Goal: Contribute content: Contribute content

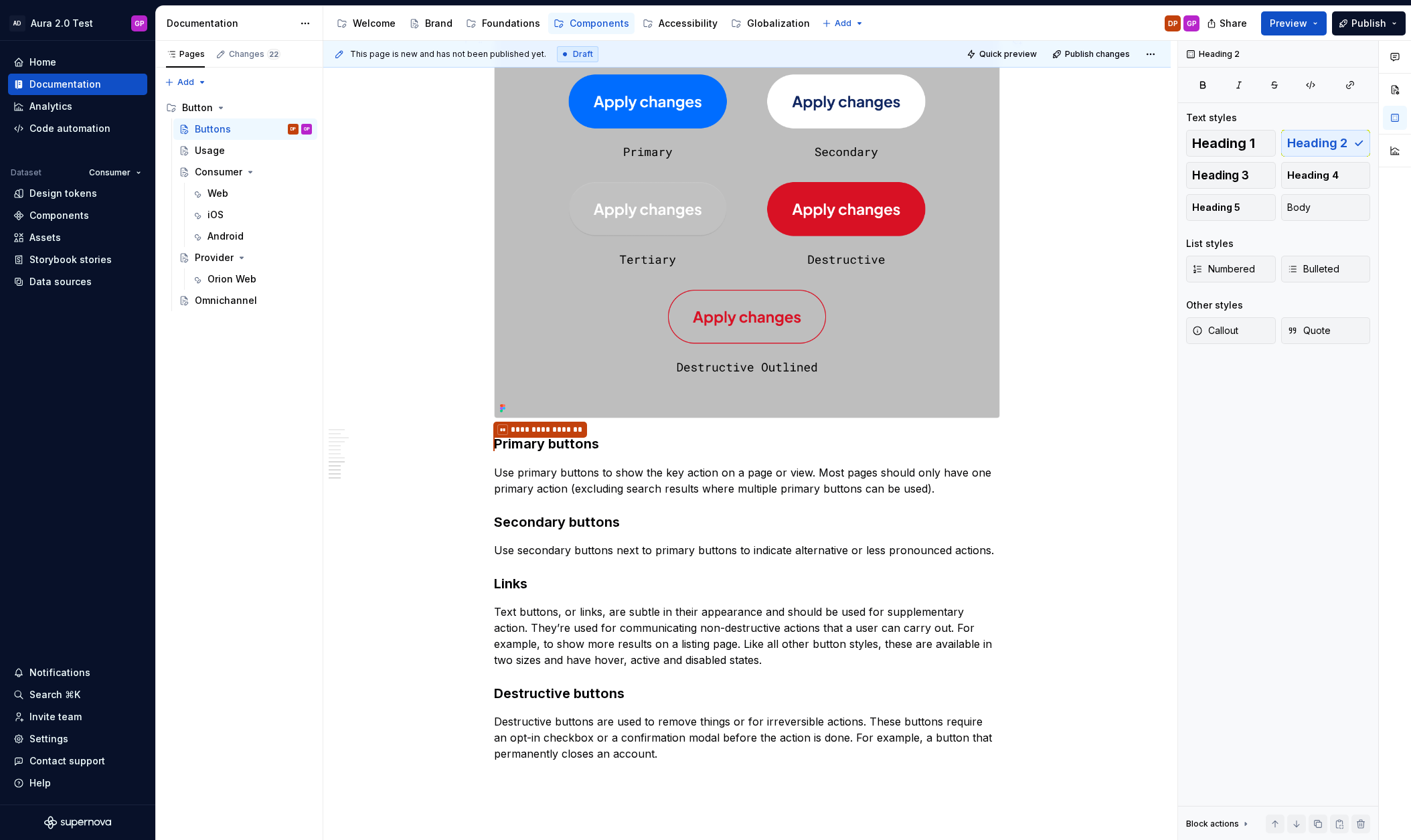
scroll to position [1211, 0]
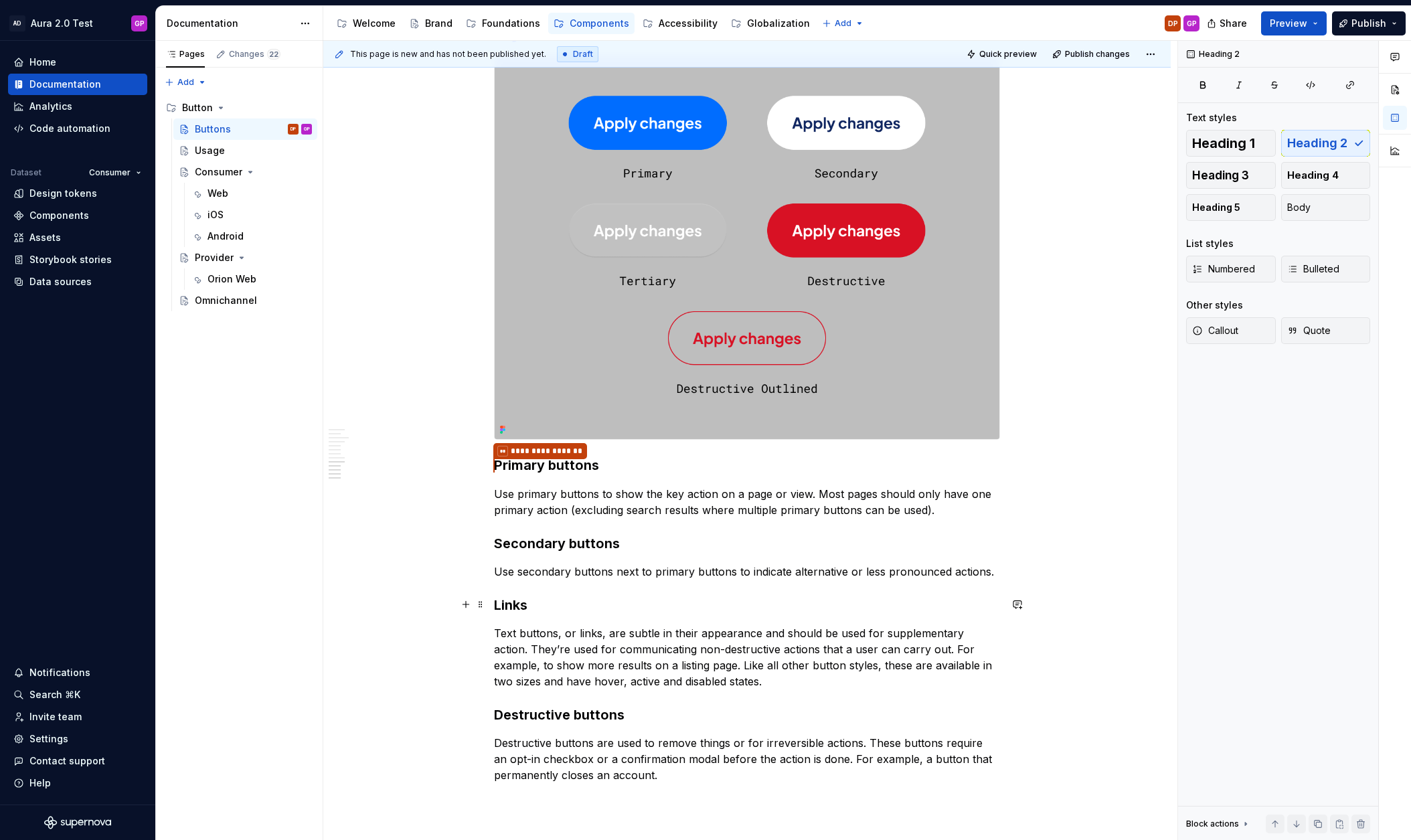
click at [510, 604] on strong "Links" at bounding box center [511, 605] width 34 height 16
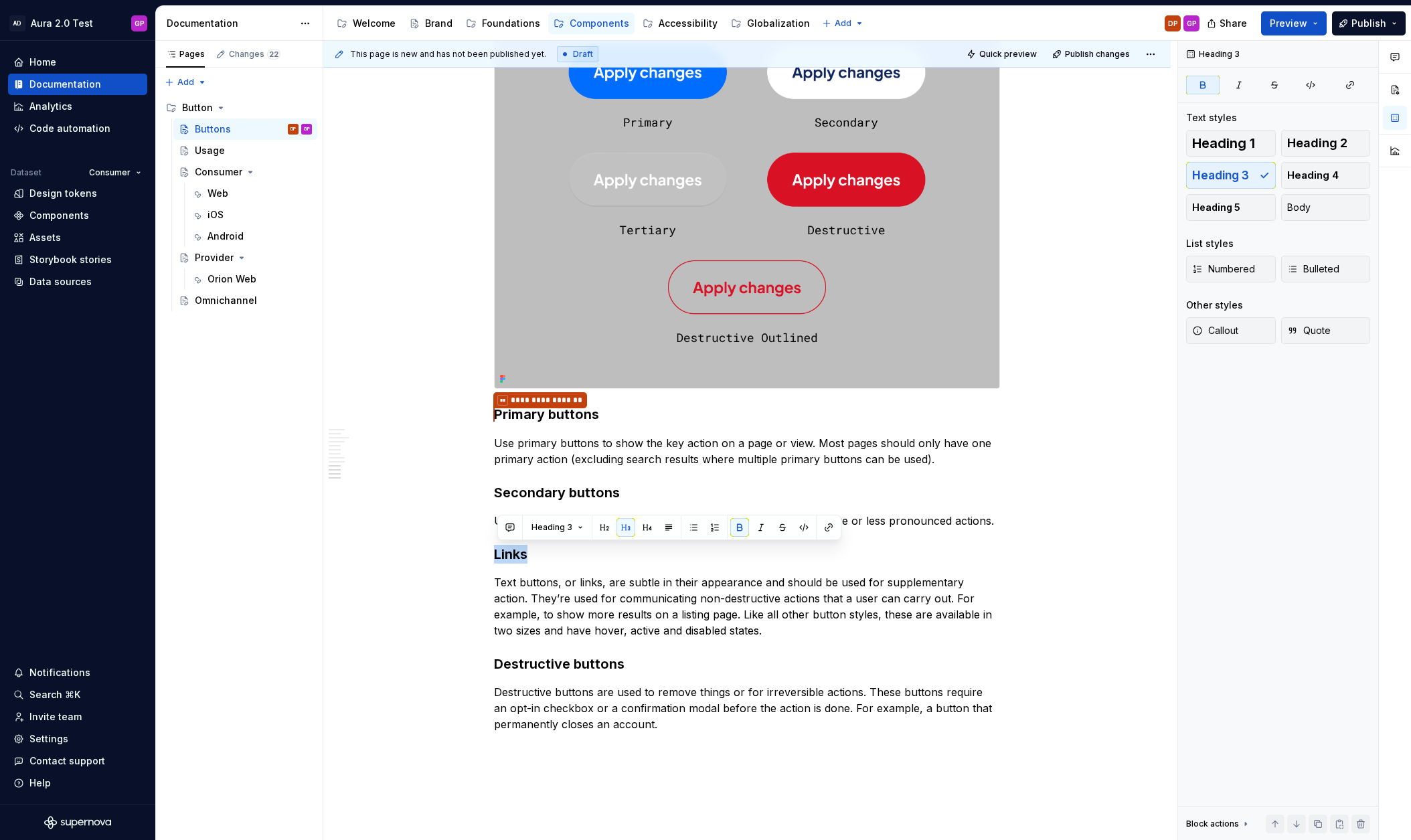
scroll to position [1337, 0]
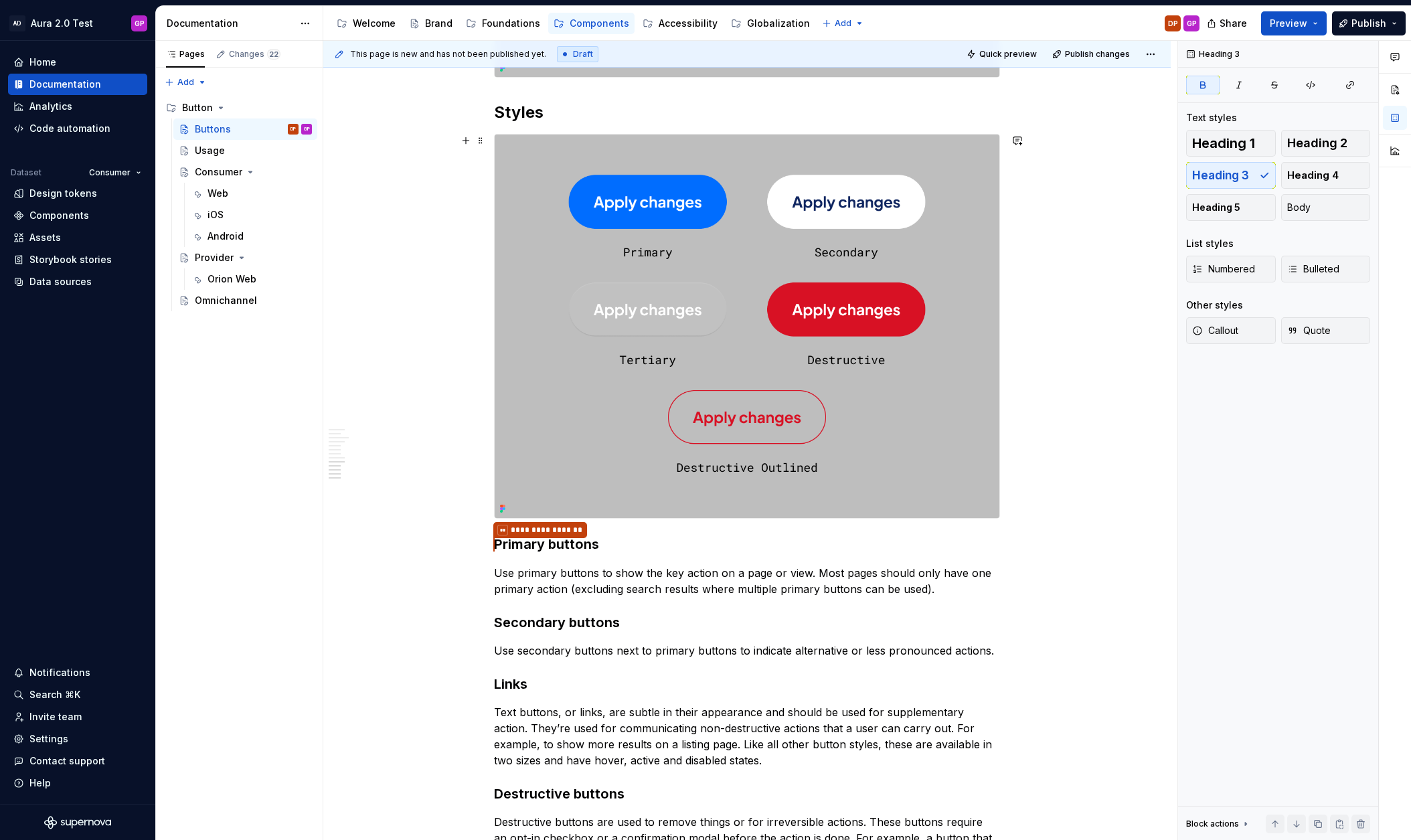
scroll to position [1102, 0]
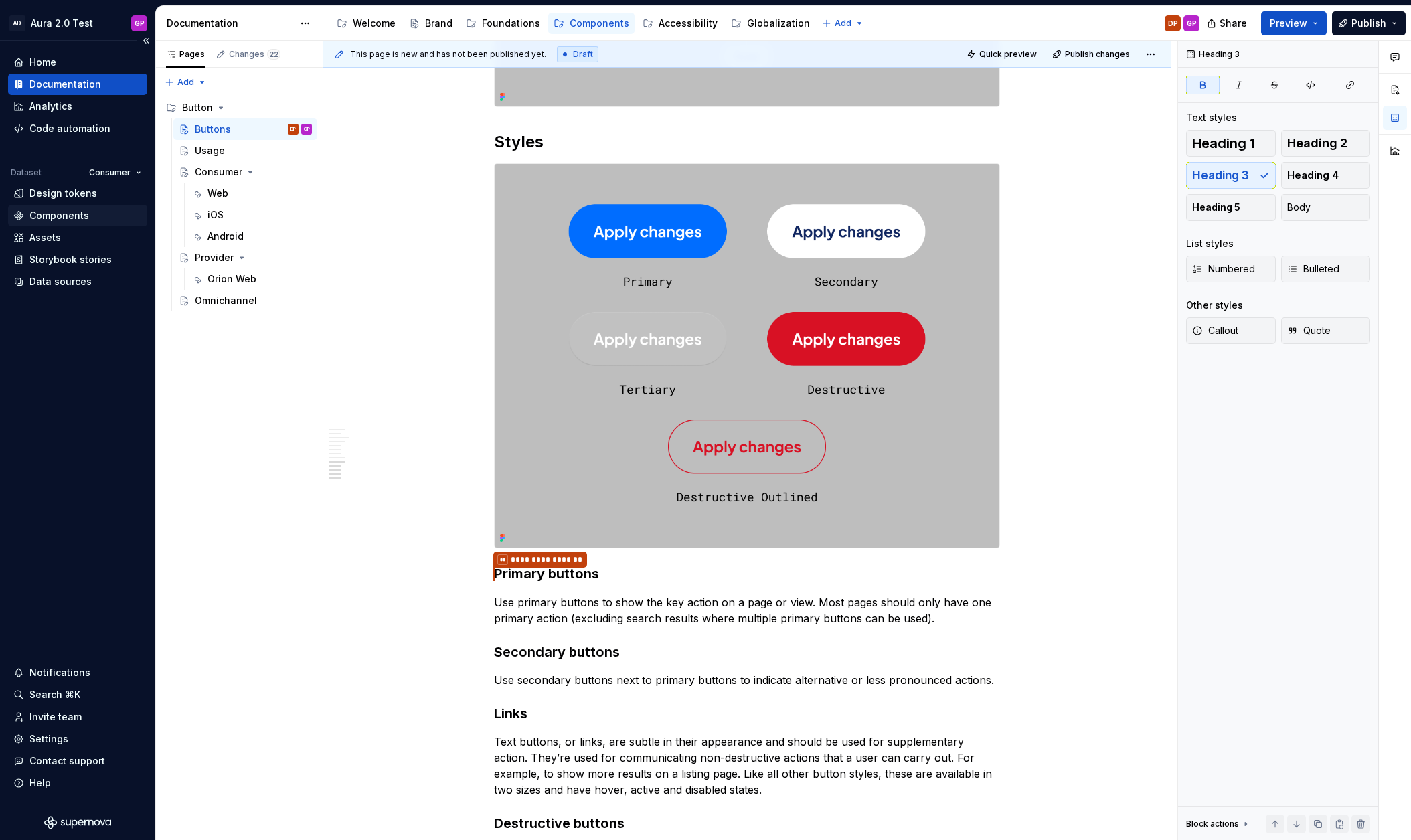
click at [59, 215] on div "Components" at bounding box center [60, 215] width 60 height 14
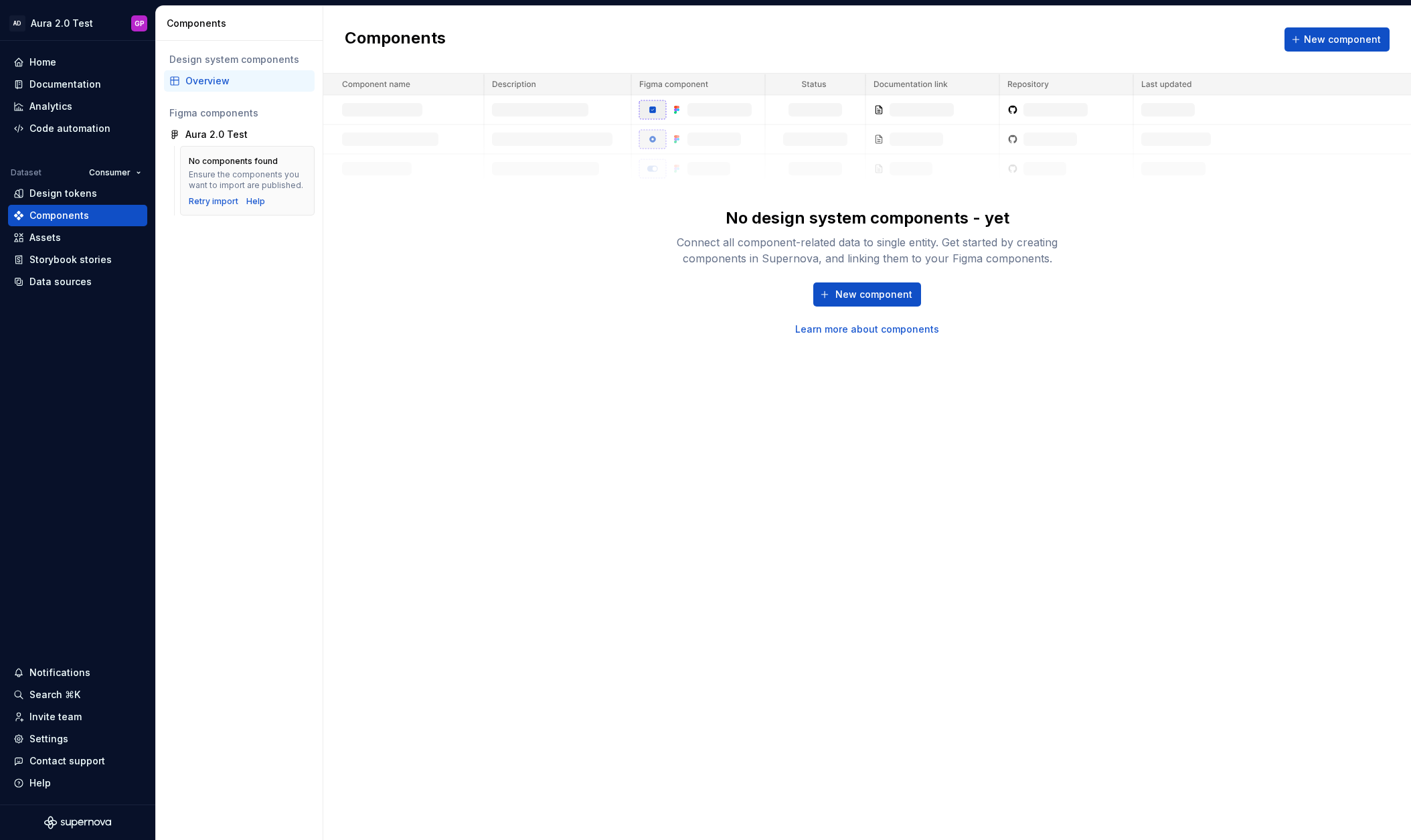
click at [852, 330] on link "Learn more about components" at bounding box center [867, 329] width 144 height 14
click at [864, 291] on span "New component" at bounding box center [873, 294] width 77 height 14
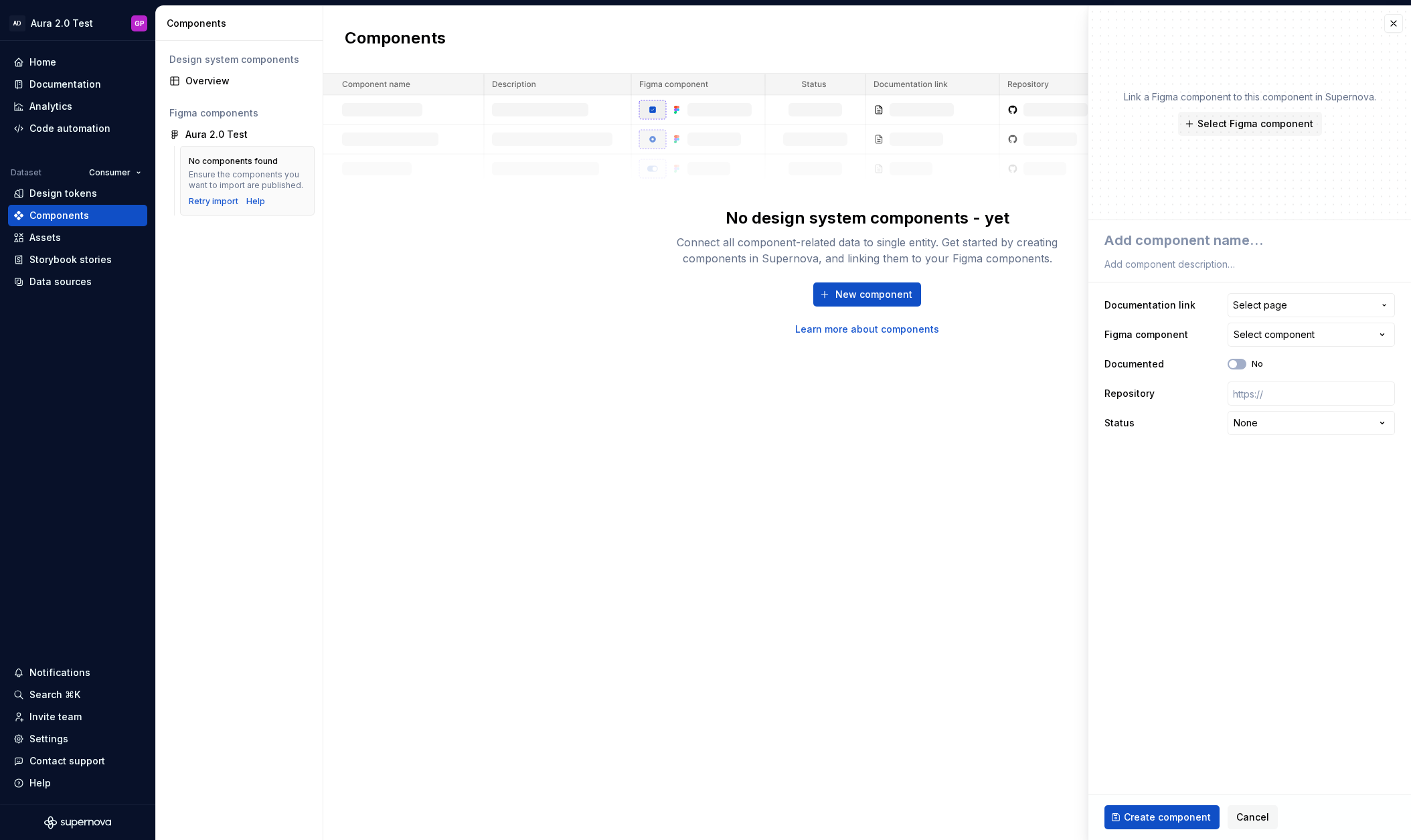
type textarea "*"
type textarea "B"
type textarea "*"
type textarea "Bu"
type textarea "*"
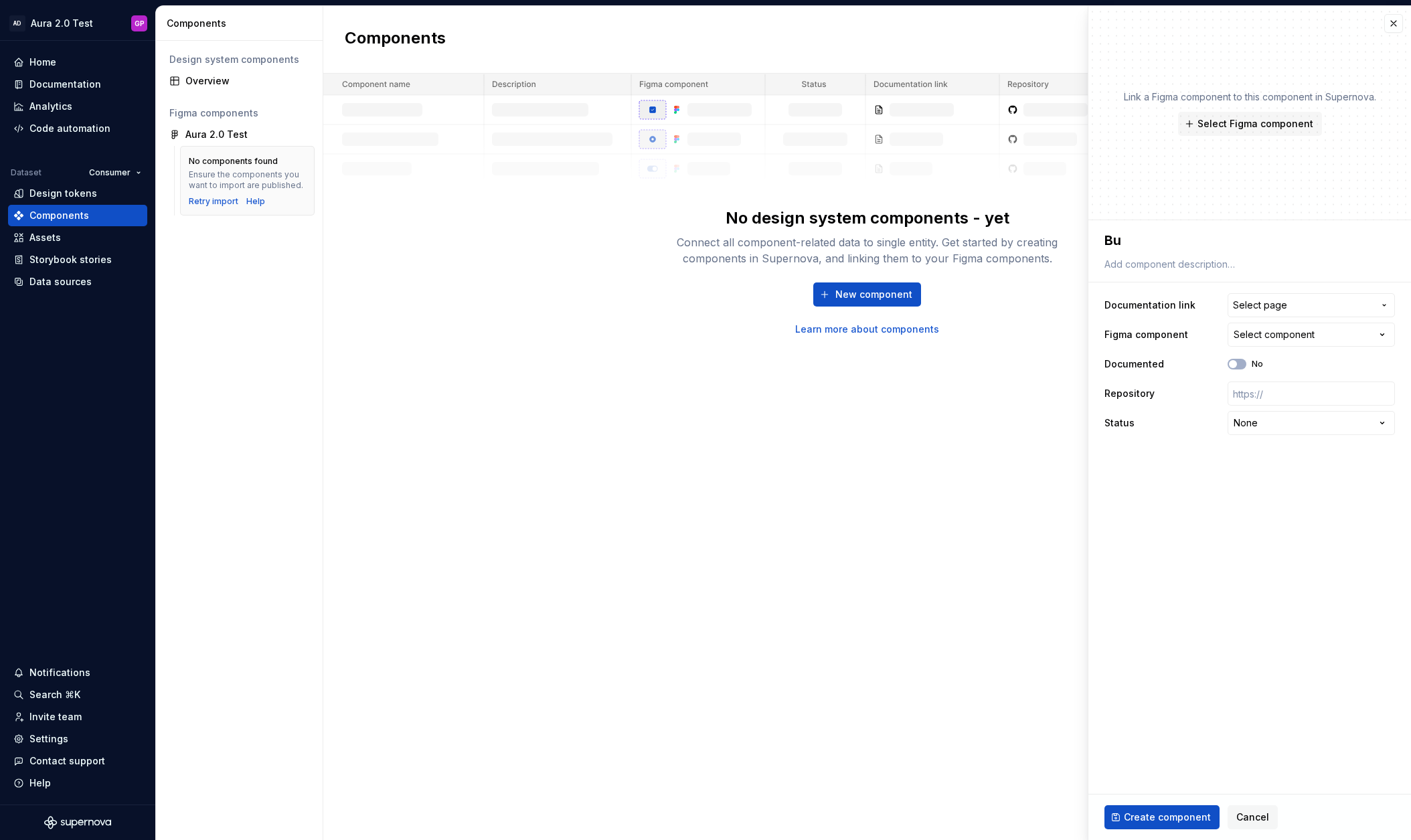
type textarea "But"
type textarea "*"
type textarea "Butt"
type textarea "*"
type textarea "Butto"
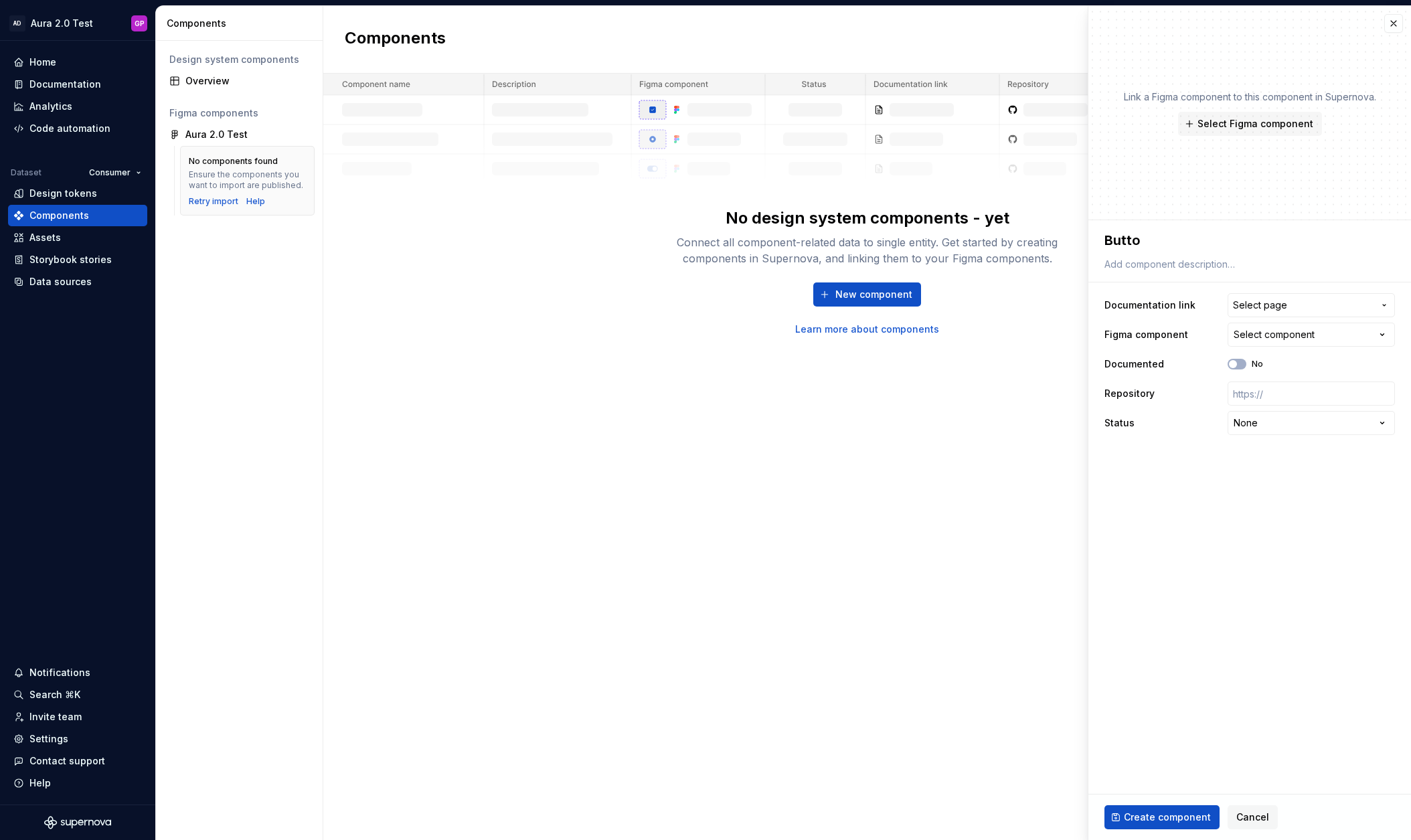
type textarea "*"
type textarea "Button"
click at [1131, 268] on textarea at bounding box center [1247, 264] width 290 height 19
paste textarea "Buttons help users initiate actions or make choices."
type textarea "*"
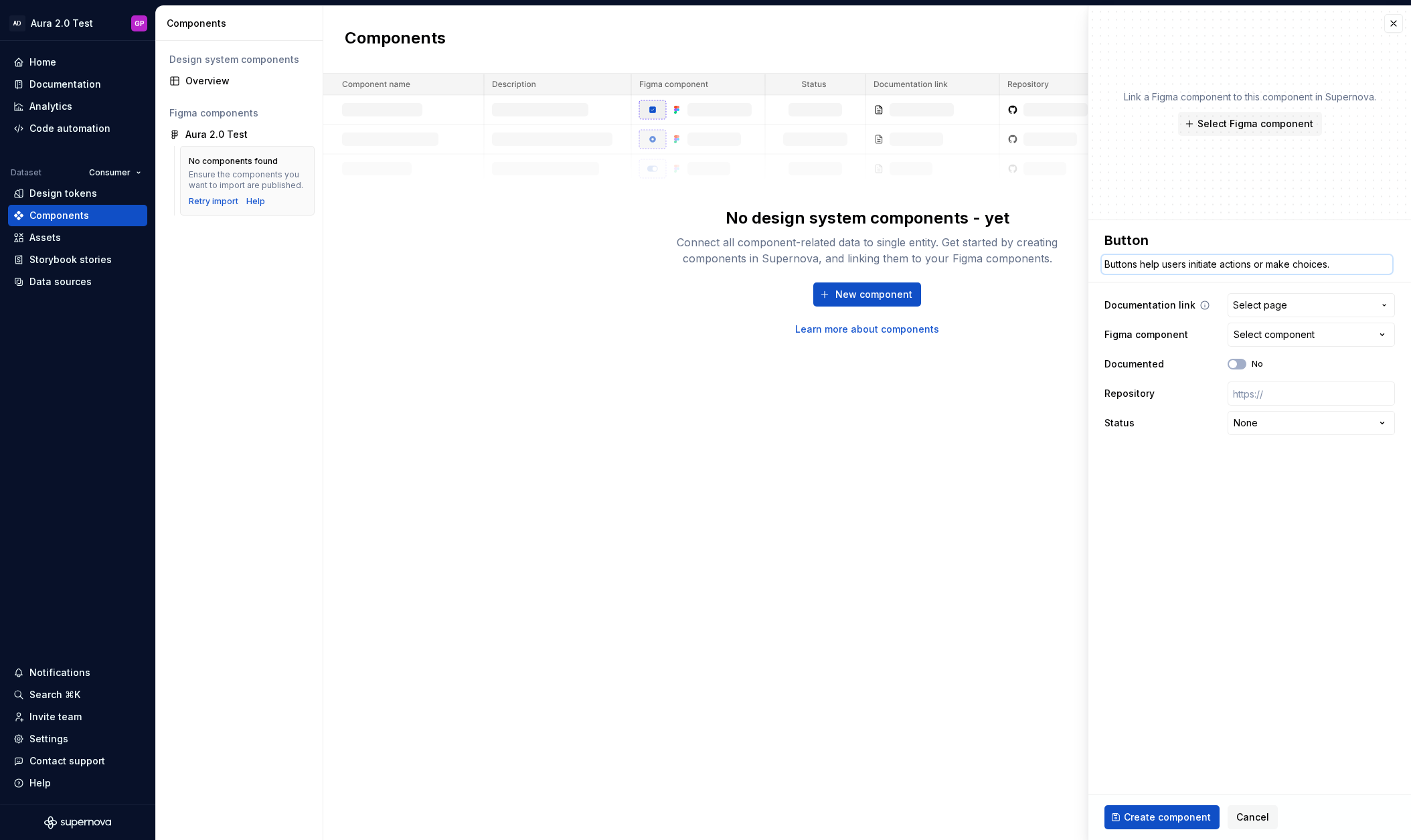
type textarea "Buttons help users initiate actions or make choices."
click at [1353, 298] on span "Select page" at bounding box center [1303, 305] width 140 height 14
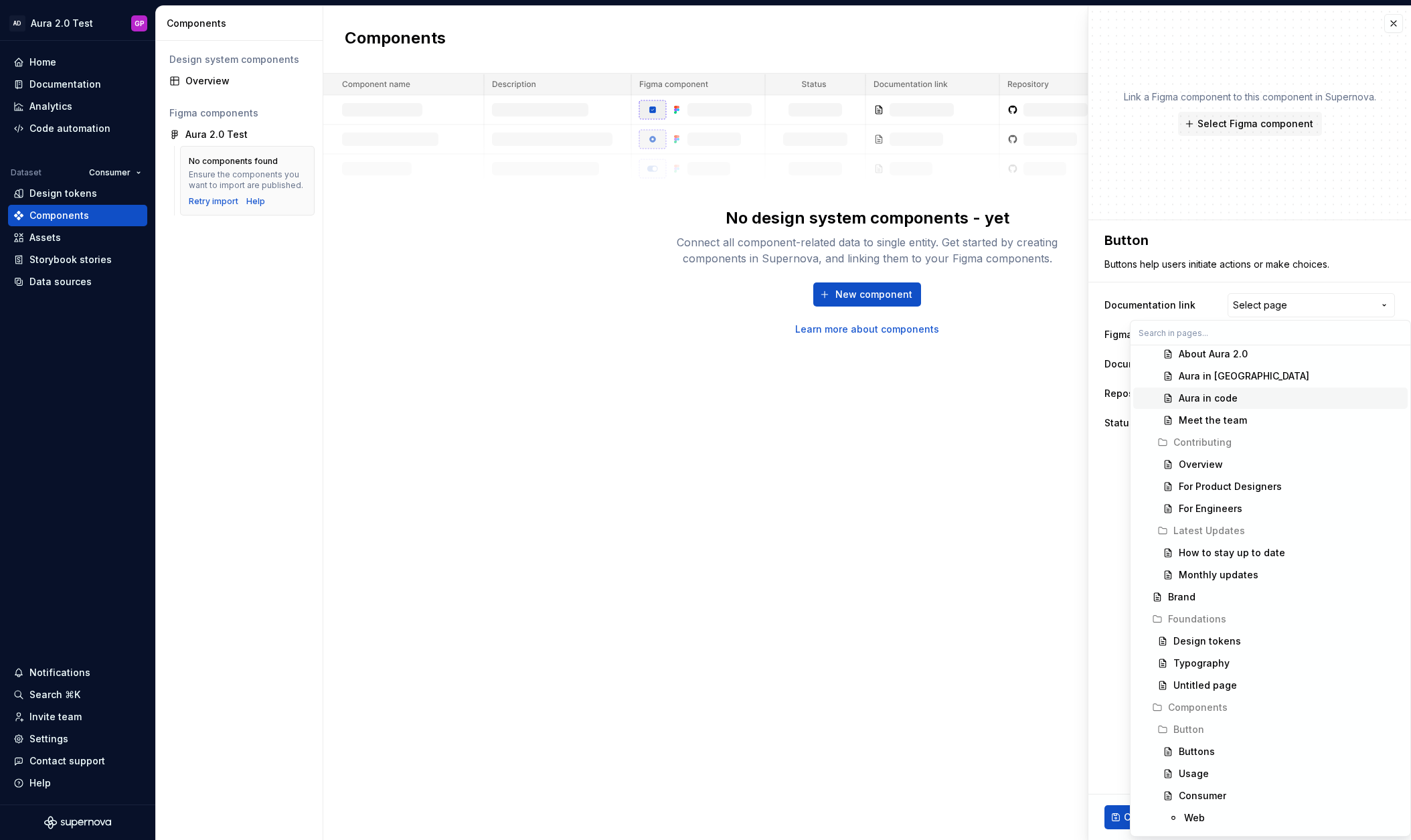
scroll to position [89, 0]
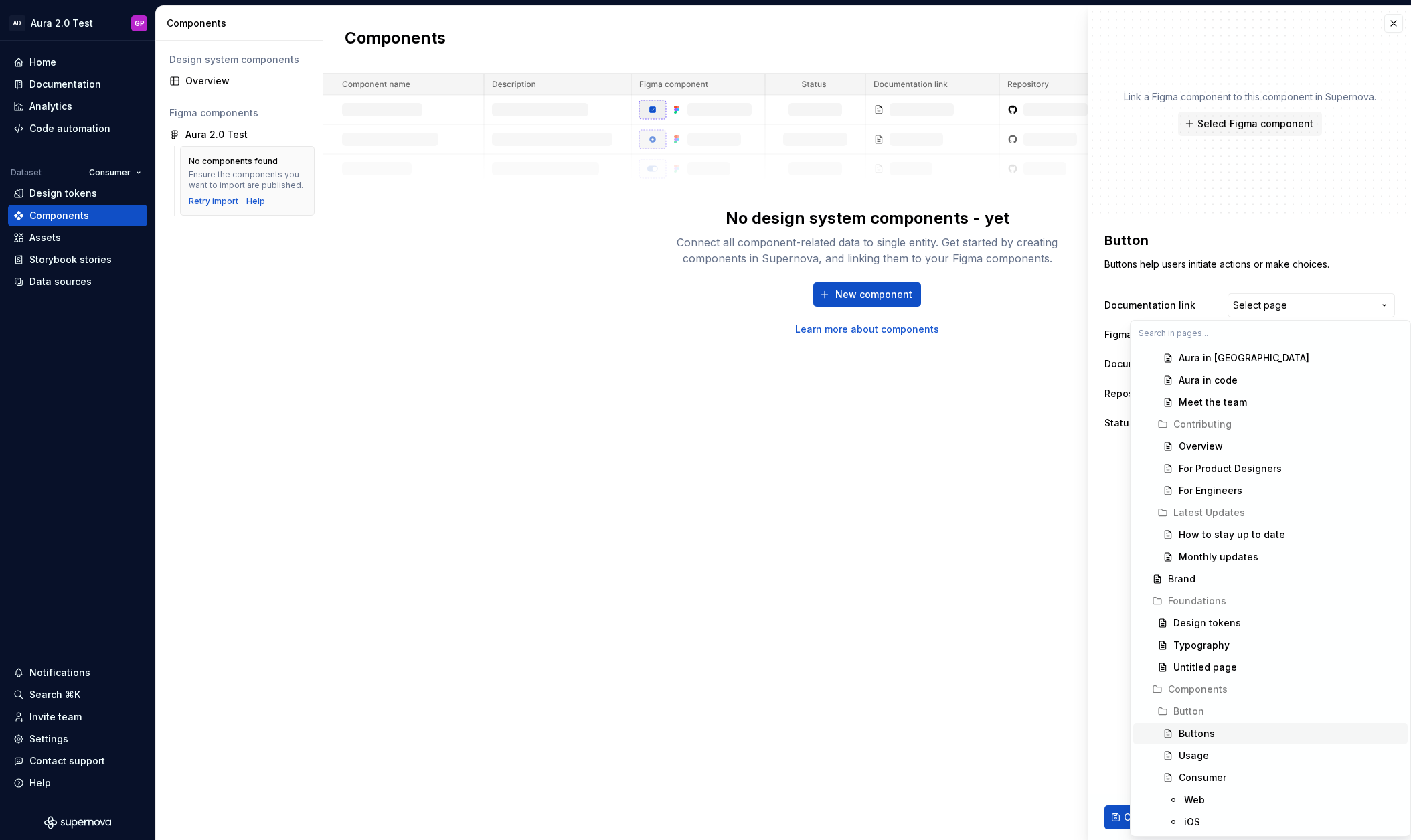
click at [1192, 730] on div "Buttons" at bounding box center [1197, 734] width 36 height 14
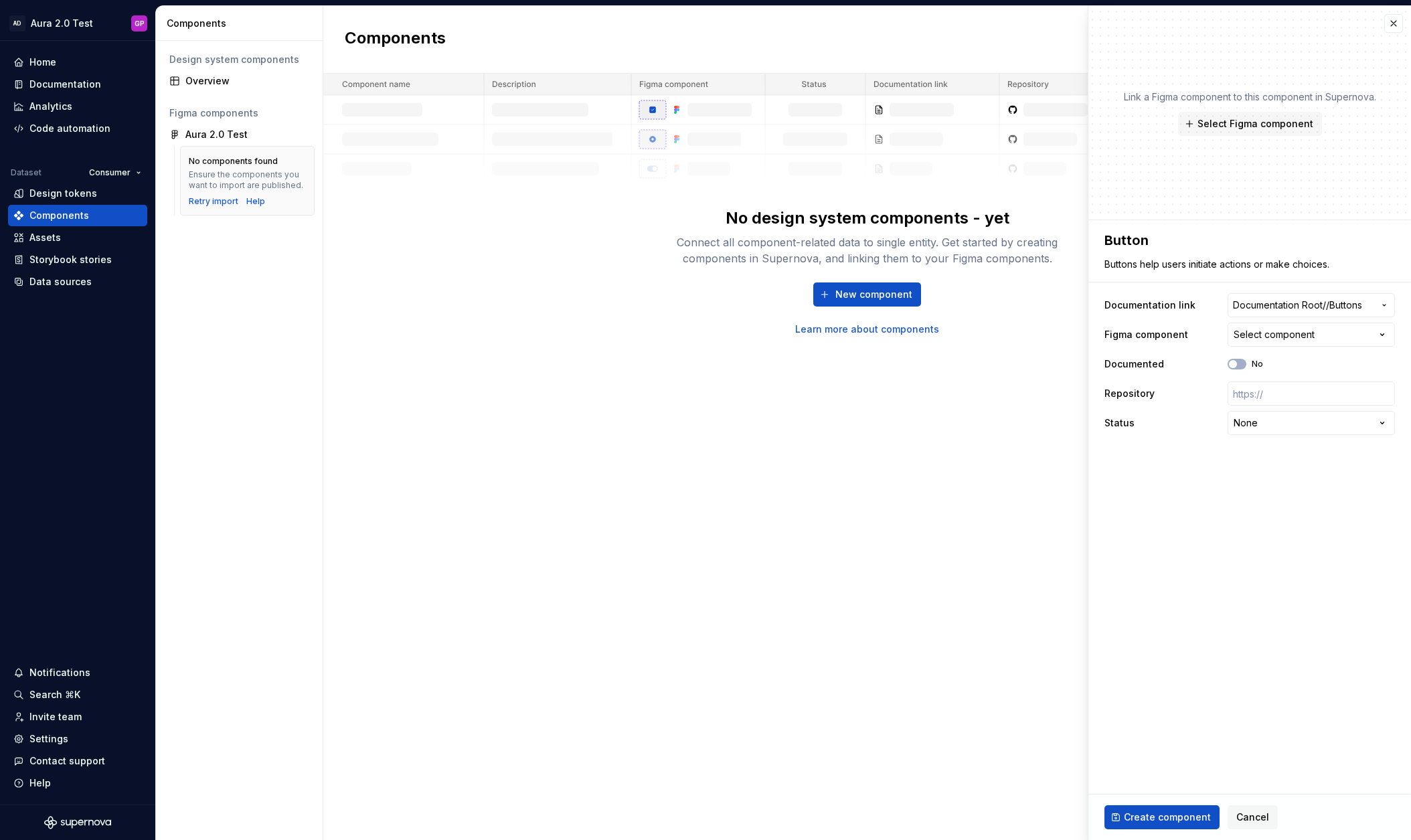
click at [1274, 334] on div "Select component" at bounding box center [1274, 335] width 81 height 14
type textarea "*"
click at [498, 318] on html "**********" at bounding box center [706, 420] width 1411 height 840
click at [1304, 333] on div "Select component" at bounding box center [1274, 335] width 81 height 14
drag, startPoint x: 61, startPoint y: 281, endPoint x: 52, endPoint y: 281, distance: 9.0
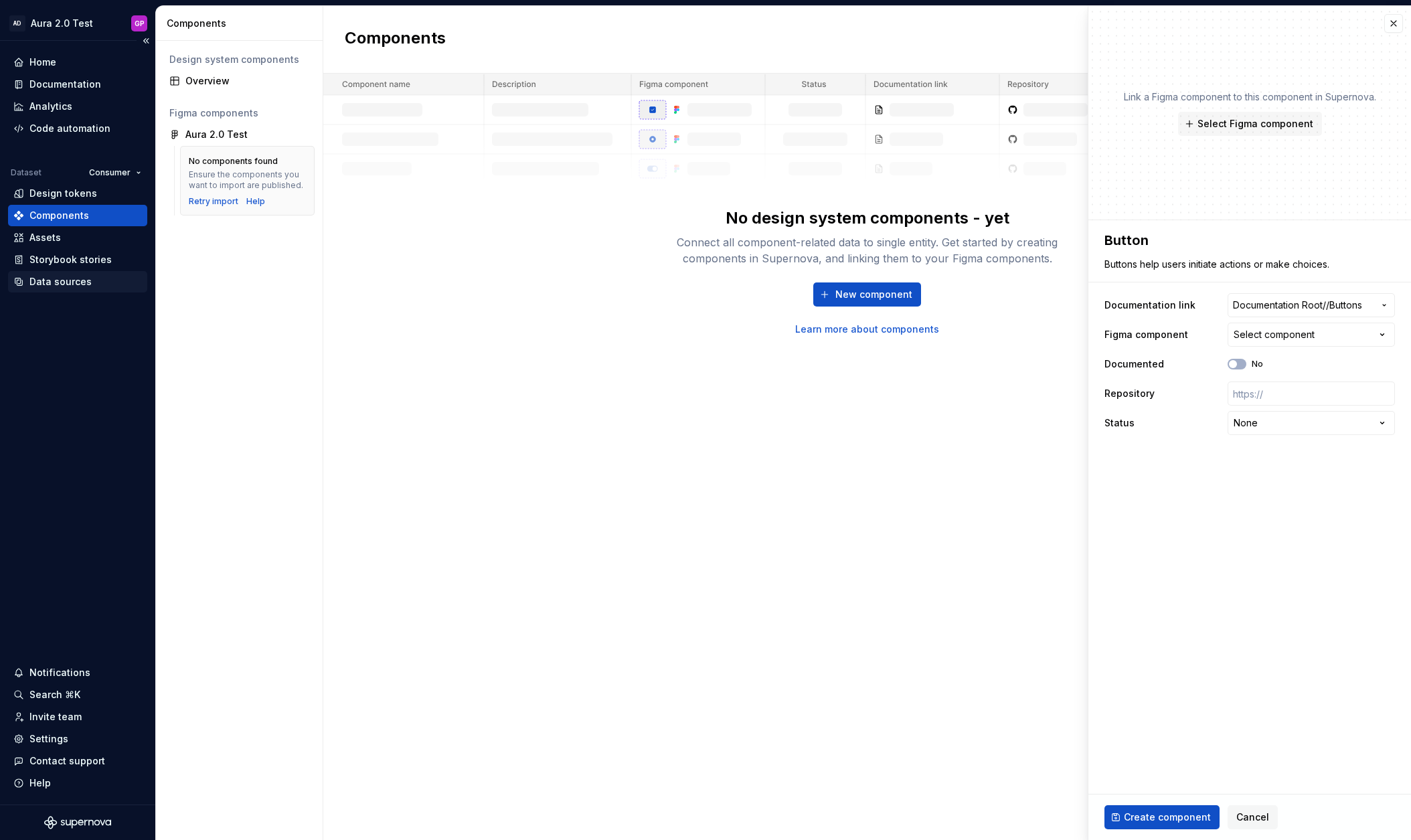
click at [61, 281] on html "**********" at bounding box center [706, 420] width 1411 height 840
click at [34, 281] on div "Data sources" at bounding box center [60, 281] width 62 height 14
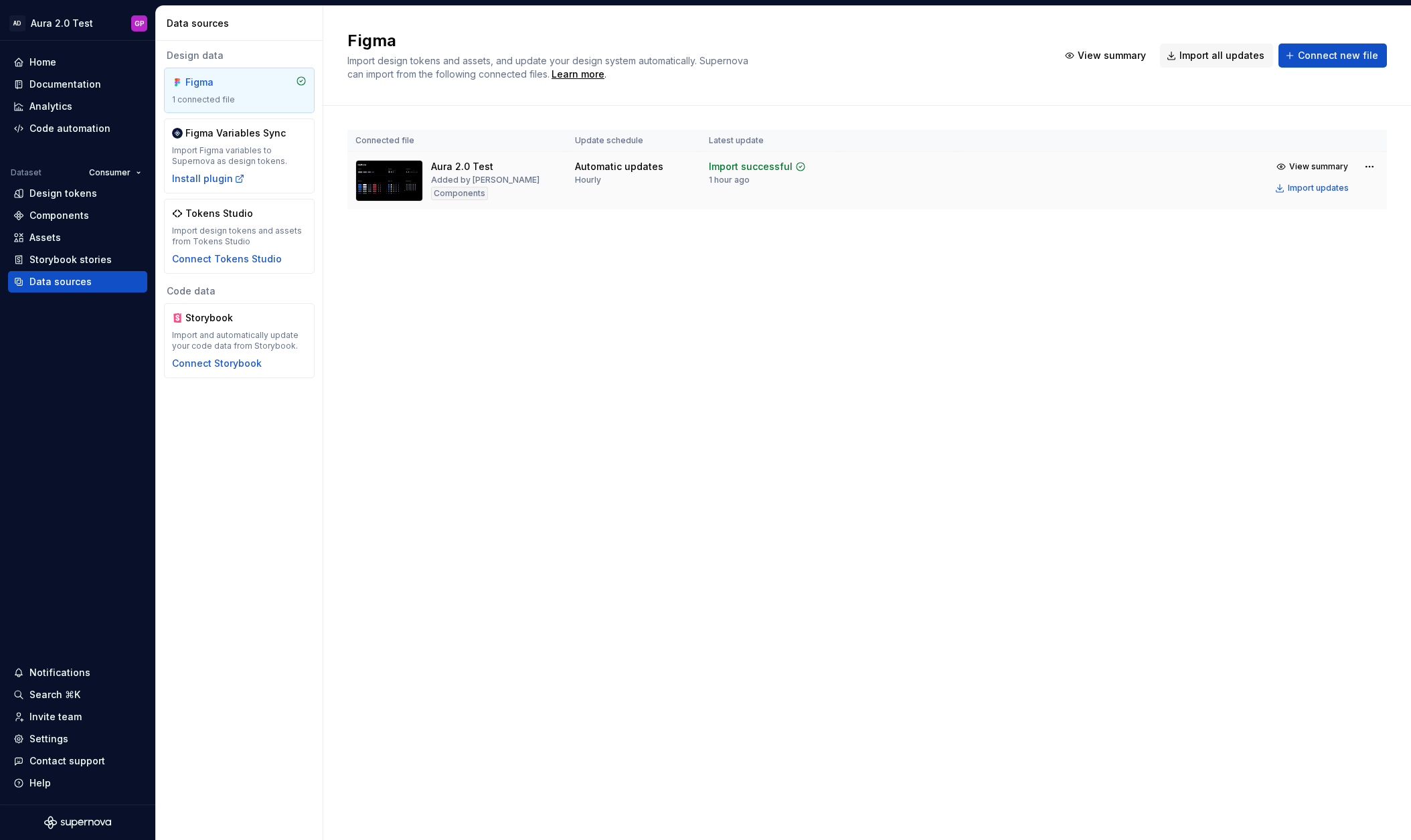
click at [447, 192] on div "Components" at bounding box center [460, 193] width 57 height 14
click at [448, 159] on td "Aura 2.0 Test Added by Greg Podunovich Components" at bounding box center [457, 181] width 219 height 58
click at [396, 175] on img at bounding box center [389, 180] width 68 height 41
click at [1371, 168] on html "AD Aura 2.0 Test GP Home Documentation Analytics Code automation Dataset Consum…" at bounding box center [706, 420] width 1411 height 840
click at [1300, 164] on html "AD Aura 2.0 Test GP Home Documentation Analytics Code automation Dataset Consum…" at bounding box center [706, 420] width 1411 height 840
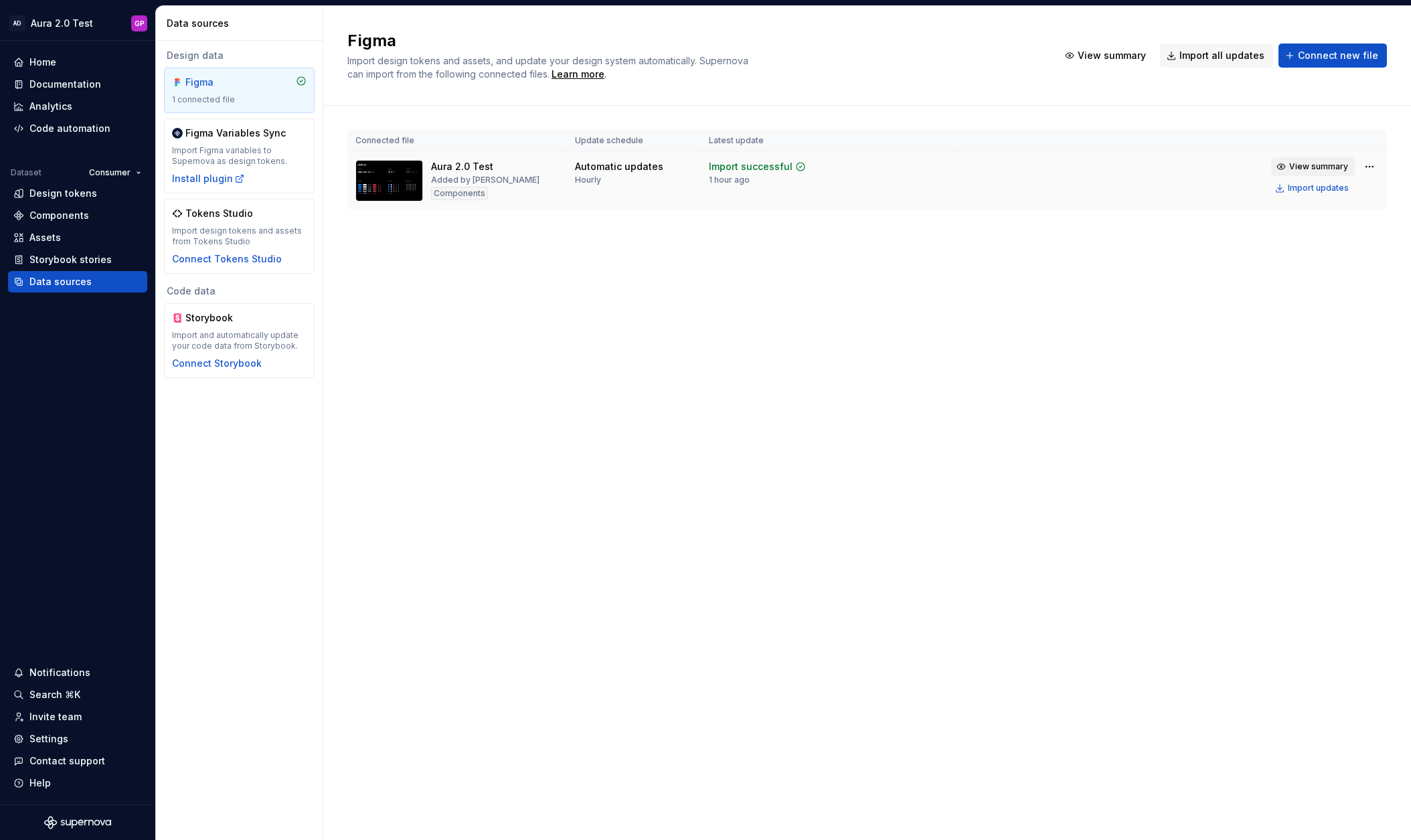
click at [1288, 165] on button "View summary" at bounding box center [1313, 166] width 84 height 19
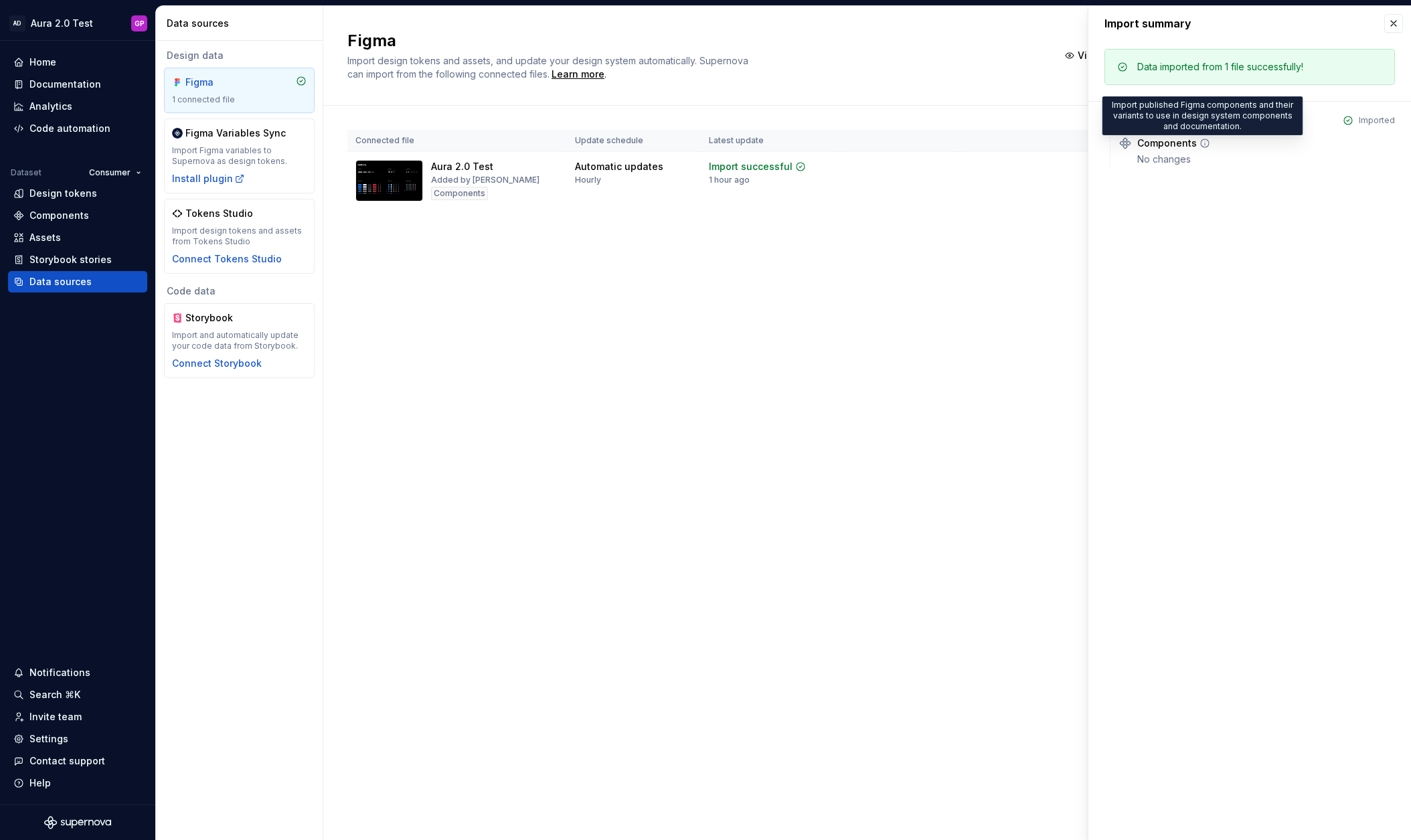
click at [1203, 145] on icon at bounding box center [1205, 143] width 10 height 10
click at [1204, 142] on icon at bounding box center [1205, 143] width 10 height 10
click at [1139, 143] on div "Components" at bounding box center [1167, 143] width 60 height 14
click at [1393, 22] on button "button" at bounding box center [1393, 23] width 19 height 19
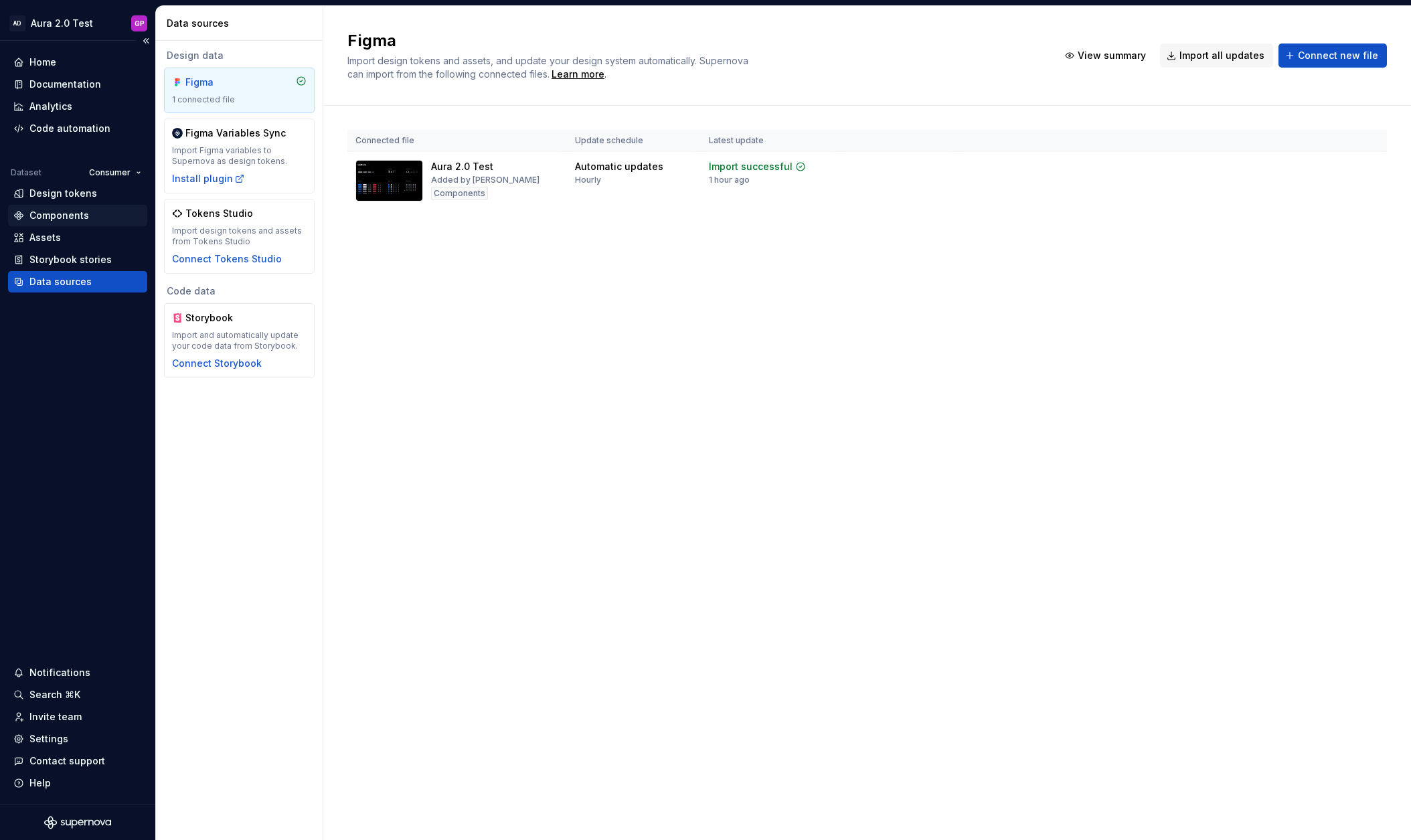
click at [50, 213] on div "Components" at bounding box center [60, 215] width 60 height 14
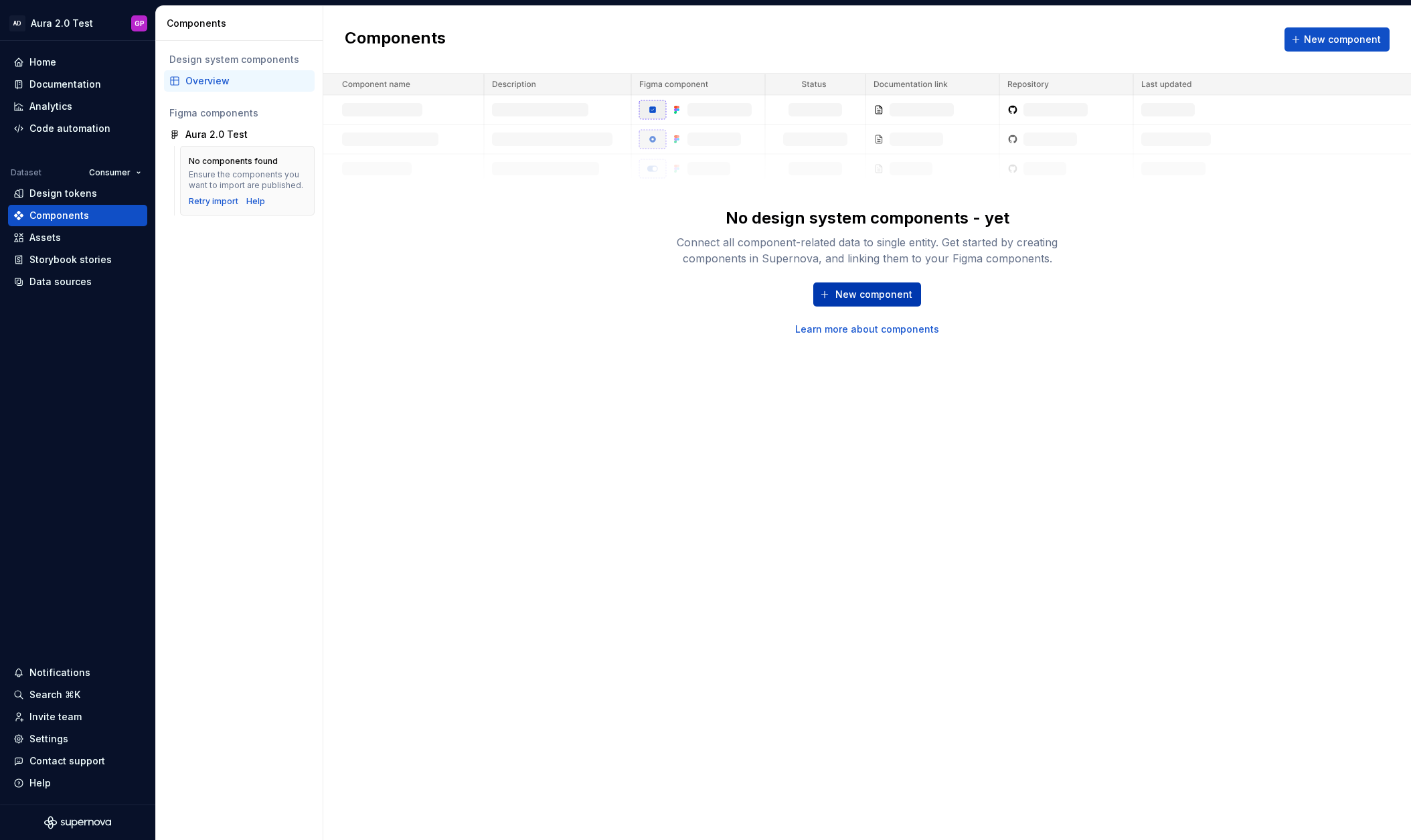
click at [844, 290] on span "New component" at bounding box center [873, 294] width 77 height 14
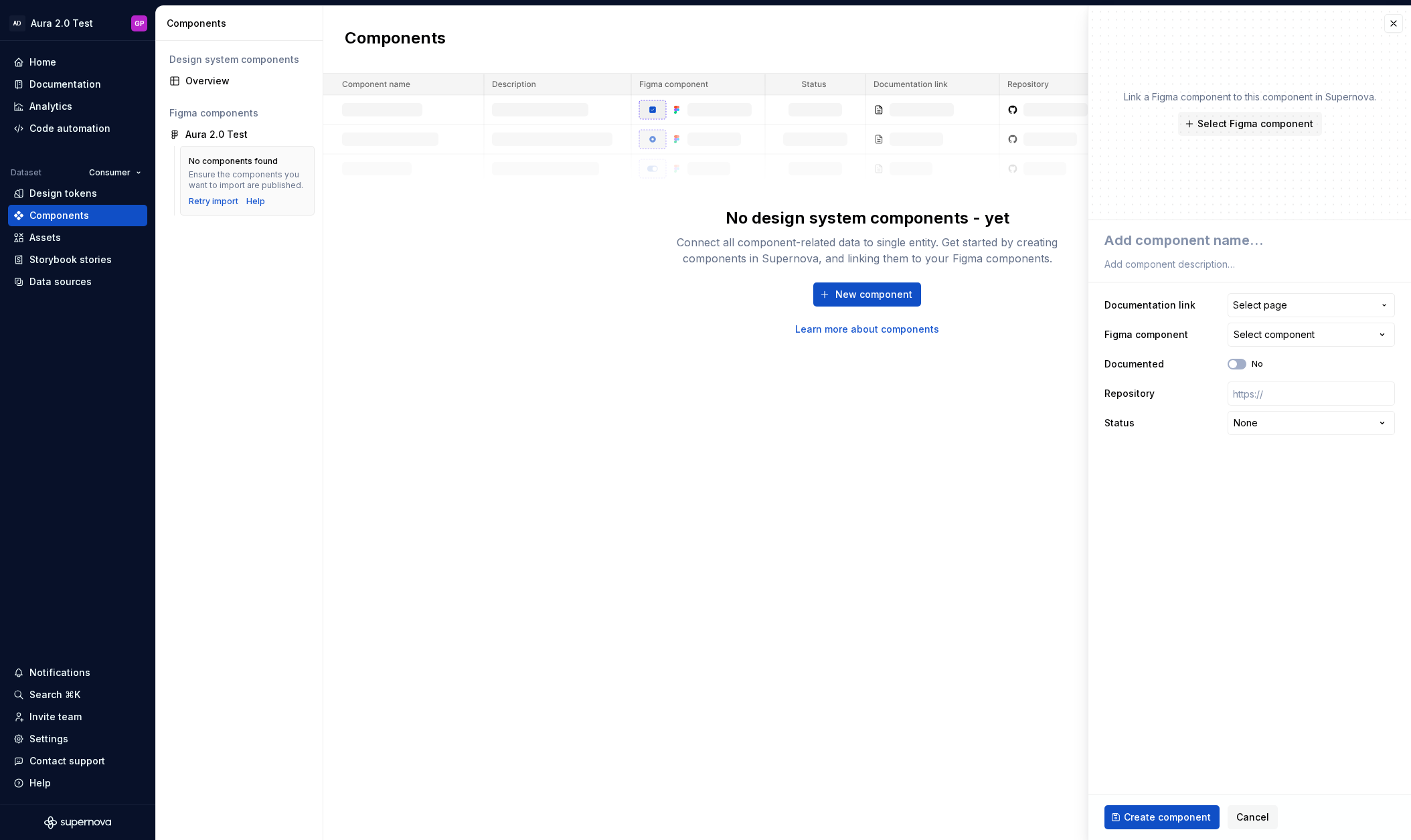
click at [1271, 333] on div "Select component" at bounding box center [1274, 335] width 81 height 14
click at [1271, 333] on html "**********" at bounding box center [706, 420] width 1411 height 840
click at [1395, 23] on button "button" at bounding box center [1393, 23] width 19 height 19
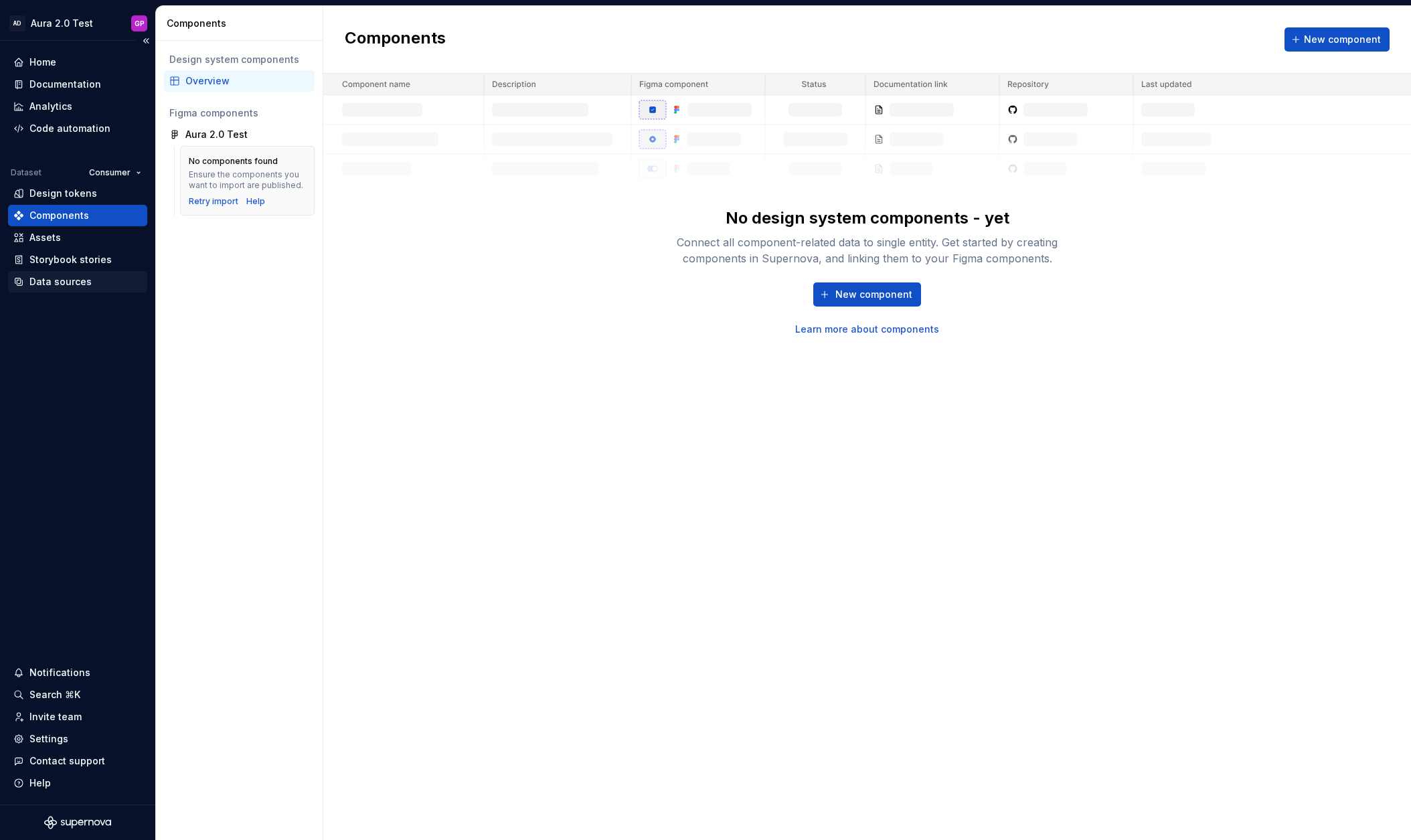
click at [44, 278] on div "Data sources" at bounding box center [60, 281] width 62 height 14
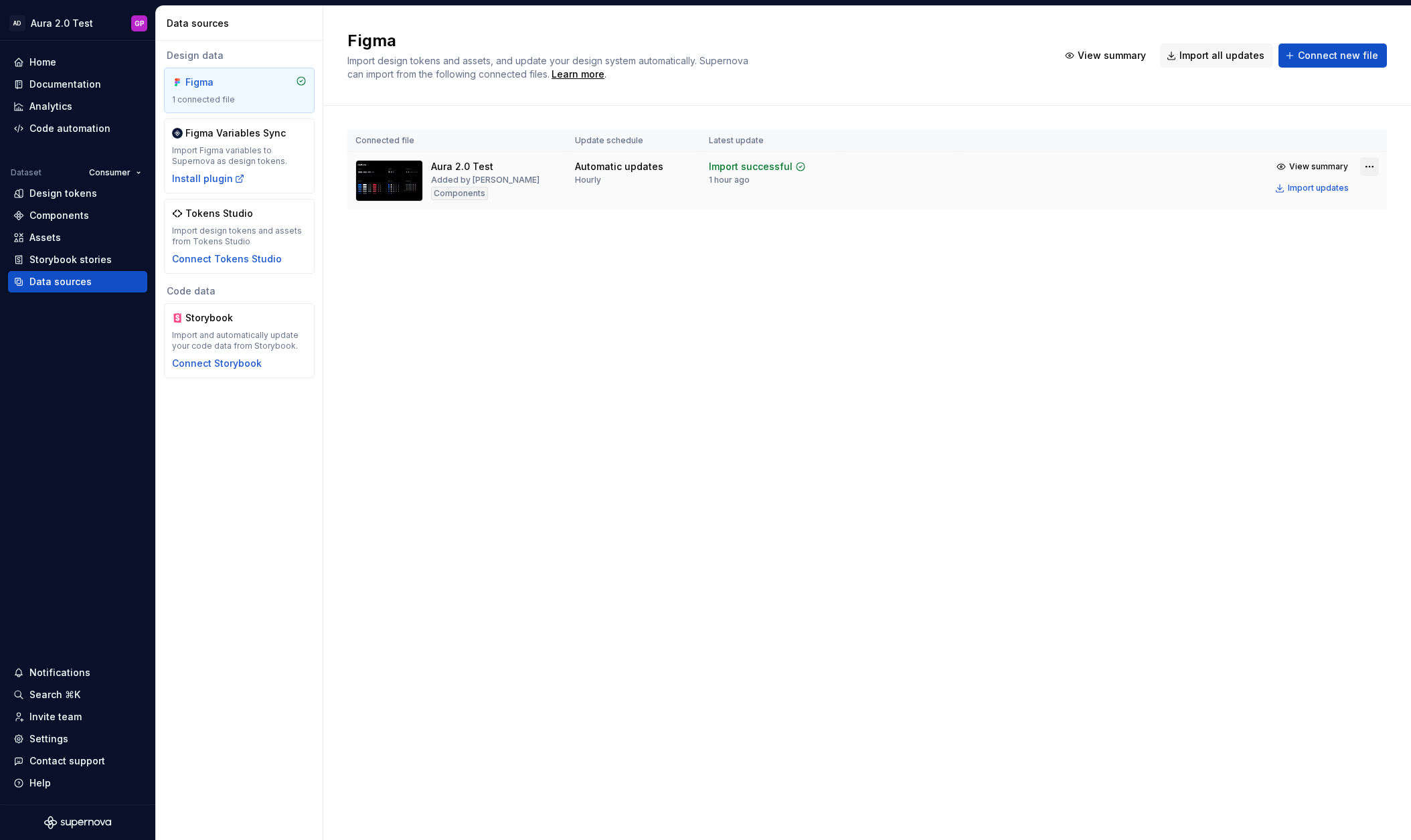
click at [1371, 164] on html "AD Aura 2.0 Test GP Home Documentation Analytics Code automation Dataset Consum…" at bounding box center [706, 420] width 1411 height 840
click at [1252, 188] on div "Edit import scope" at bounding box center [1327, 193] width 152 height 14
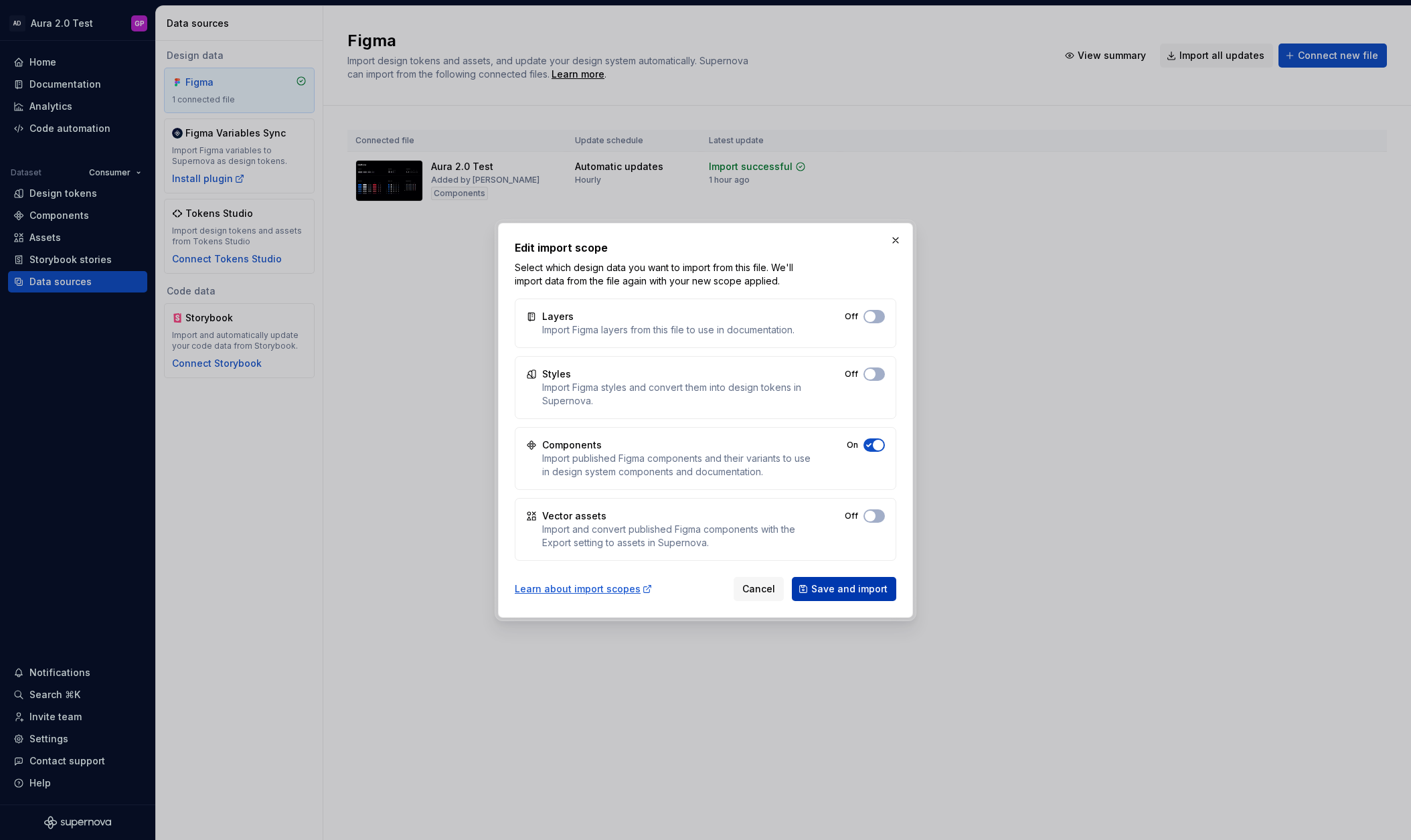
click at [844, 587] on span "Save and import" at bounding box center [849, 588] width 77 height 14
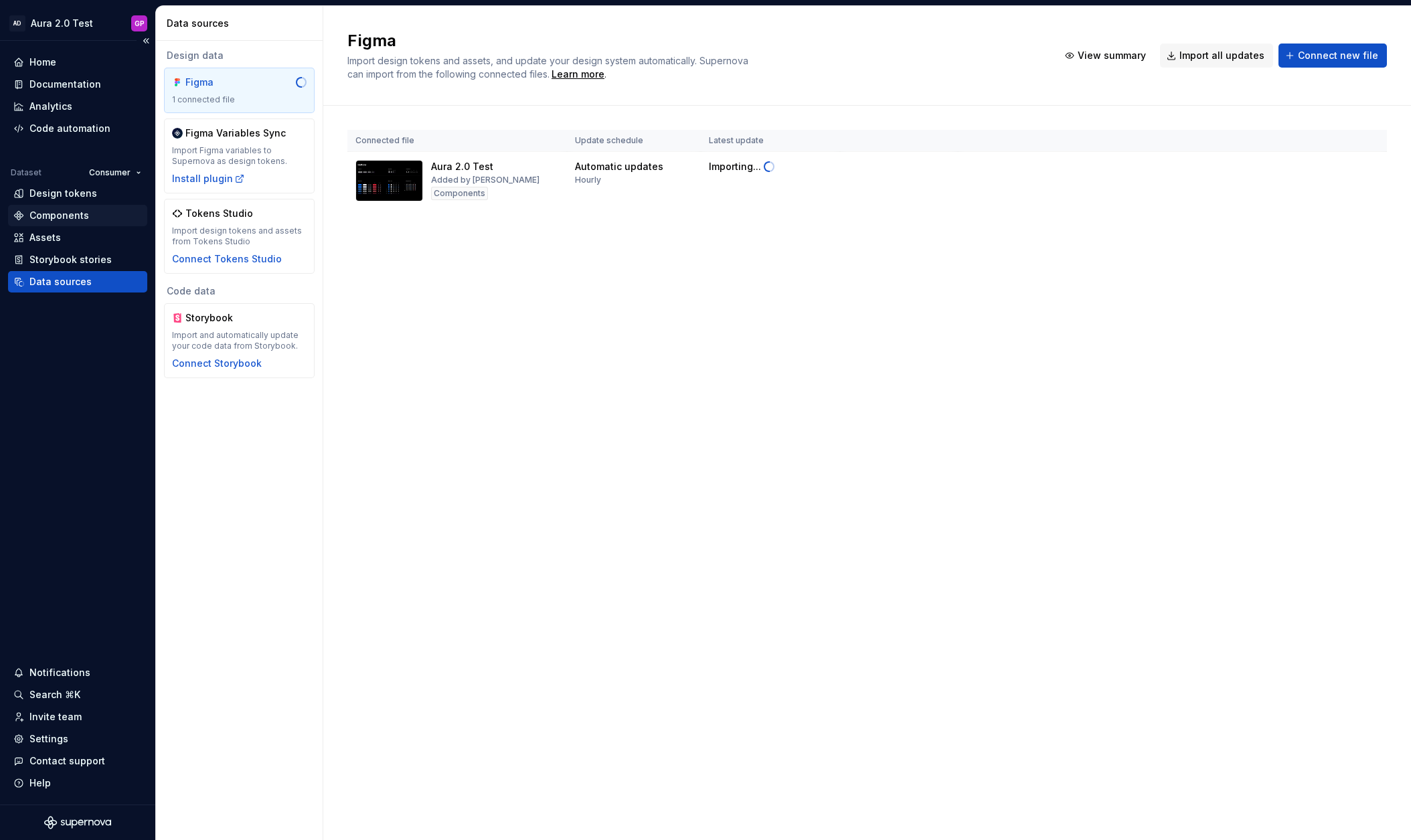
click at [56, 213] on div "Components" at bounding box center [60, 215] width 60 height 14
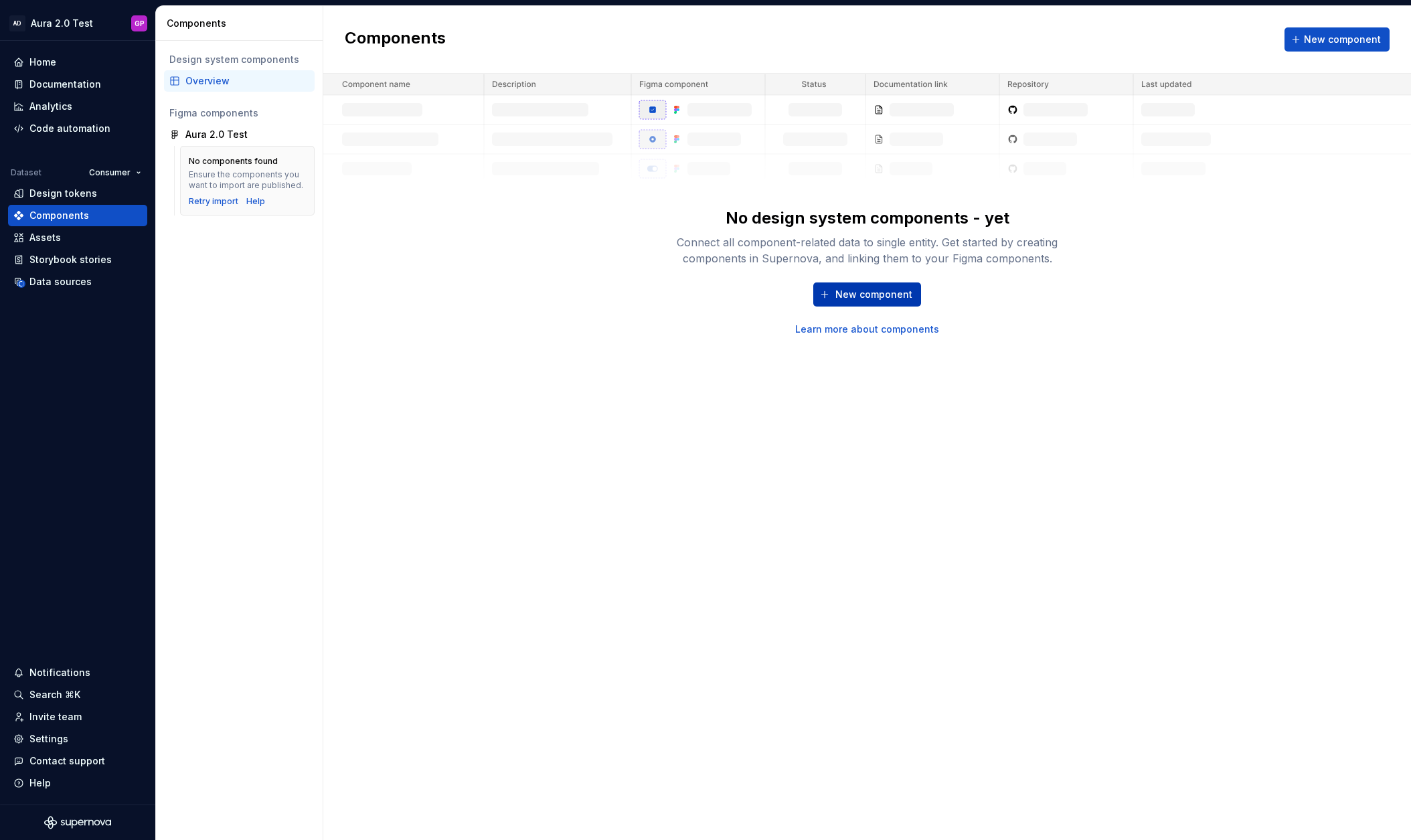
click at [883, 307] on div "New component Learn more about components" at bounding box center [867, 309] width 428 height 53
click at [864, 297] on span "New component" at bounding box center [873, 294] width 77 height 14
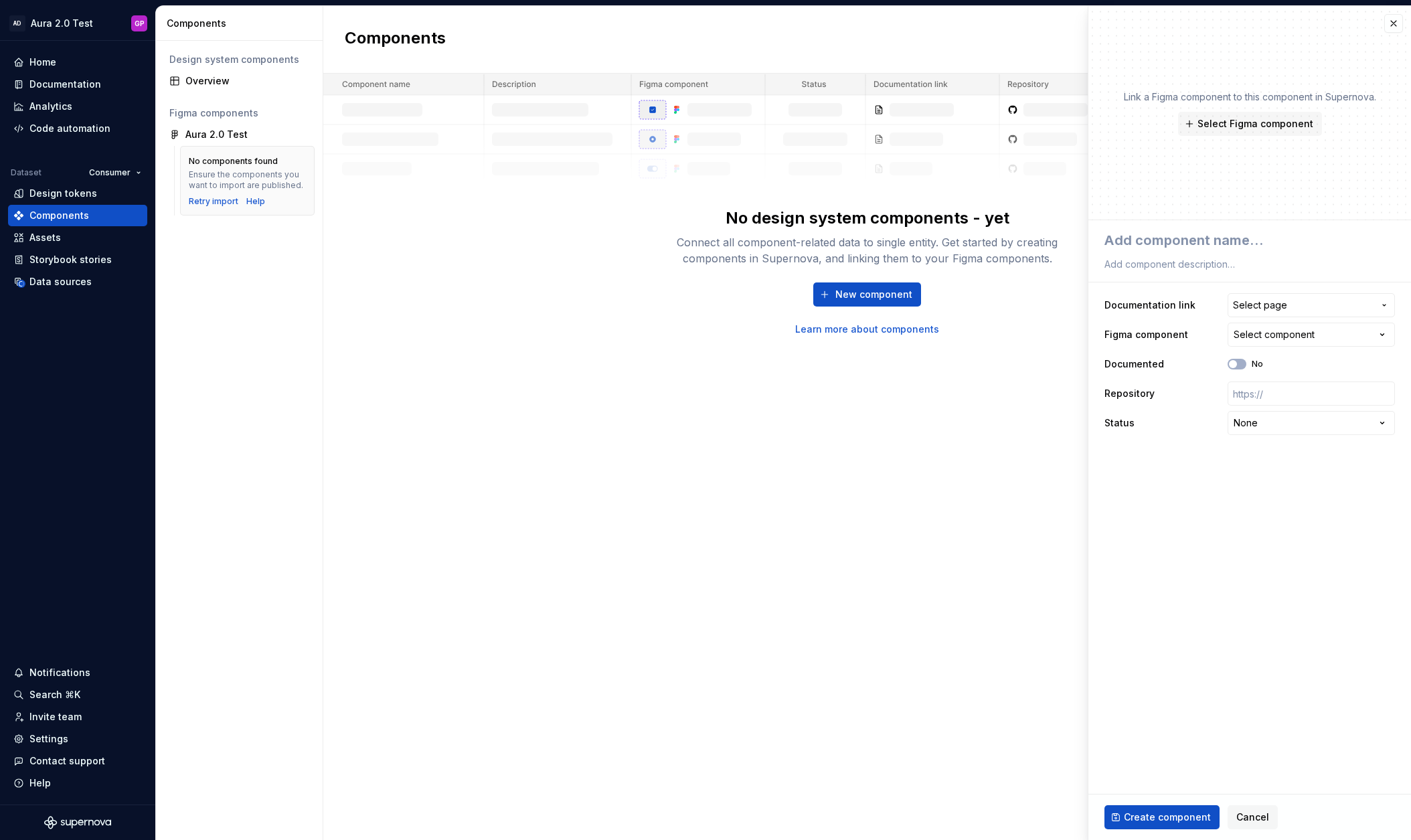
click at [1298, 333] on div "Select component" at bounding box center [1274, 335] width 81 height 14
click at [1298, 333] on html "**********" at bounding box center [706, 420] width 1411 height 840
click at [1263, 301] on span "Select page" at bounding box center [1259, 305] width 54 height 14
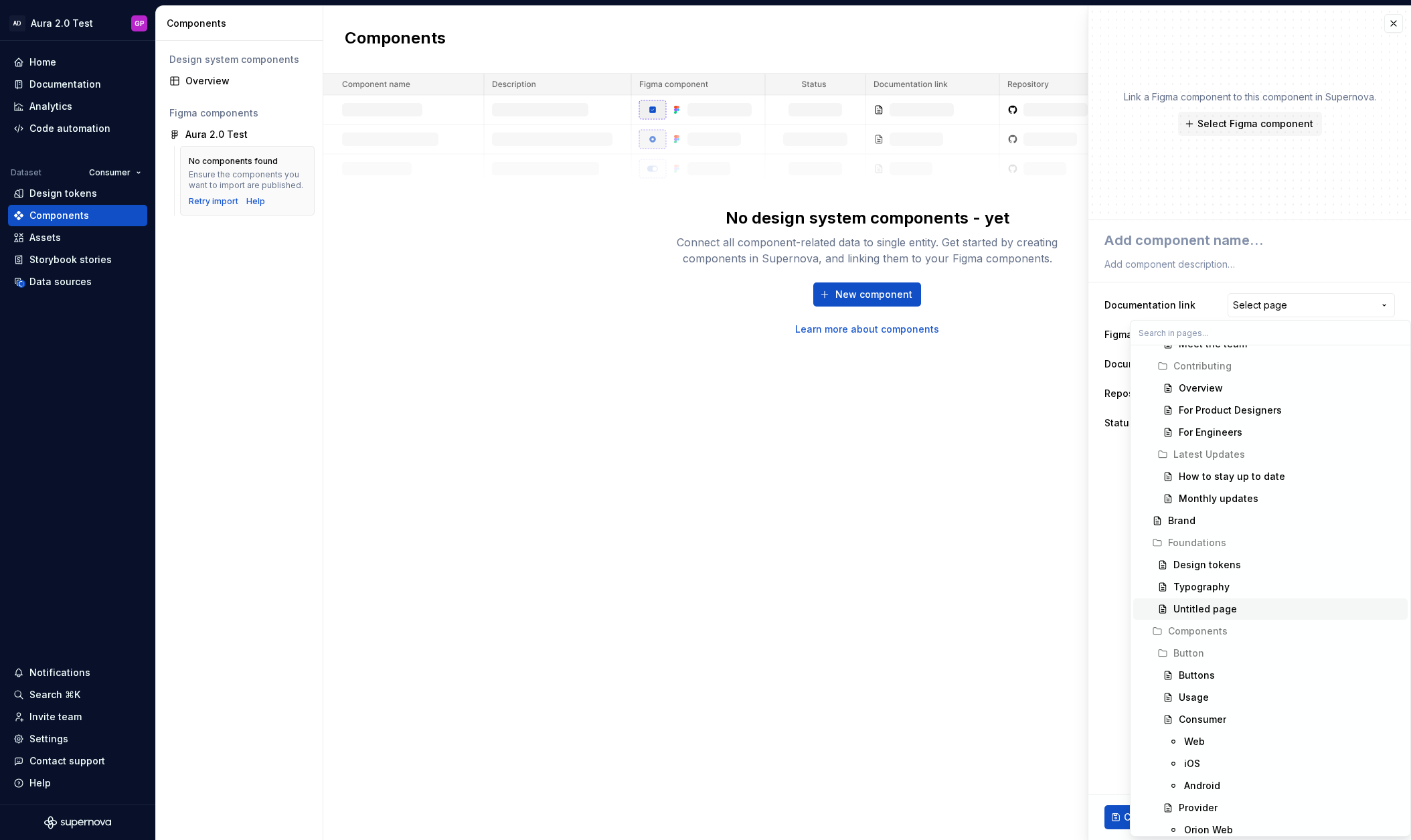
scroll to position [173, 0]
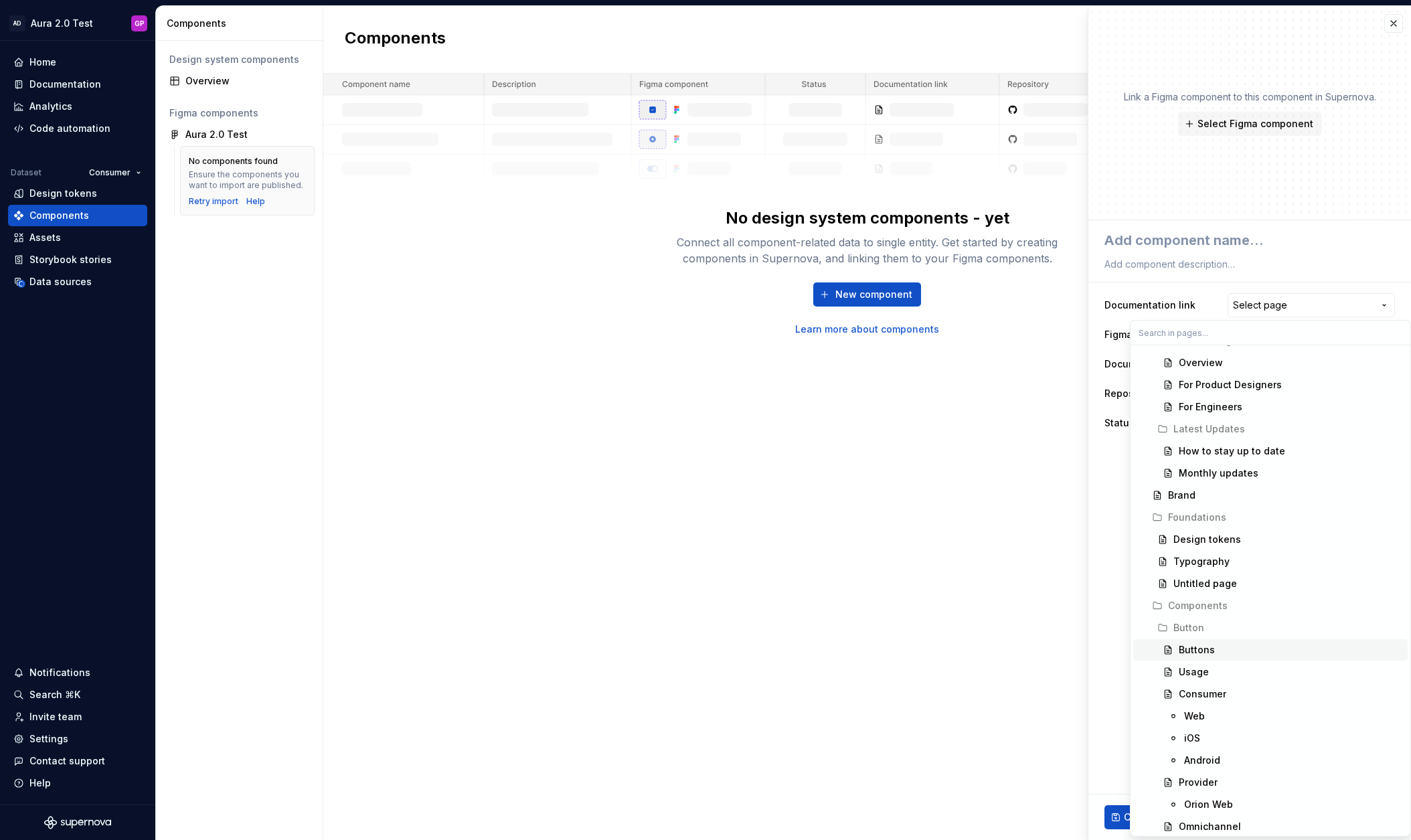
click at [1186, 647] on div "Buttons" at bounding box center [1197, 650] width 36 height 14
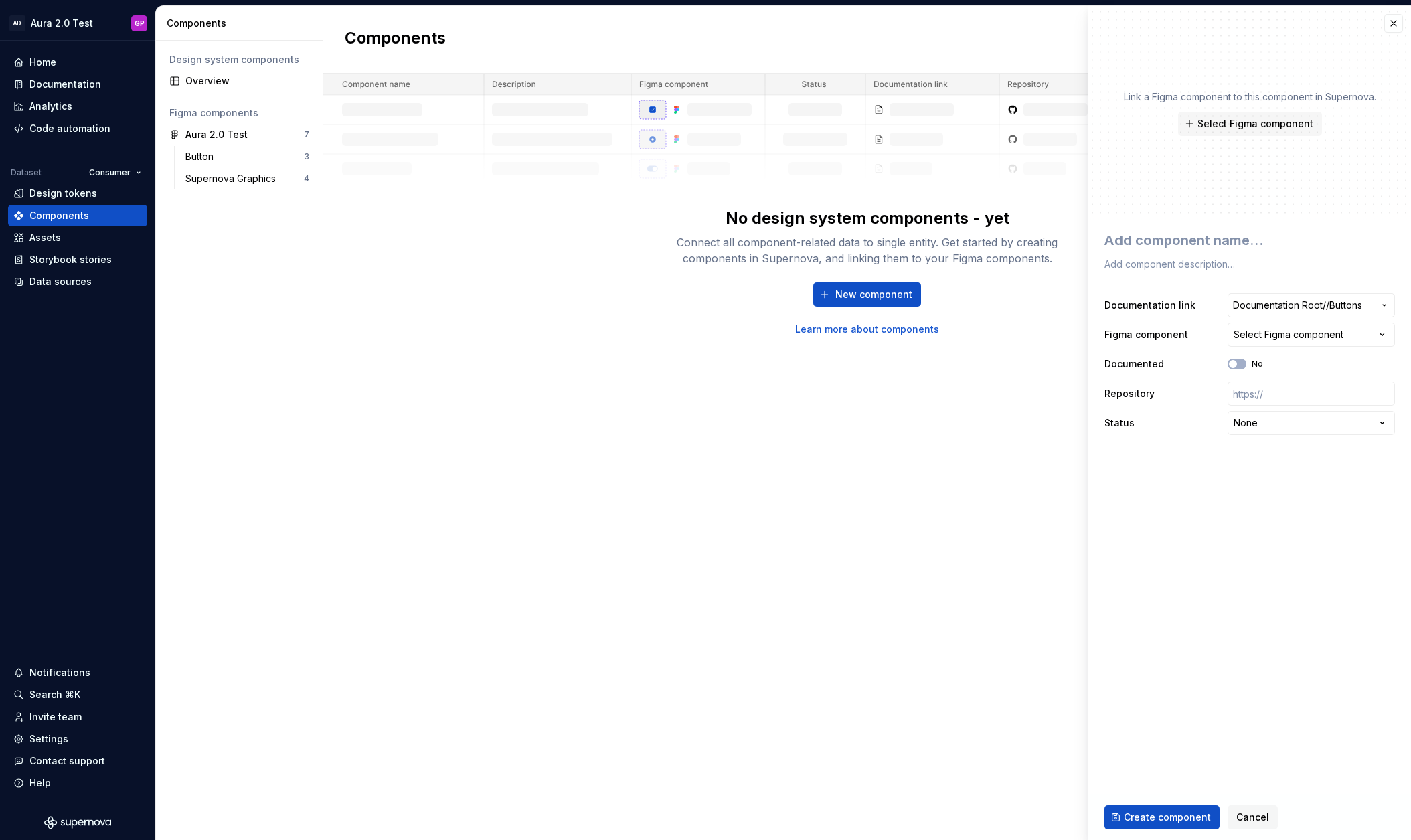
click at [1288, 337] on div "Select Figma component" at bounding box center [1288, 335] width 110 height 14
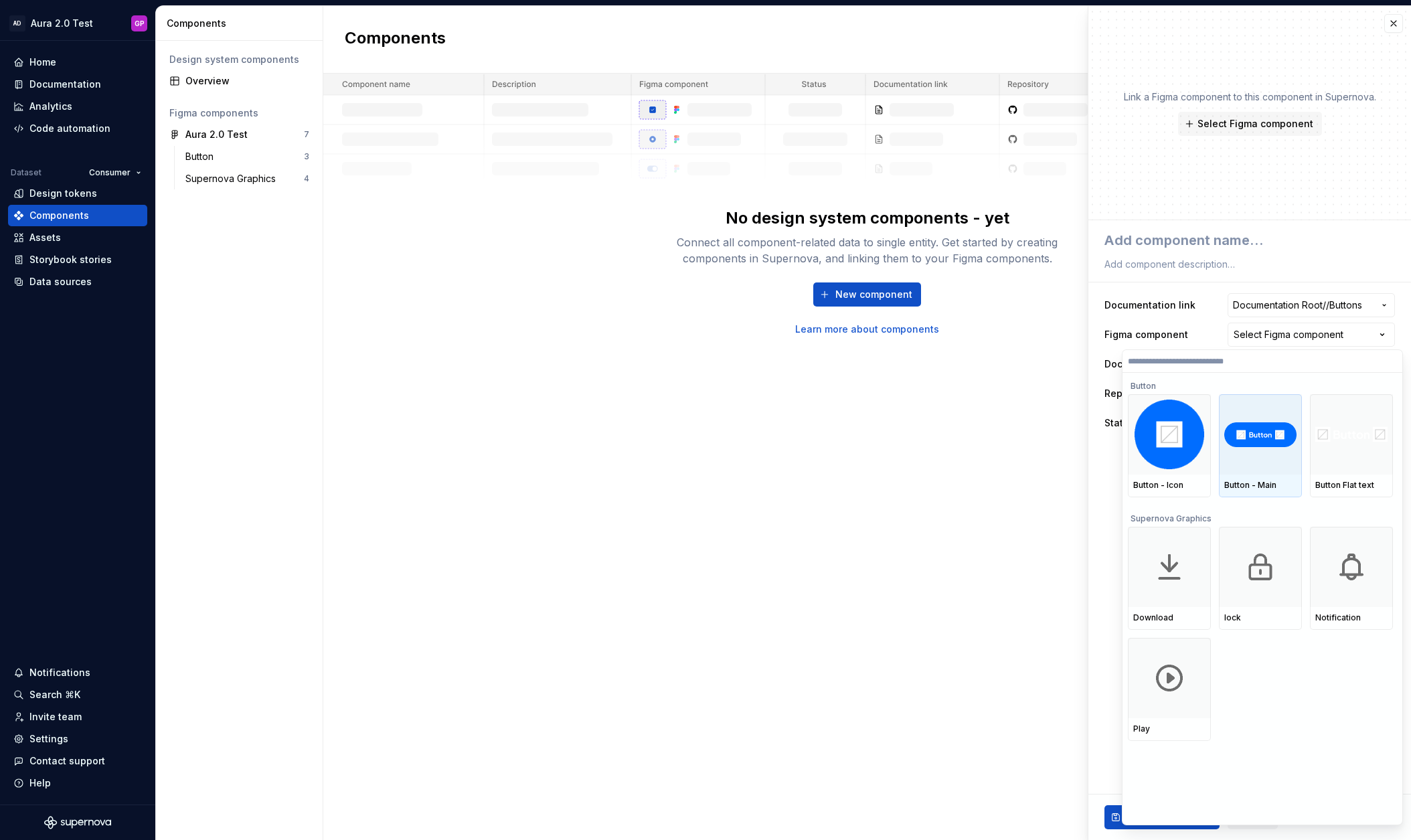
click at [1270, 447] on img at bounding box center [1260, 435] width 73 height 25
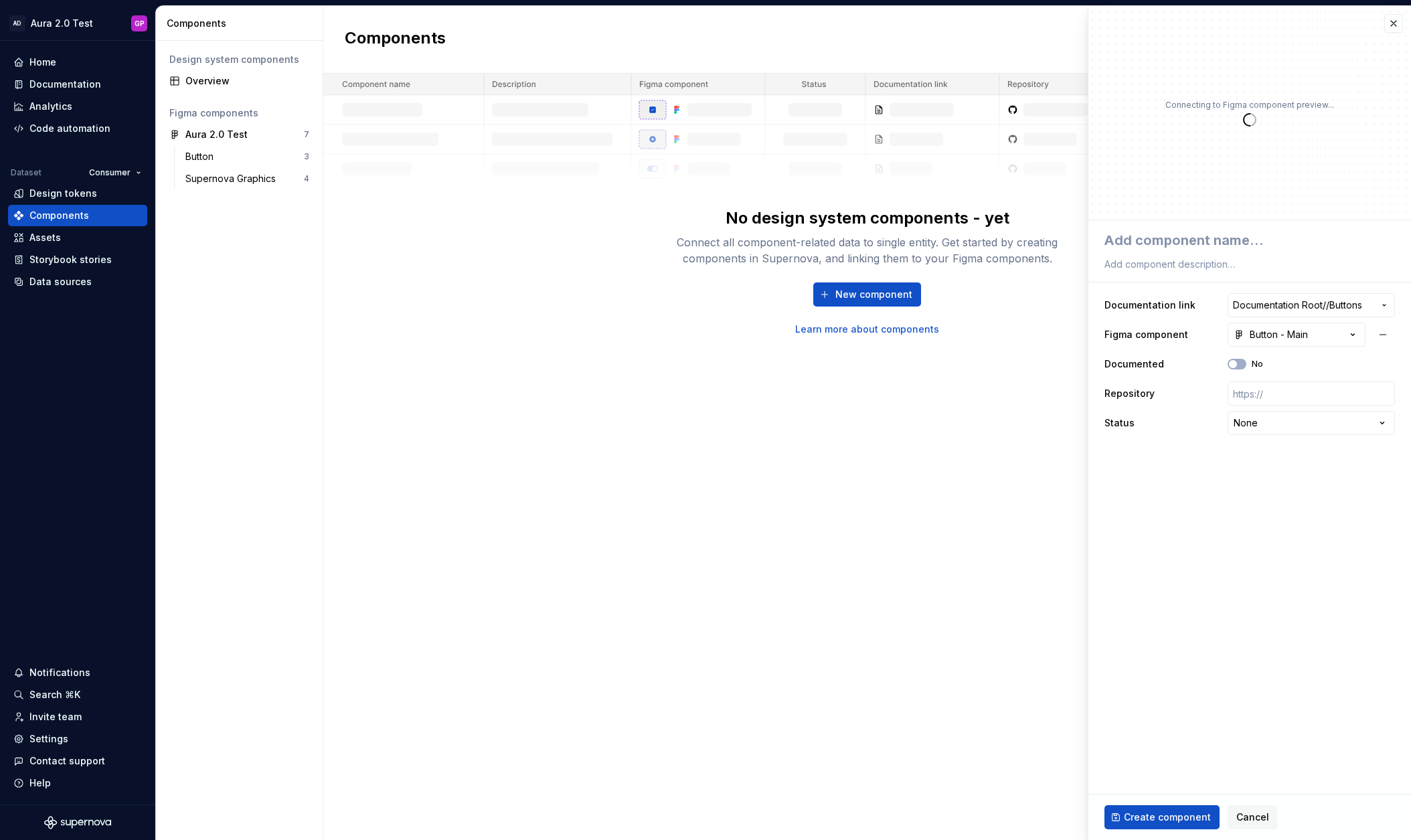
type textarea "*"
click at [1263, 418] on html "**********" at bounding box center [706, 420] width 1411 height 840
click at [1267, 423] on html "**********" at bounding box center [706, 420] width 1411 height 840
select select "**********"
click at [1158, 813] on span "Create component" at bounding box center [1168, 817] width 87 height 14
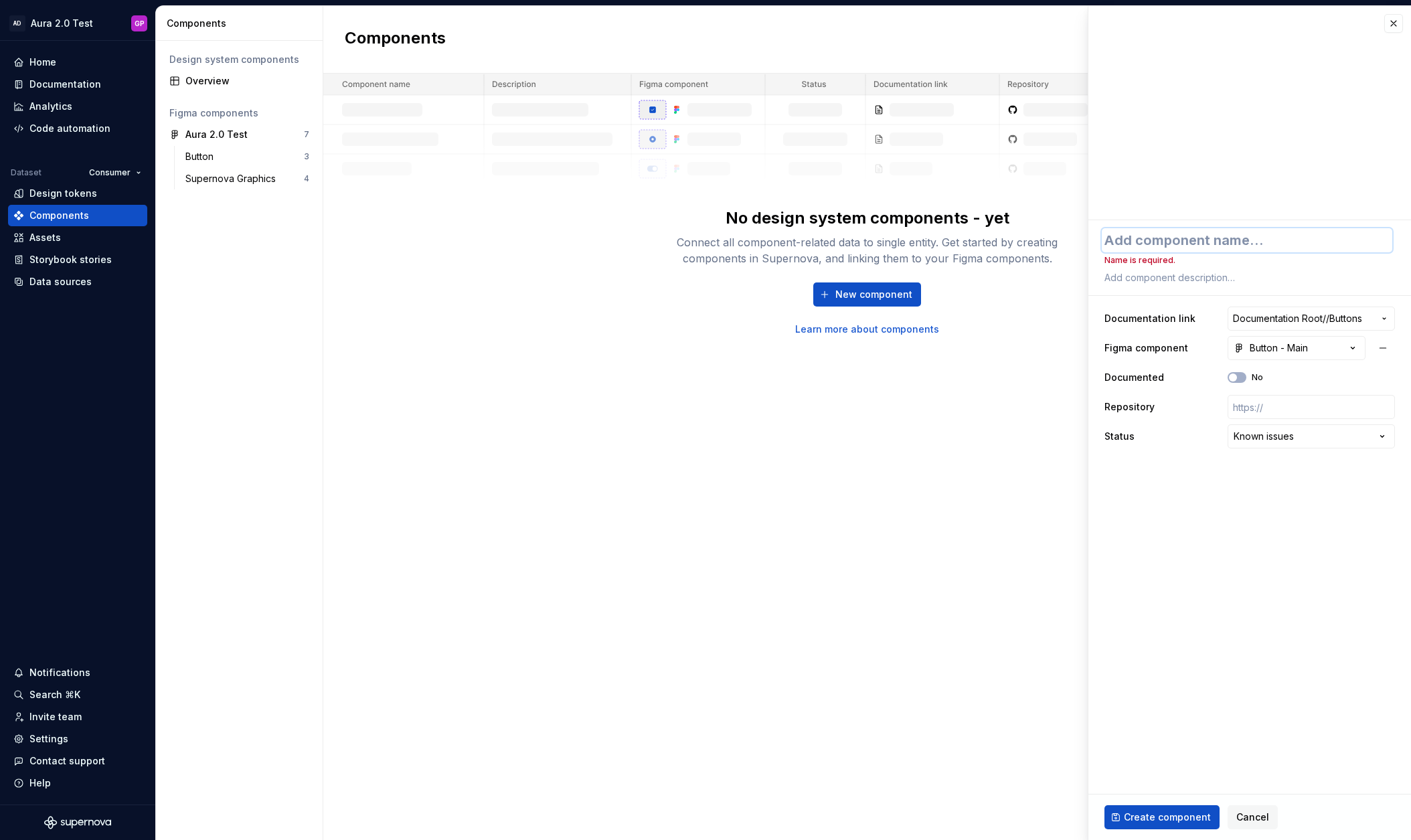
type textarea "*"
type textarea "B"
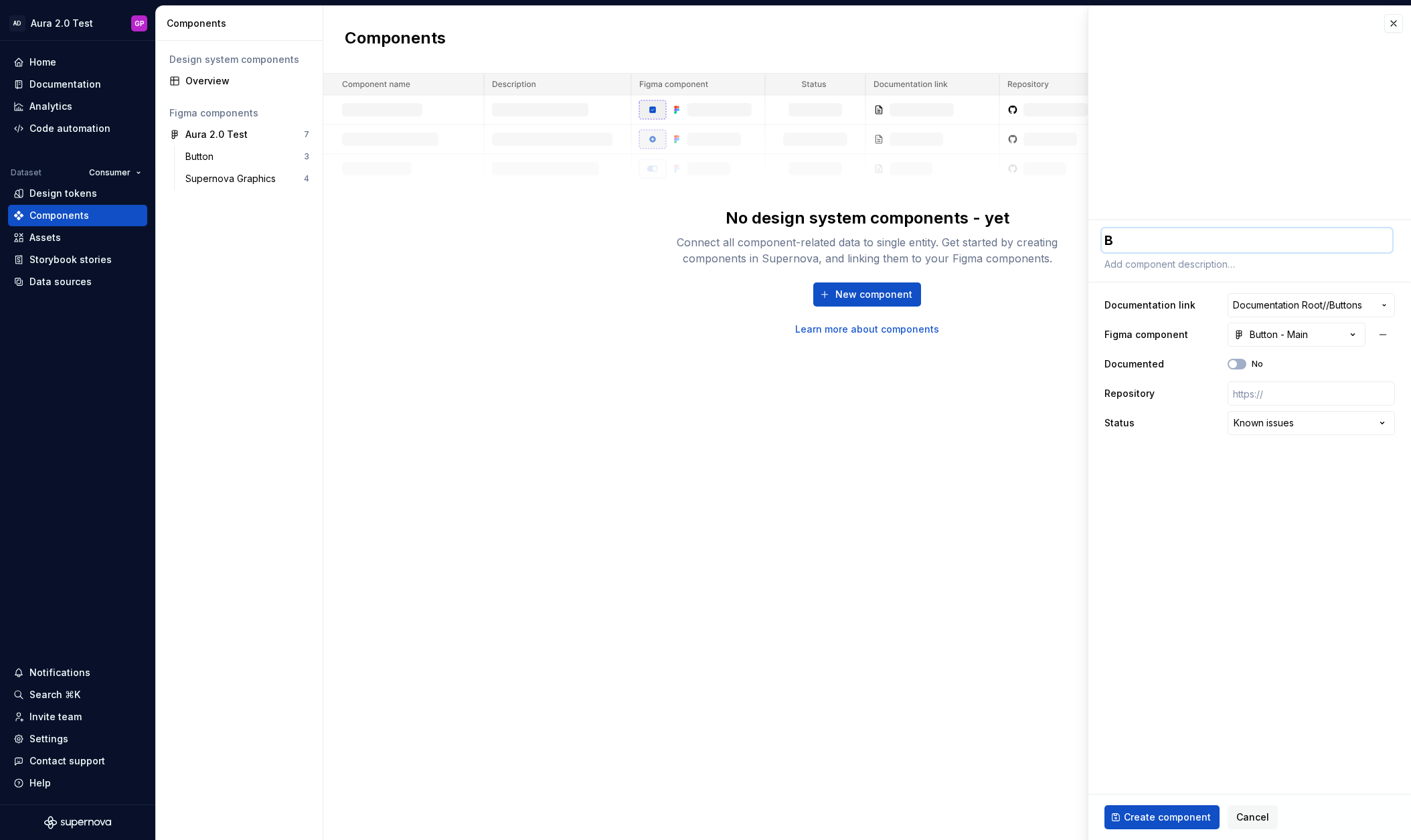
type textarea "*"
type textarea "Bu"
type textarea "*"
type textarea "But"
type textarea "*"
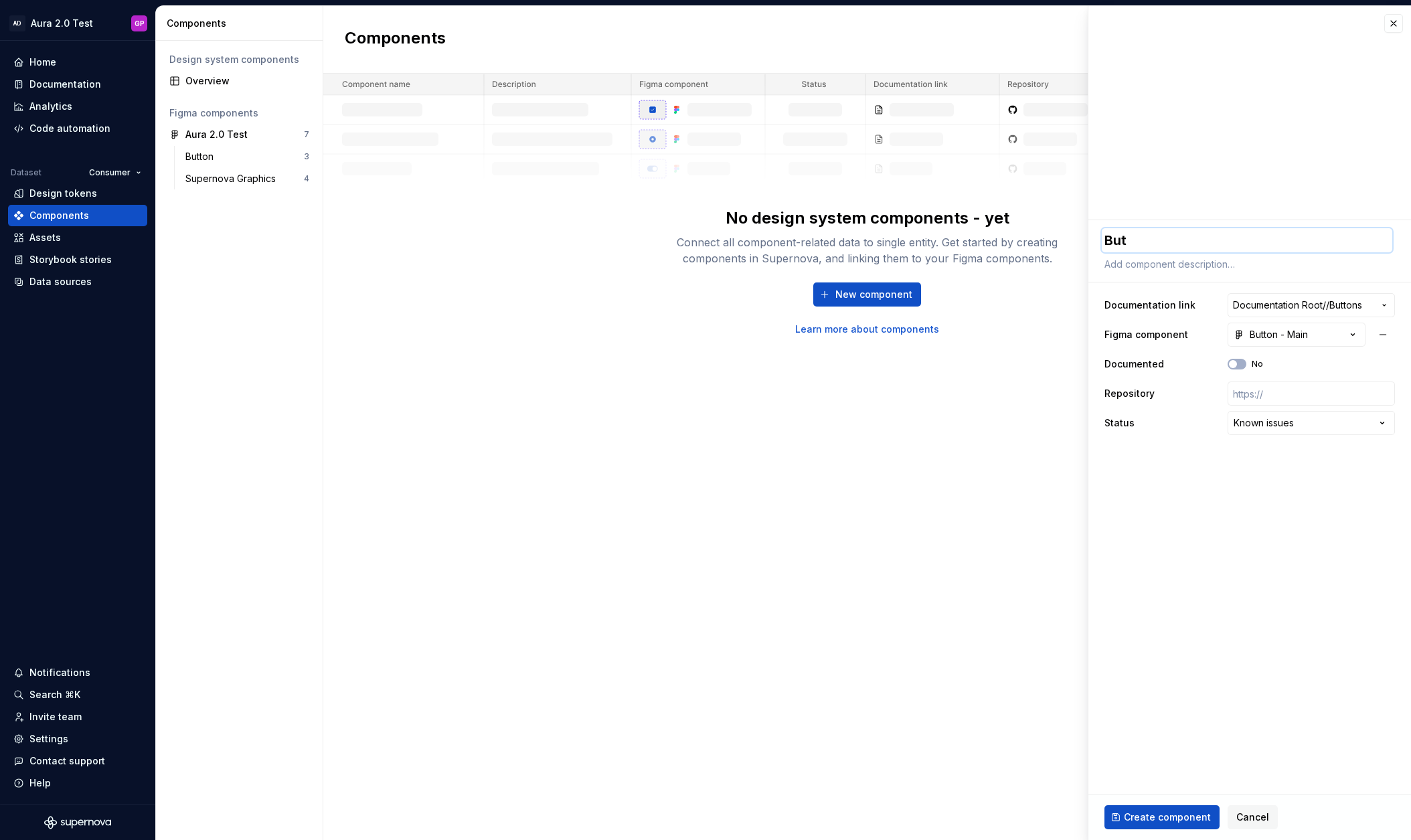
type textarea "Butt"
type textarea "*"
type textarea "Butto"
type textarea "*"
type textarea "Button"
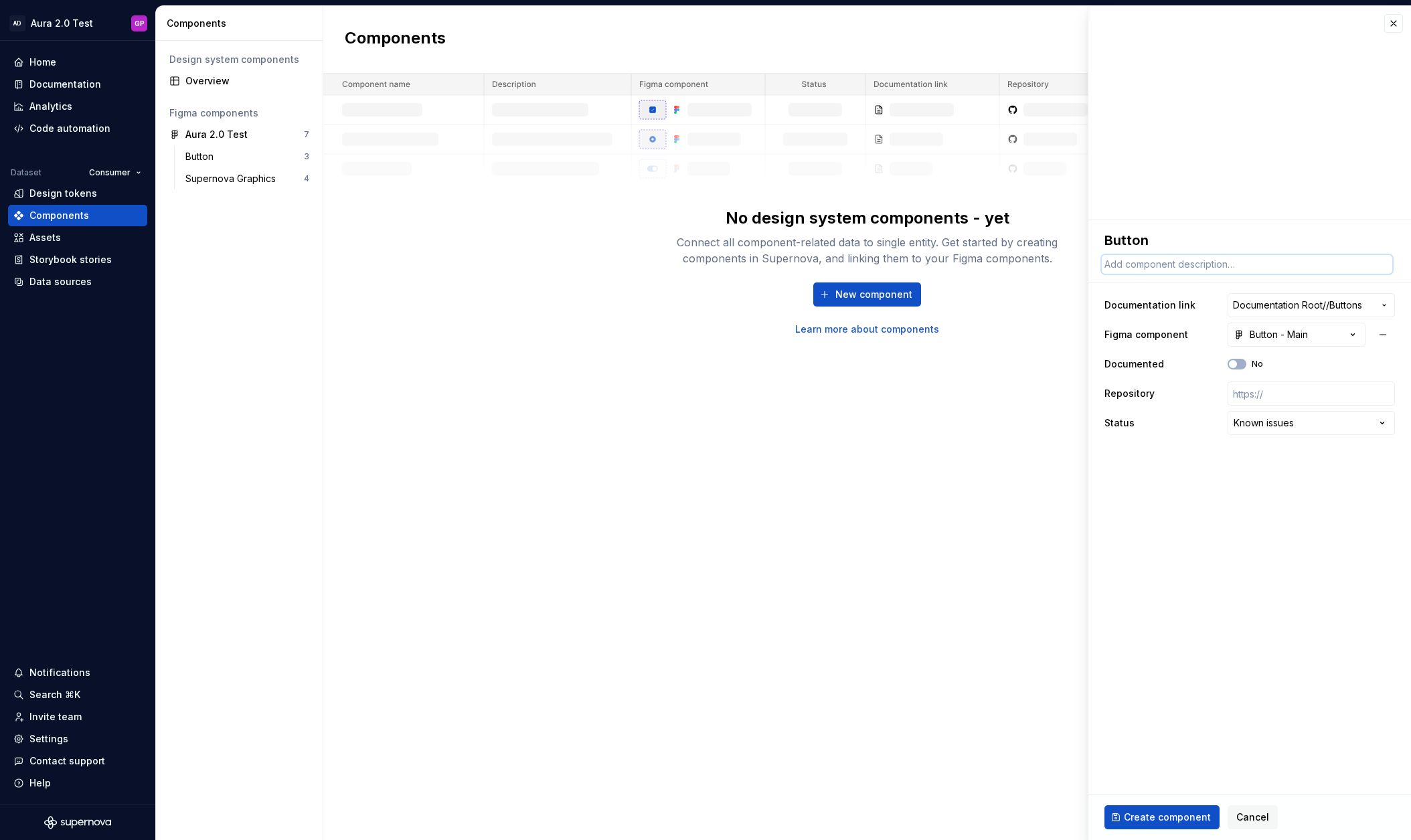
click at [1129, 266] on textarea at bounding box center [1247, 264] width 290 height 19
paste textarea "Buttons help users initiate actions or make choices."
type textarea "*"
type textarea "Buttons help users initiate actions or make choices."
click at [1168, 818] on span "Create component" at bounding box center [1168, 817] width 87 height 14
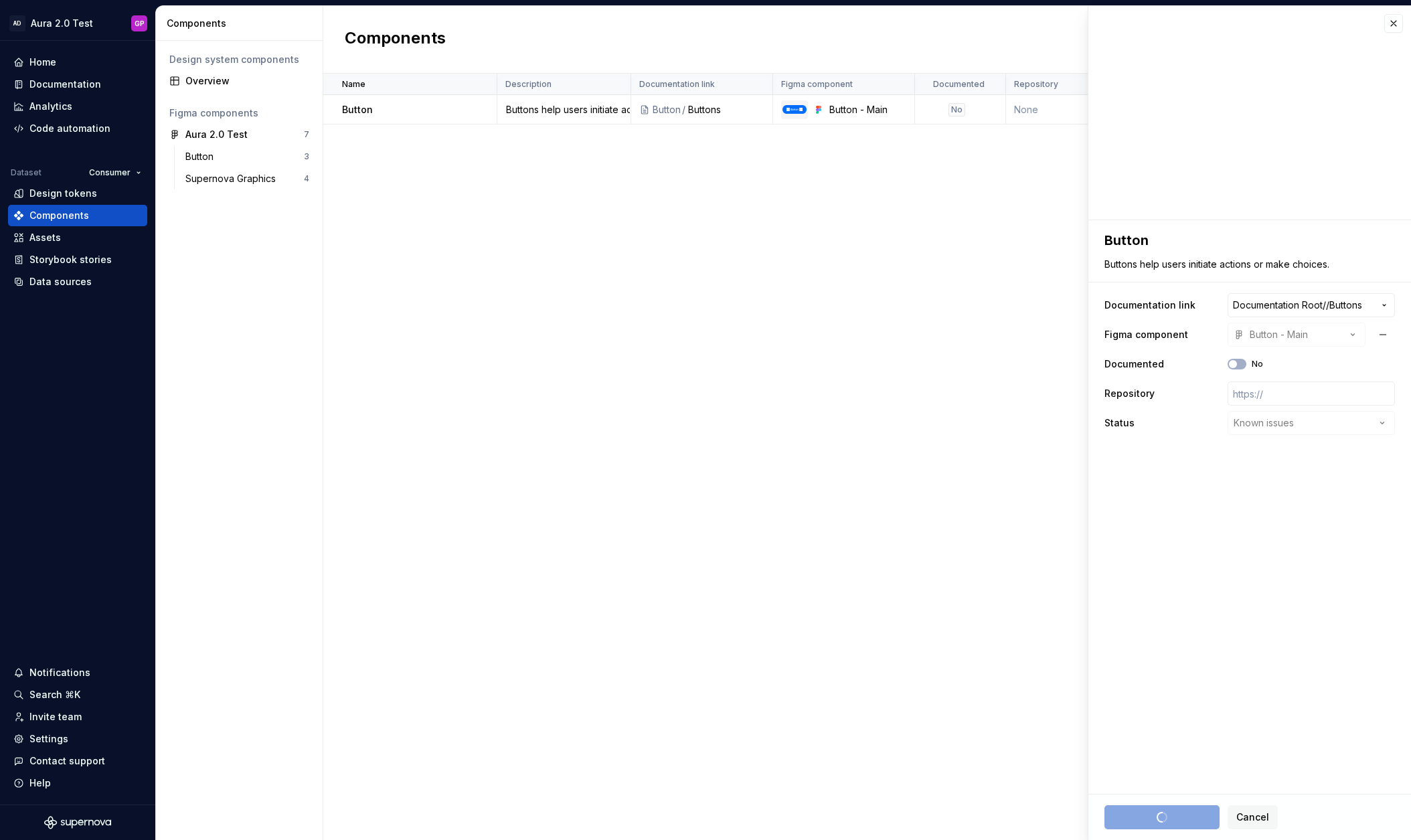
type textarea "*"
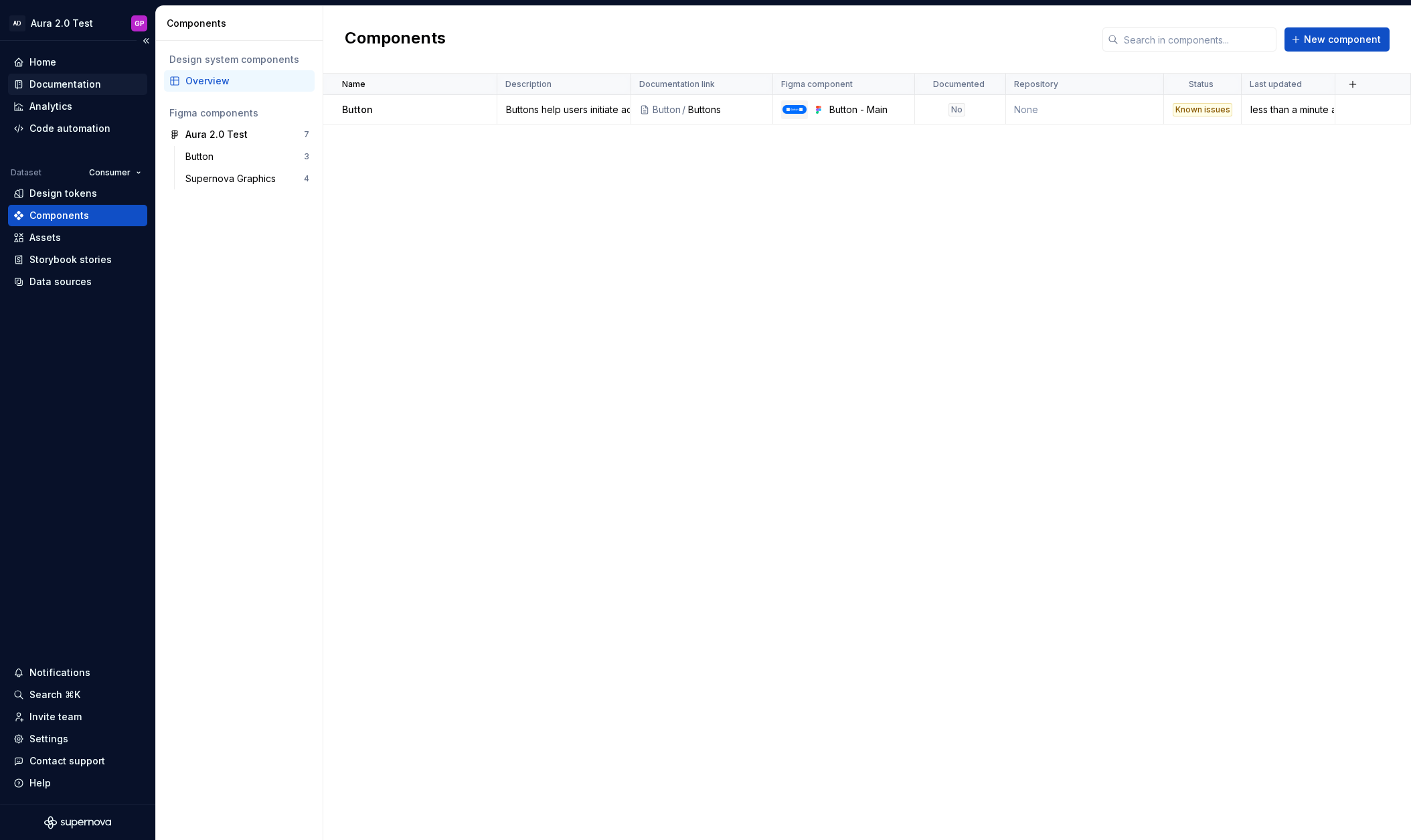
click at [54, 81] on div "Documentation" at bounding box center [65, 84] width 72 height 14
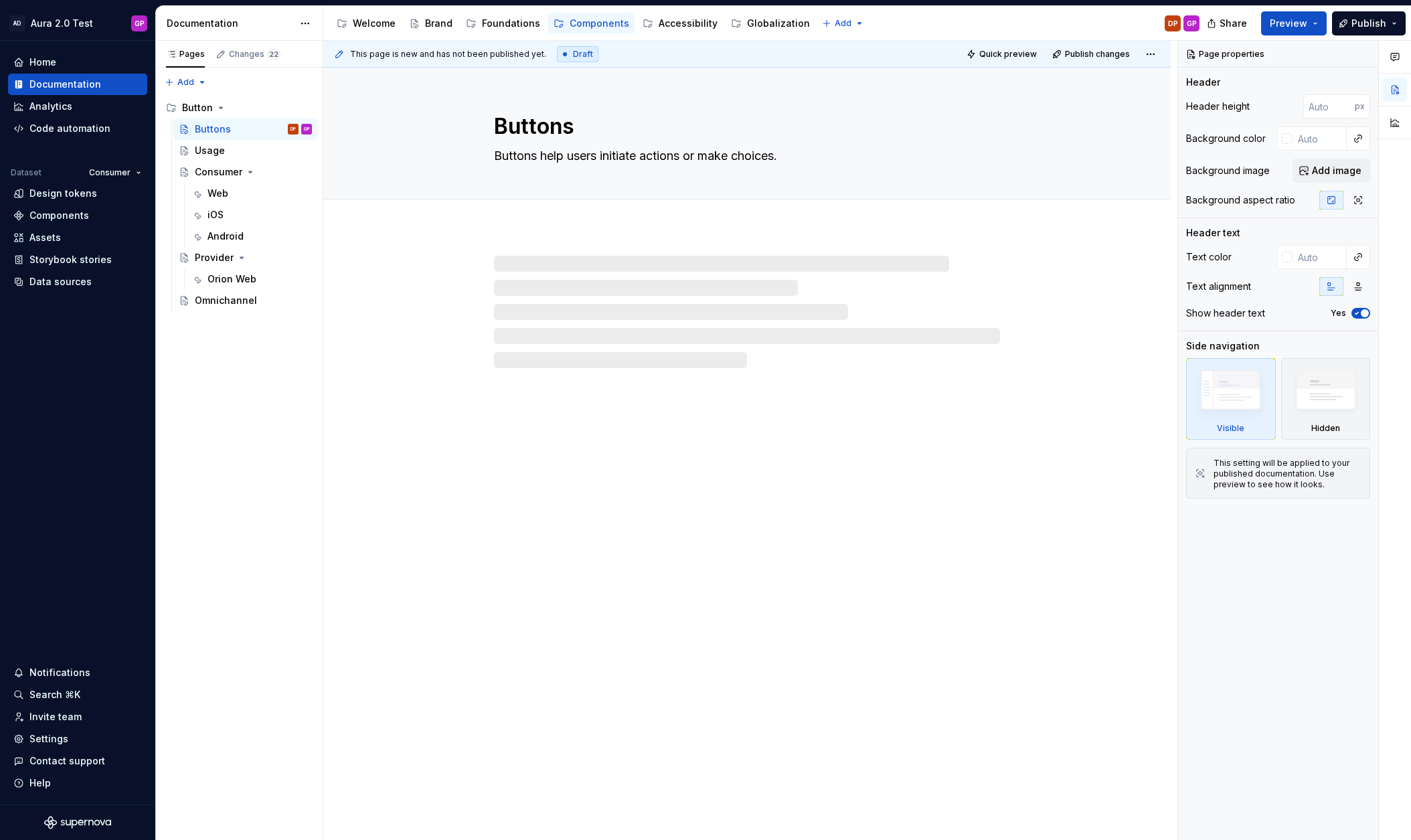
type textarea "*"
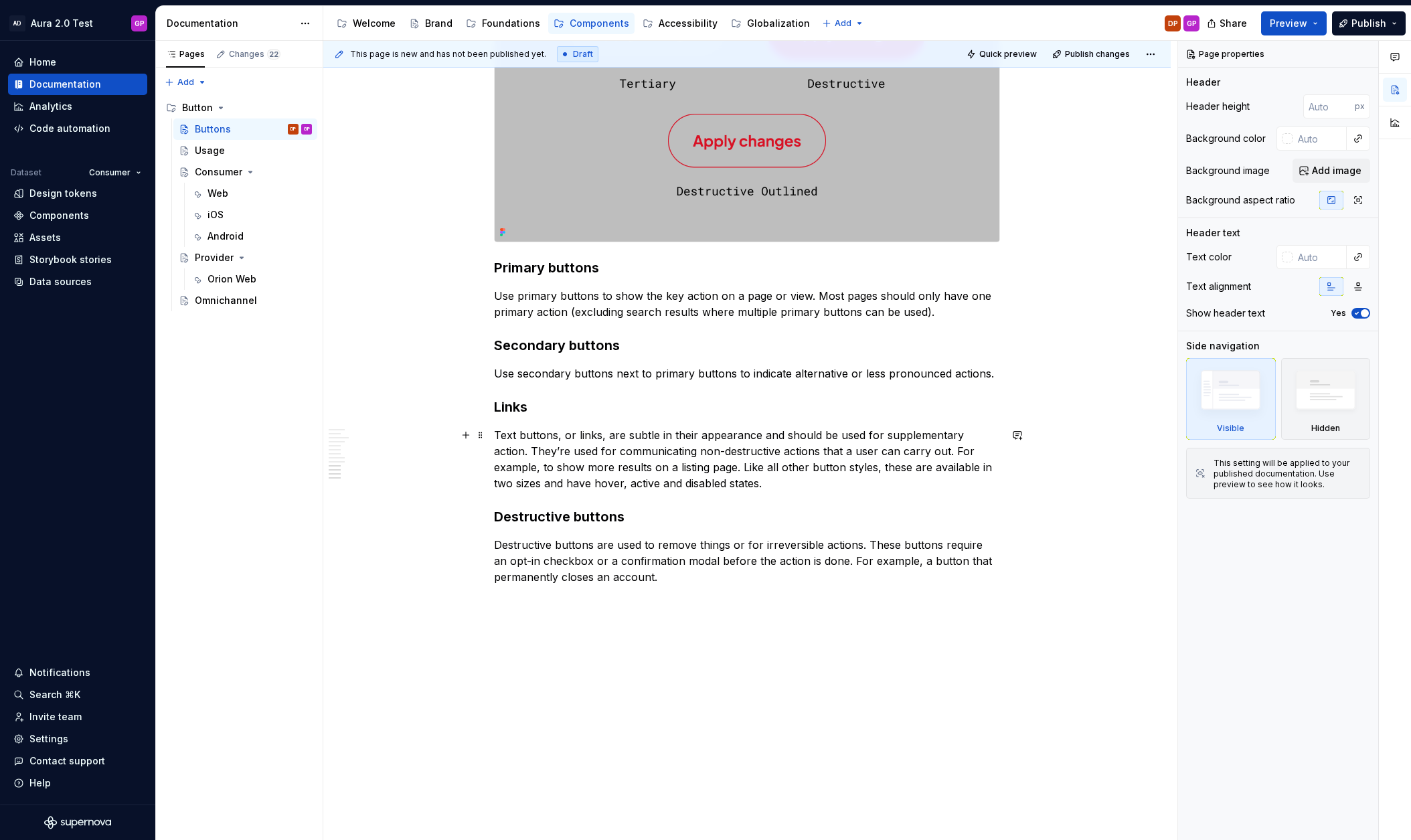
scroll to position [1420, 0]
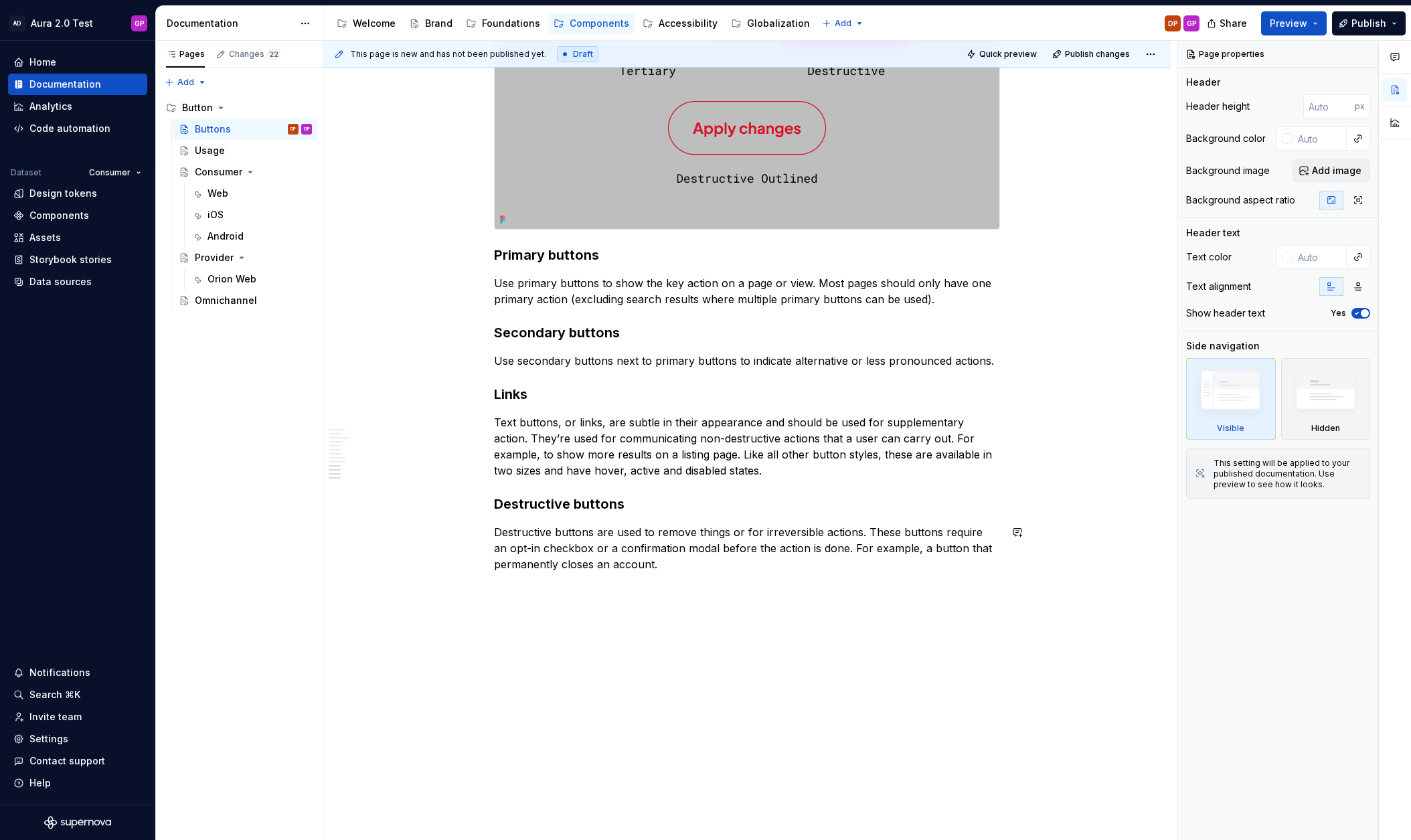
click at [511, 610] on div "This page is new and has not been published yet. Draft Quick preview Publish ch…" at bounding box center [750, 441] width 854 height 800
click at [498, 589] on div "This page is new and has not been published yet. Draft Quick preview Publish ch…" at bounding box center [750, 441] width 854 height 800
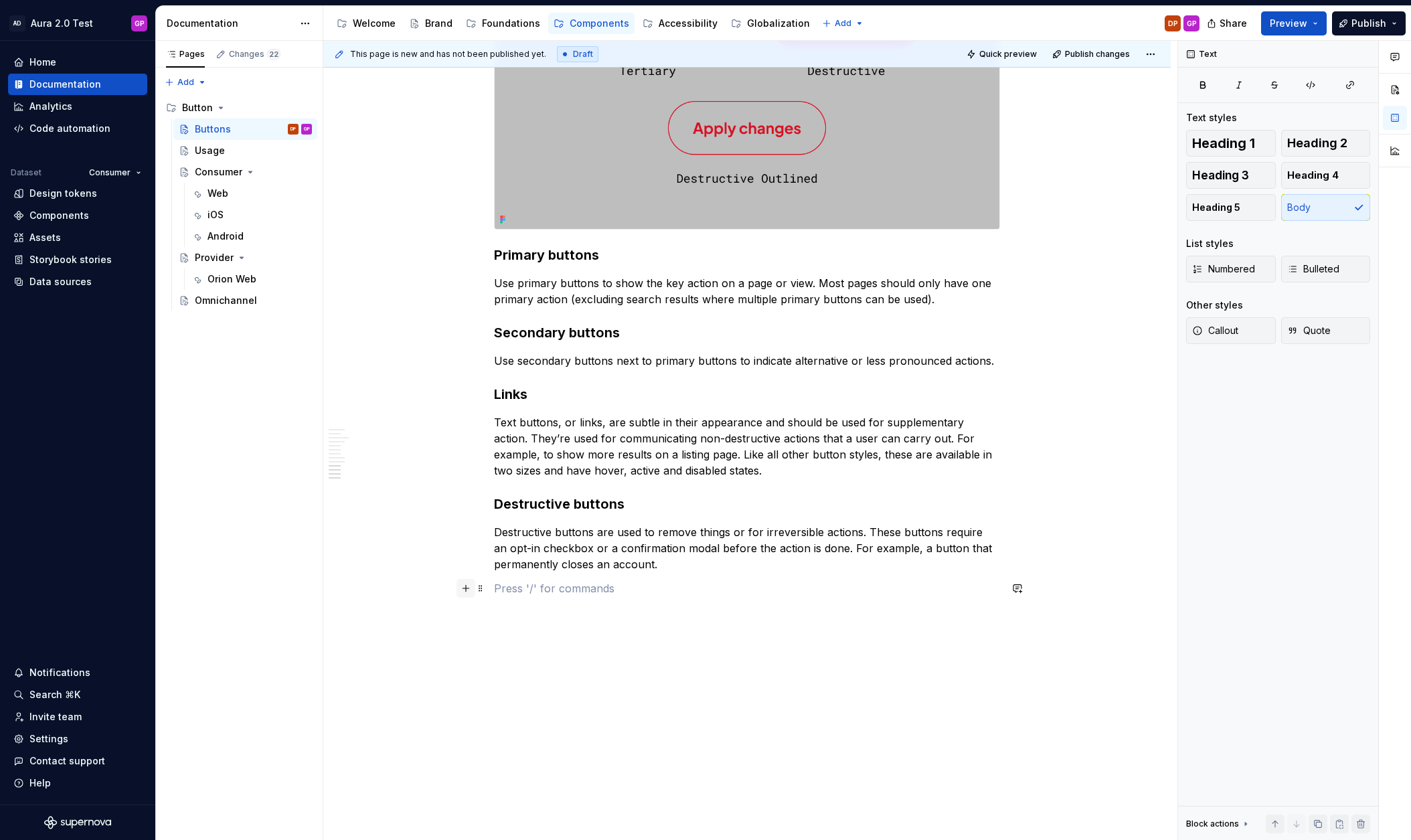
click at [469, 589] on button "button" at bounding box center [465, 588] width 19 height 19
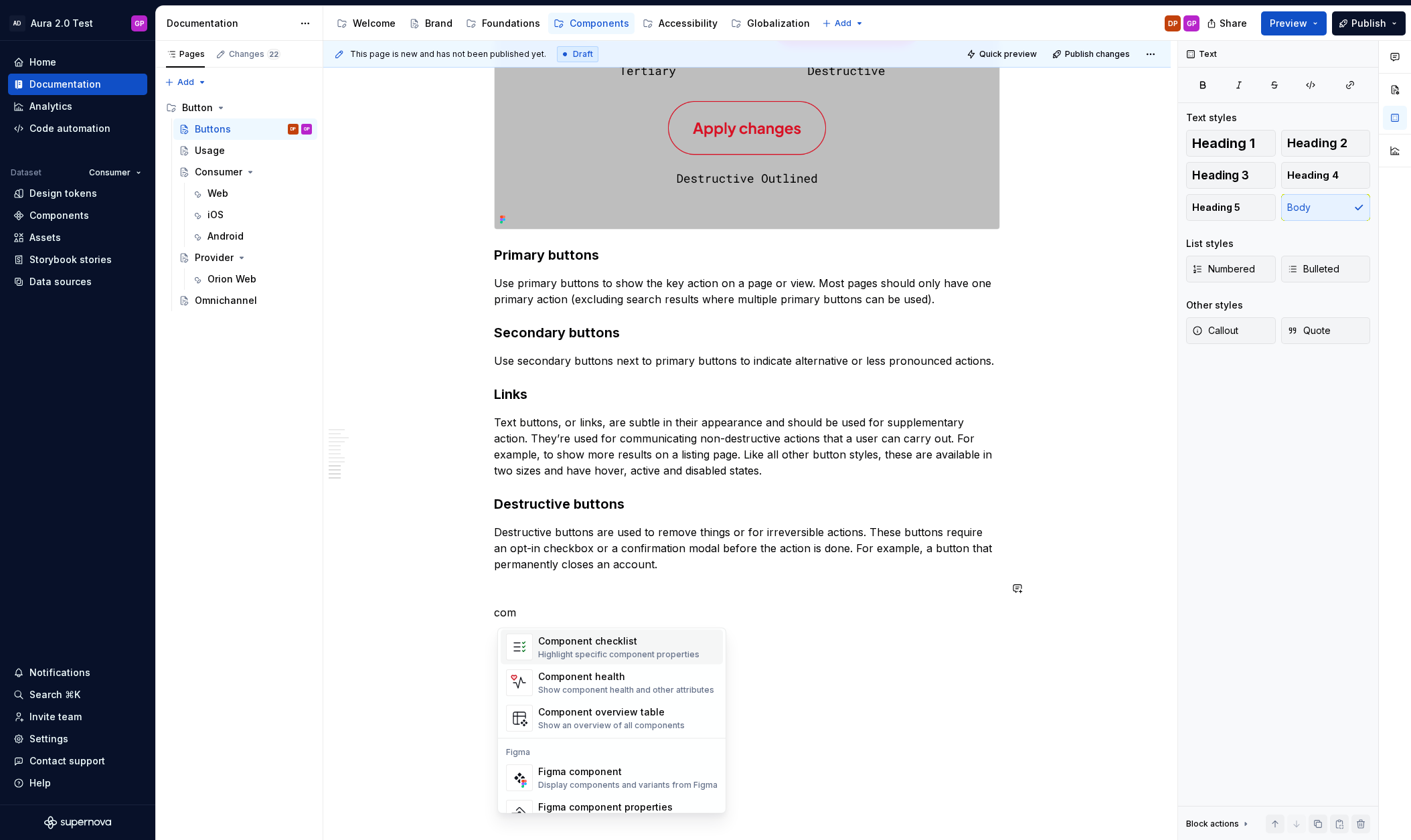
scroll to position [40, 0]
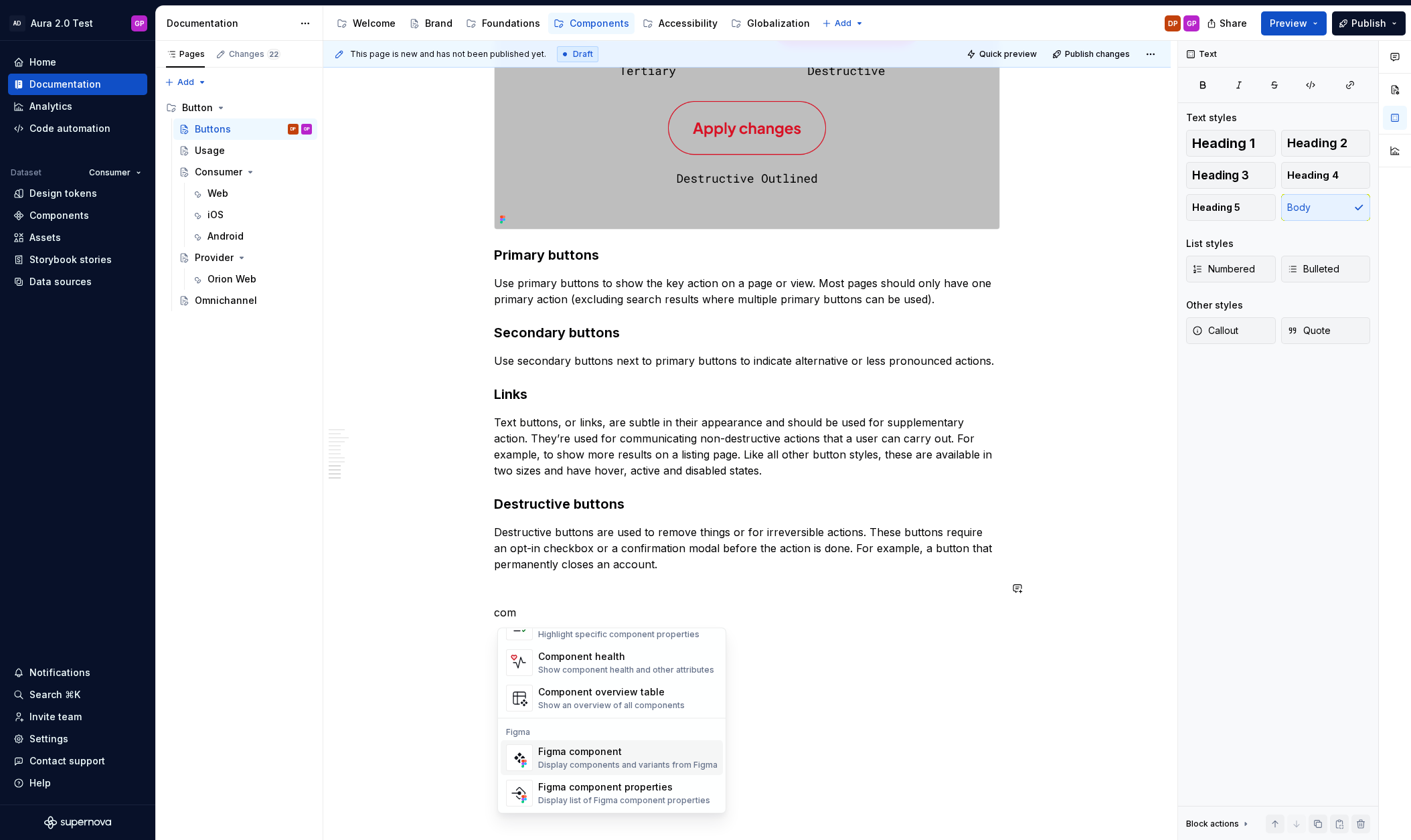
click at [556, 751] on div "Figma component" at bounding box center [627, 751] width 179 height 14
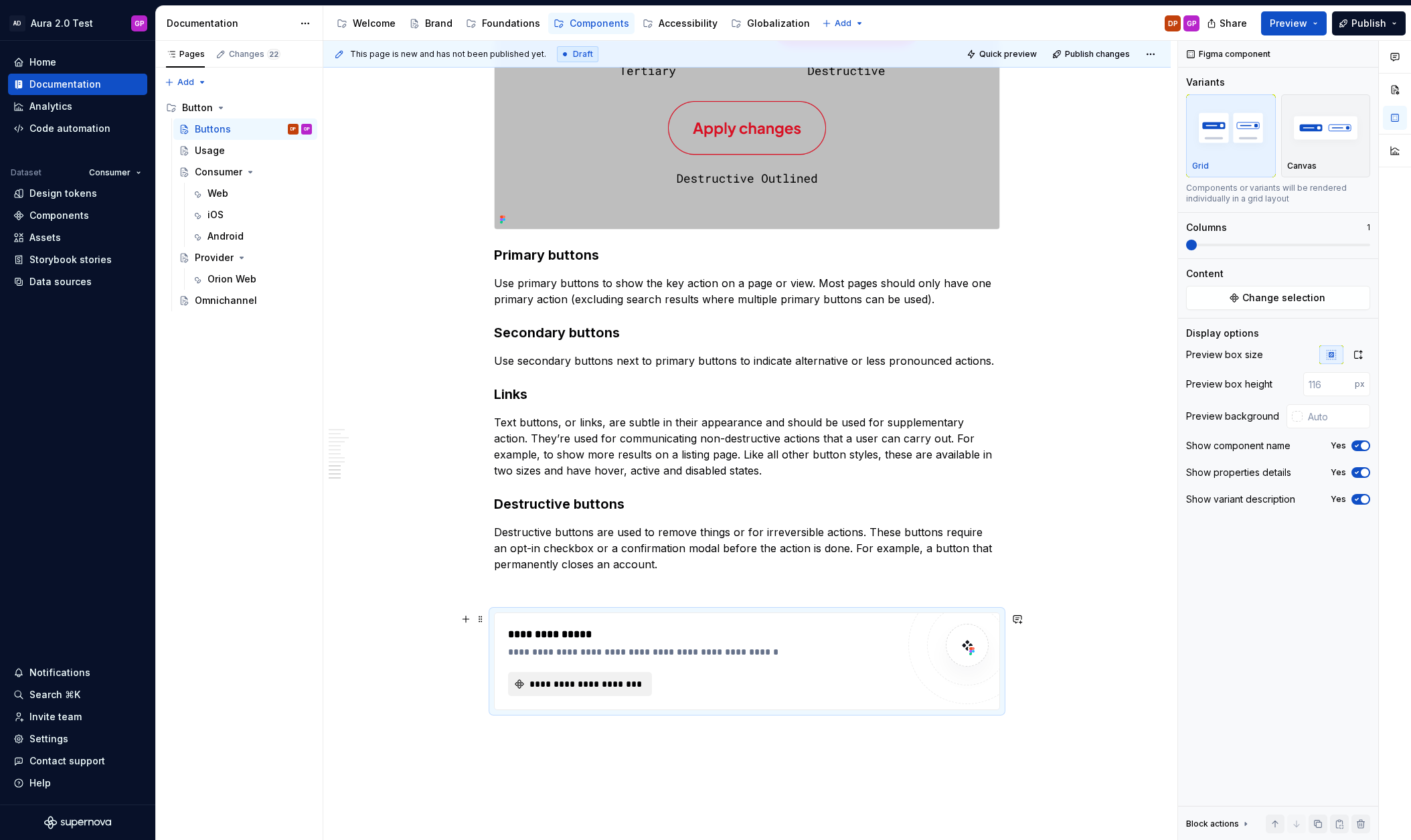
click at [551, 681] on span "**********" at bounding box center [585, 684] width 116 height 14
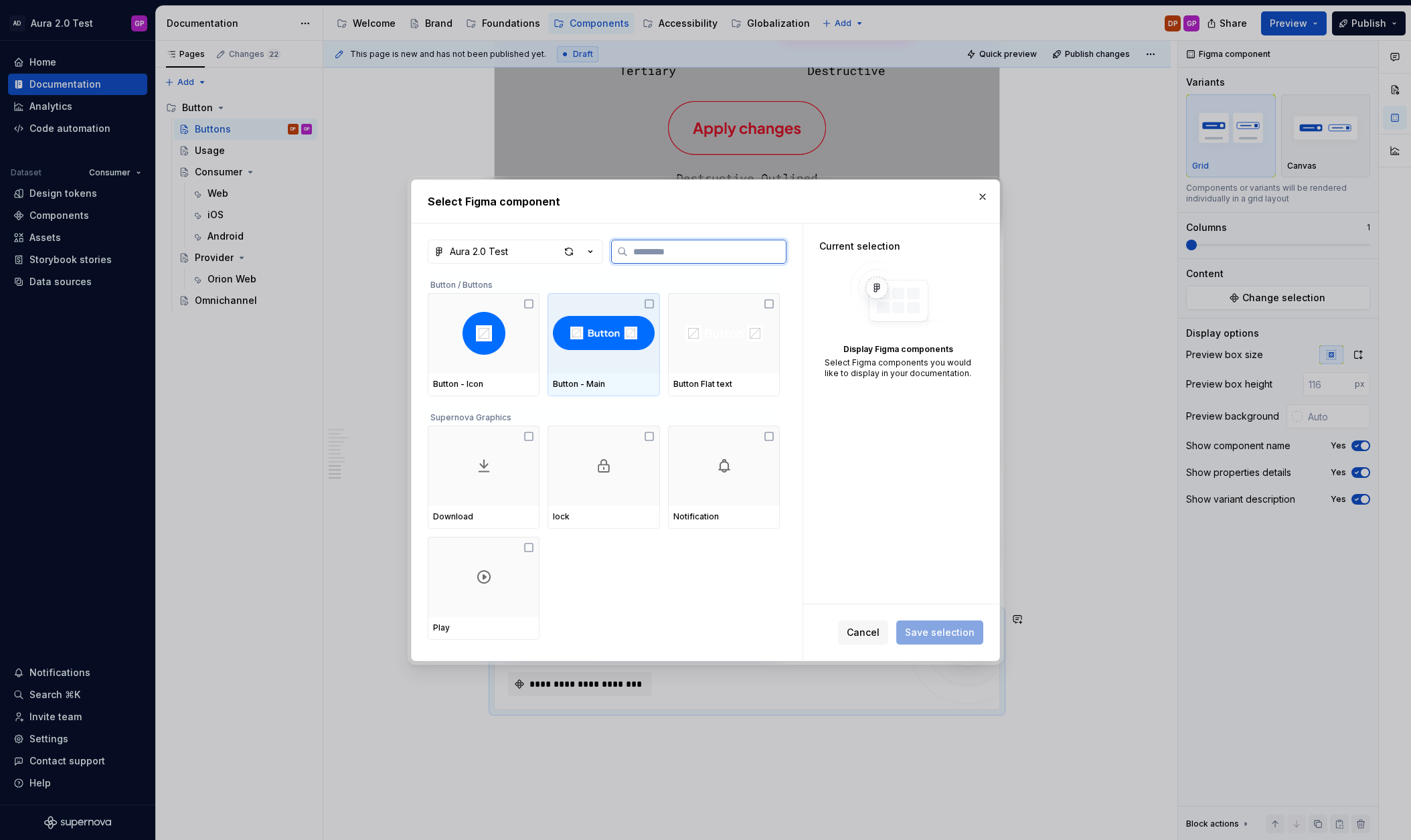
click at [611, 360] on div at bounding box center [603, 334] width 112 height 81
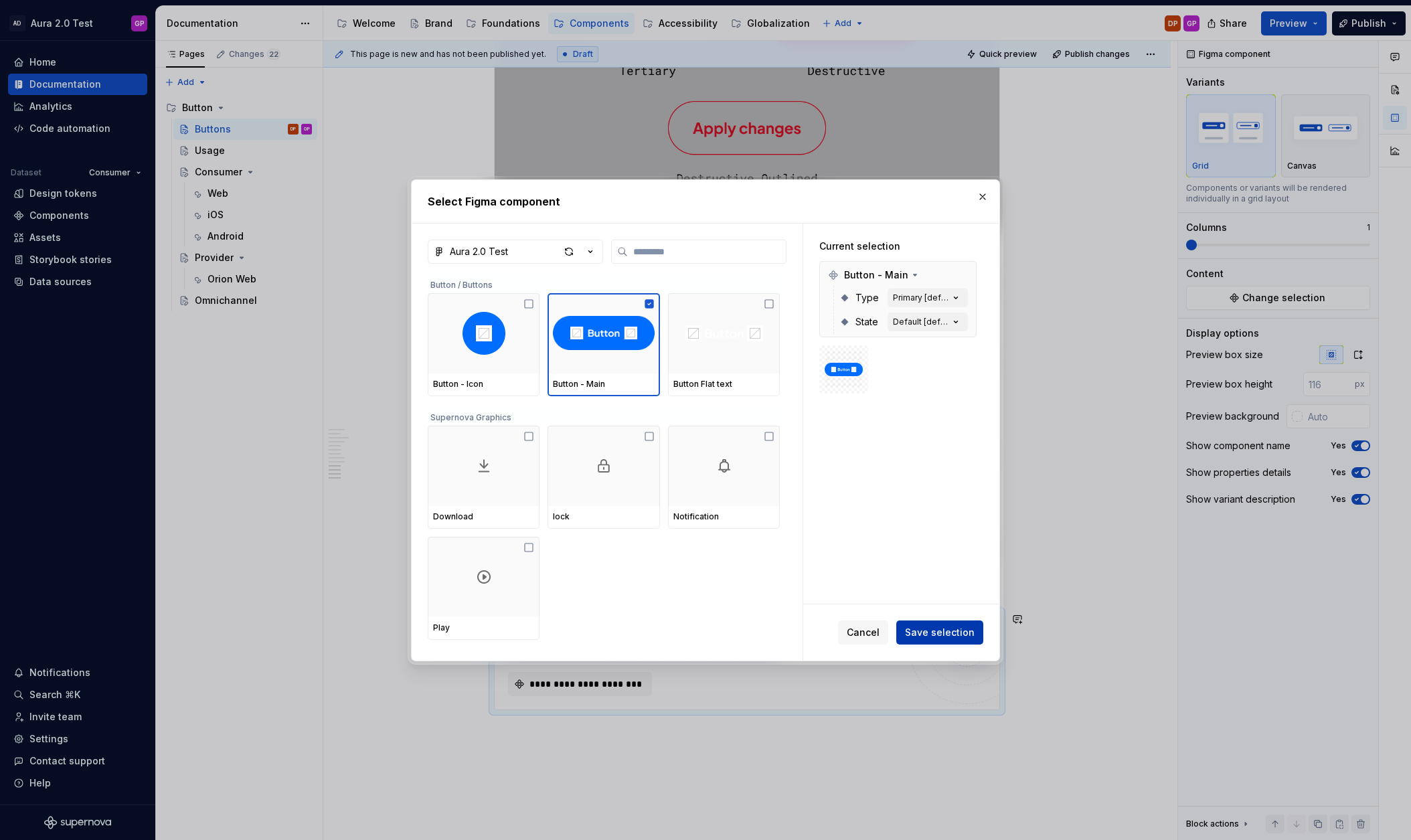
click at [934, 634] on span "Save selection" at bounding box center [939, 632] width 69 height 14
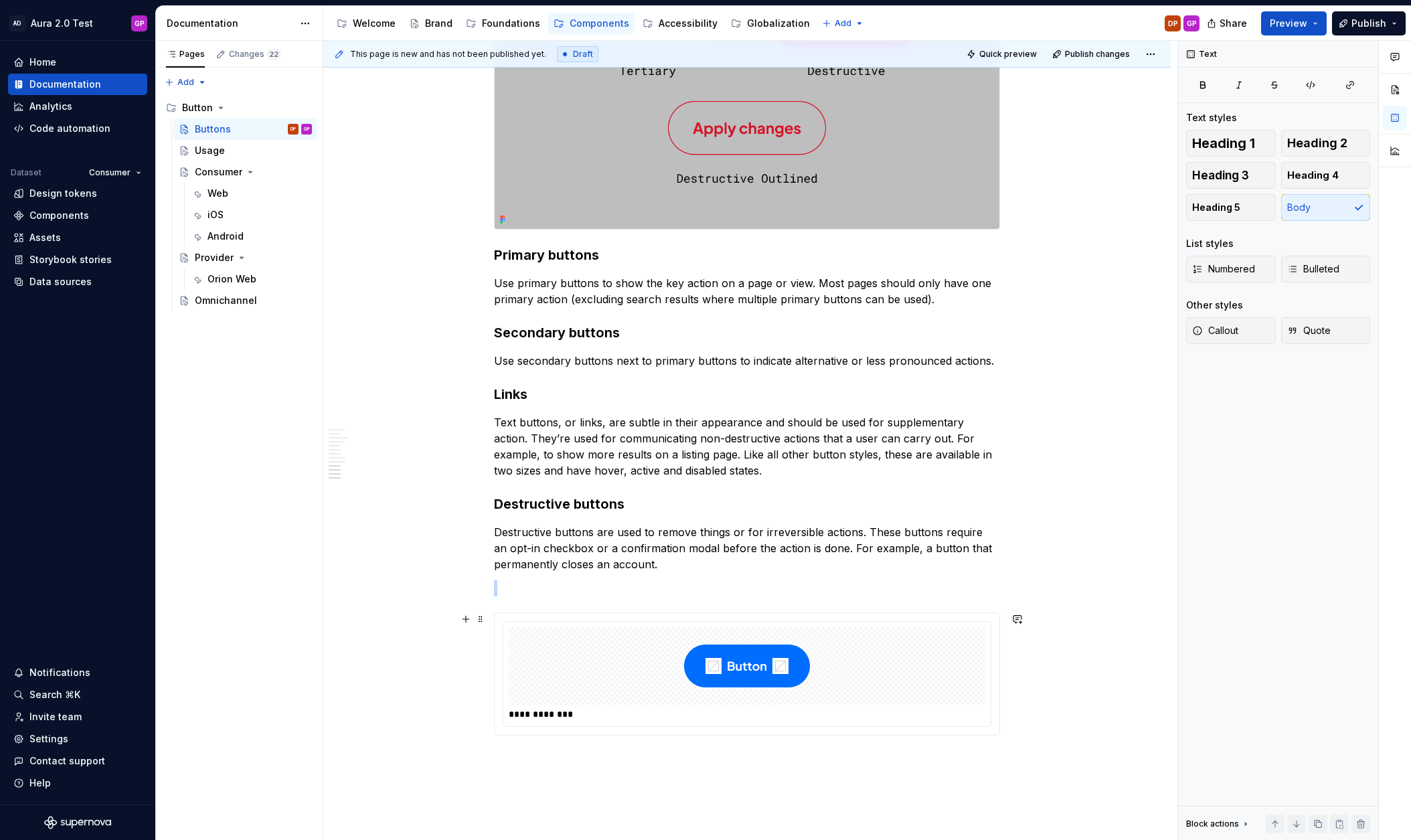
click at [747, 676] on img at bounding box center [747, 665] width 126 height 67
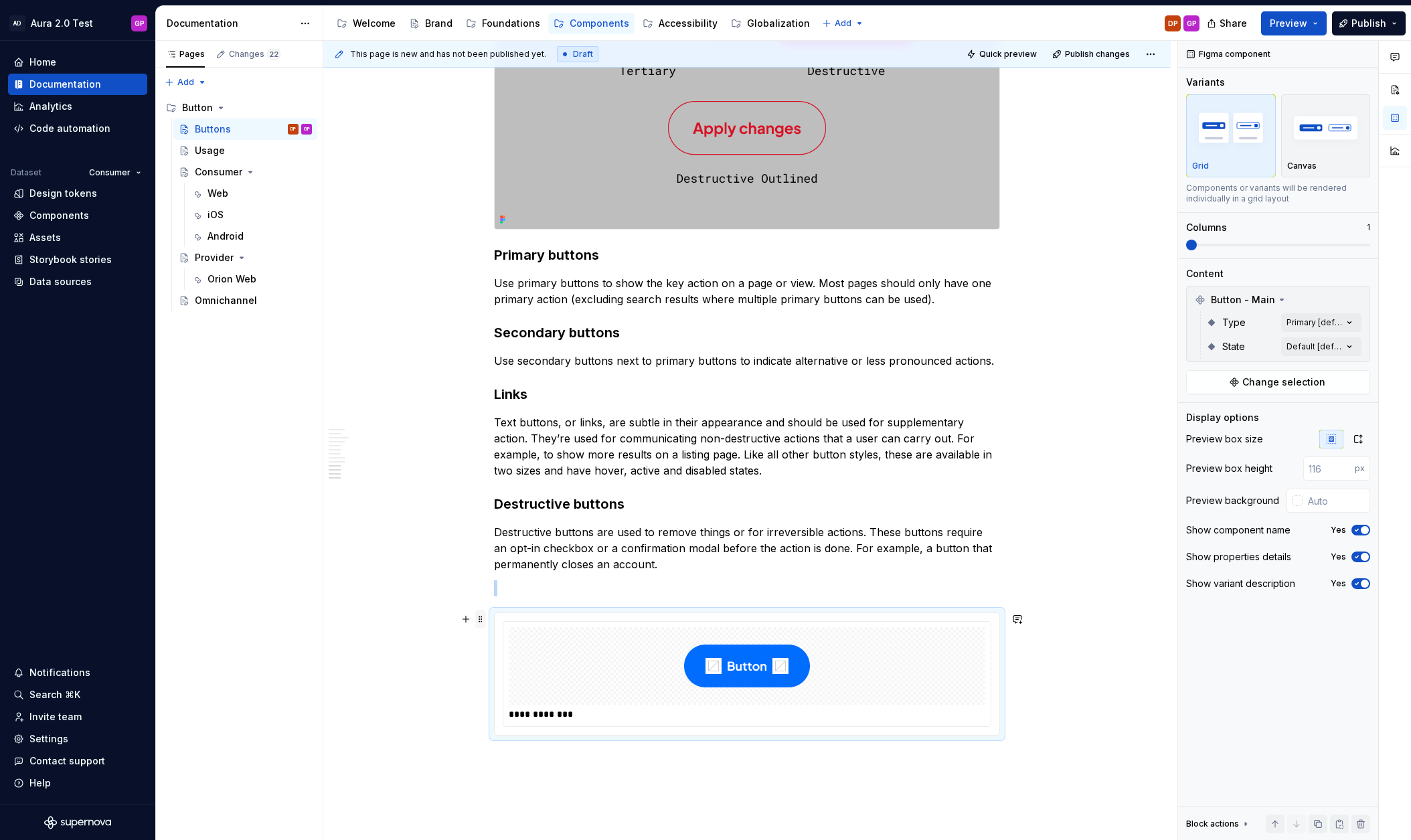
click at [486, 617] on span at bounding box center [480, 618] width 10 height 19
click at [514, 741] on div "Delete" at bounding box center [547, 738] width 87 height 14
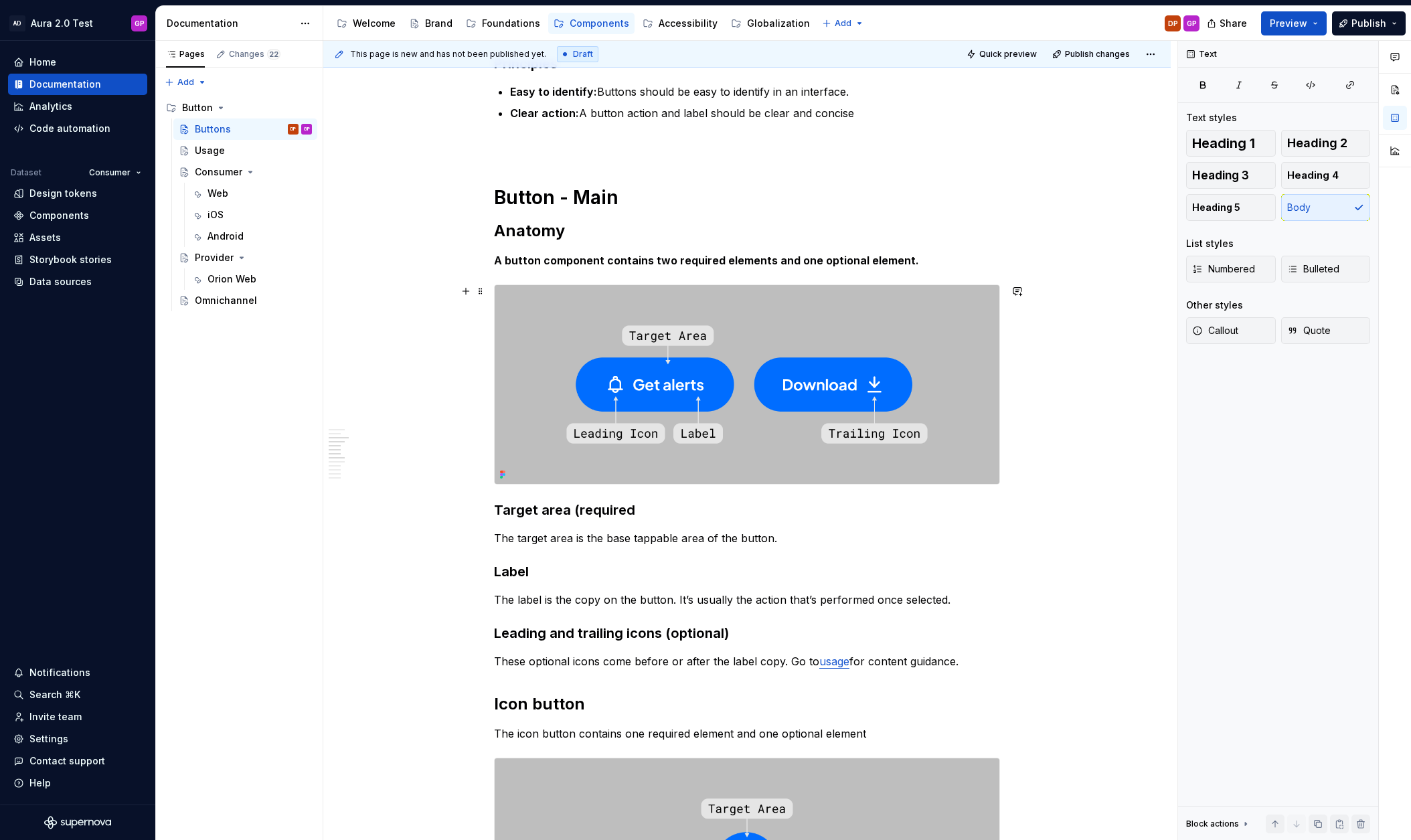
scroll to position [0, 0]
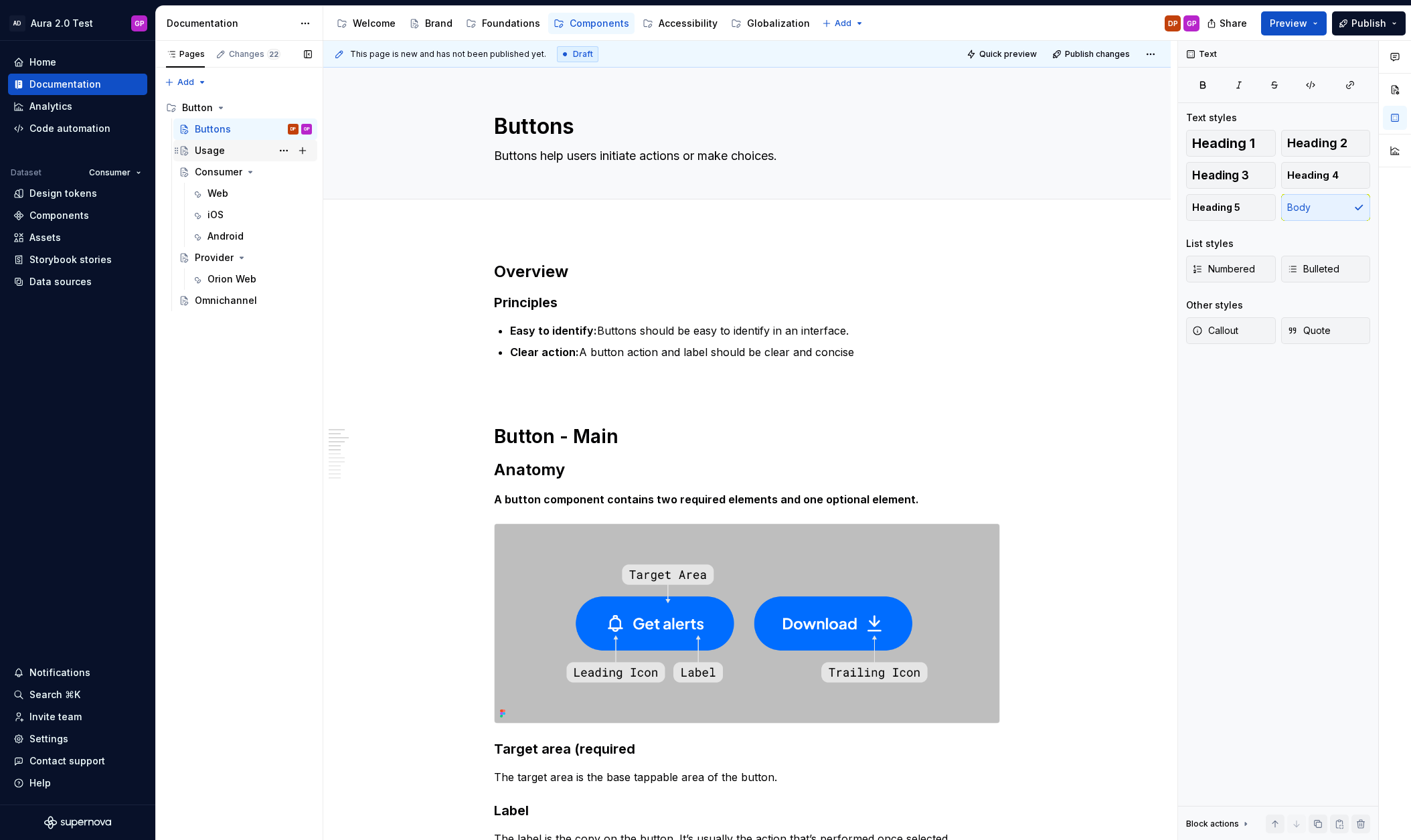
click at [207, 148] on div "Usage" at bounding box center [210, 150] width 30 height 14
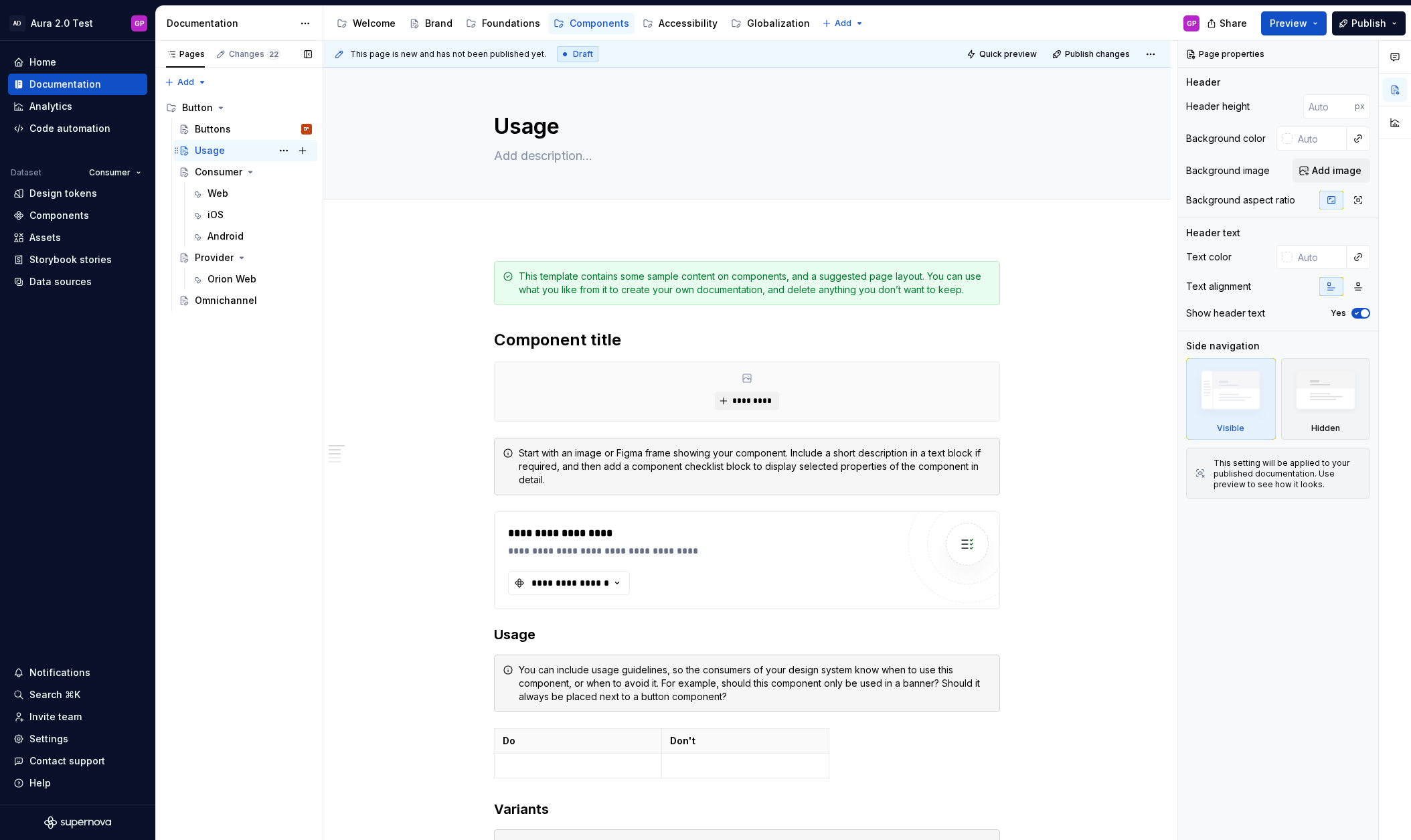
click at [210, 143] on div "Usage" at bounding box center [210, 150] width 30 height 14
click at [483, 277] on span at bounding box center [480, 276] width 10 height 19
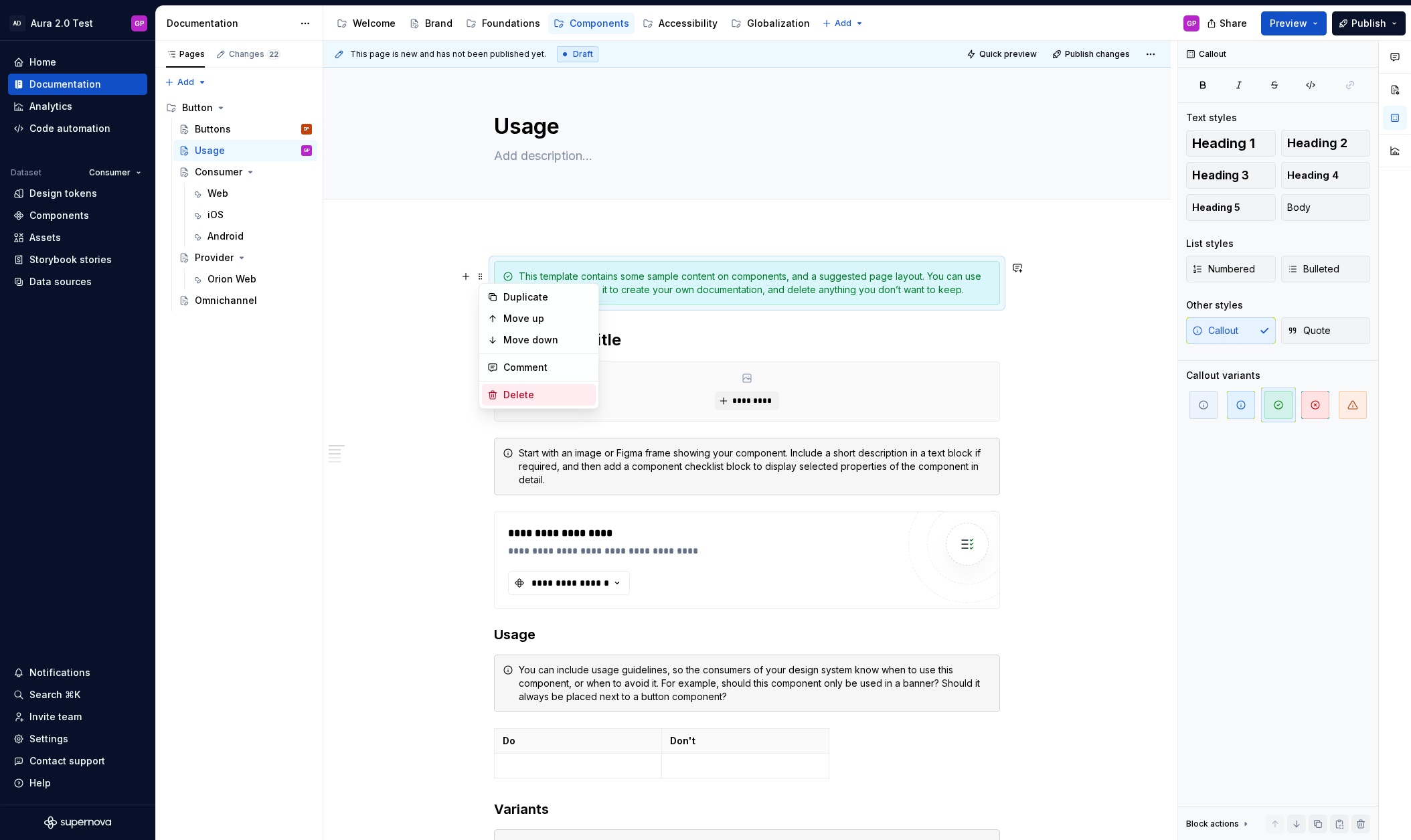
click at [506, 393] on div "Delete" at bounding box center [547, 394] width 87 height 14
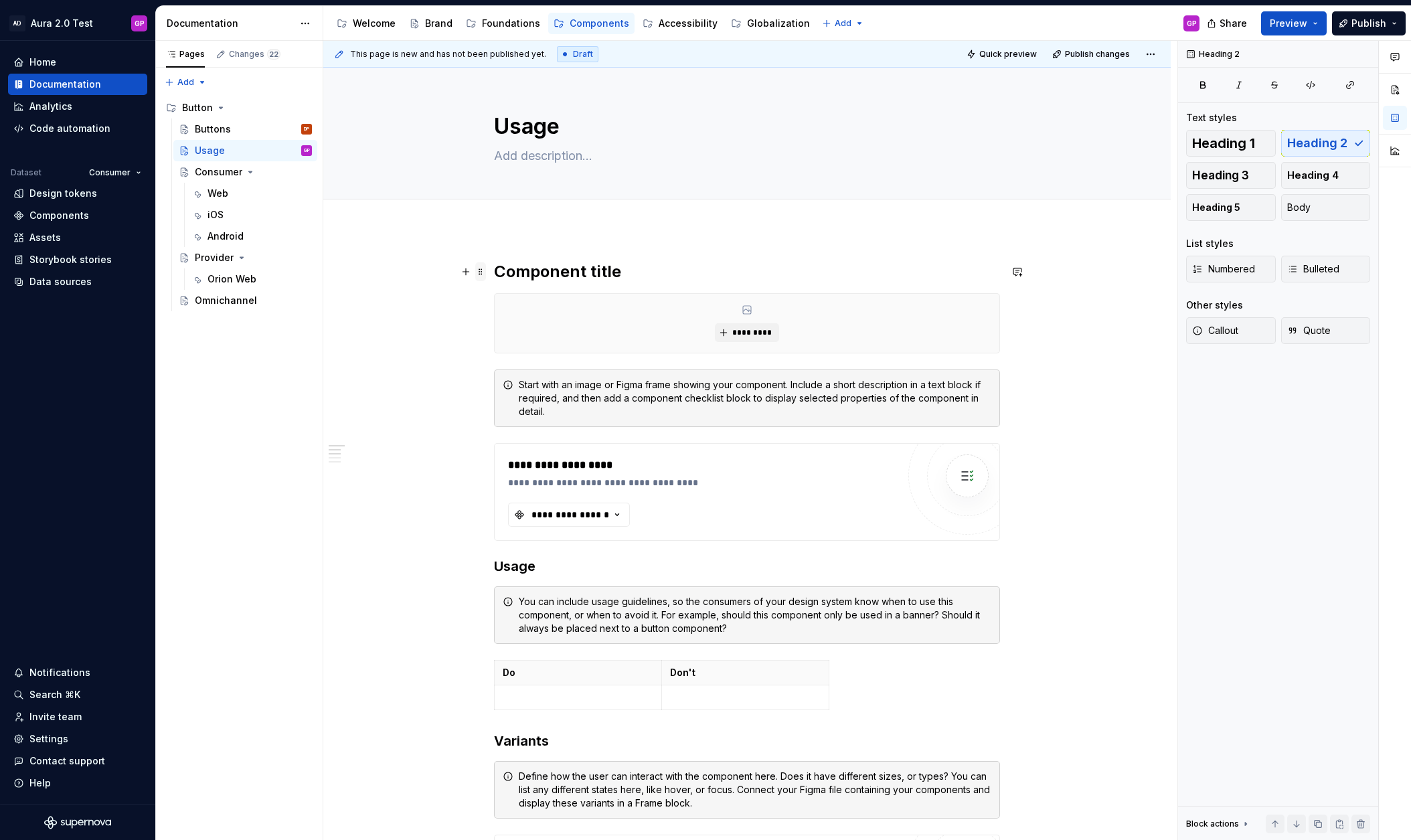
click at [484, 272] on span at bounding box center [480, 271] width 10 height 19
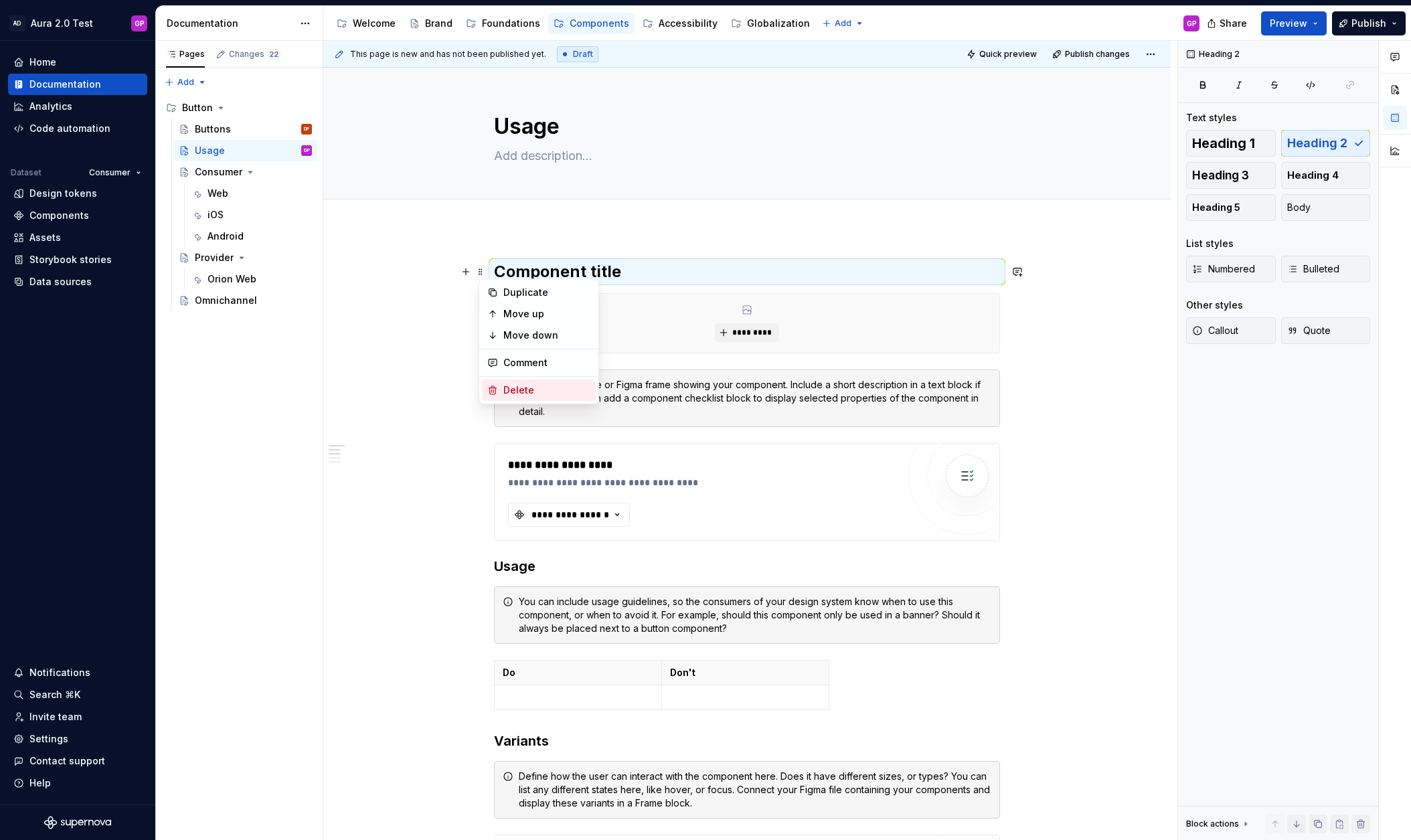
click at [502, 388] on div "Delete" at bounding box center [539, 390] width 114 height 22
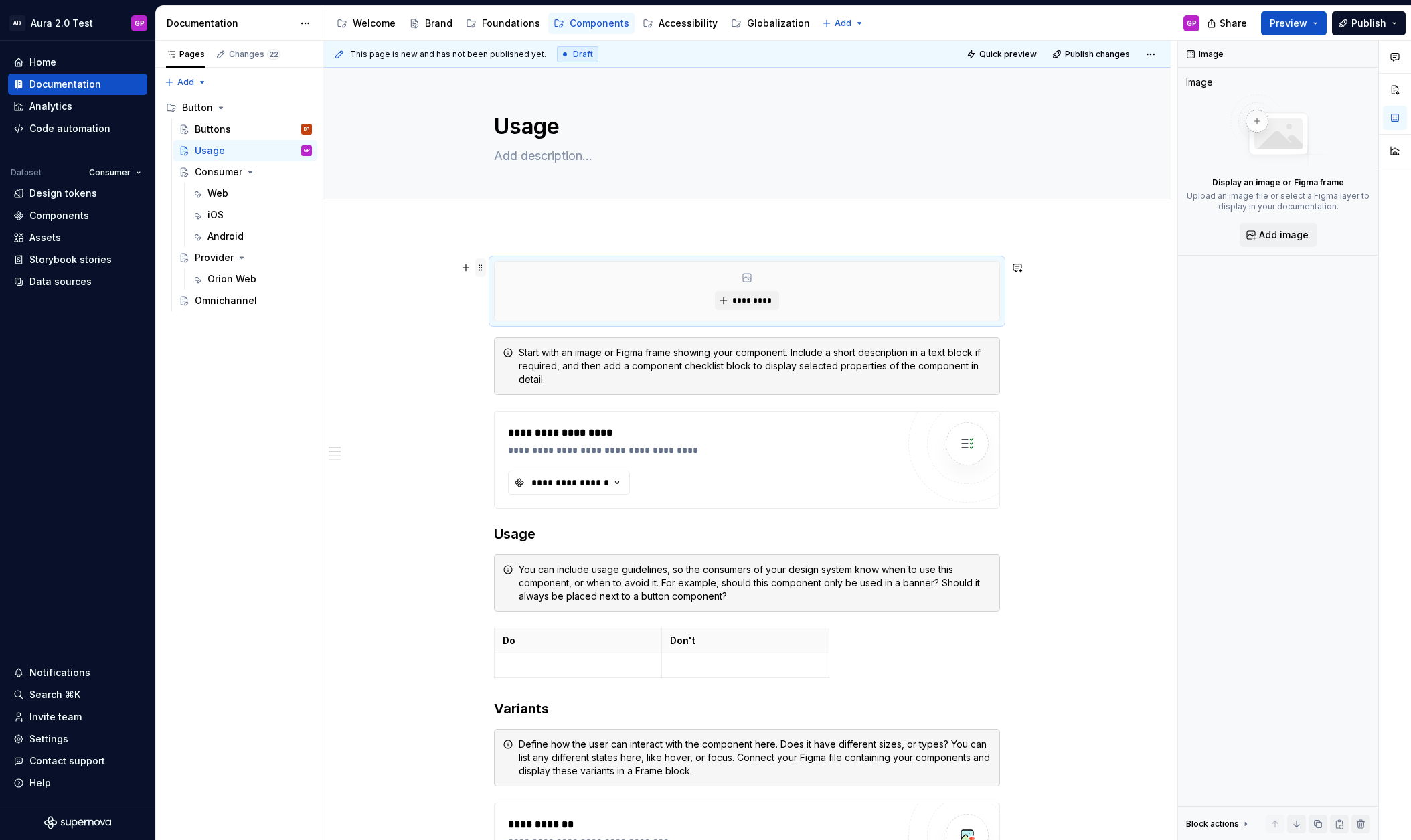
click at [483, 268] on span at bounding box center [480, 267] width 10 height 19
drag, startPoint x: 498, startPoint y: 386, endPoint x: 497, endPoint y: 370, distance: 16.0
click at [498, 386] on div "Delete" at bounding box center [539, 386] width 114 height 22
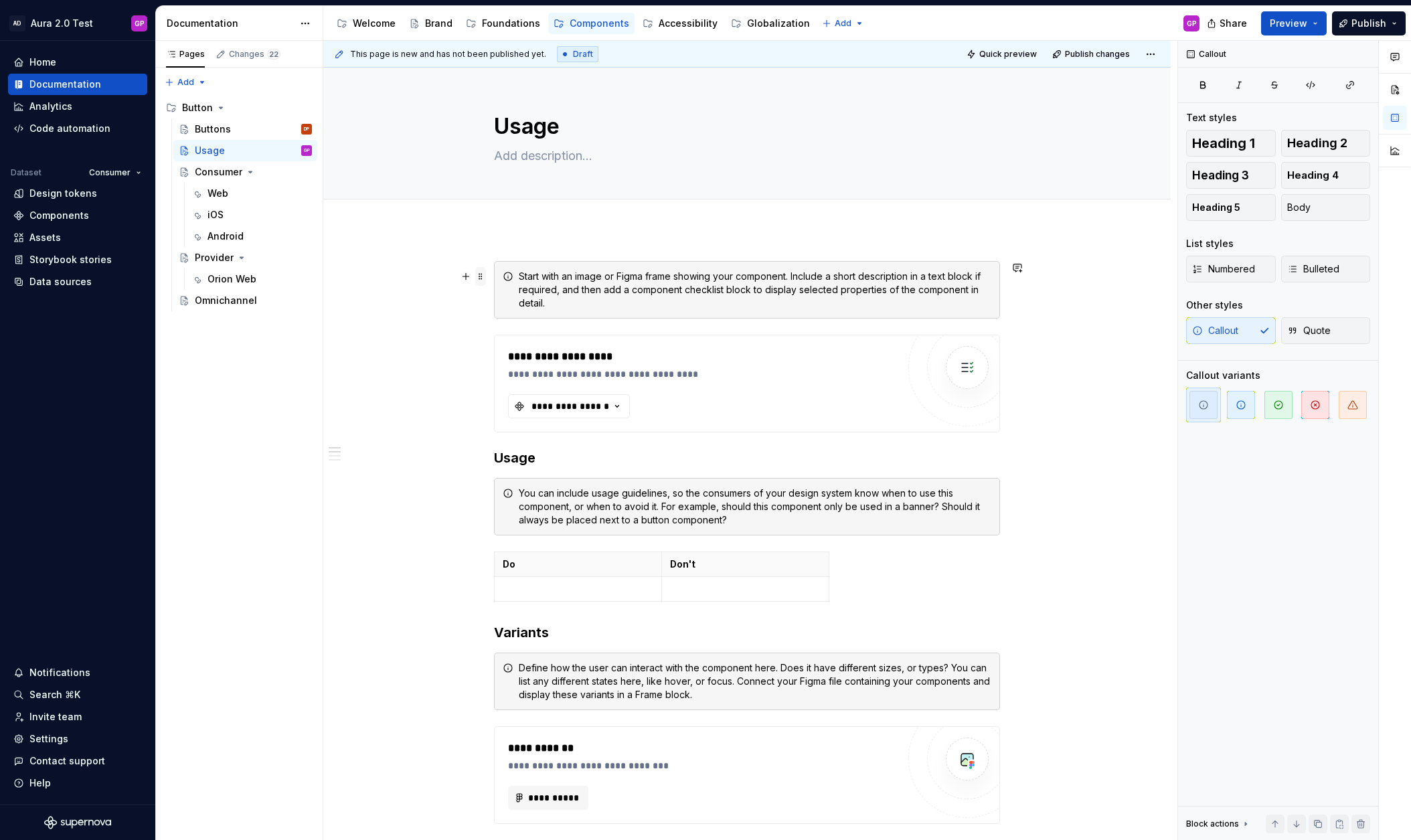
click at [485, 272] on span at bounding box center [480, 276] width 10 height 19
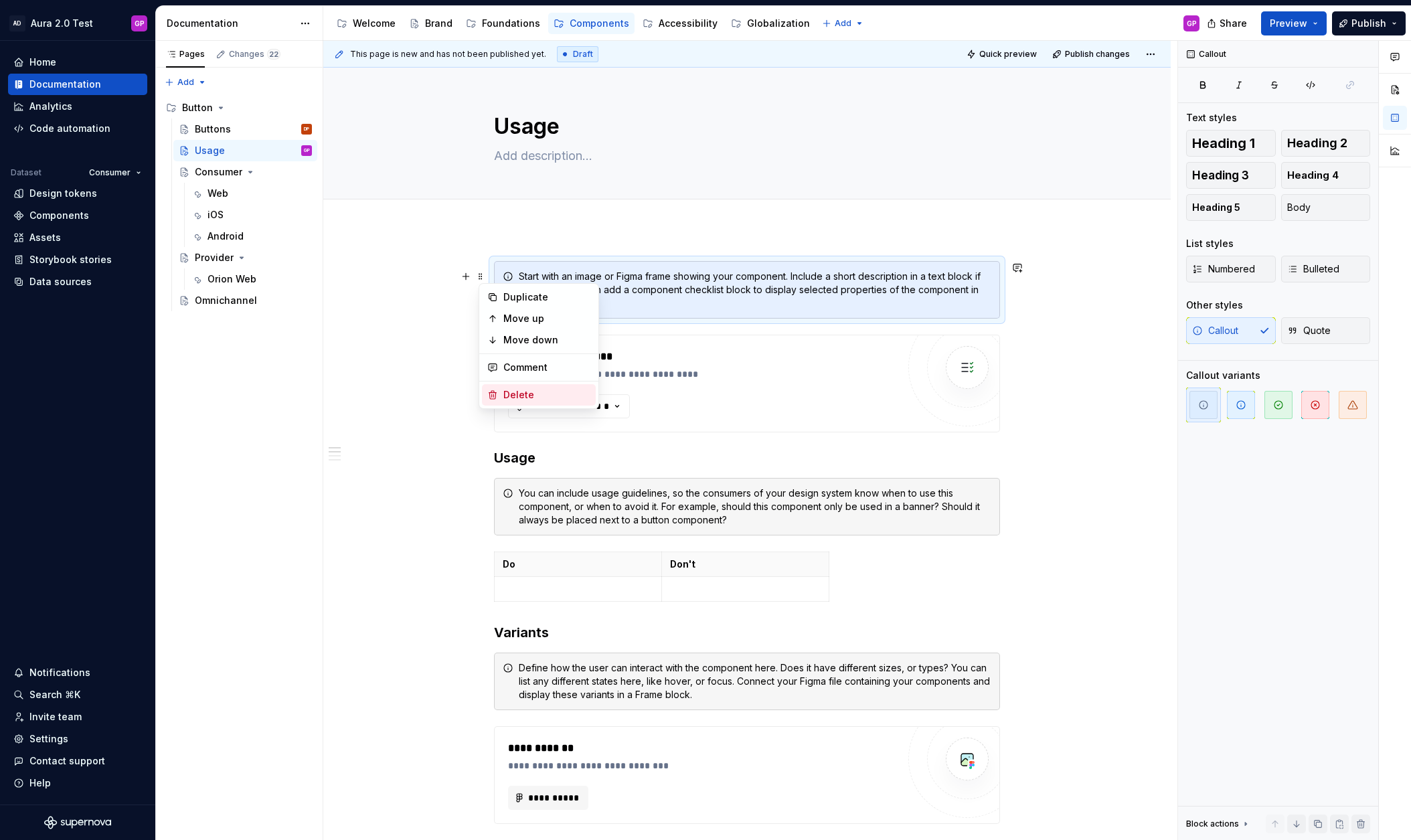
drag, startPoint x: 506, startPoint y: 392, endPoint x: 499, endPoint y: 366, distance: 26.9
click at [506, 391] on div "Delete" at bounding box center [547, 394] width 87 height 14
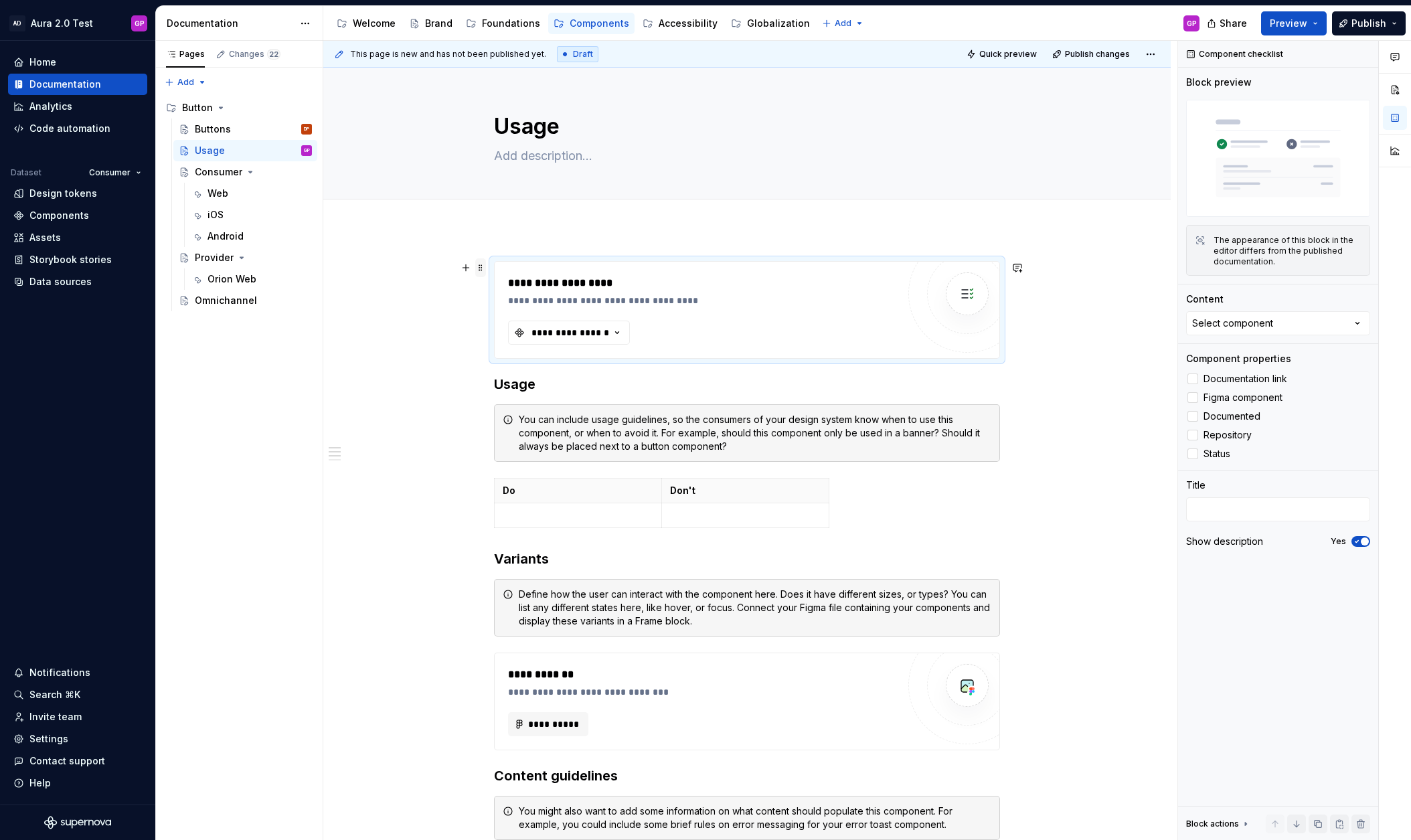
click at [482, 266] on span at bounding box center [480, 267] width 10 height 19
click at [502, 385] on div "Delete" at bounding box center [539, 386] width 114 height 22
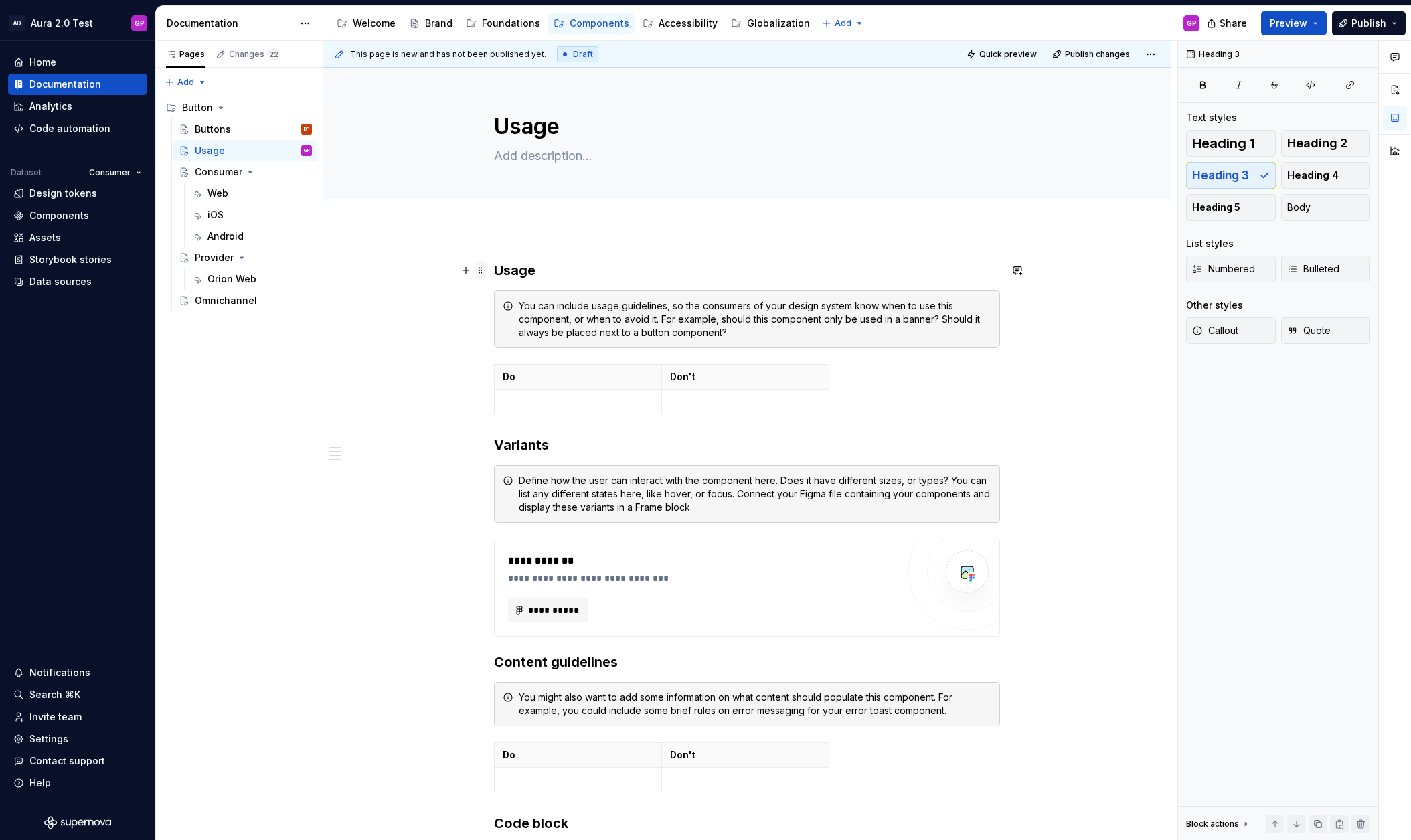
click at [483, 269] on span at bounding box center [480, 270] width 10 height 19
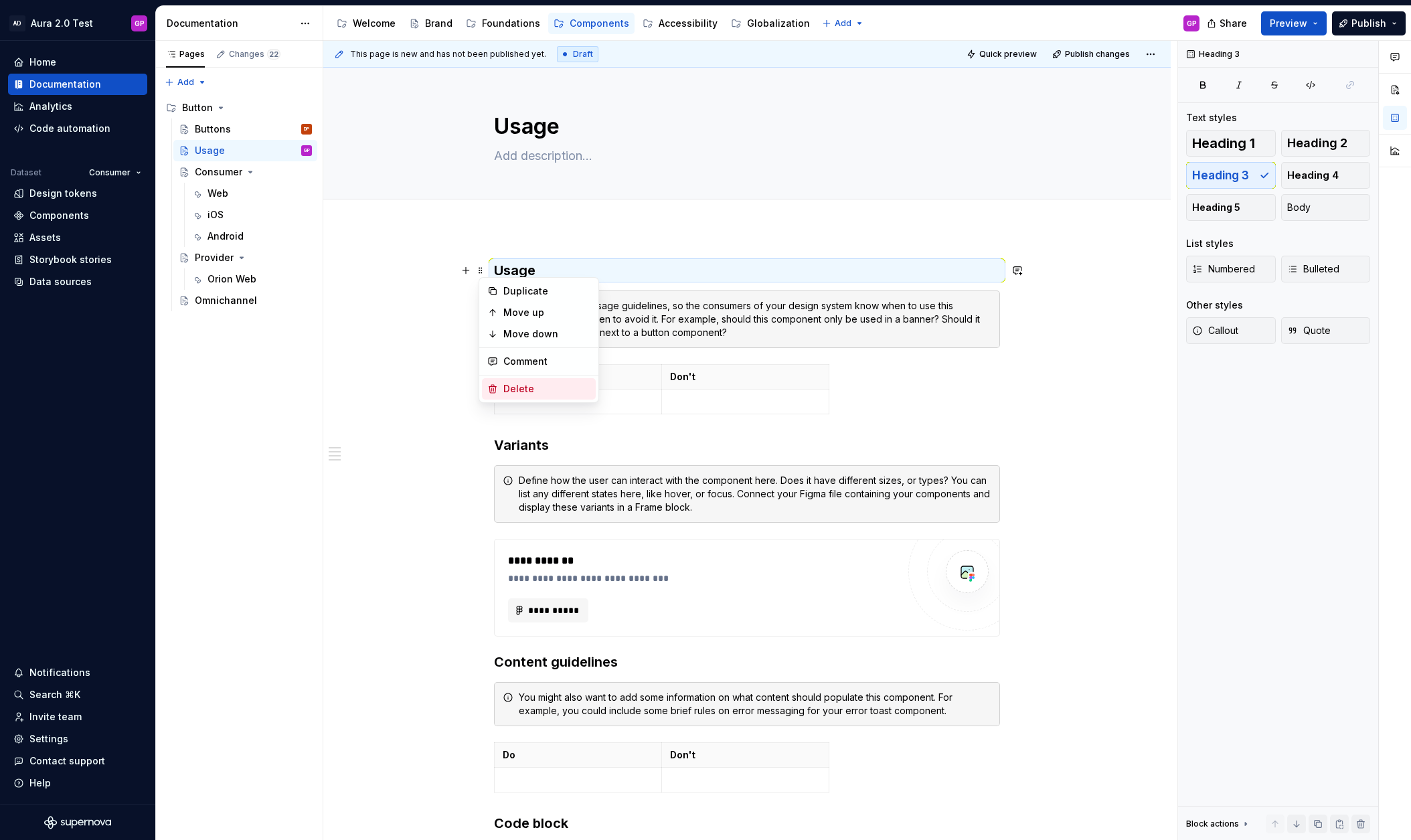
click at [495, 384] on icon at bounding box center [492, 389] width 10 height 10
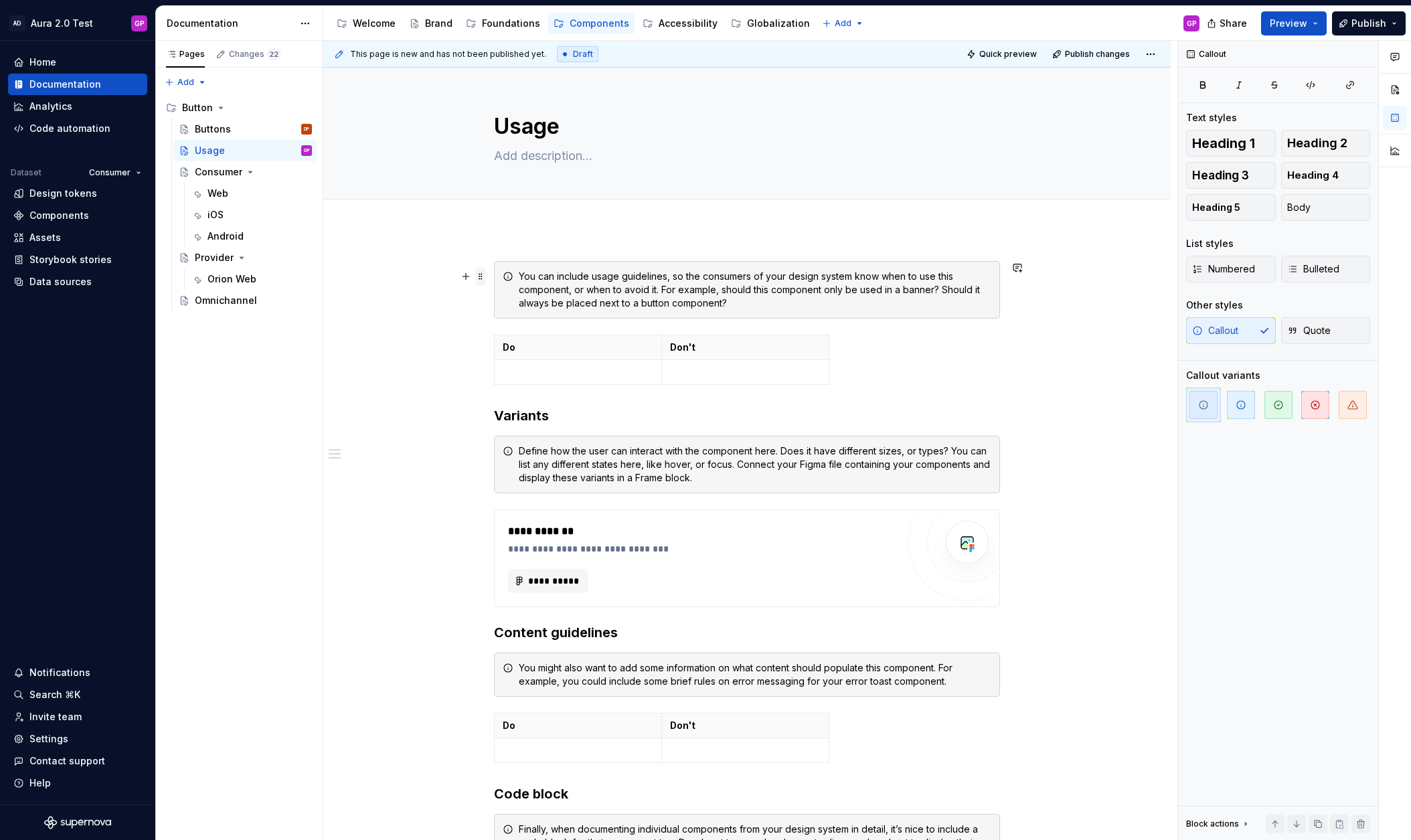
click at [482, 272] on span at bounding box center [480, 276] width 10 height 19
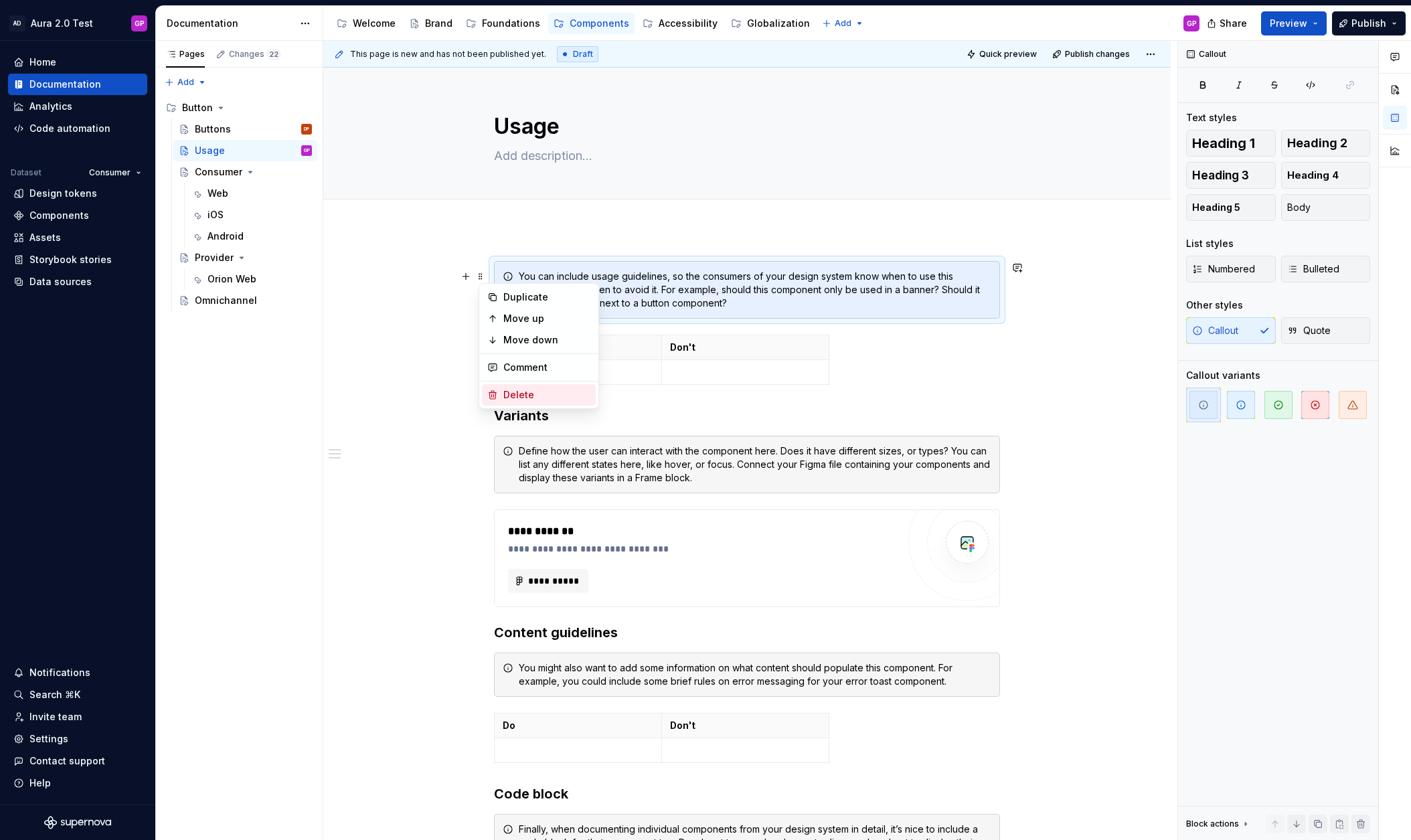
click at [502, 397] on div "Delete" at bounding box center [539, 395] width 114 height 22
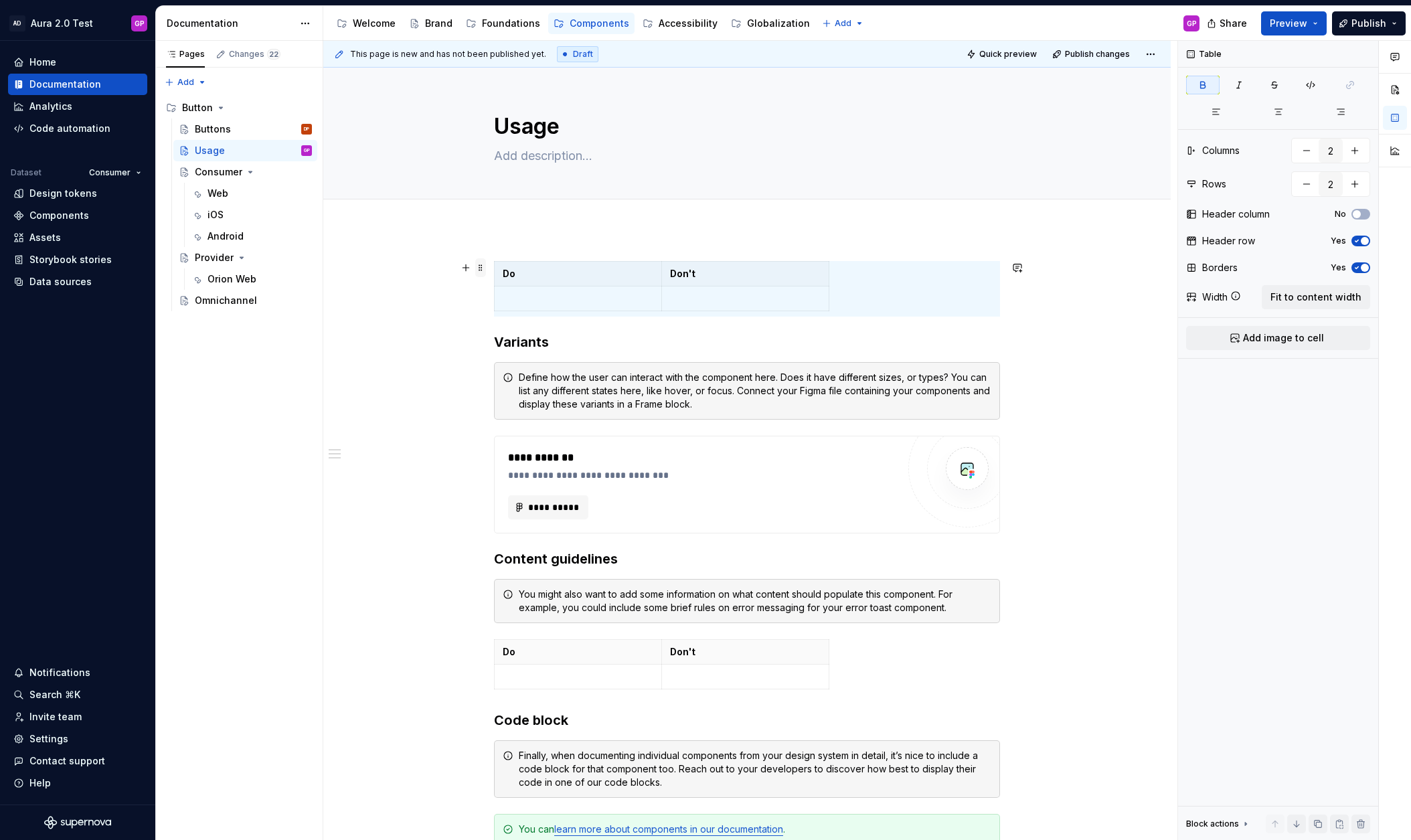
click at [485, 268] on span at bounding box center [480, 267] width 10 height 19
click at [508, 381] on div "Delete" at bounding box center [547, 386] width 87 height 14
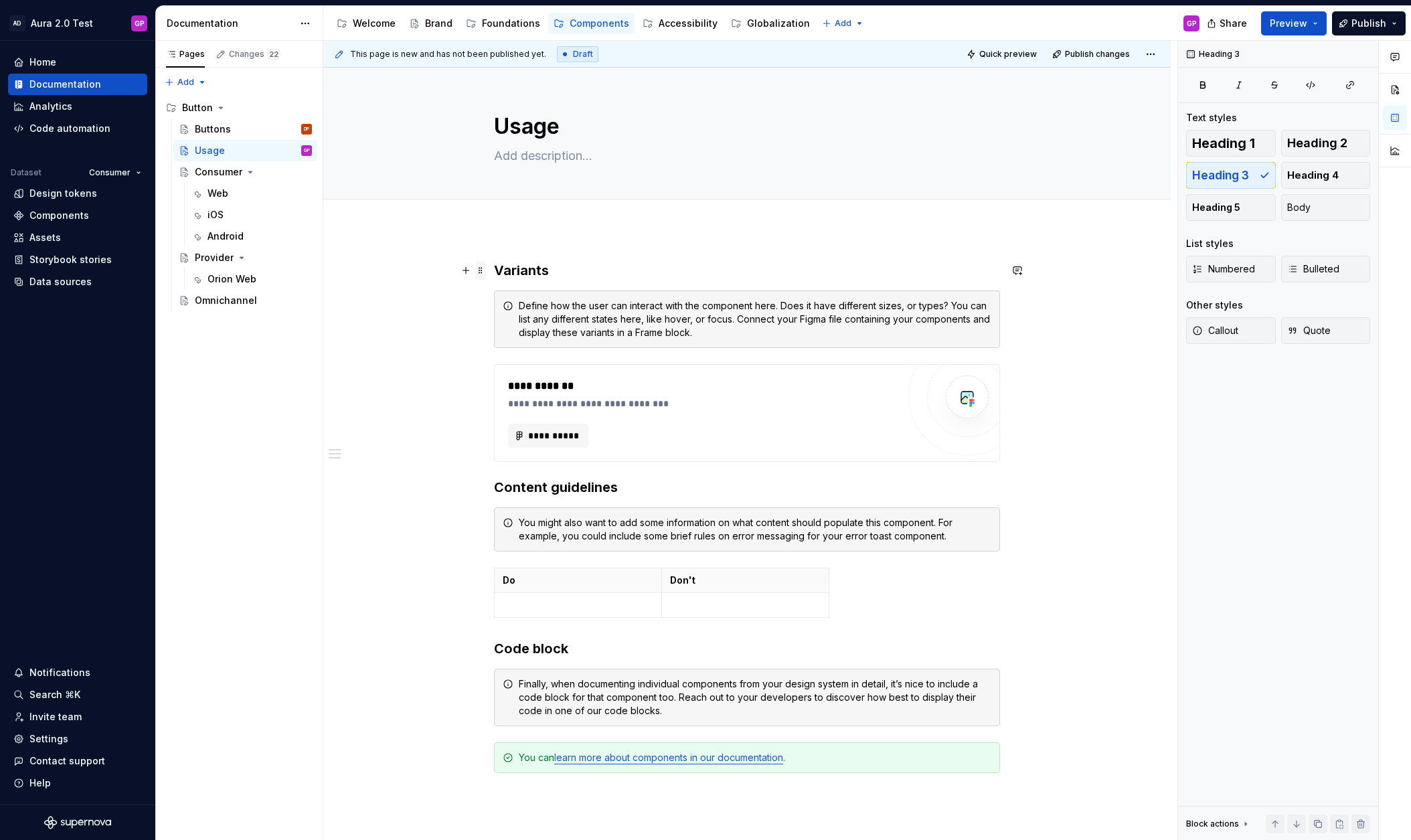
click at [485, 268] on span at bounding box center [480, 270] width 10 height 19
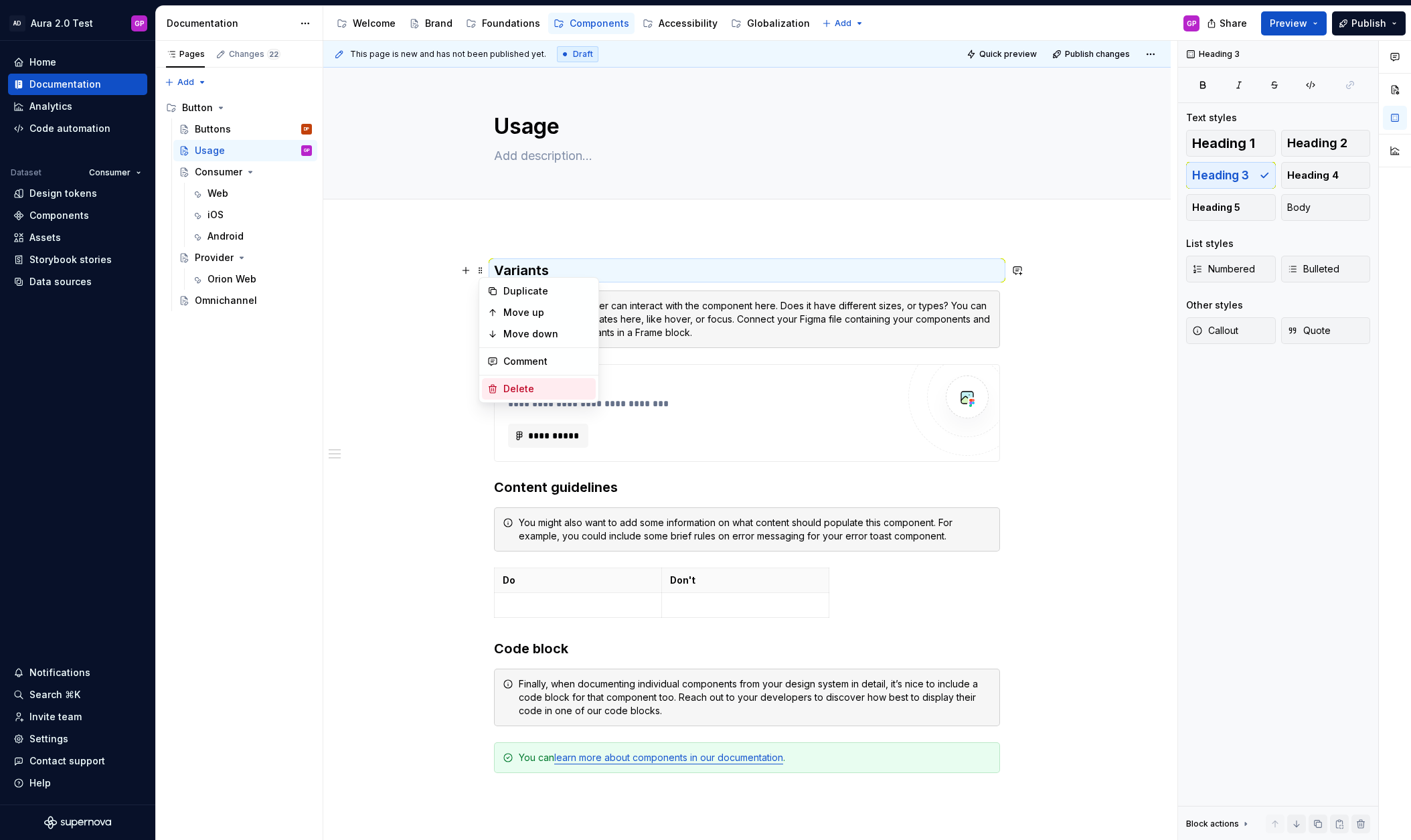
click at [499, 385] on div "Delete" at bounding box center [539, 389] width 114 height 22
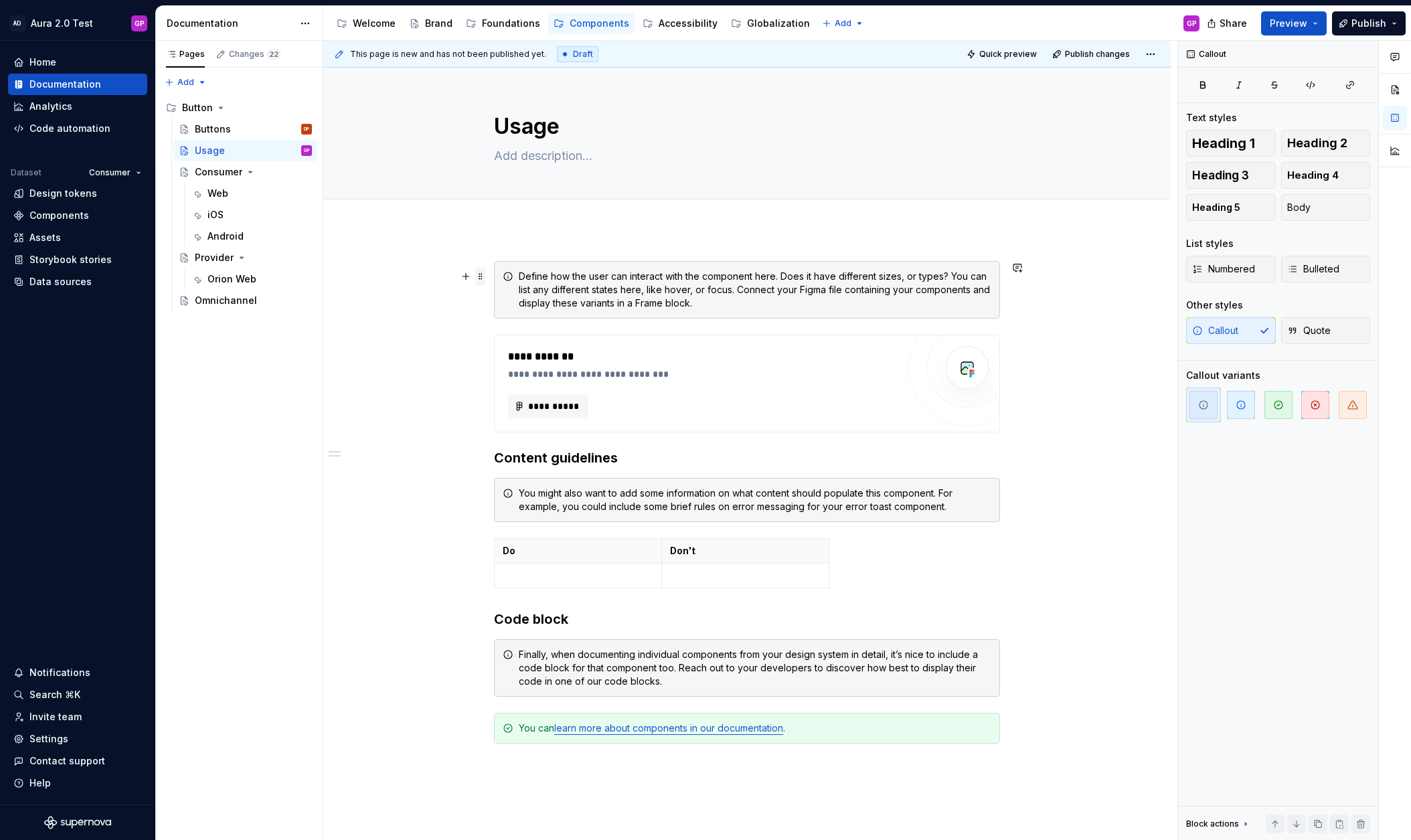
click at [485, 273] on span at bounding box center [480, 276] width 10 height 19
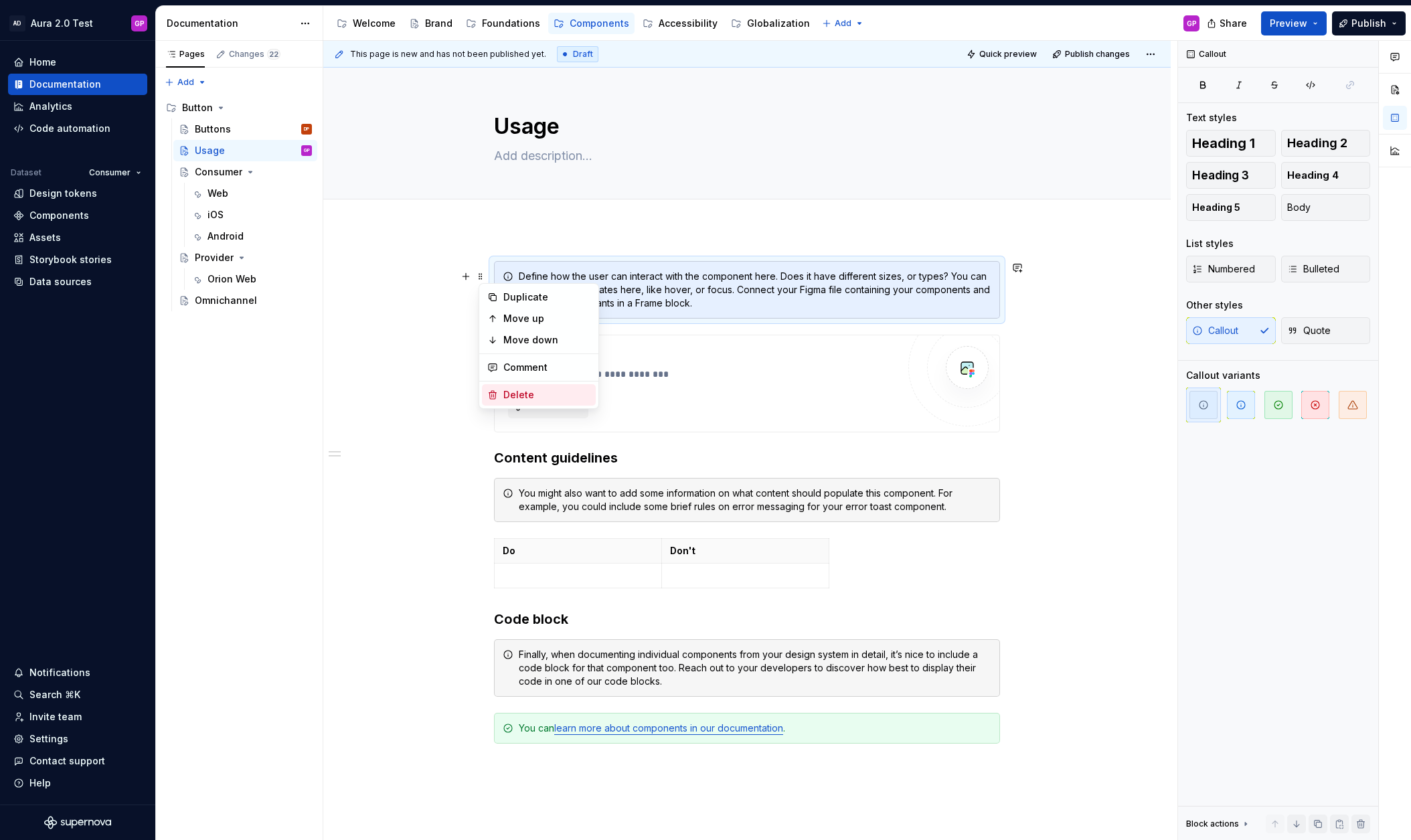
click at [498, 392] on div "Delete" at bounding box center [539, 395] width 114 height 22
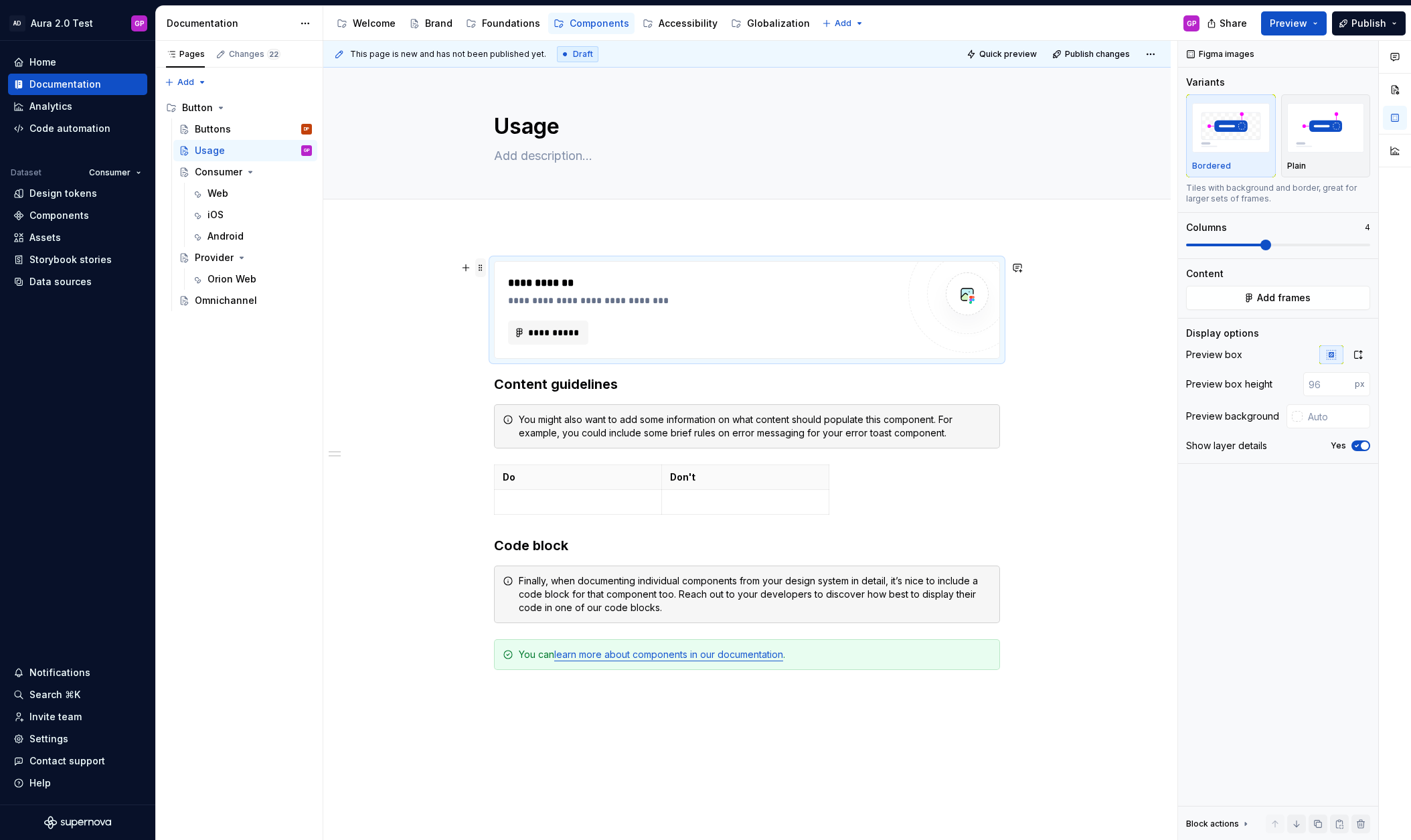
click at [484, 268] on span at bounding box center [480, 267] width 10 height 19
click at [500, 383] on div "Delete" at bounding box center [539, 386] width 114 height 22
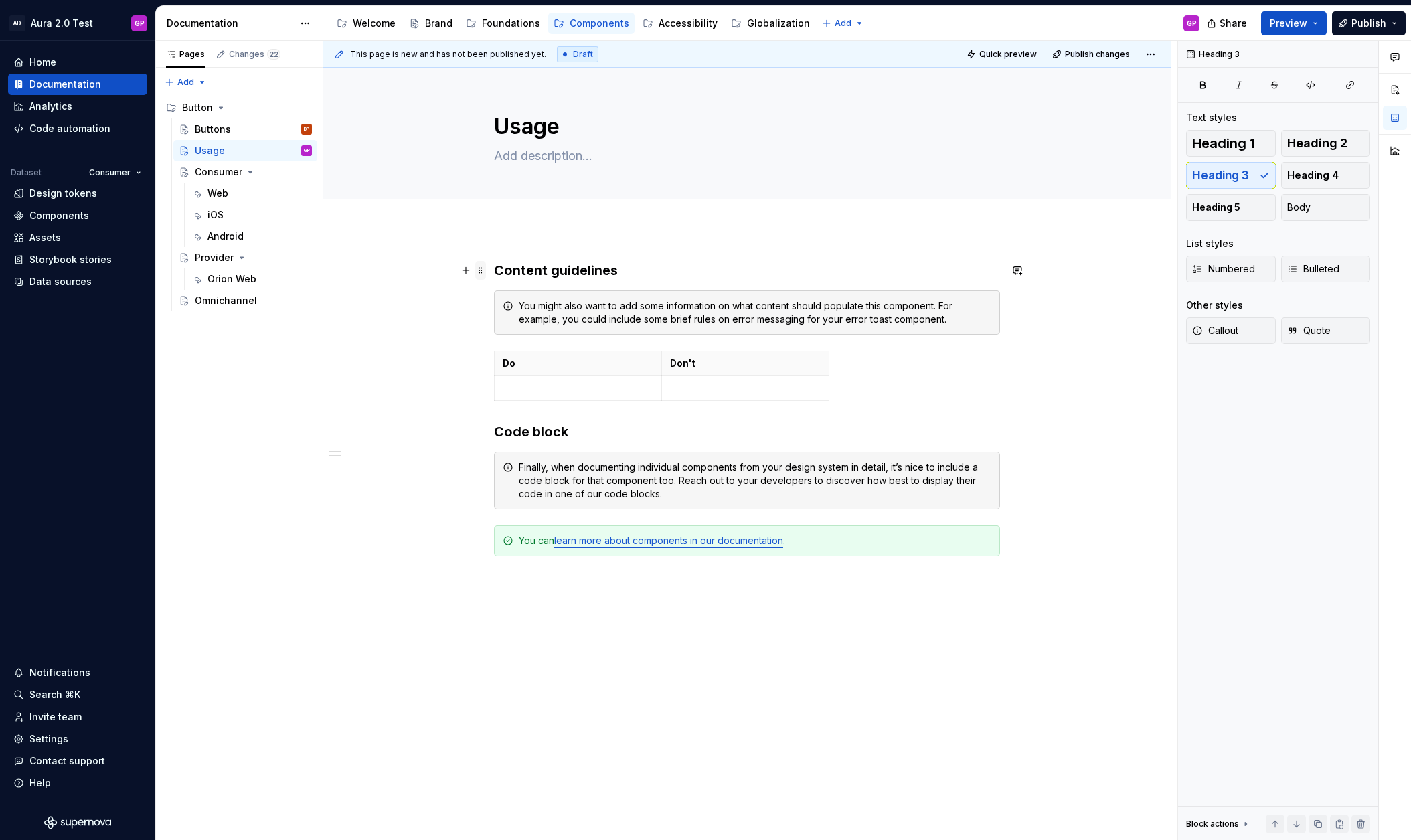
click at [484, 268] on span at bounding box center [480, 270] width 10 height 19
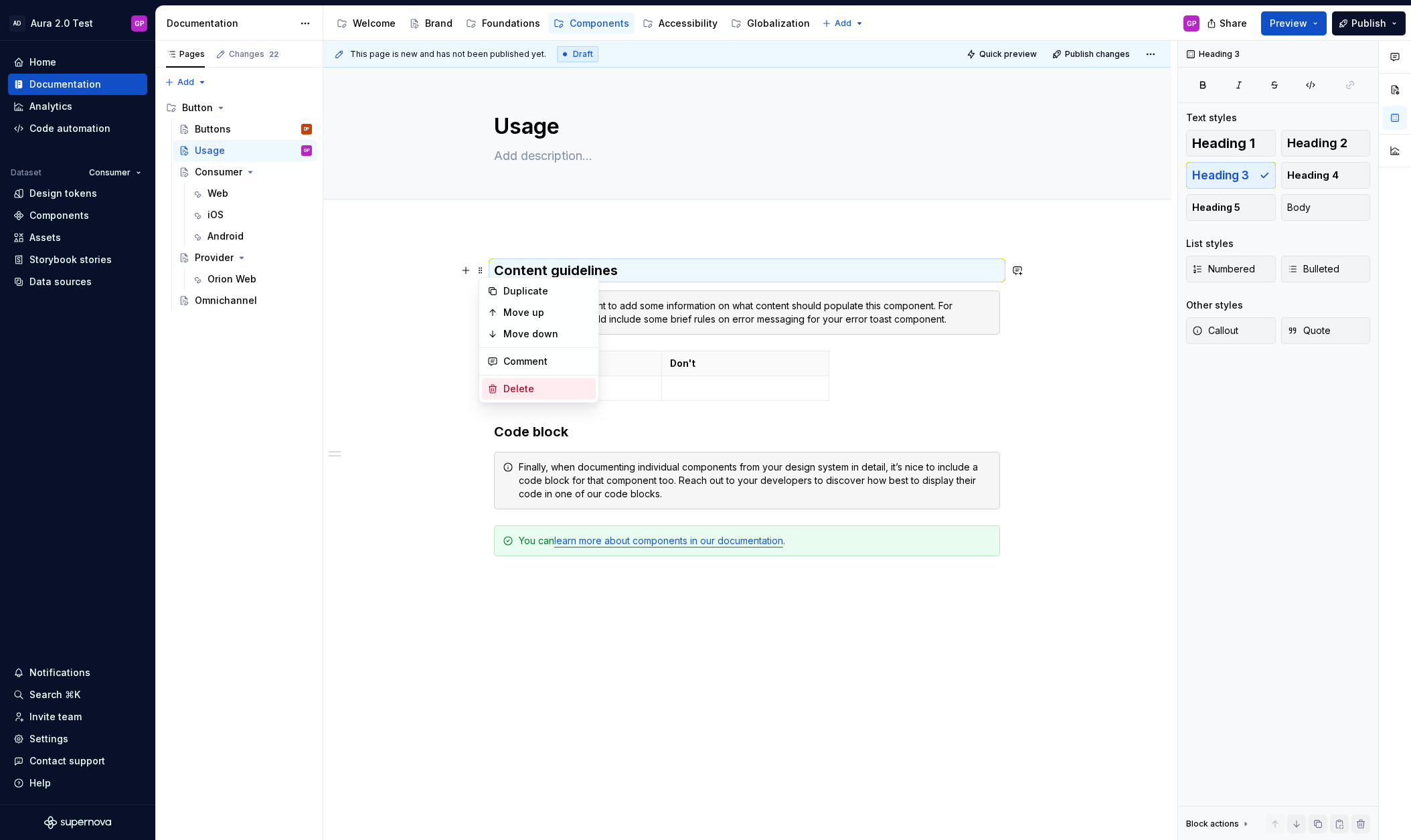
click at [494, 385] on icon at bounding box center [492, 389] width 10 height 10
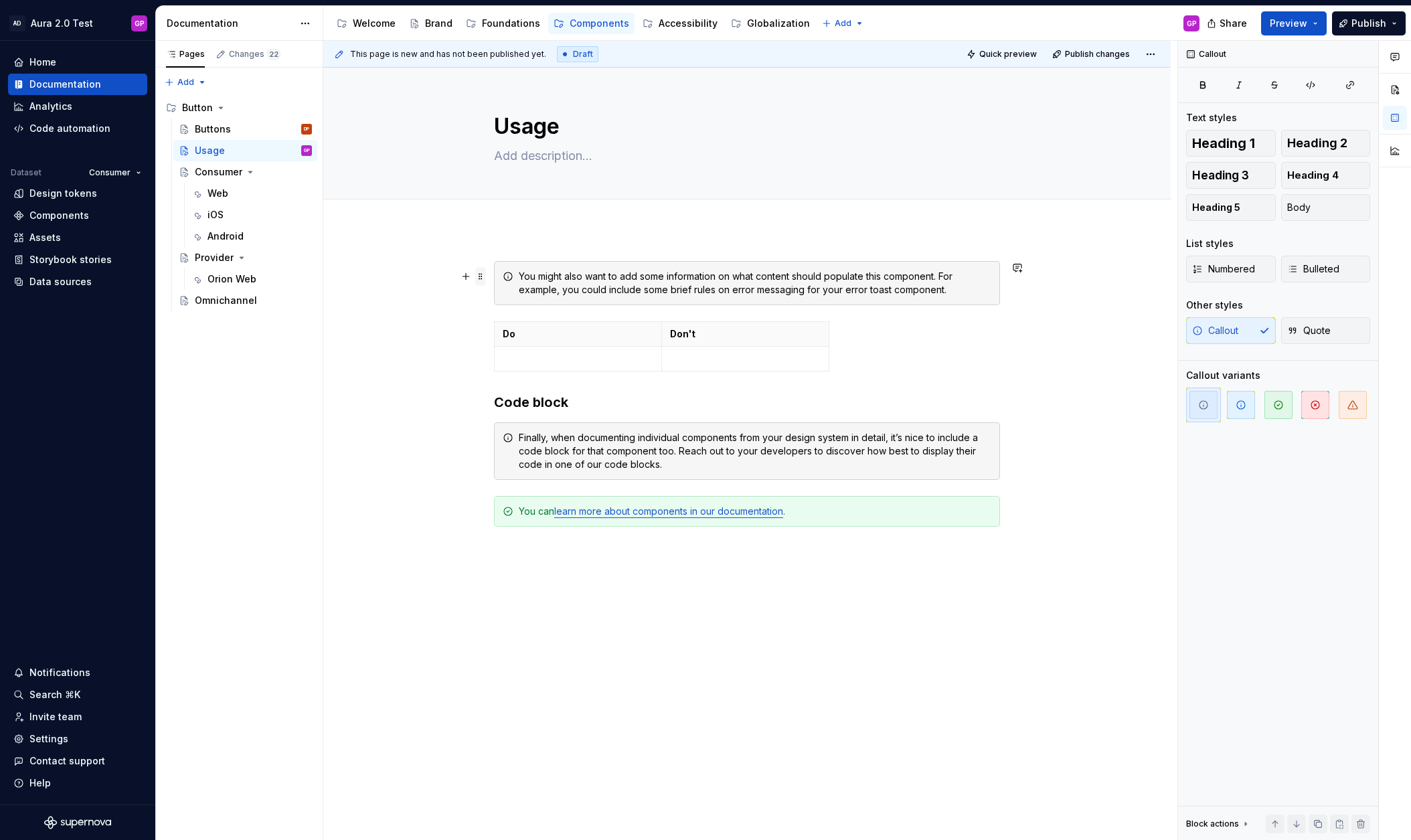
click at [485, 280] on span at bounding box center [480, 276] width 10 height 19
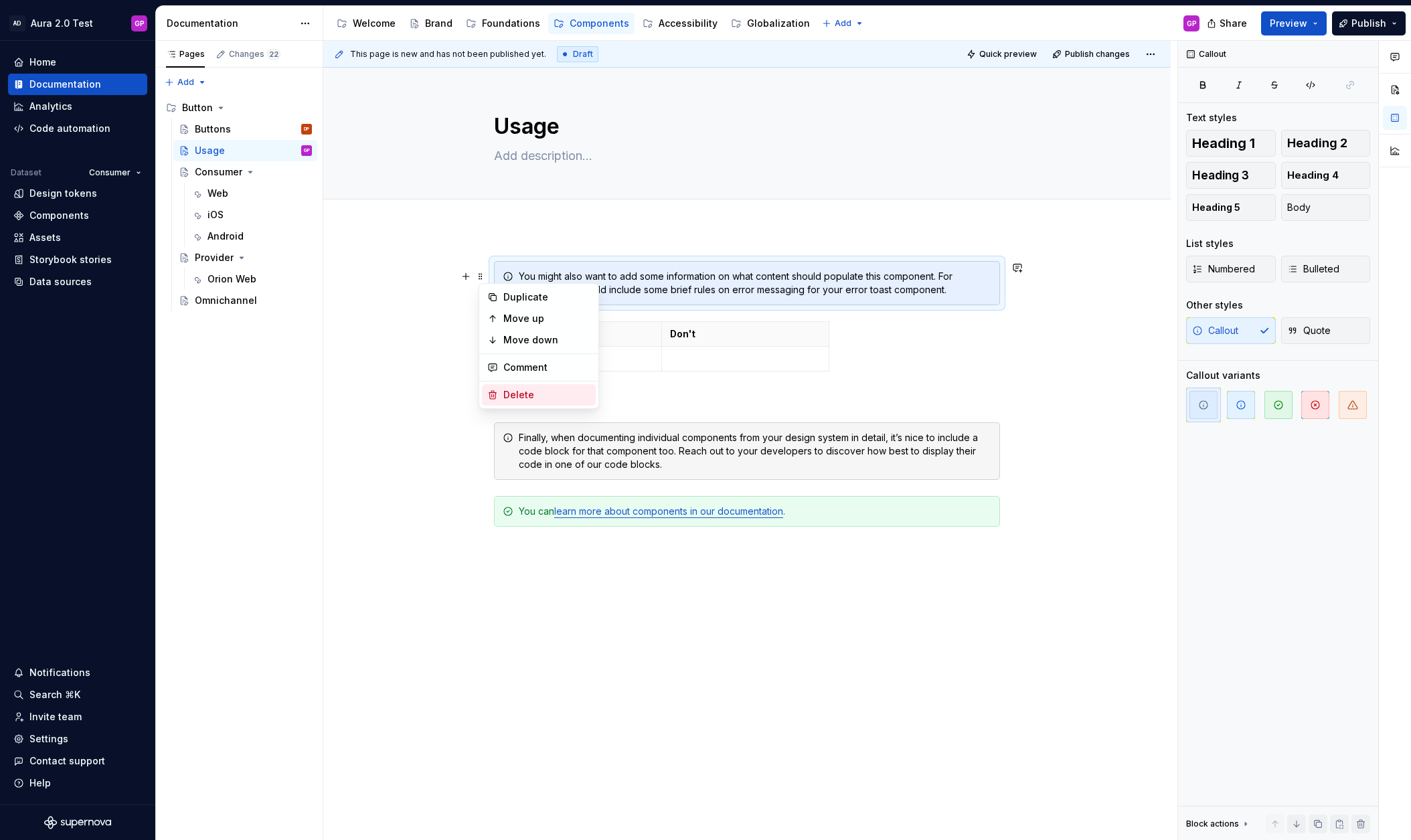
drag, startPoint x: 502, startPoint y: 396, endPoint x: 502, endPoint y: 386, distance: 10.0
click at [502, 396] on div "Delete" at bounding box center [539, 395] width 114 height 22
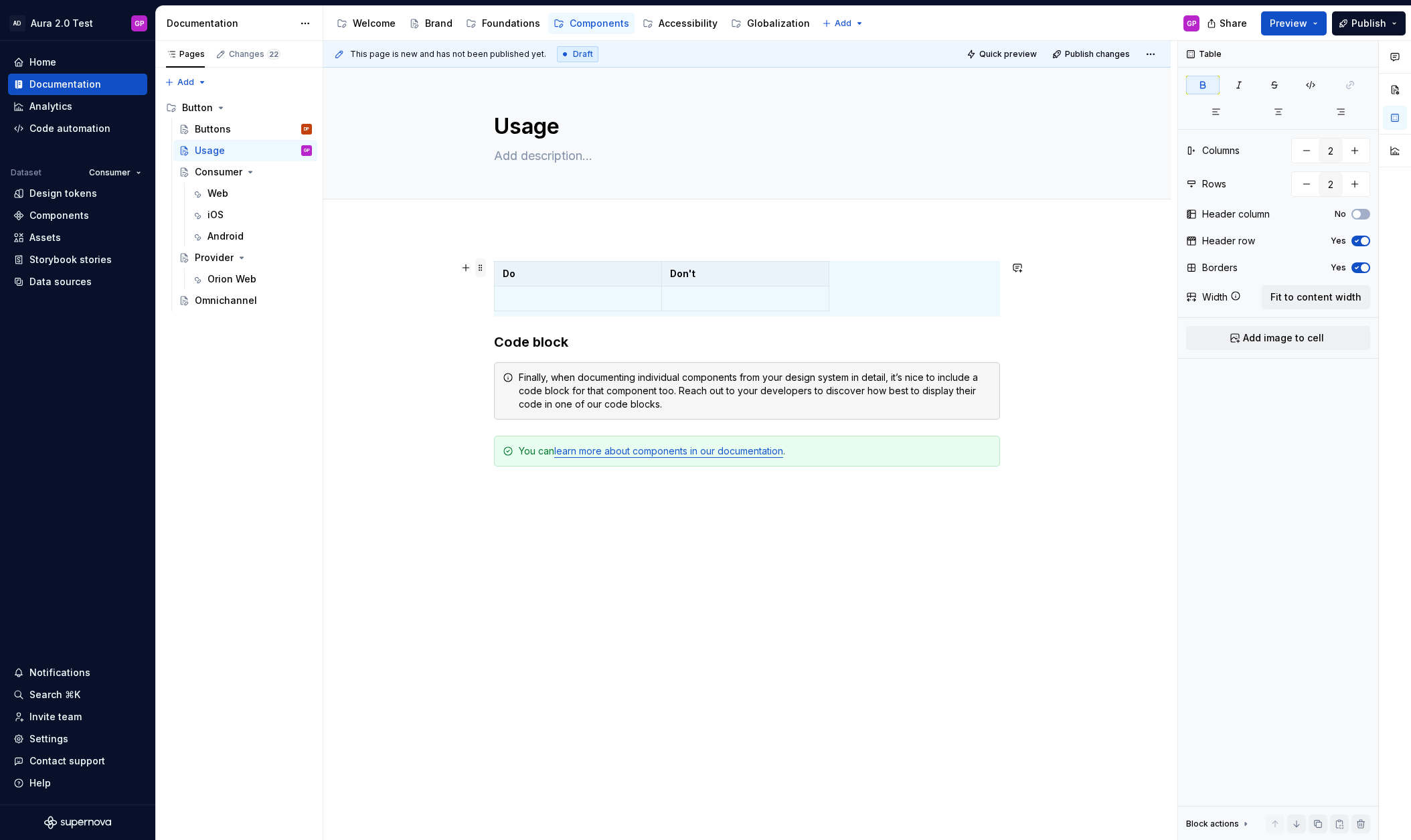
click at [486, 270] on span at bounding box center [480, 267] width 10 height 19
click at [503, 385] on div "Delete" at bounding box center [547, 386] width 87 height 14
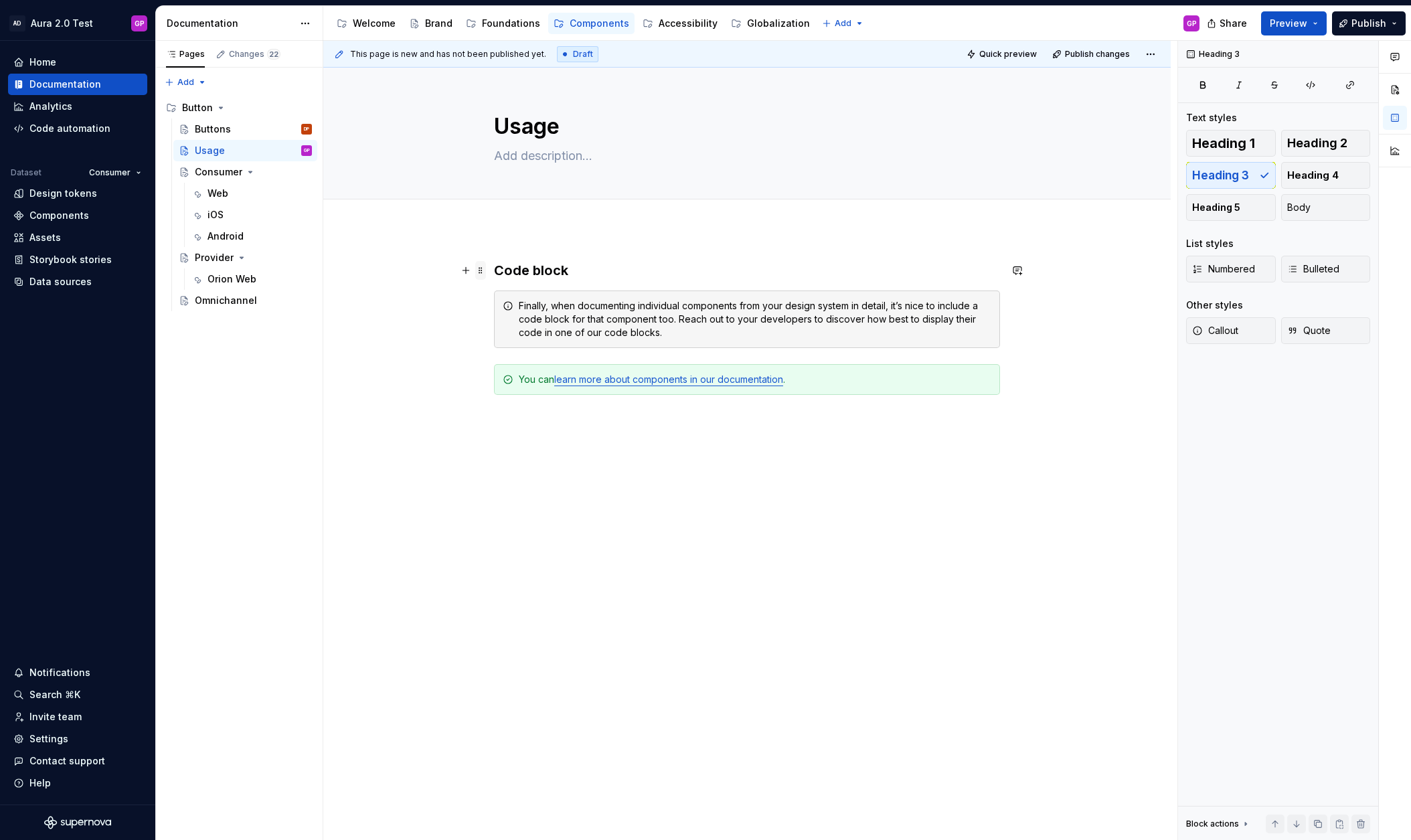
click at [489, 269] on div "Code block Finally, when documenting individual components from your design sys…" at bounding box center [747, 462] width 847 height 467
click at [481, 268] on span at bounding box center [480, 270] width 10 height 19
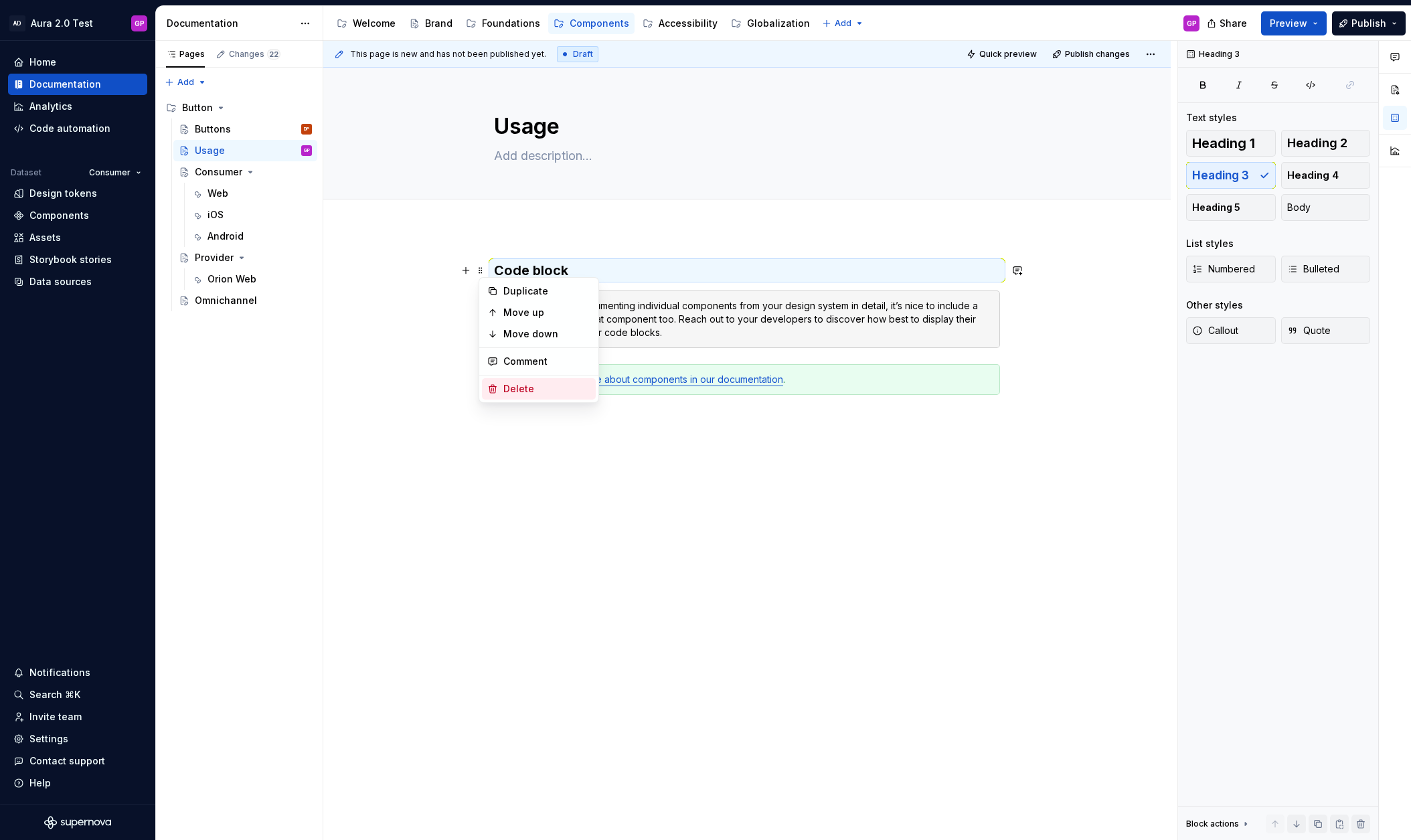
click at [493, 385] on icon at bounding box center [492, 389] width 10 height 10
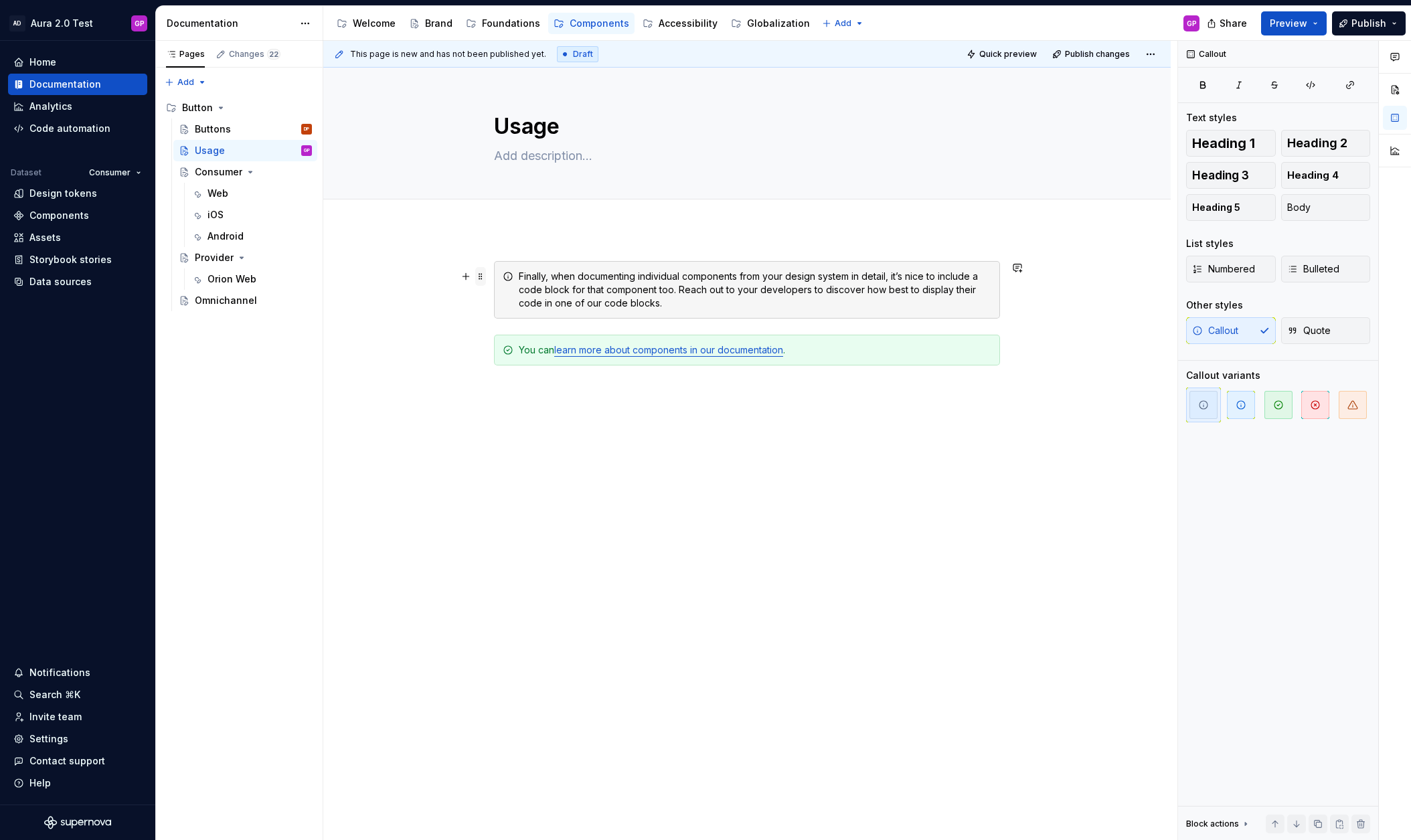
click at [481, 275] on span at bounding box center [480, 276] width 10 height 19
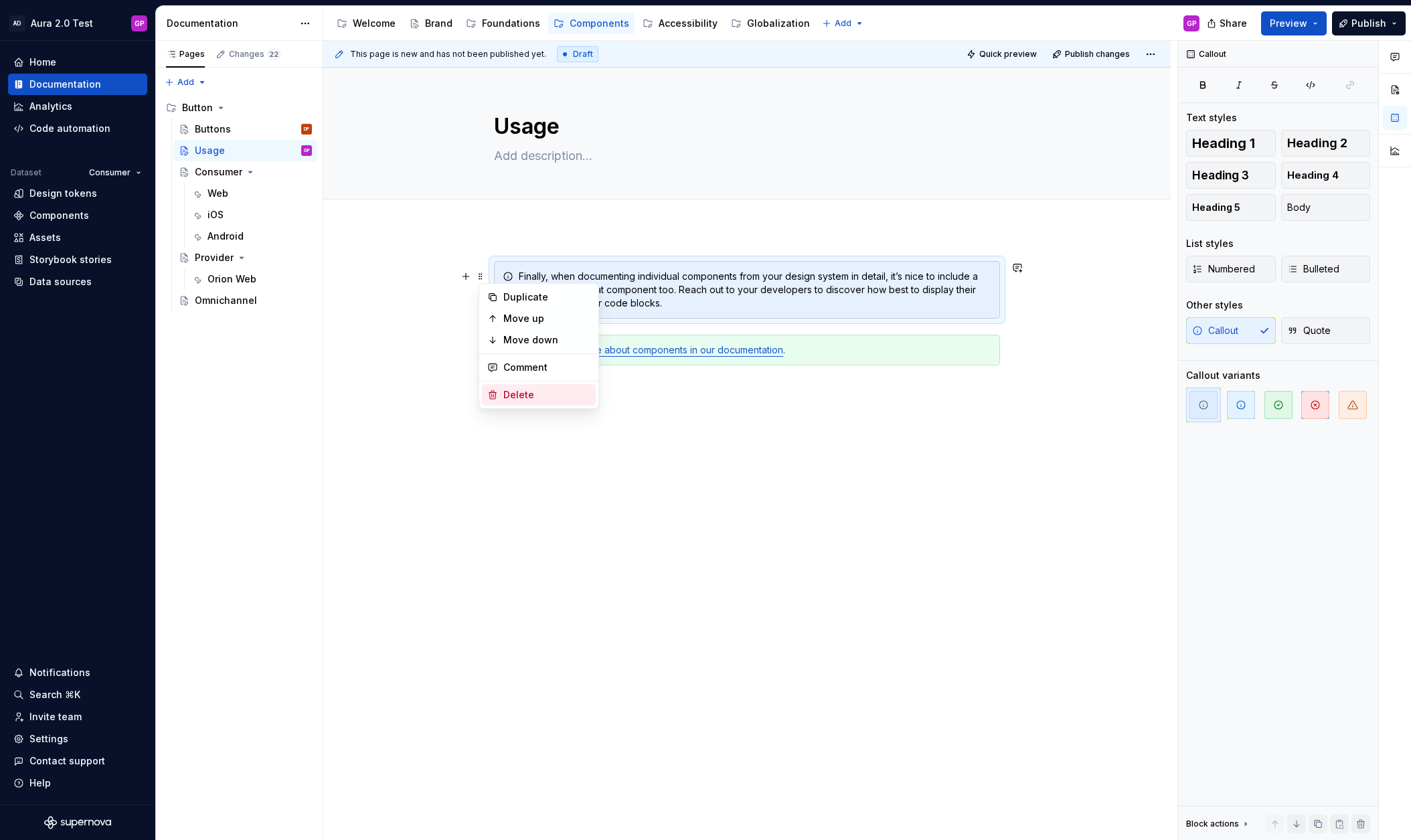
drag, startPoint x: 495, startPoint y: 395, endPoint x: 497, endPoint y: 365, distance: 30.1
click at [495, 395] on icon at bounding box center [493, 395] width 7 height 8
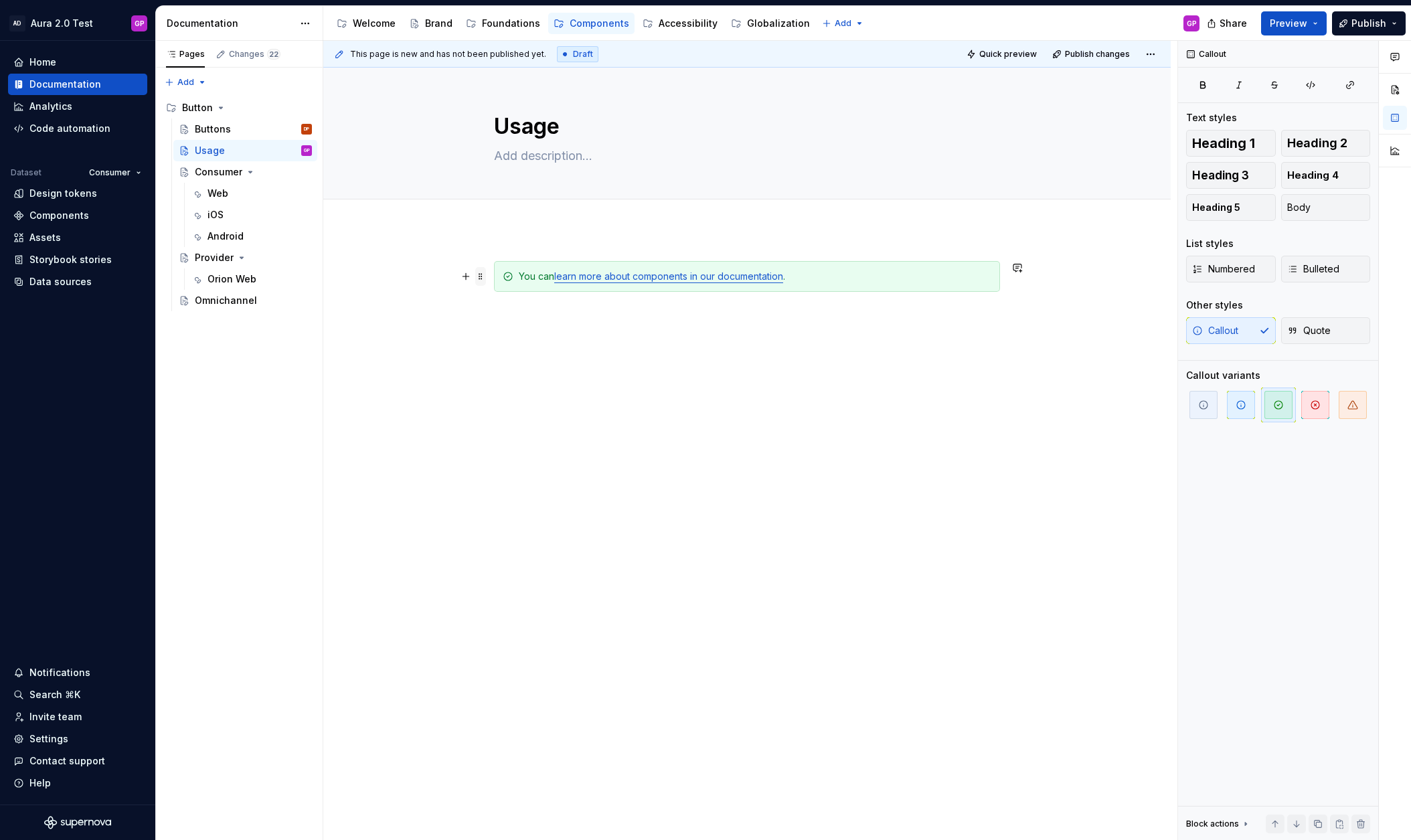
click at [482, 277] on span at bounding box center [480, 276] width 10 height 19
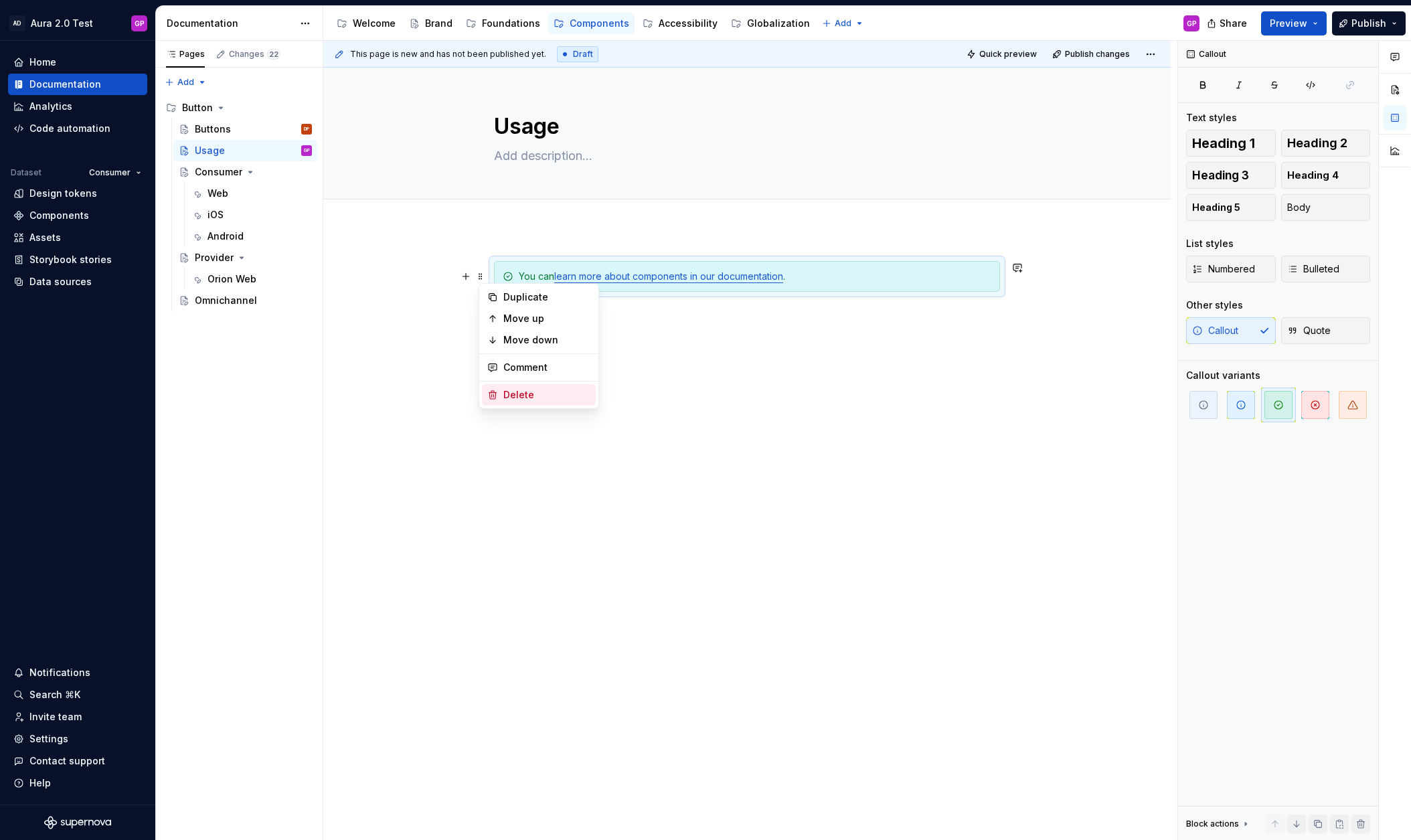
drag, startPoint x: 500, startPoint y: 401, endPoint x: 500, endPoint y: 390, distance: 11.0
click at [500, 401] on div "Delete" at bounding box center [539, 395] width 114 height 22
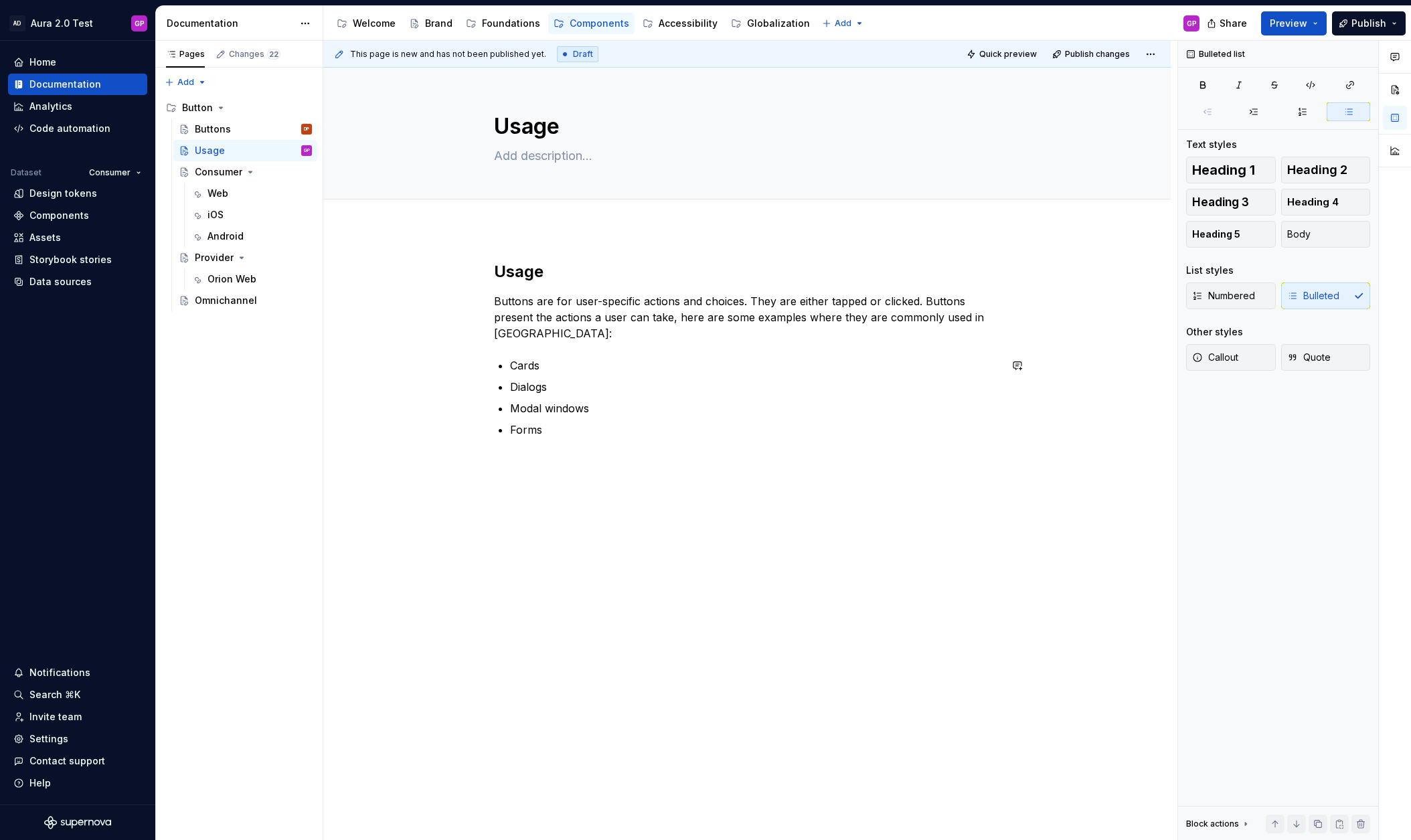
click at [560, 502] on div "This page is new and has not been published yet. Draft Quick preview Publish ch…" at bounding box center [750, 441] width 854 height 800
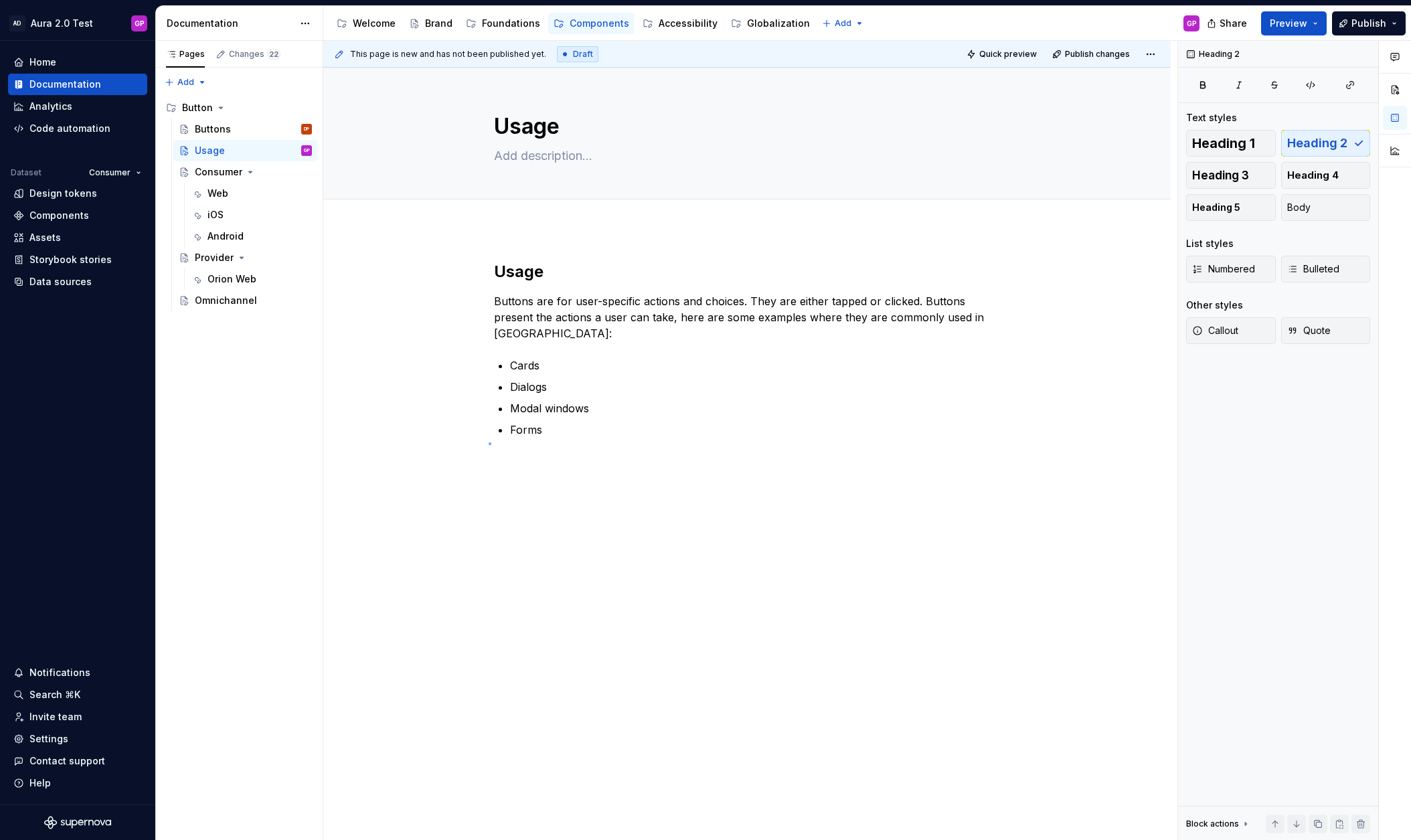
click at [489, 443] on div "This page is new and has not been published yet. Draft Quick preview Publish ch…" at bounding box center [750, 441] width 854 height 800
click at [556, 430] on p "Forms" at bounding box center [755, 430] width 490 height 16
click at [533, 460] on div "Usage Buttons are for user-specific actions and choices. They are either tapped…" at bounding box center [747, 468] width 847 height 477
click at [467, 461] on button "button" at bounding box center [465, 461] width 19 height 19
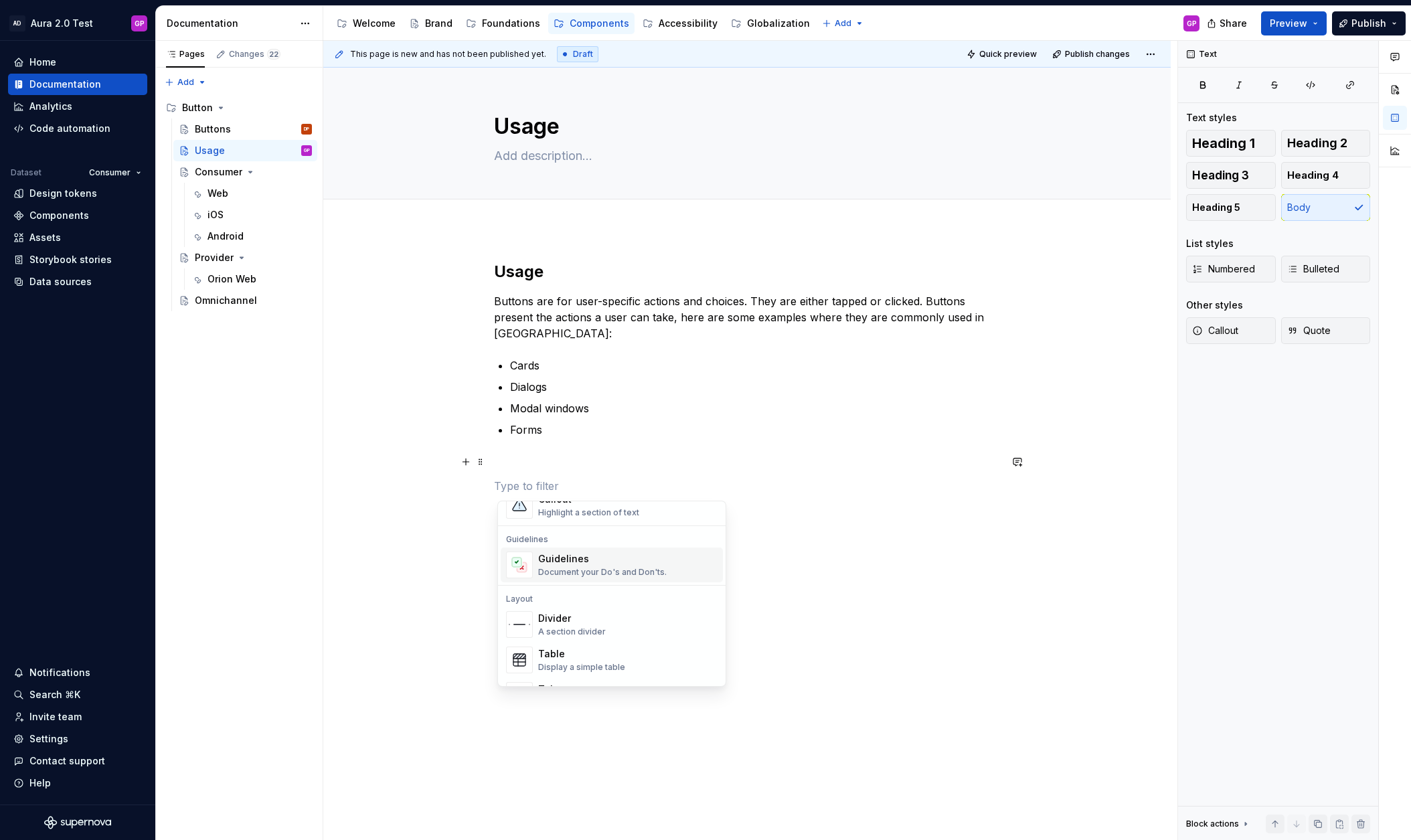
scroll to position [355, 0]
click at [532, 560] on span "Guidelines Document your Do's and Don'ts." at bounding box center [612, 563] width 223 height 35
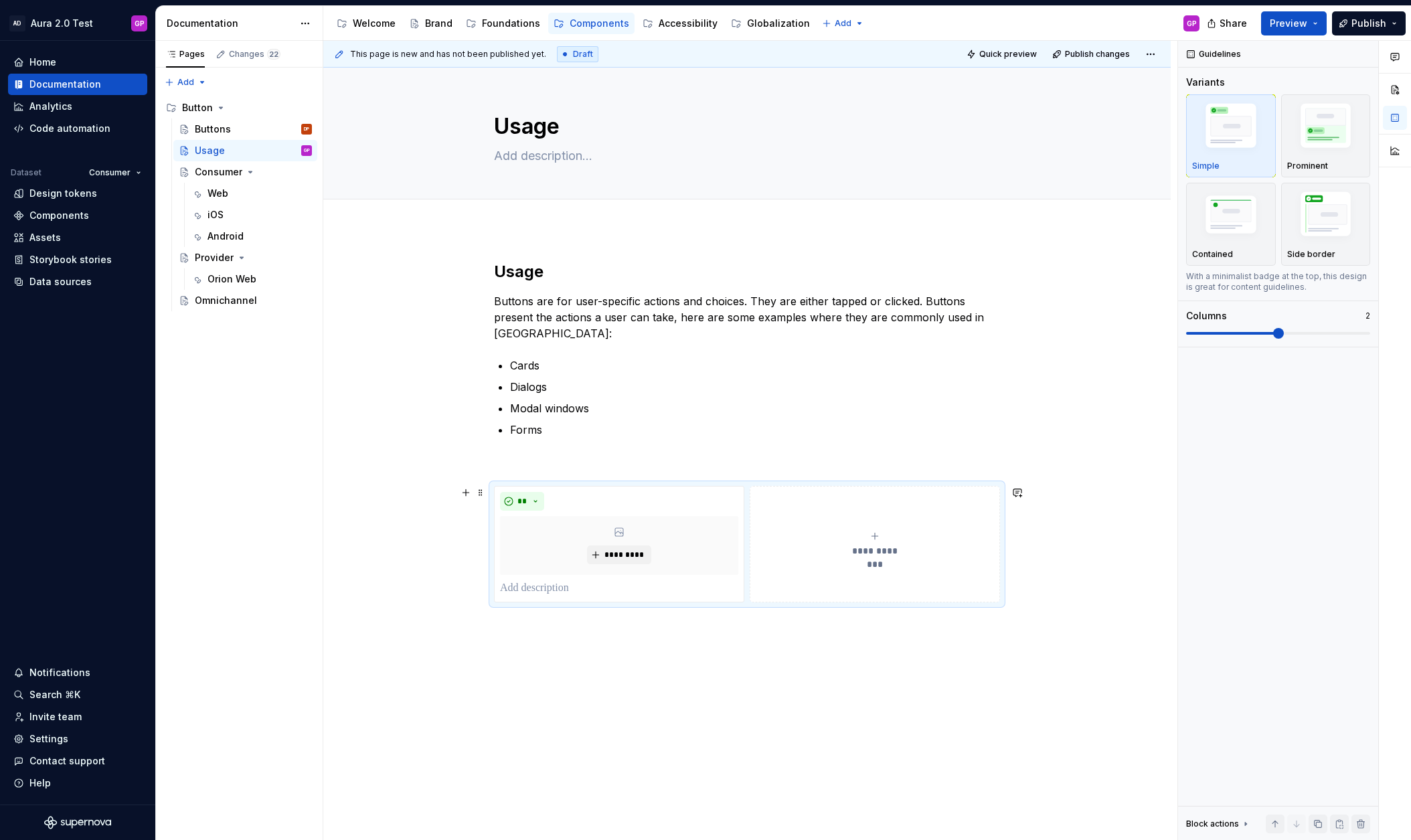
click at [798, 541] on div "**********" at bounding box center [875, 543] width 239 height 27
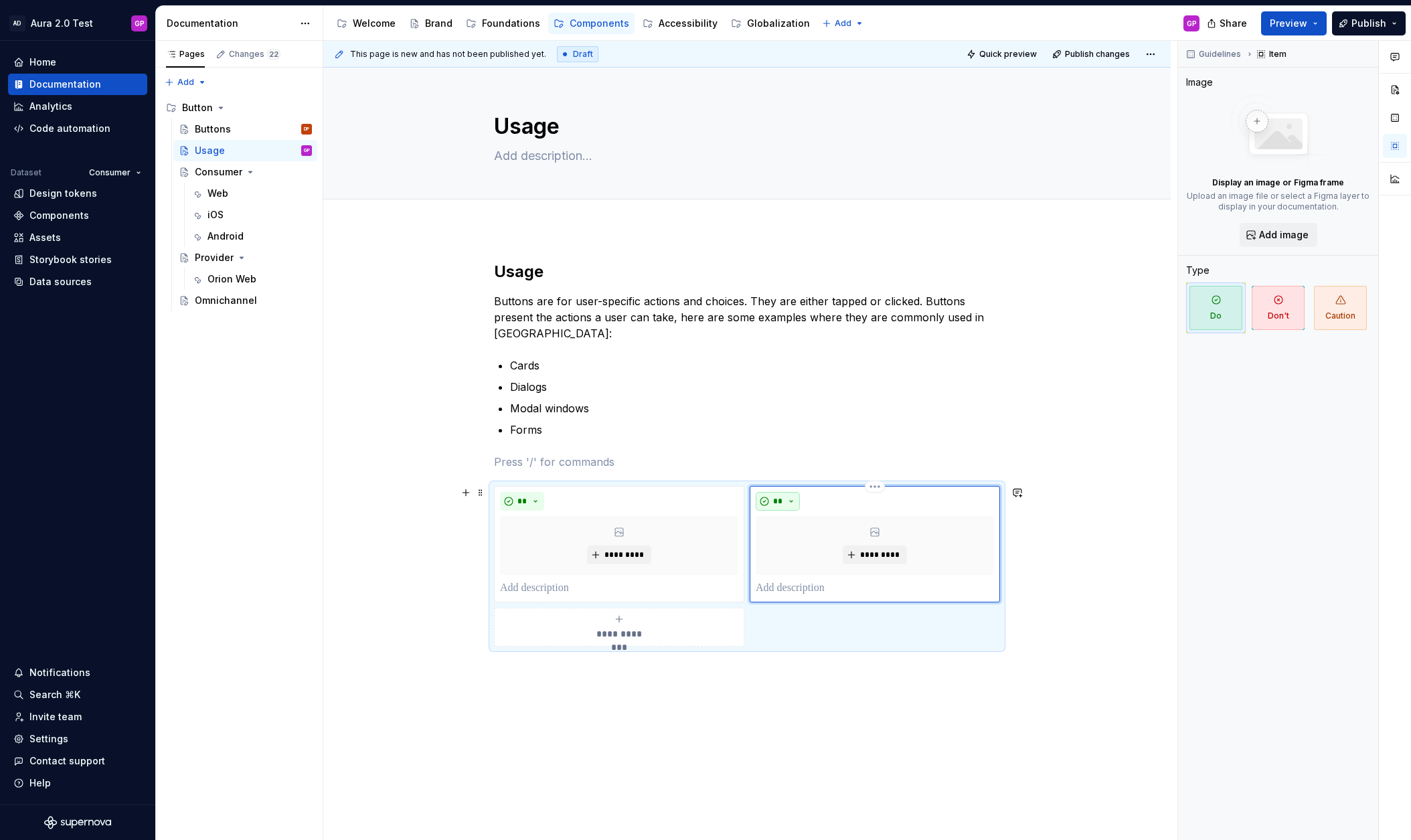
click at [798, 501] on button "**" at bounding box center [777, 501] width 44 height 19
click at [802, 546] on div "Don't" at bounding box center [812, 548] width 25 height 14
click at [430, 531] on div "**********" at bounding box center [747, 572] width 847 height 686
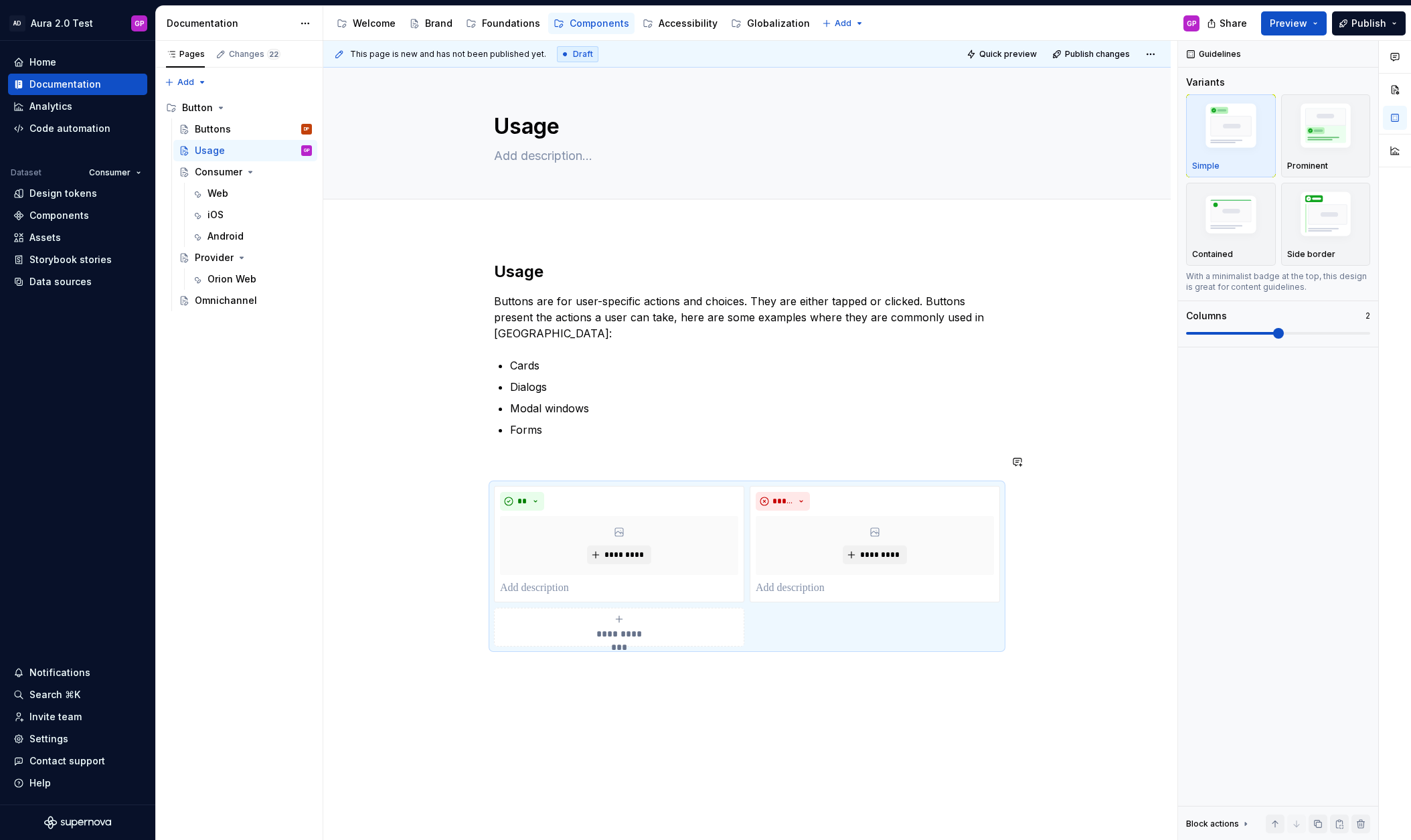
click at [529, 451] on div "**********" at bounding box center [747, 454] width 506 height 385
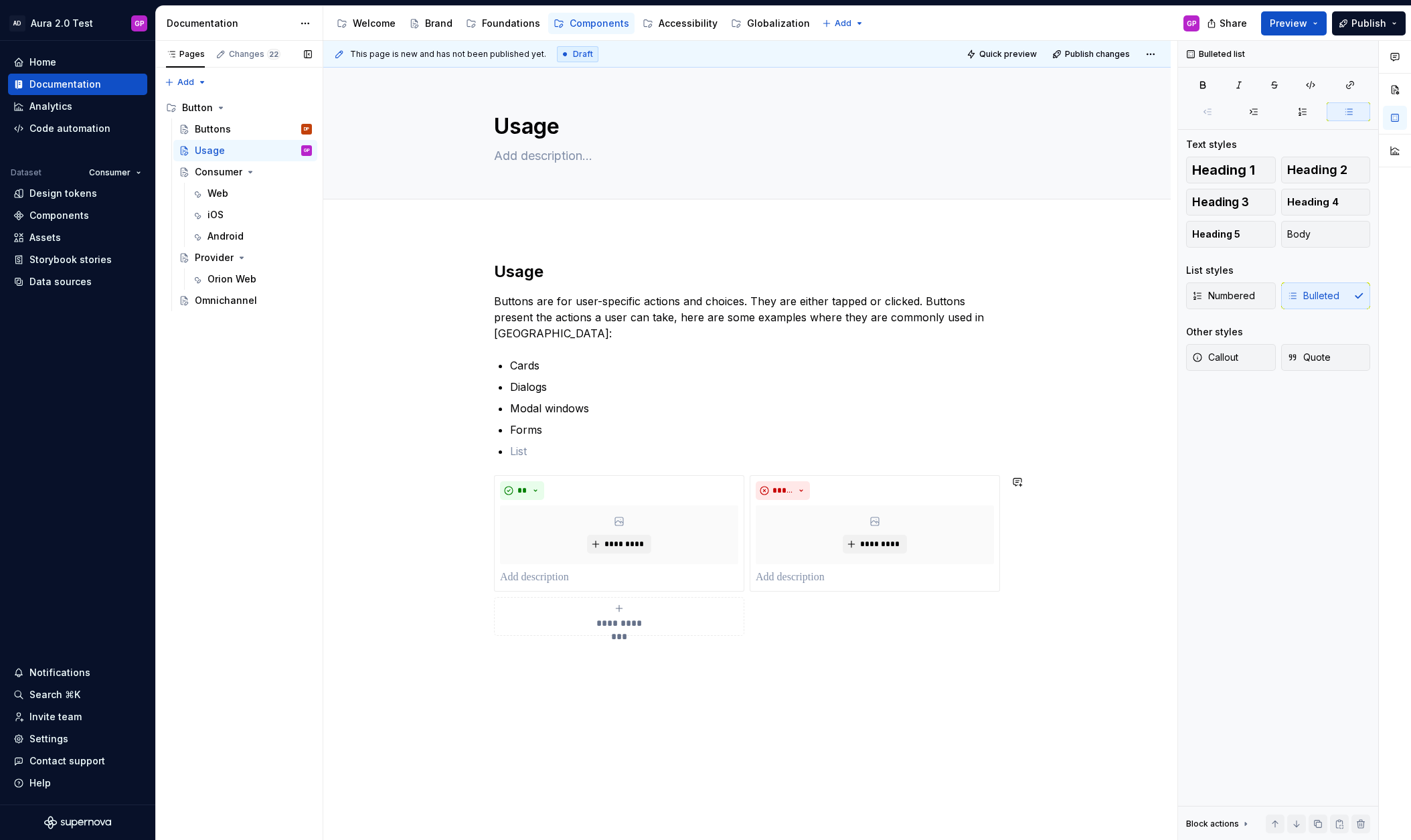
click at [306, 484] on div "Pages Changes 22 Add Accessibility guide for tree Page tree. Navigate the tree …" at bounding box center [239, 441] width 168 height 800
click at [524, 455] on p at bounding box center [755, 451] width 490 height 16
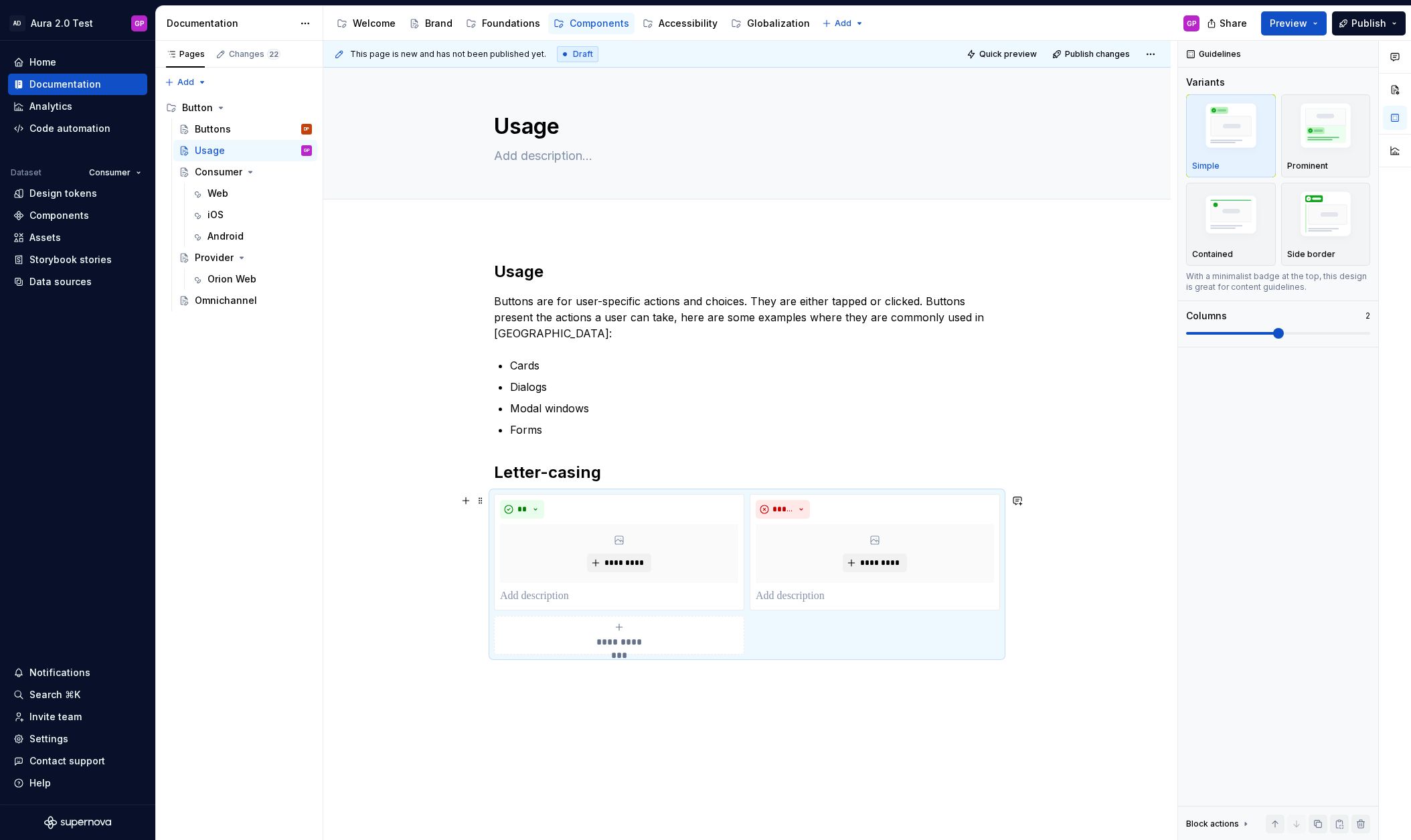
click at [400, 538] on div "**********" at bounding box center [750, 441] width 854 height 800
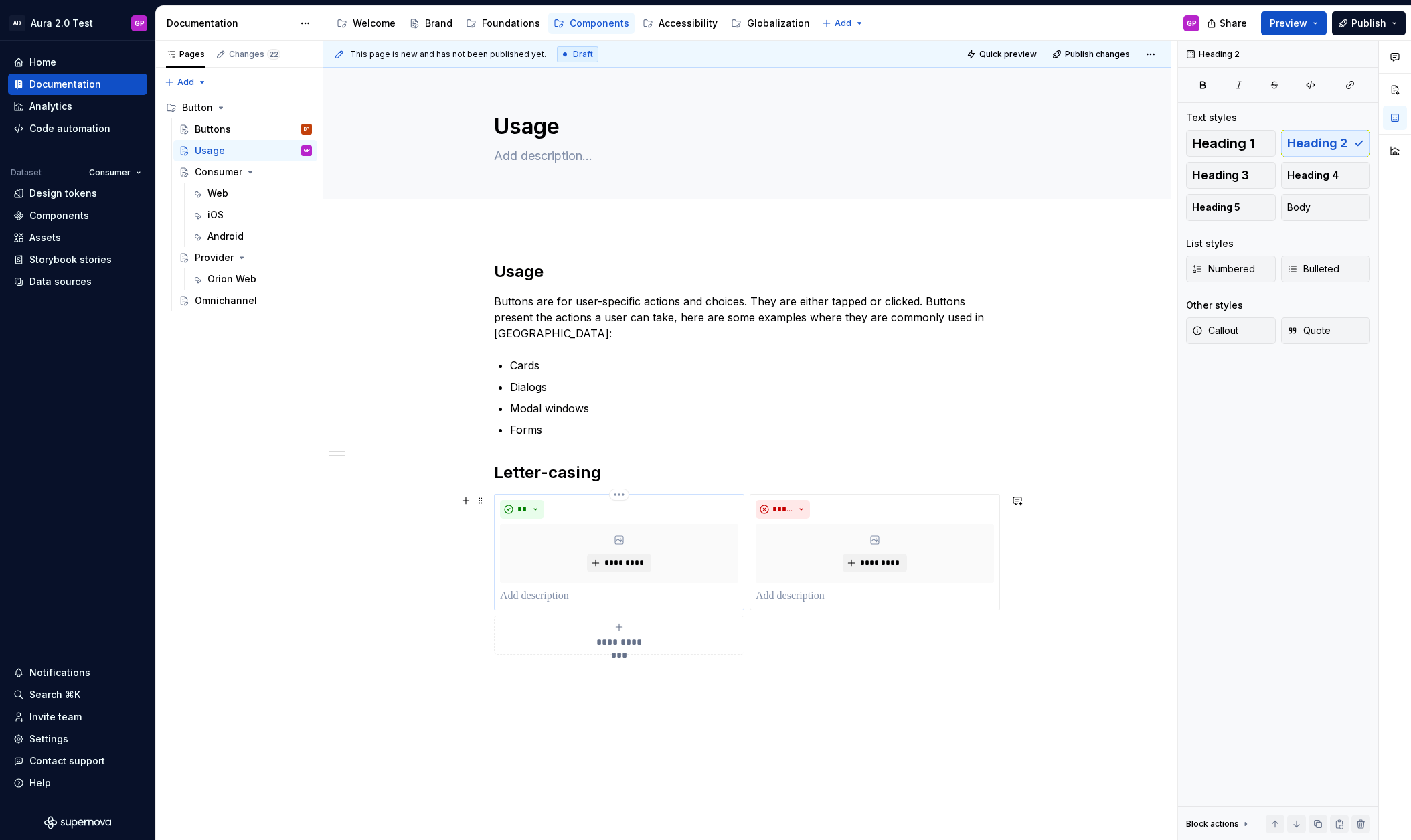
click at [512, 592] on p at bounding box center [619, 597] width 239 height 16
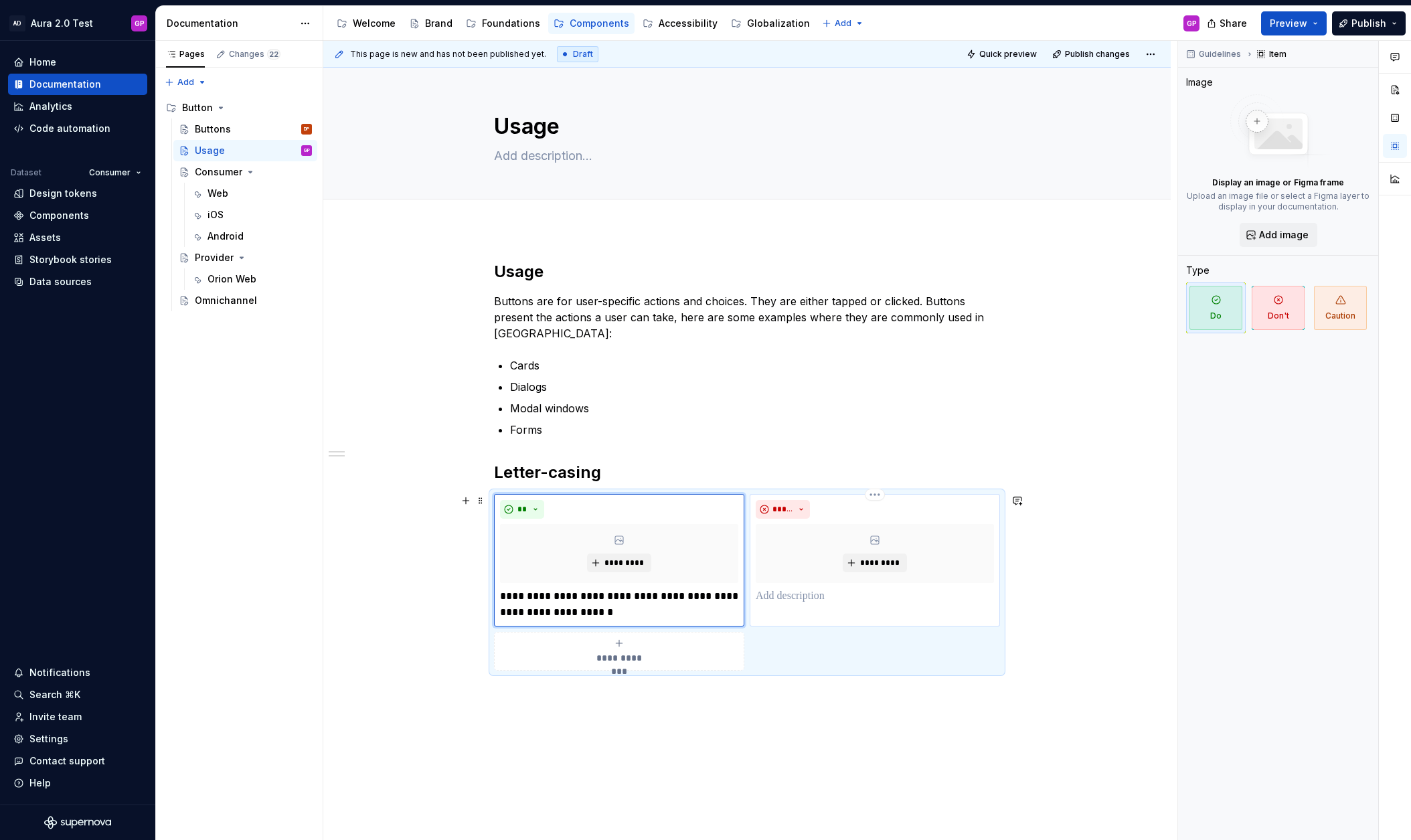
click at [763, 595] on p at bounding box center [875, 597] width 239 height 16
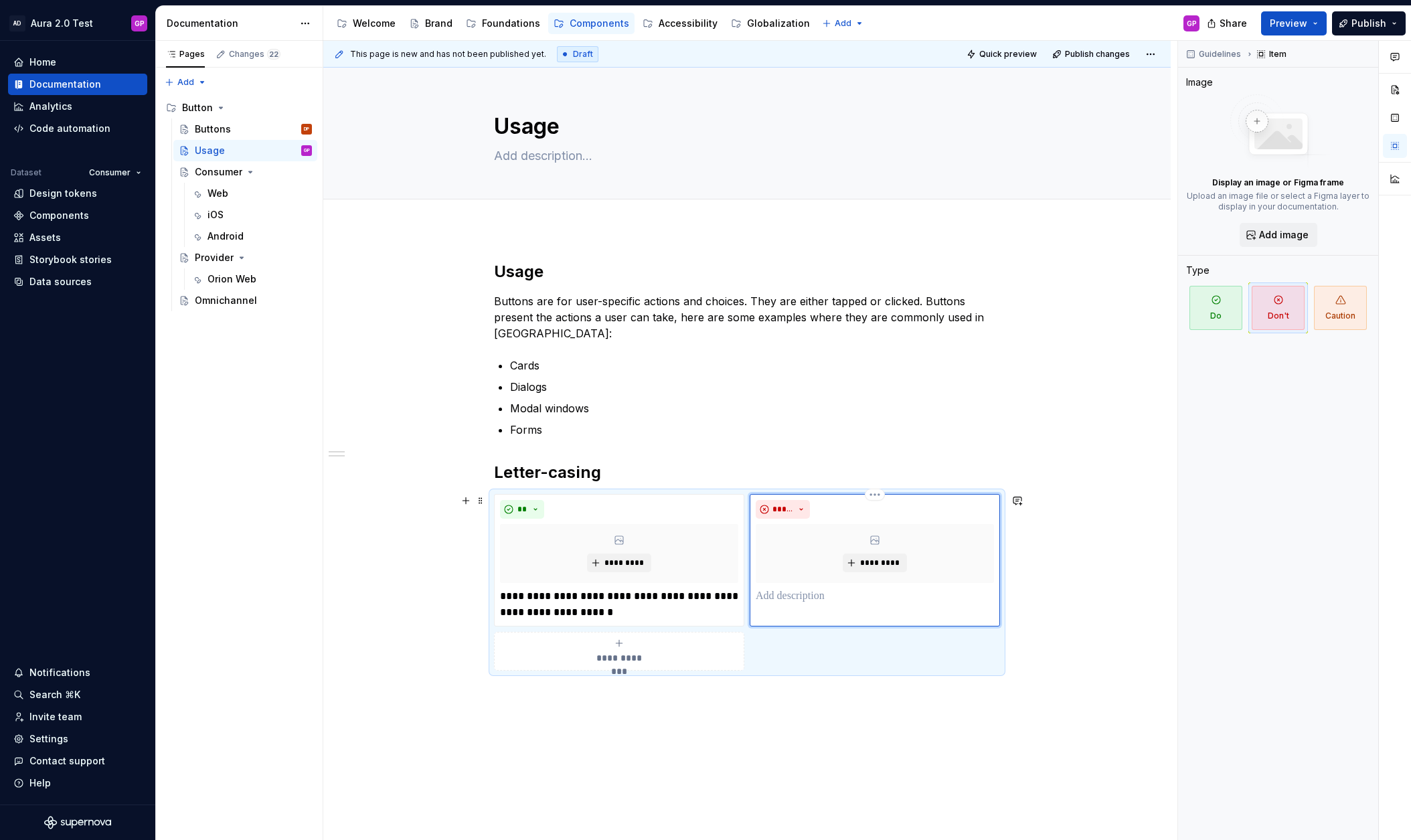
click at [763, 595] on p at bounding box center [875, 597] width 239 height 16
click at [776, 594] on p at bounding box center [875, 597] width 239 height 16
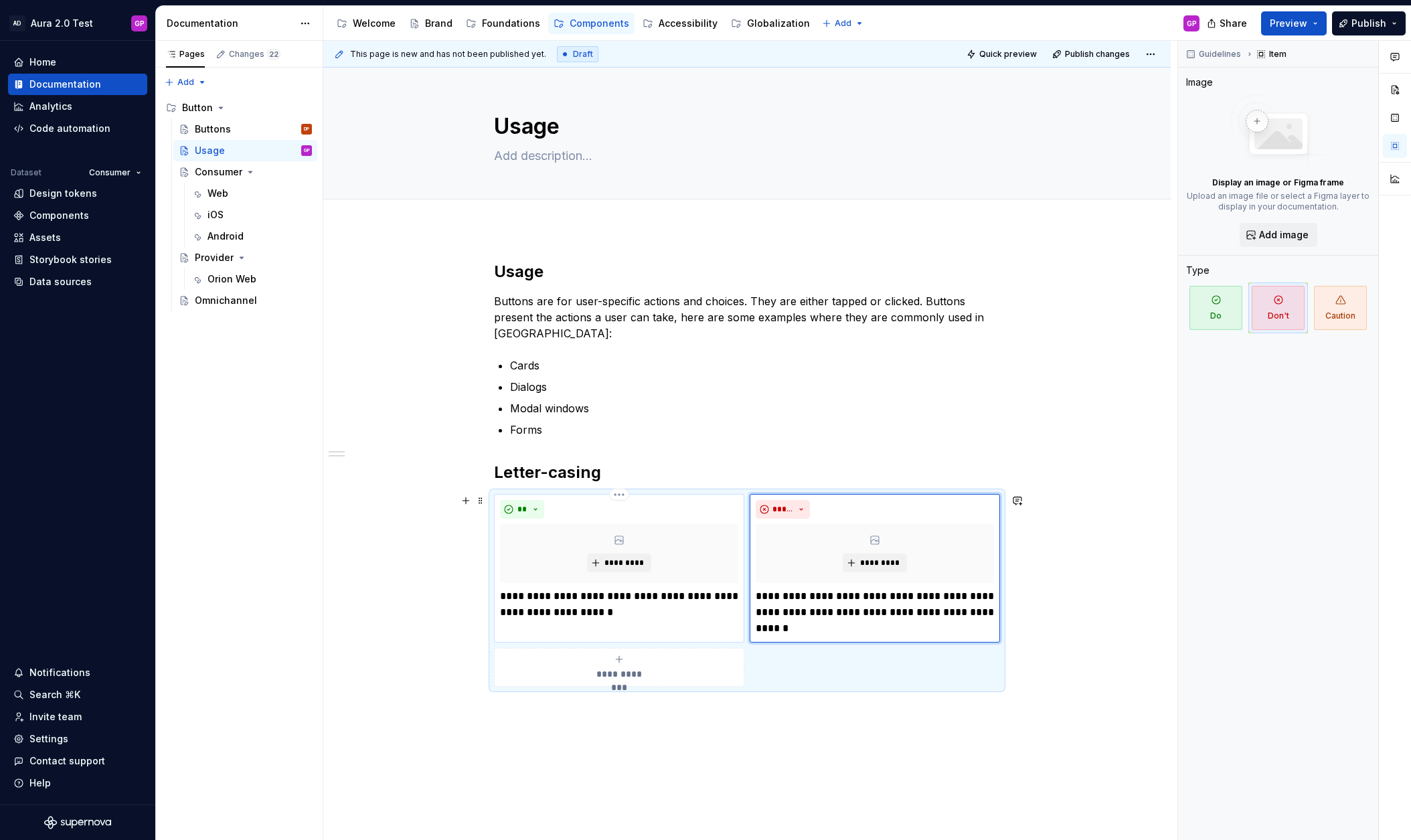
click at [563, 606] on p "**********" at bounding box center [619, 605] width 239 height 32
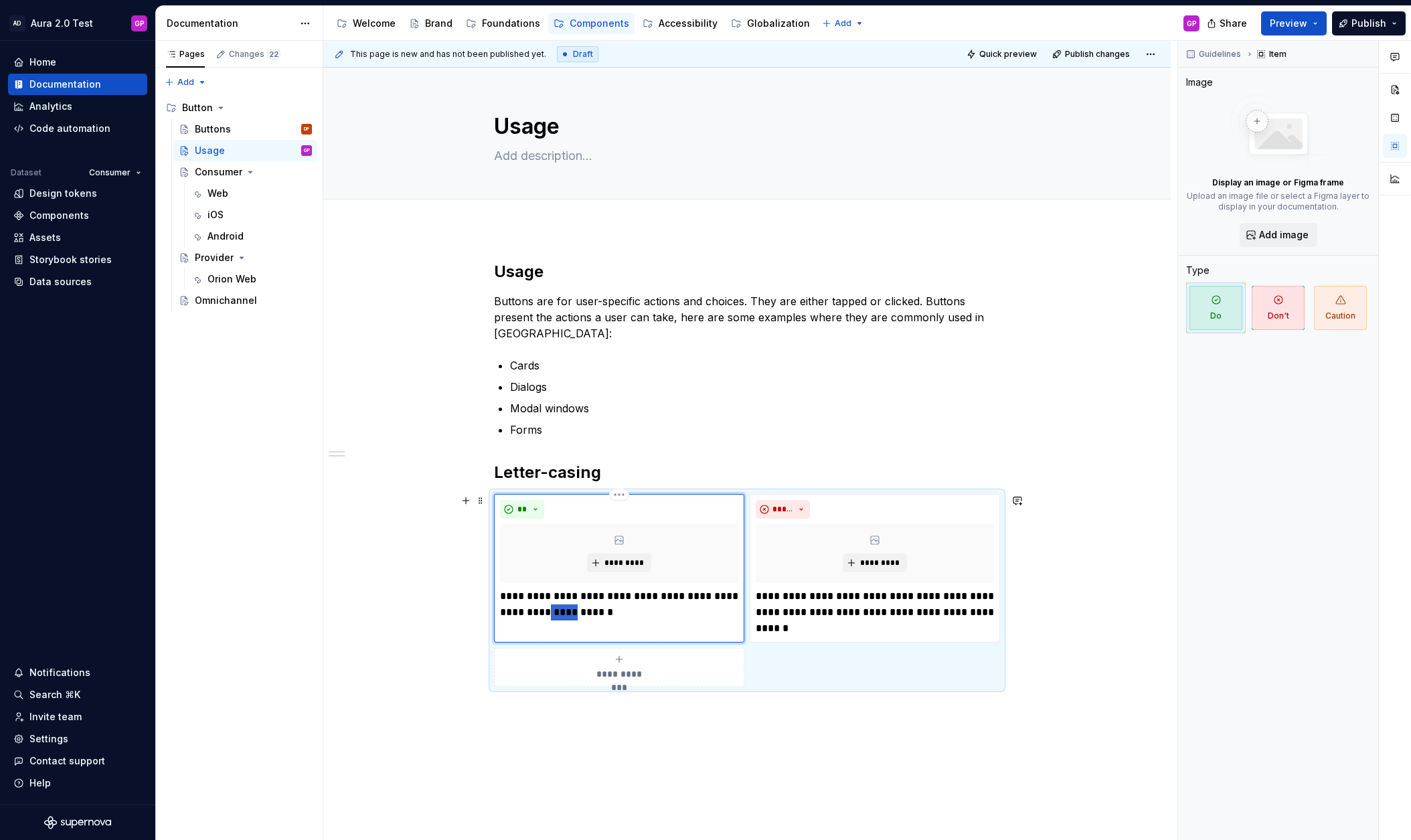
click at [563, 606] on p "**********" at bounding box center [619, 605] width 239 height 32
click at [620, 667] on span "**********" at bounding box center [619, 674] width 61 height 14
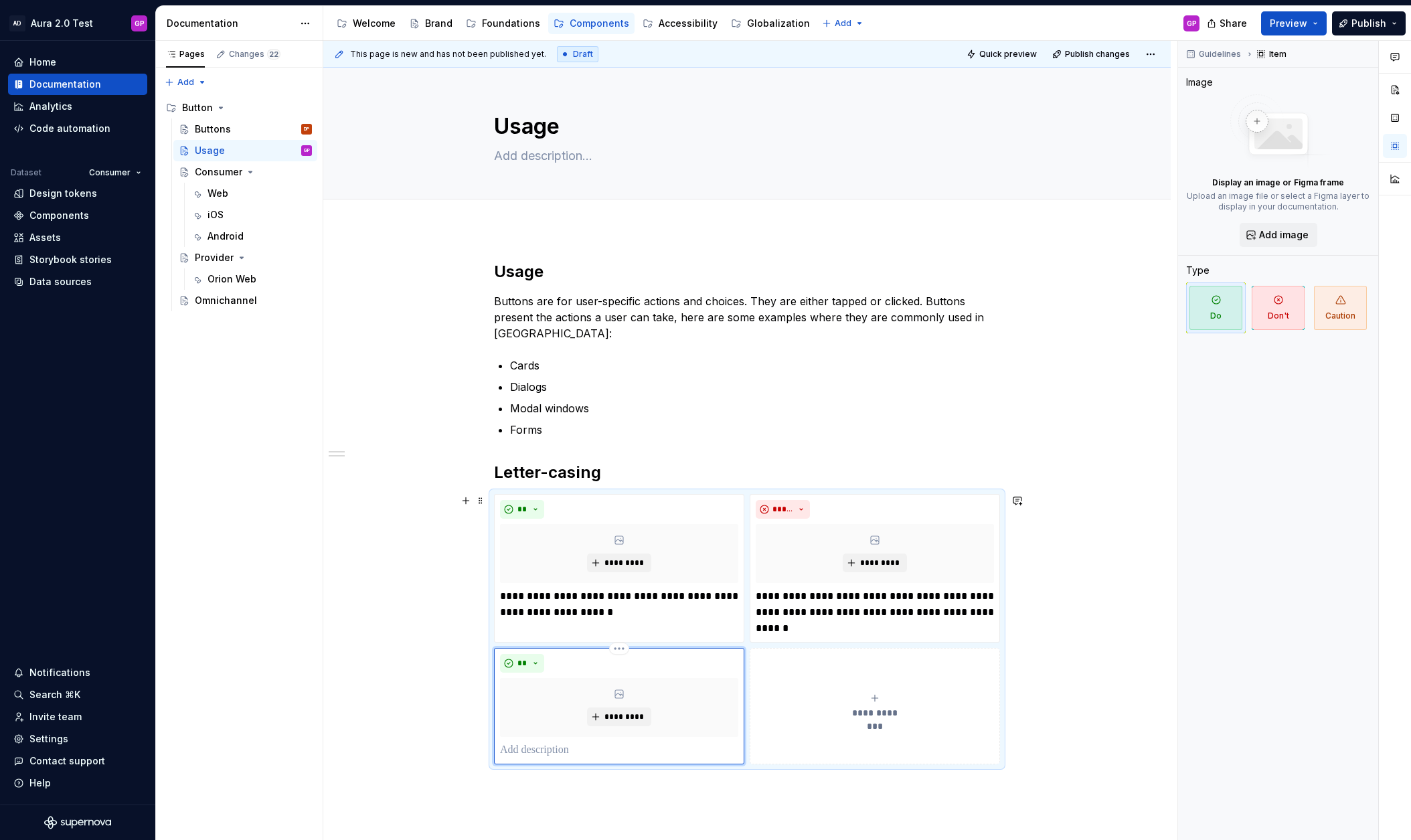
click at [538, 746] on p at bounding box center [619, 751] width 239 height 16
click at [388, 721] on div "**********" at bounding box center [747, 630] width 847 height 804
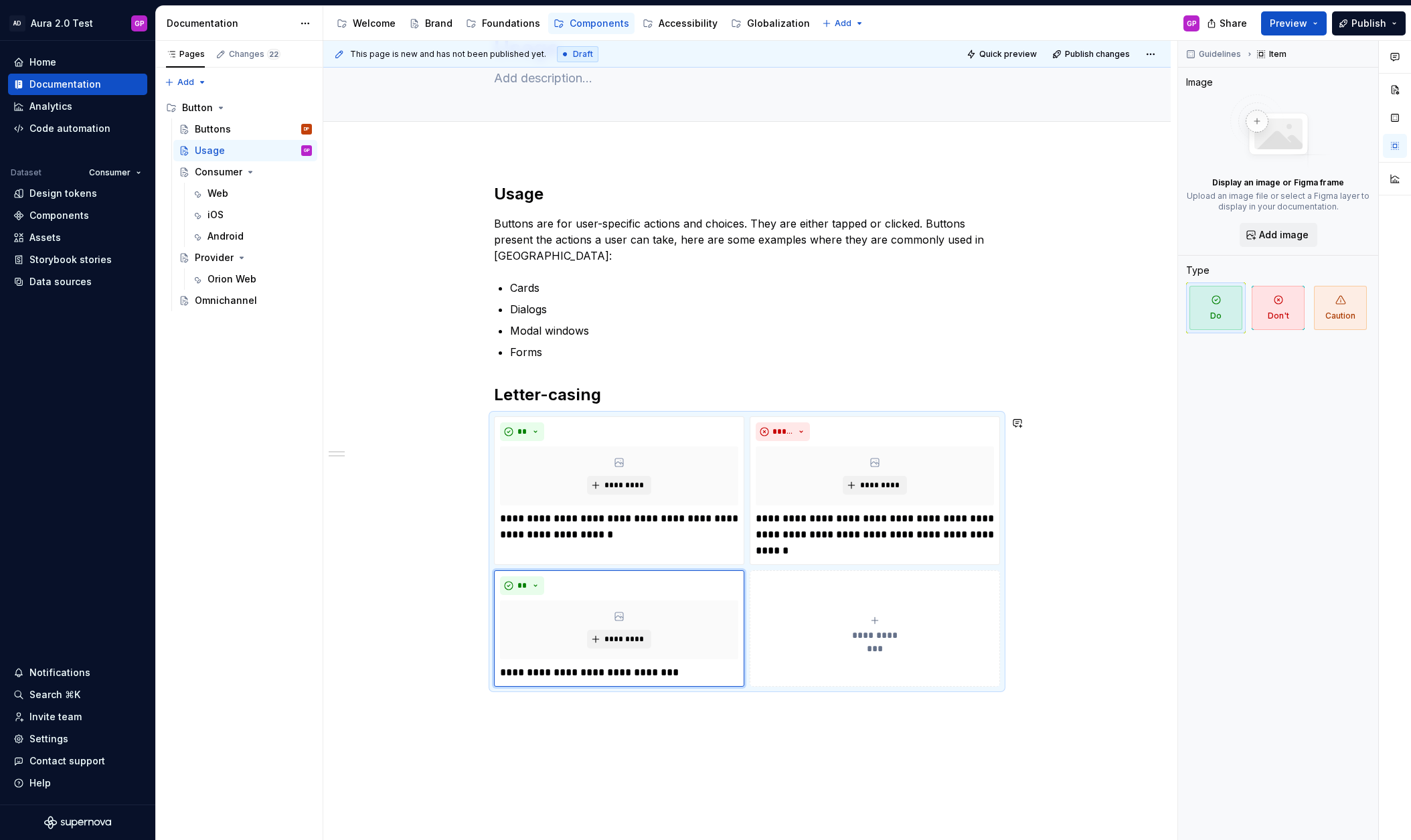
scroll to position [88, 0]
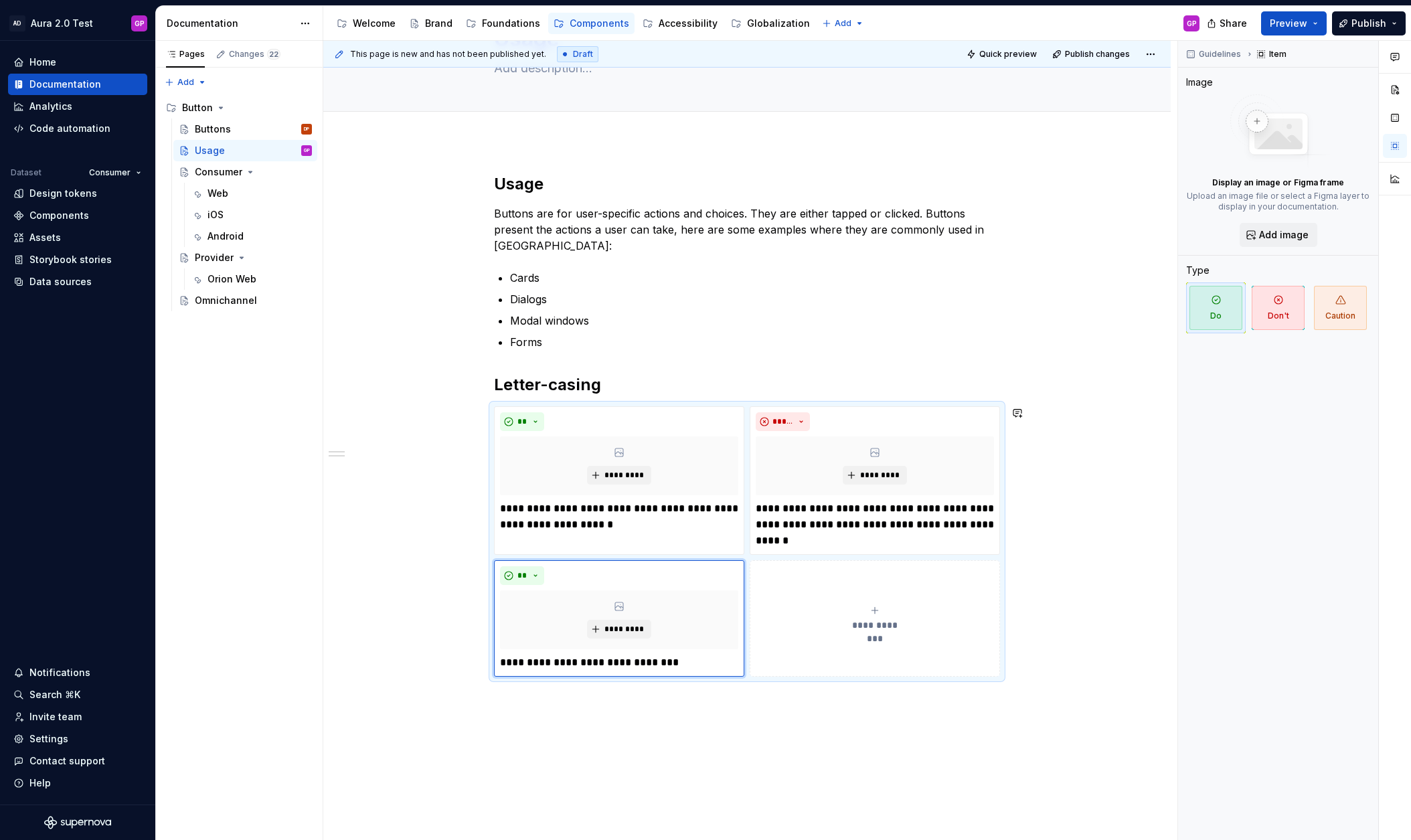
click at [581, 776] on div "**********" at bounding box center [747, 543] width 847 height 804
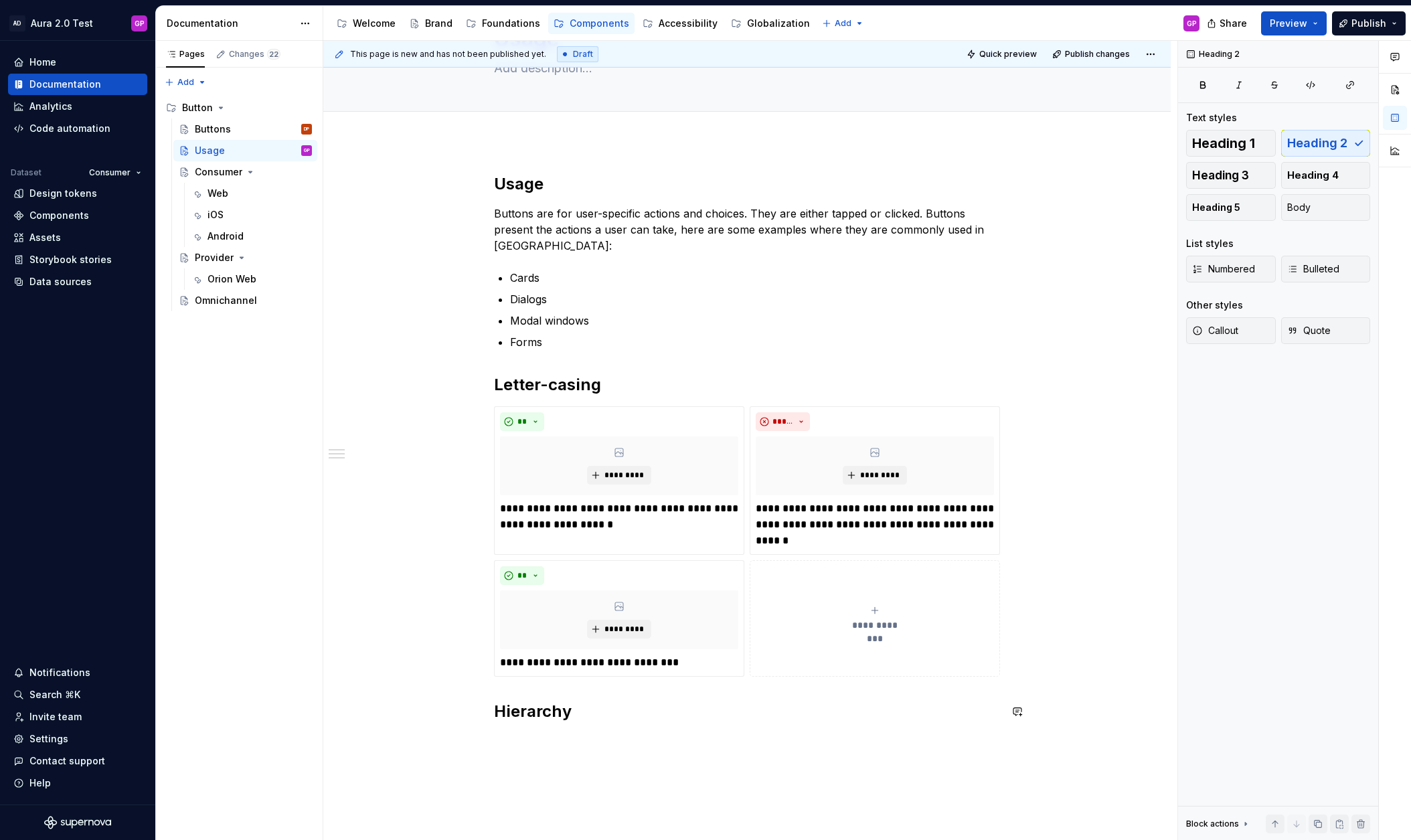
click at [523, 731] on div "**********" at bounding box center [747, 455] width 506 height 565
click at [536, 735] on div "**********" at bounding box center [747, 455] width 506 height 565
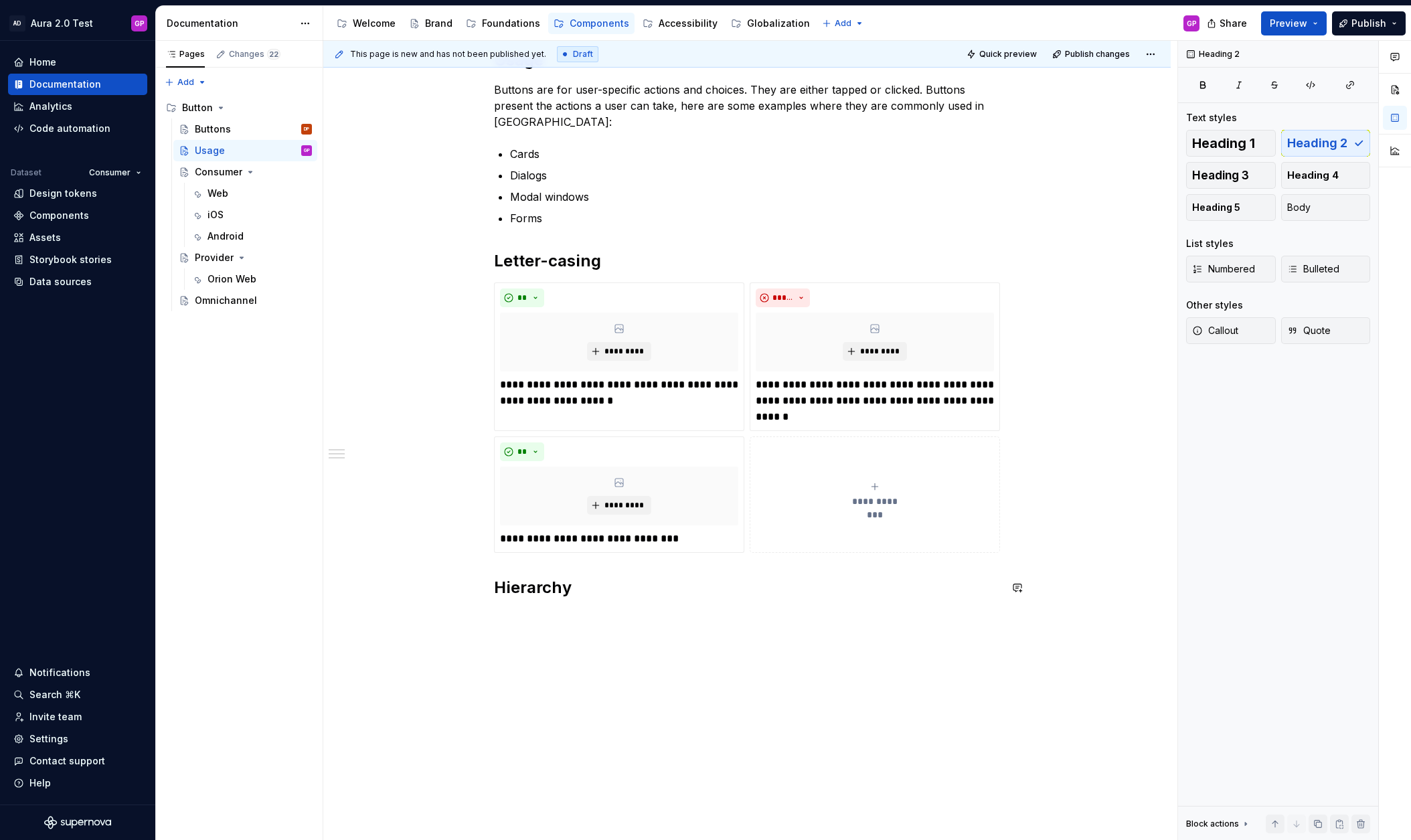
scroll to position [231, 0]
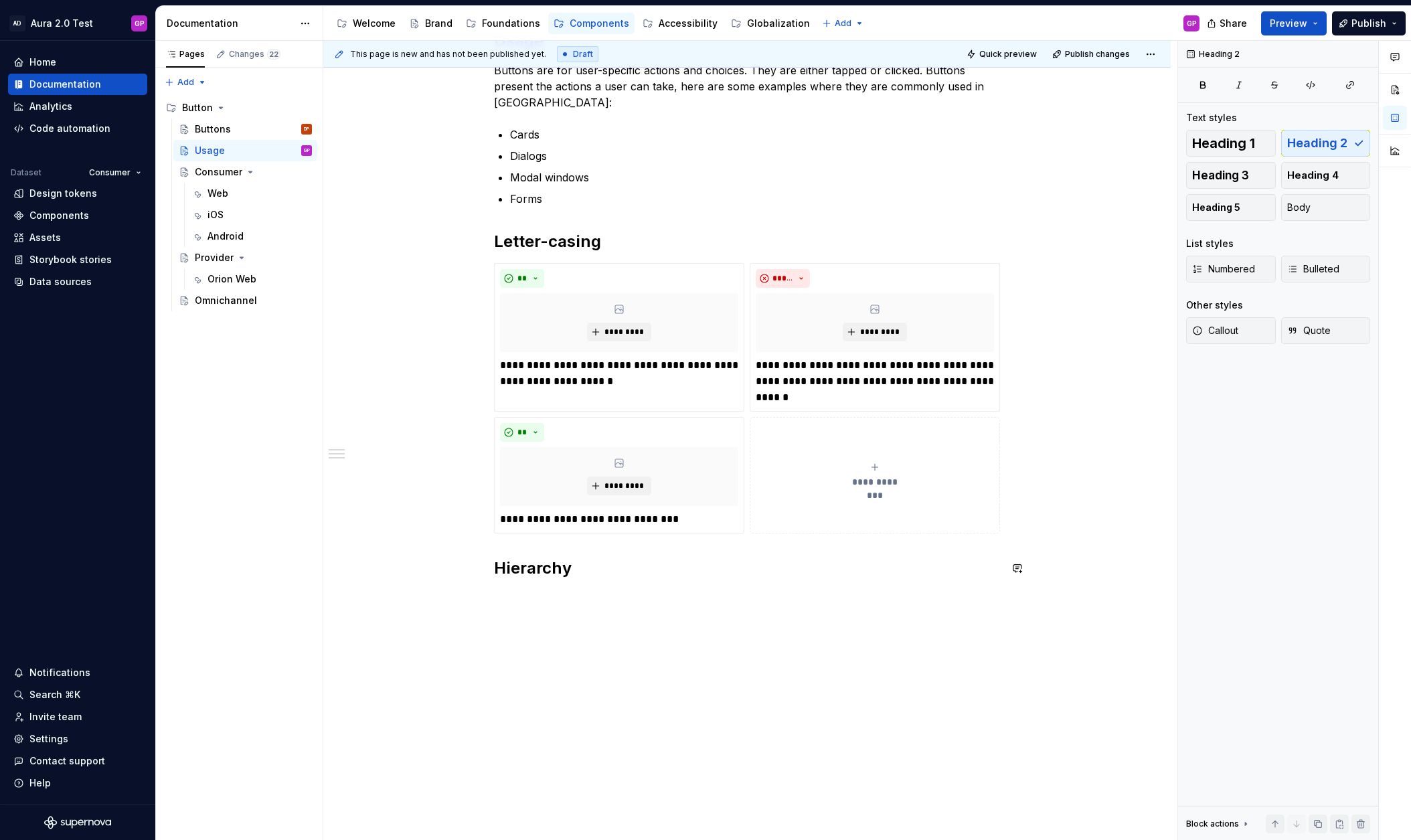
click at [494, 590] on div "**********" at bounding box center [747, 422] width 847 height 849
click at [470, 593] on button "button" at bounding box center [465, 597] width 19 height 19
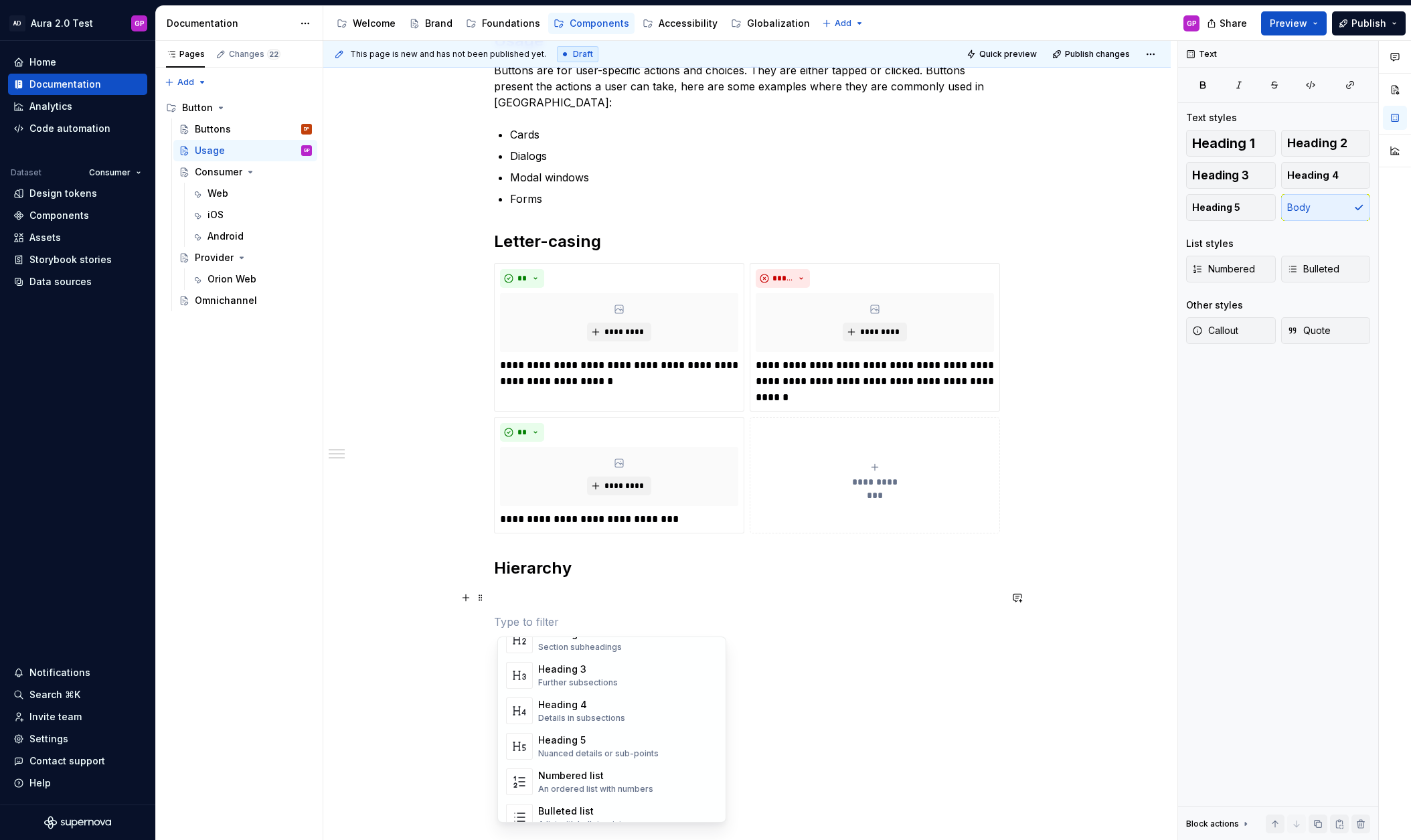
scroll to position [0, 0]
type textarea "*"
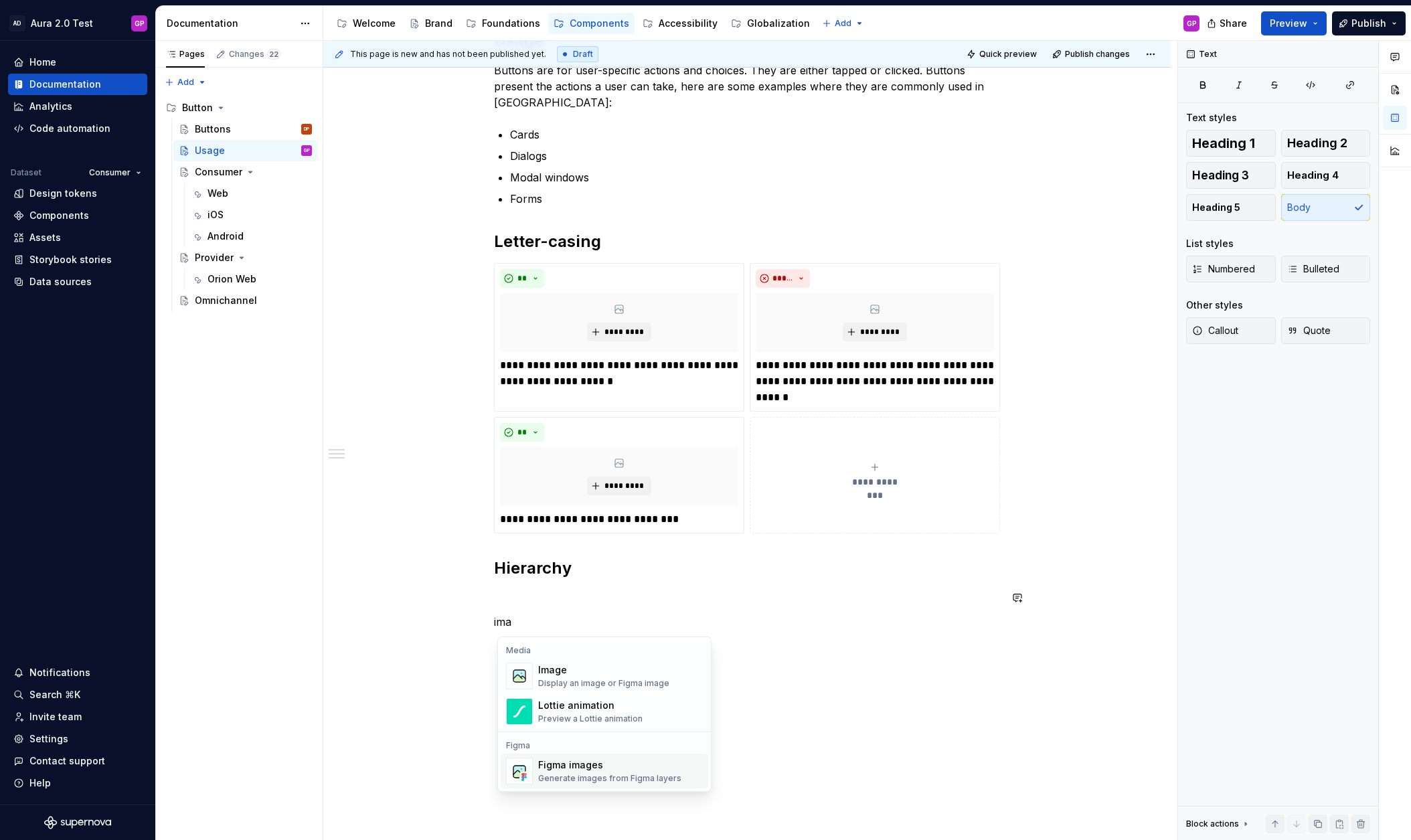
click at [559, 774] on div "Generate images from Figma layers" at bounding box center [610, 778] width 144 height 10
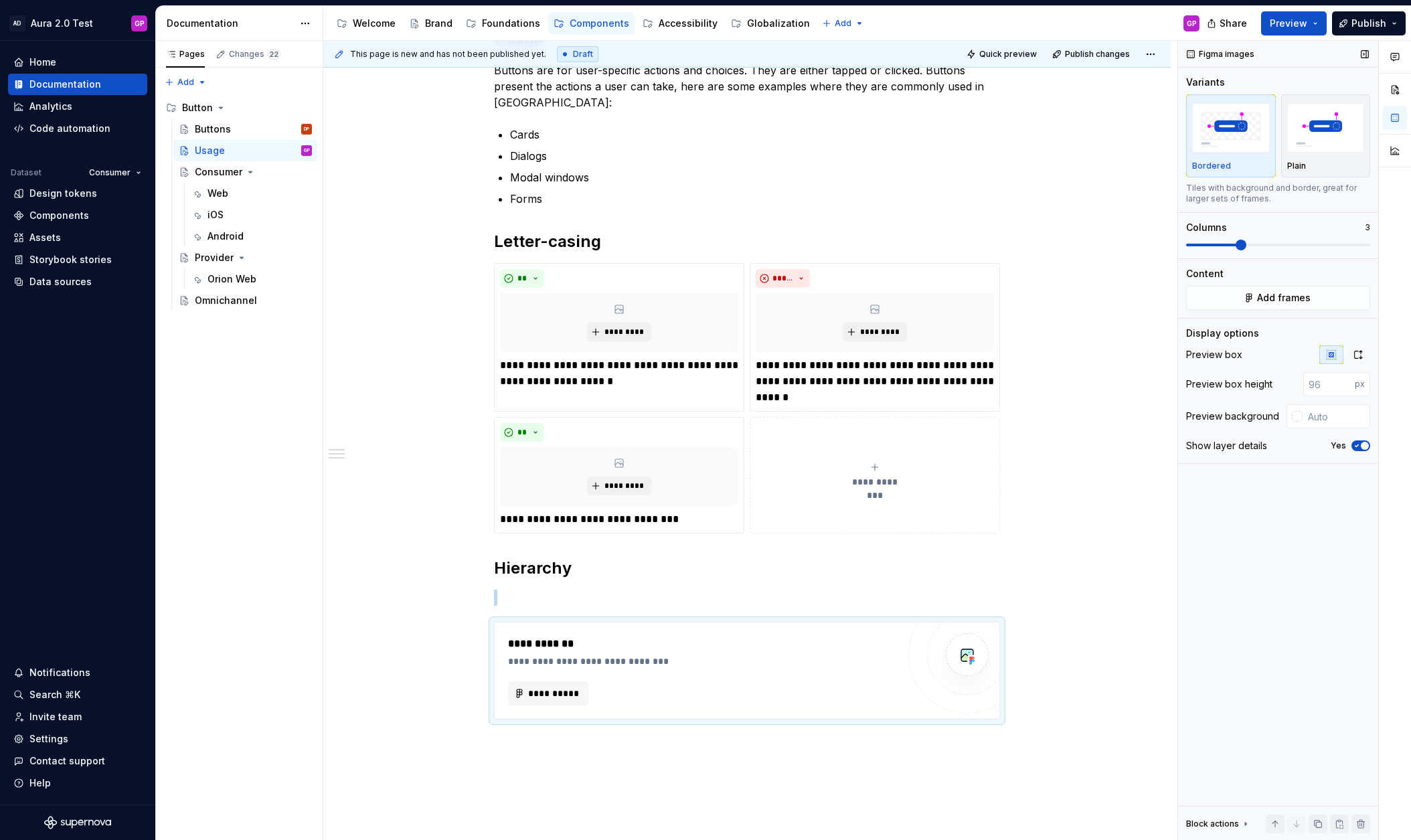
click at [1242, 243] on span at bounding box center [1240, 244] width 10 height 10
click at [1222, 245] on span at bounding box center [1278, 244] width 184 height 10
click at [535, 622] on div "**********" at bounding box center [747, 670] width 506 height 98
click at [546, 629] on div "**********" at bounding box center [747, 671] width 505 height 97
click at [542, 693] on span "**********" at bounding box center [553, 693] width 52 height 14
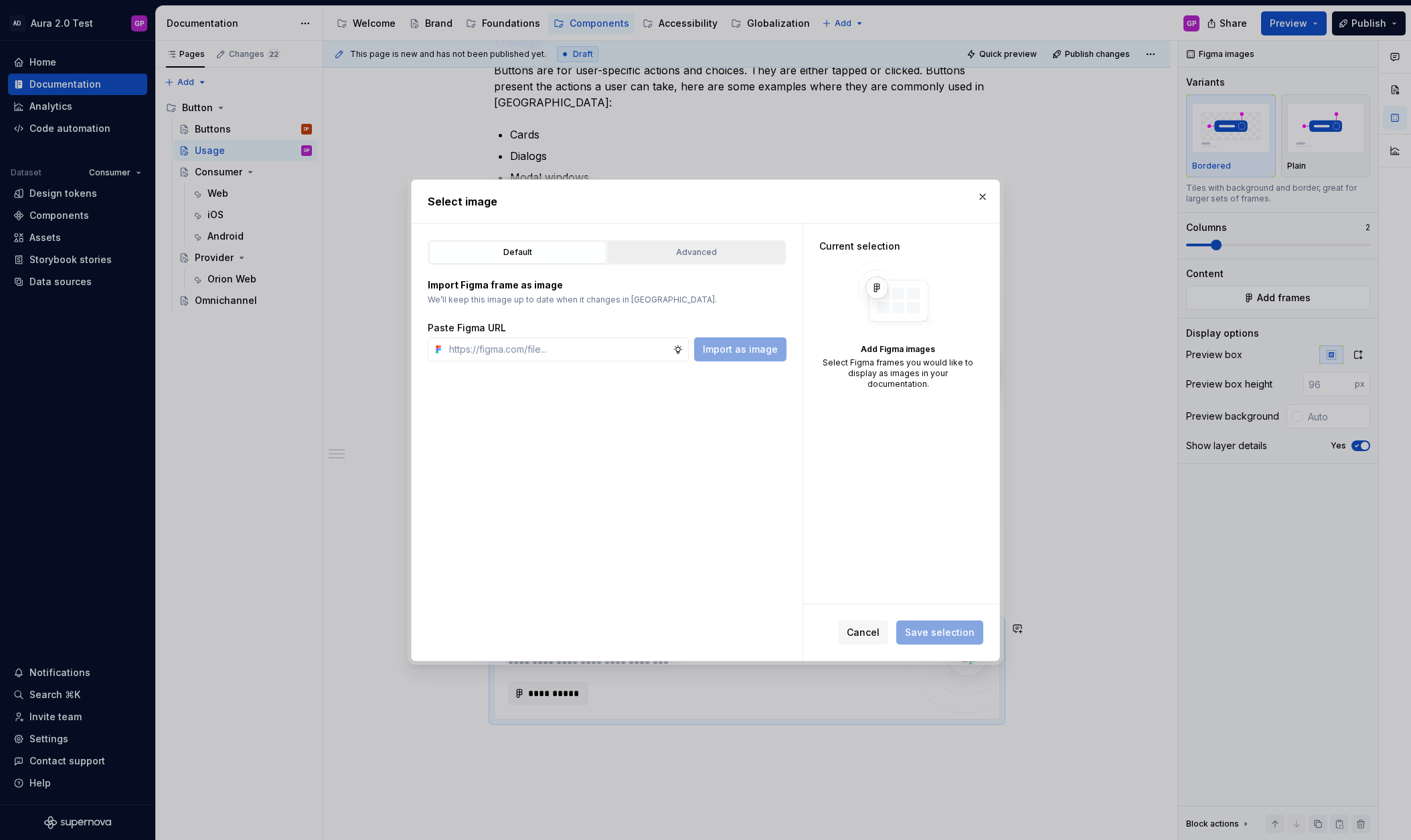
click at [672, 249] on div "Advanced" at bounding box center [697, 252] width 168 height 14
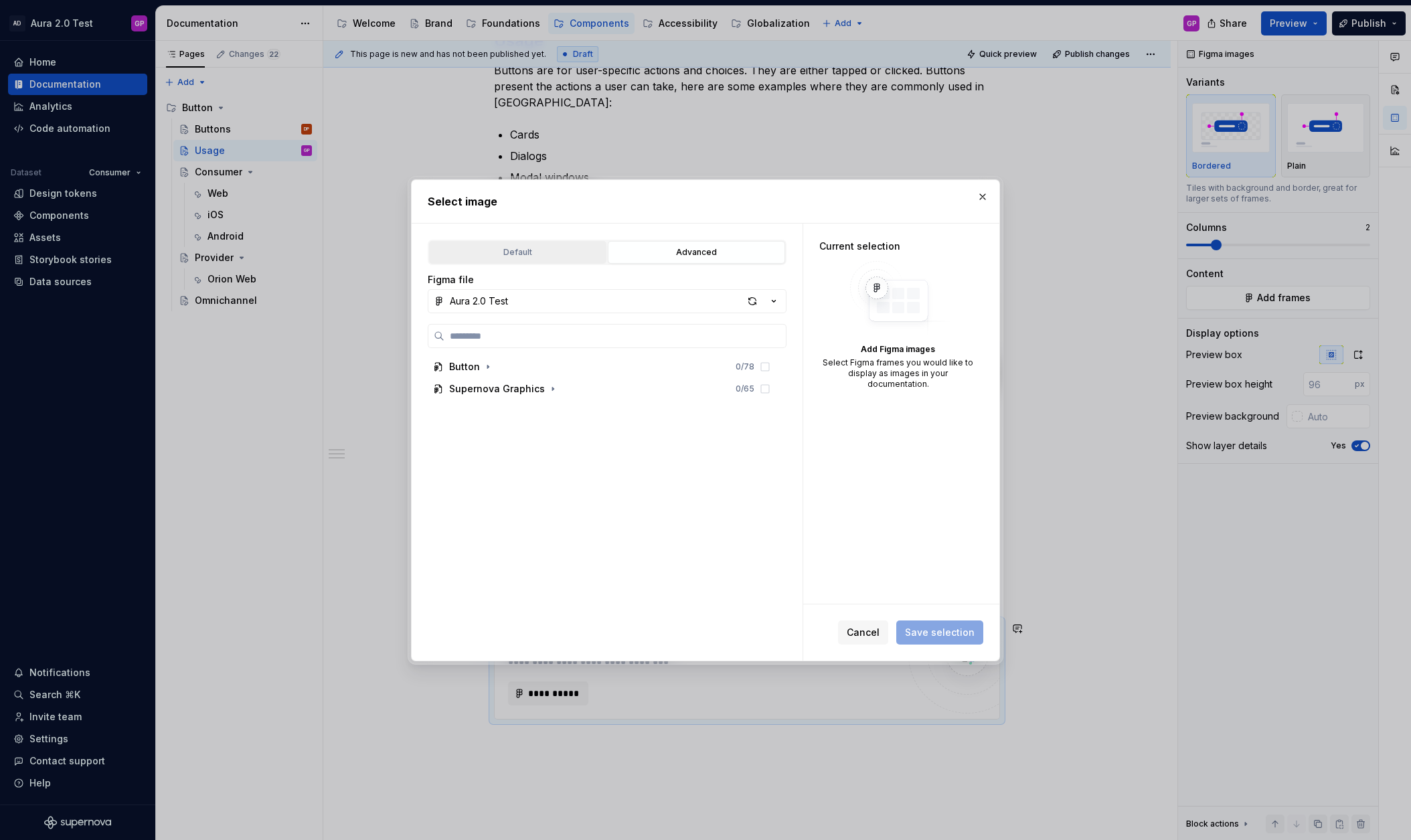
click at [494, 249] on div "Default" at bounding box center [518, 252] width 168 height 14
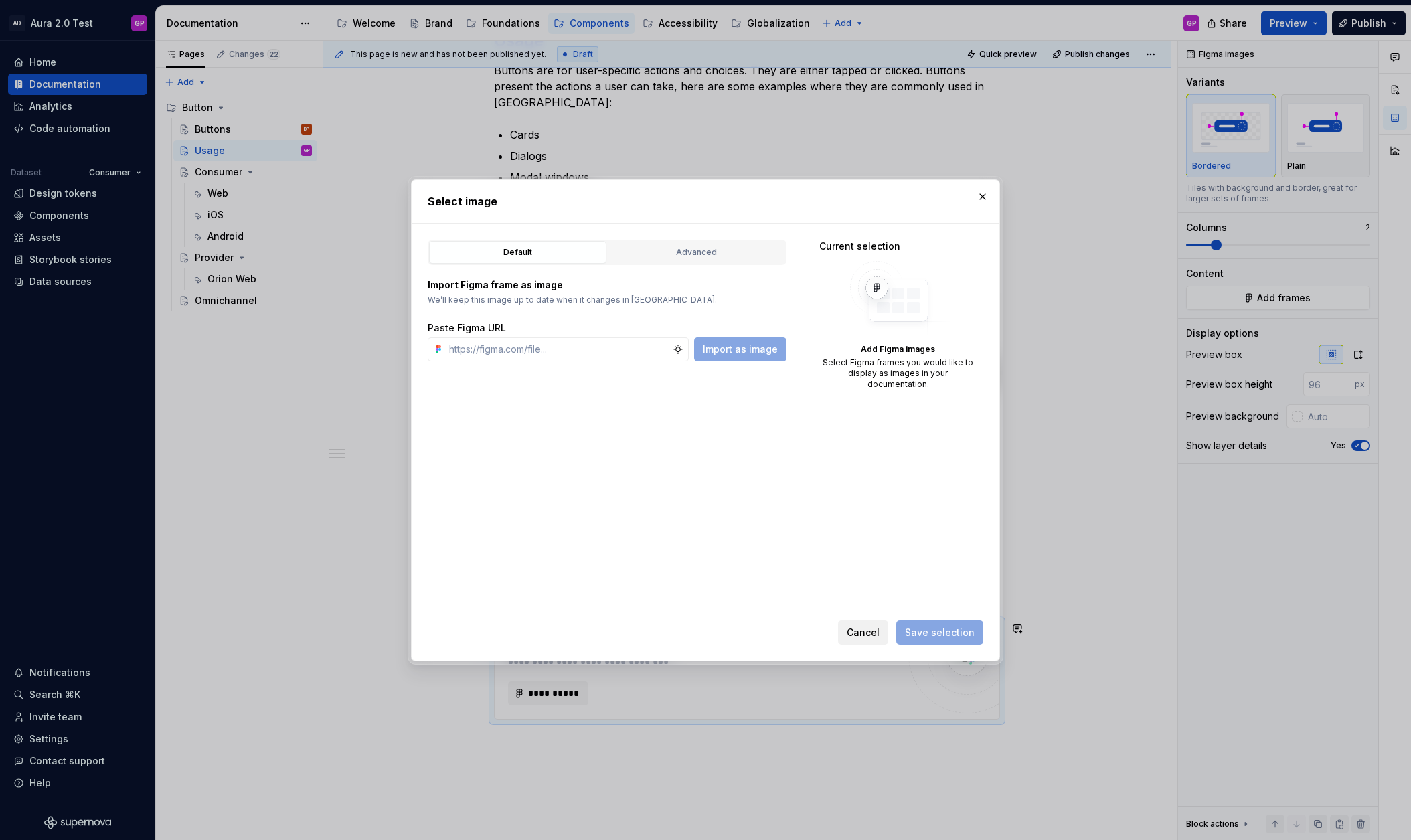
click at [865, 626] on span "Cancel" at bounding box center [863, 632] width 33 height 14
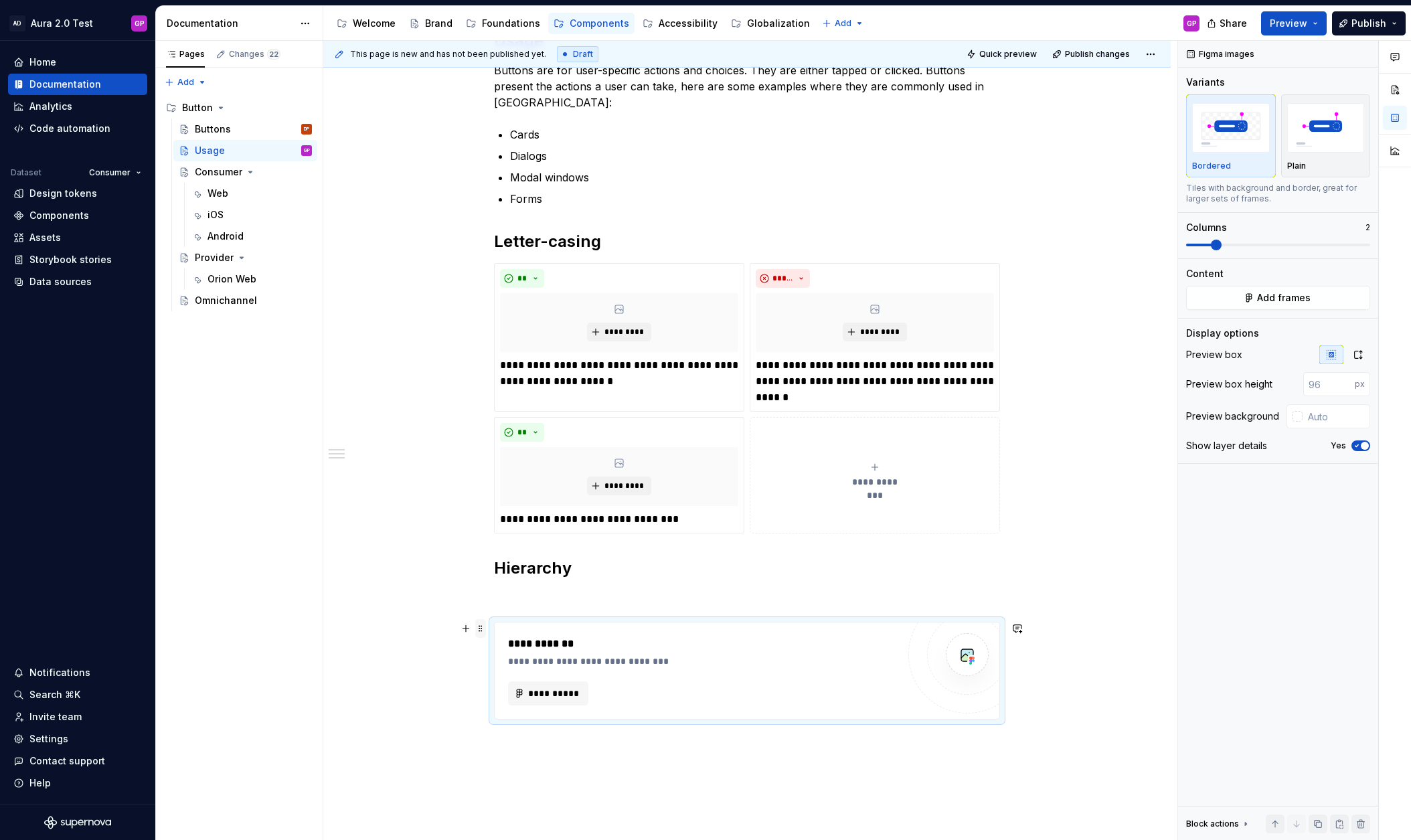
click at [480, 627] on span at bounding box center [480, 628] width 10 height 19
drag, startPoint x: 508, startPoint y: 742, endPoint x: 515, endPoint y: 677, distance: 65.4
click at [508, 742] on div "Delete" at bounding box center [547, 746] width 87 height 14
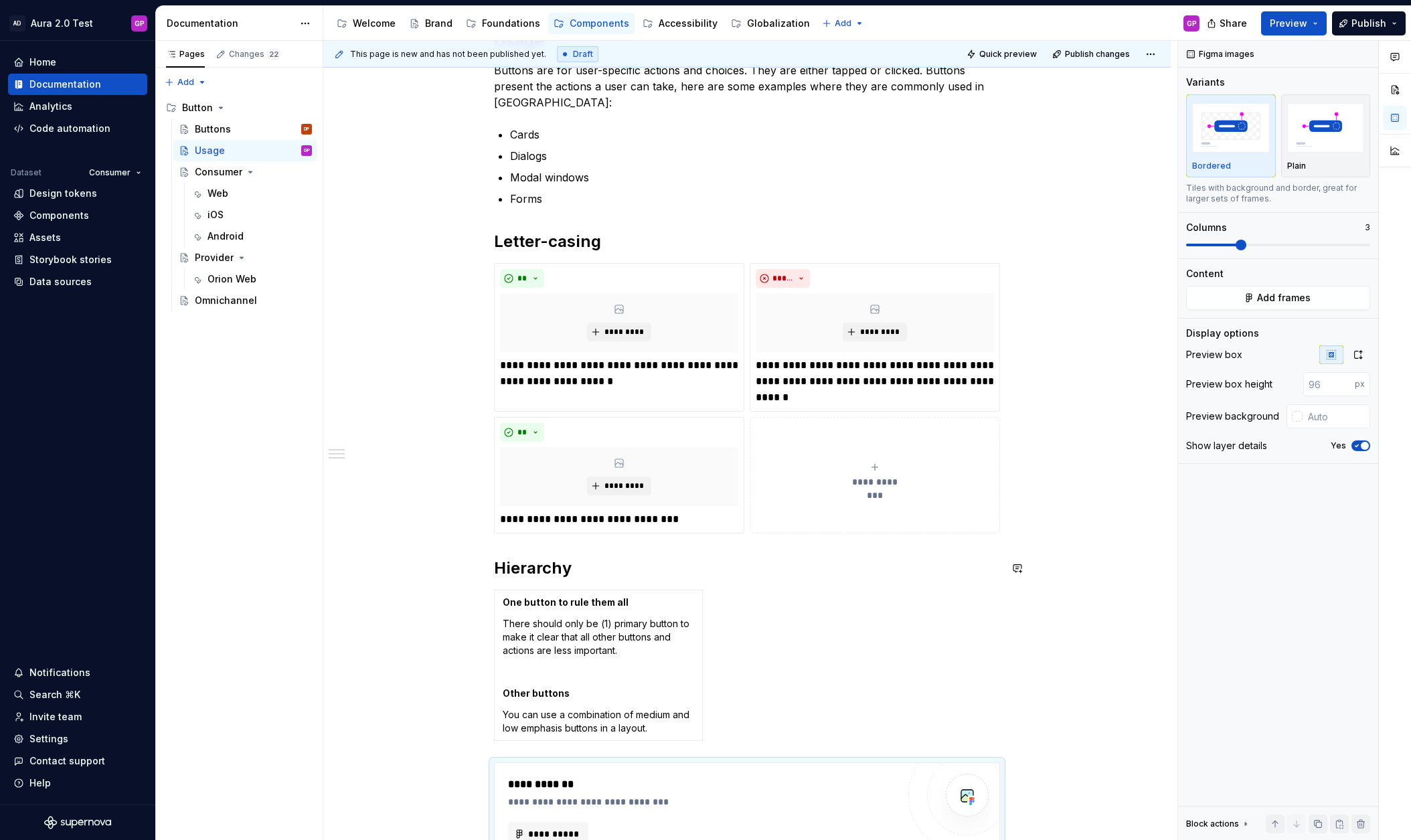
scroll to position [487, 0]
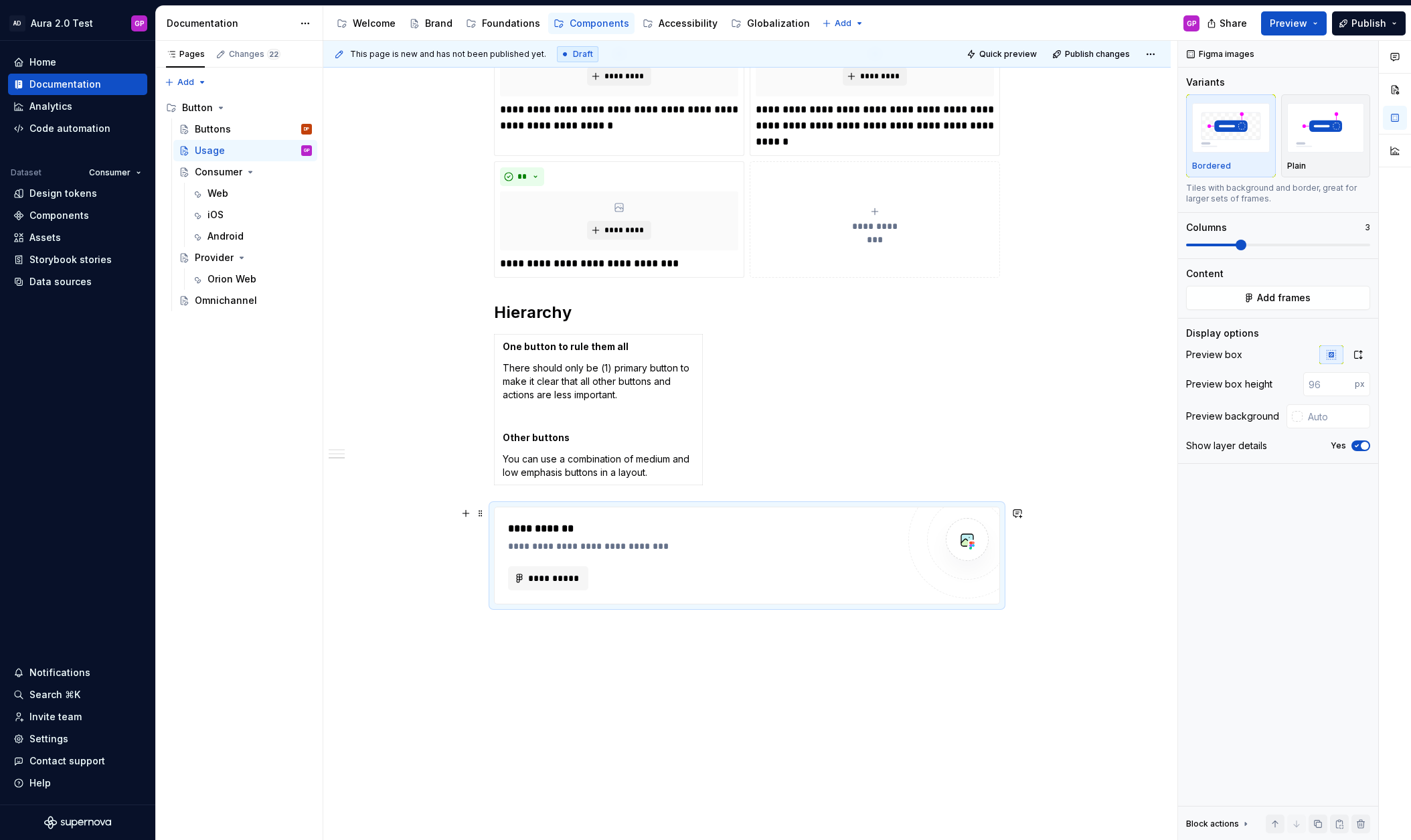
click at [709, 550] on div "**********" at bounding box center [702, 546] width 389 height 14
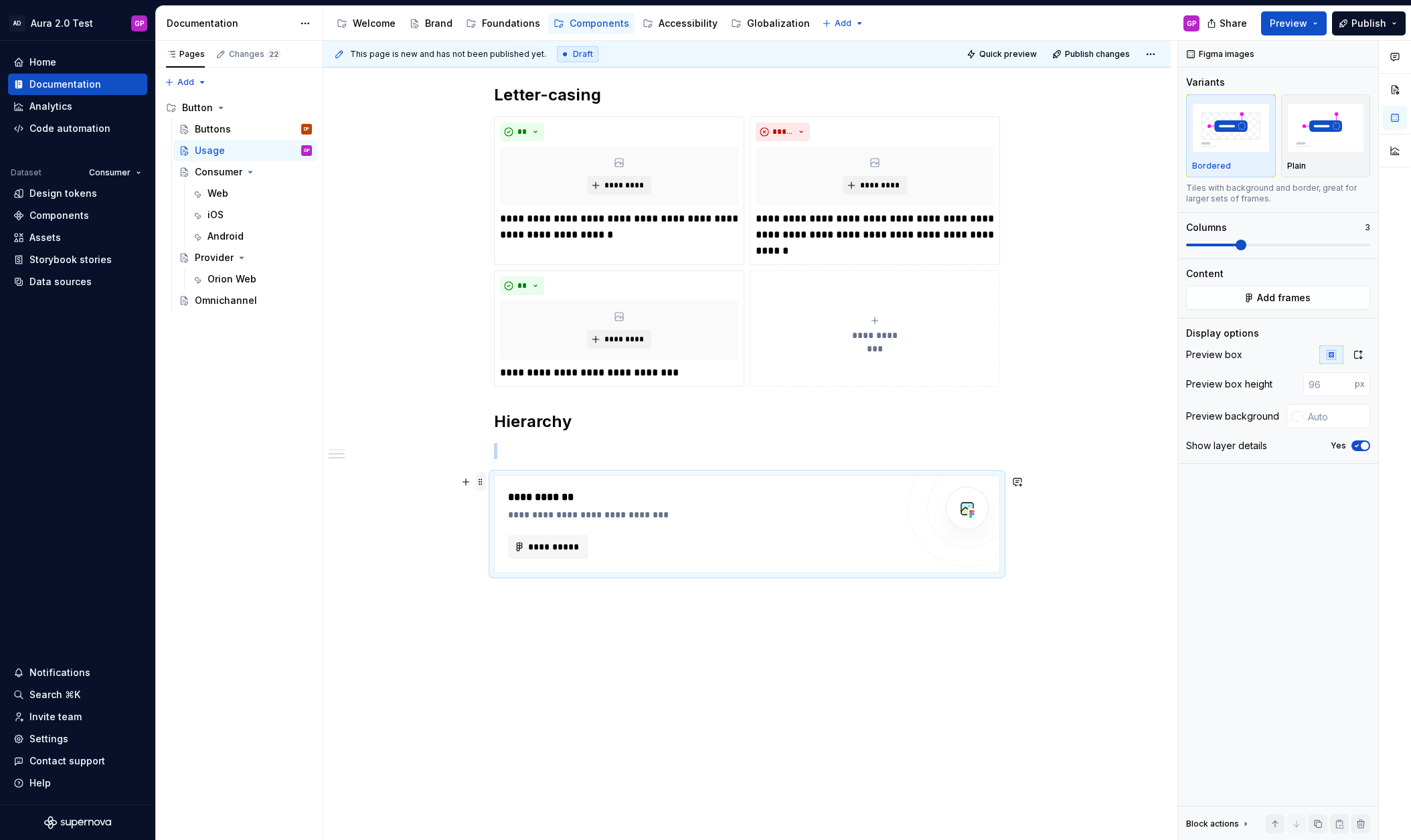
click at [482, 480] on span at bounding box center [480, 481] width 10 height 19
click at [496, 593] on div "Delete" at bounding box center [539, 600] width 114 height 22
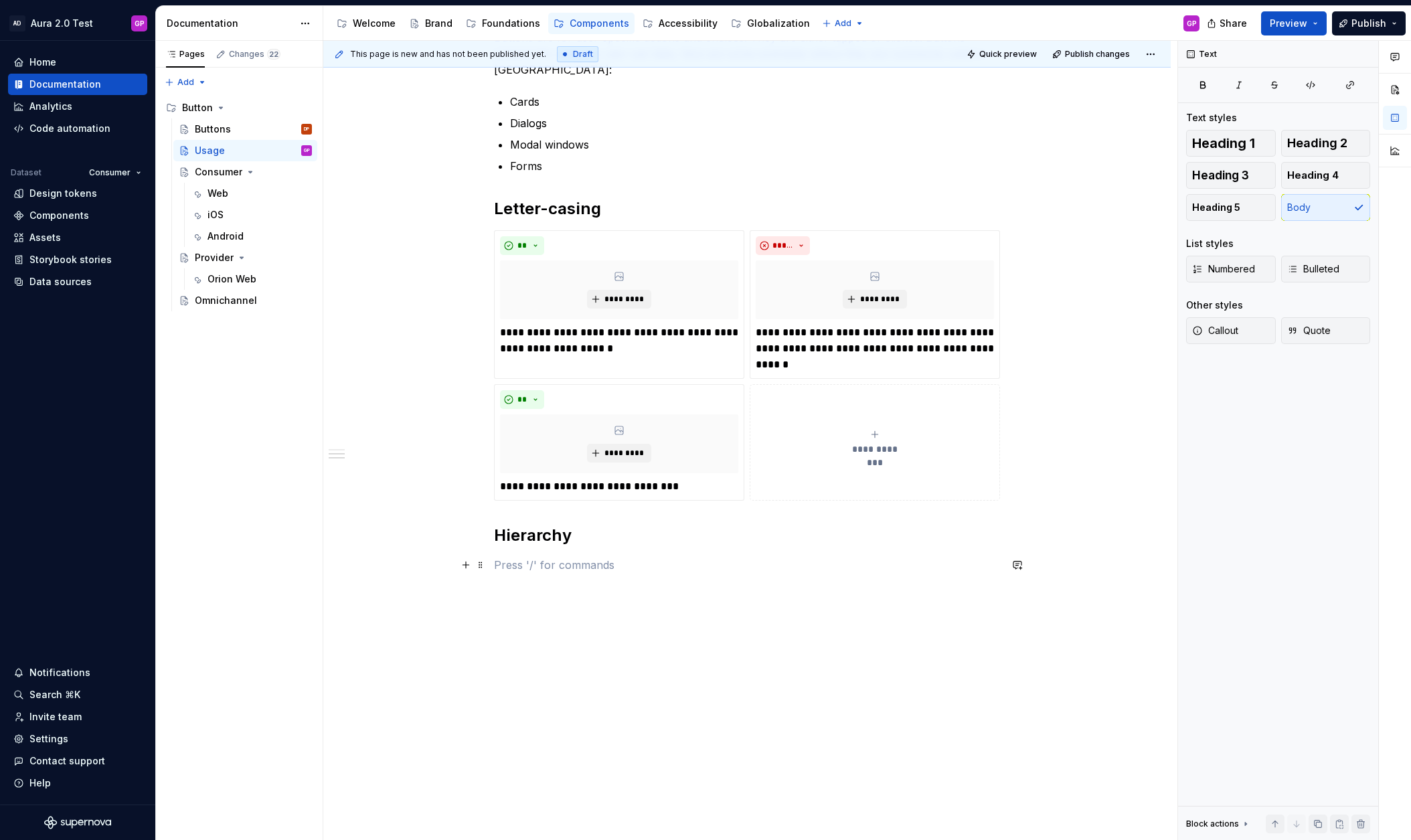
click at [518, 569] on p at bounding box center [747, 565] width 506 height 16
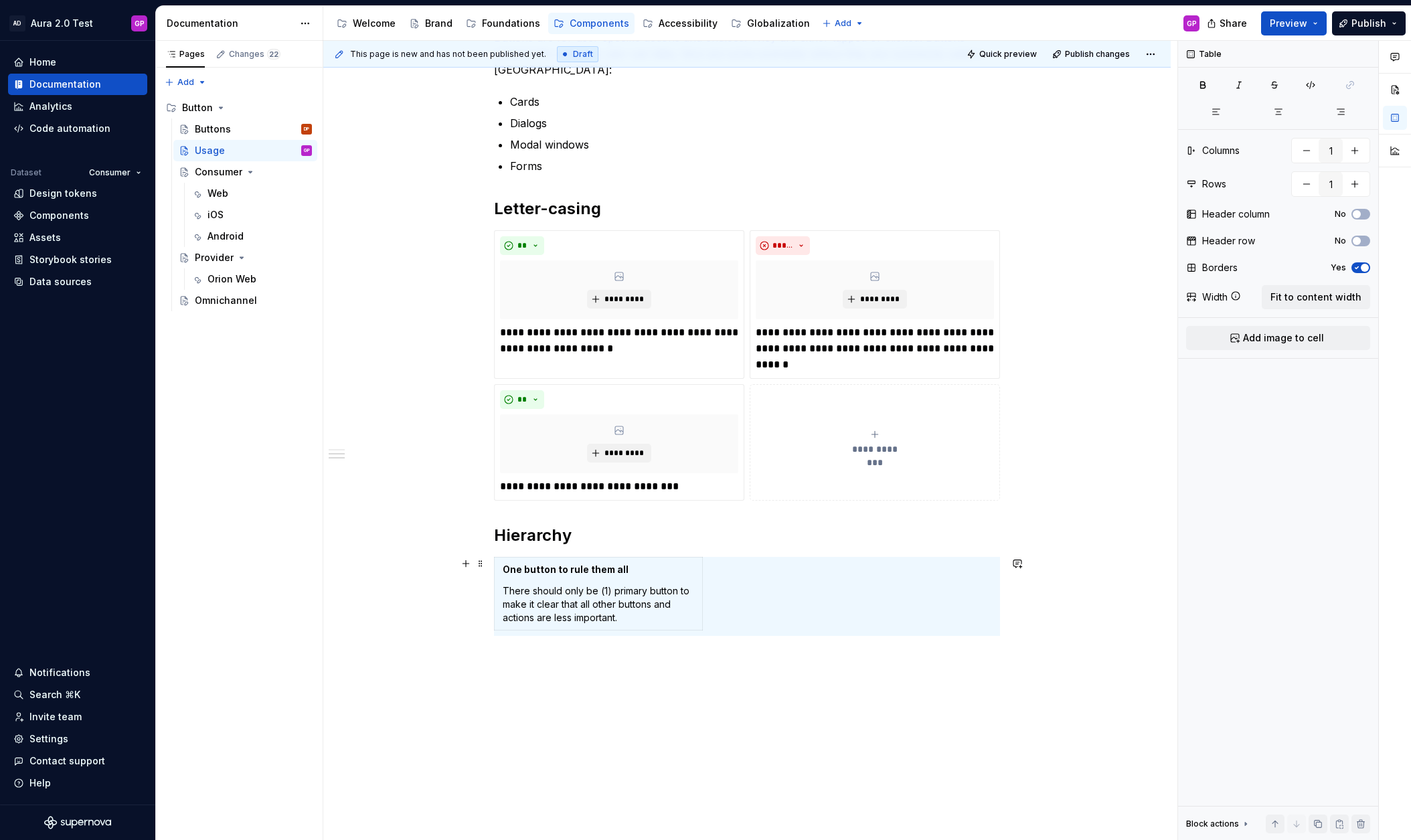
click at [854, 593] on div "One button to rule them all There should only be (1) primary button to make it …" at bounding box center [747, 597] width 506 height 79
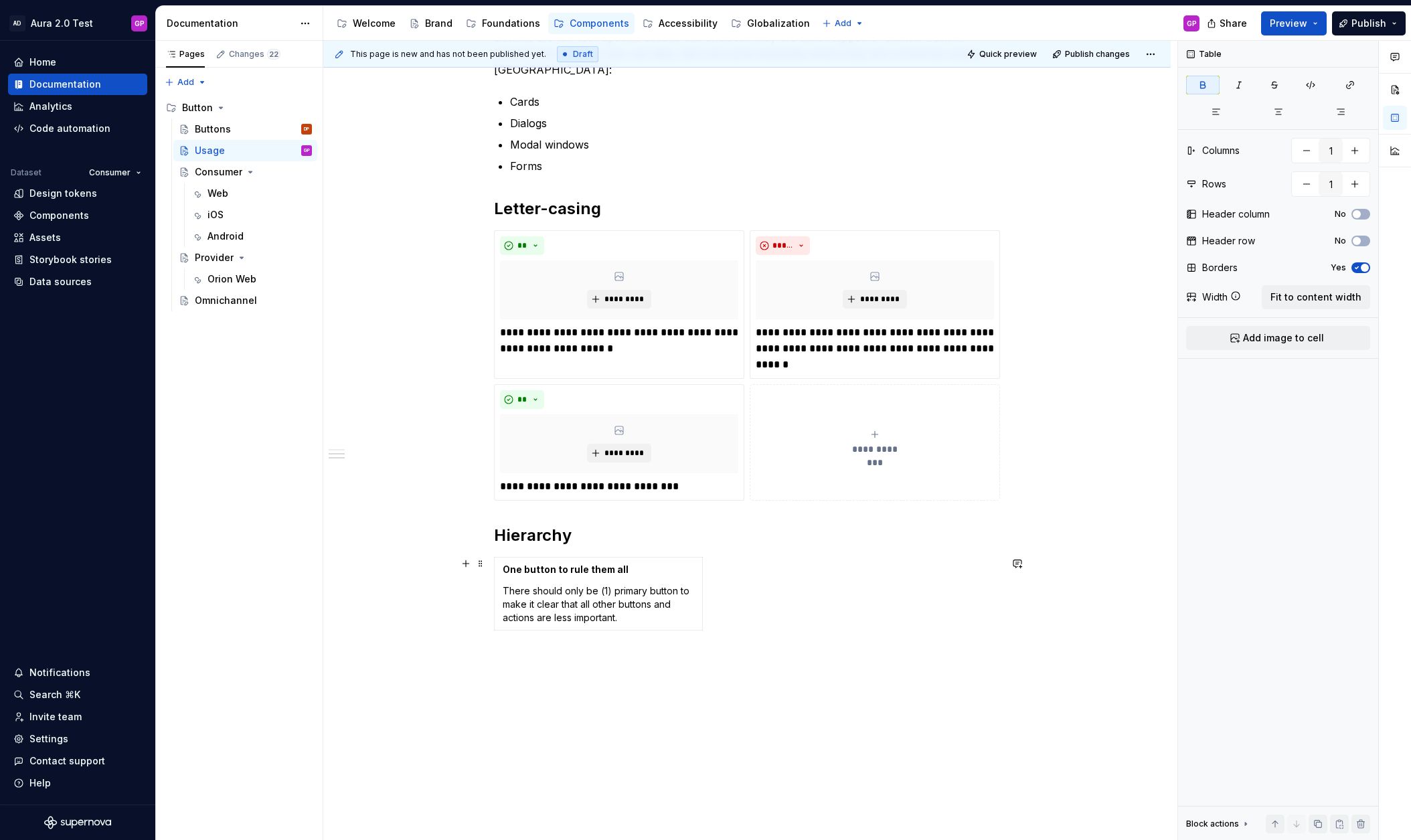
click at [464, 591] on div "**********" at bounding box center [747, 435] width 847 height 939
click at [536, 589] on p "There should only be (1) primary button to make it clear that all other buttons…" at bounding box center [597, 605] width 191 height 40
click at [475, 636] on div "**********" at bounding box center [747, 435] width 847 height 939
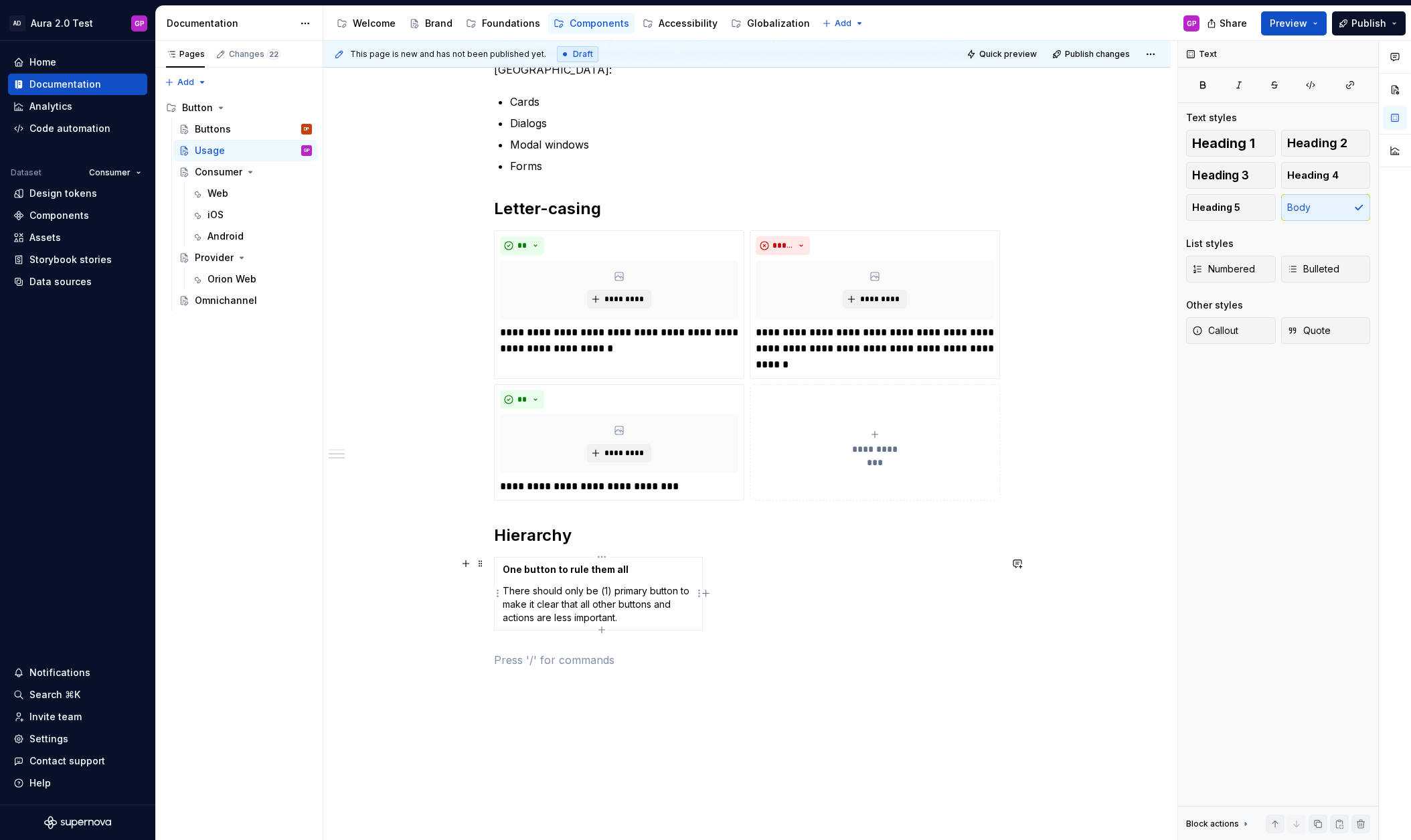
click at [587, 597] on p "There should only be (1) primary button to make it clear that all other buttons…" at bounding box center [597, 605] width 191 height 40
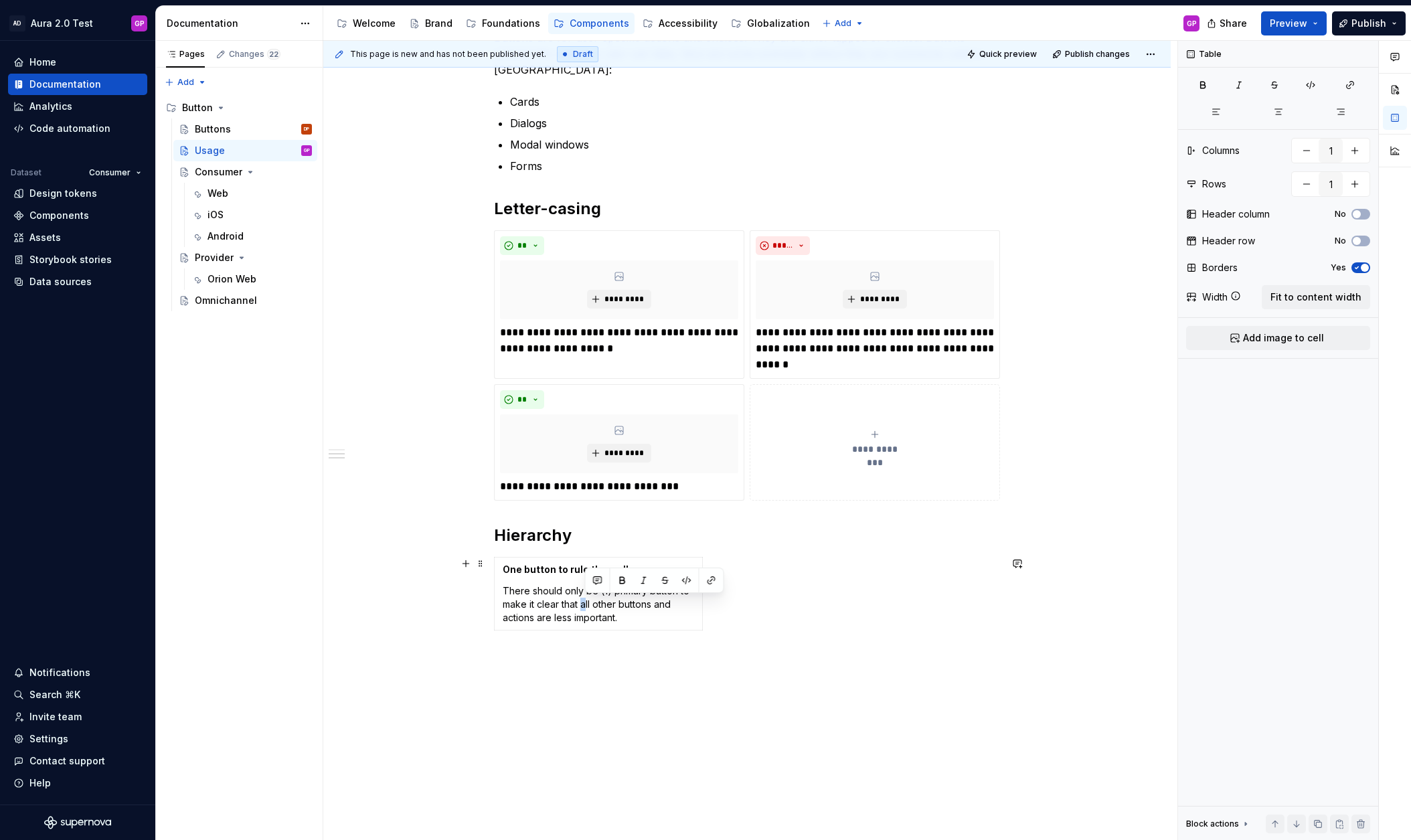
click at [471, 593] on div "**********" at bounding box center [747, 451] width 847 height 971
click at [631, 615] on p "There should only be (1) primary button to make it clear that all other buttons…" at bounding box center [597, 605] width 191 height 40
type textarea "*"
click at [1356, 150] on button "button" at bounding box center [1355, 151] width 24 height 24
type input "2"
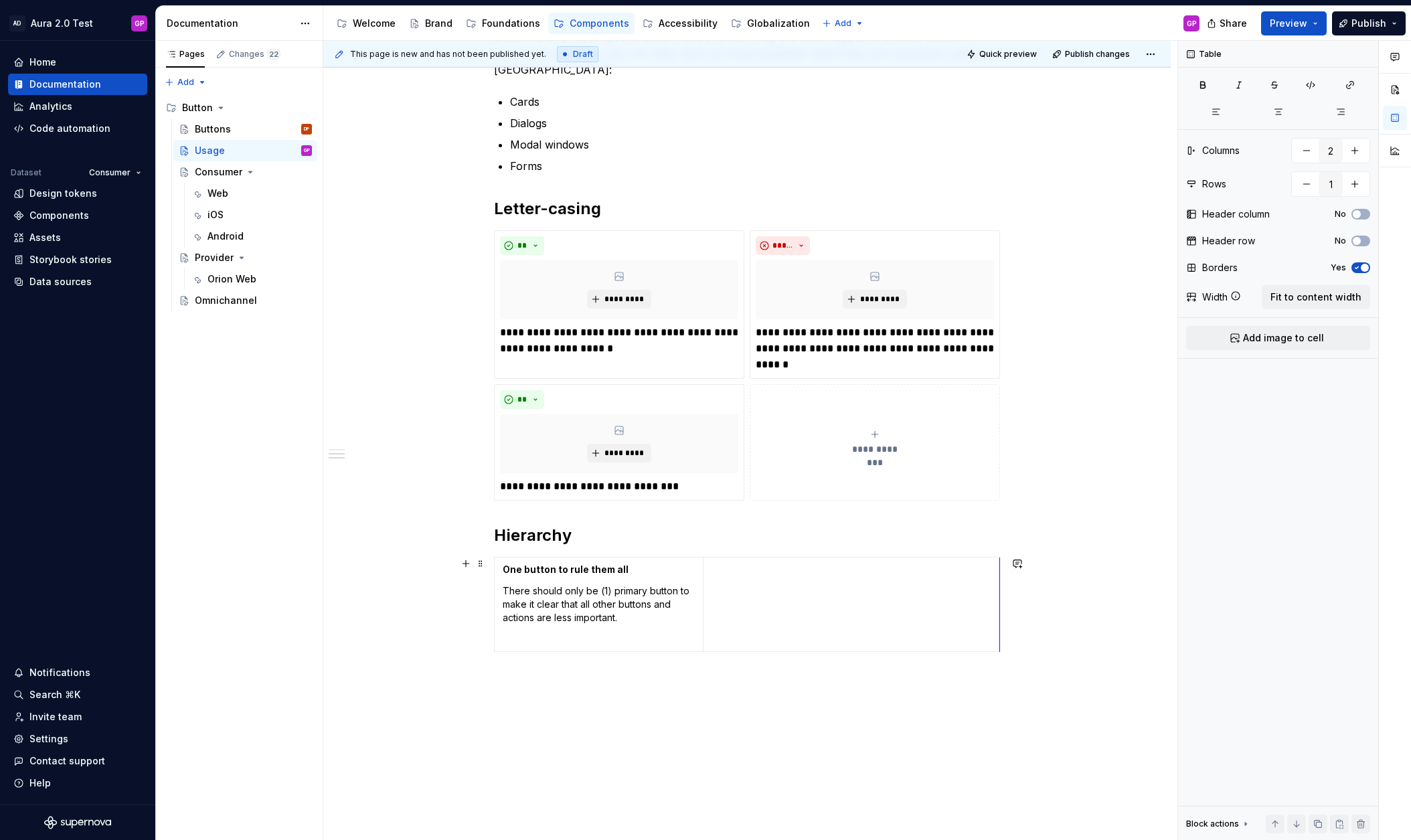
drag, startPoint x: 730, startPoint y: 595, endPoint x: 1003, endPoint y: 592, distance: 273.0
click at [839, 601] on td at bounding box center [851, 605] width 298 height 94
drag, startPoint x: 621, startPoint y: 618, endPoint x: 629, endPoint y: 623, distance: 9.4
click at [621, 618] on p "There should only be (1) primary button to make it clear that all other buttons…" at bounding box center [598, 605] width 192 height 40
click at [646, 618] on p "There should only be (1) primary button to make it clear that all other buttons…" at bounding box center [598, 605] width 192 height 40
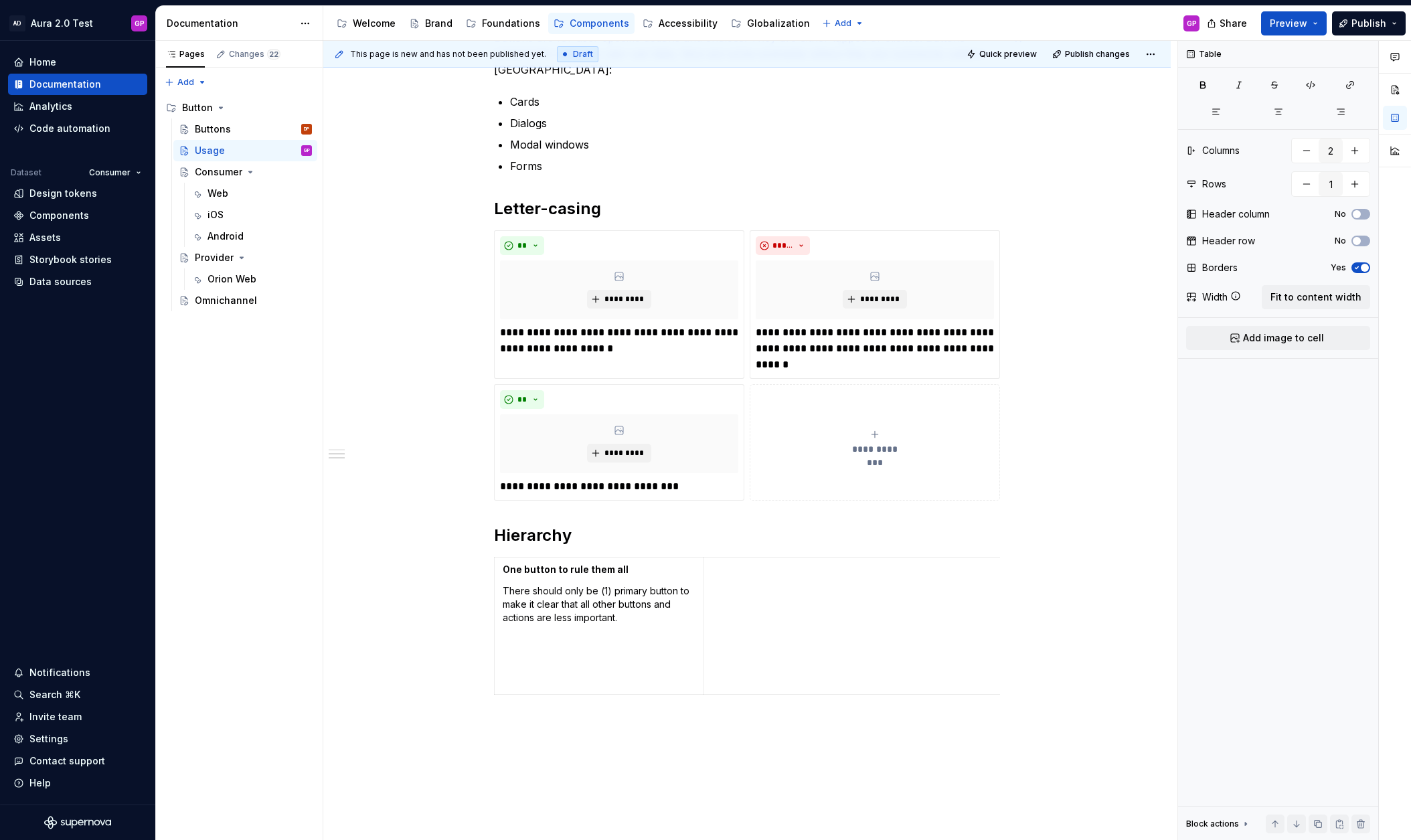
type textarea "*"
click at [522, 638] on p at bounding box center [598, 638] width 192 height 14
click at [797, 611] on td at bounding box center [851, 622] width 298 height 129
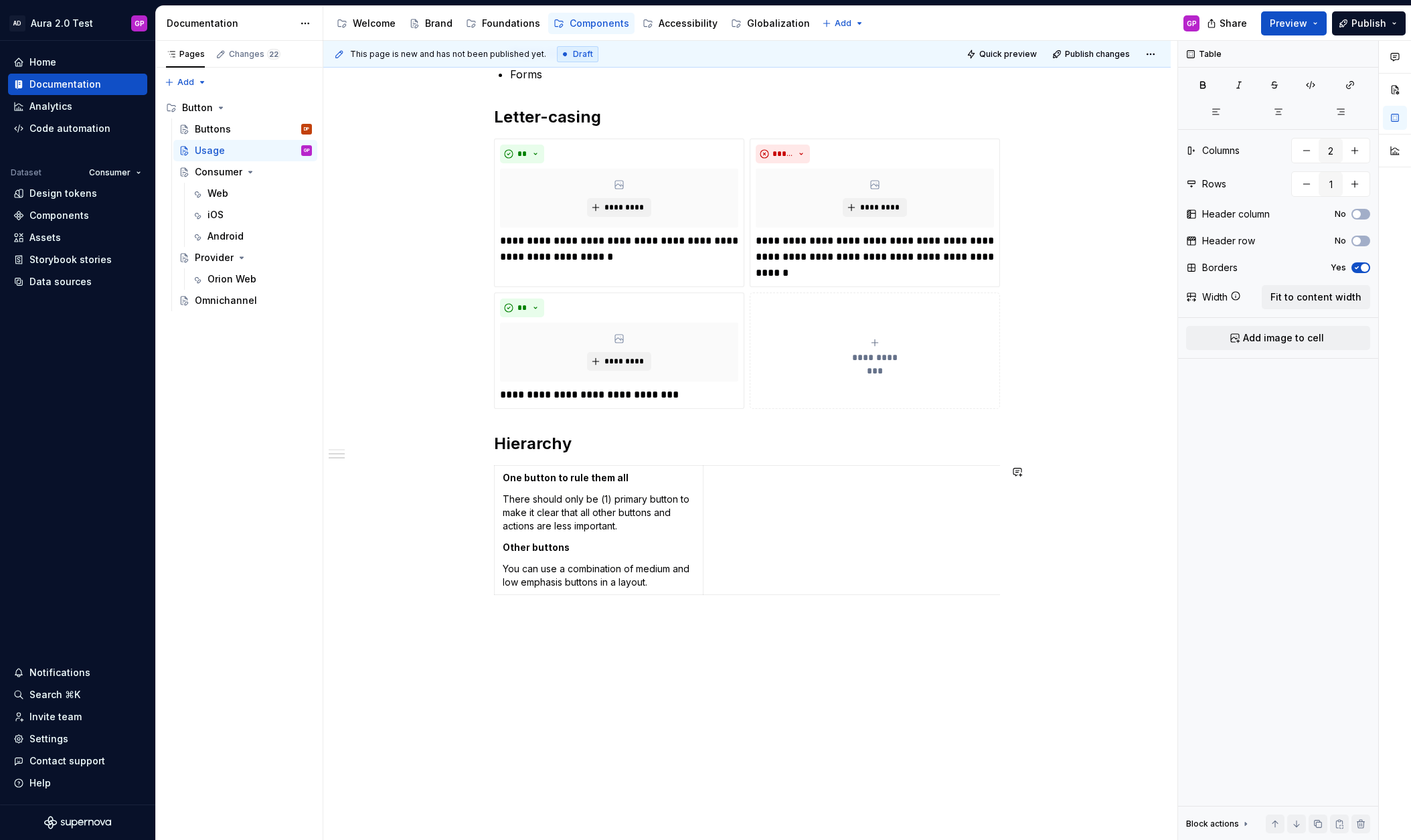
scroll to position [367, 0]
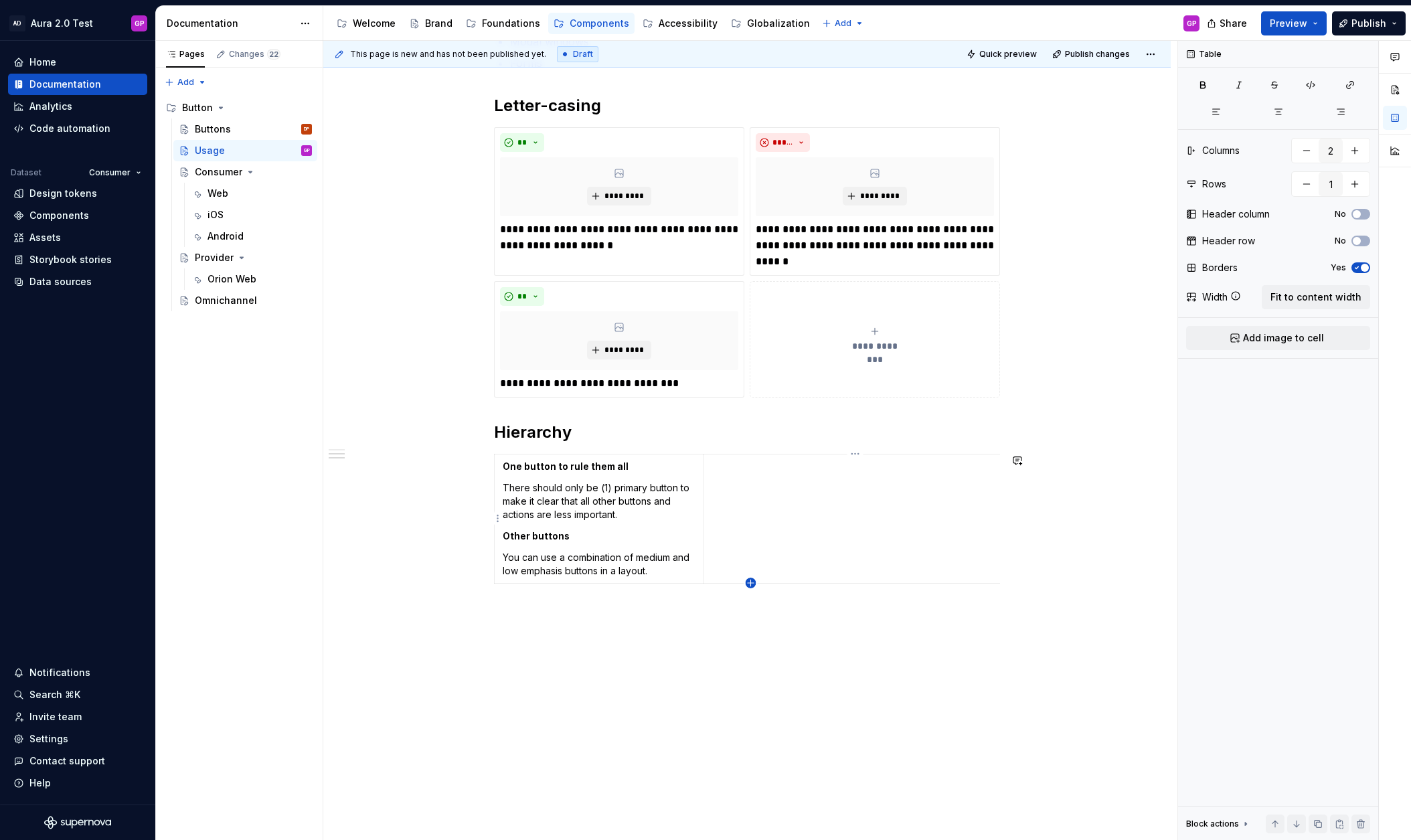
click at [753, 584] on icon "button" at bounding box center [751, 582] width 10 height 10
type input "2"
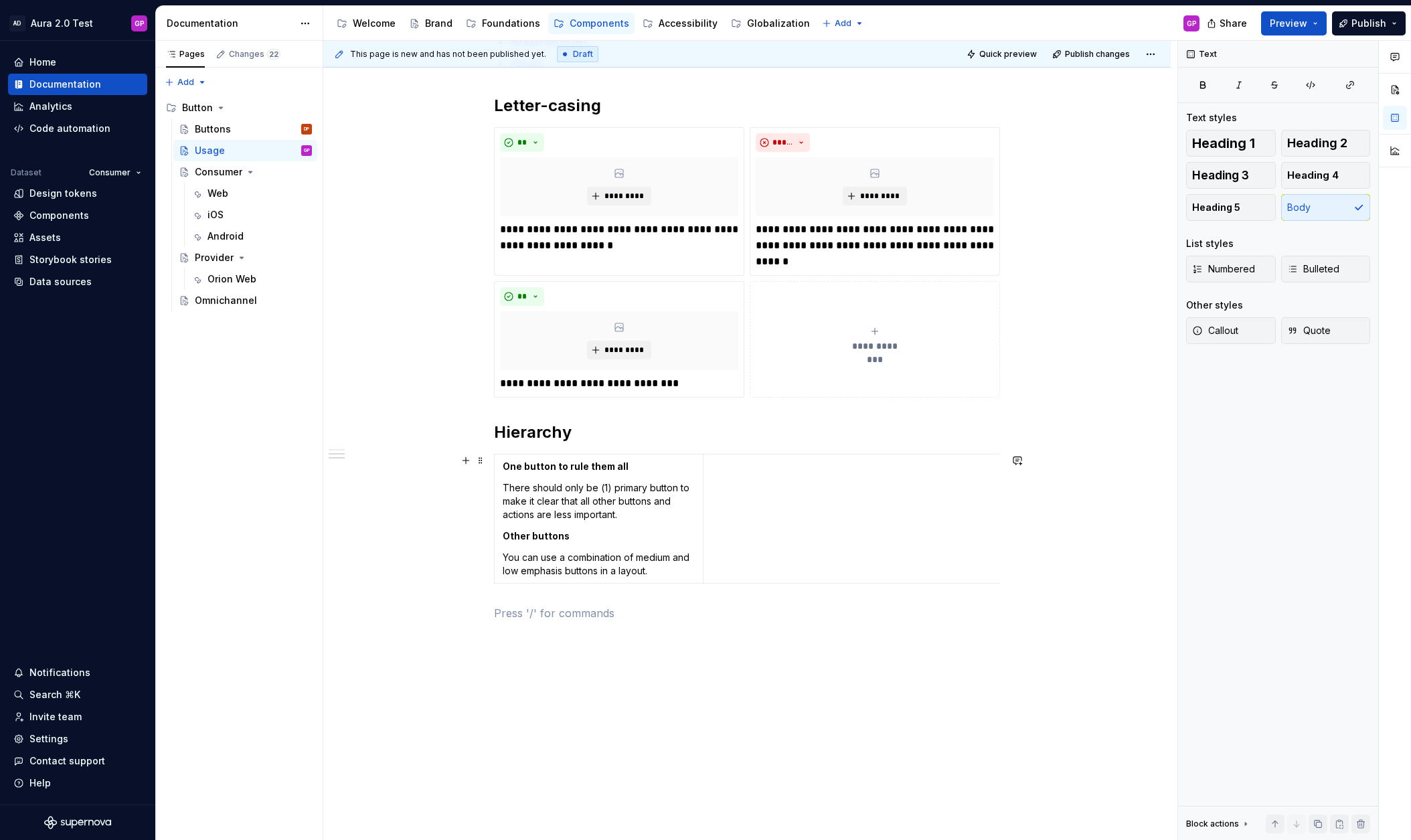
scroll to position [0, 1]
click at [770, 522] on td at bounding box center [851, 519] width 298 height 129
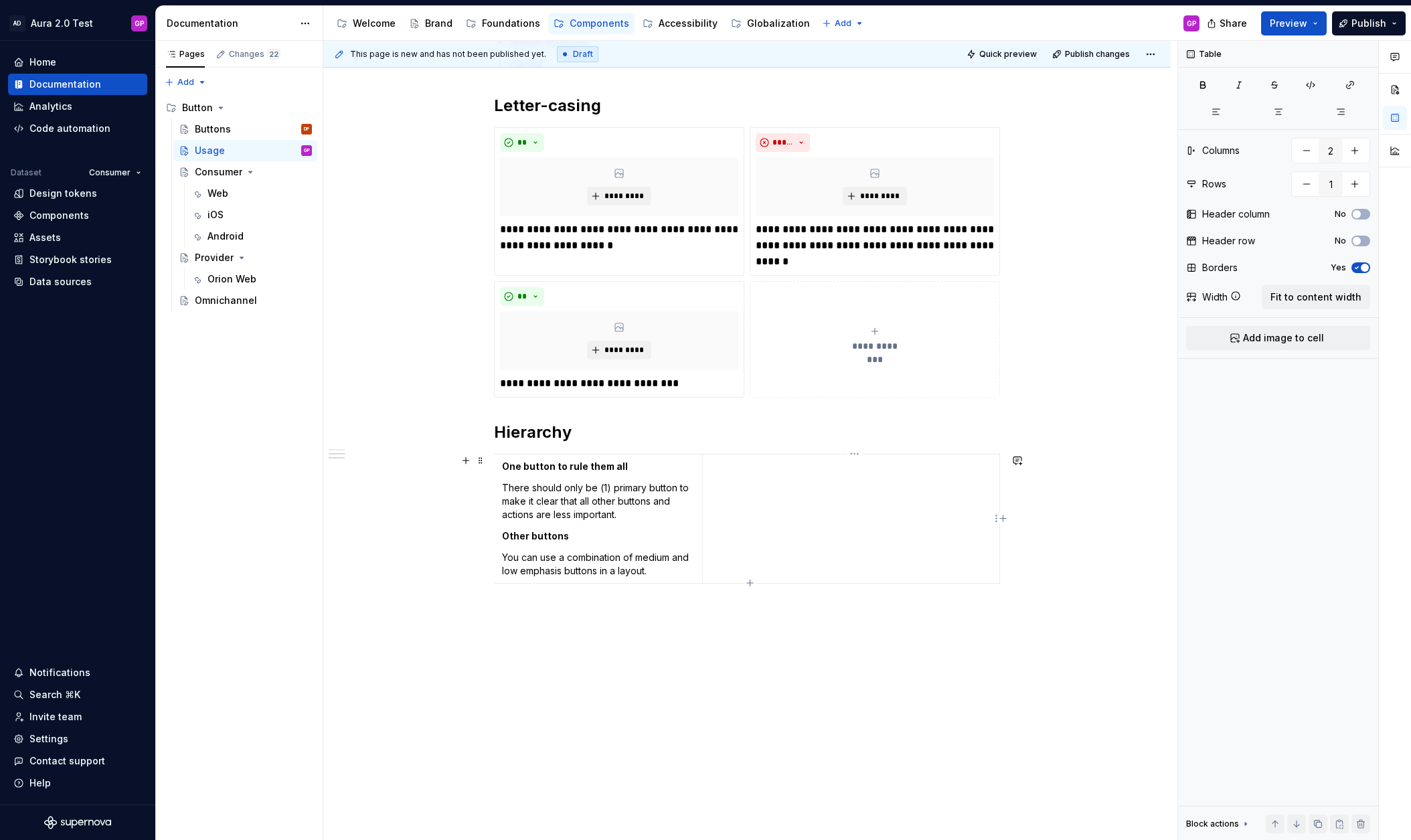
drag, startPoint x: 757, startPoint y: 504, endPoint x: 996, endPoint y: 519, distance: 239.5
click at [996, 519] on html "AD Aura 2.0 Test GP Home Documentation Analytics Code automation Dataset Consum…" at bounding box center [706, 420] width 1411 height 840
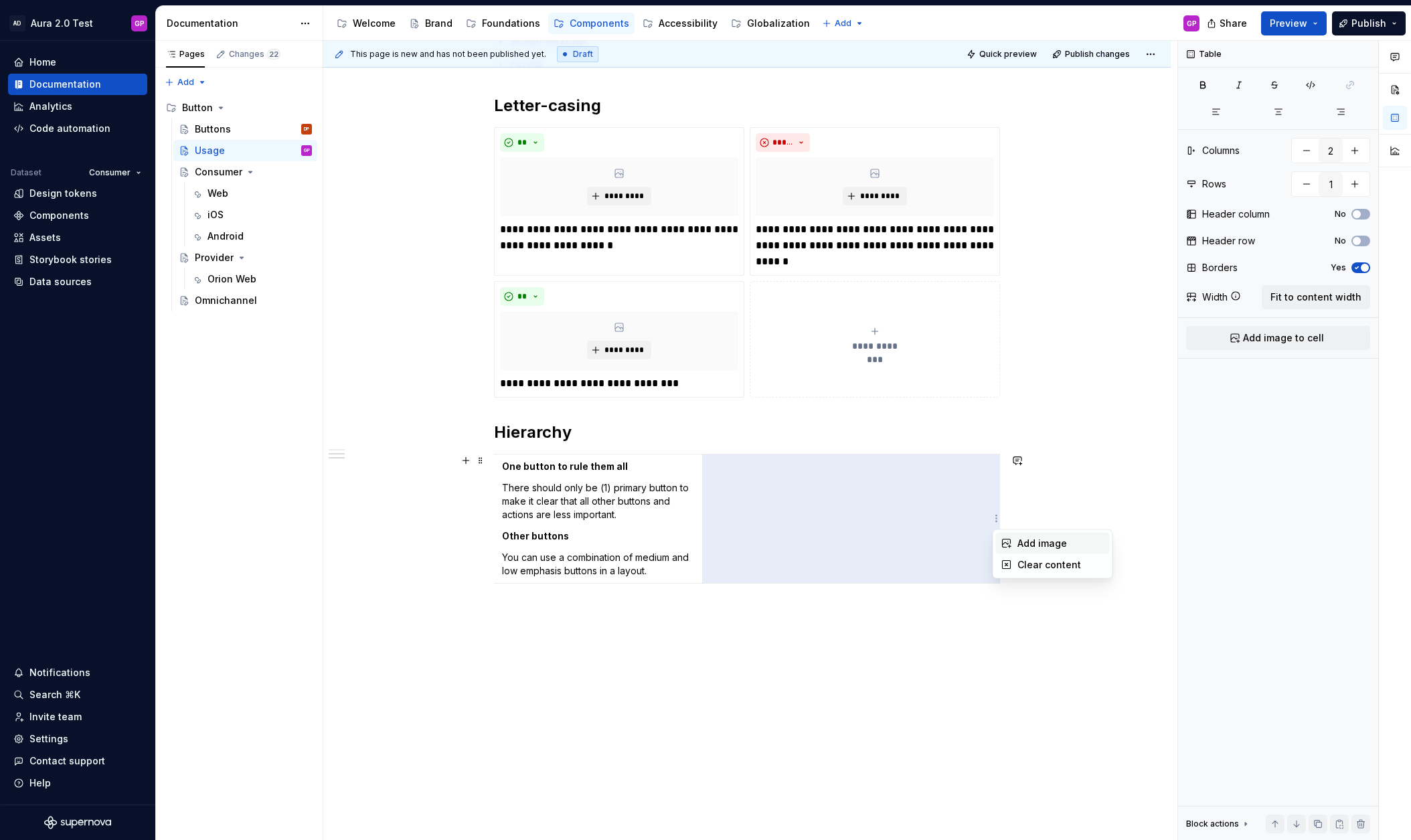
click at [1019, 543] on div "Add image" at bounding box center [1061, 543] width 87 height 14
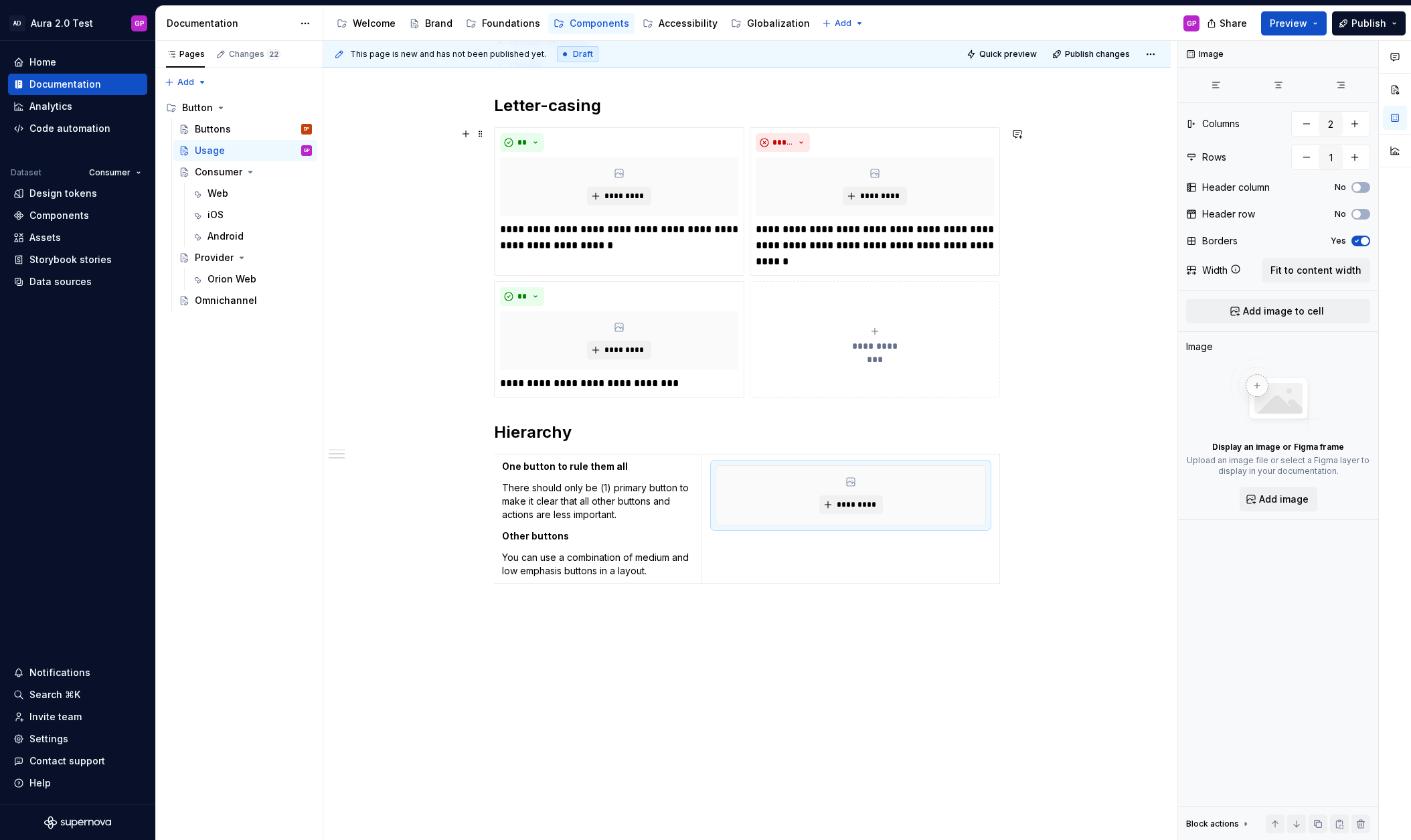
scroll to position [376, 0]
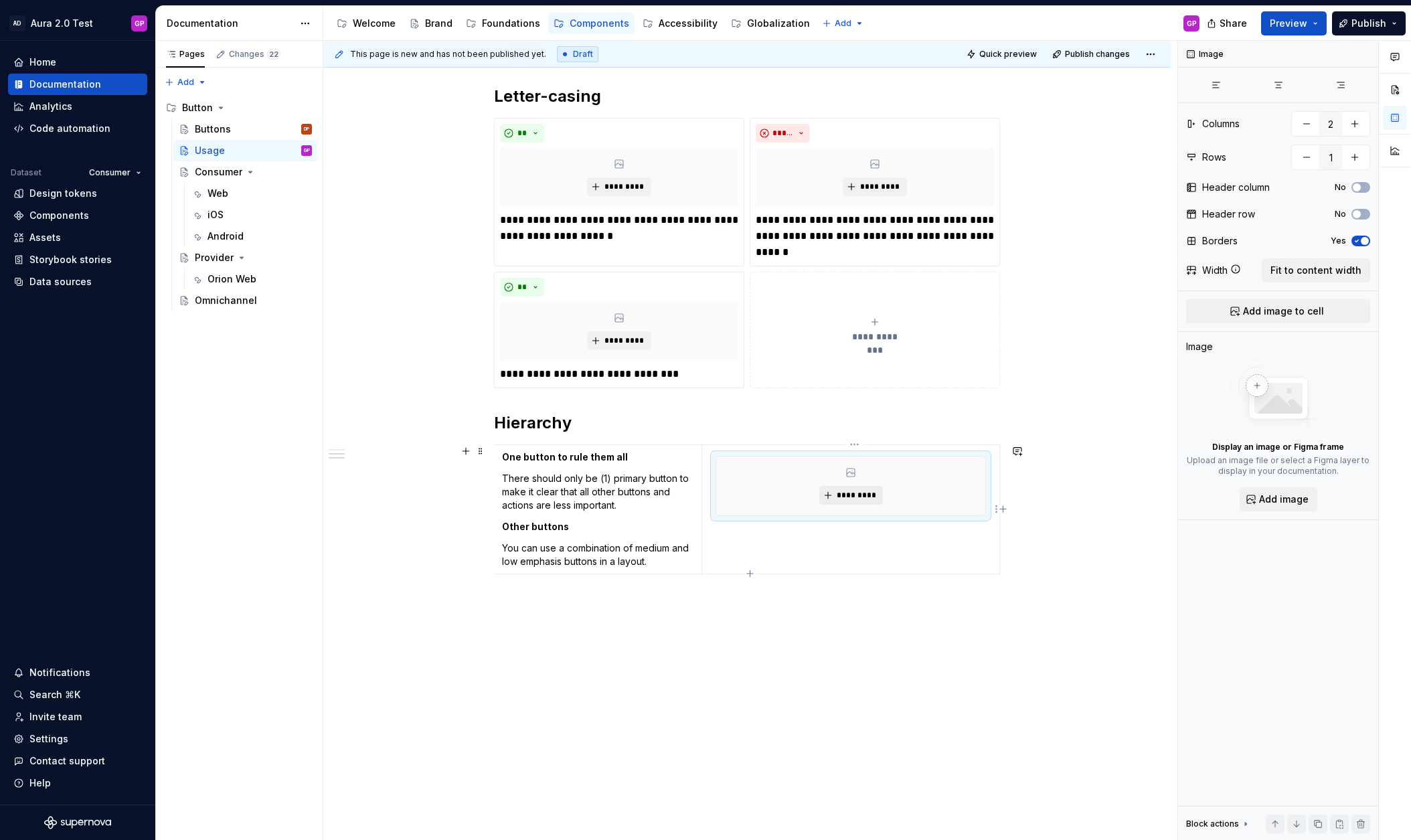
click at [853, 495] on span "*********" at bounding box center [856, 495] width 41 height 10
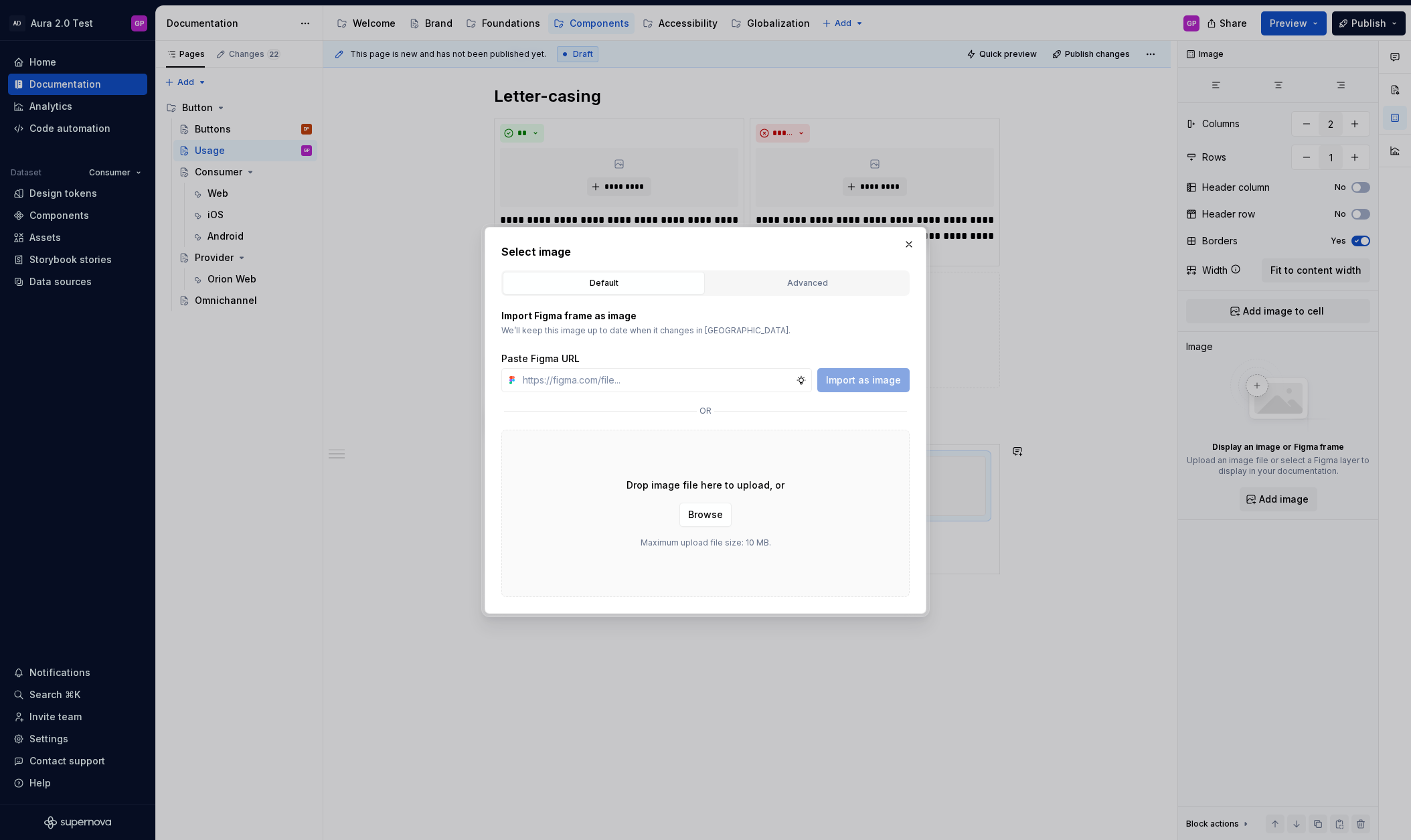
type textarea "*"
paste input "https://www.figma.com/design/PEZ9xtD02uZaliHwkHfvxK/Aura-2.0-Test?node-id=11-44…"
type input "https://www.figma.com/design/PEZ9xtD02uZaliHwkHfvxK/Aura-2.0-Test?node-id=11-44…"
click at [863, 377] on span "Import as image" at bounding box center [863, 380] width 75 height 14
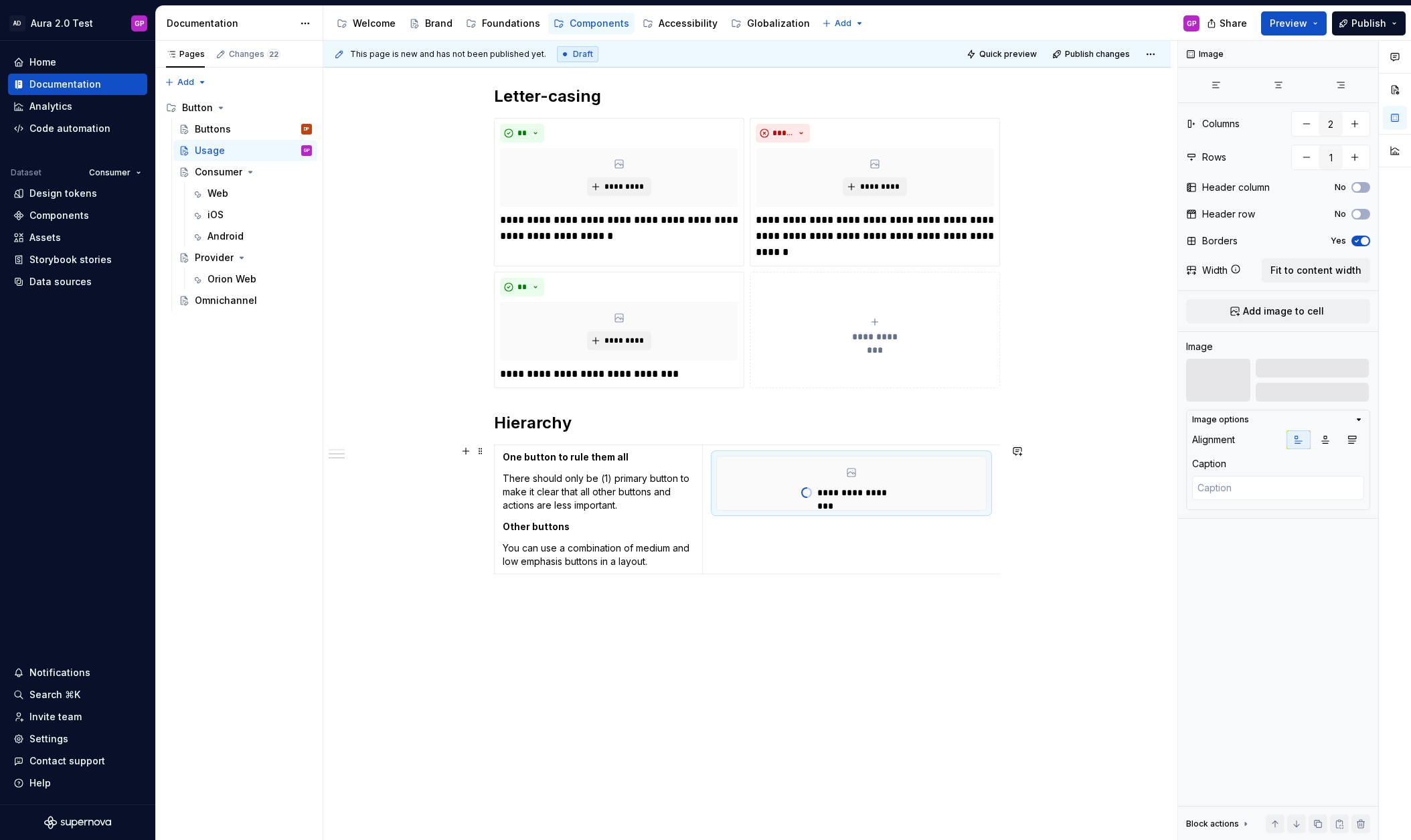
scroll to position [0, 1]
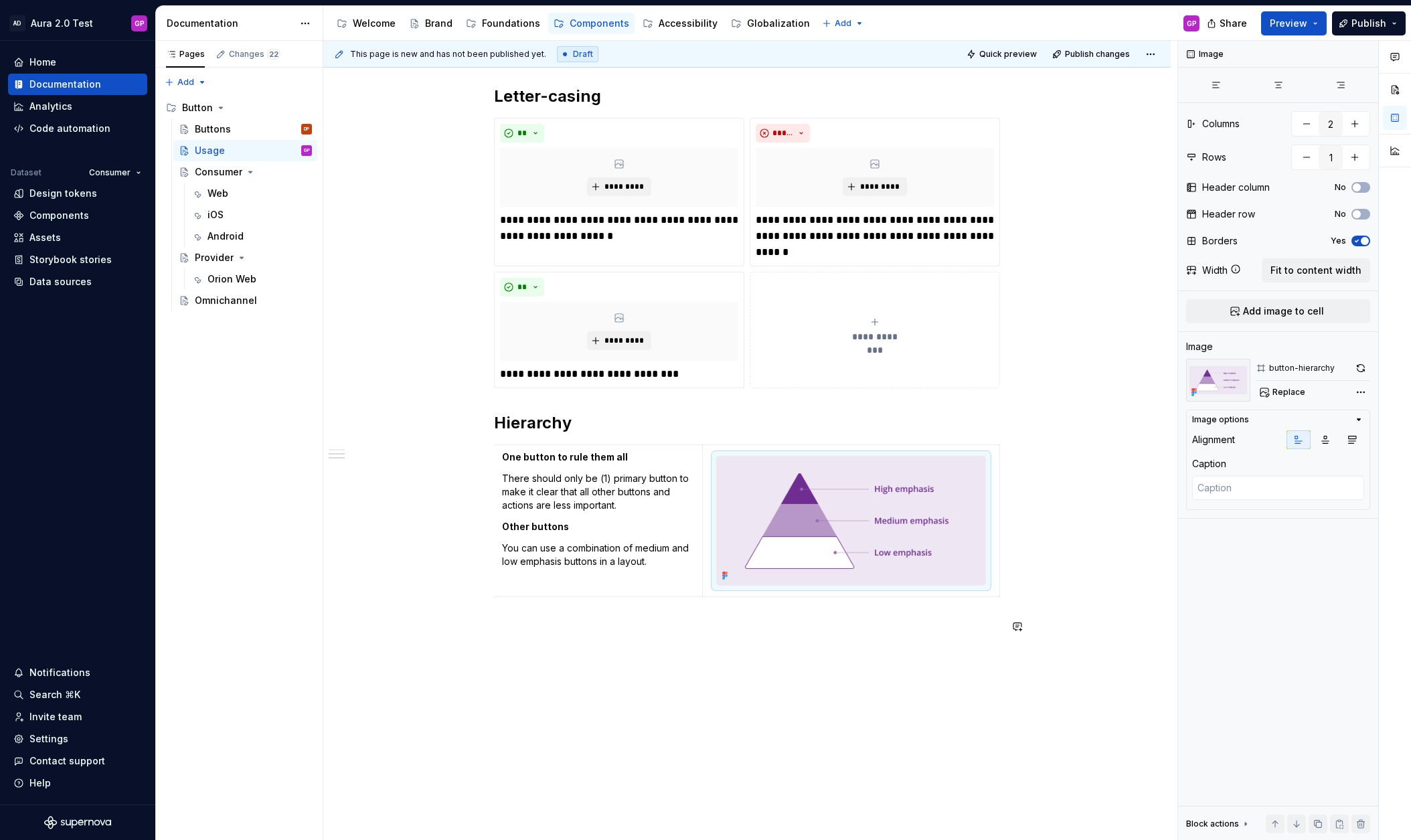
click at [698, 717] on div "**********" at bounding box center [747, 377] width 847 height 1050
click at [514, 700] on div "**********" at bounding box center [747, 377] width 847 height 1050
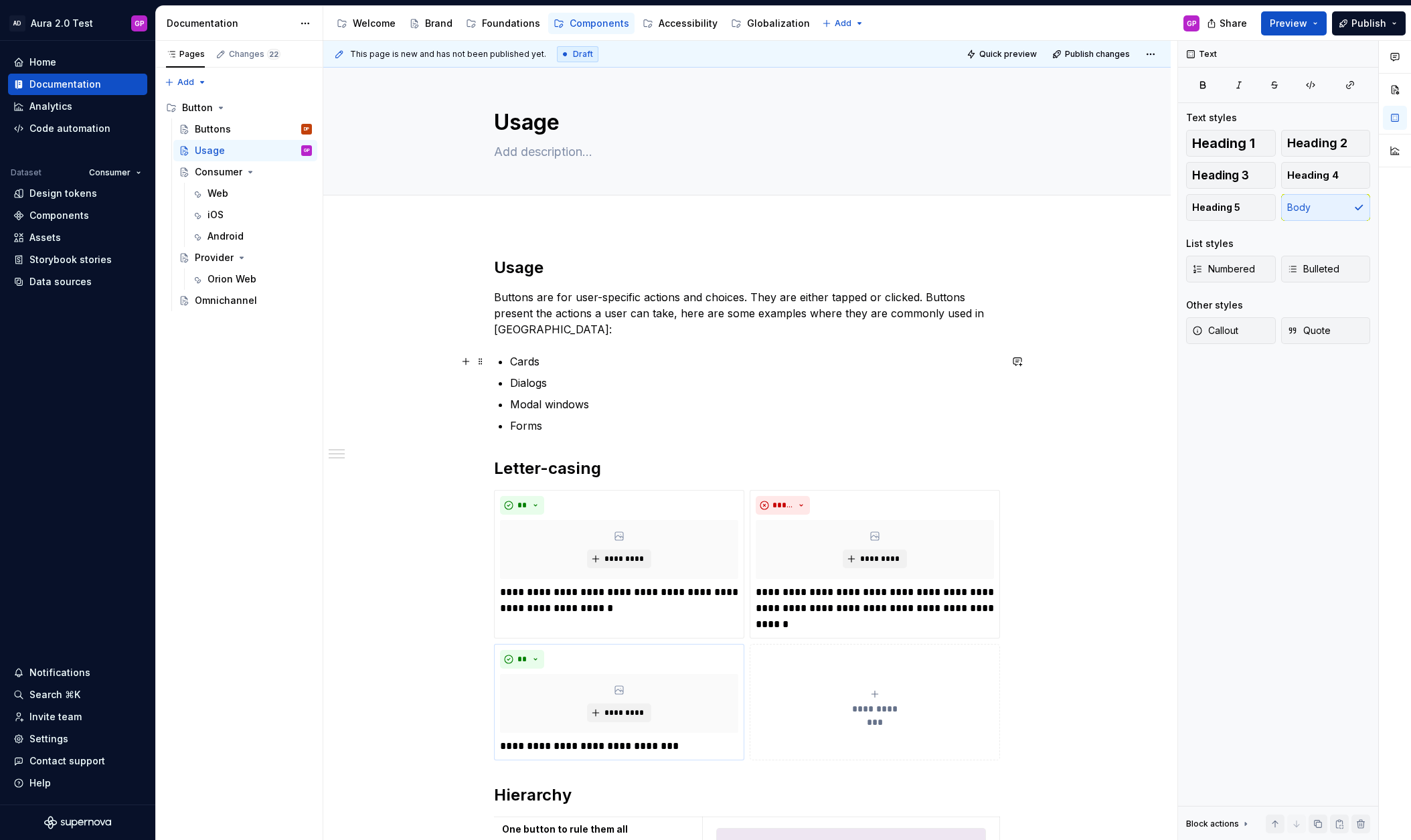
scroll to position [2, 0]
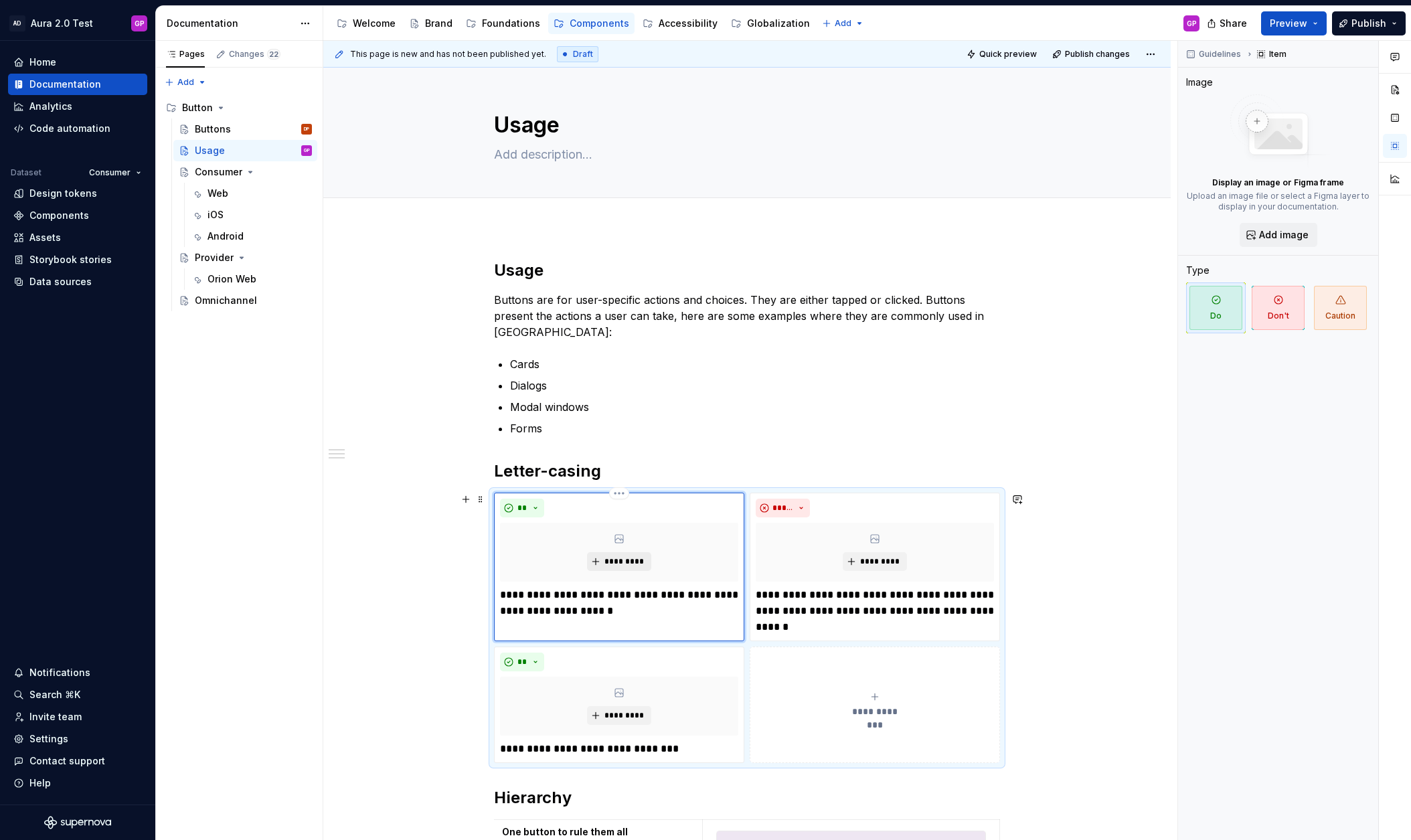
click at [619, 558] on span "*********" at bounding box center [624, 561] width 41 height 10
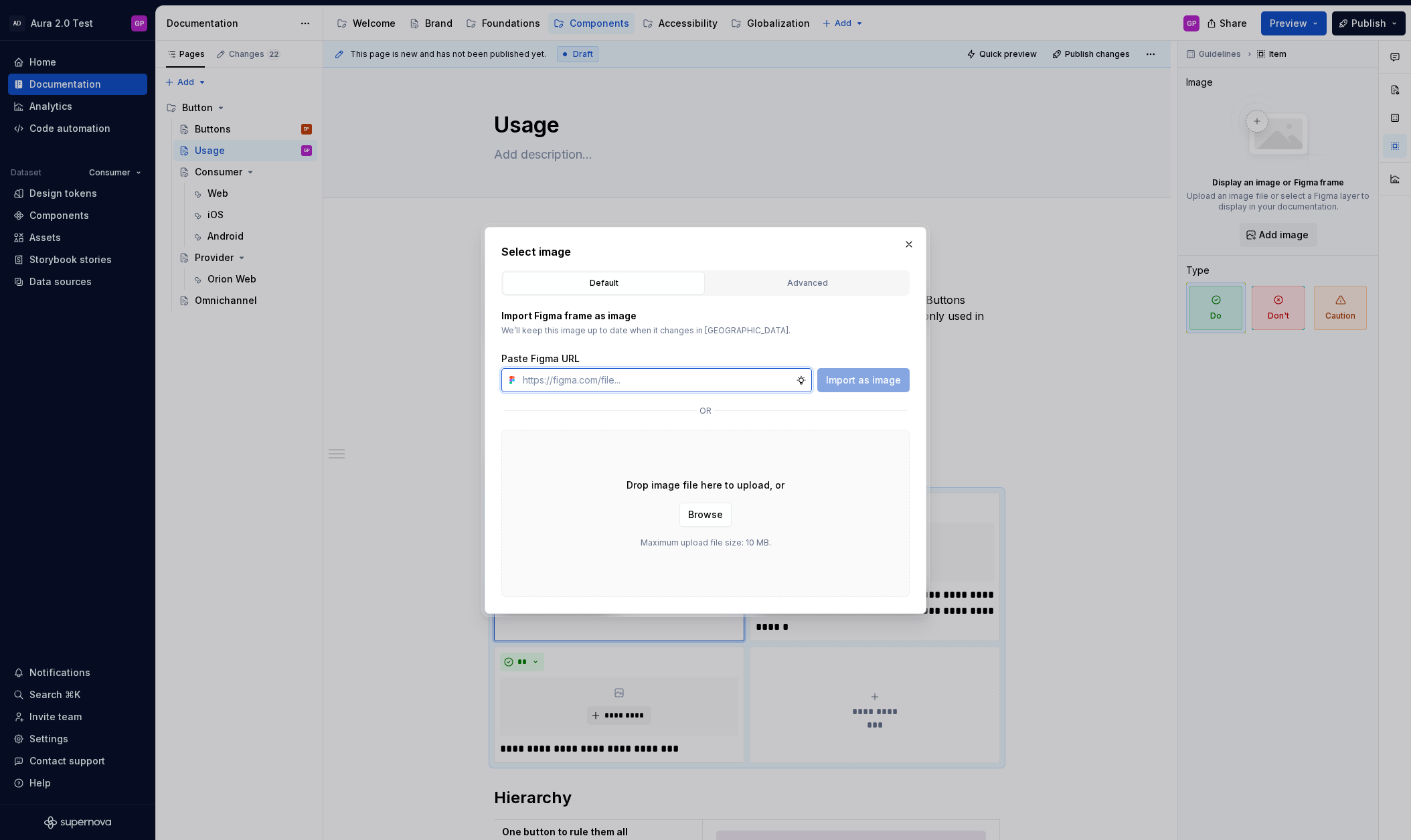
type textarea "*"
click at [589, 384] on input "text" at bounding box center [656, 380] width 278 height 24
paste input "https://www.figma.com/design/PEZ9xtD02uZaliHwkHfvxK/Aura-2.0-Test?node-id=11-49…"
type input "https://www.figma.com/design/PEZ9xtD02uZaliHwkHfvxK/Aura-2.0-Test?node-id=11-49…"
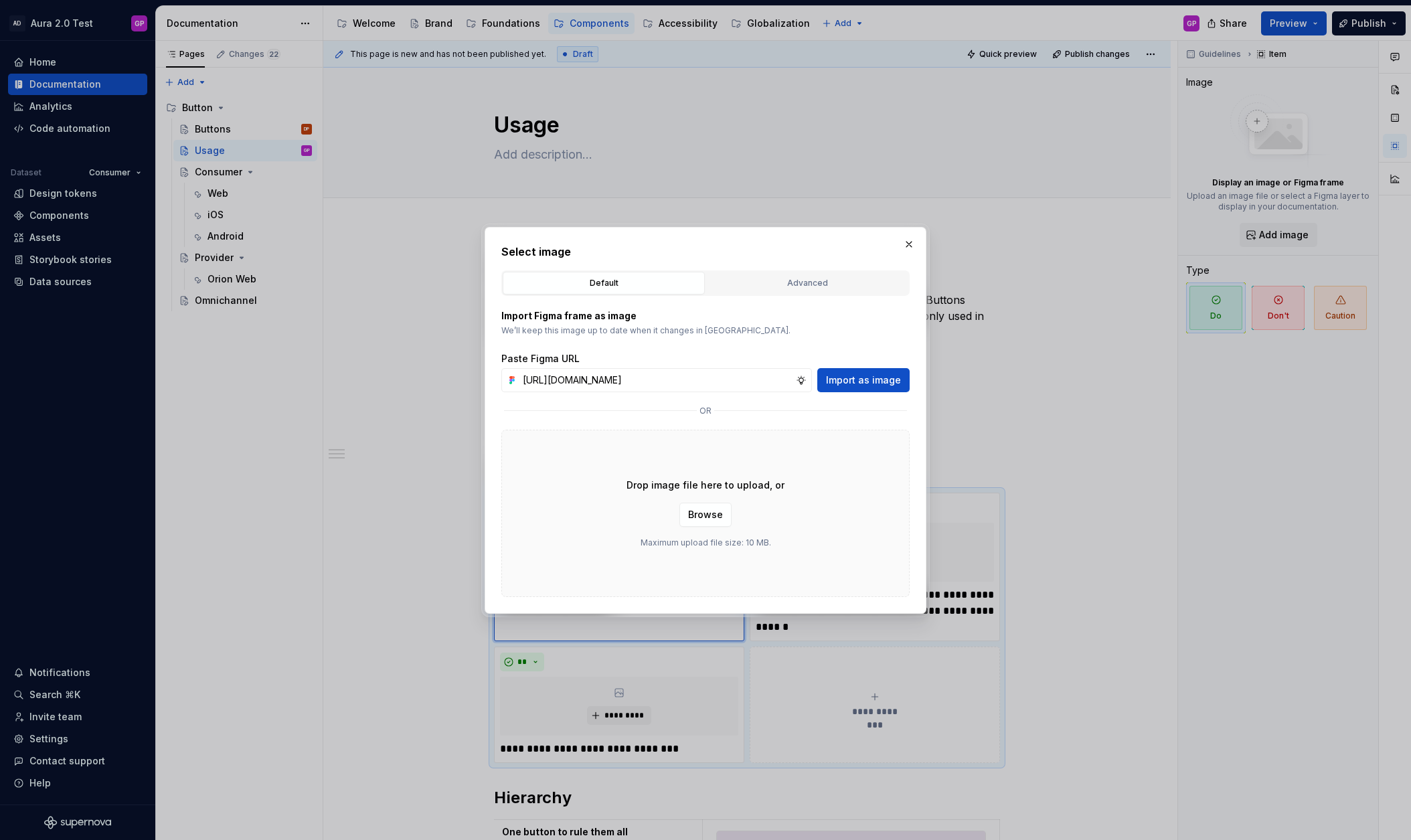
click at [869, 377] on span "Import as image" at bounding box center [863, 380] width 75 height 14
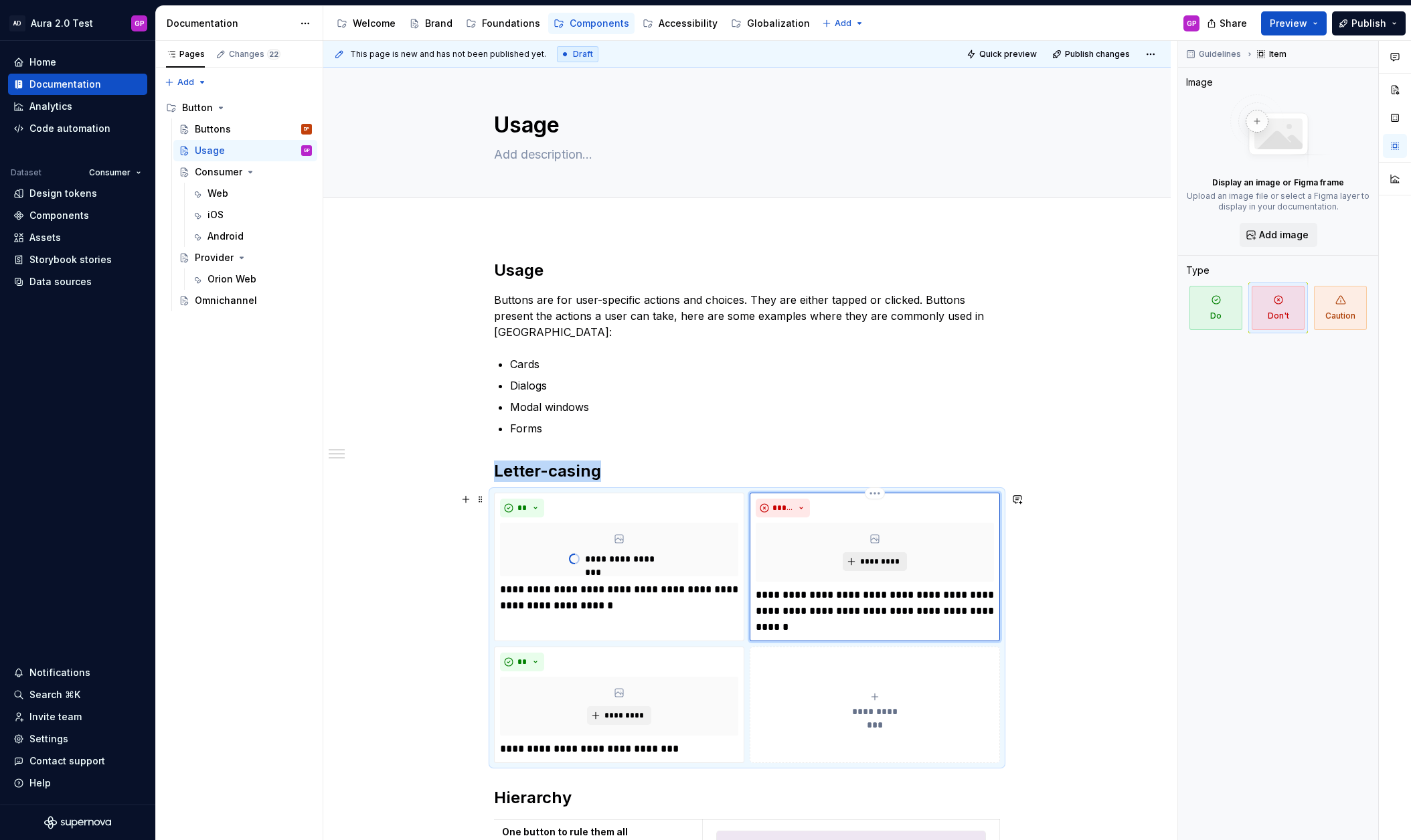
click at [868, 558] on span "*********" at bounding box center [880, 561] width 41 height 10
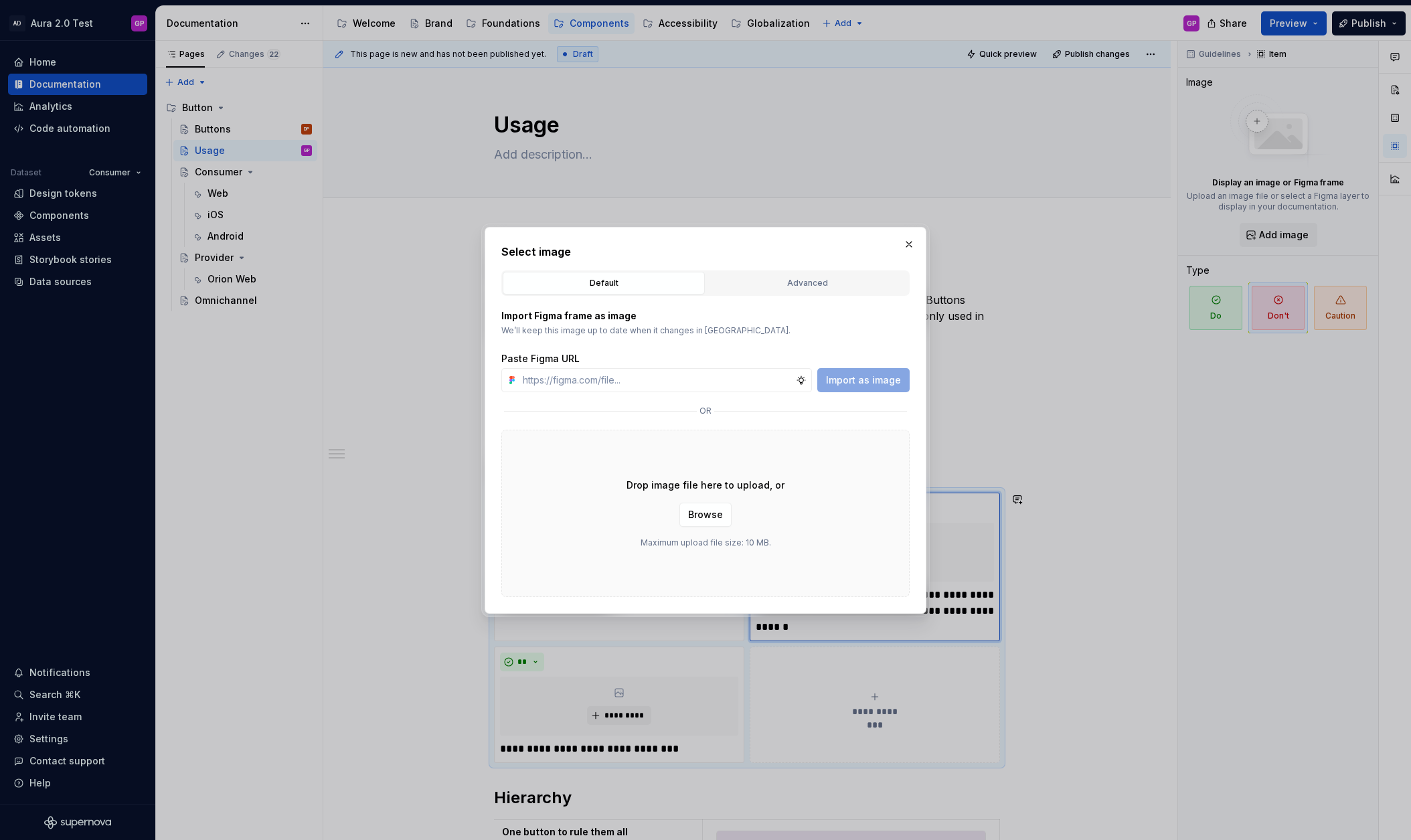
type textarea "*"
type input "https://www.figma.com/design/PEZ9xtD02uZaliHwkHfvxK/Aura-2.0-Test?node-id=11-53…"
click at [866, 379] on span "Import as image" at bounding box center [863, 380] width 75 height 14
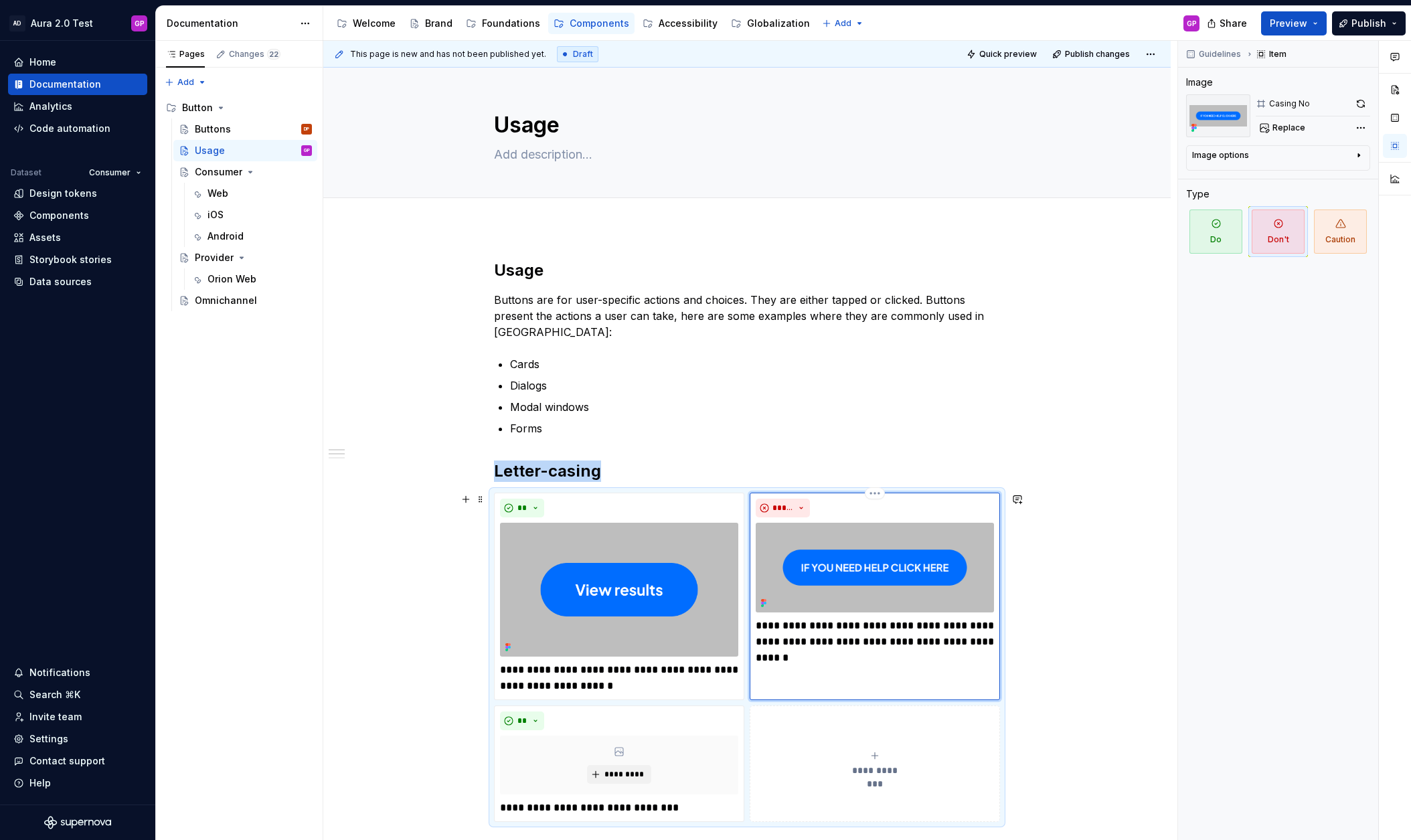
scroll to position [2, 0]
click at [341, 520] on div "**********" at bounding box center [747, 781] width 847 height 1109
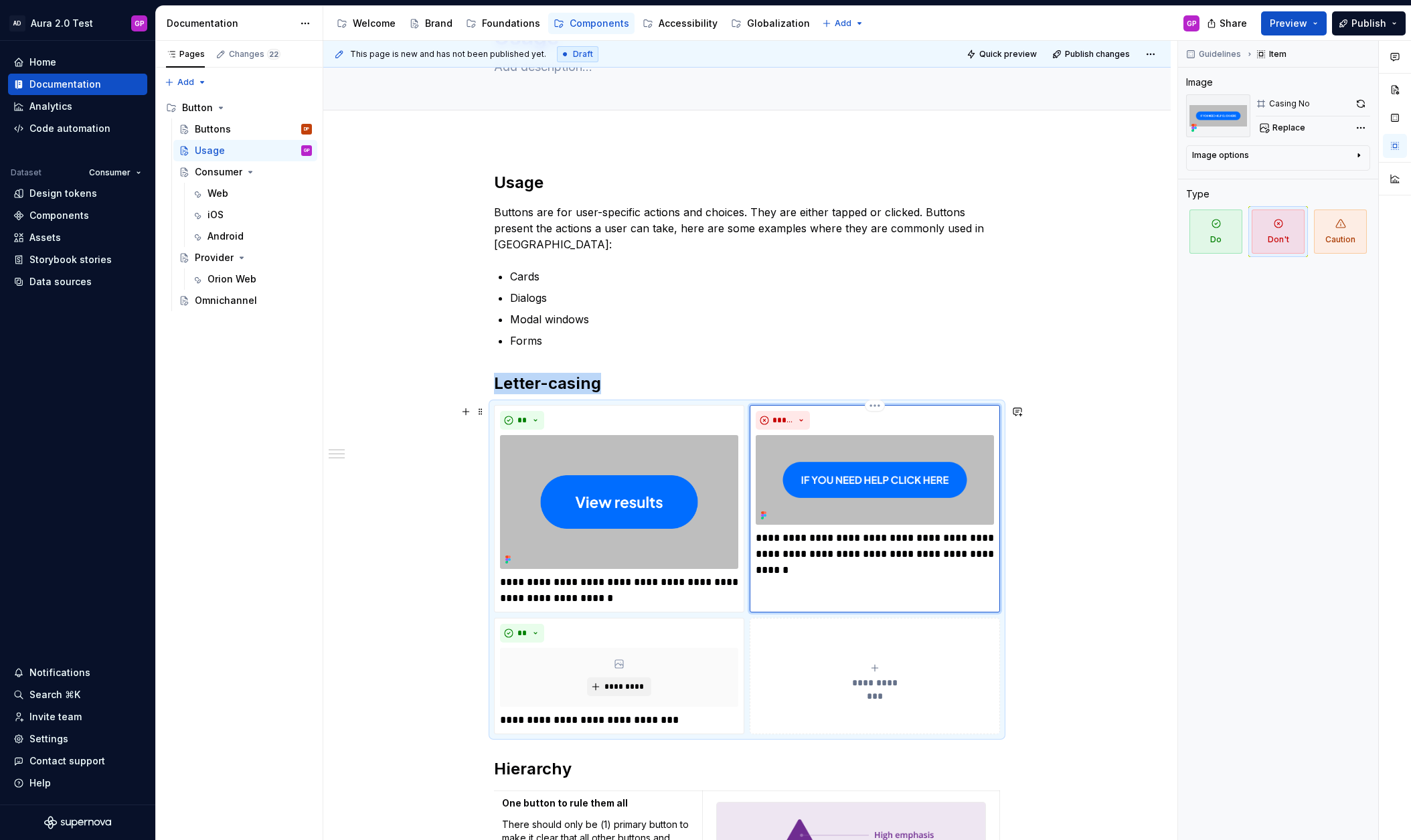
scroll to position [89, 0]
click at [1357, 104] on button "button" at bounding box center [1360, 103] width 19 height 19
click at [522, 496] on img at bounding box center [619, 501] width 239 height 134
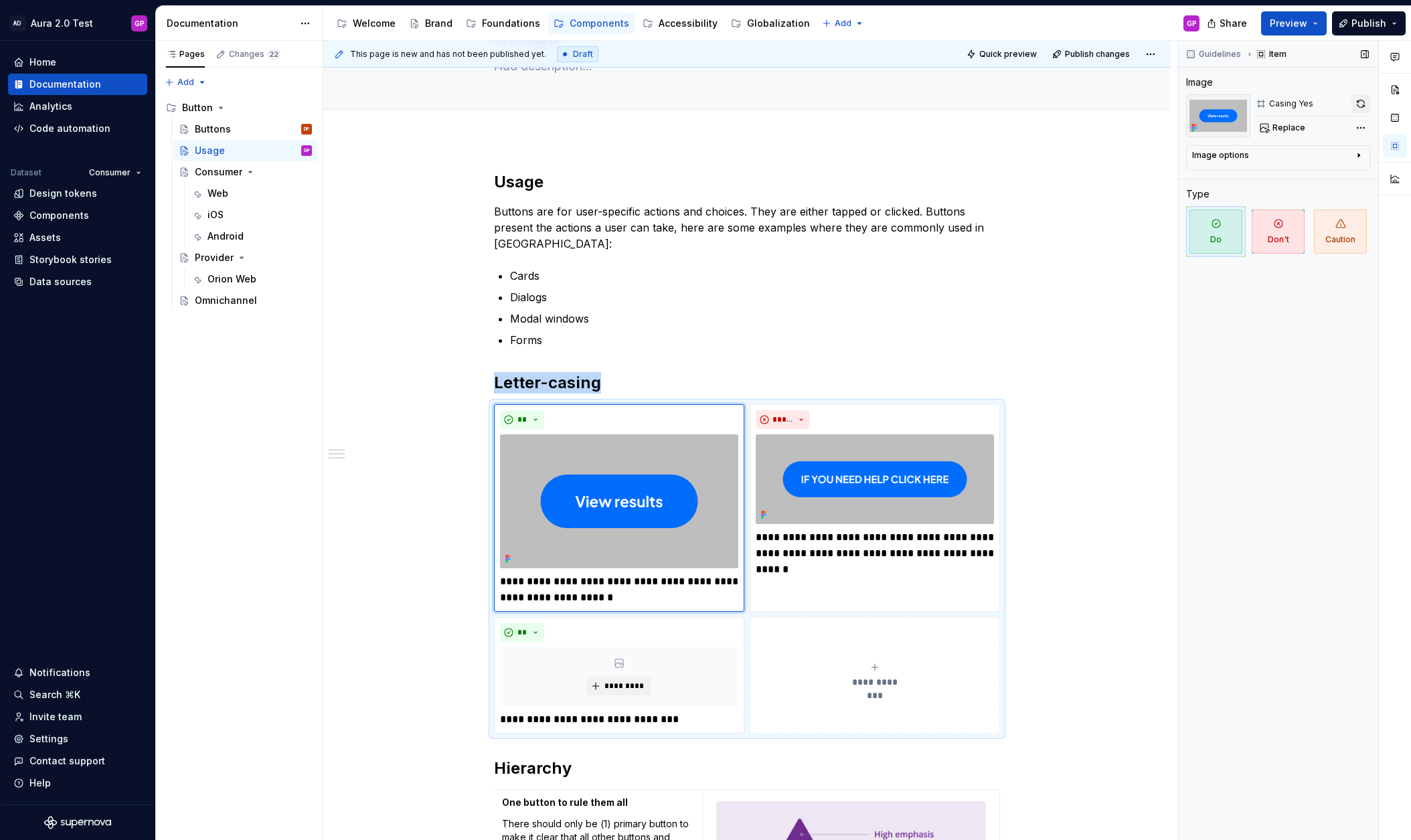
click at [1360, 101] on button "button" at bounding box center [1360, 103] width 19 height 19
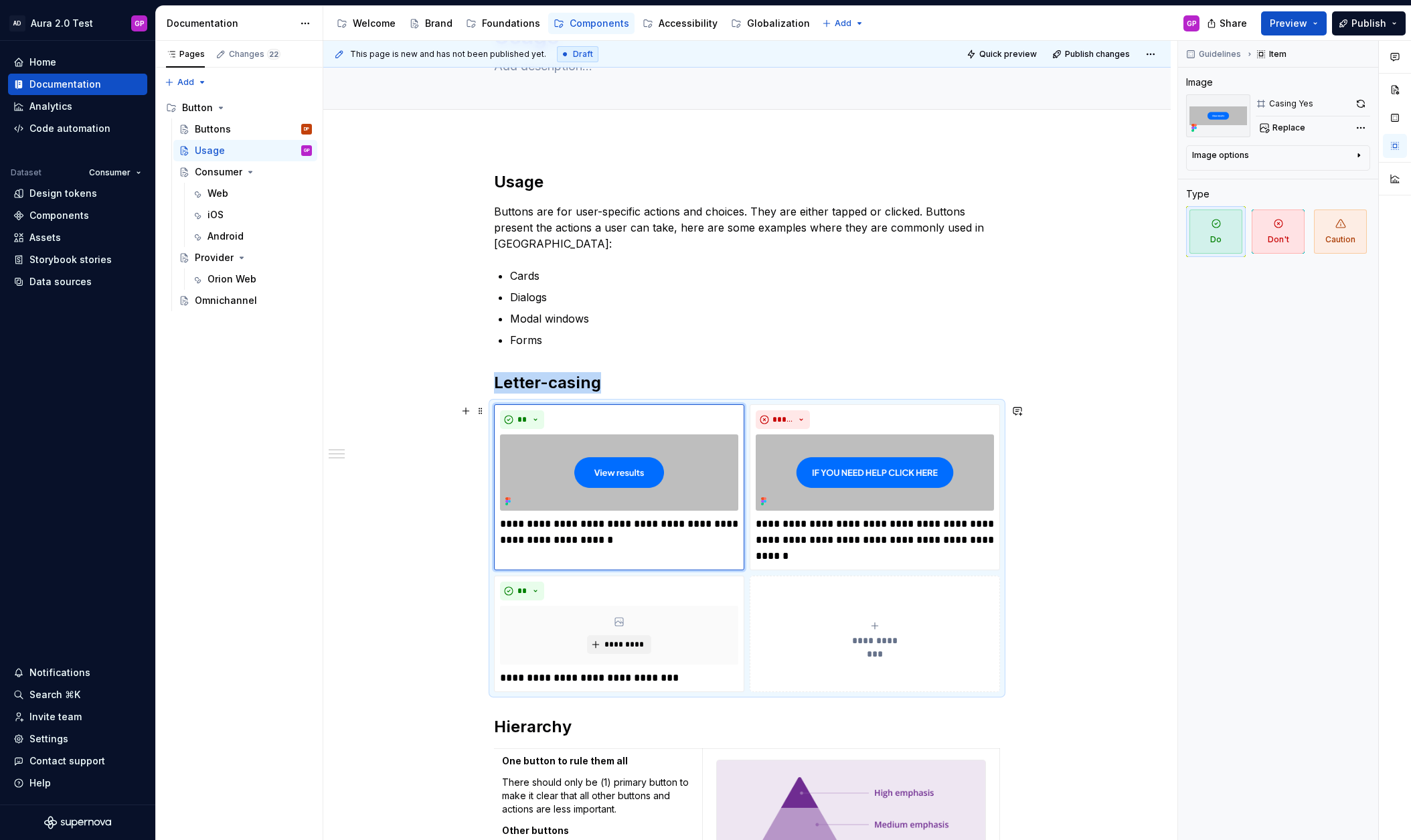
click at [406, 554] on div "**********" at bounding box center [747, 673] width 847 height 1067
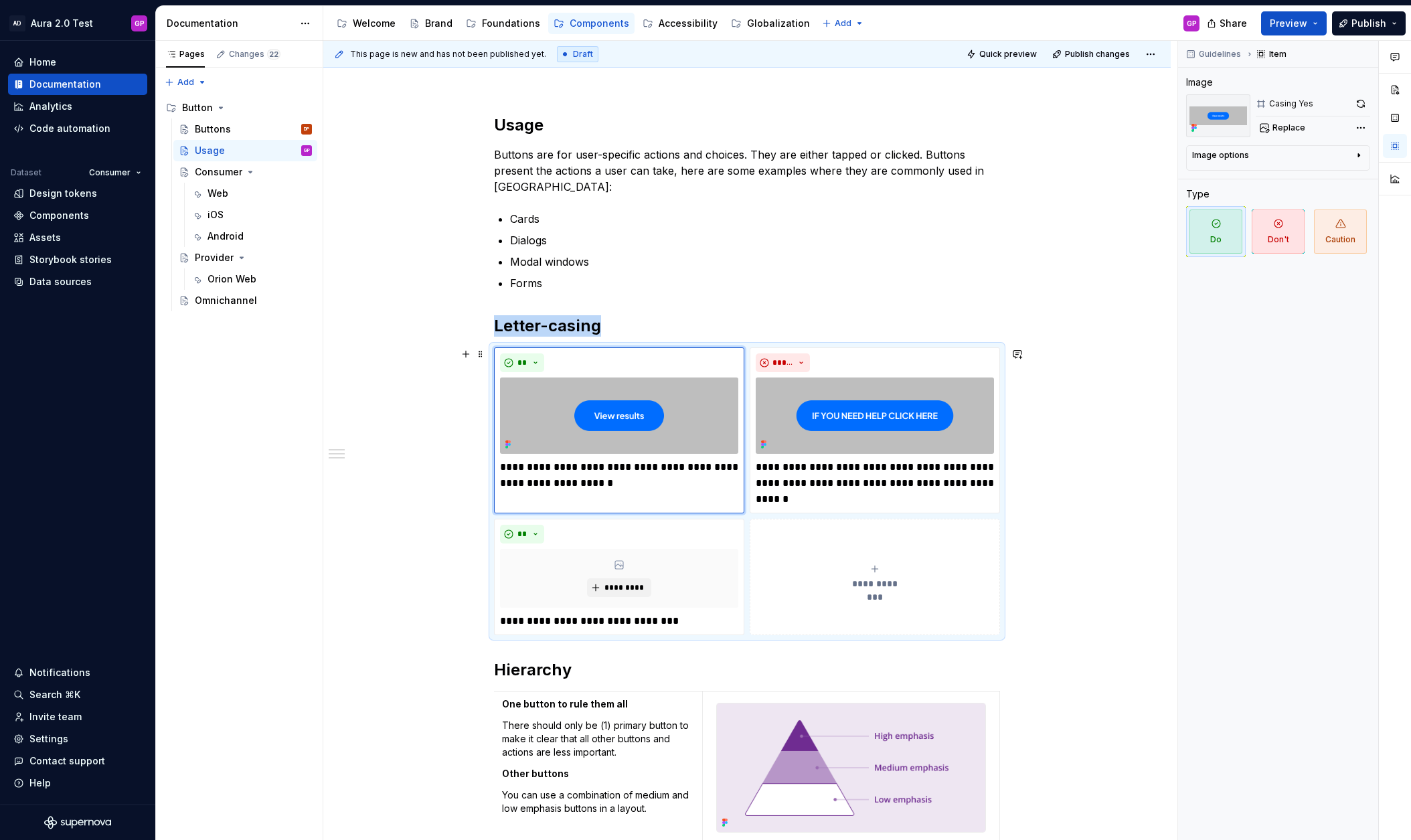
scroll to position [163, 0]
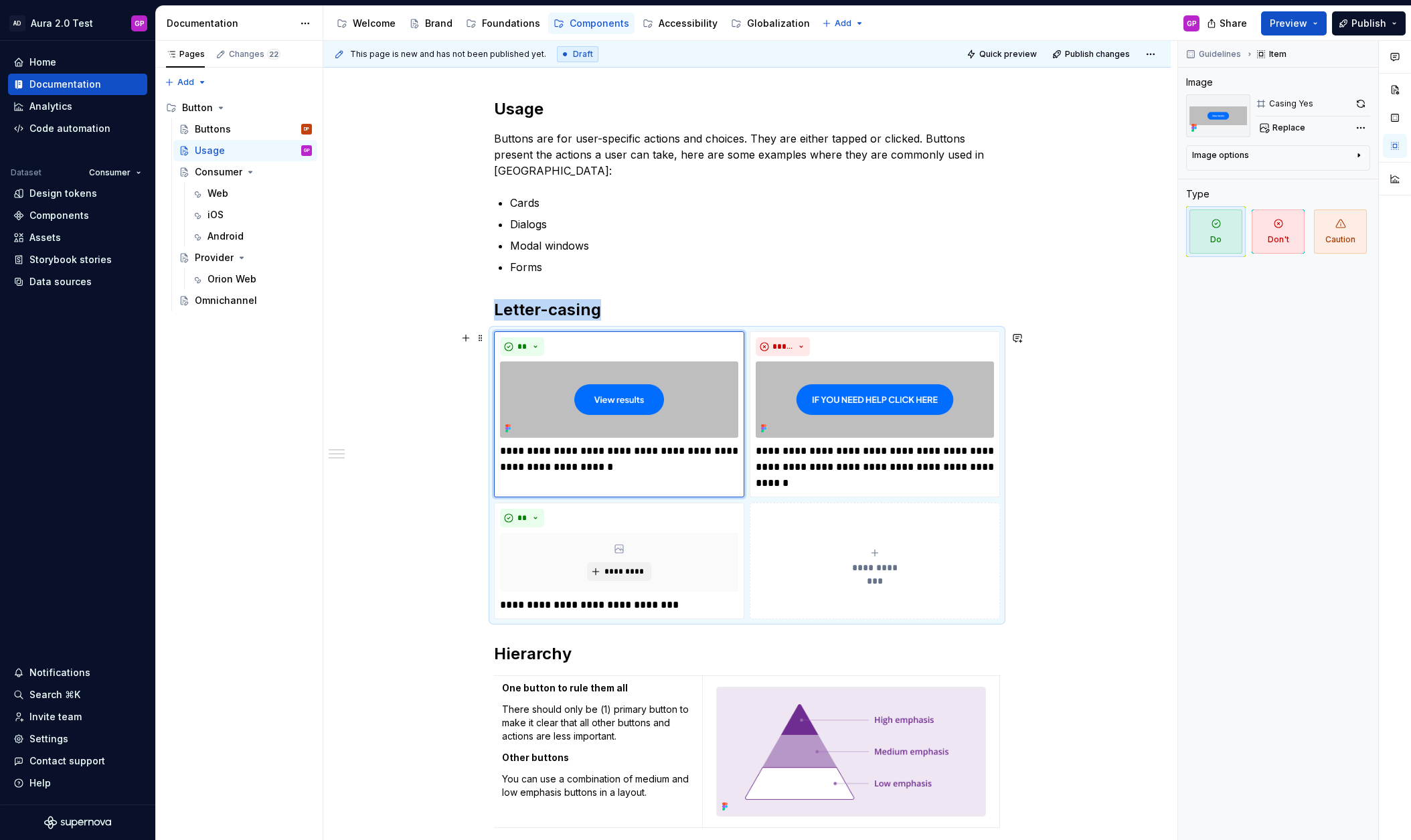
click at [405, 554] on div "**********" at bounding box center [747, 600] width 847 height 1067
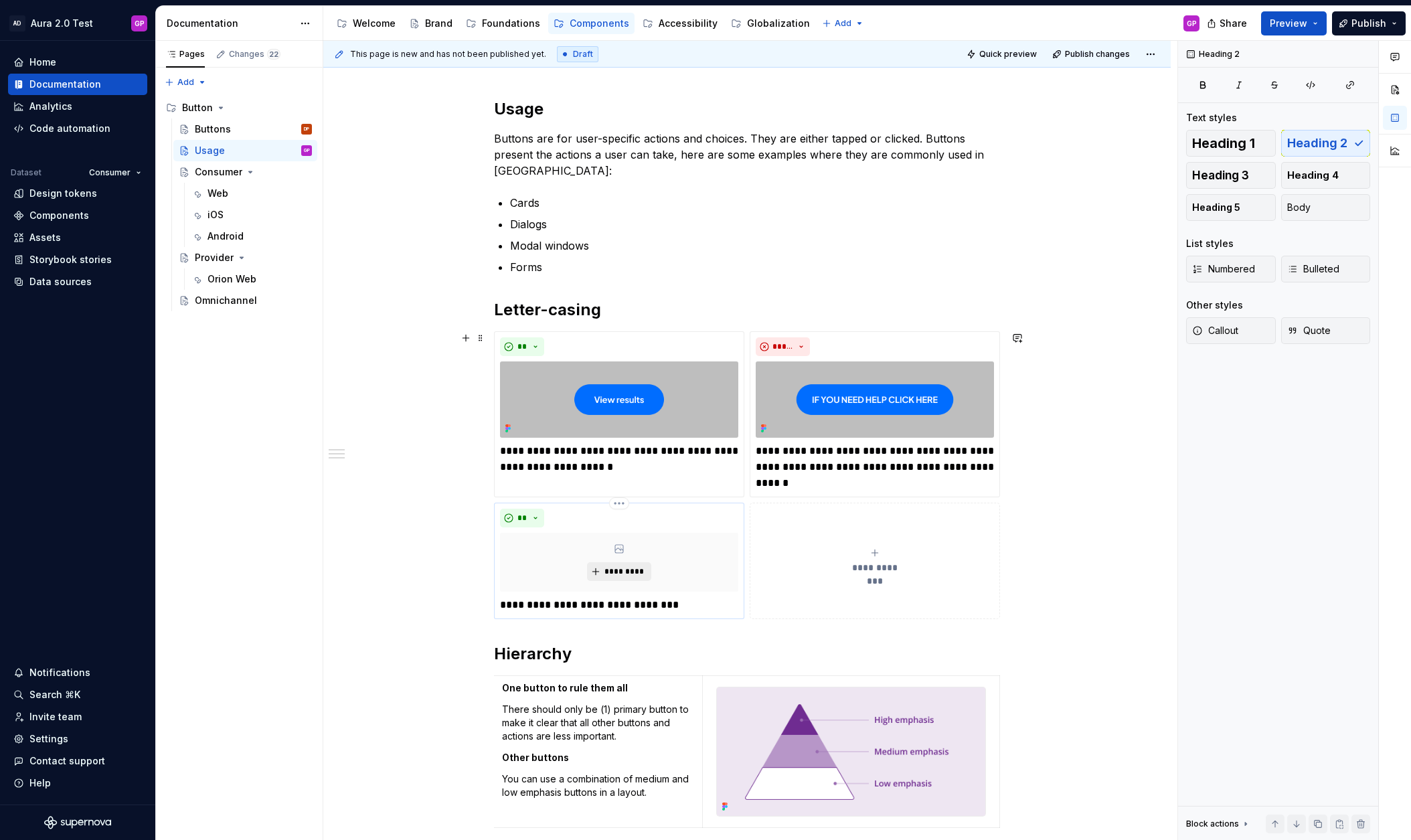
click at [623, 565] on button "*********" at bounding box center [618, 571] width 64 height 19
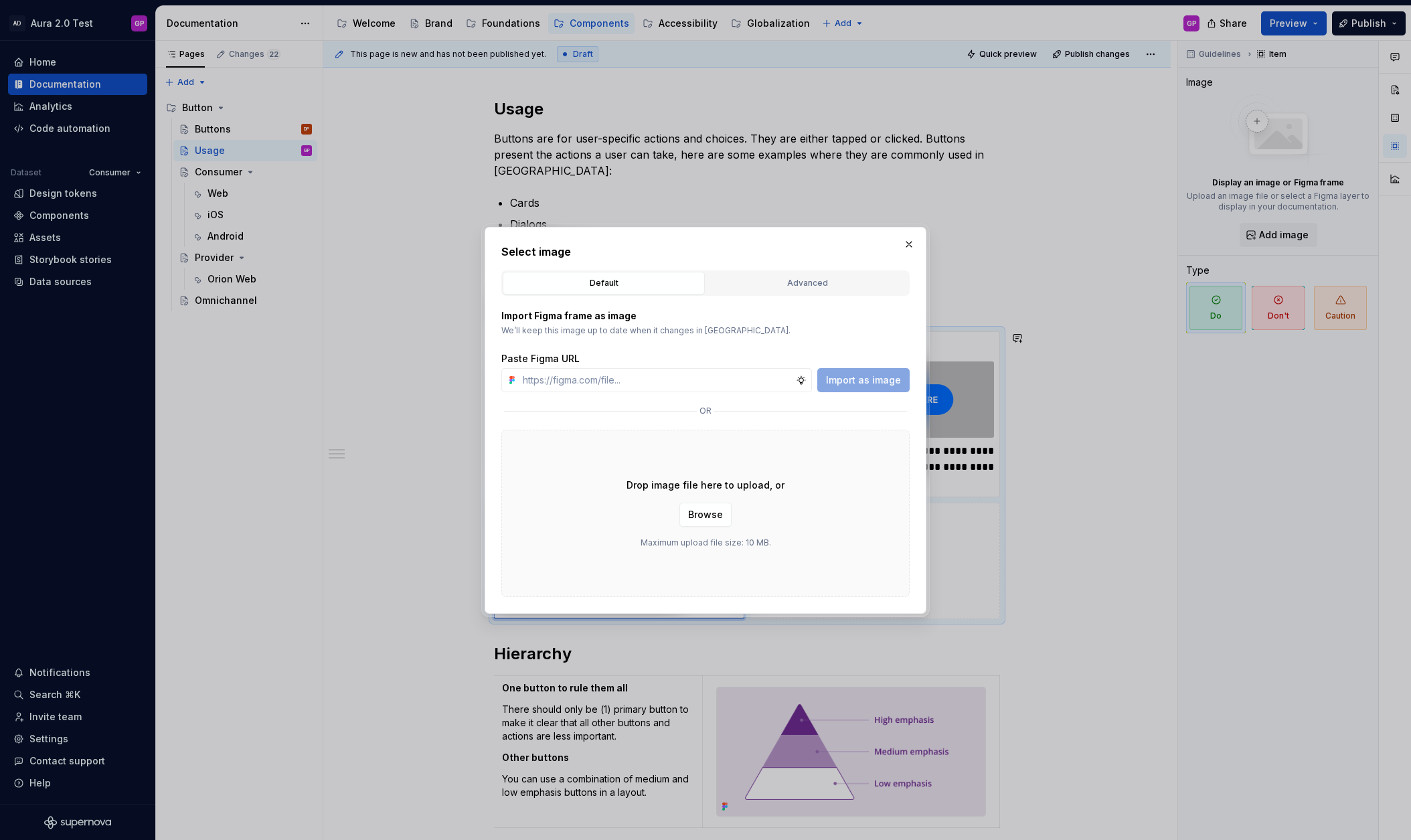
type textarea "*"
type input "https://www.figma.com/design/PEZ9xtD02uZaliHwkHfvxK/Aura-2.0-Test?node-id=11-53…"
type textarea "*"
type input "https://www.figma.com/design/PEZ9xtD02uZaliHwkHfvxK/Aura-2.0-Test?node-id=11-53…"
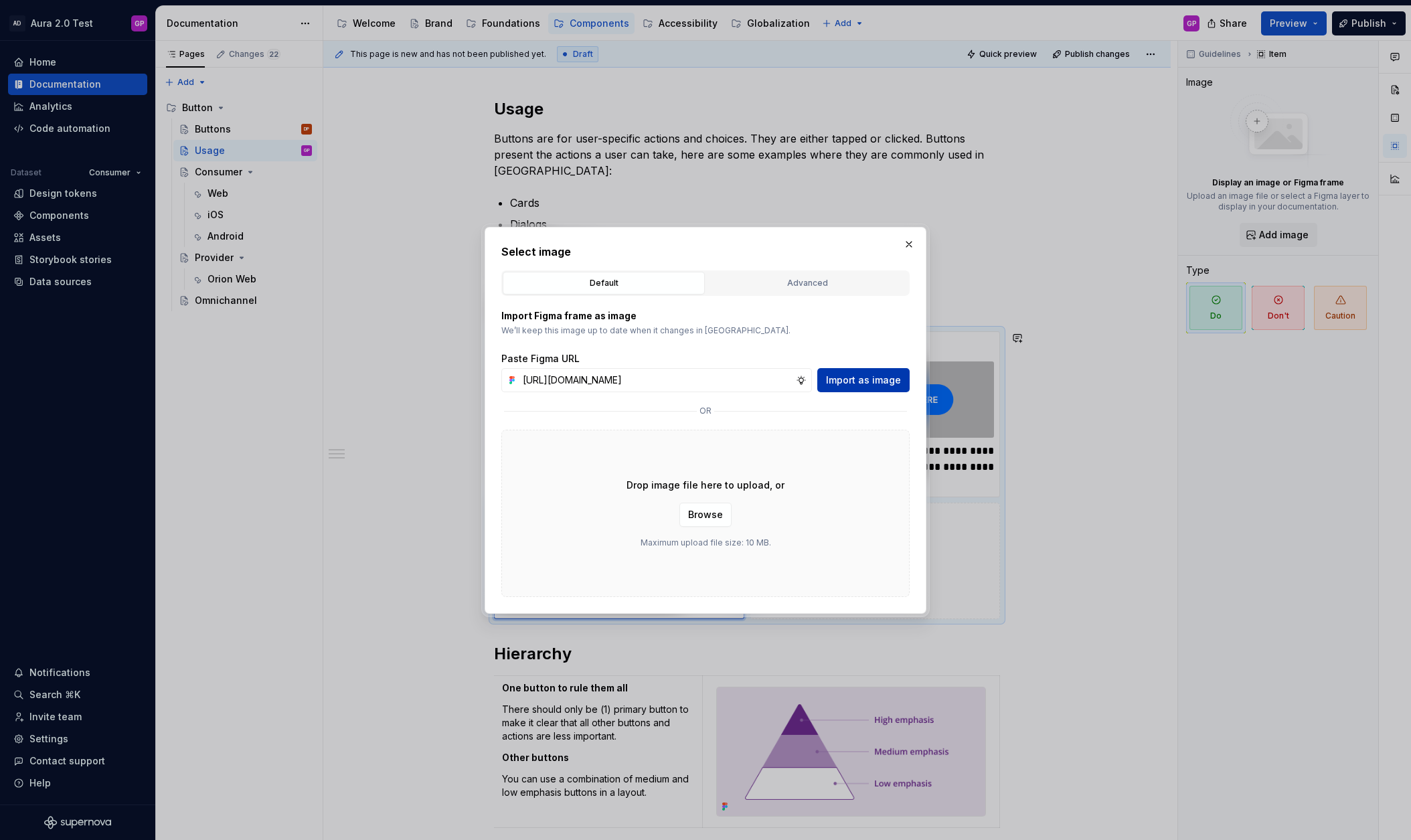
click at [855, 372] on button "Import as image" at bounding box center [864, 380] width 93 height 24
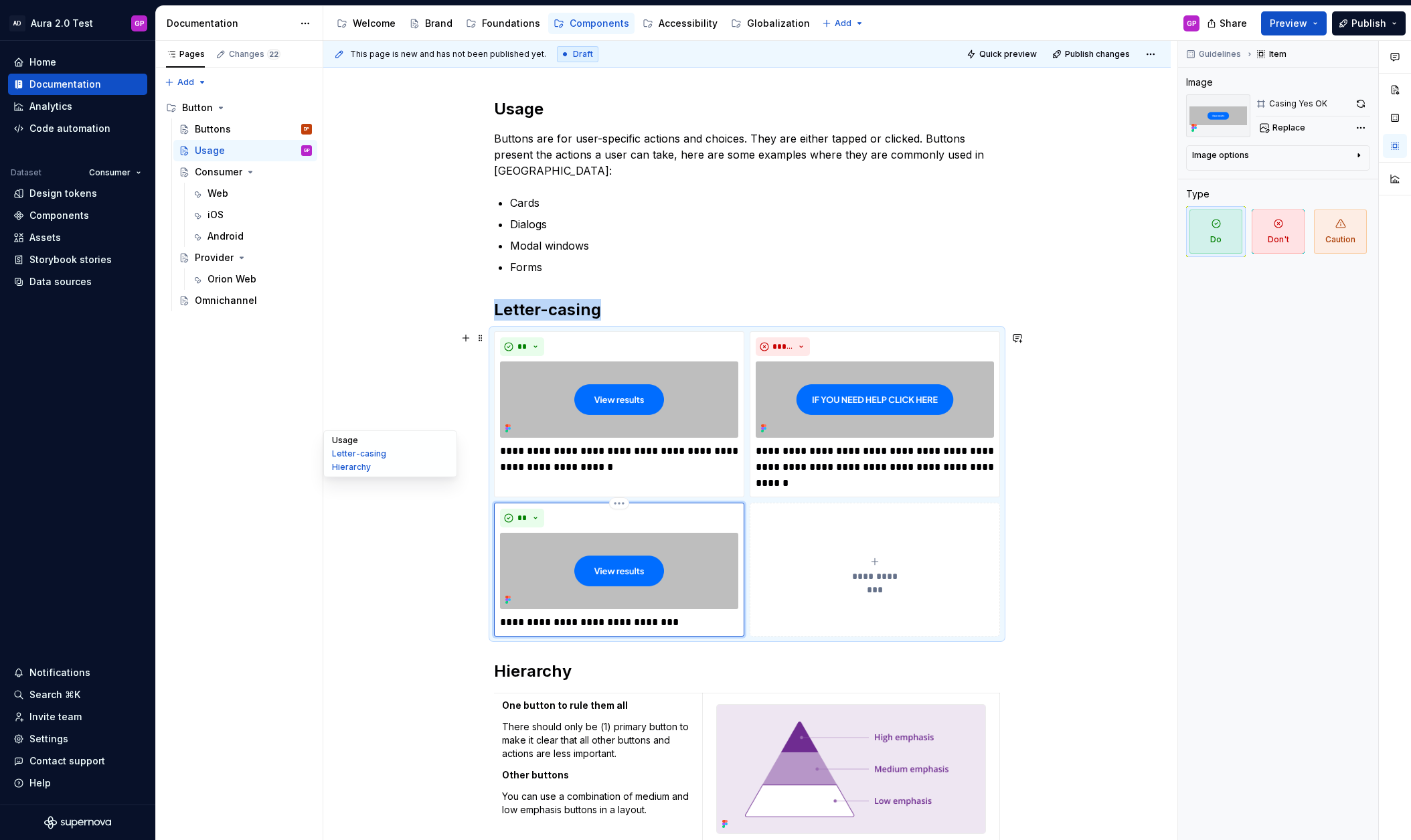
click at [386, 440] on button "Usage" at bounding box center [390, 440] width 127 height 14
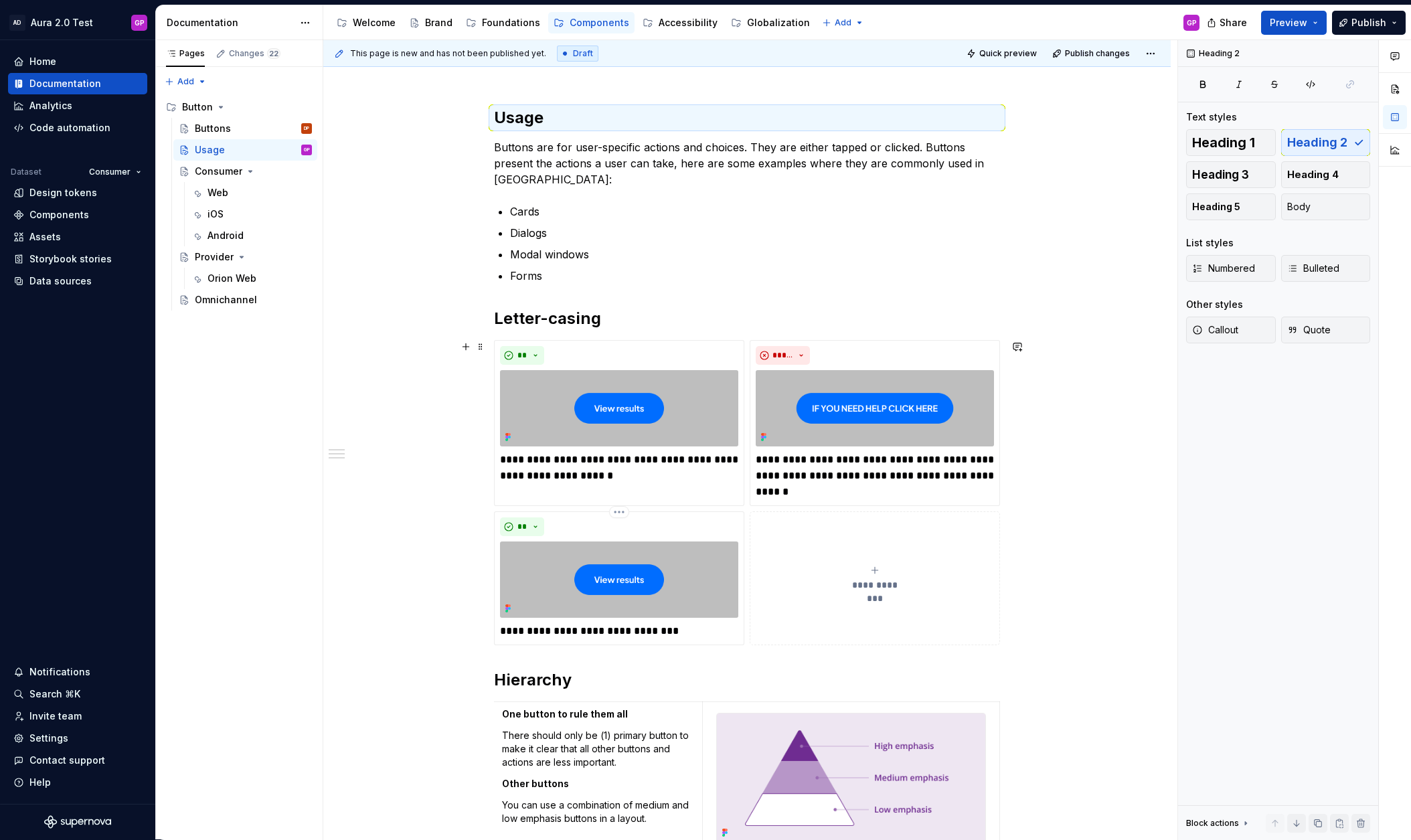
click at [377, 339] on div "**********" at bounding box center [747, 617] width 847 height 1084
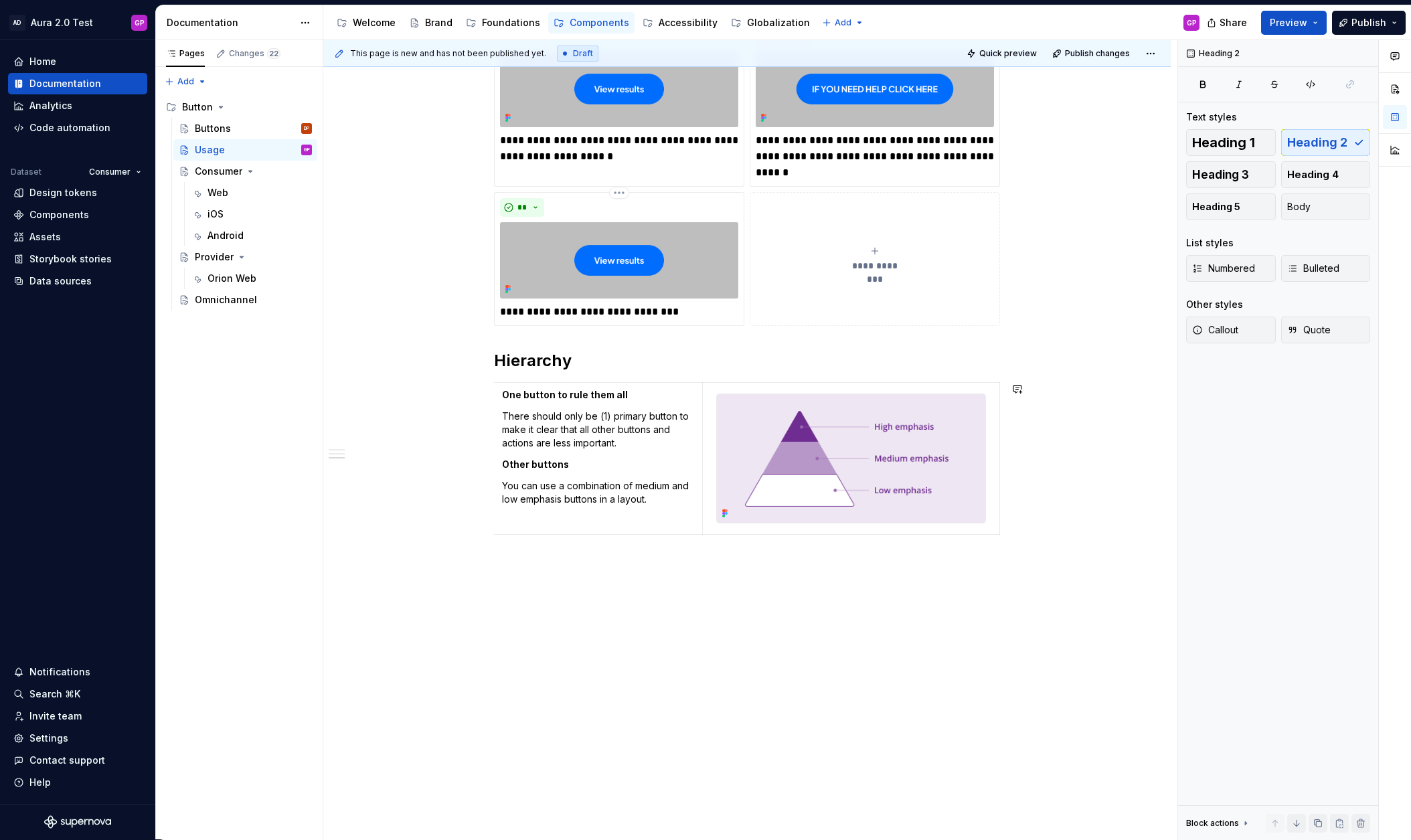
scroll to position [0, 0]
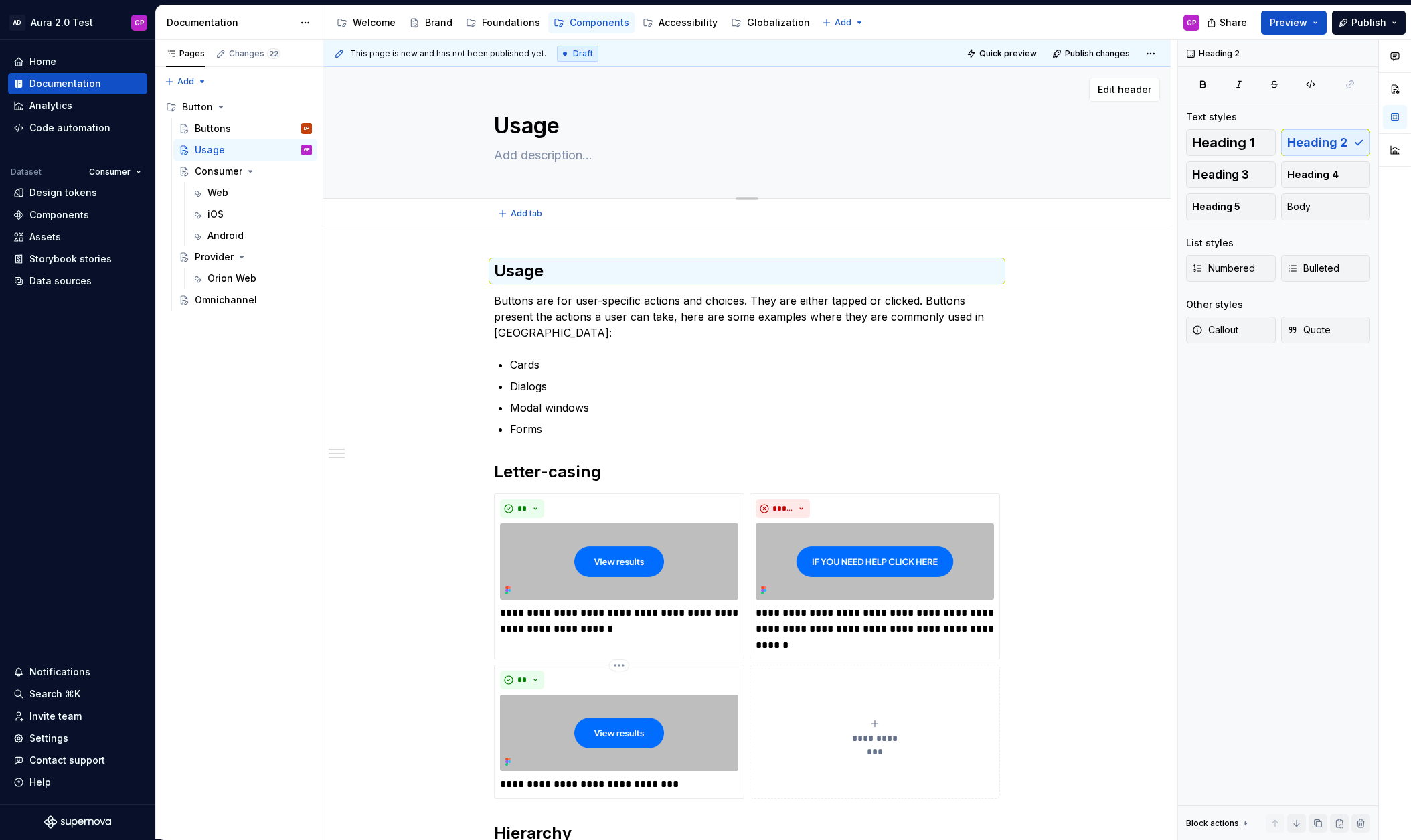
click at [544, 131] on textarea "Usage" at bounding box center [744, 126] width 506 height 32
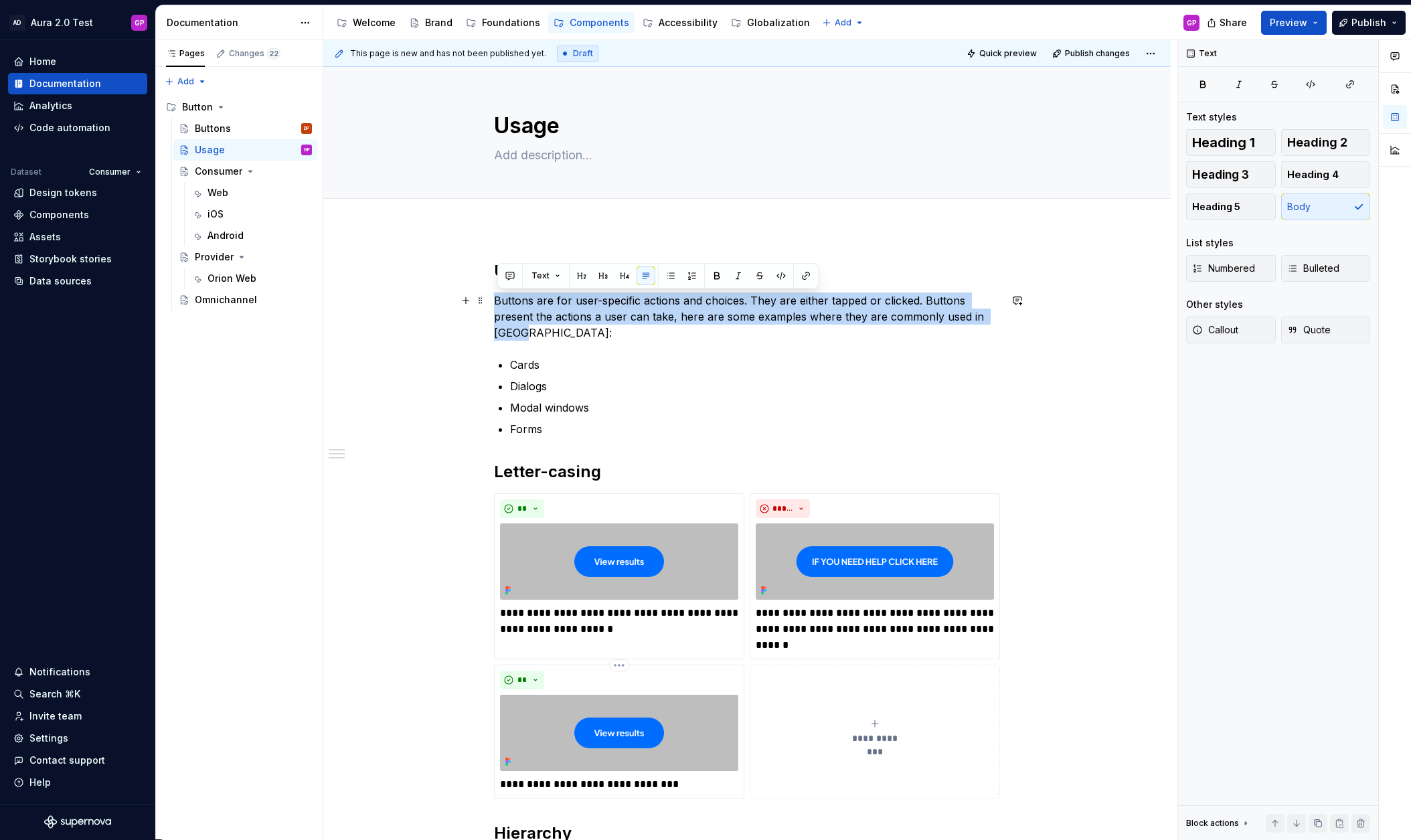
drag, startPoint x: 536, startPoint y: 331, endPoint x: 455, endPoint y: 297, distance: 87.8
click at [453, 297] on div "**********" at bounding box center [747, 770] width 847 height 1084
copy p "Buttons are for user-specific actions and choices. They are either tapped or cl…"
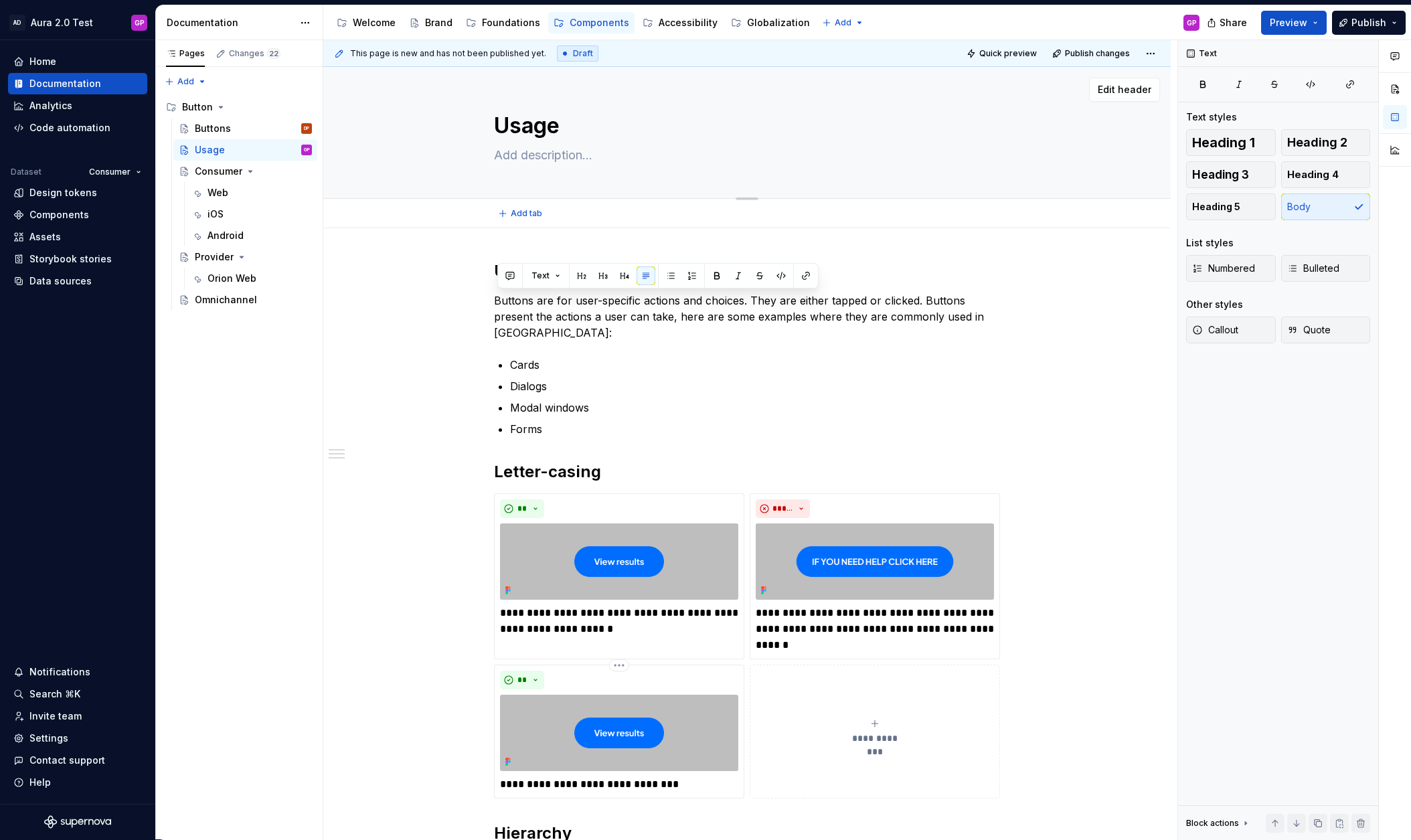
click at [518, 162] on textarea at bounding box center [744, 155] width 506 height 22
paste textarea "Buttons are for user-specific actions and choices. They are either tapped or cl…"
type textarea "*"
type textarea "Buttons are for user-specific actions and choices. They are either tapped or cl…"
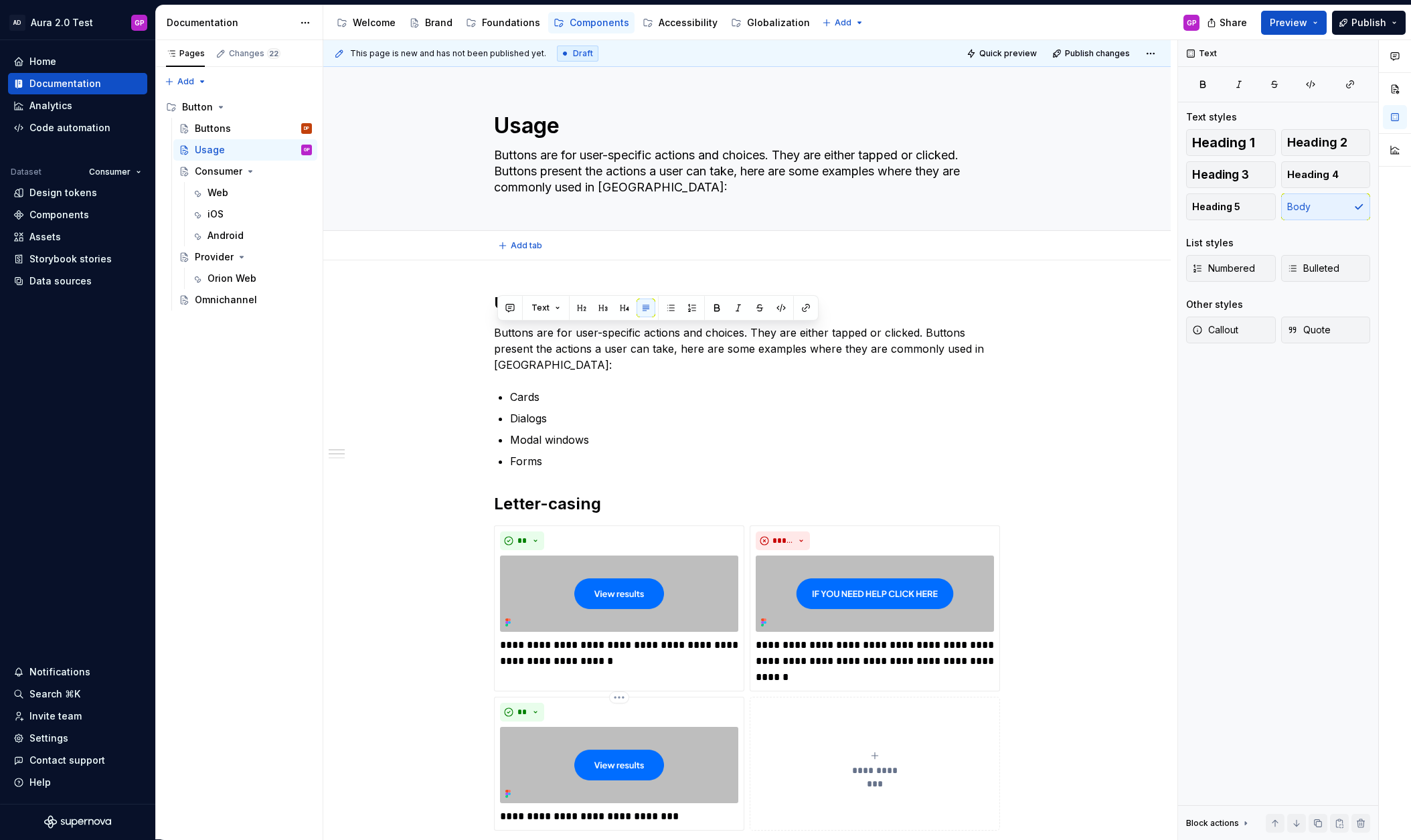
type textarea "*"
type textarea "Buttons are for user-specific actions and choices. They are either tapped or cl…"
click at [475, 271] on div "**********" at bounding box center [750, 440] width 854 height 800
click at [522, 301] on h2 "Usage" at bounding box center [747, 303] width 506 height 22
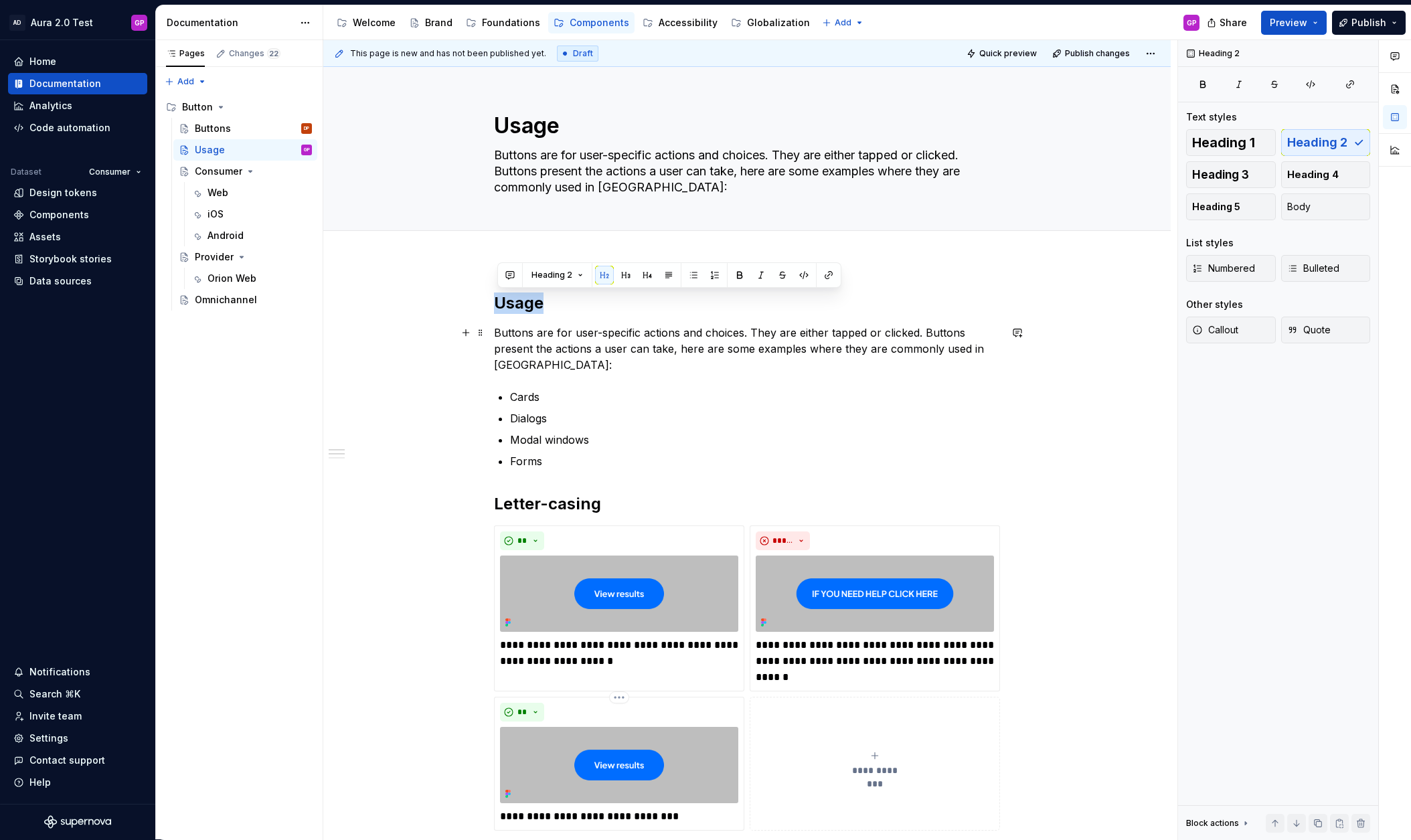
click at [452, 346] on div "**********" at bounding box center [750, 440] width 854 height 800
click at [489, 306] on div "**********" at bounding box center [750, 440] width 854 height 800
click at [483, 306] on span at bounding box center [480, 302] width 10 height 19
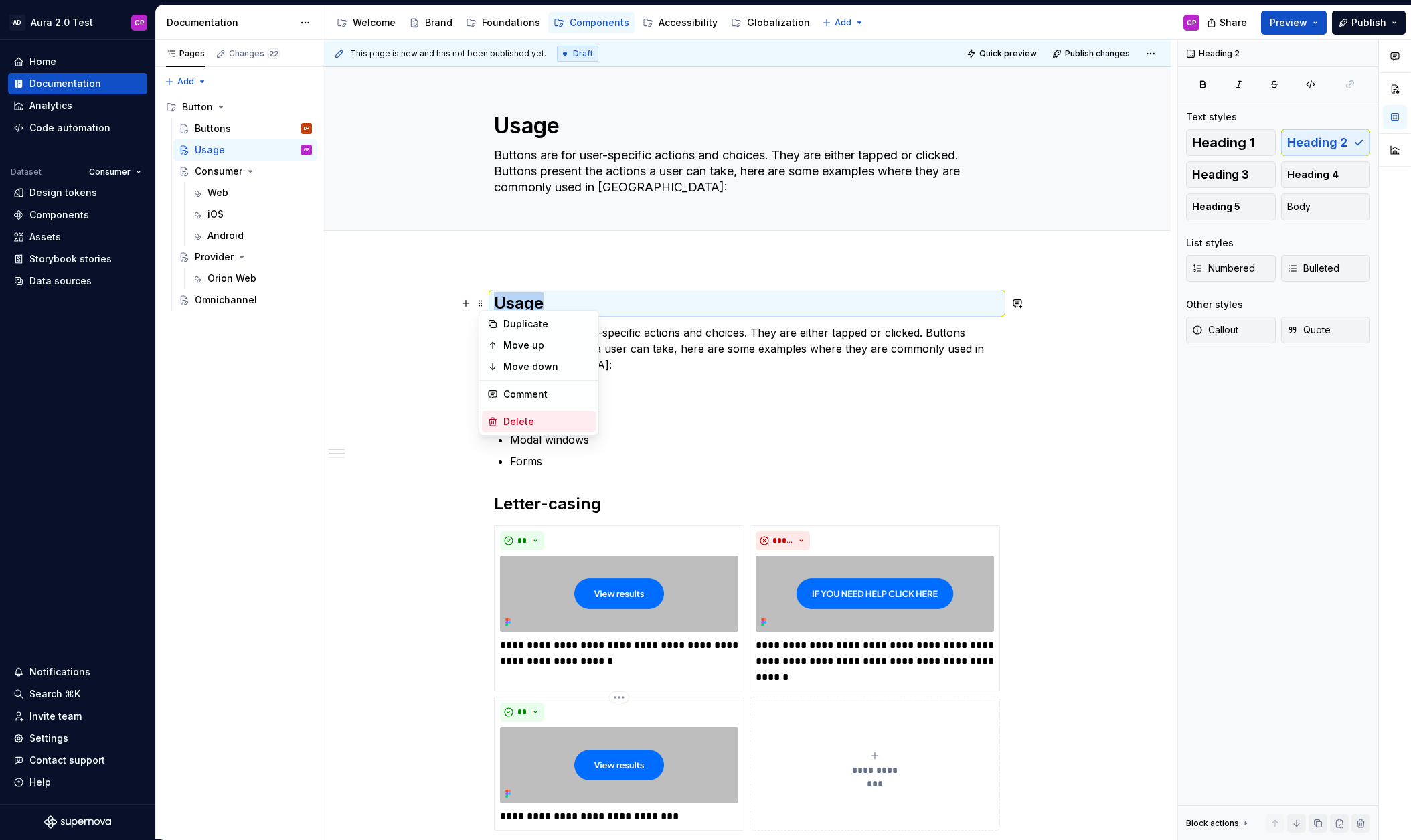
drag, startPoint x: 498, startPoint y: 417, endPoint x: 498, endPoint y: 410, distance: 7.0
click at [498, 417] on div "Delete" at bounding box center [539, 422] width 114 height 22
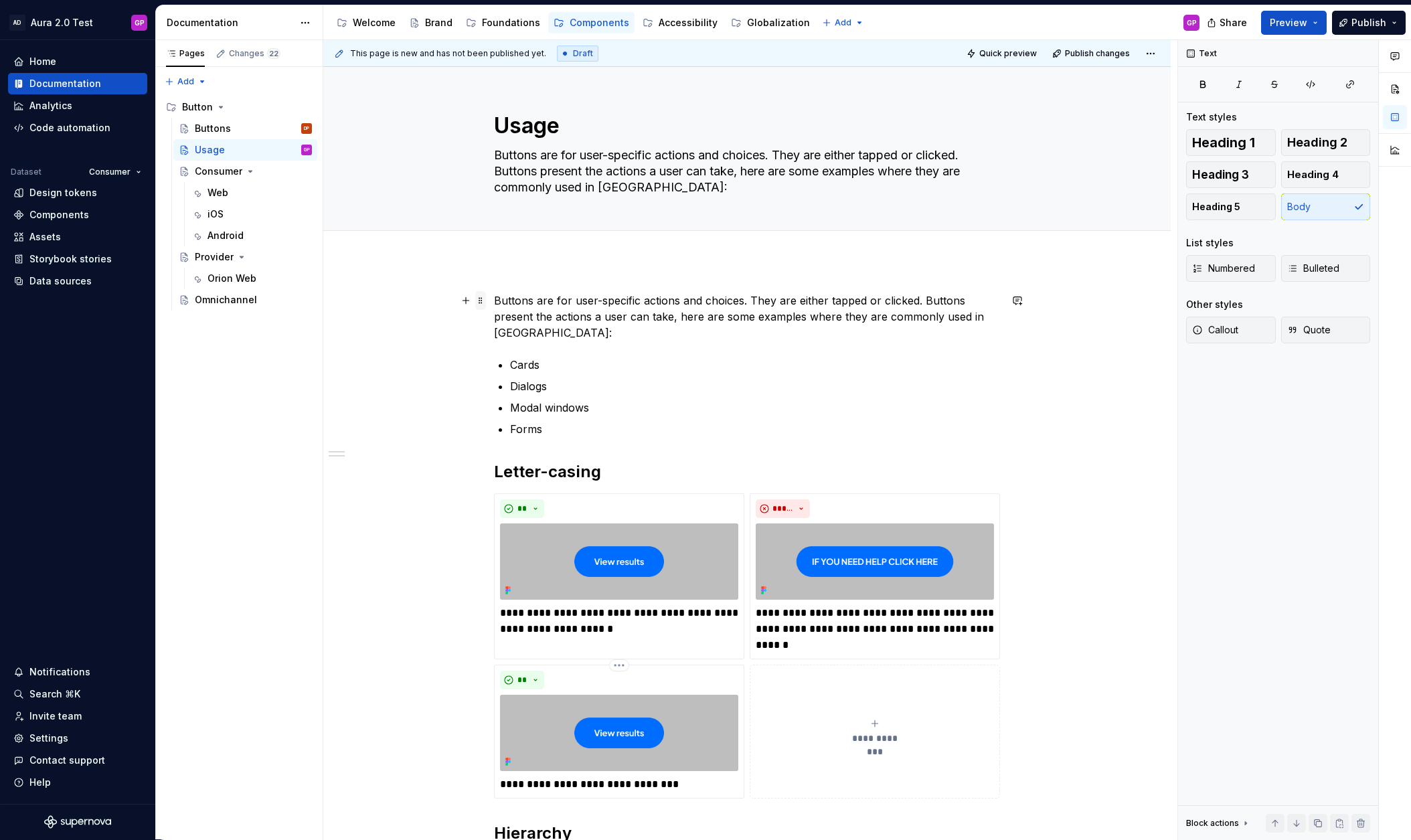
click at [485, 299] on span at bounding box center [480, 300] width 10 height 19
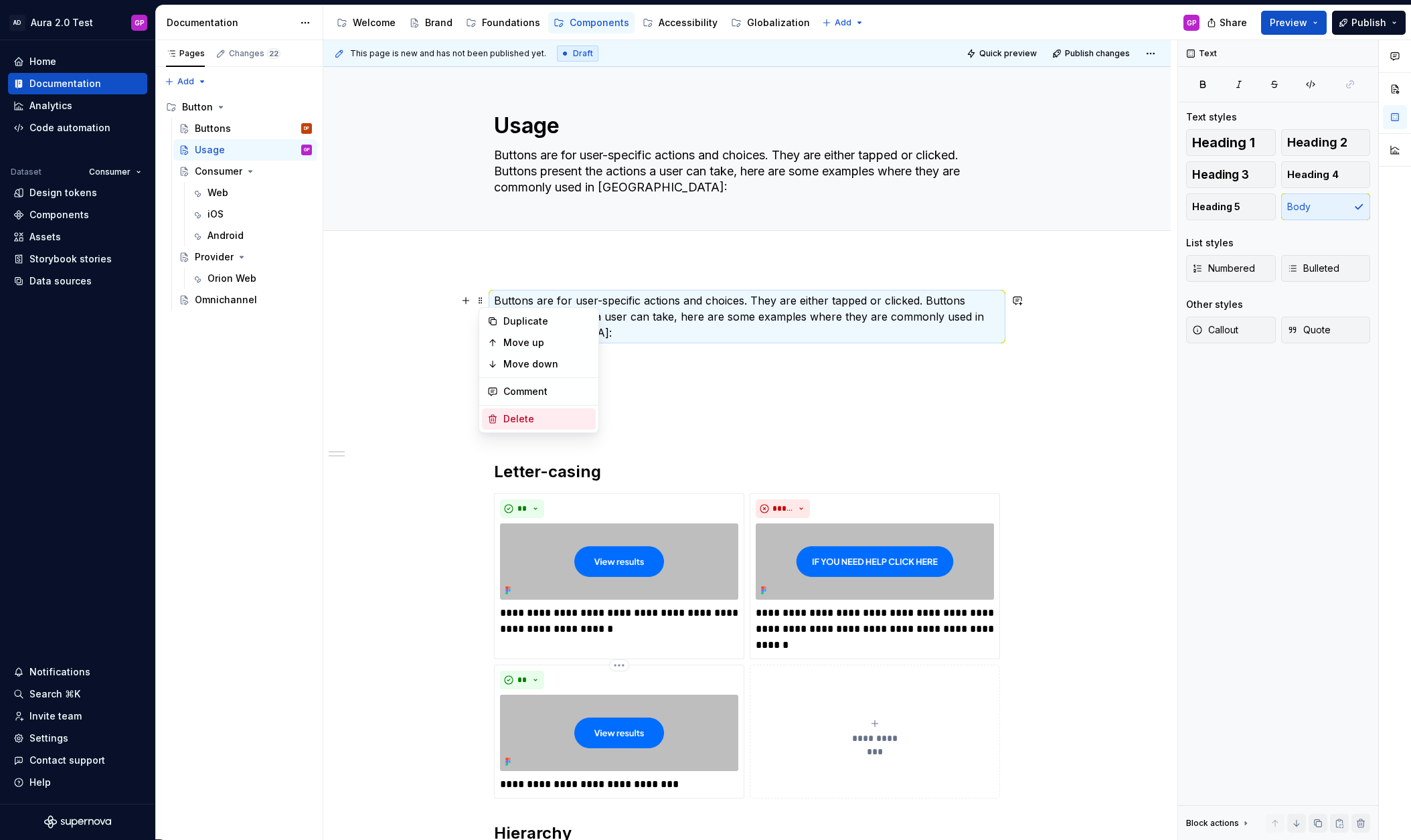
click at [498, 415] on div "Delete" at bounding box center [539, 418] width 114 height 22
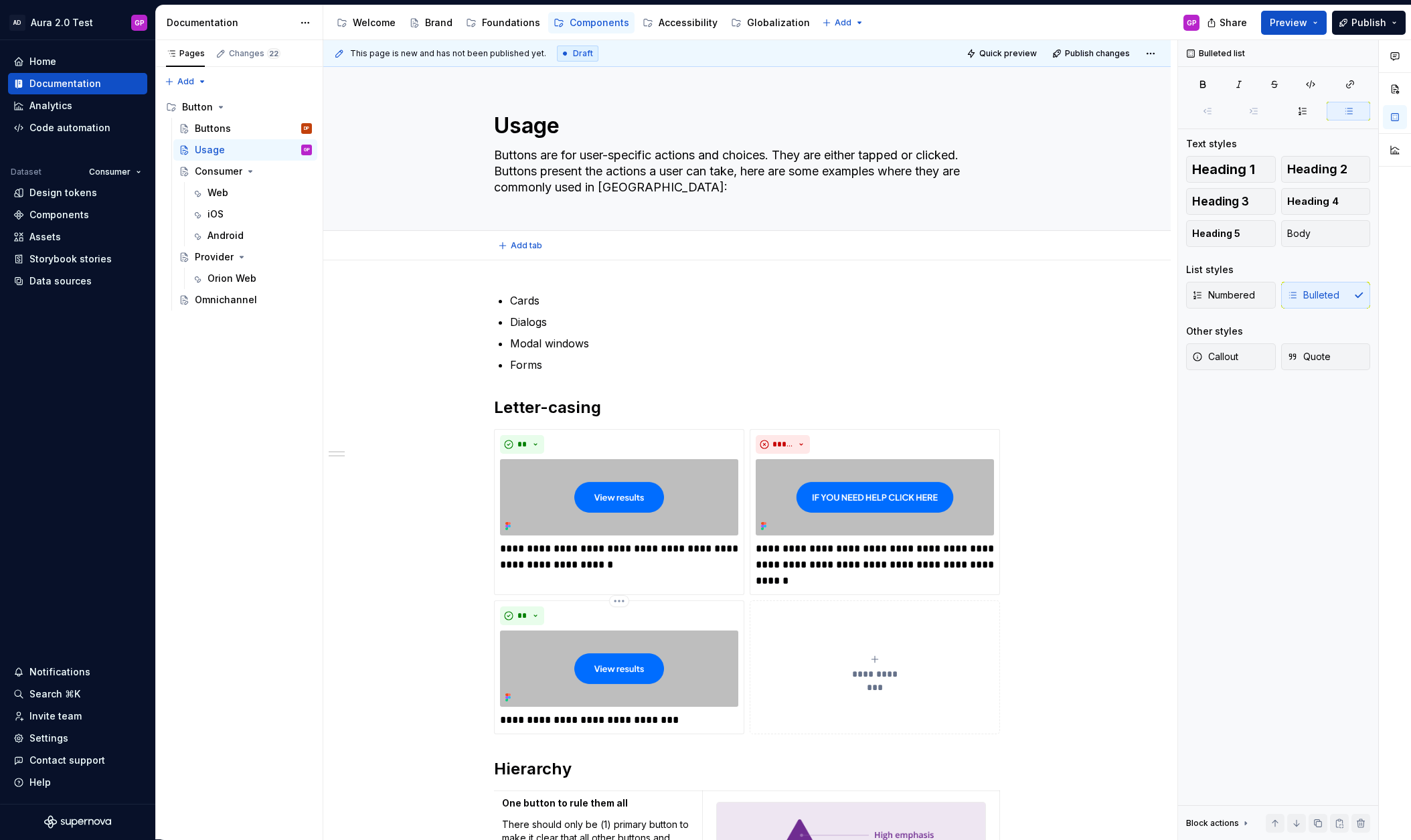
click at [408, 252] on div "Add tab" at bounding box center [747, 245] width 740 height 19
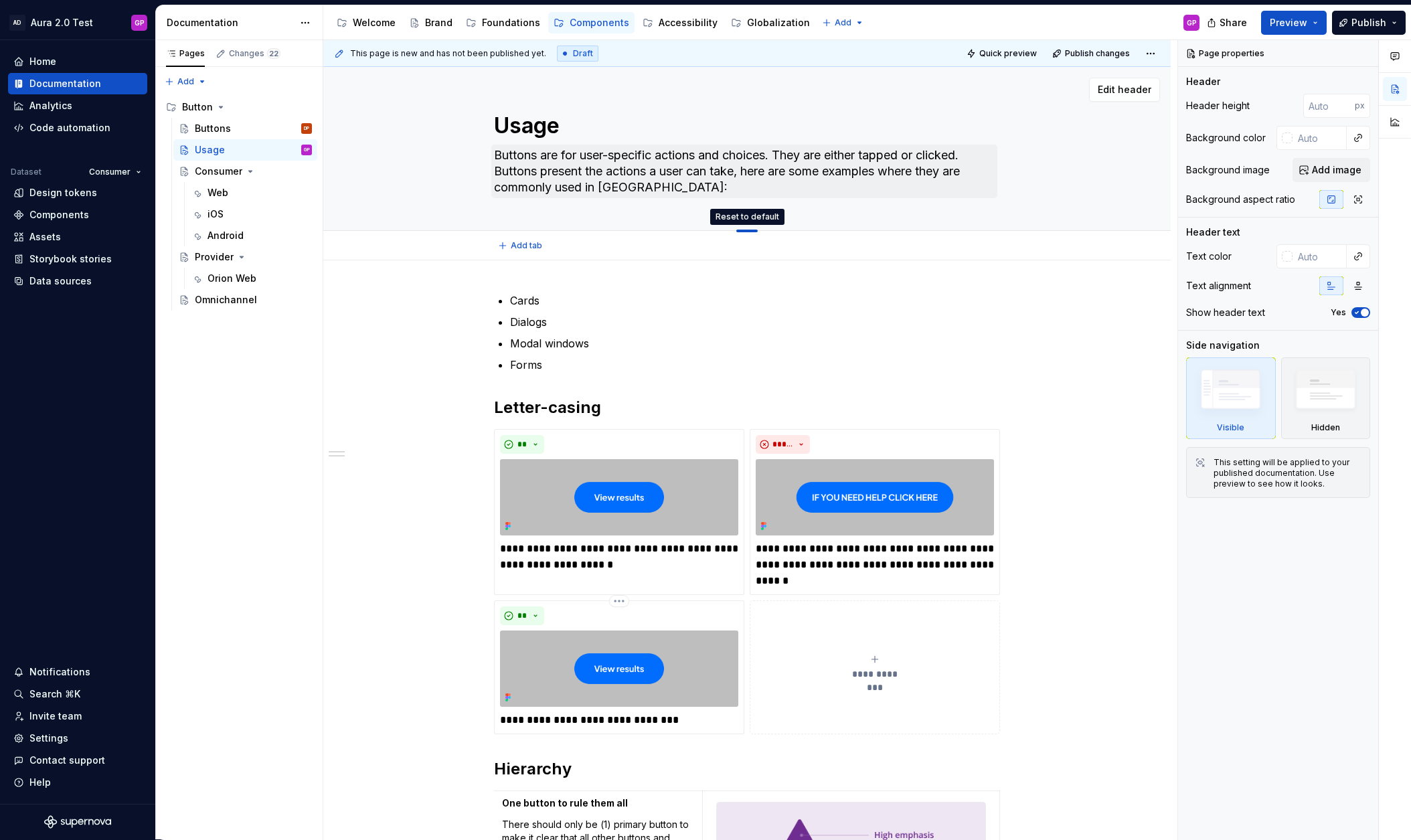
drag, startPoint x: 748, startPoint y: 227, endPoint x: 745, endPoint y: 186, distance: 41.1
click at [341, 359] on div "**********" at bounding box center [747, 754] width 847 height 988
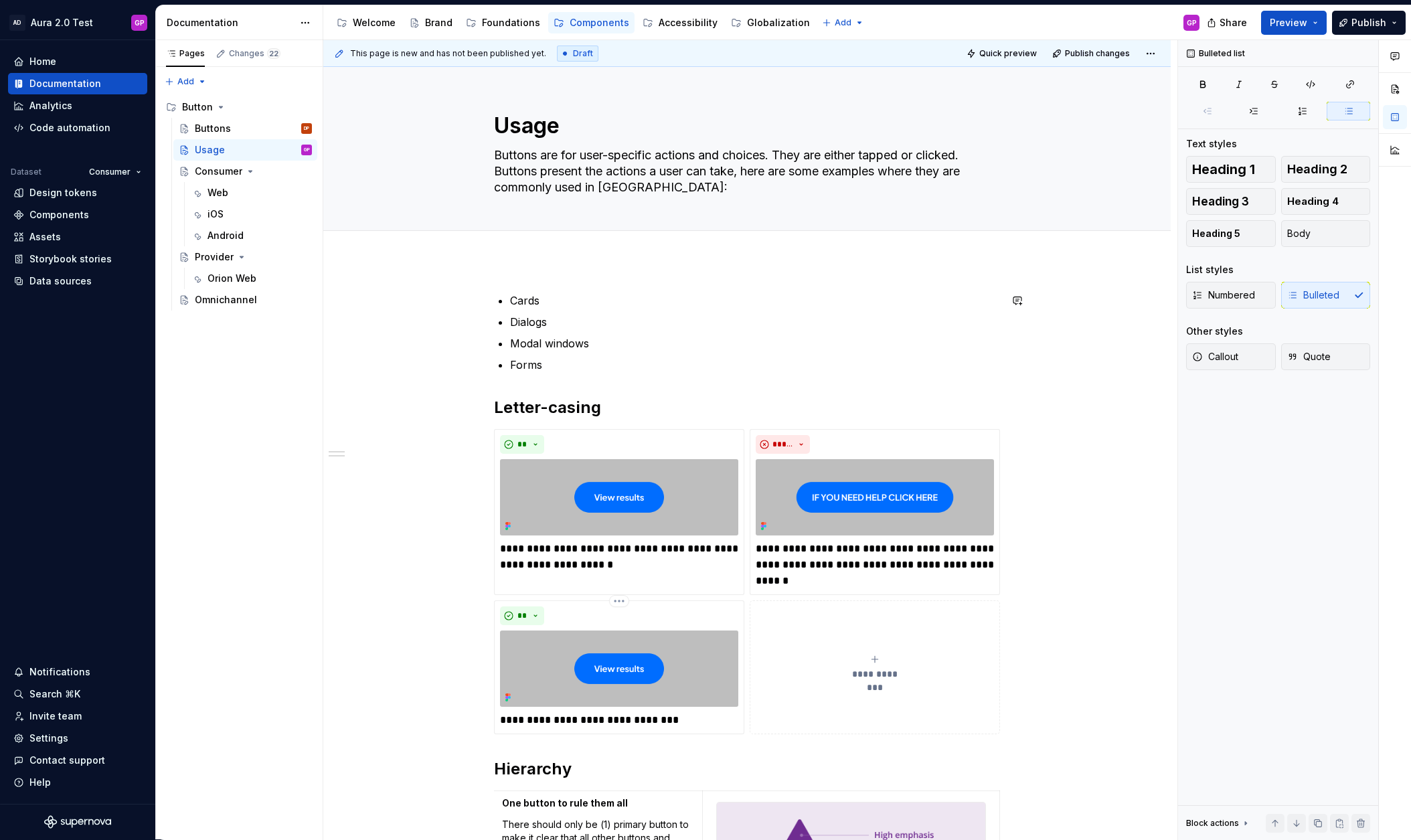
click at [504, 262] on div "**********" at bounding box center [750, 440] width 854 height 800
click at [518, 283] on div "**********" at bounding box center [747, 754] width 847 height 988
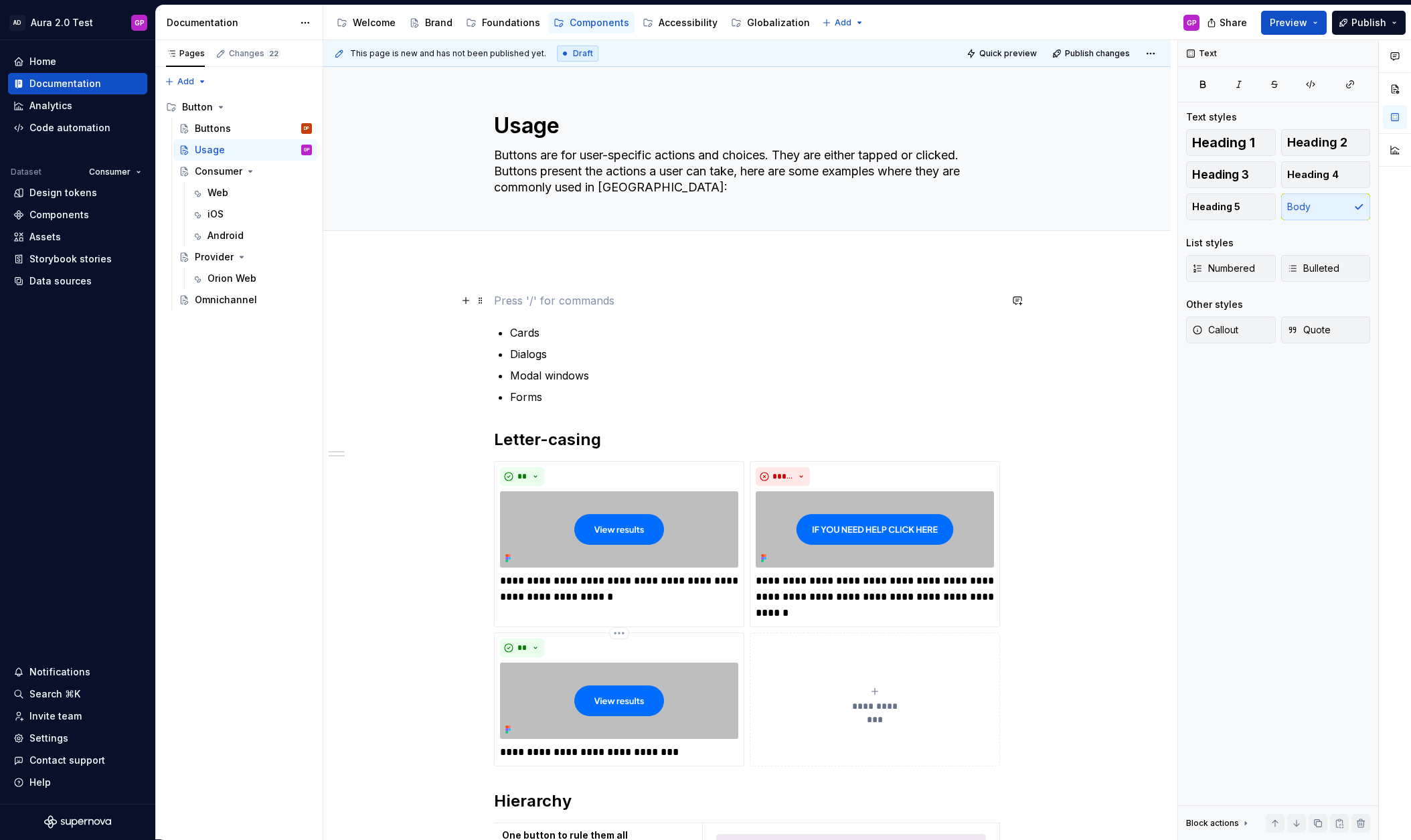
click at [405, 299] on div "**********" at bounding box center [750, 440] width 854 height 800
click at [520, 315] on div "**********" at bounding box center [747, 652] width 506 height 720
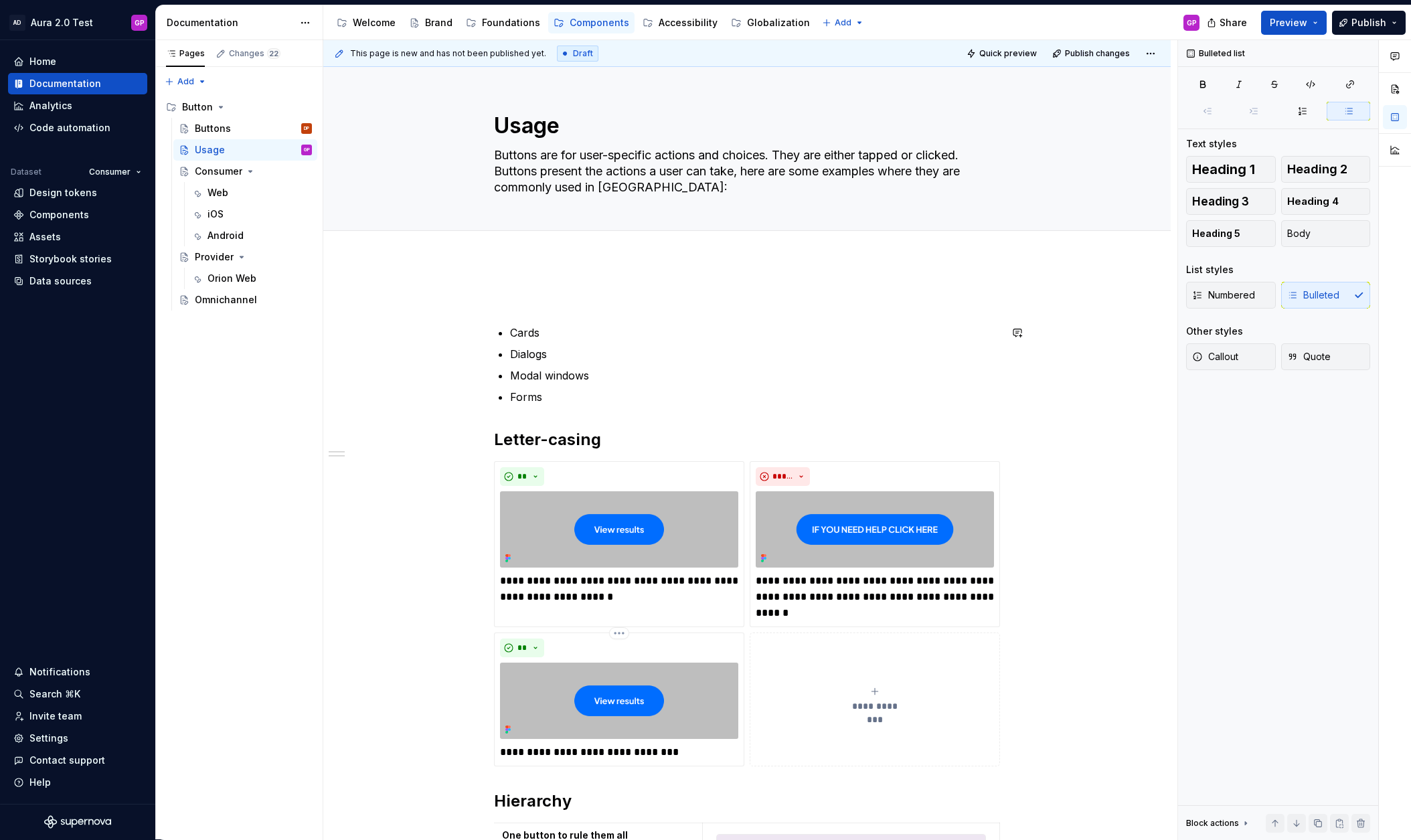
click at [513, 309] on div "**********" at bounding box center [747, 652] width 506 height 720
click at [512, 301] on p at bounding box center [747, 301] width 506 height 16
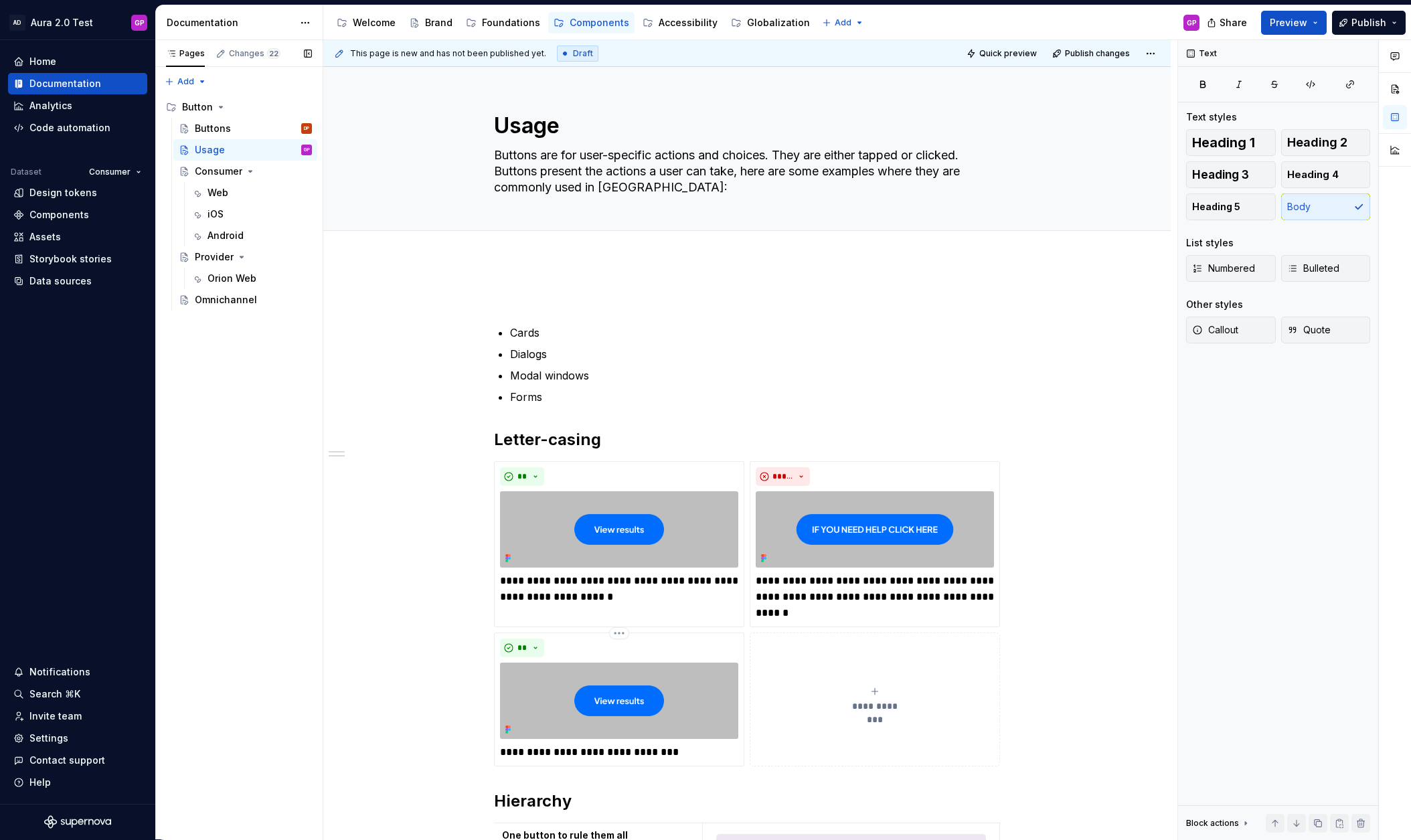
click at [303, 459] on div "Pages Changes 22 Add Accessibility guide for tree Page tree. Navigate the tree …" at bounding box center [239, 440] width 168 height 800
click at [482, 301] on span at bounding box center [480, 300] width 10 height 19
click at [502, 421] on div "Delete" at bounding box center [539, 418] width 114 height 22
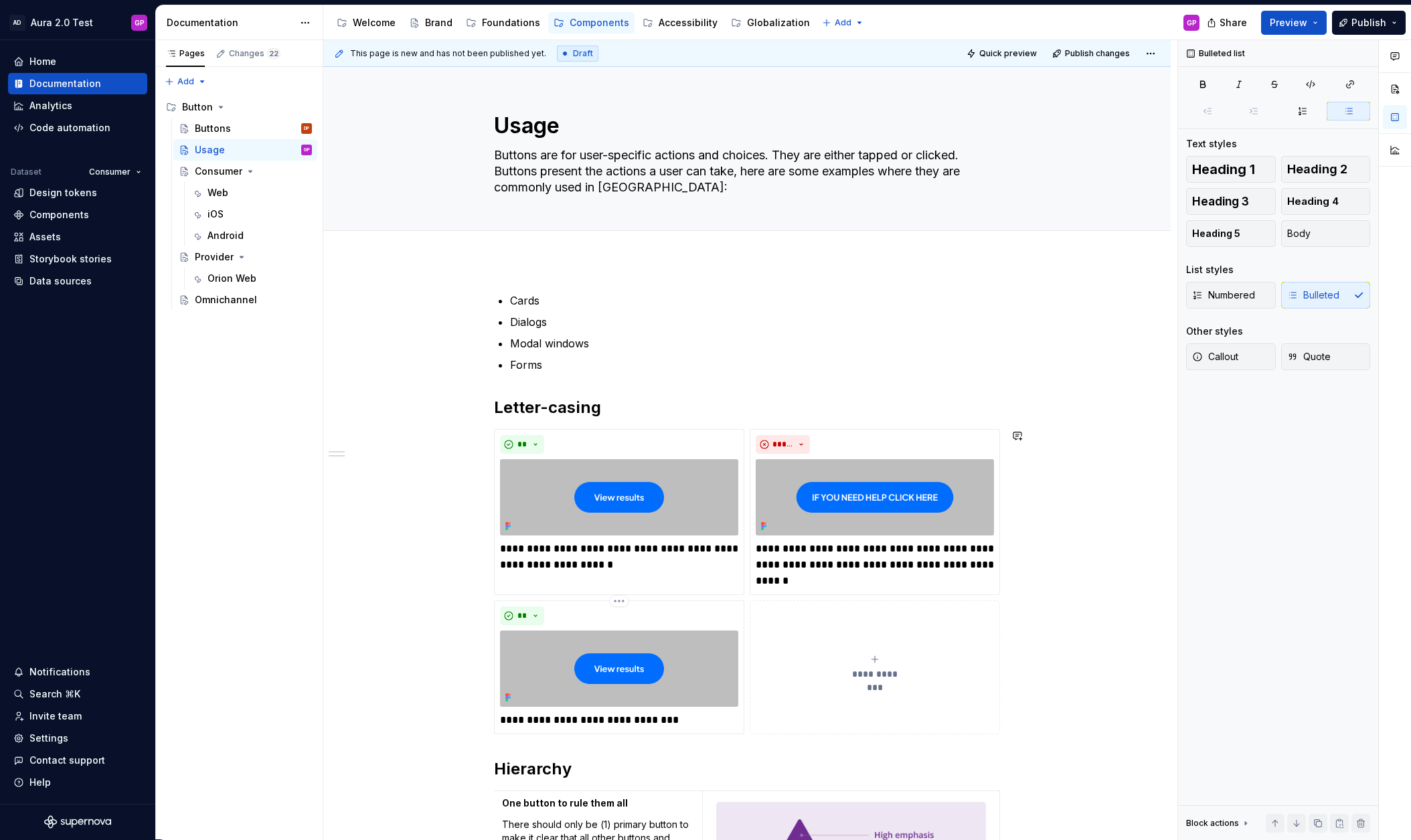
scroll to position [1, 0]
drag, startPoint x: 644, startPoint y: 191, endPoint x: 494, endPoint y: 160, distance: 153.2
click at [493, 160] on div "Usage Buttons are for user-specific actions and choices. They are either tapped…" at bounding box center [747, 148] width 740 height 164
click at [506, 160] on textarea "Buttons are for user-specific actions and choices. They are either tapped or cl…" at bounding box center [744, 170] width 506 height 53
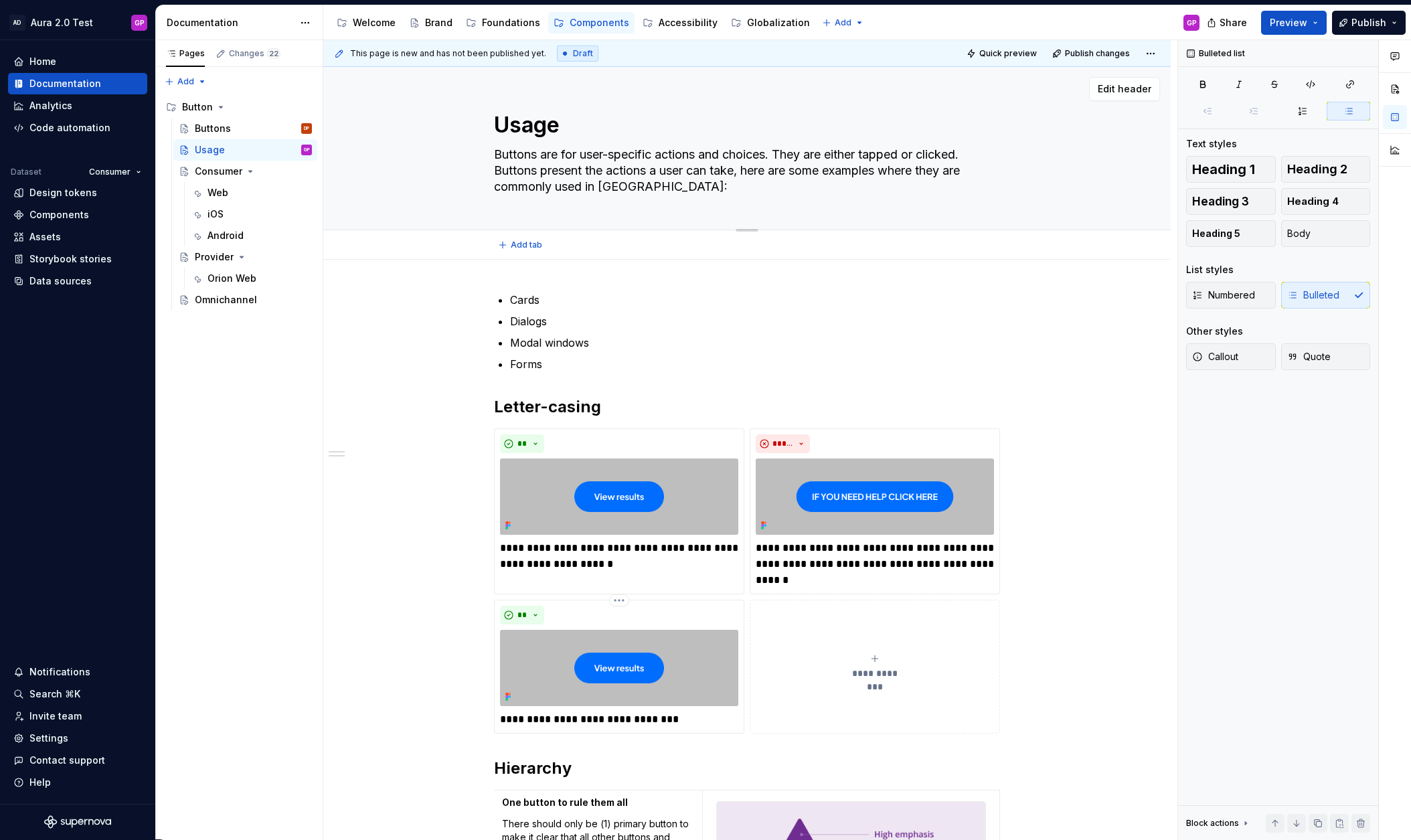
click at [506, 160] on textarea "Buttons are for user-specific actions and choices. They are either tapped or cl…" at bounding box center [744, 170] width 506 height 53
click at [514, 277] on div "**********" at bounding box center [747, 753] width 847 height 988
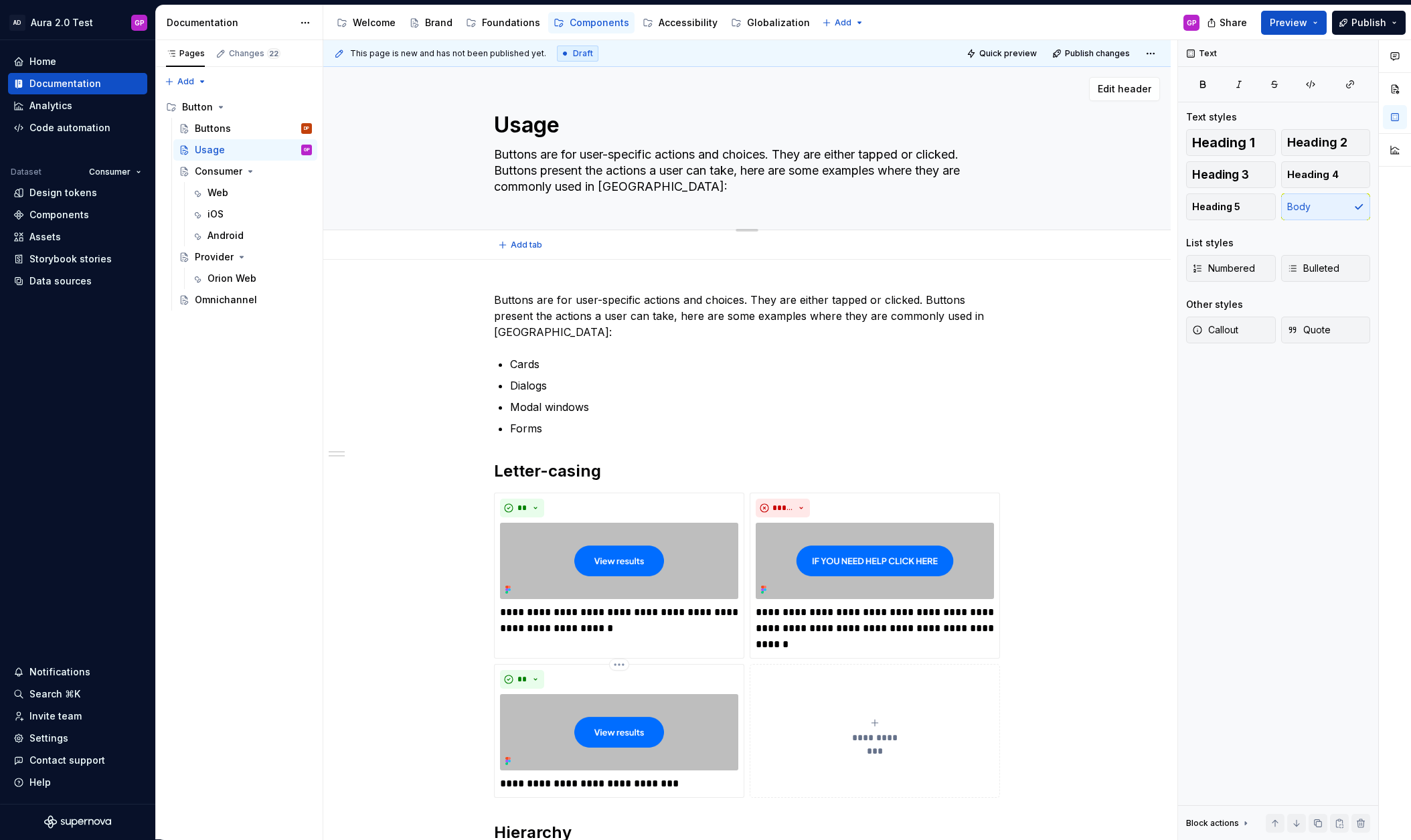
click at [531, 132] on textarea "Usage" at bounding box center [744, 125] width 506 height 32
click at [530, 132] on textarea "Usage" at bounding box center [744, 125] width 506 height 32
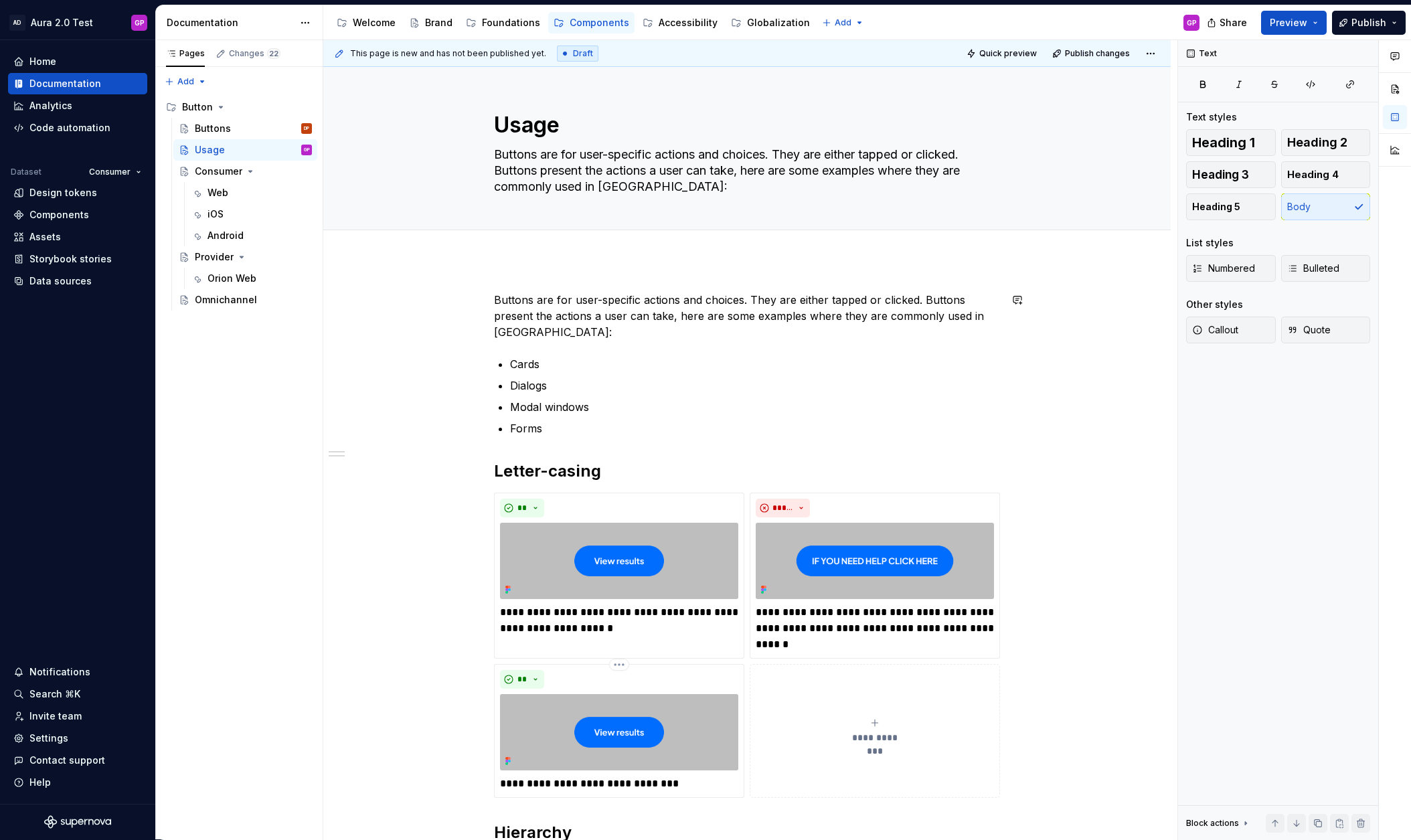
click at [508, 281] on div "**********" at bounding box center [747, 785] width 847 height 1052
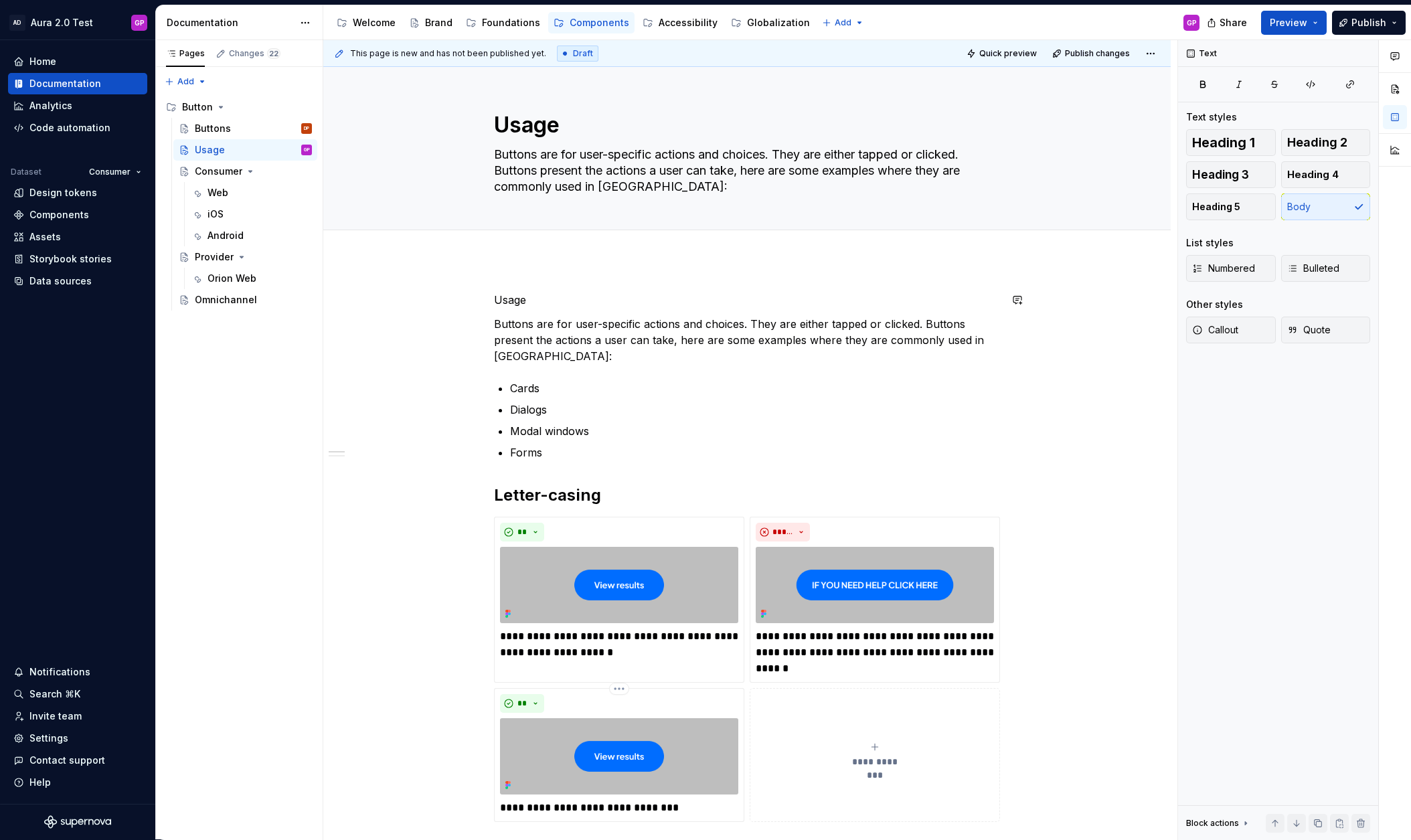
click at [513, 309] on div "**********" at bounding box center [747, 680] width 506 height 776
click at [510, 302] on p "Usage" at bounding box center [747, 300] width 506 height 16
click at [509, 302] on p "Usage" at bounding box center [747, 300] width 506 height 16
click at [556, 276] on button "Text" at bounding box center [546, 275] width 41 height 19
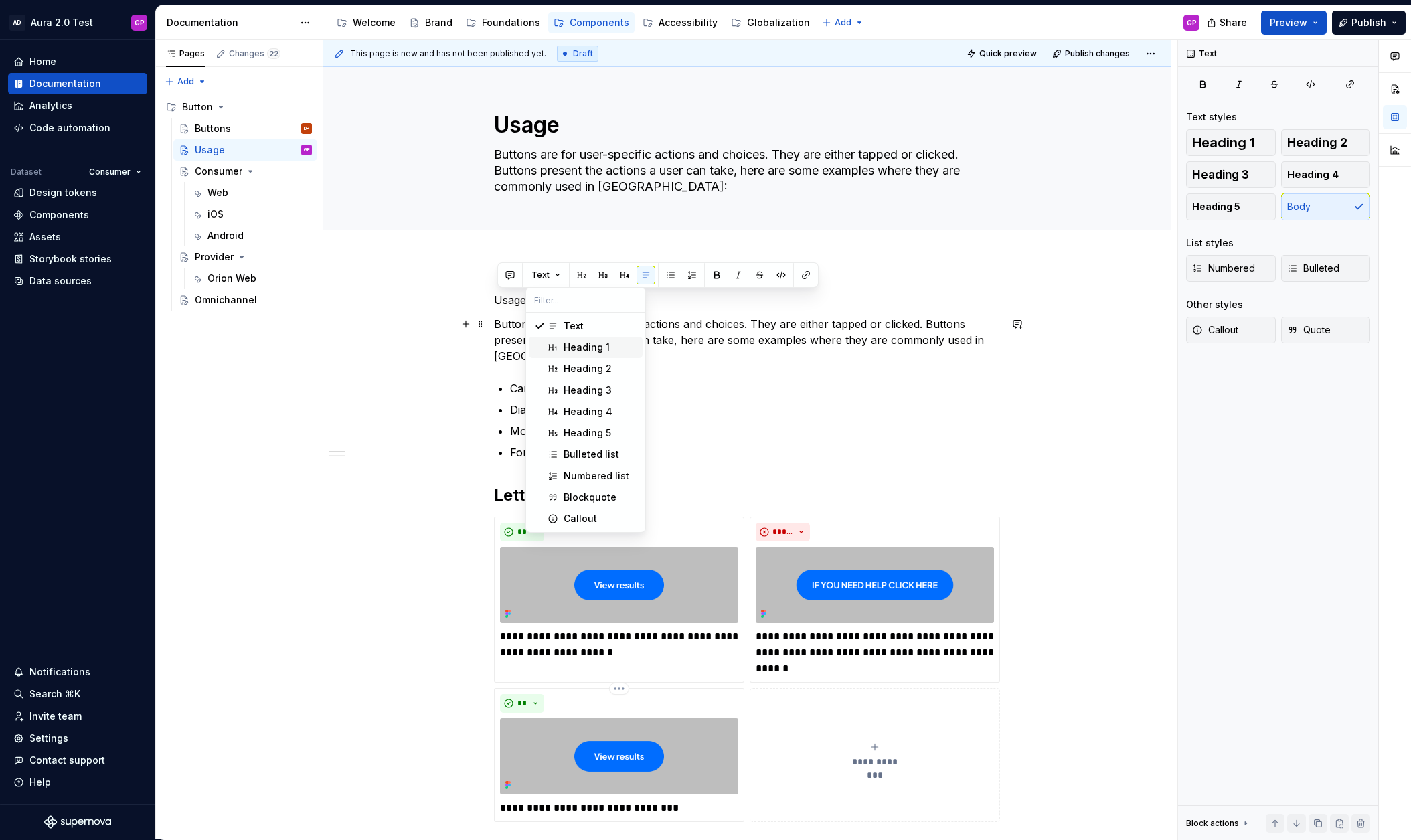
click at [568, 347] on div "Heading 1" at bounding box center [586, 347] width 46 height 14
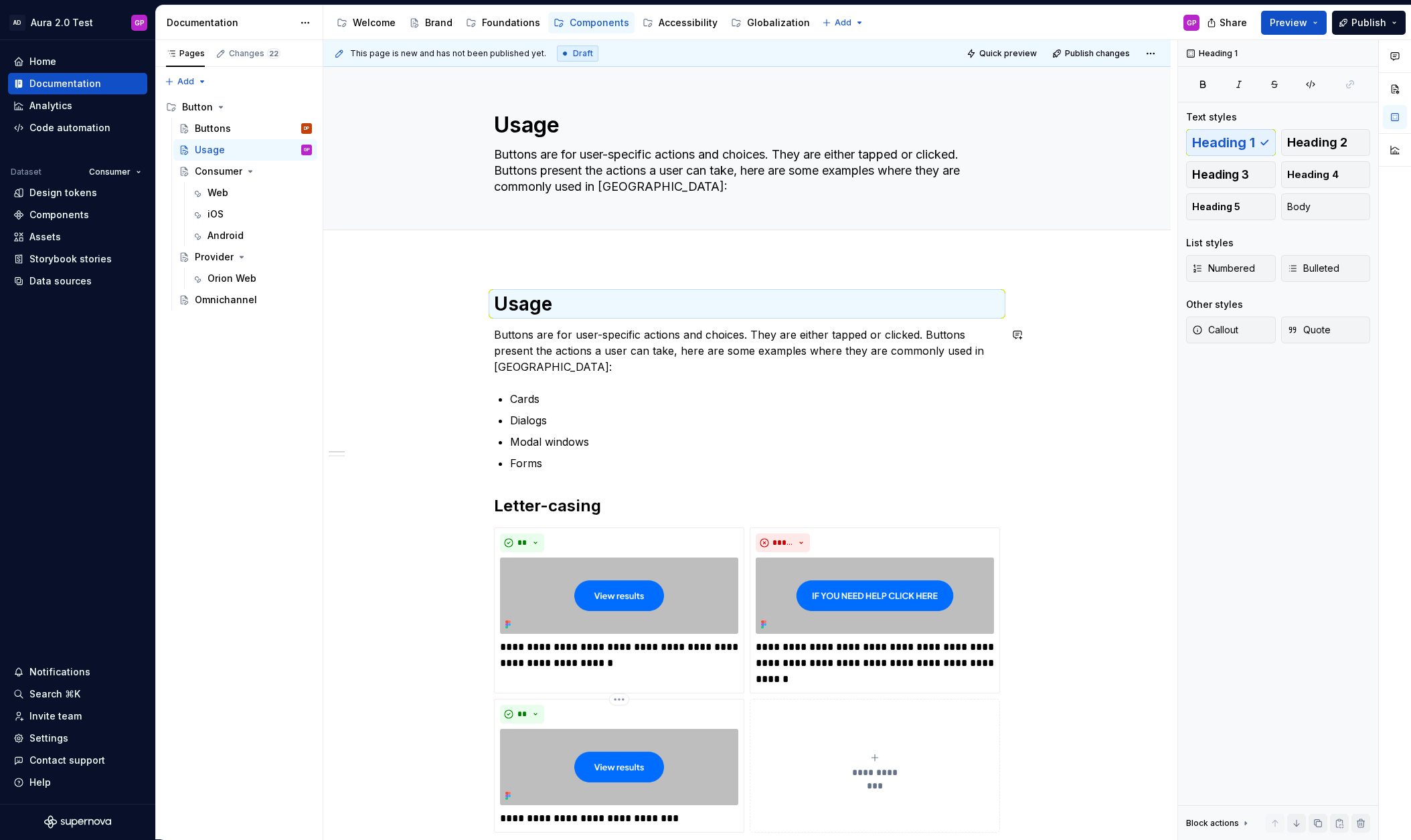
click at [404, 322] on div "**********" at bounding box center [750, 440] width 854 height 800
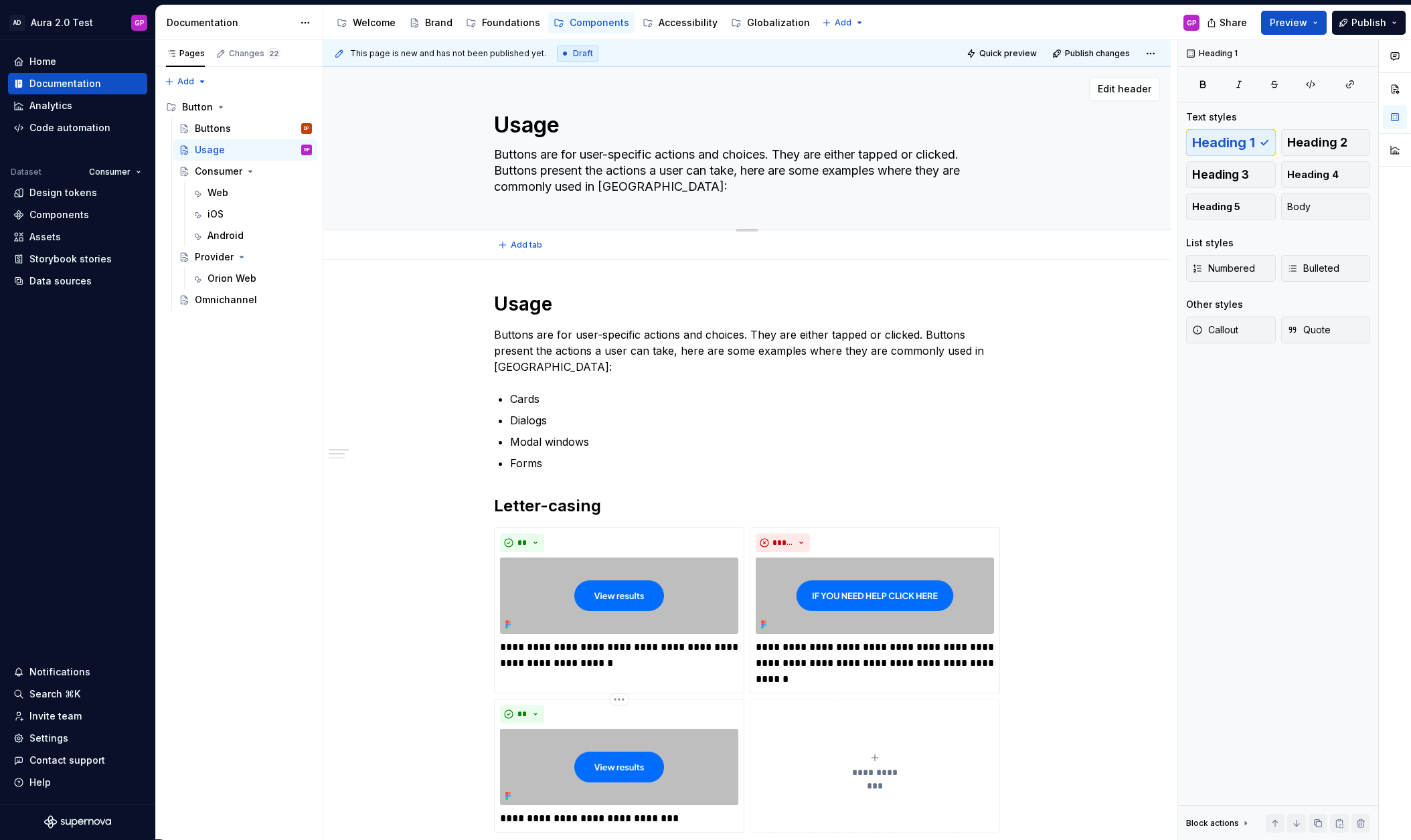
click at [577, 202] on div "Usage Buttons are for user-specific actions and choices. They are either tapped…" at bounding box center [747, 148] width 506 height 164
click at [1143, 91] on span "Edit header" at bounding box center [1124, 89] width 53 height 14
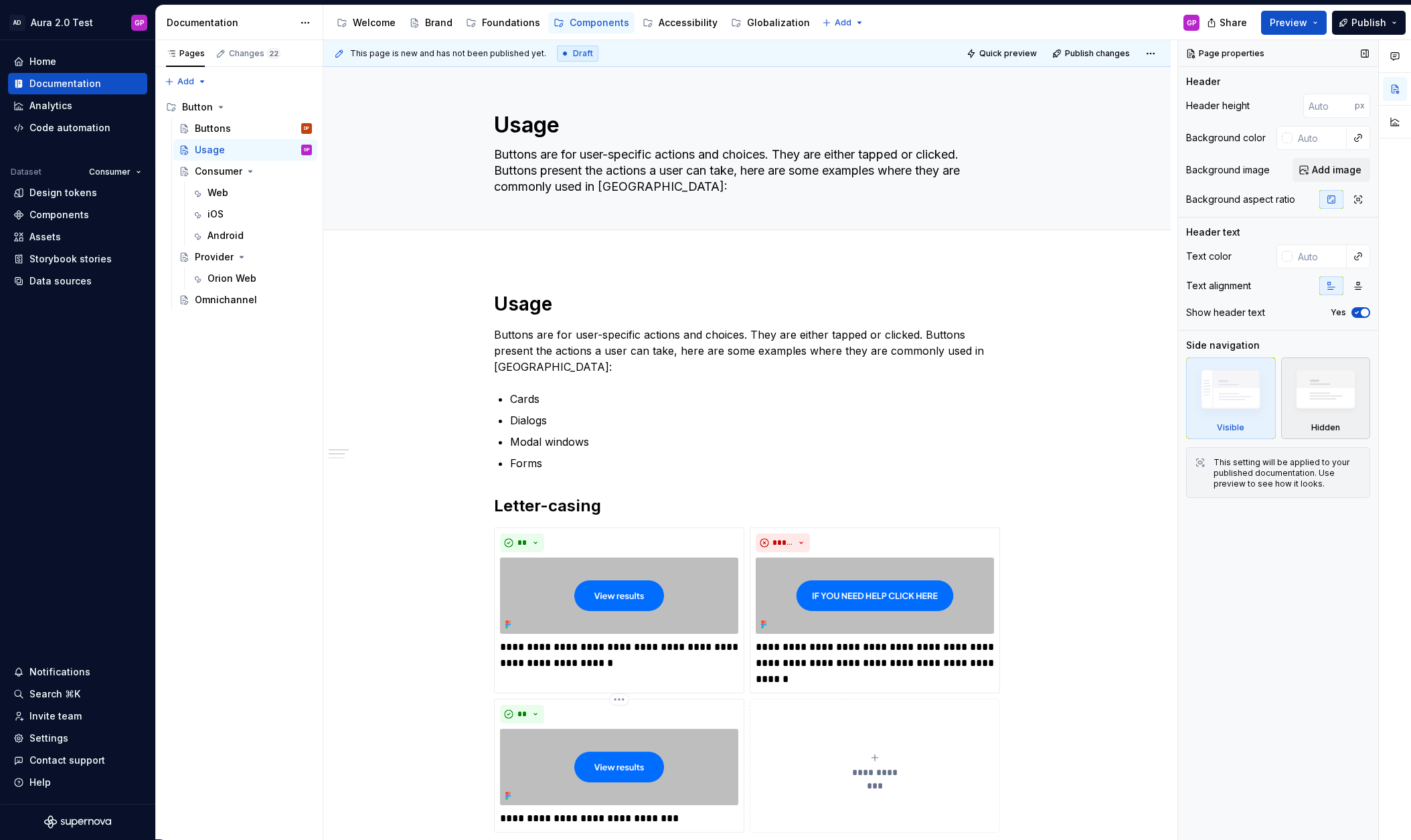
click at [1319, 393] on img at bounding box center [1325, 393] width 77 height 59
click at [1234, 394] on img at bounding box center [1230, 393] width 77 height 58
click at [657, 188] on textarea "Buttons are for user-specific actions and choices. They are either tapped or cl…" at bounding box center [744, 170] width 506 height 53
drag, startPoint x: 635, startPoint y: 183, endPoint x: 446, endPoint y: 160, distance: 190.4
click at [446, 160] on div "Usage Buttons are for user-specific actions and choices. They are either tapped…" at bounding box center [747, 148] width 740 height 164
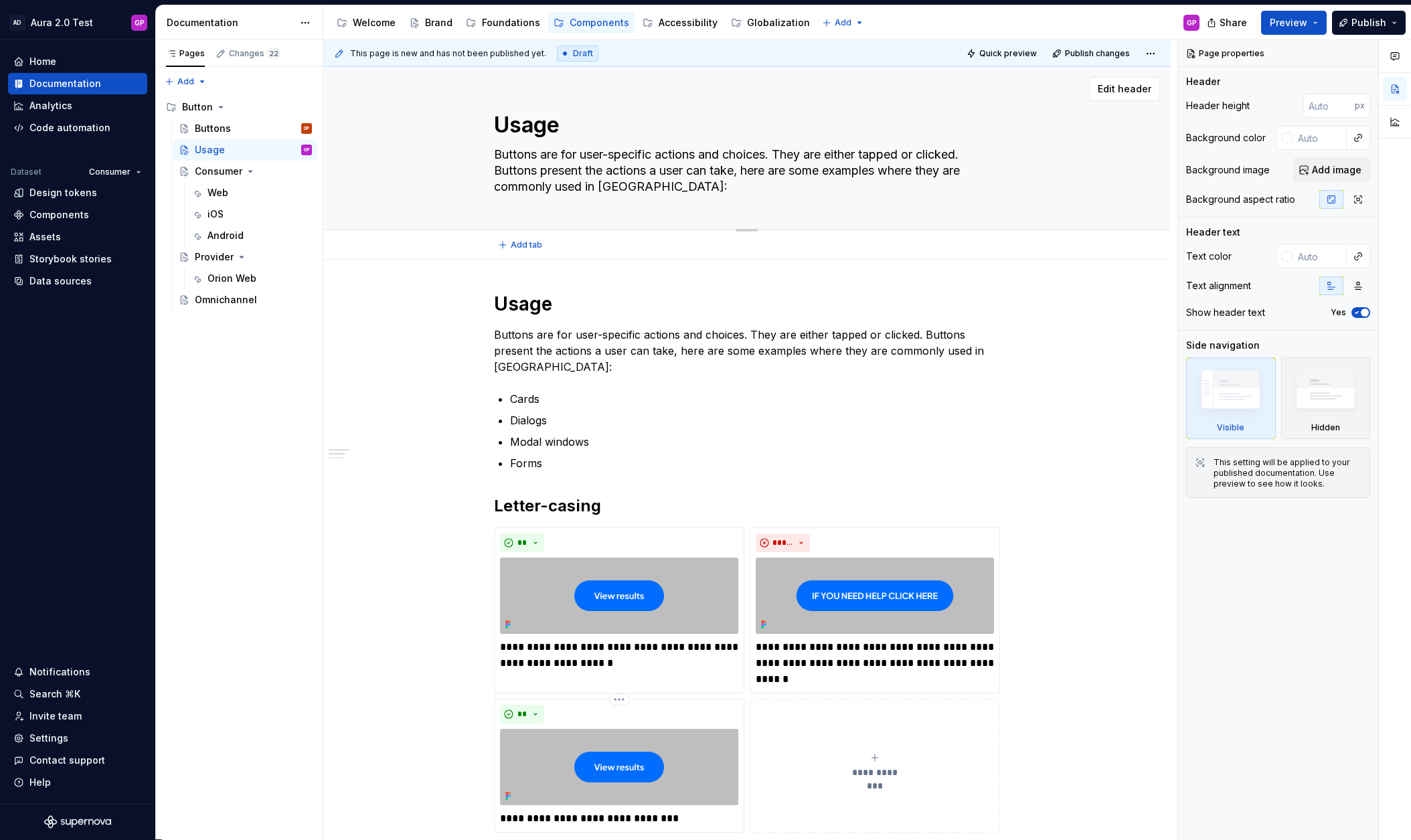
type textarea "*"
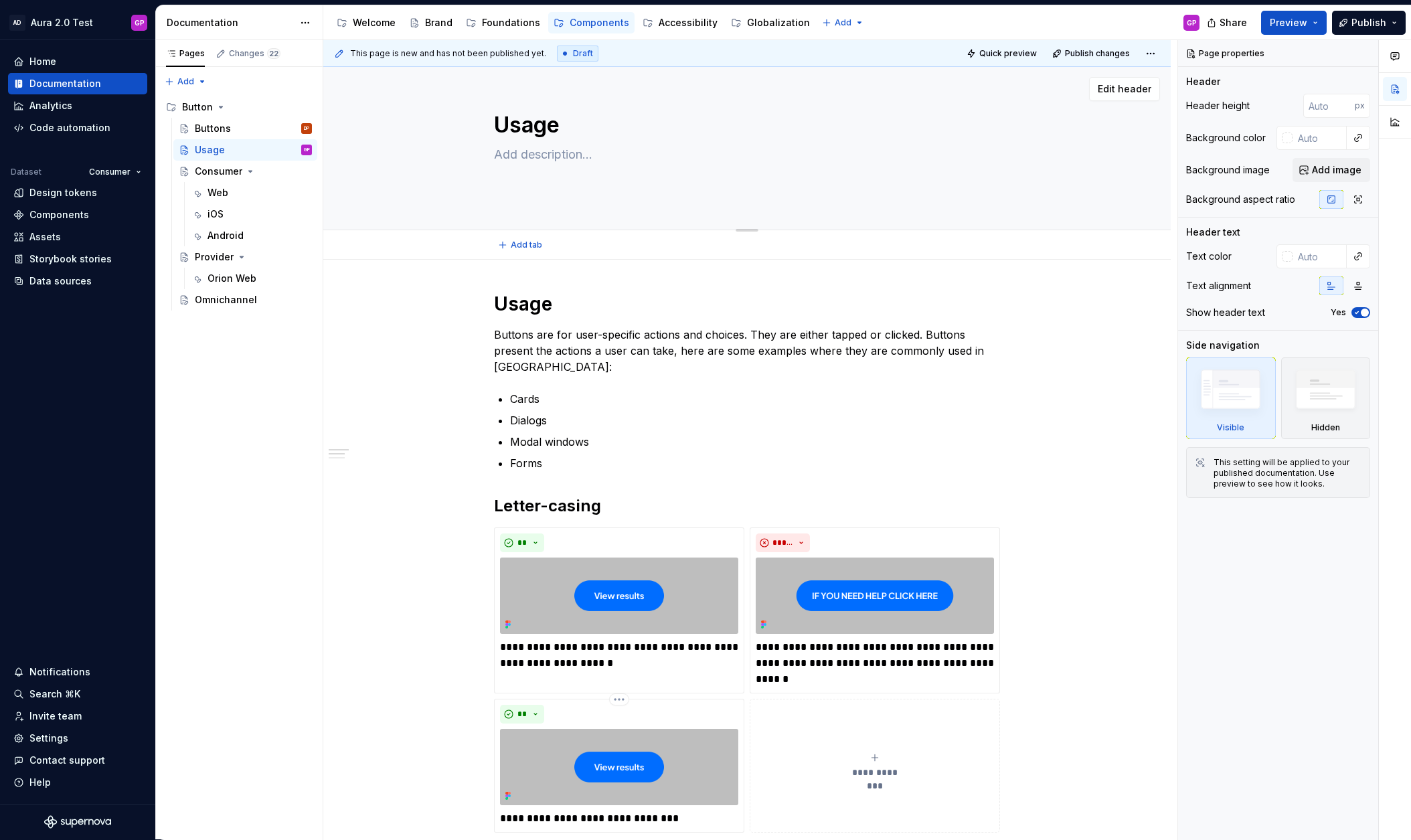
scroll to position [16, 0]
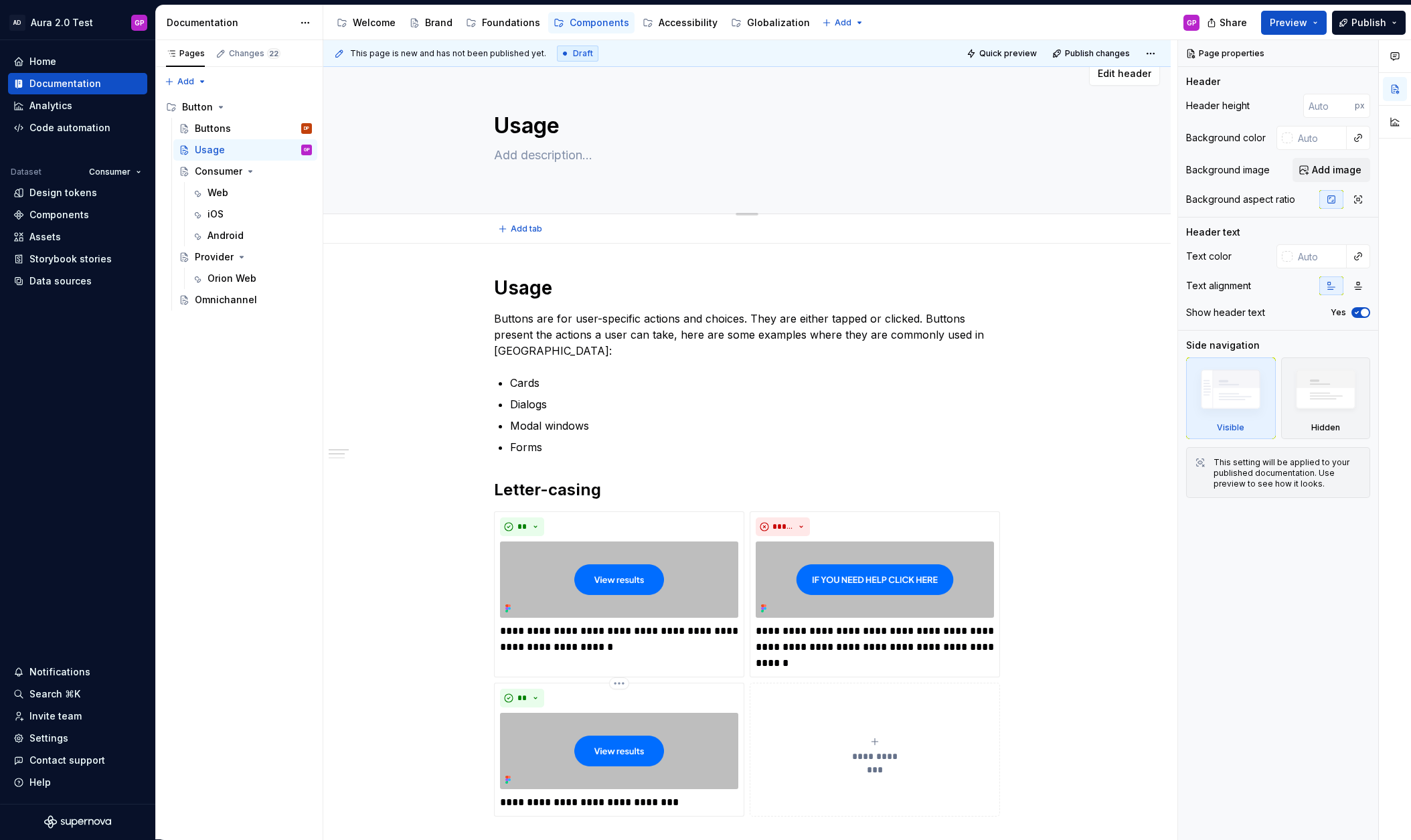
type textarea "*"
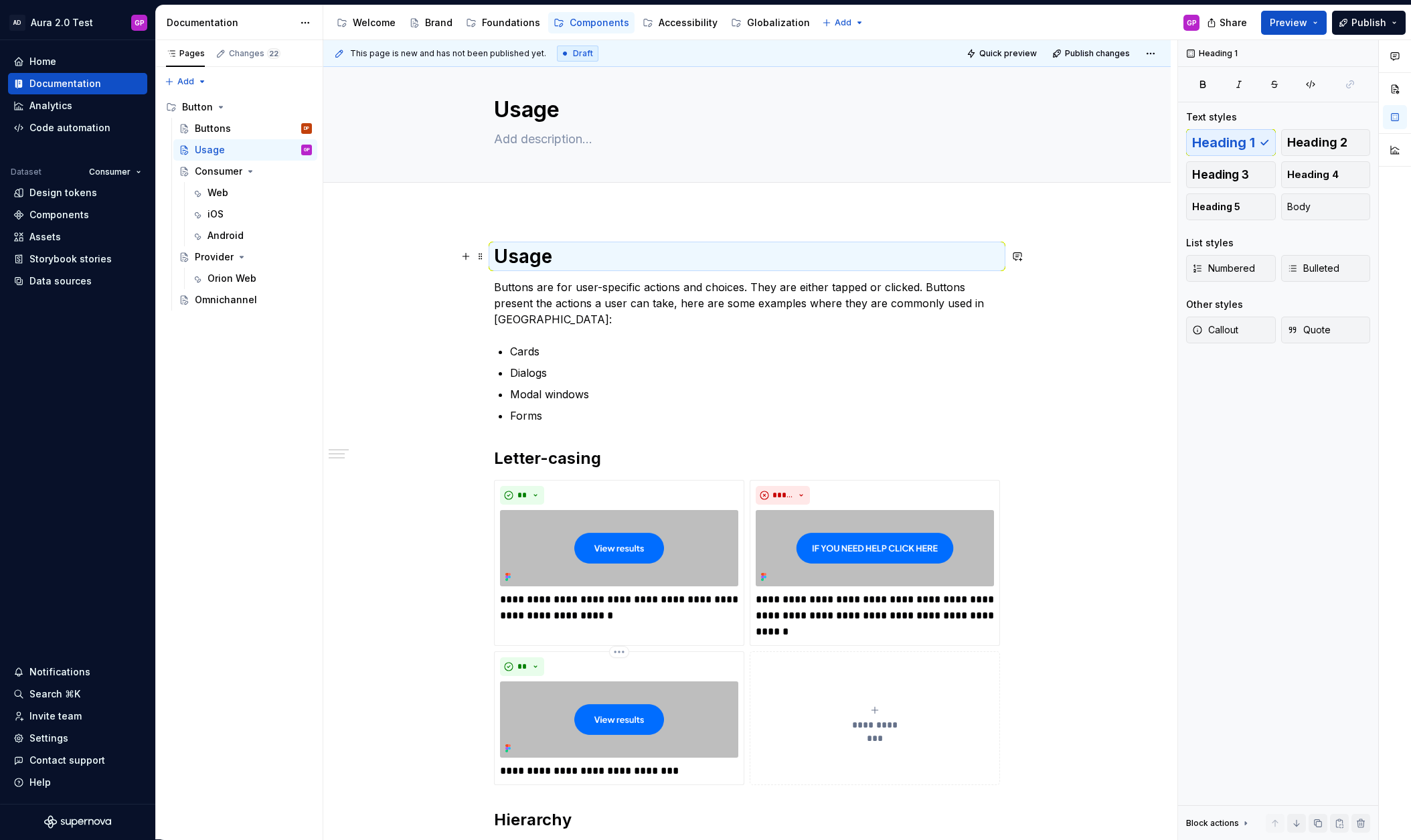
click at [408, 258] on div "**********" at bounding box center [750, 440] width 854 height 800
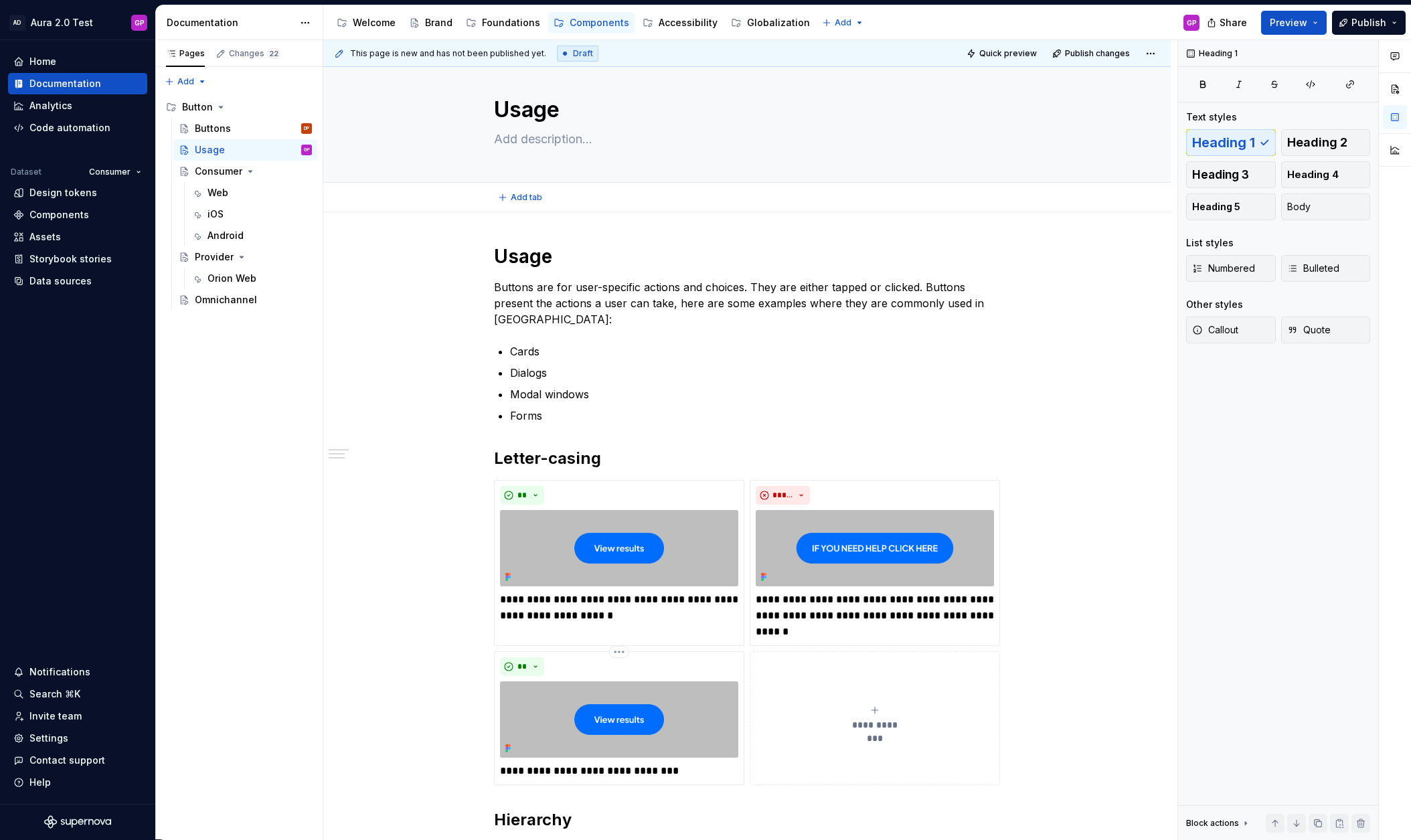
scroll to position [0, 0]
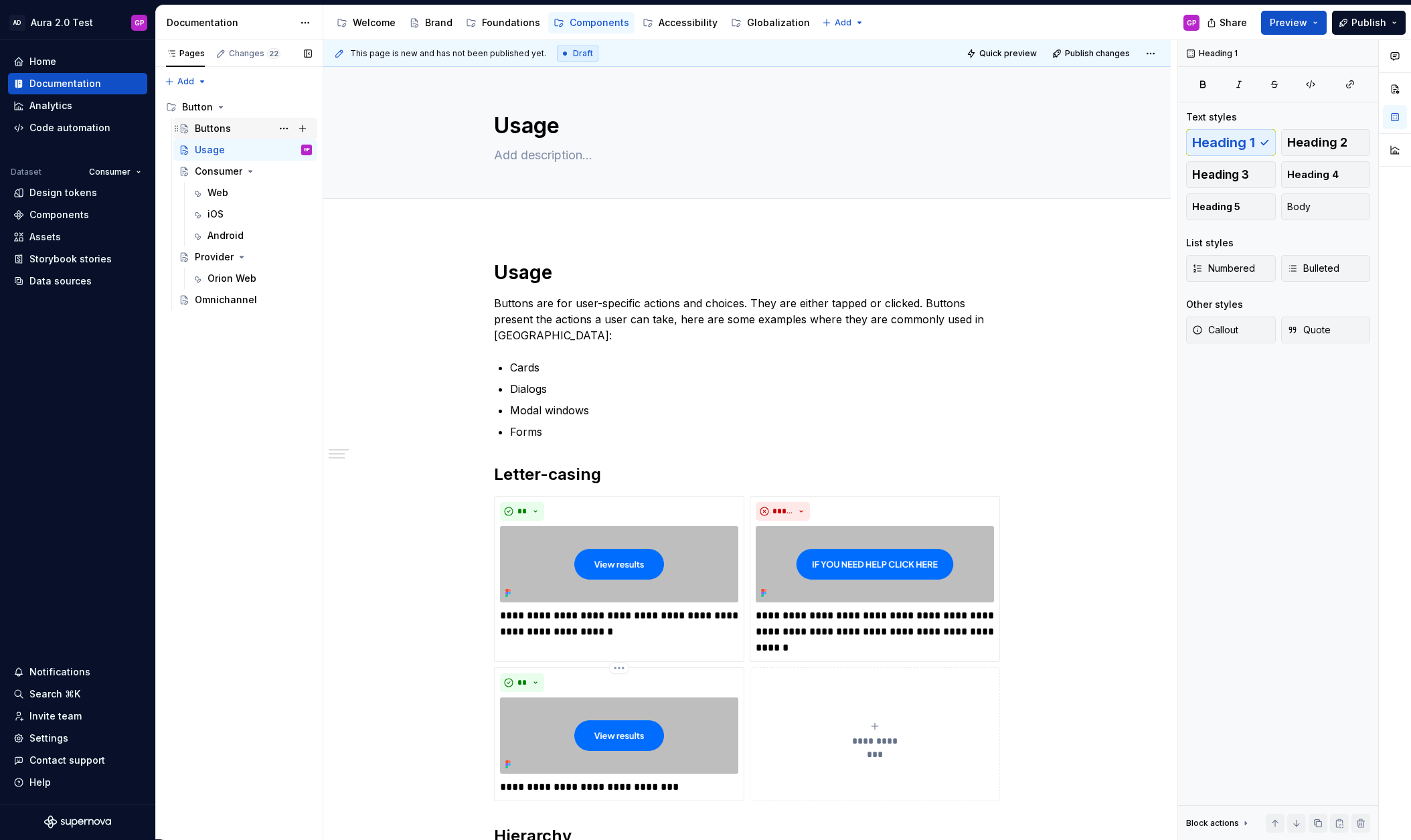
click at [210, 131] on div "Buttons" at bounding box center [213, 128] width 36 height 14
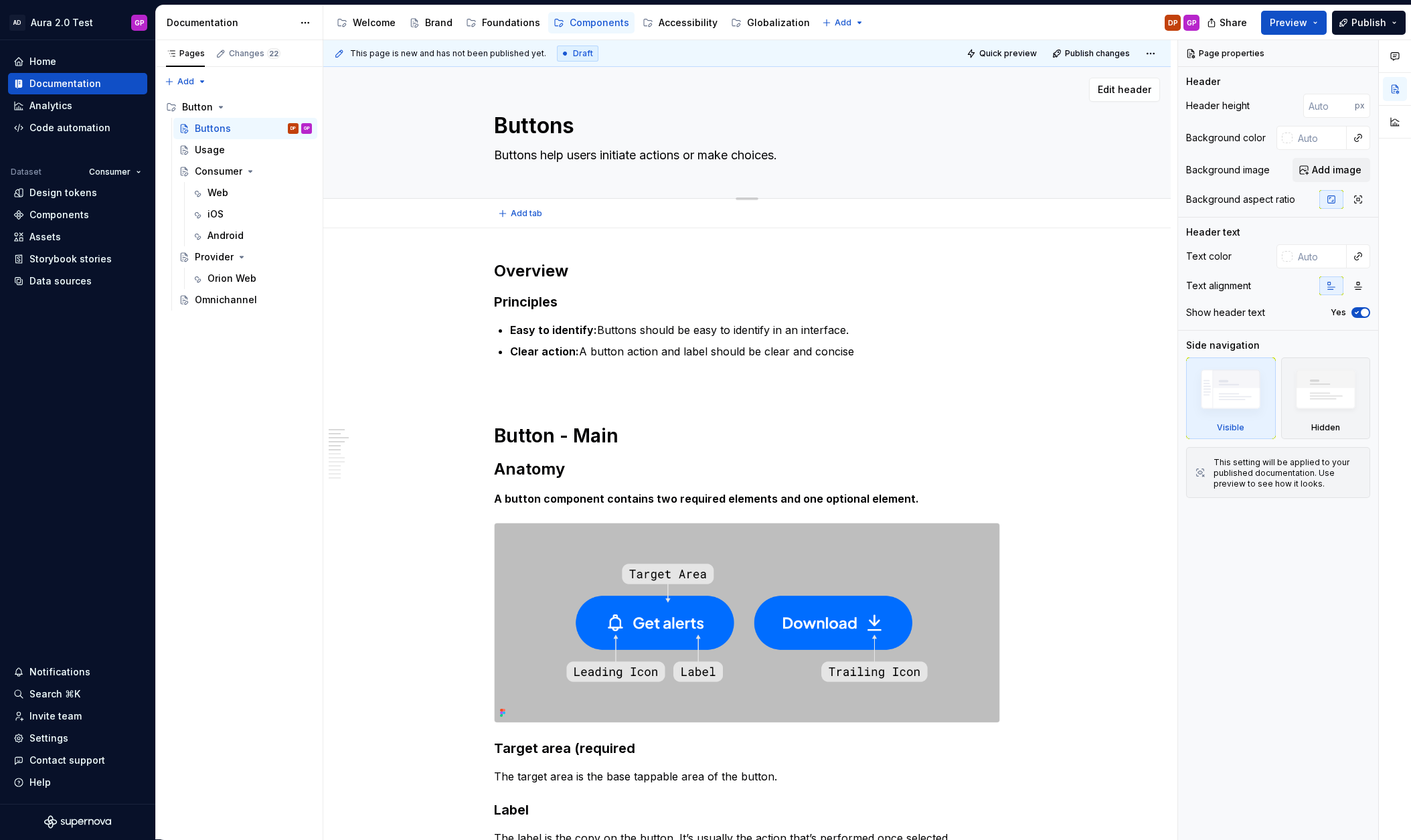
drag, startPoint x: 798, startPoint y: 156, endPoint x: 485, endPoint y: 121, distance: 315.0
click at [485, 121] on div "Buttons Buttons help users initiate actions or make choices." at bounding box center [747, 132] width 740 height 131
click at [497, 123] on textarea "Buttons" at bounding box center [744, 126] width 506 height 32
click at [497, 122] on textarea "Buttons" at bounding box center [744, 126] width 506 height 32
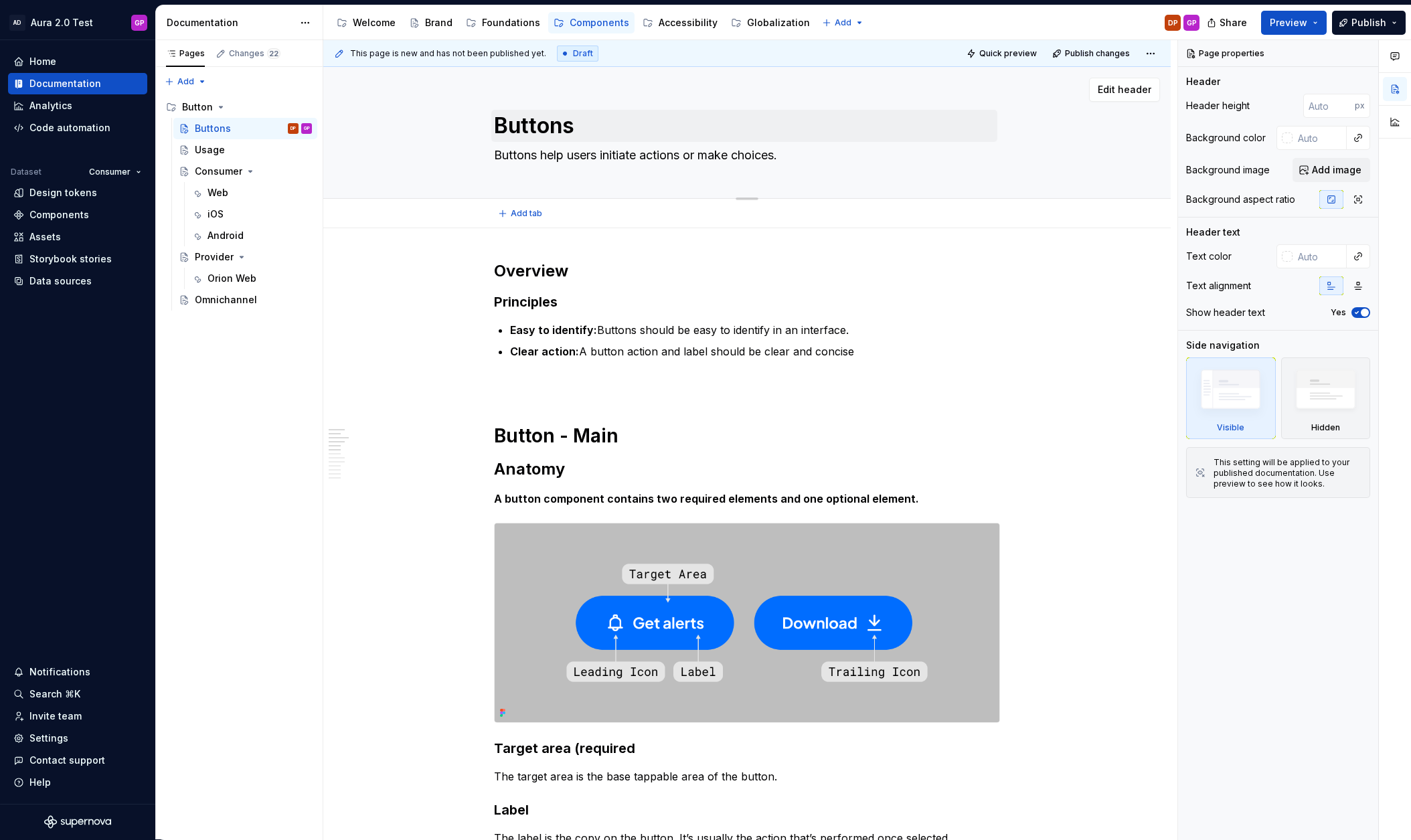
drag, startPoint x: 688, startPoint y: 148, endPoint x: 499, endPoint y: 120, distance: 191.1
click at [487, 118] on div "Buttons Buttons help users initiate actions or make choices." at bounding box center [747, 132] width 740 height 131
click at [522, 120] on textarea "Buttons" at bounding box center [744, 126] width 506 height 32
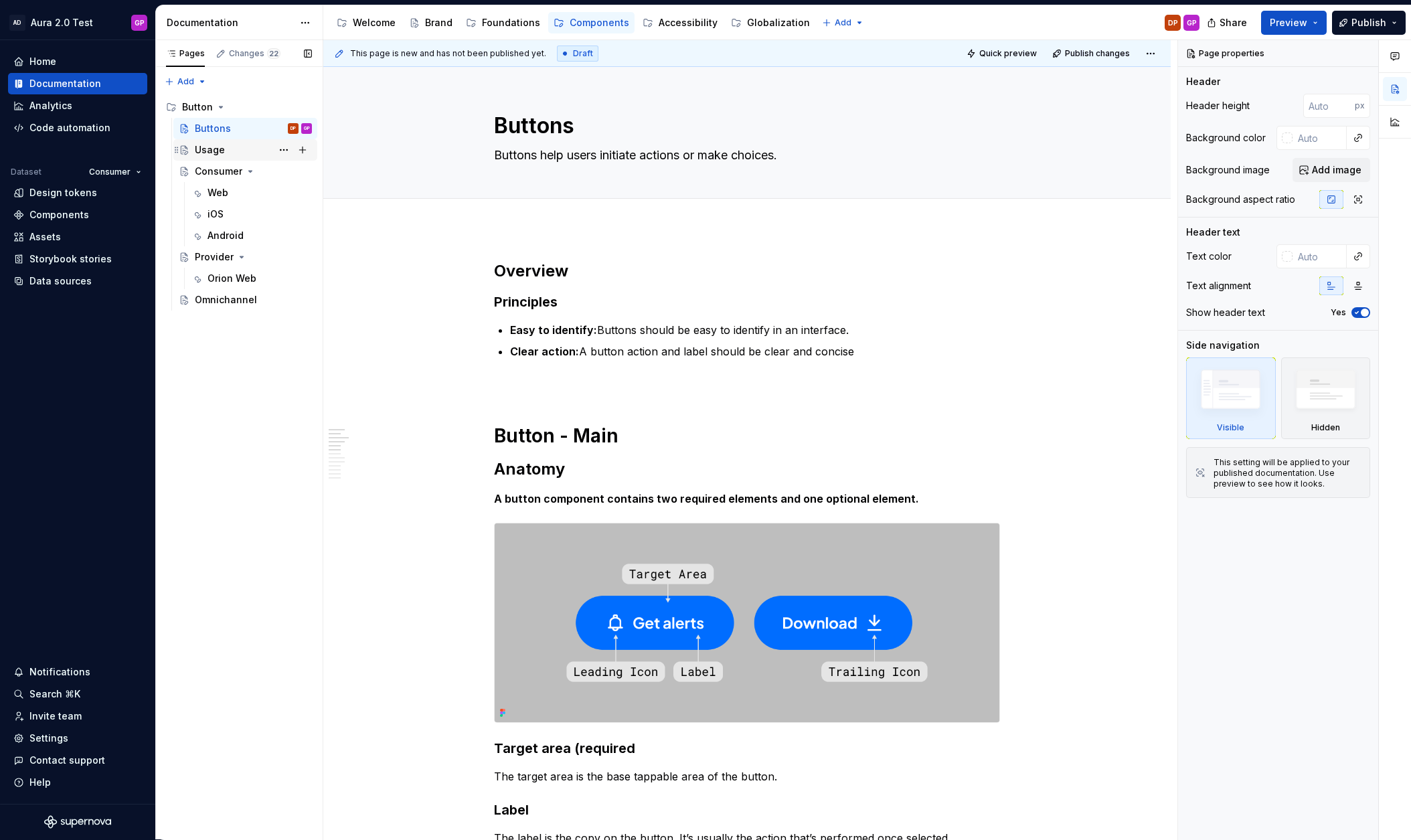
click at [208, 146] on div "Usage" at bounding box center [210, 150] width 30 height 14
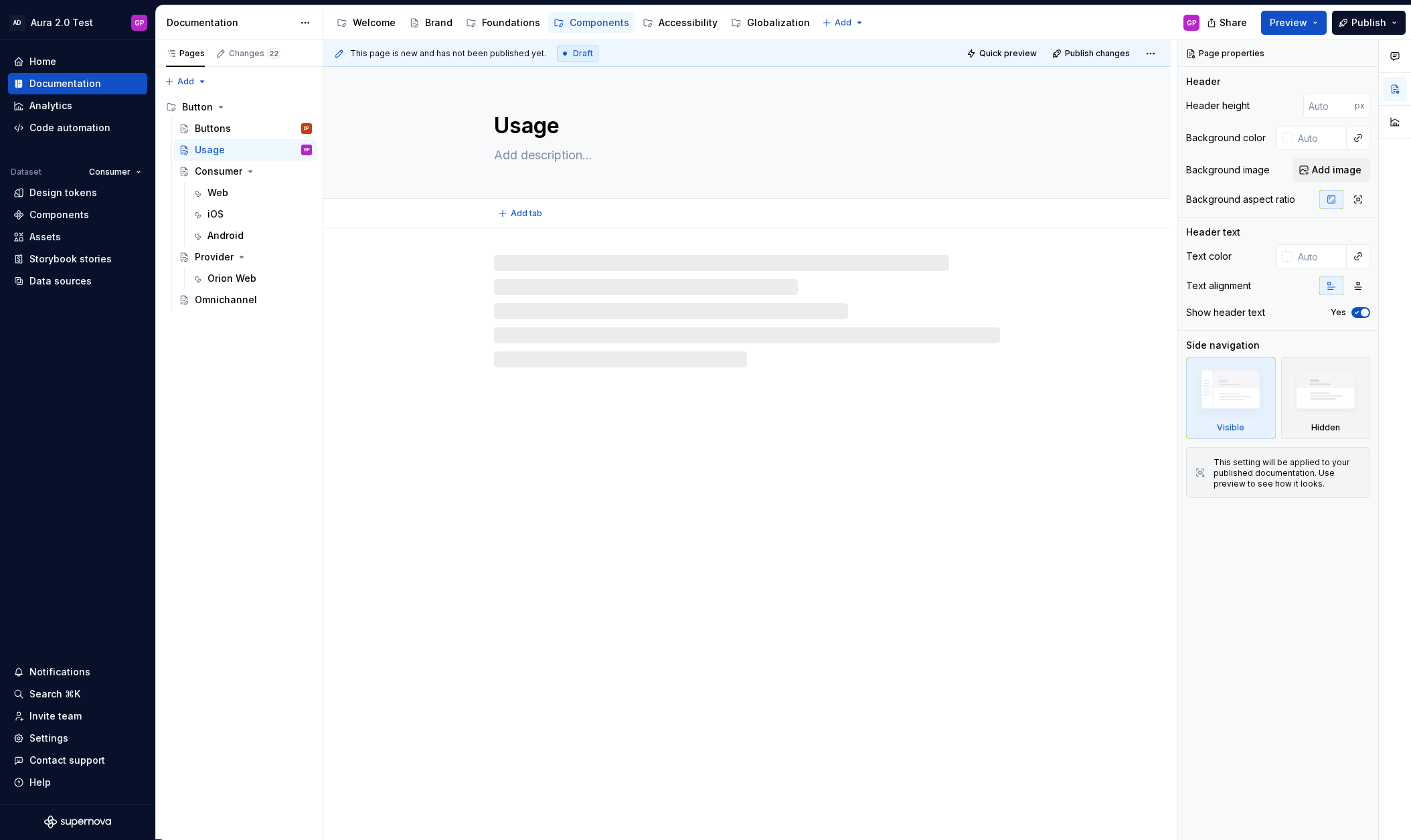
click at [510, 124] on textarea "Usage" at bounding box center [744, 126] width 506 height 32
paste textarea "Buttons"
type textarea "*"
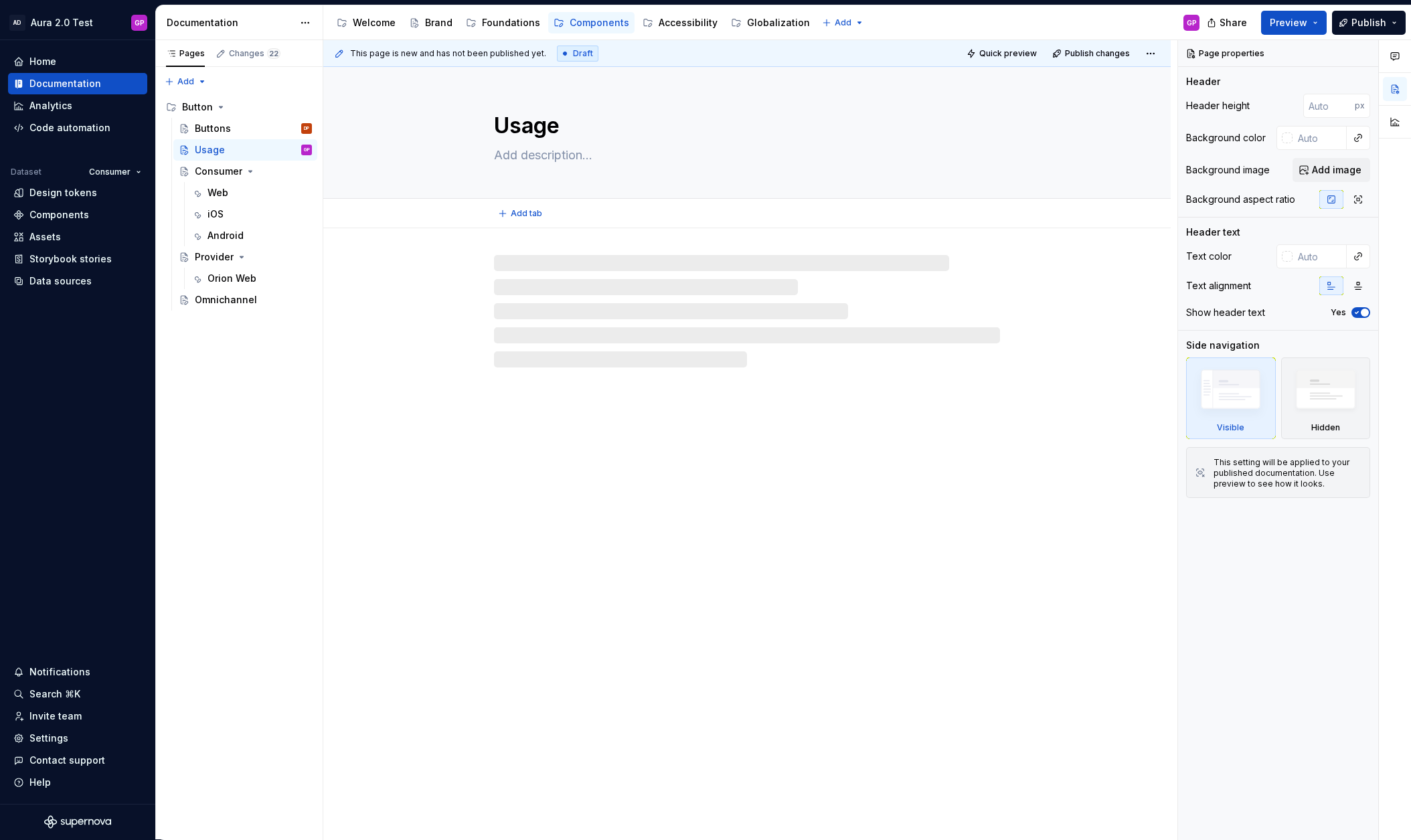
type textarea "Buttons"
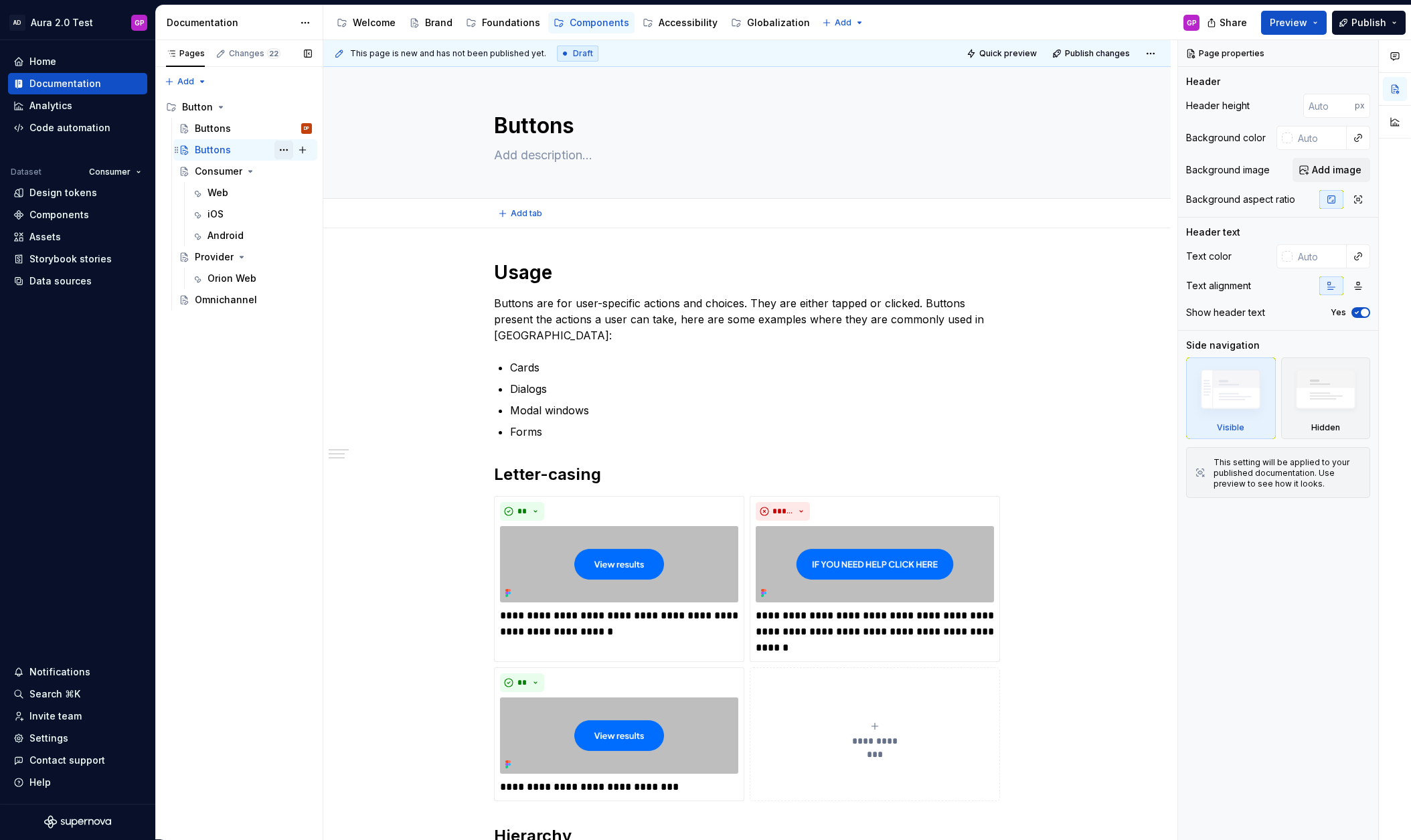
type textarea "*"
type textarea "Buttons"
click at [228, 126] on div "Buttons" at bounding box center [213, 128] width 36 height 14
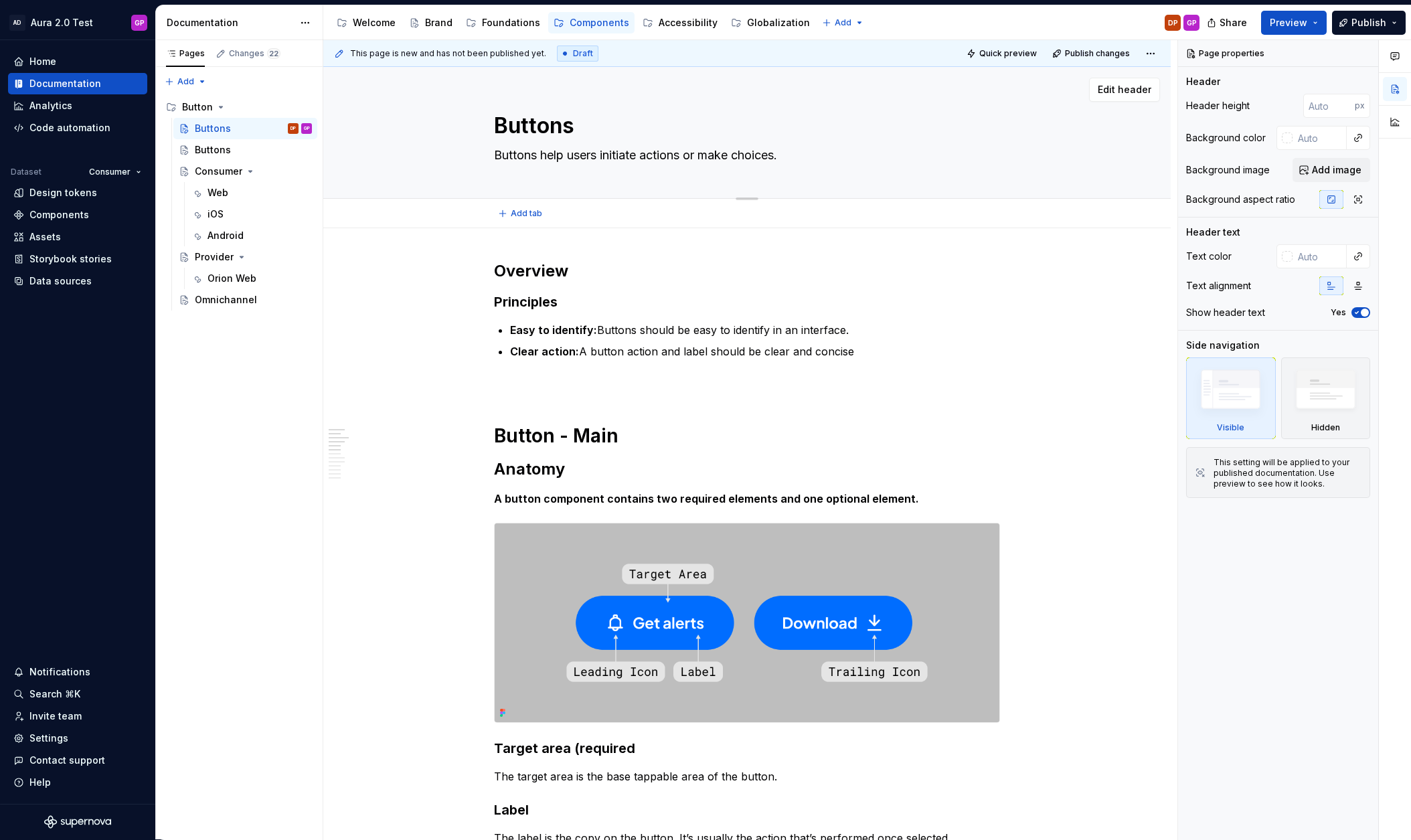
click at [507, 155] on textarea "Buttons help users initiate actions or make choices." at bounding box center [744, 155] width 506 height 22
click at [515, 128] on textarea "Buttons" at bounding box center [744, 126] width 506 height 32
click at [405, 230] on div "This page is new and has not been published yet. Draft Quick preview Publish ch…" at bounding box center [750, 440] width 854 height 800
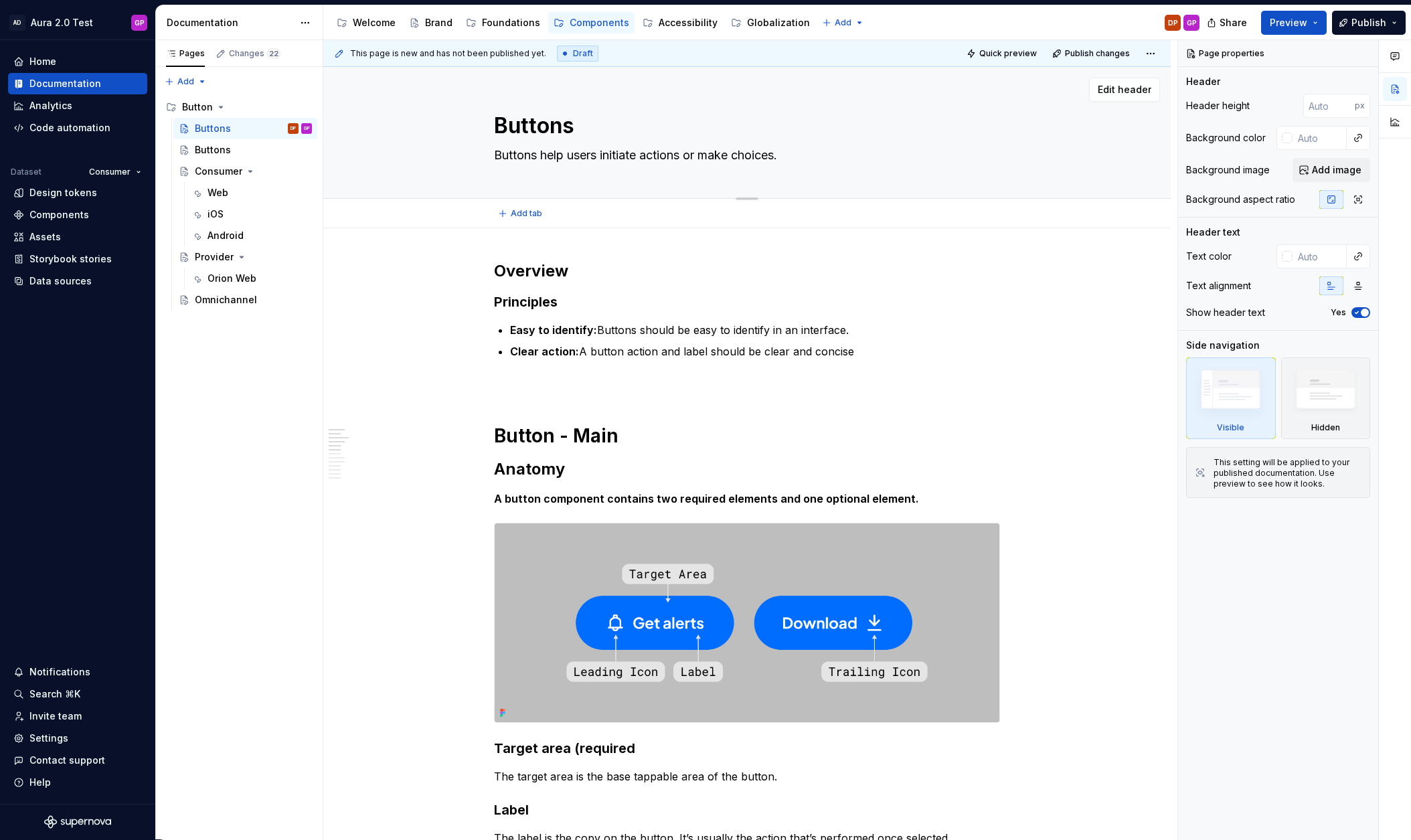
click at [518, 154] on textarea "Buttons help users initiate actions or make choices." at bounding box center [744, 155] width 506 height 22
click at [218, 148] on div "Buttons" at bounding box center [213, 150] width 36 height 14
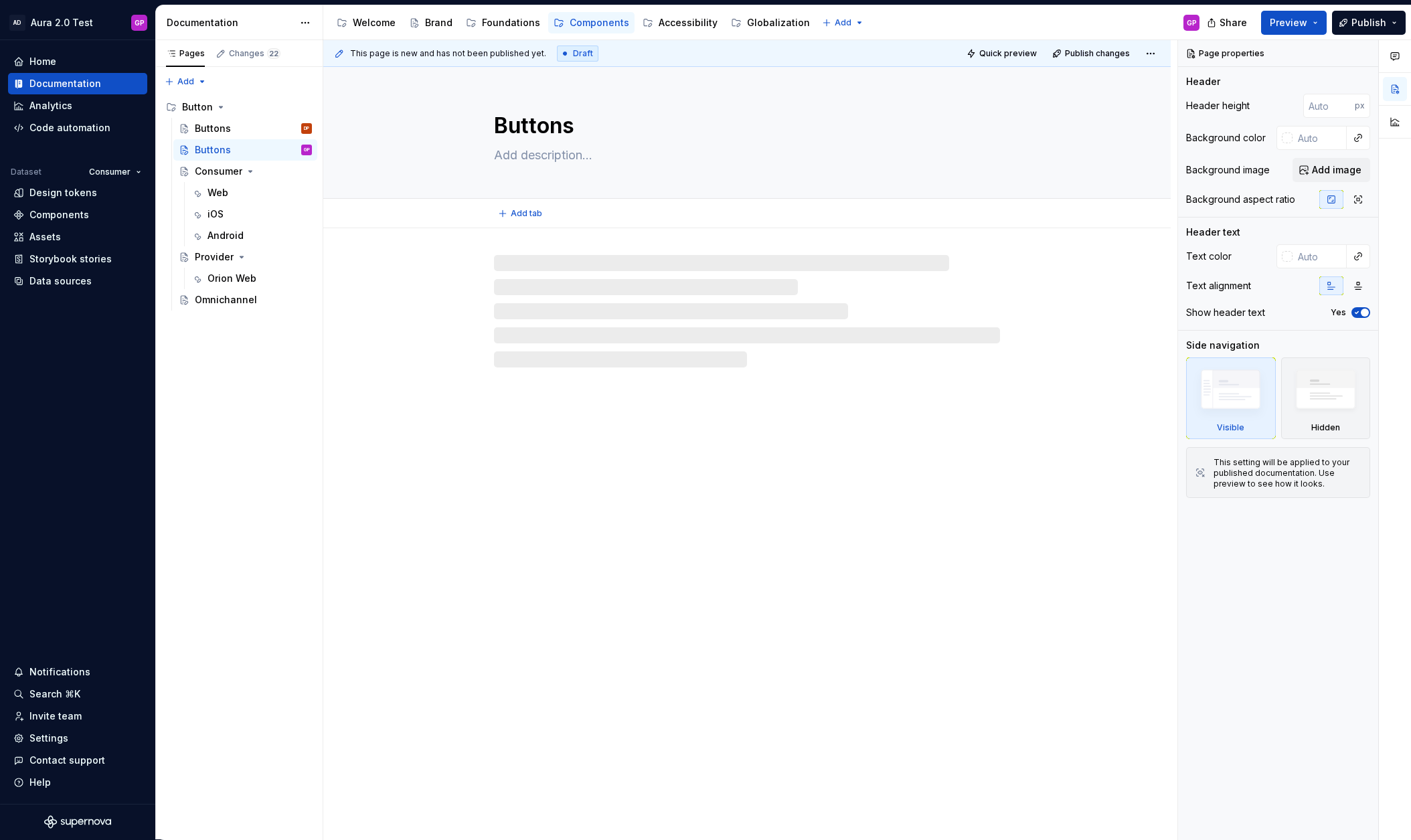
click at [511, 130] on textarea "Buttons" at bounding box center [744, 126] width 506 height 32
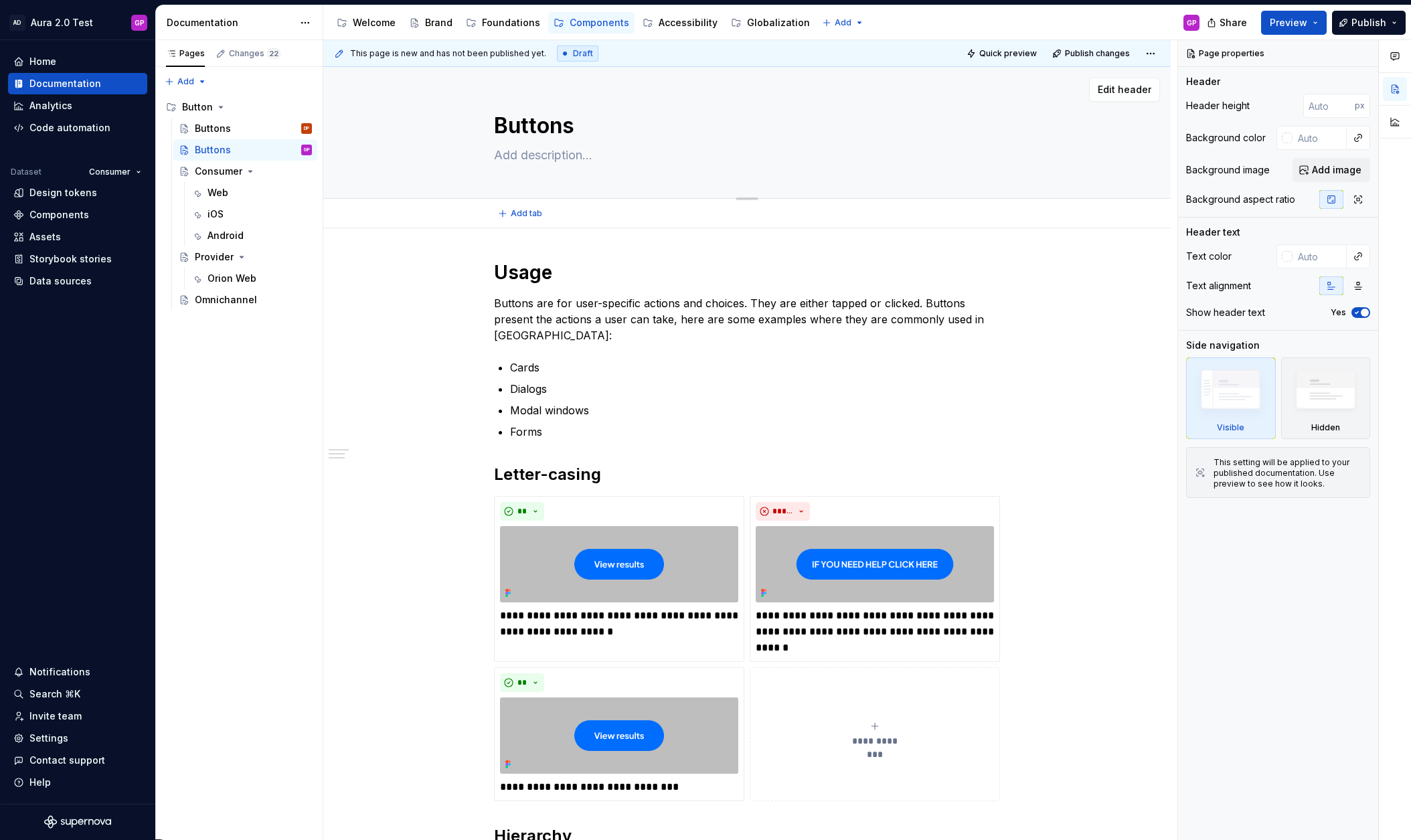
click at [511, 130] on textarea "Buttons" at bounding box center [744, 126] width 506 height 32
type textarea "*"
type textarea "U"
type textarea "*"
type textarea "Ua"
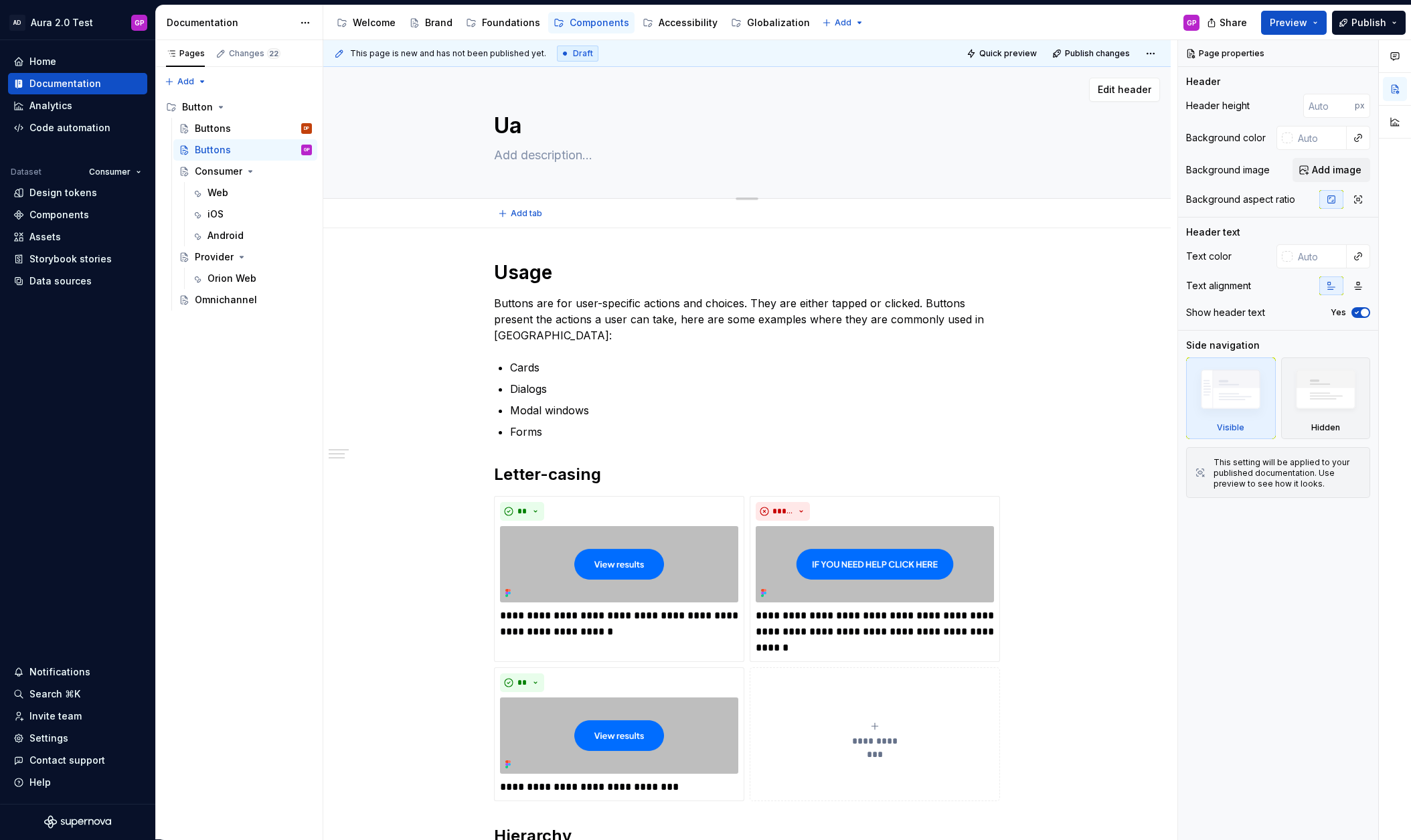
type textarea "*"
type textarea "Uas"
type textarea "*"
type textarea "Uasg"
type textarea "*"
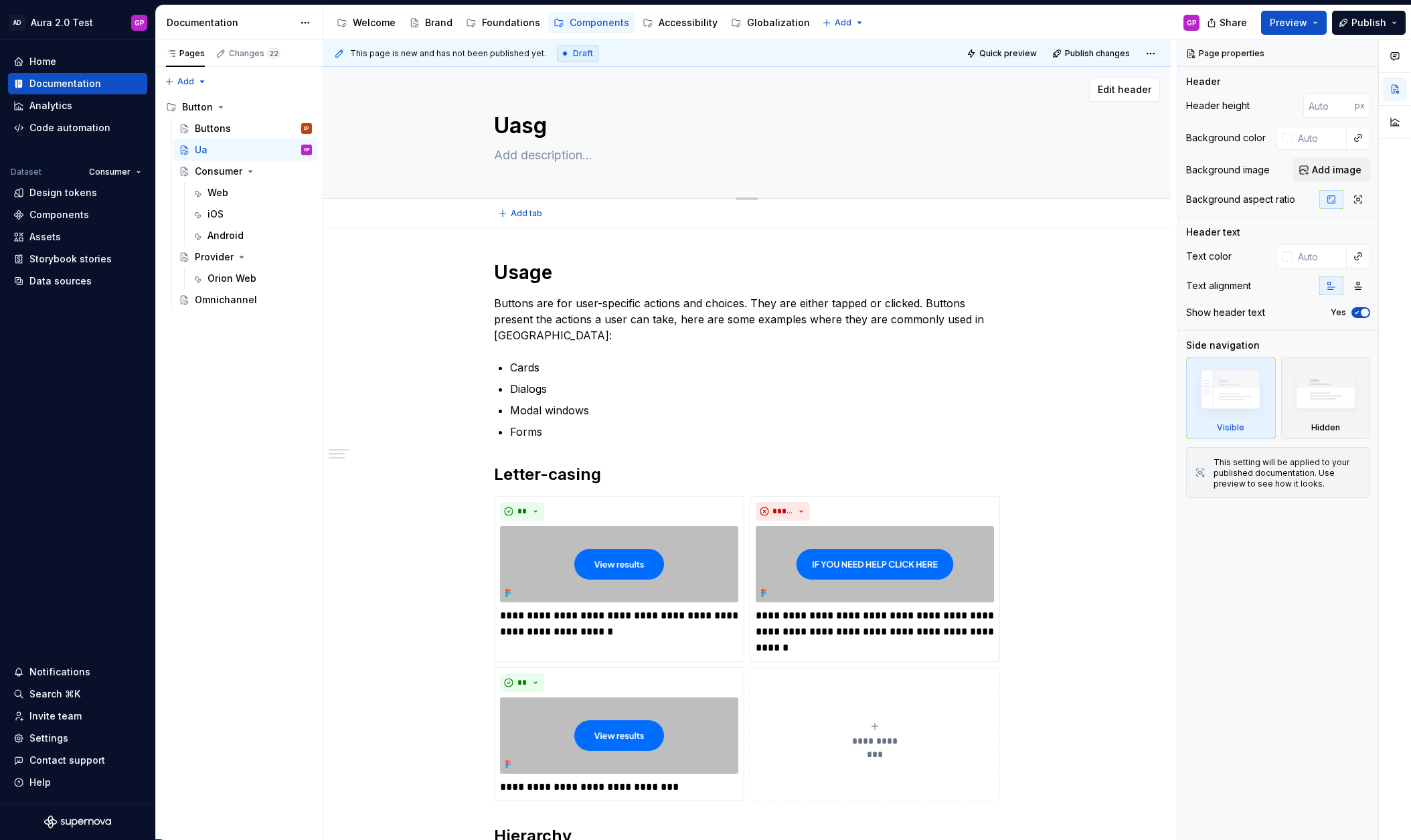
type textarea "Uasge"
type textarea "*"
type textarea "Uasge"
click at [435, 254] on div "**********" at bounding box center [750, 440] width 854 height 800
click at [520, 127] on textarea "Uasge" at bounding box center [744, 126] width 506 height 32
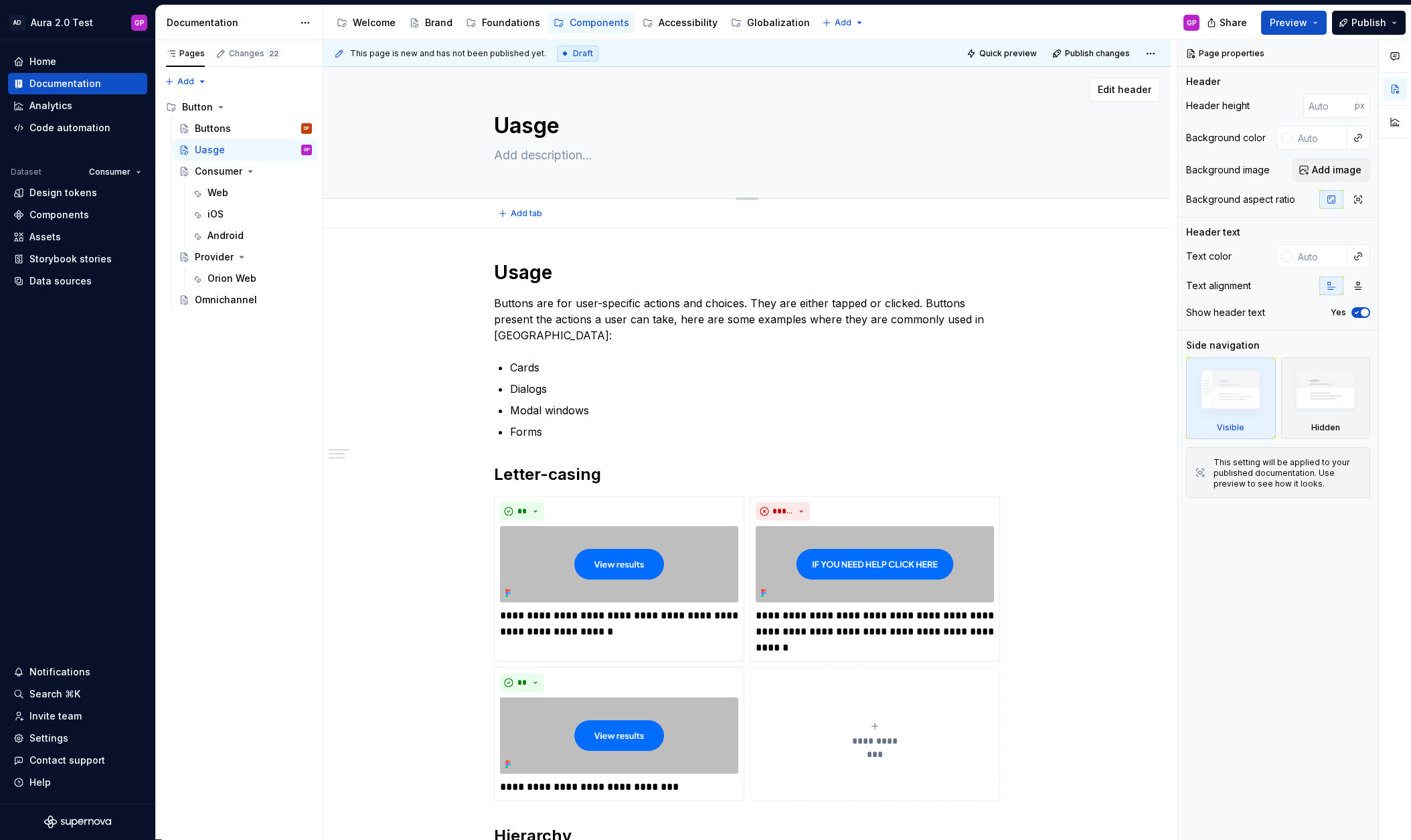
click at [520, 127] on textarea "Uasge" at bounding box center [744, 126] width 506 height 32
click at [519, 127] on textarea "Uasge" at bounding box center [744, 126] width 506 height 32
type textarea "*"
type textarea "U"
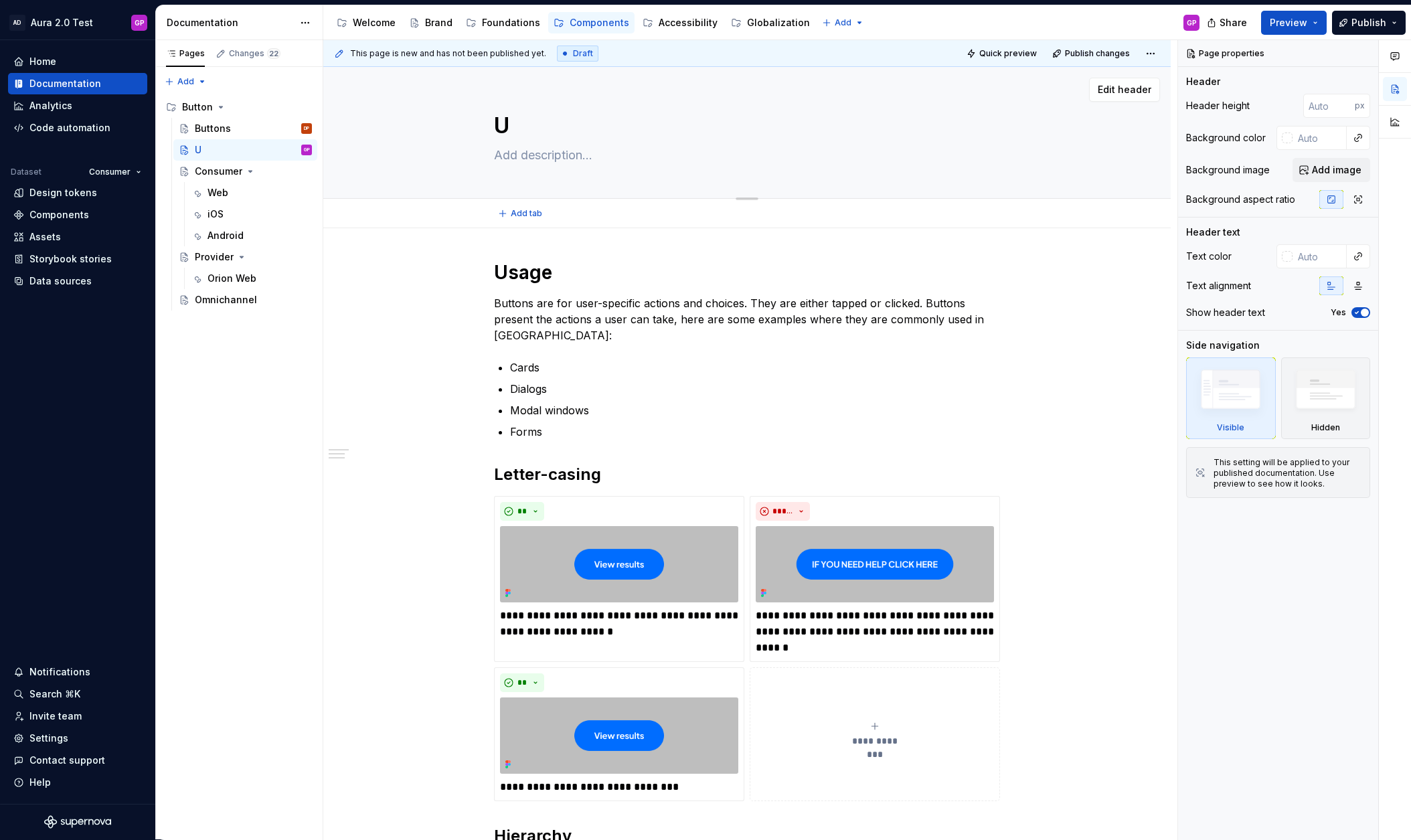
type textarea "*"
type textarea "Us"
type textarea "*"
type textarea "Usa"
type textarea "*"
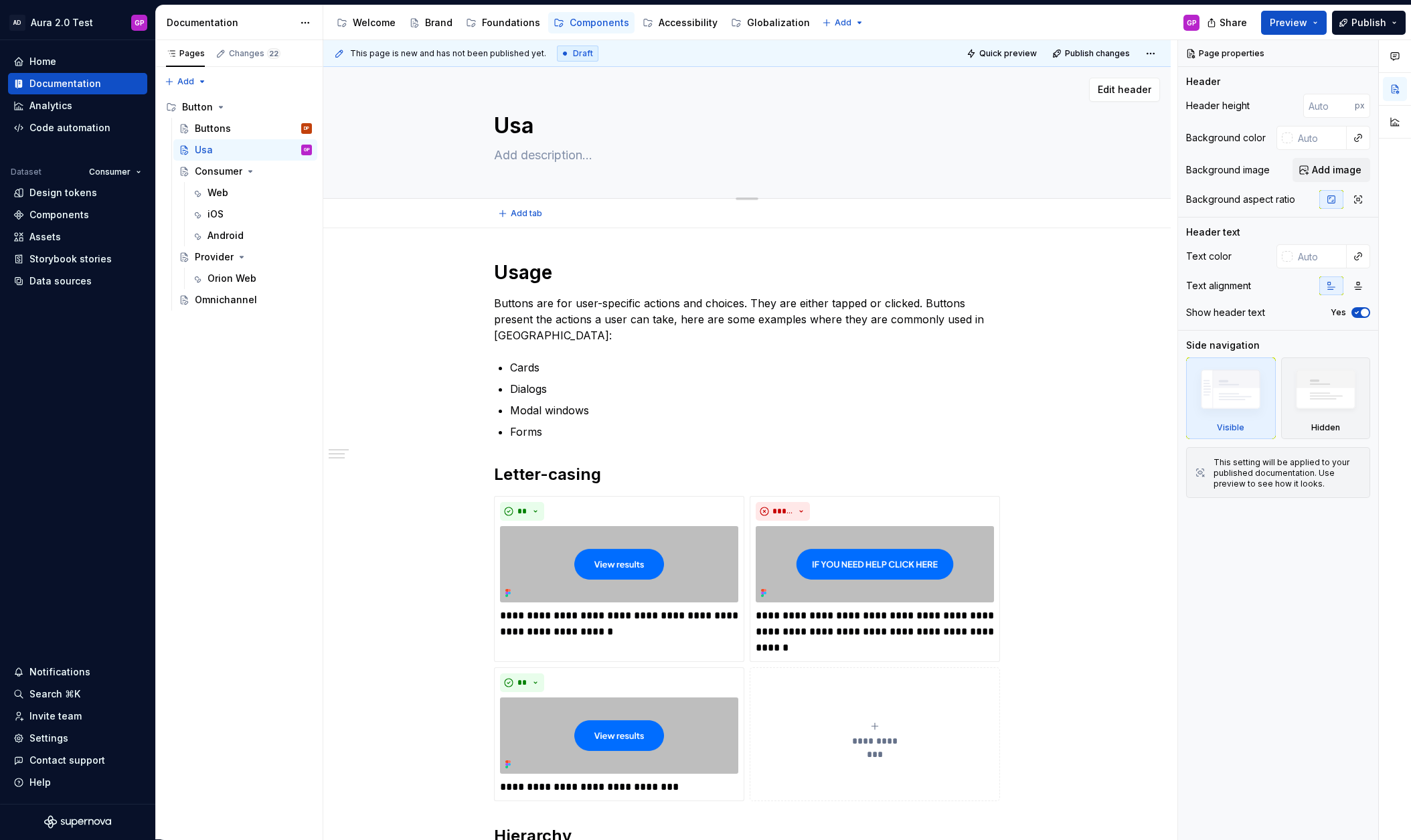
type textarea "Usag"
type textarea "*"
type textarea "Usage"
type textarea "*"
type textarea "Usage"
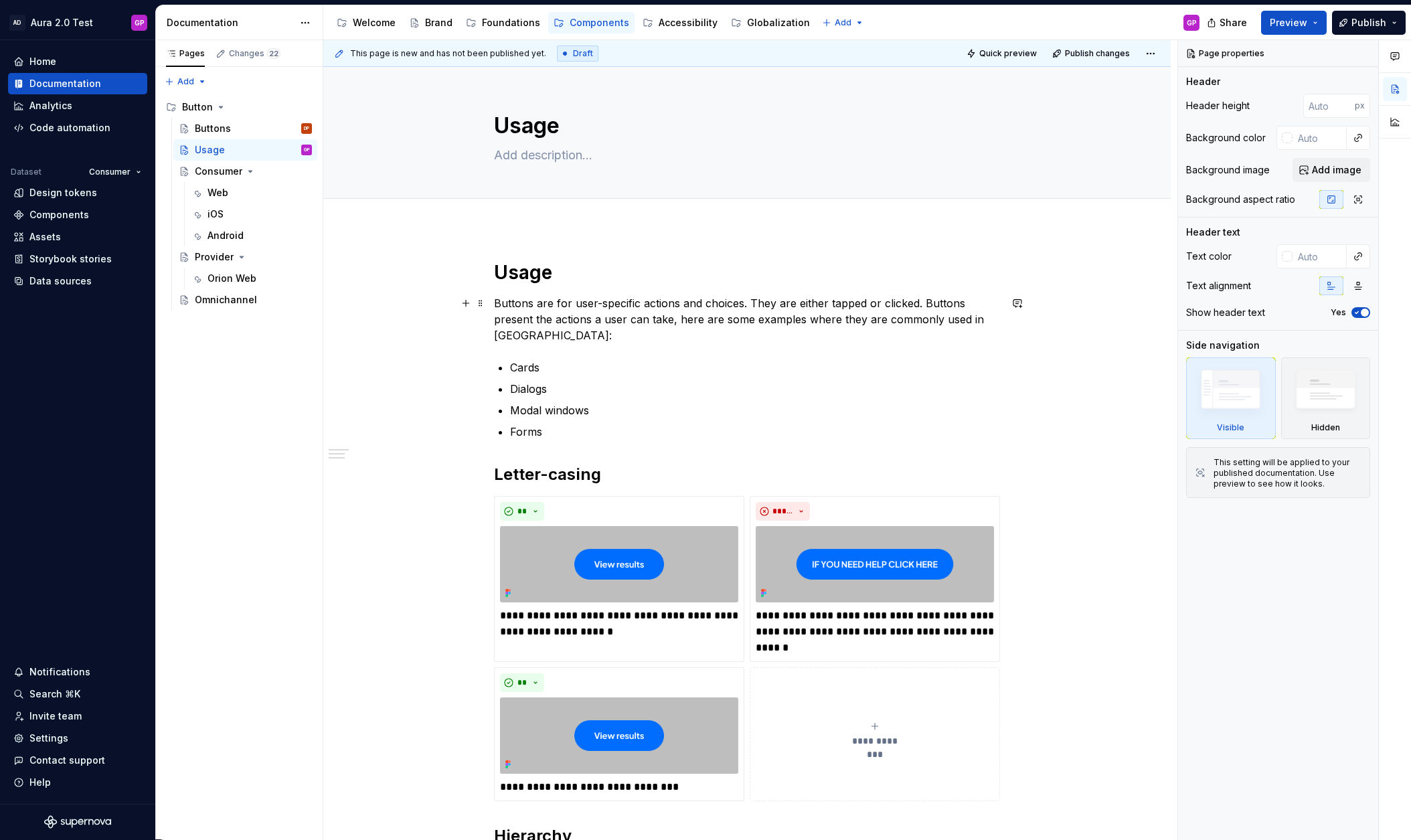
click at [407, 305] on div "**********" at bounding box center [747, 771] width 847 height 1087
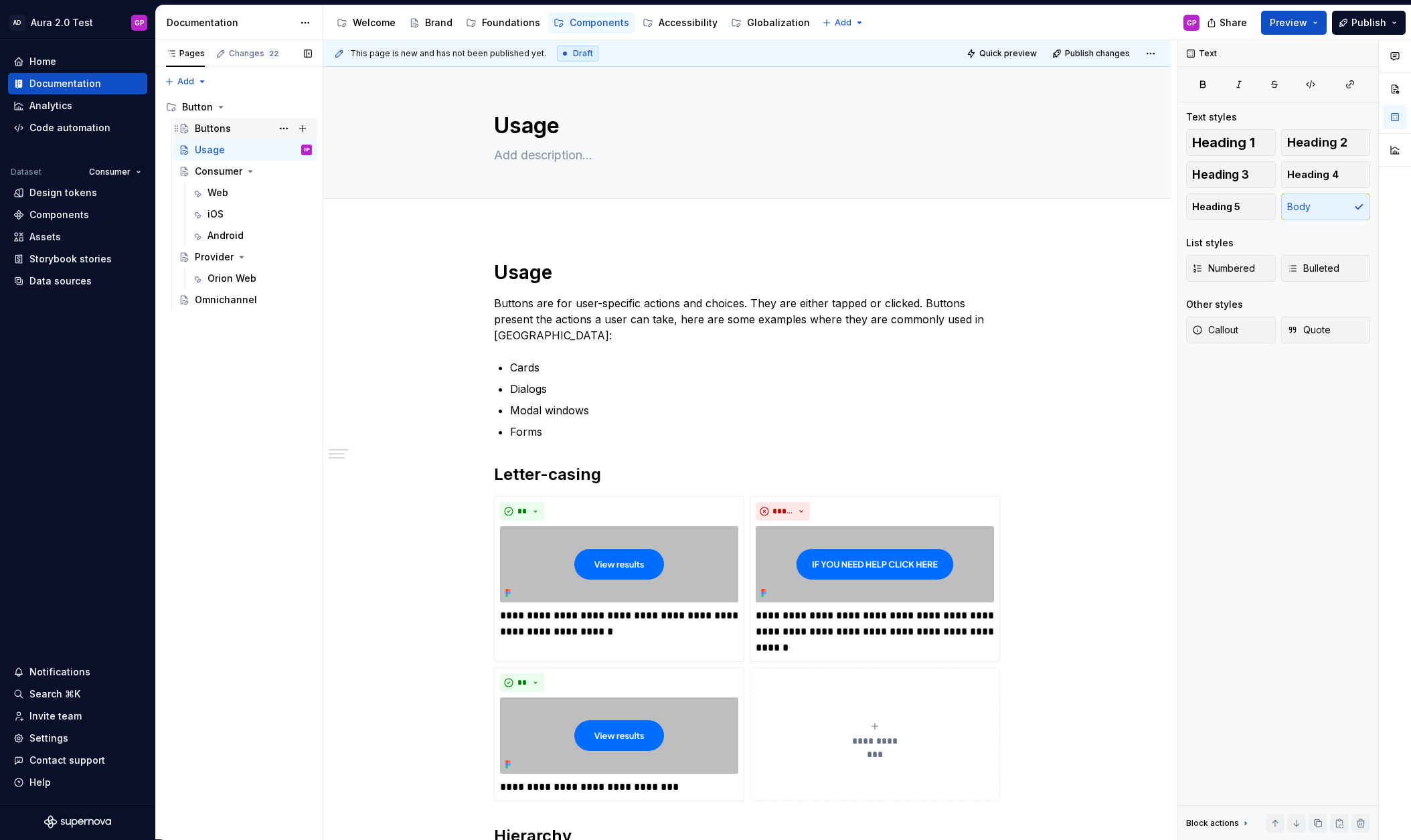
click at [217, 118] on div "Buttons DP" at bounding box center [245, 128] width 144 height 22
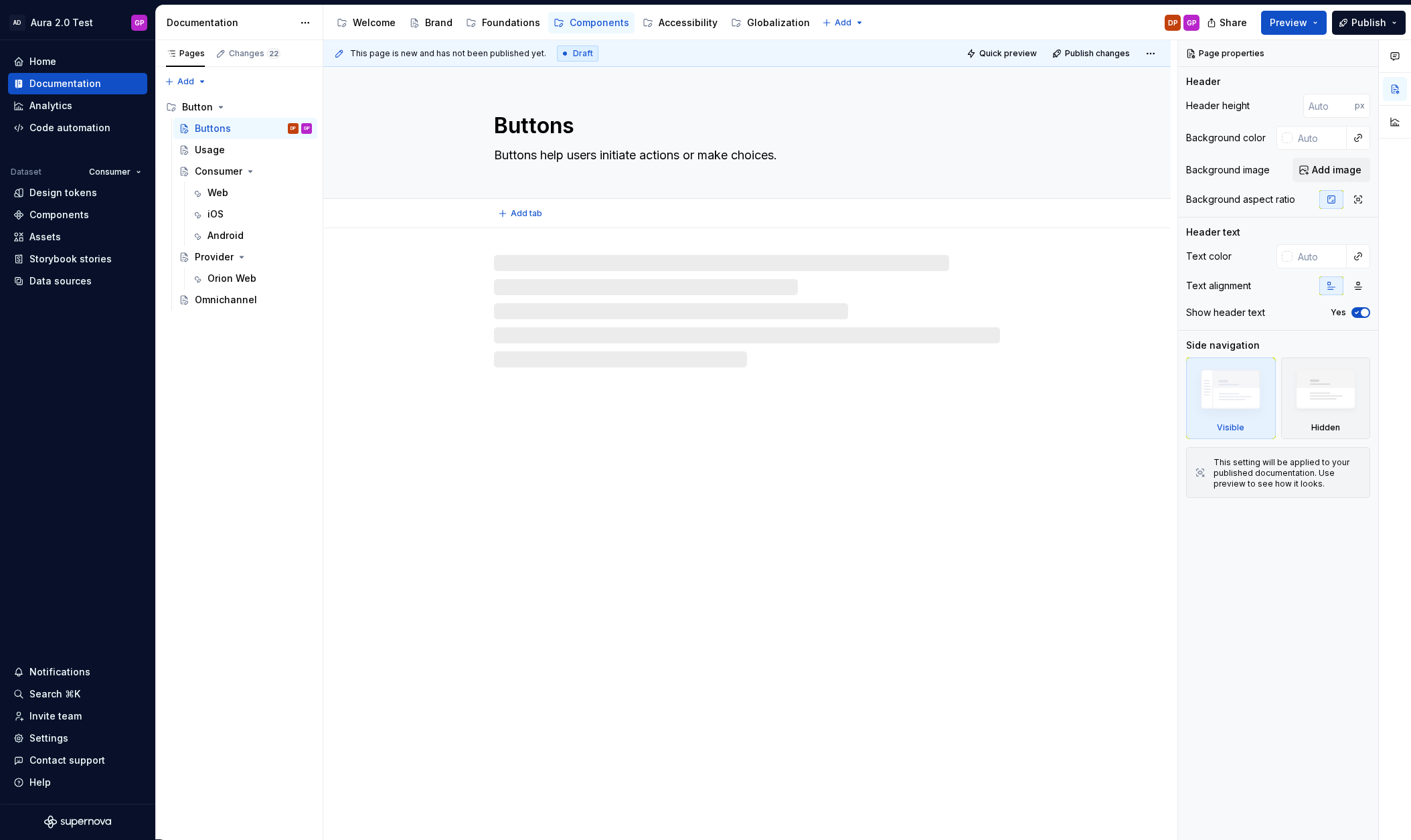
click at [525, 129] on textarea "Buttons" at bounding box center [744, 126] width 506 height 32
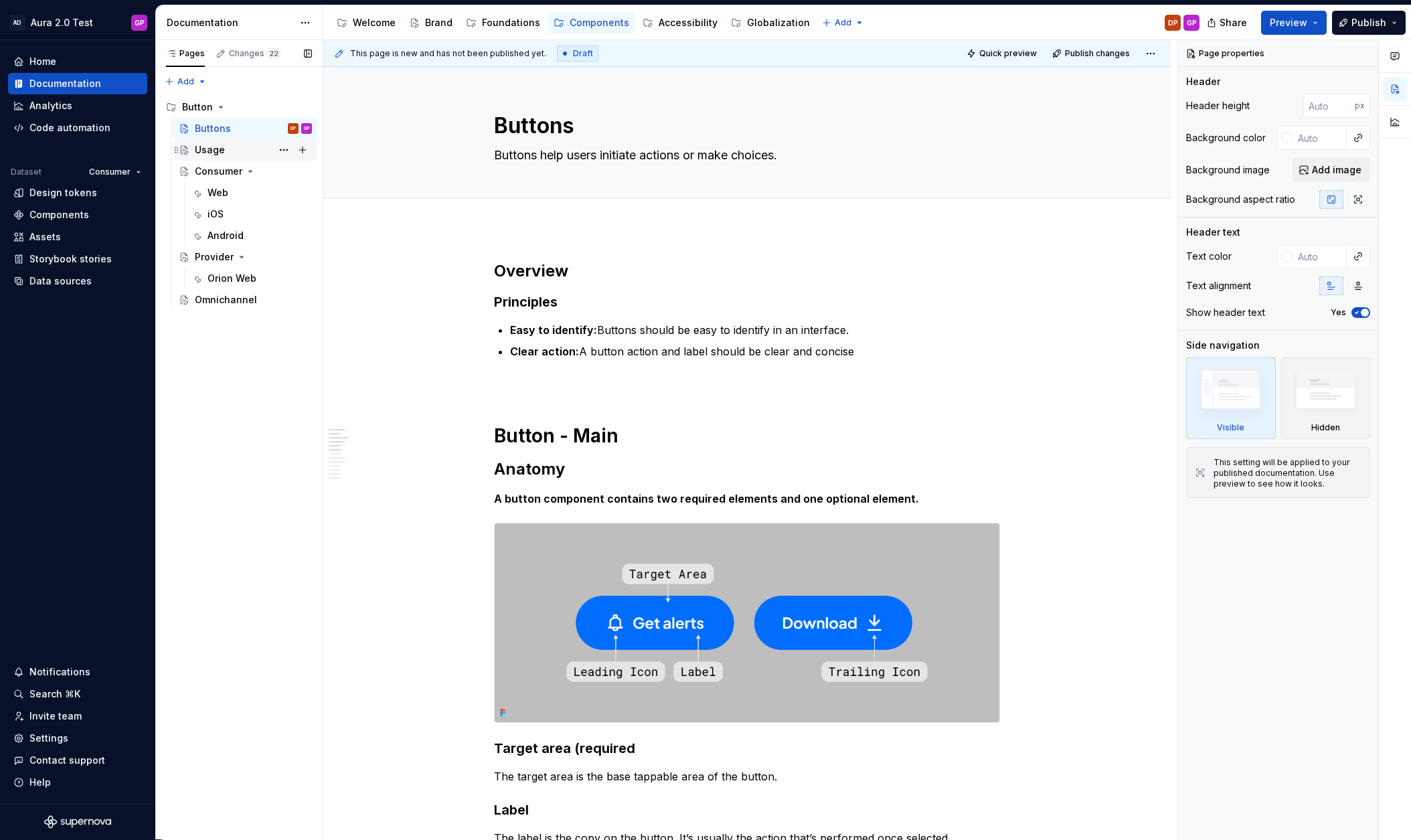
click at [202, 152] on div "Usage" at bounding box center [210, 150] width 30 height 14
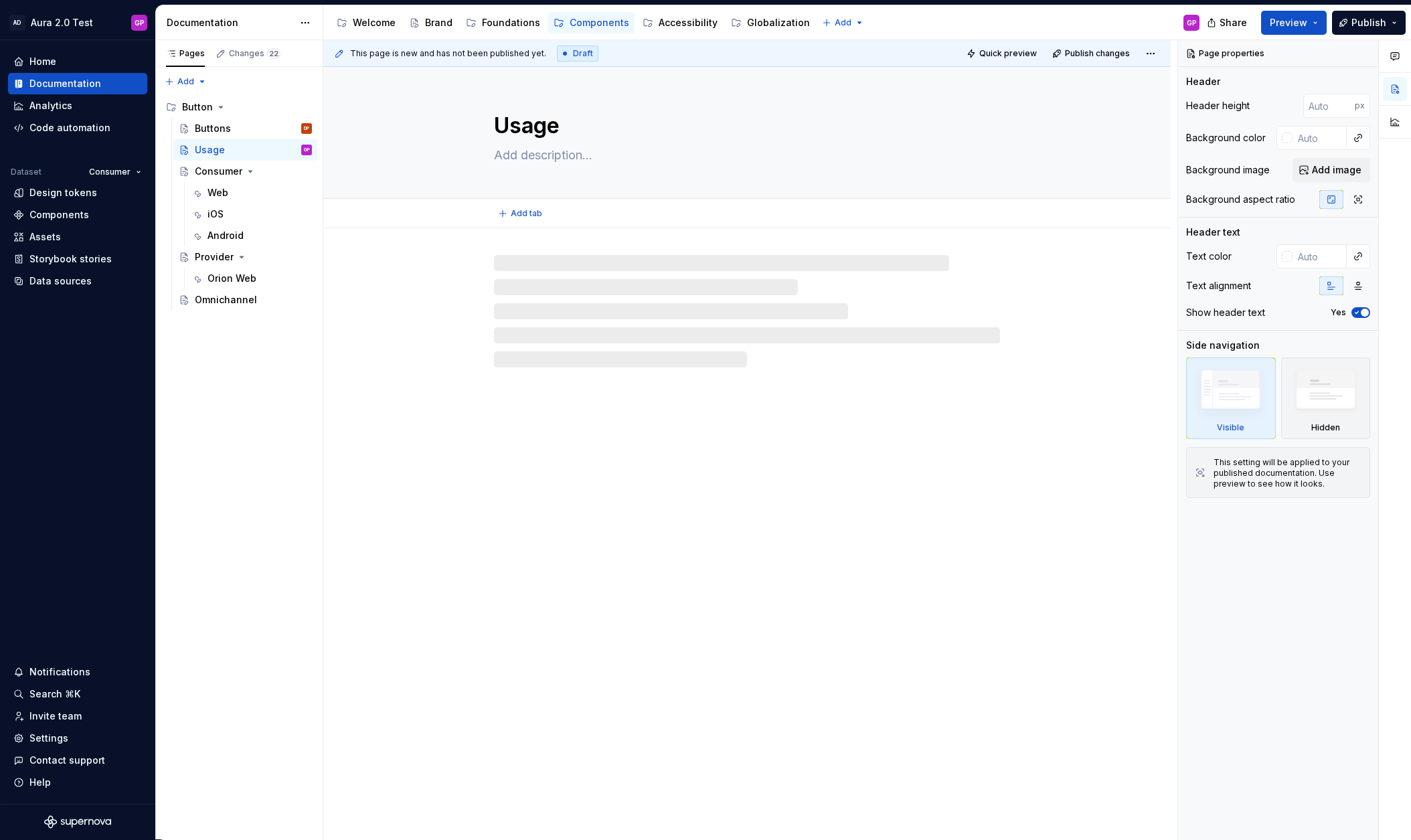
click at [544, 124] on textarea "Usage" at bounding box center [744, 126] width 506 height 32
paste textarea "Buttons"
type textarea "*"
type textarea "Buttons"
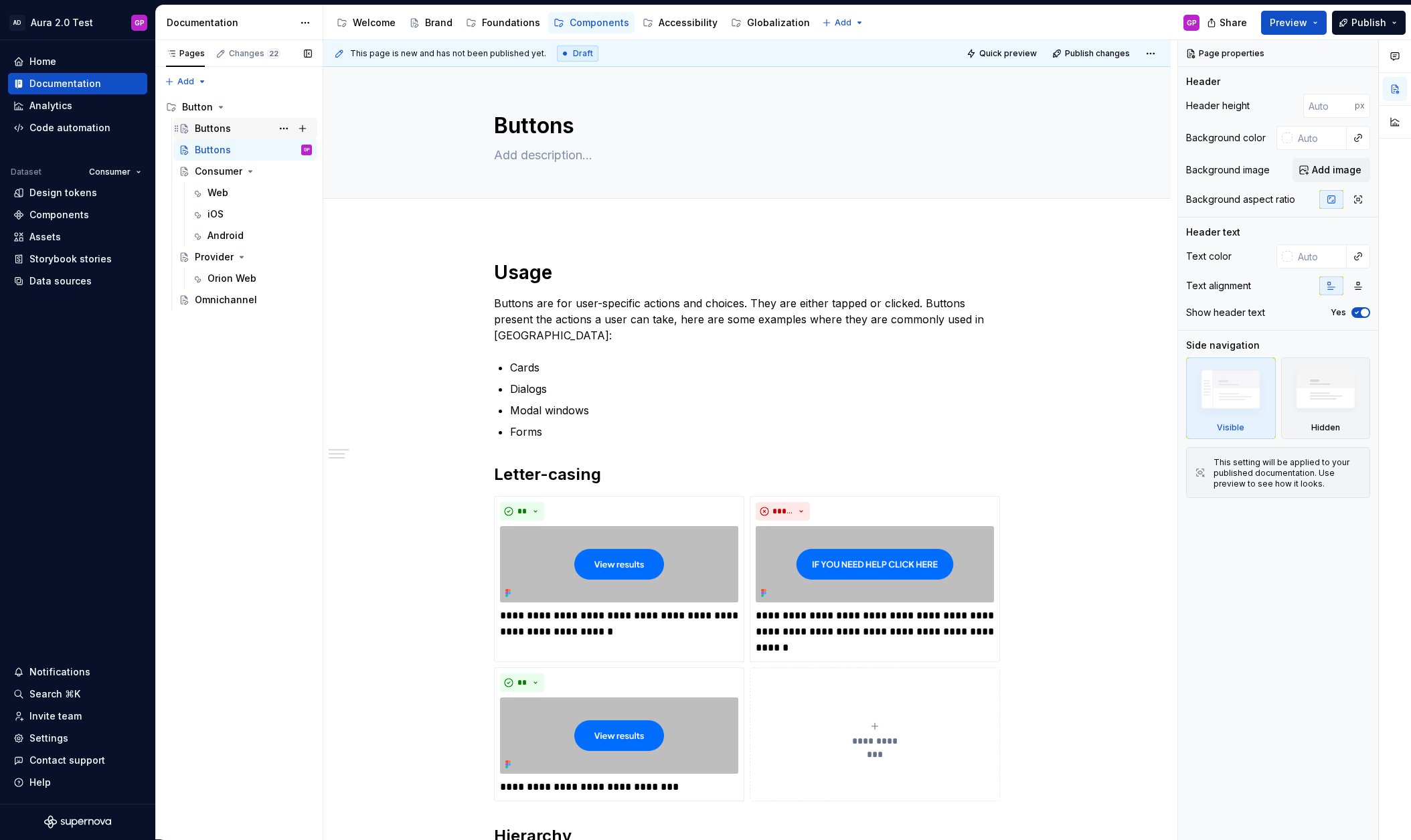
type textarea "*"
type textarea "Buttons"
click at [218, 128] on div "Buttons" at bounding box center [213, 128] width 36 height 14
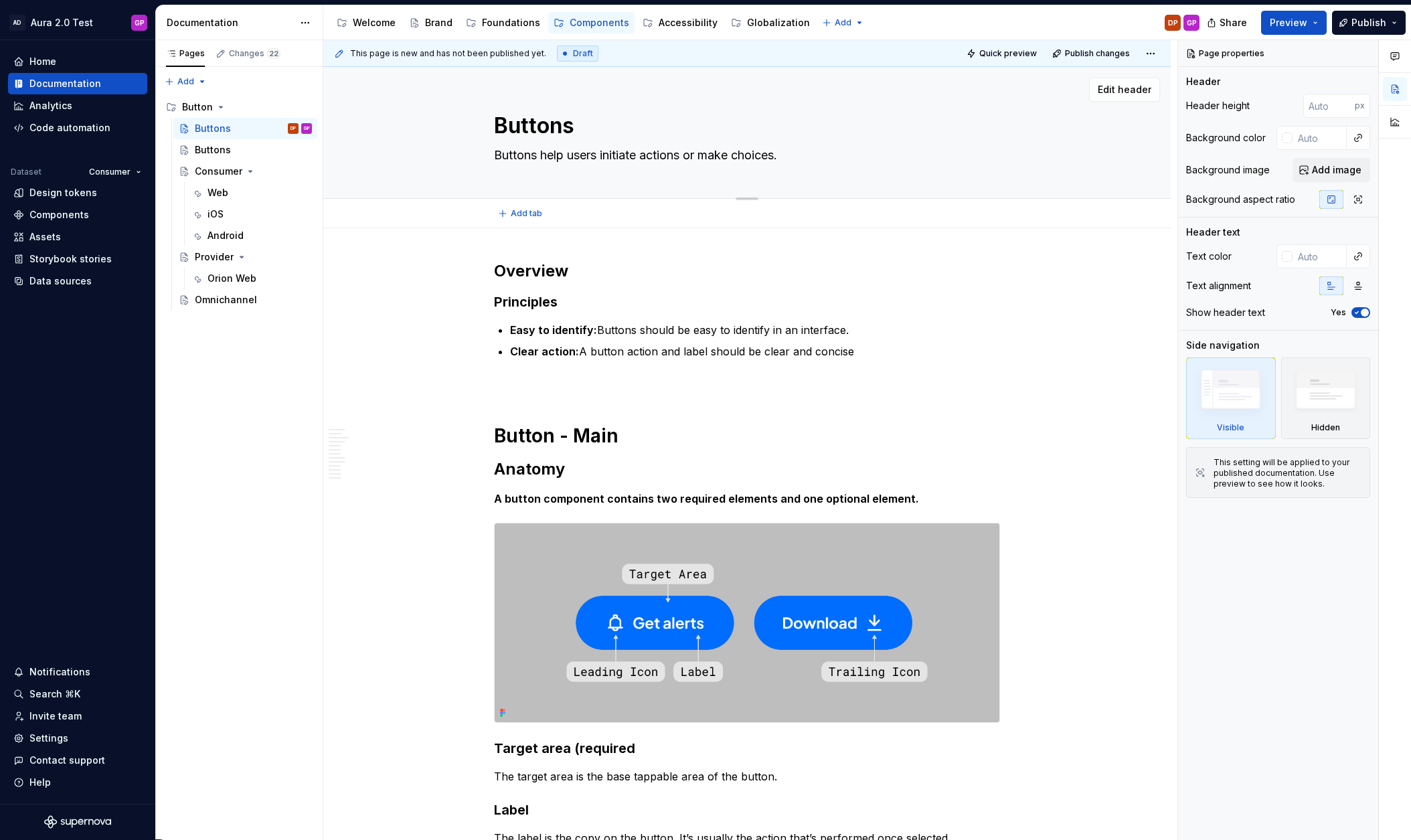
click at [527, 151] on textarea "Buttons help users initiate actions or make choices." at bounding box center [744, 155] width 506 height 22
click at [527, 150] on textarea "Buttons help users initiate actions or make choices." at bounding box center [744, 155] width 506 height 22
click at [206, 149] on div "Buttons" at bounding box center [213, 150] width 36 height 14
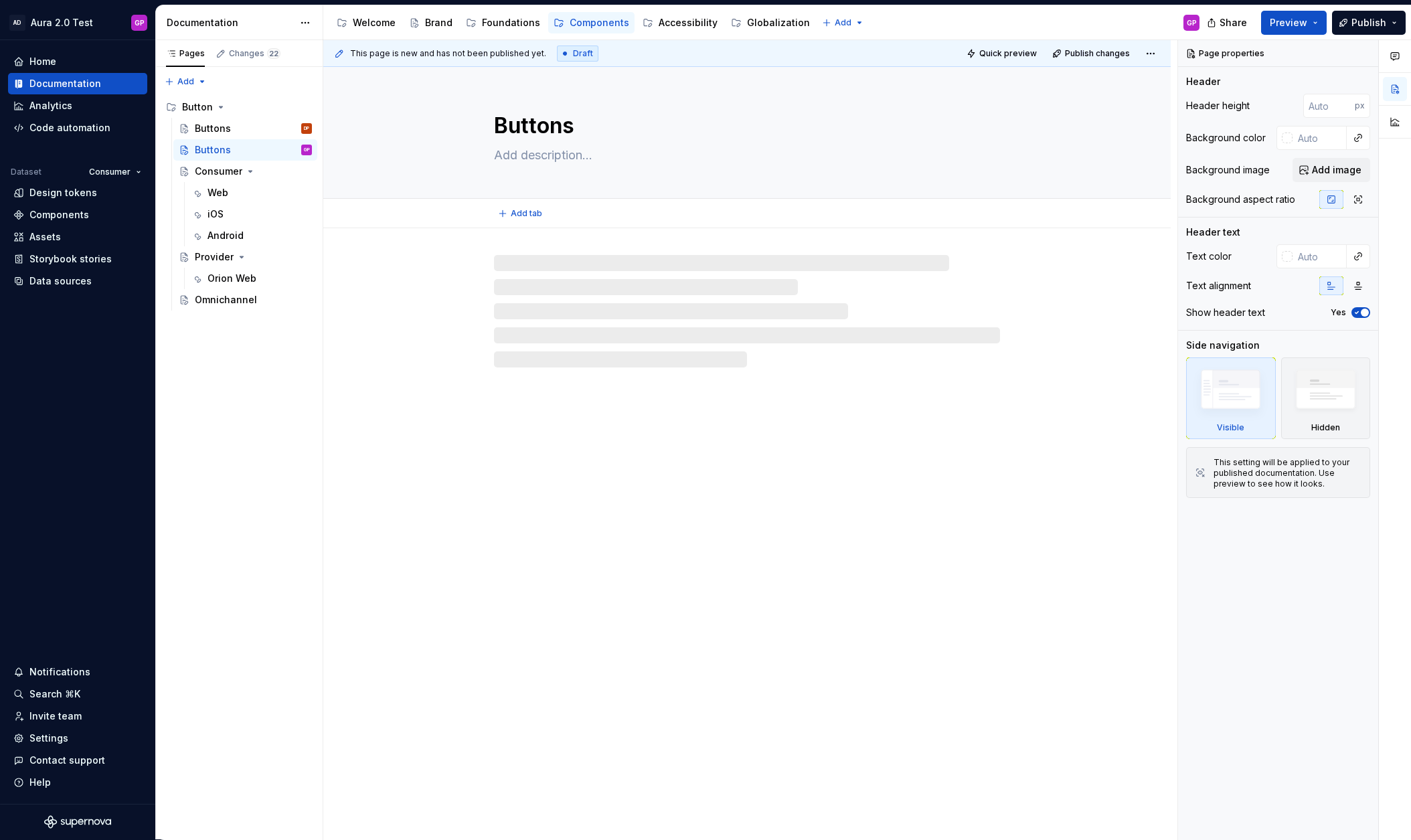
click at [536, 156] on textarea at bounding box center [744, 155] width 506 height 22
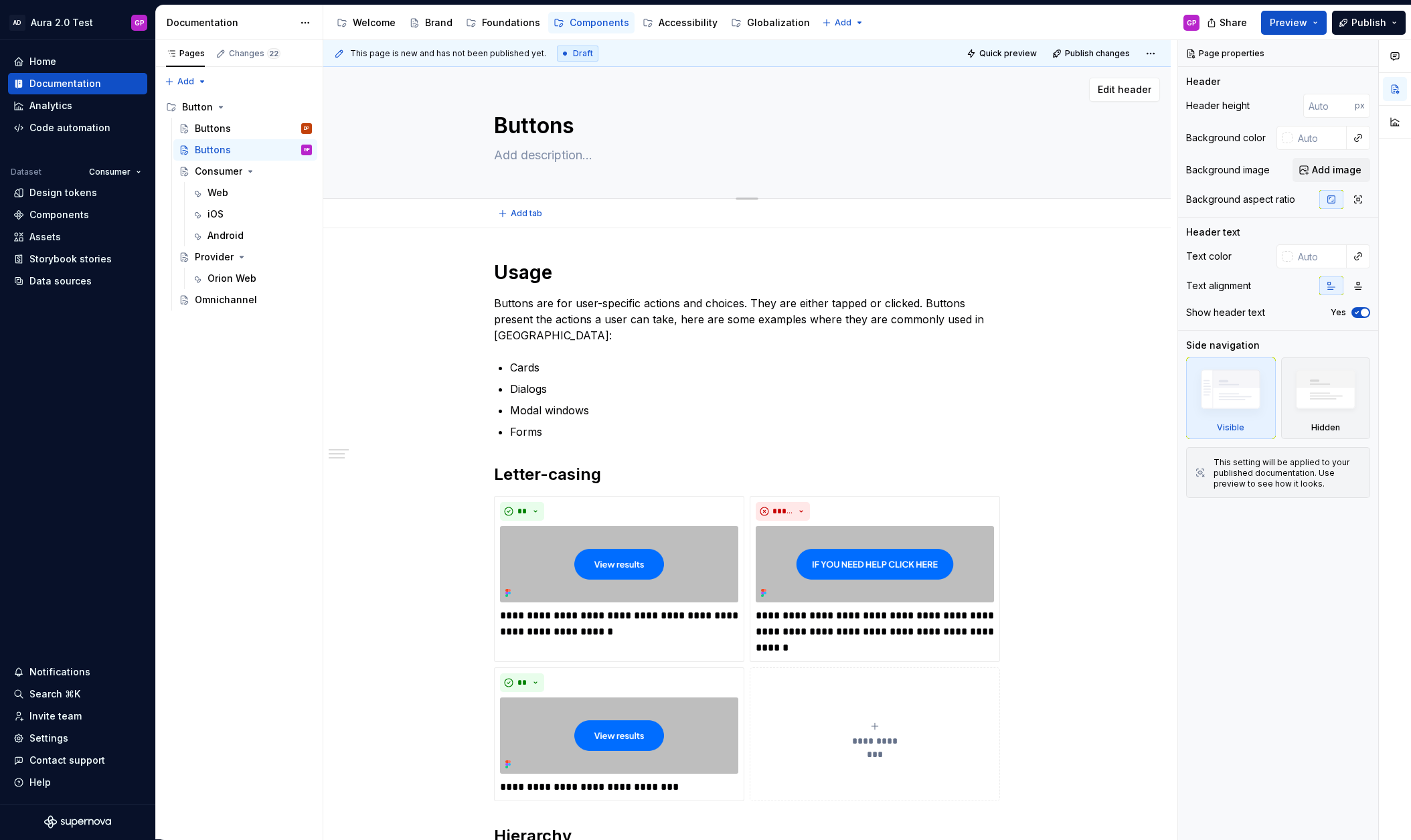
click at [527, 152] on textarea at bounding box center [744, 155] width 506 height 22
click at [526, 152] on textarea at bounding box center [744, 155] width 506 height 22
paste textarea "Buttons help users initiate actions or make choices."
type textarea "*"
type textarea "Buttons help users initiate actions or make choices."
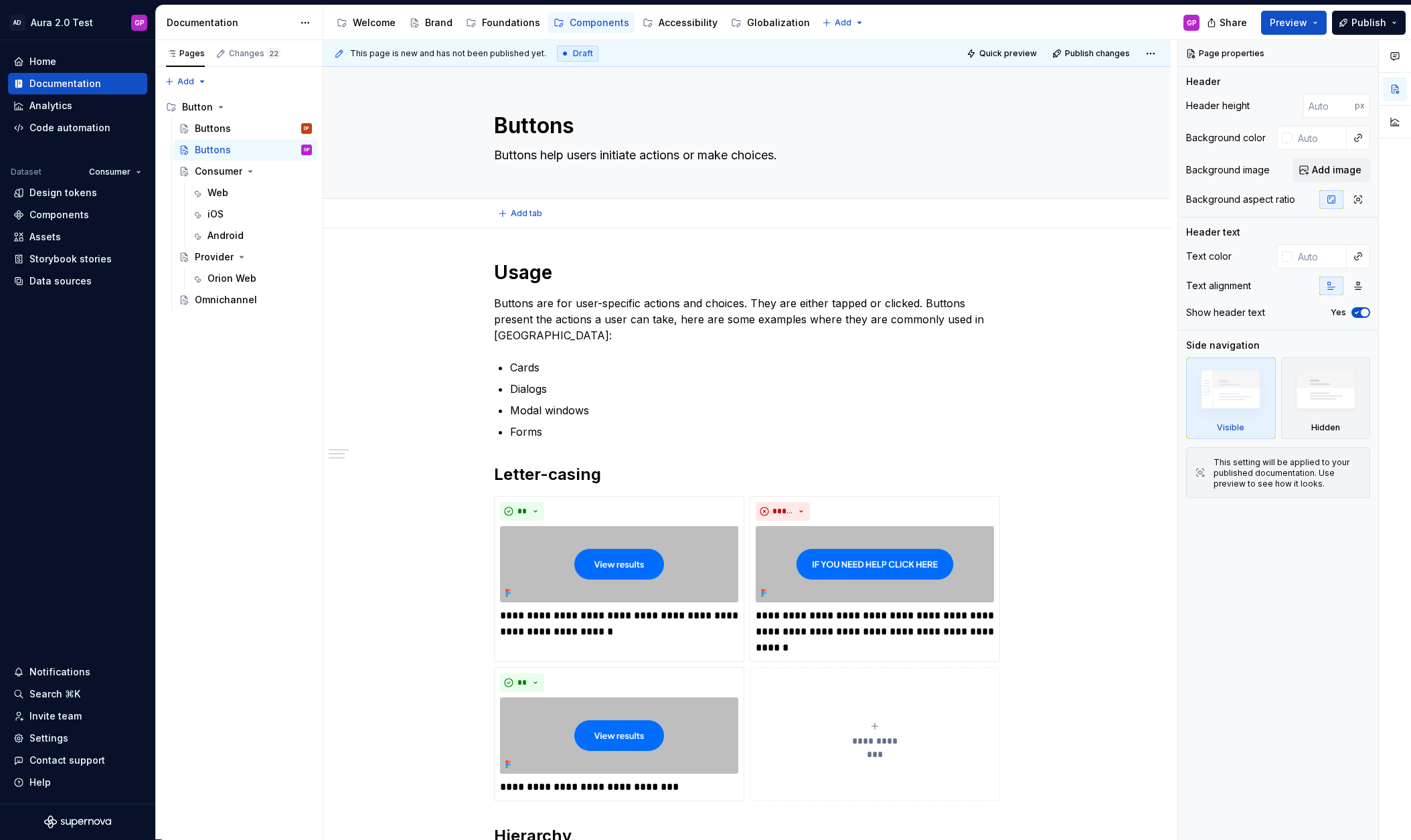
type textarea "*"
type textarea "Buttons help users initiate actions or make choices."
click at [393, 278] on div "**********" at bounding box center [750, 440] width 854 height 800
click at [204, 148] on div "Buttons" at bounding box center [213, 150] width 36 height 14
click at [0, 0] on button "Page tree" at bounding box center [0, 0] width 0 height 0
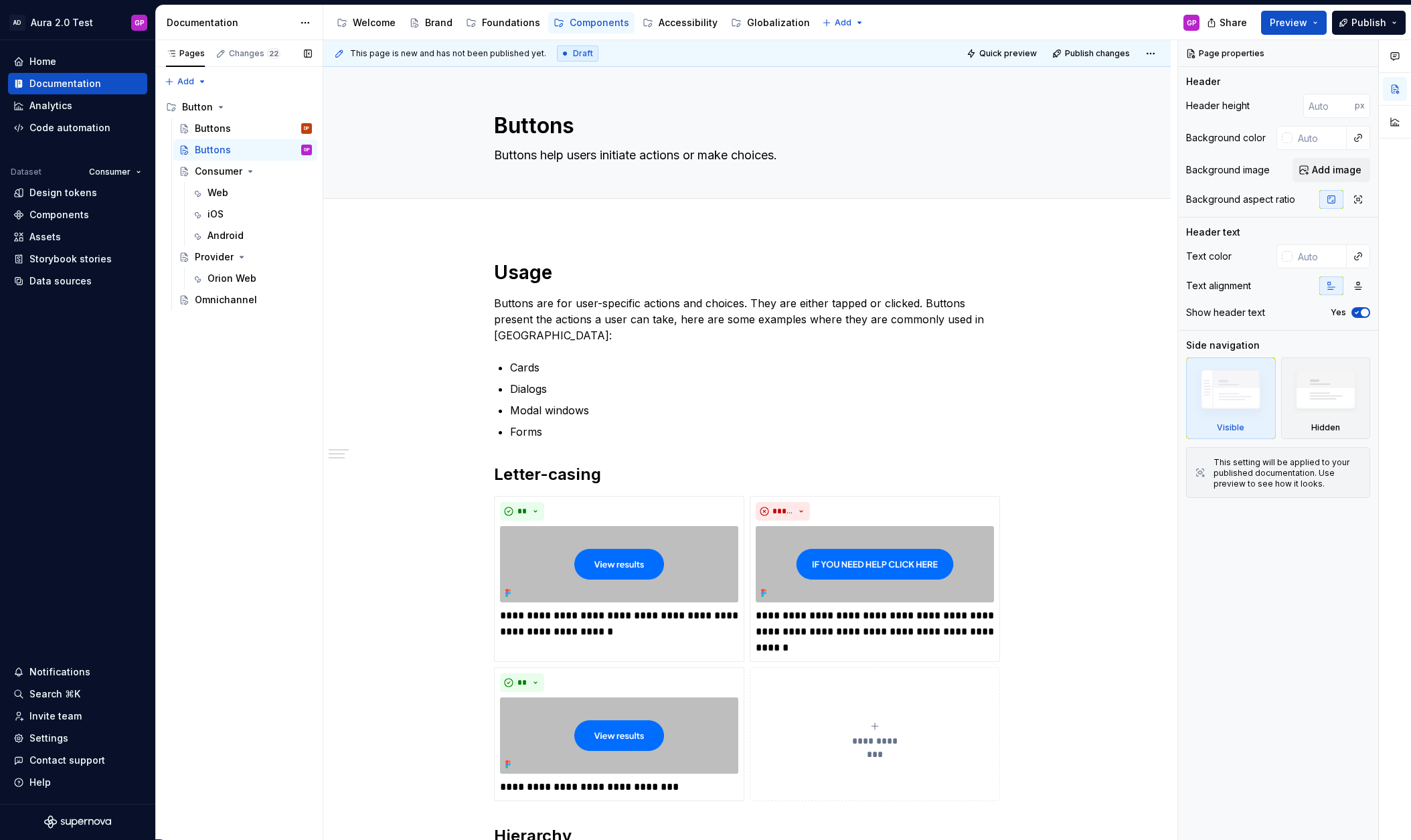
type textarea "*"
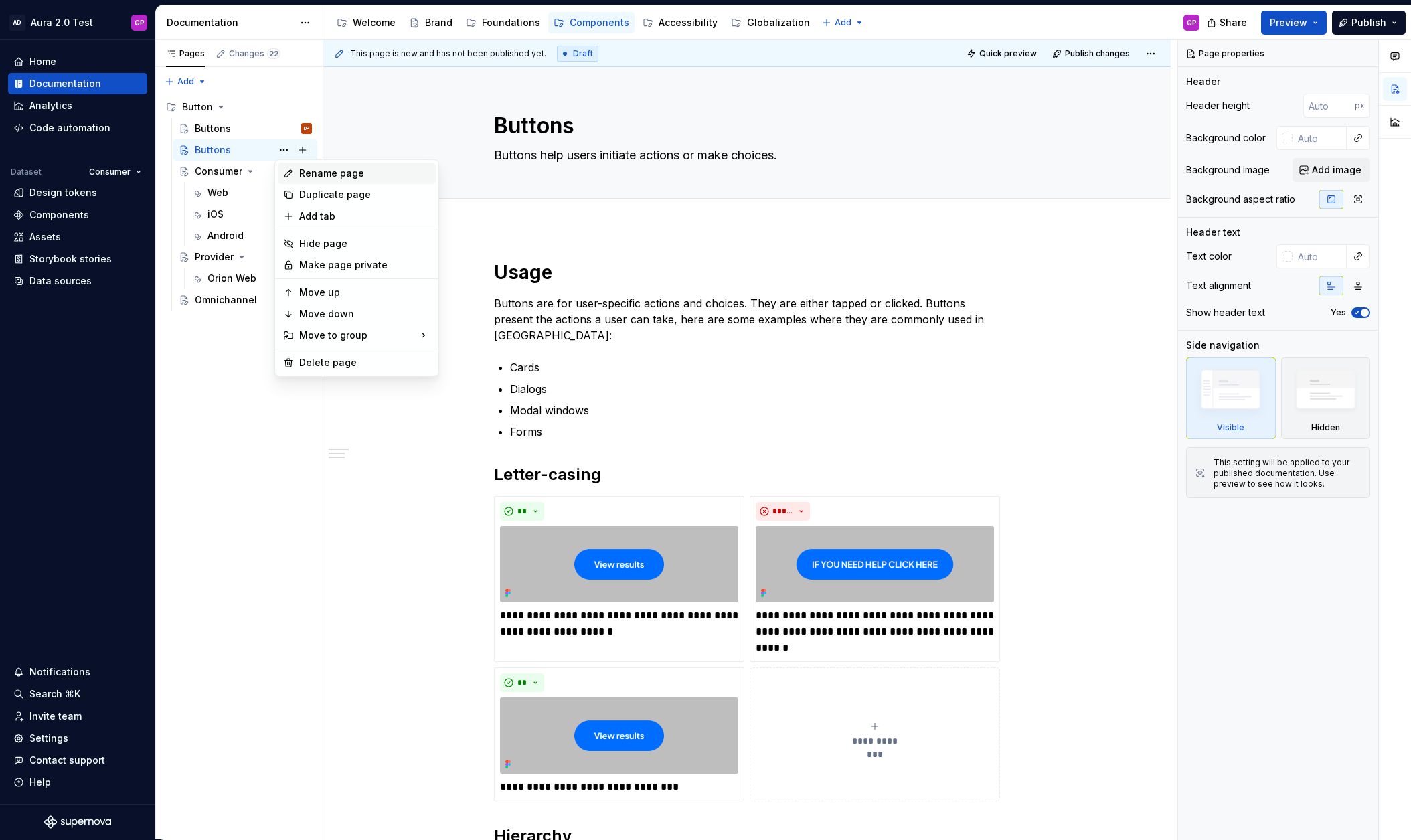
click at [307, 172] on div "Rename page" at bounding box center [364, 173] width 131 height 14
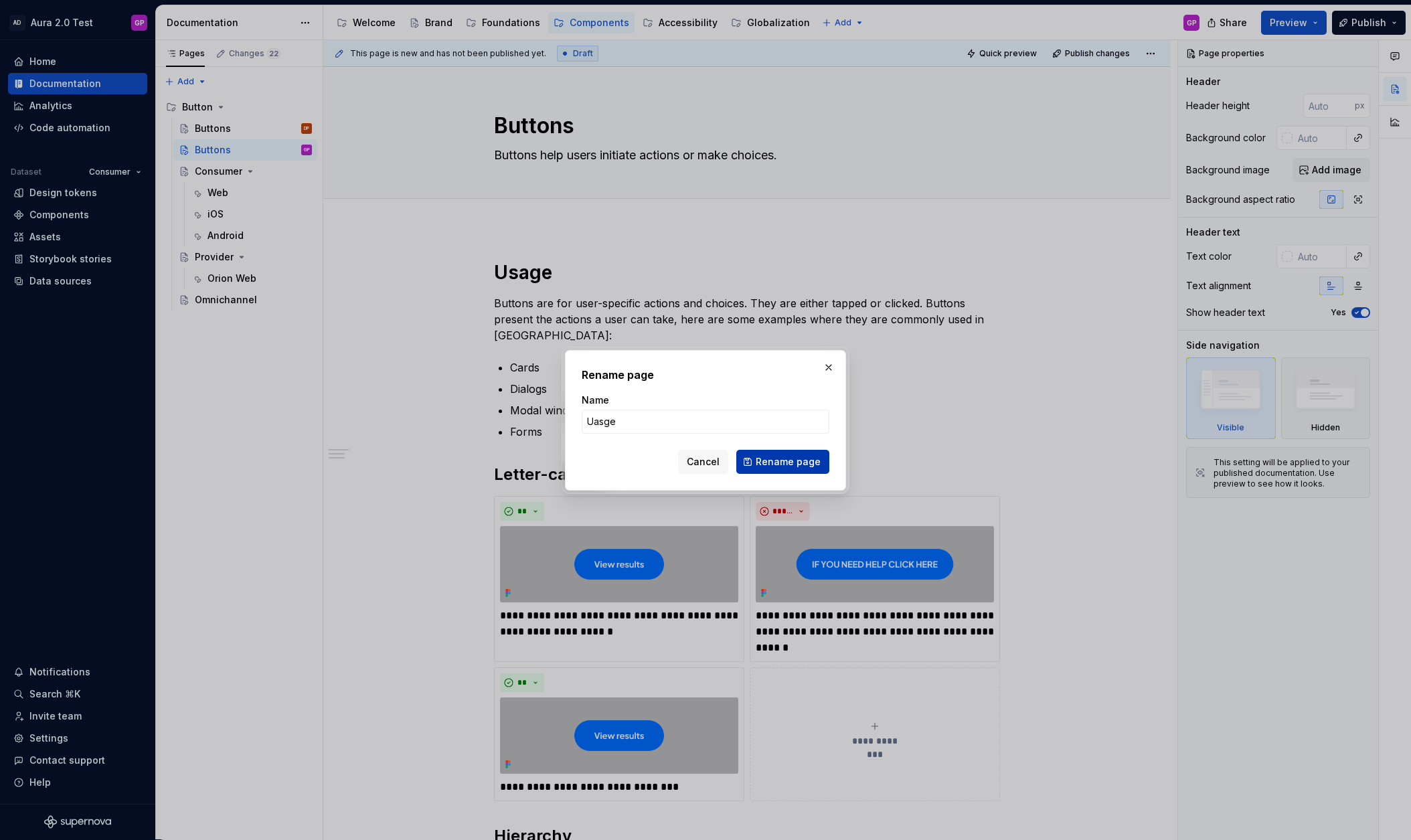
type input "Uasge"
click at [784, 460] on span "Rename page" at bounding box center [788, 461] width 65 height 14
type textarea "*"
type textarea "Uasge"
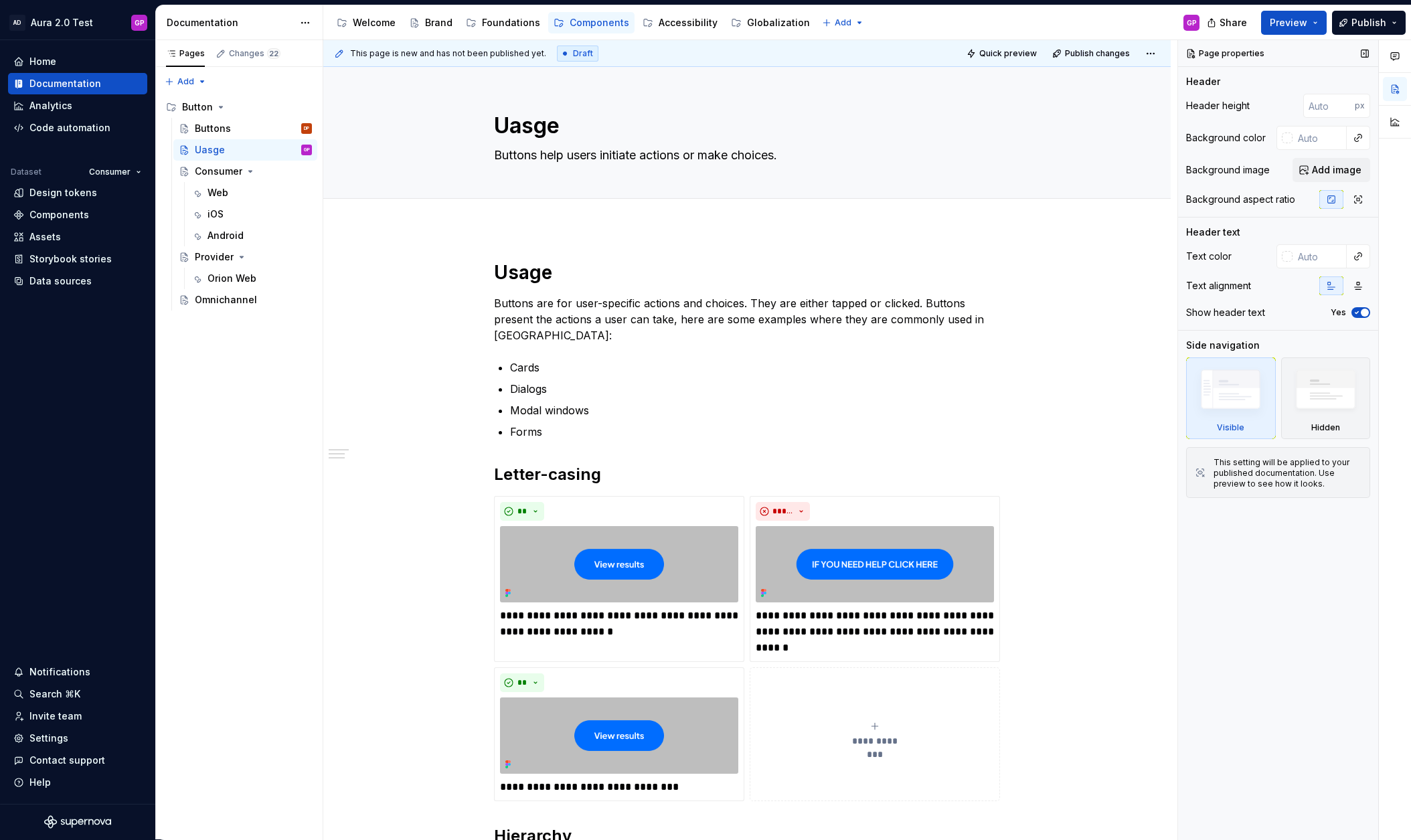
click at [1362, 311] on span "button" at bounding box center [1365, 313] width 8 height 8
click at [551, 159] on textarea "Buttons help users initiate actions or make choices." at bounding box center [744, 155] width 506 height 22
click at [551, 158] on textarea "Buttons help users initiate actions or make choices." at bounding box center [744, 155] width 506 height 22
type textarea "*"
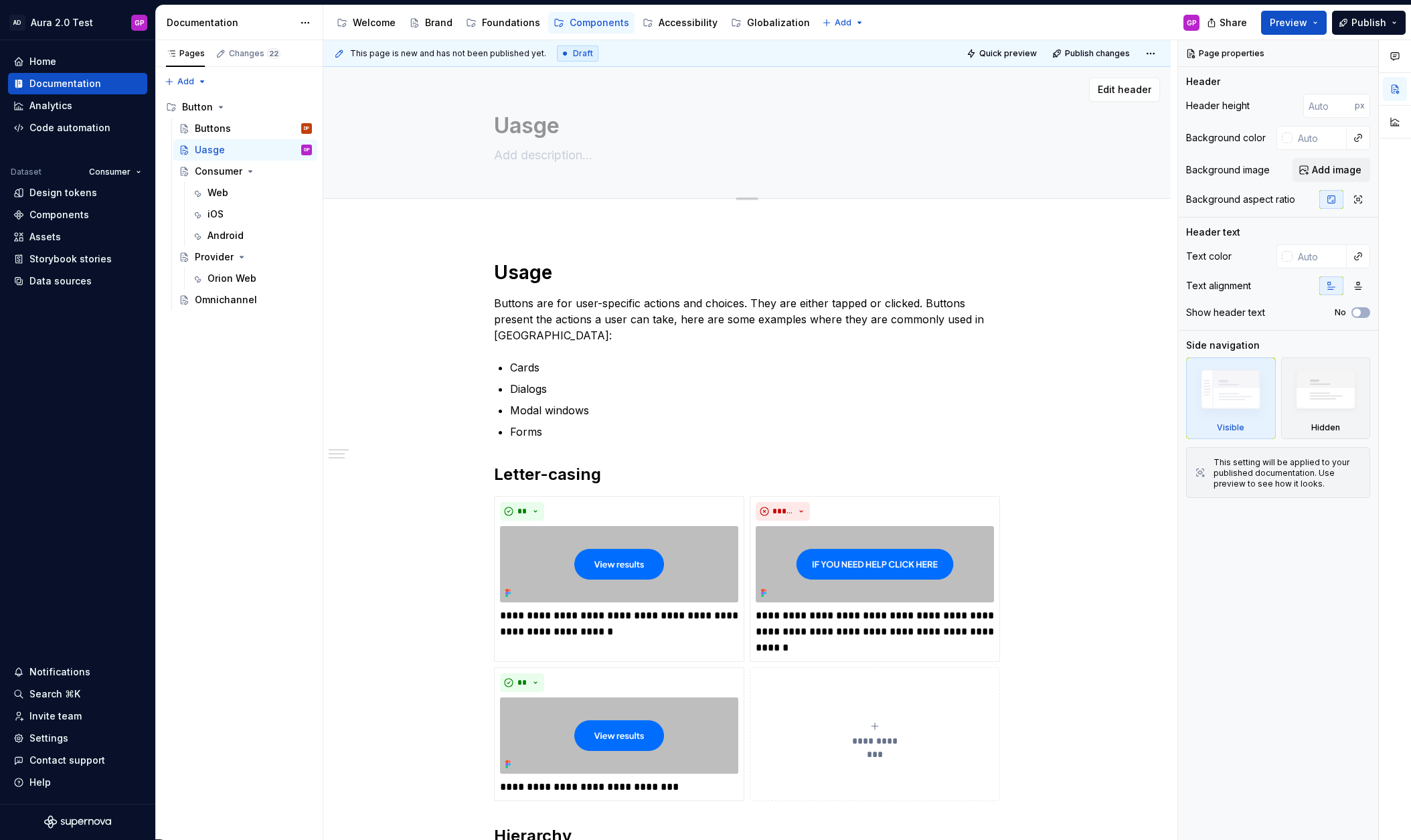
type textarea "*"
click at [519, 124] on textarea "Uasge" at bounding box center [744, 126] width 506 height 32
click at [518, 124] on textarea "Uasge" at bounding box center [744, 126] width 506 height 32
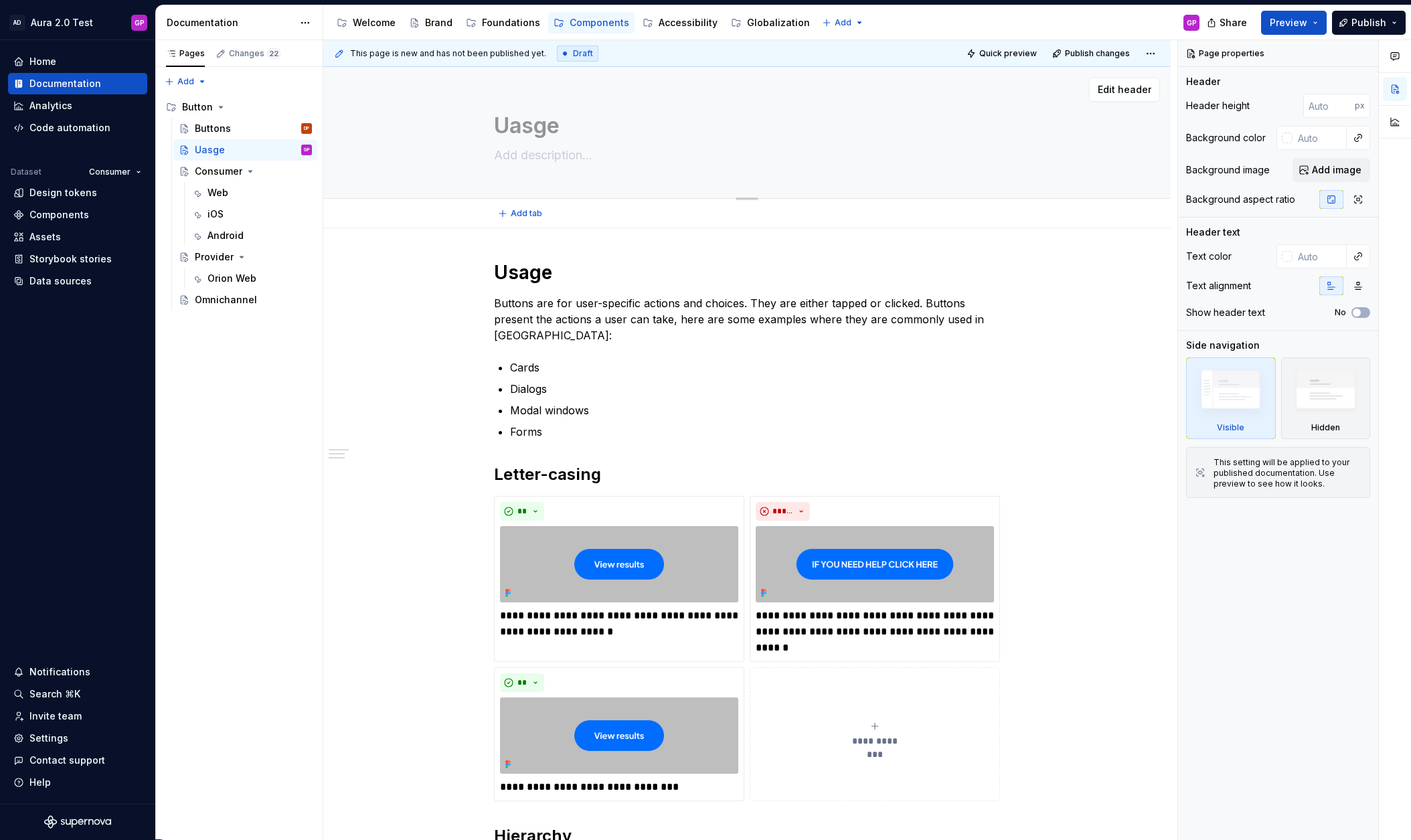
type textarea "*"
type textarea "U"
type textarea "*"
type textarea "Us"
type textarea "*"
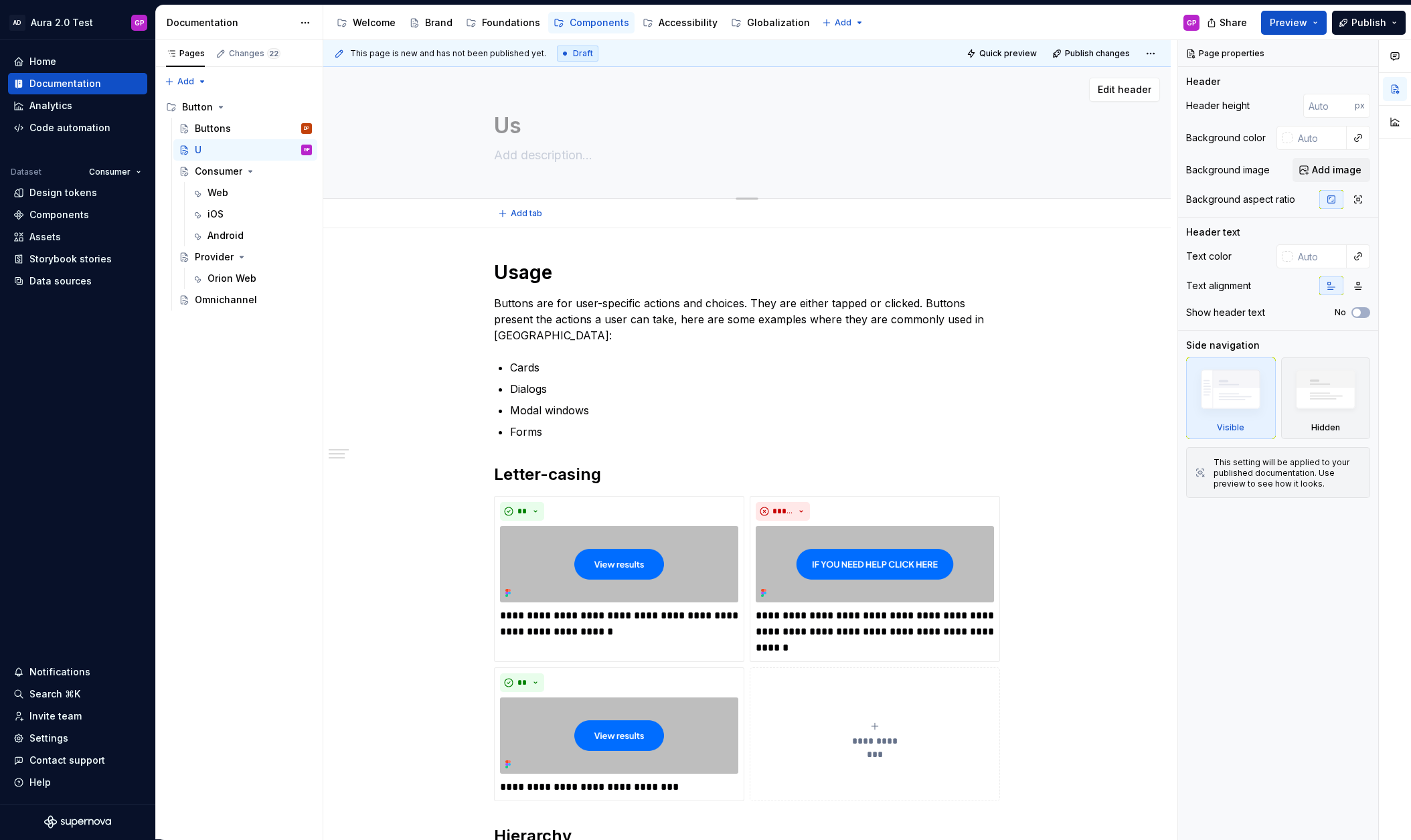
type textarea "Usa"
type textarea "*"
type textarea "Usag"
type textarea "*"
type textarea "Usage"
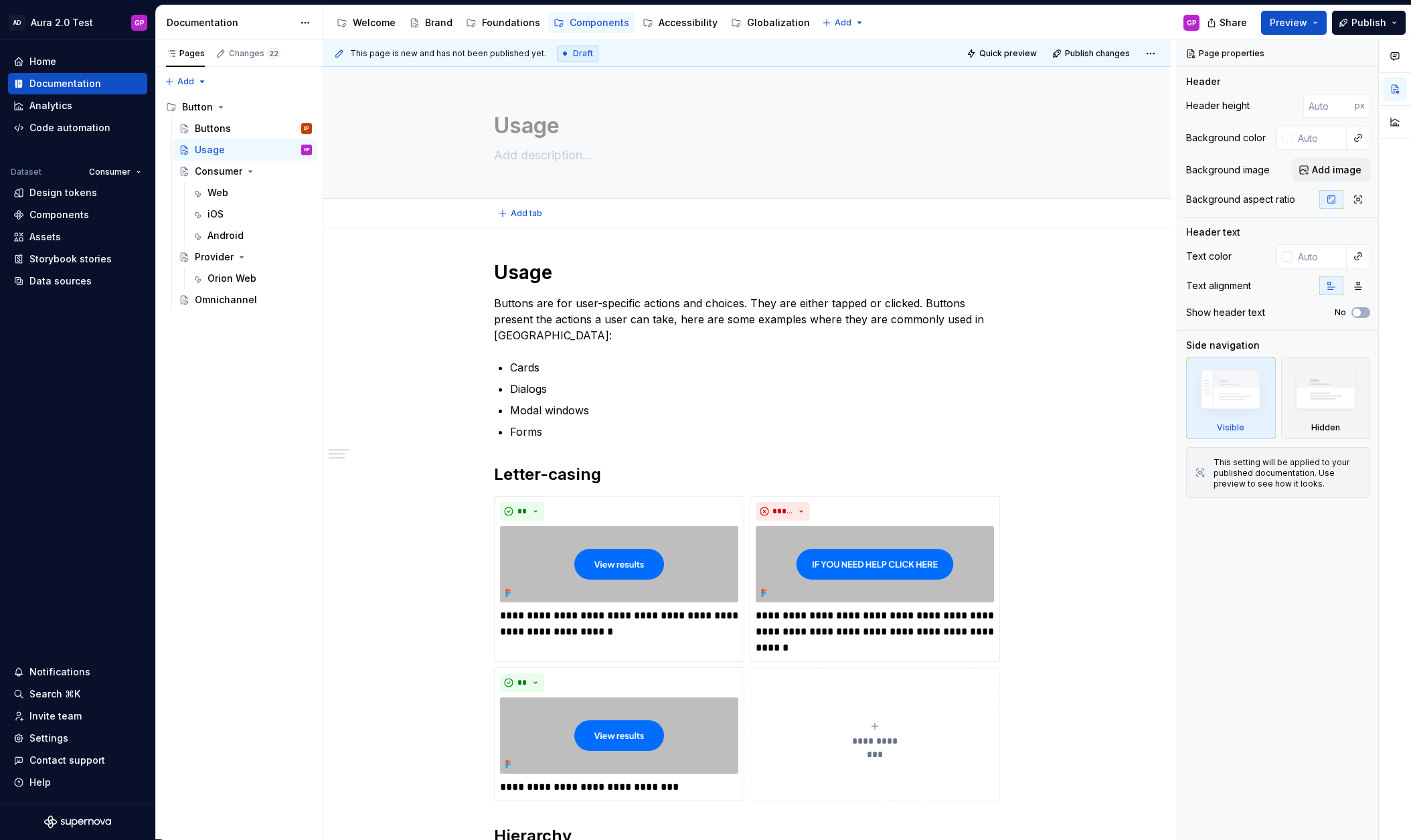
type textarea "*"
type textarea "Usage"
click at [455, 301] on div "**********" at bounding box center [747, 771] width 847 height 1087
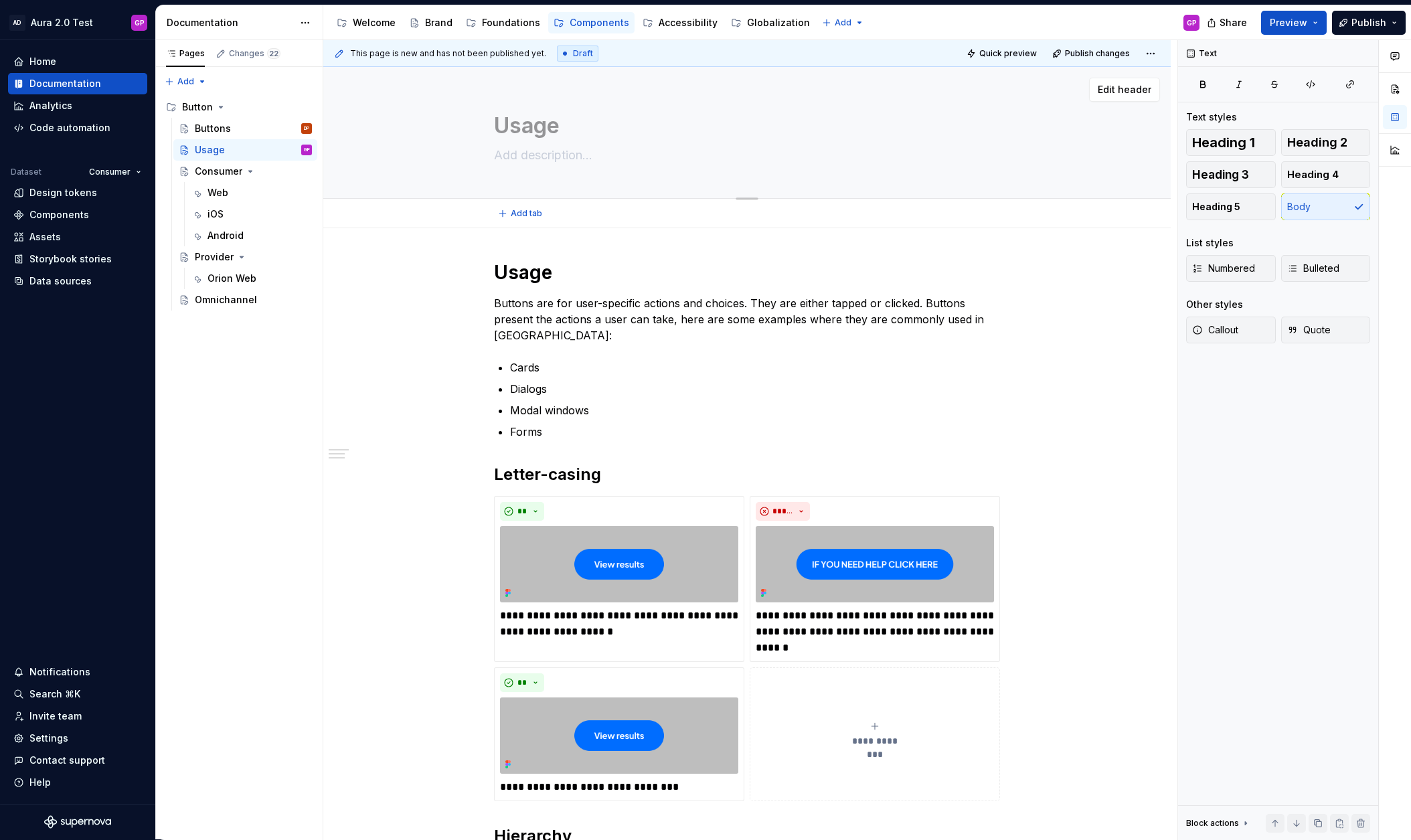
click at [689, 156] on textarea at bounding box center [744, 155] width 506 height 22
click at [1126, 88] on span "Edit header" at bounding box center [1124, 89] width 53 height 14
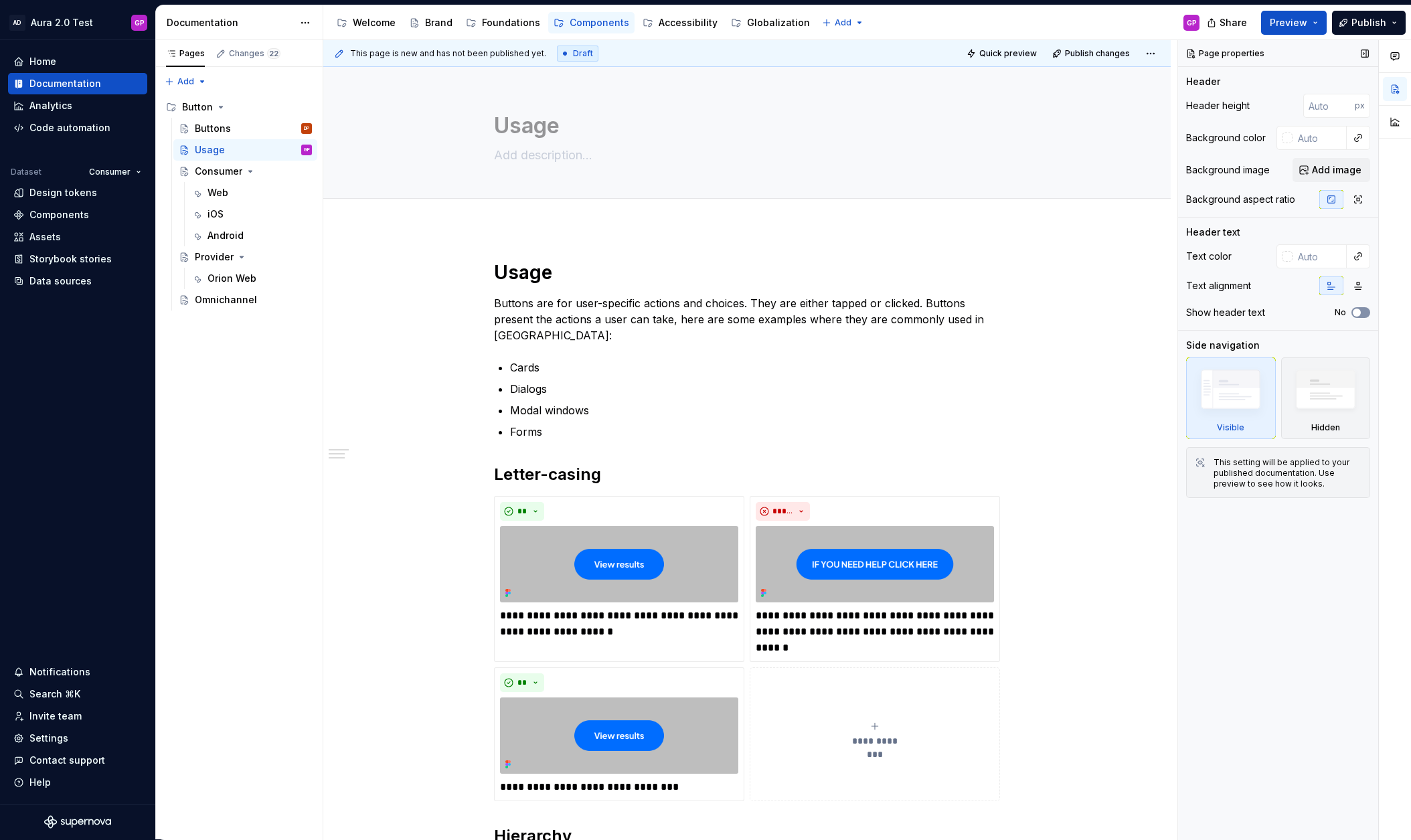
click at [1357, 310] on span "button" at bounding box center [1357, 313] width 8 height 8
click at [196, 102] on div "Button" at bounding box center [198, 107] width 31 height 14
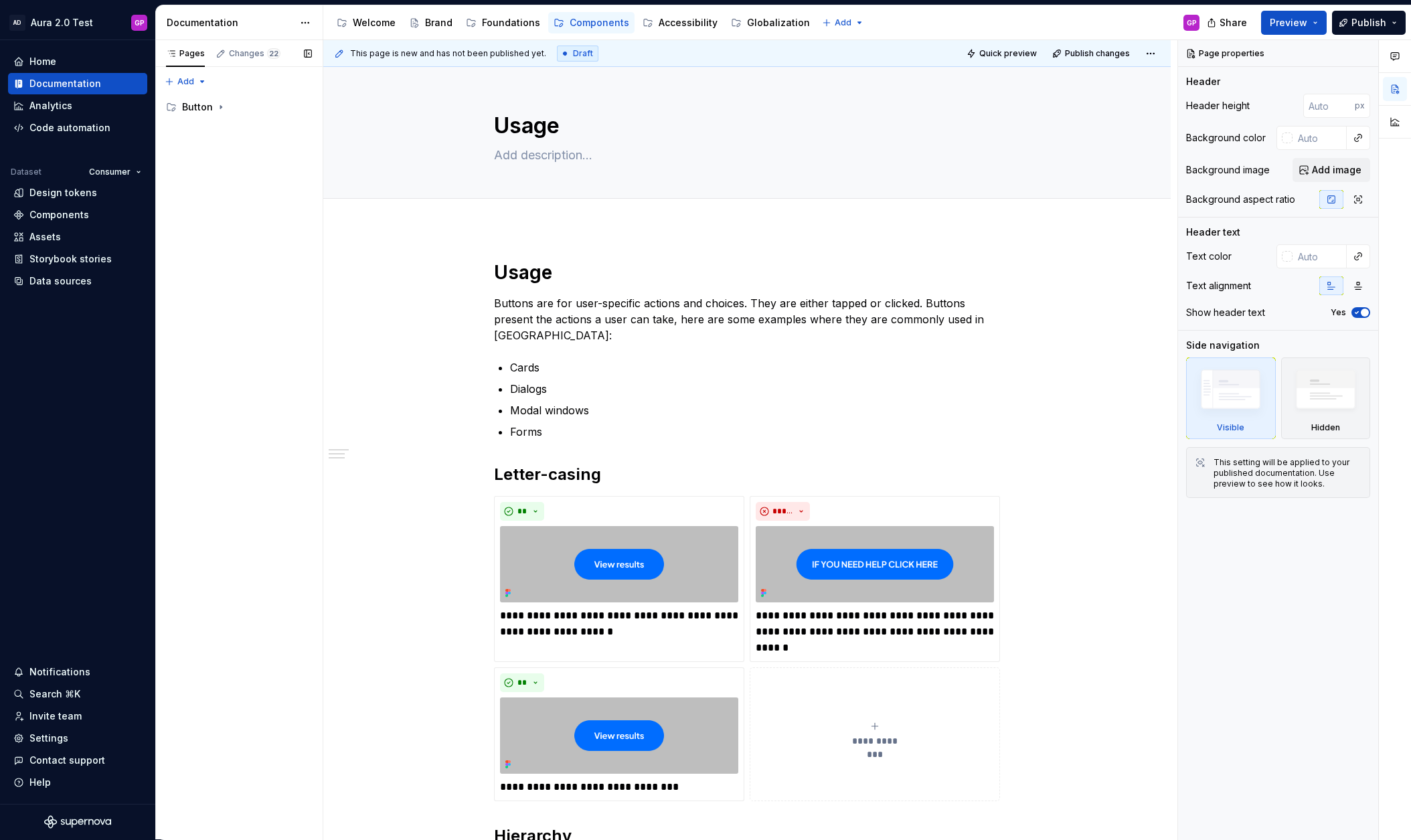
click at [0, 0] on button "Page tree" at bounding box center [0, 0] width 0 height 0
click at [283, 107] on div "Pages Changes 22 Add Accessibility guide for tree Page tree. Navigate the tree …" at bounding box center [239, 440] width 168 height 800
click at [198, 106] on div "Button" at bounding box center [198, 107] width 31 height 14
click at [217, 127] on div "Buttons" at bounding box center [213, 128] width 36 height 14
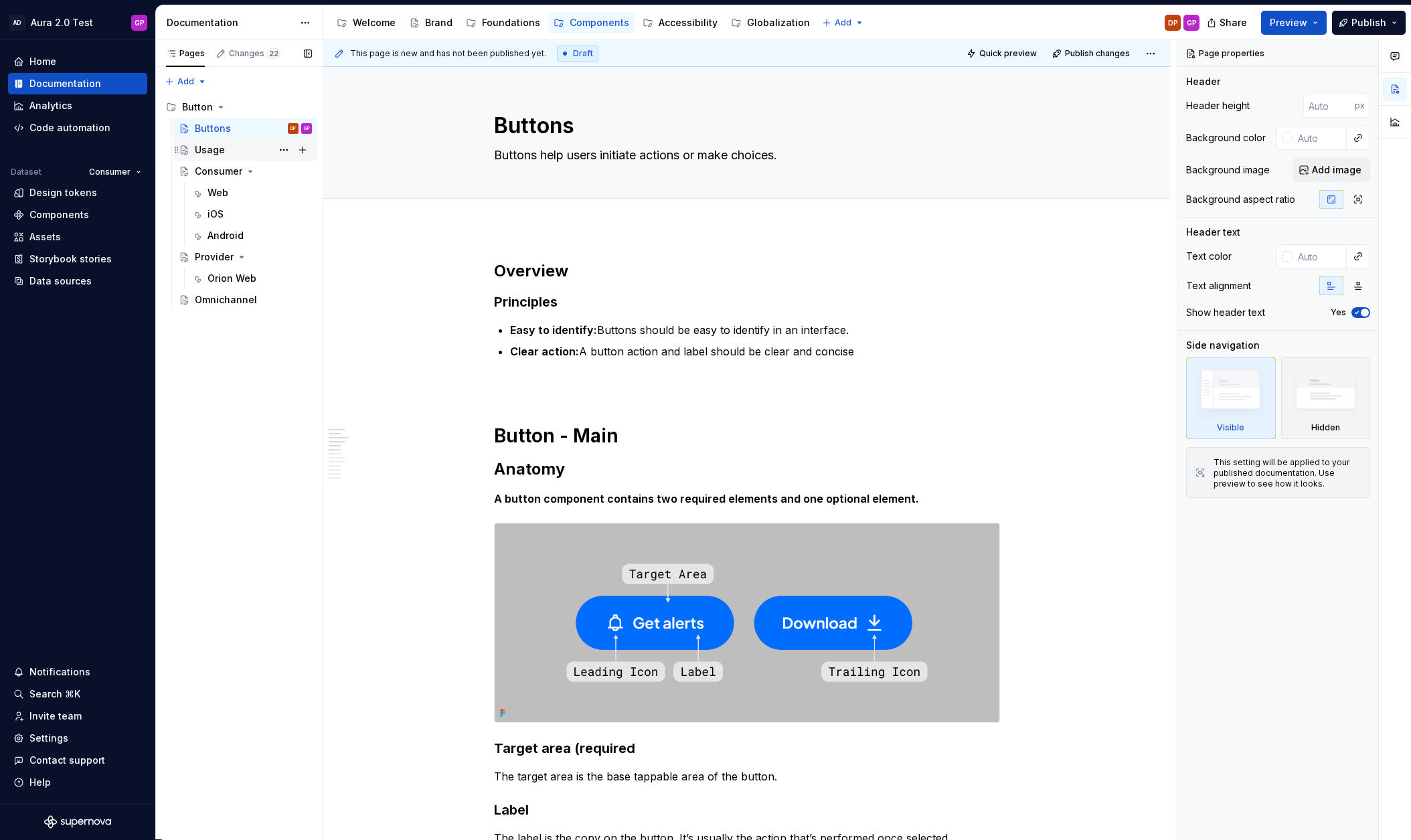
click at [206, 152] on div "Usage" at bounding box center [210, 150] width 30 height 14
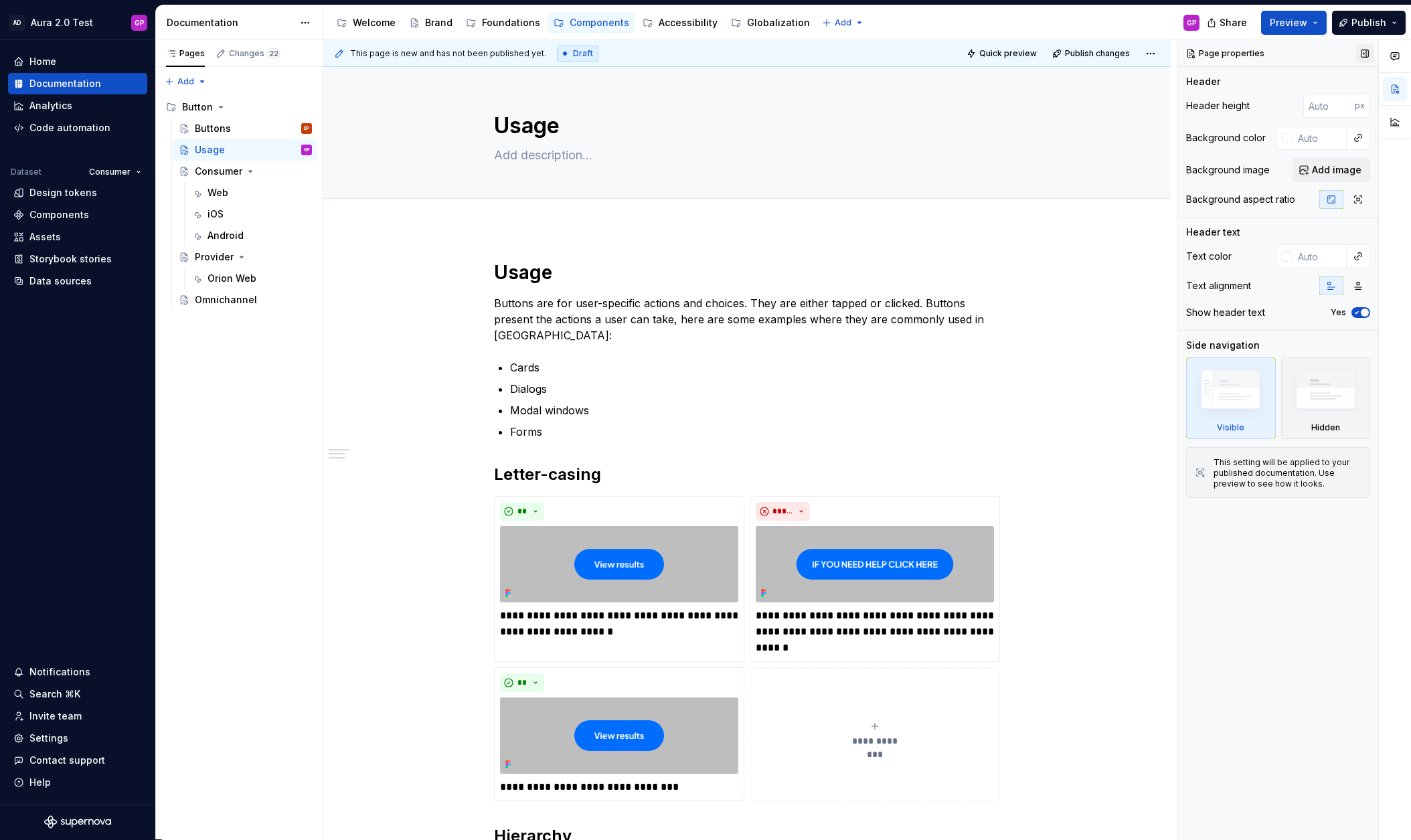
click at [1365, 51] on button "button" at bounding box center [1364, 53] width 19 height 19
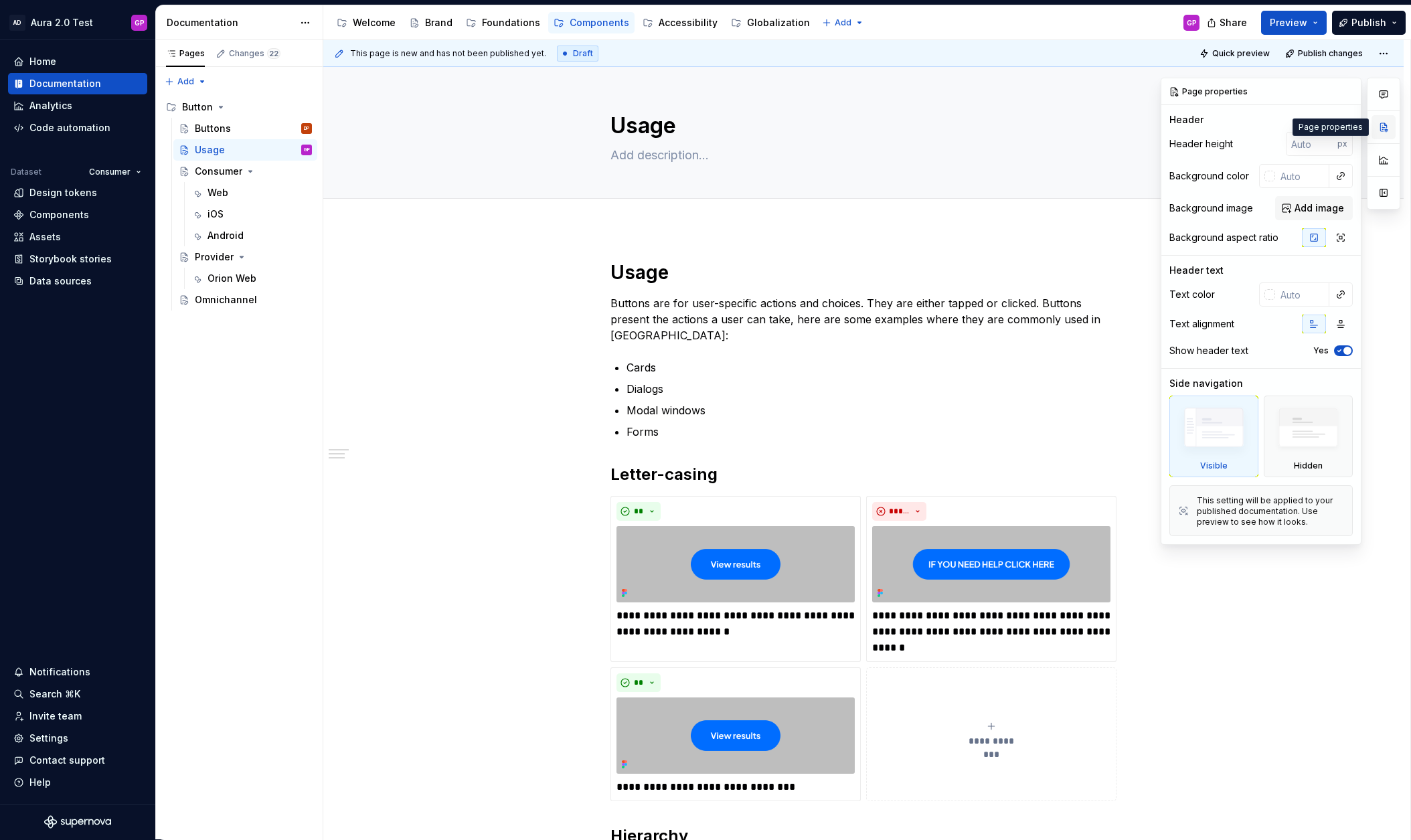
click at [1381, 129] on button "button" at bounding box center [1384, 127] width 24 height 24
click at [1380, 127] on button "button" at bounding box center [1384, 127] width 24 height 24
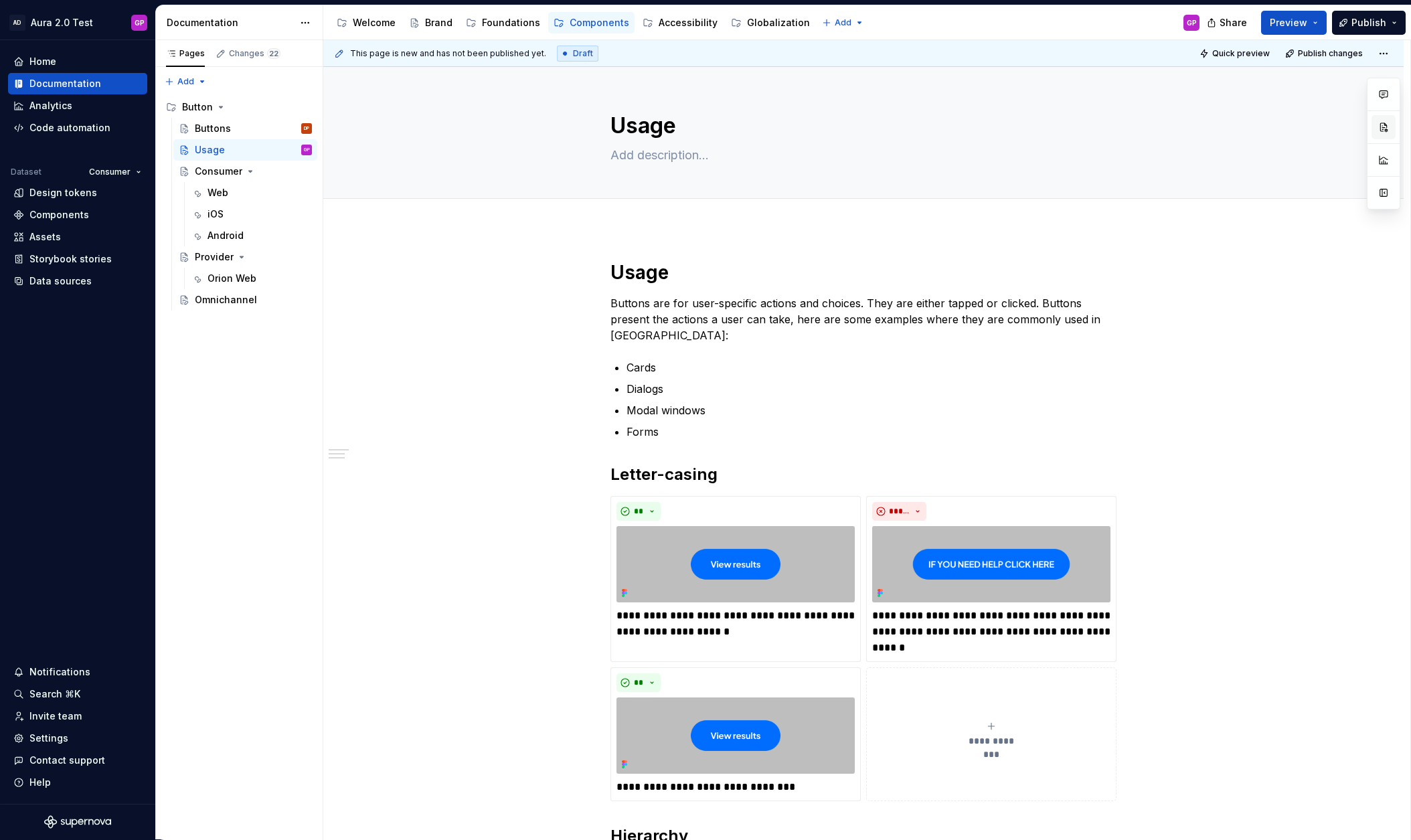
click at [1379, 127] on button "button" at bounding box center [1384, 127] width 24 height 24
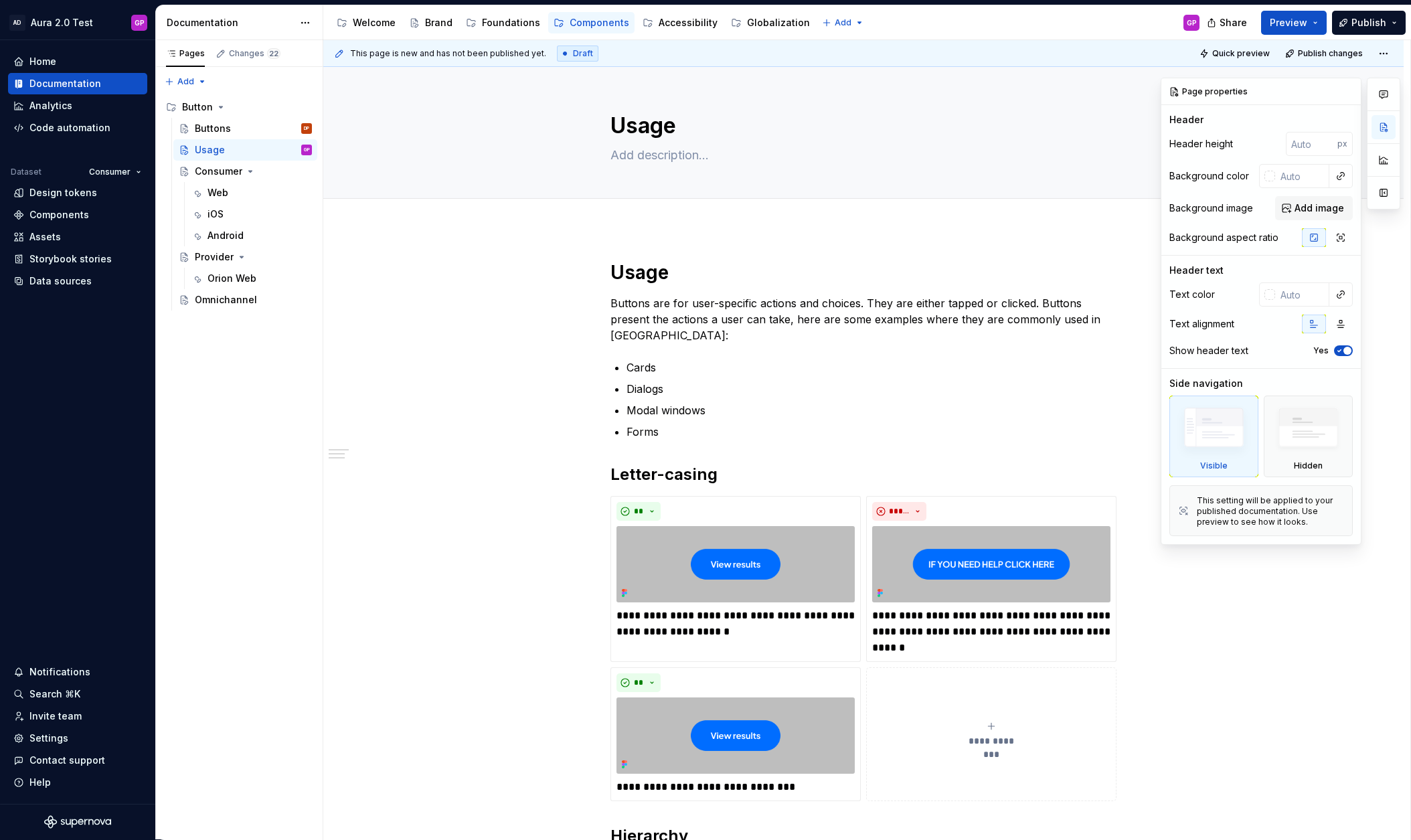
click at [1220, 87] on div "Page properties" at bounding box center [1209, 91] width 89 height 19
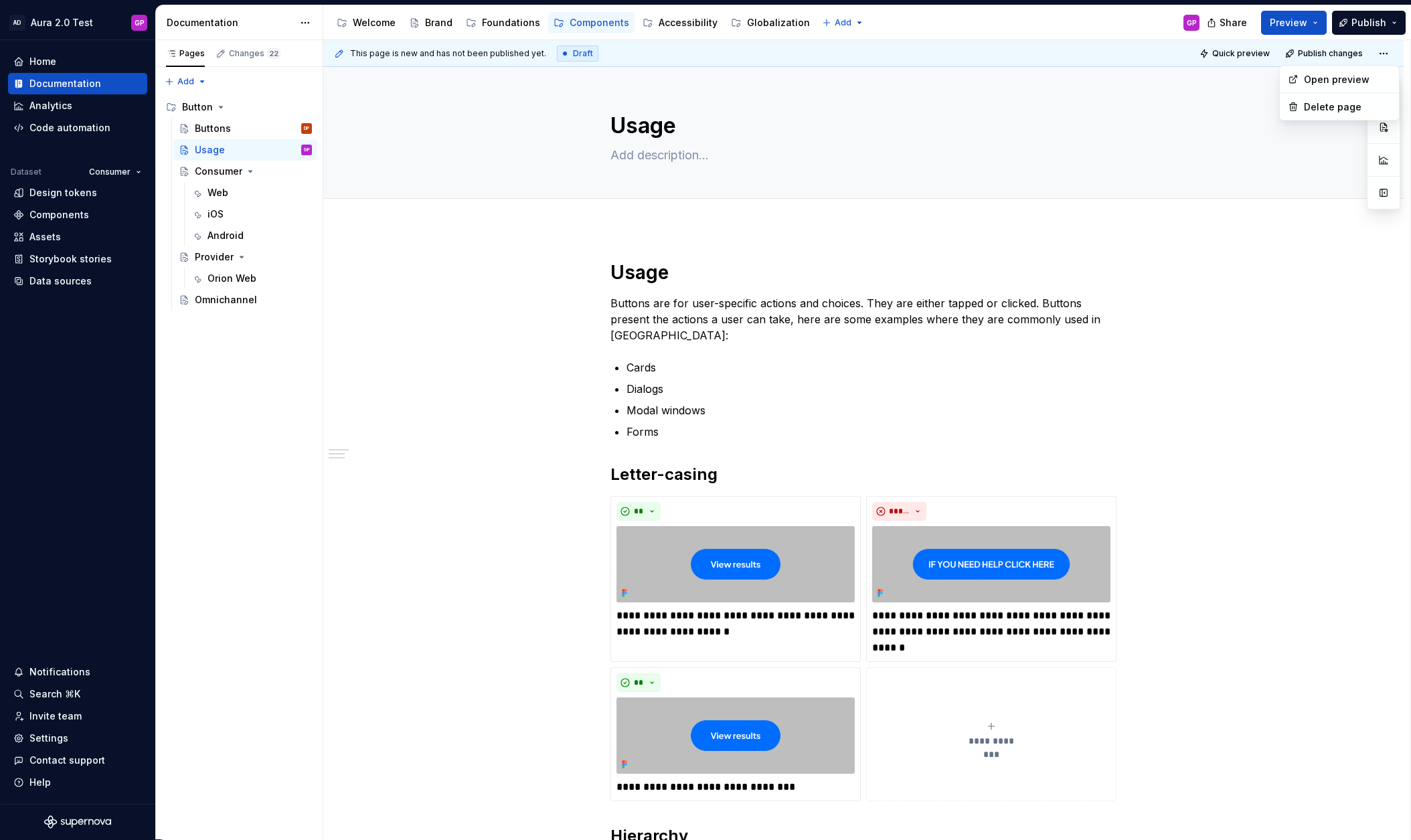
click at [1389, 52] on html "AD Aura 2.0 Test GP Home Documentation Analytics Code automation Dataset Consum…" at bounding box center [706, 420] width 1411 height 840
click at [1389, 52] on html "AD Aura 2.0 Test GP Home Documentation Analytics Code automation Dataset Consum…" at bounding box center [706, 420] width 1411 height 840
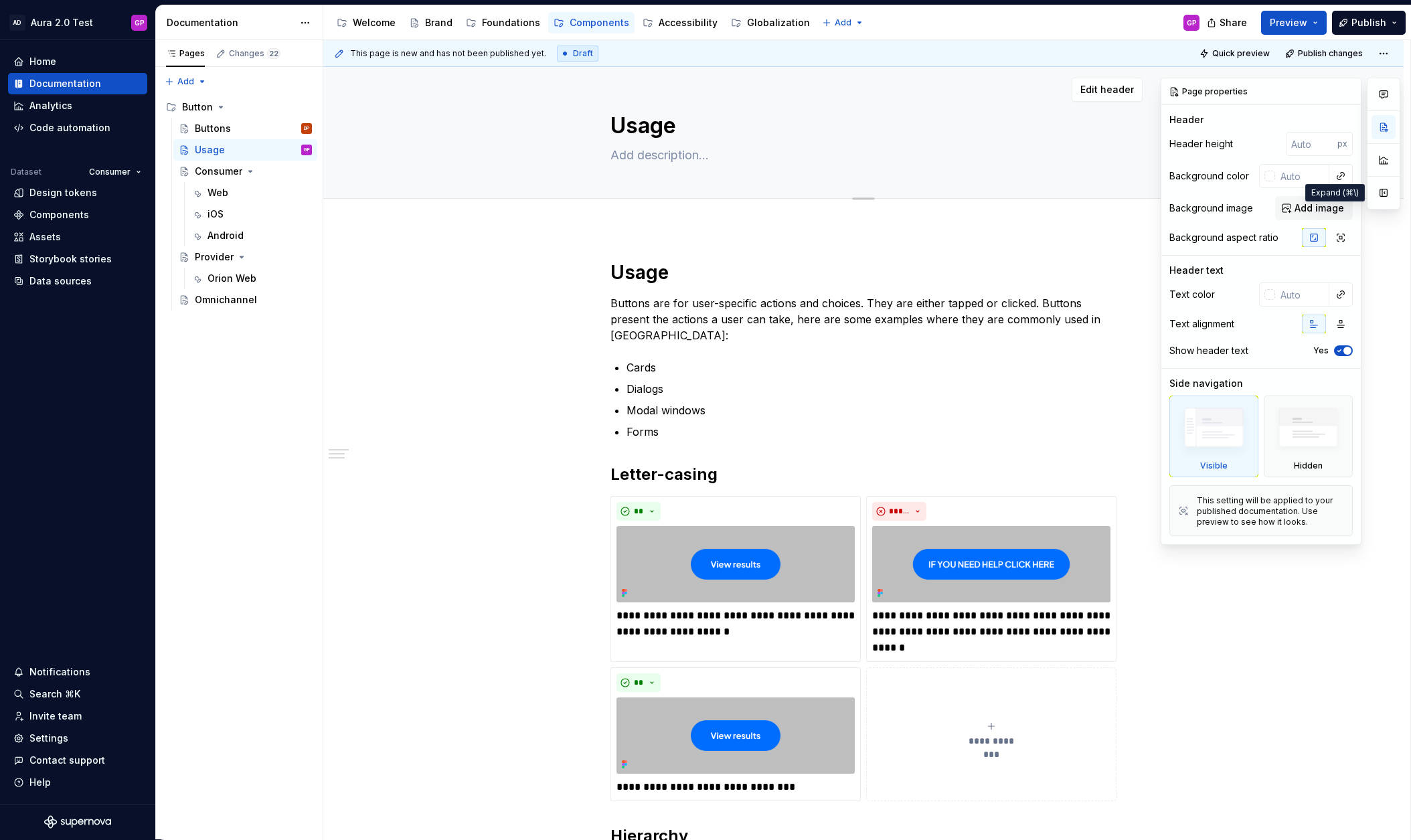
click at [1388, 189] on button "button" at bounding box center [1384, 193] width 24 height 24
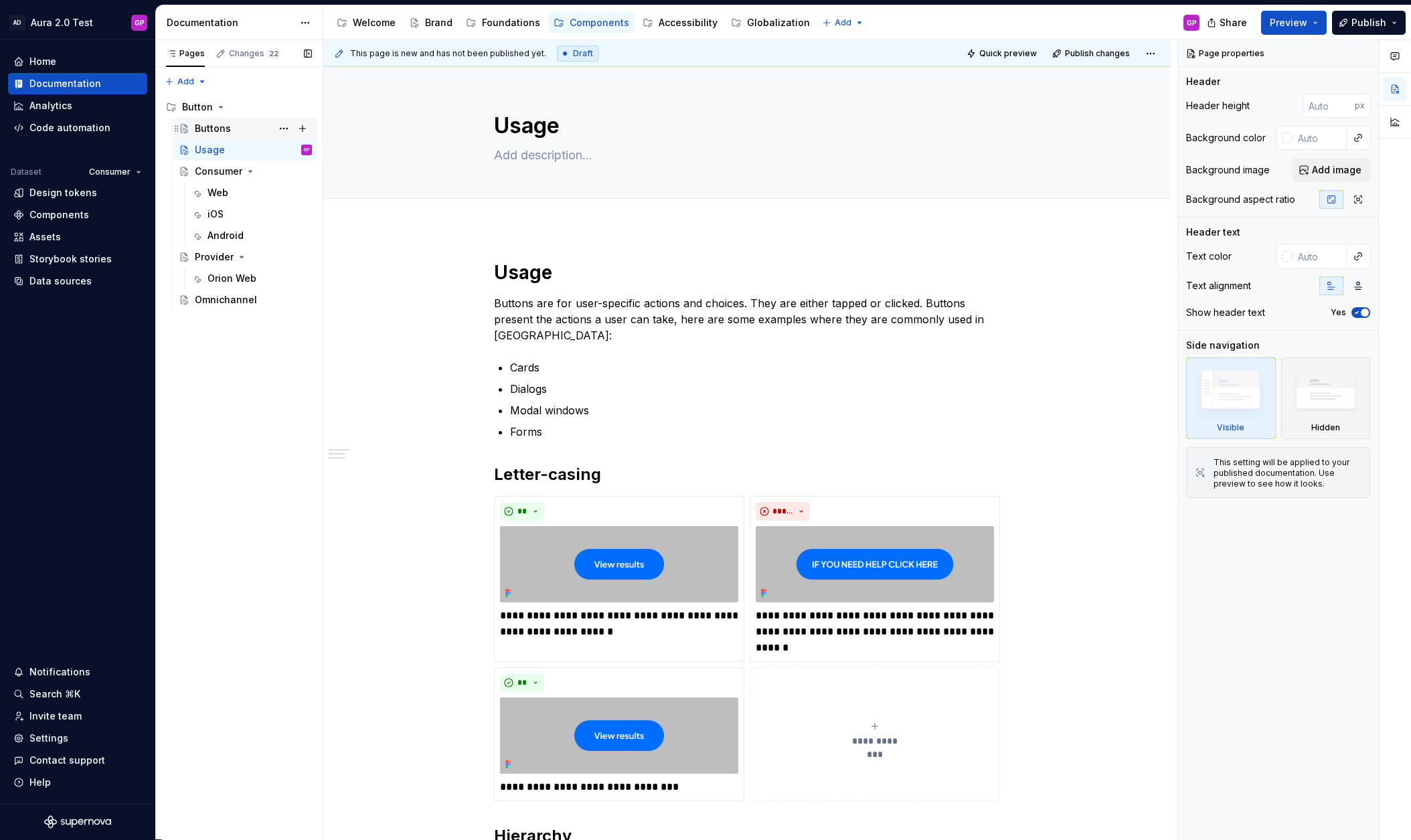
click at [199, 129] on div "Buttons" at bounding box center [213, 128] width 36 height 14
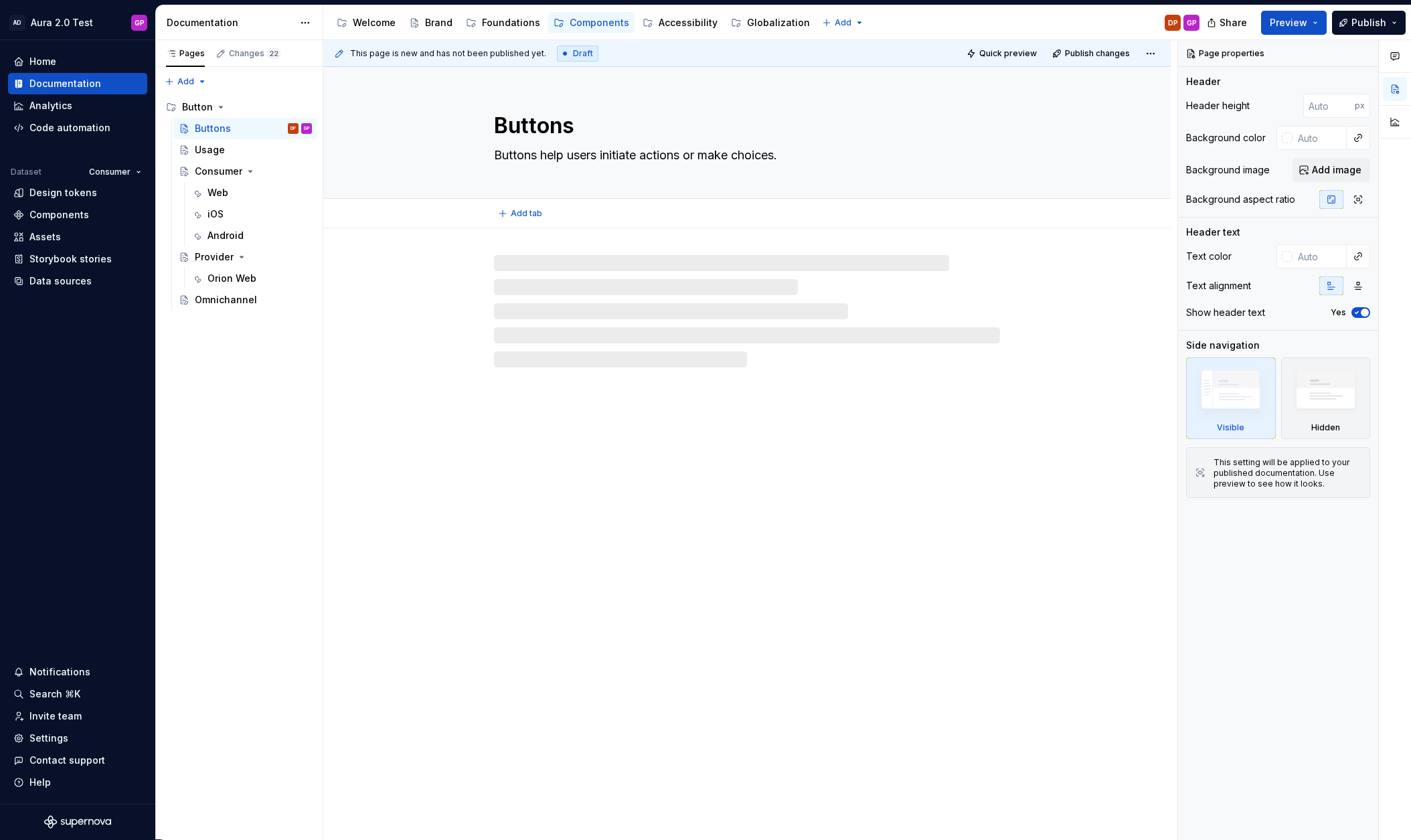
click at [550, 121] on textarea "Buttons" at bounding box center [744, 126] width 506 height 32
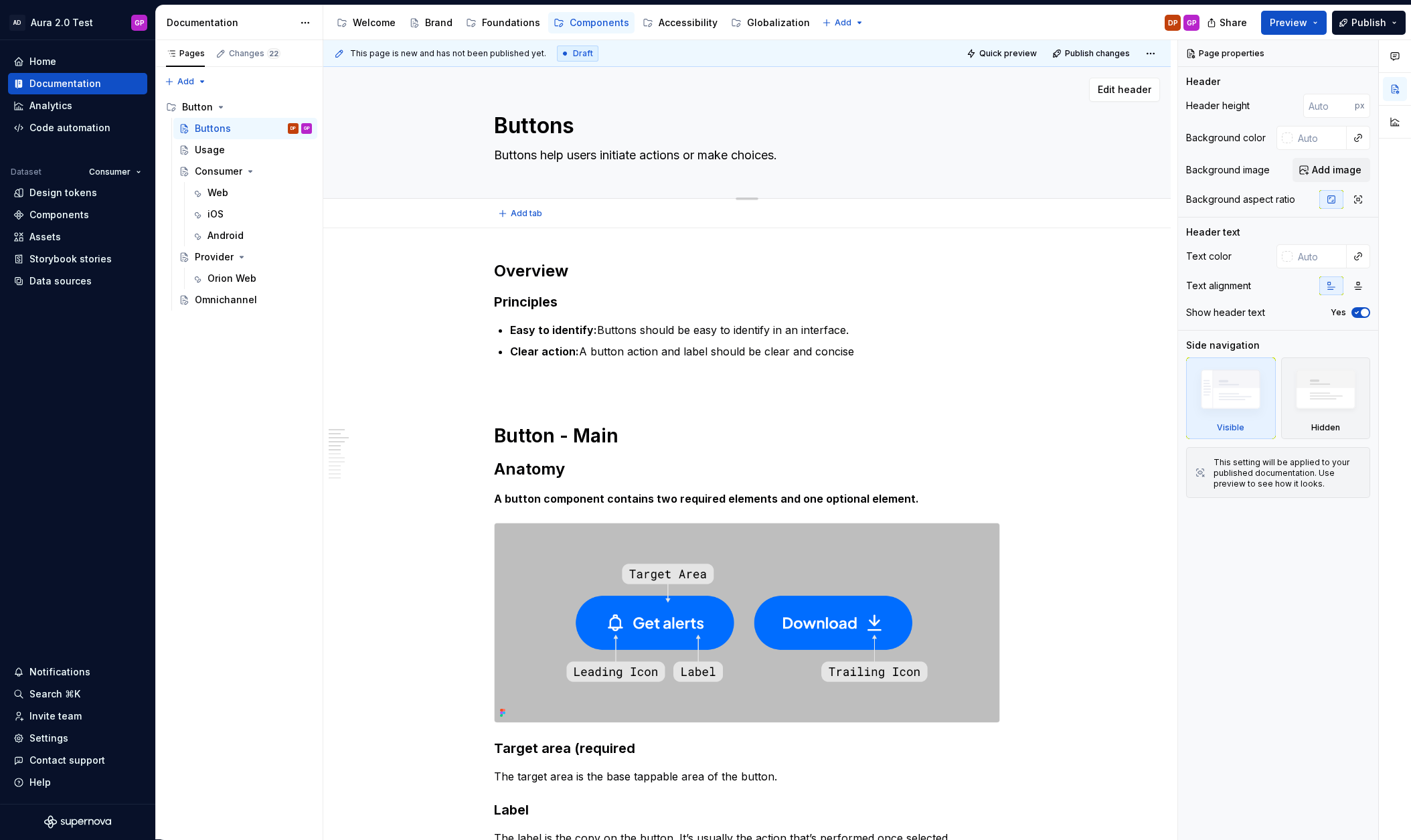
click at [550, 121] on textarea "Buttons" at bounding box center [744, 126] width 506 height 32
click at [206, 152] on div "Usage" at bounding box center [210, 150] width 30 height 14
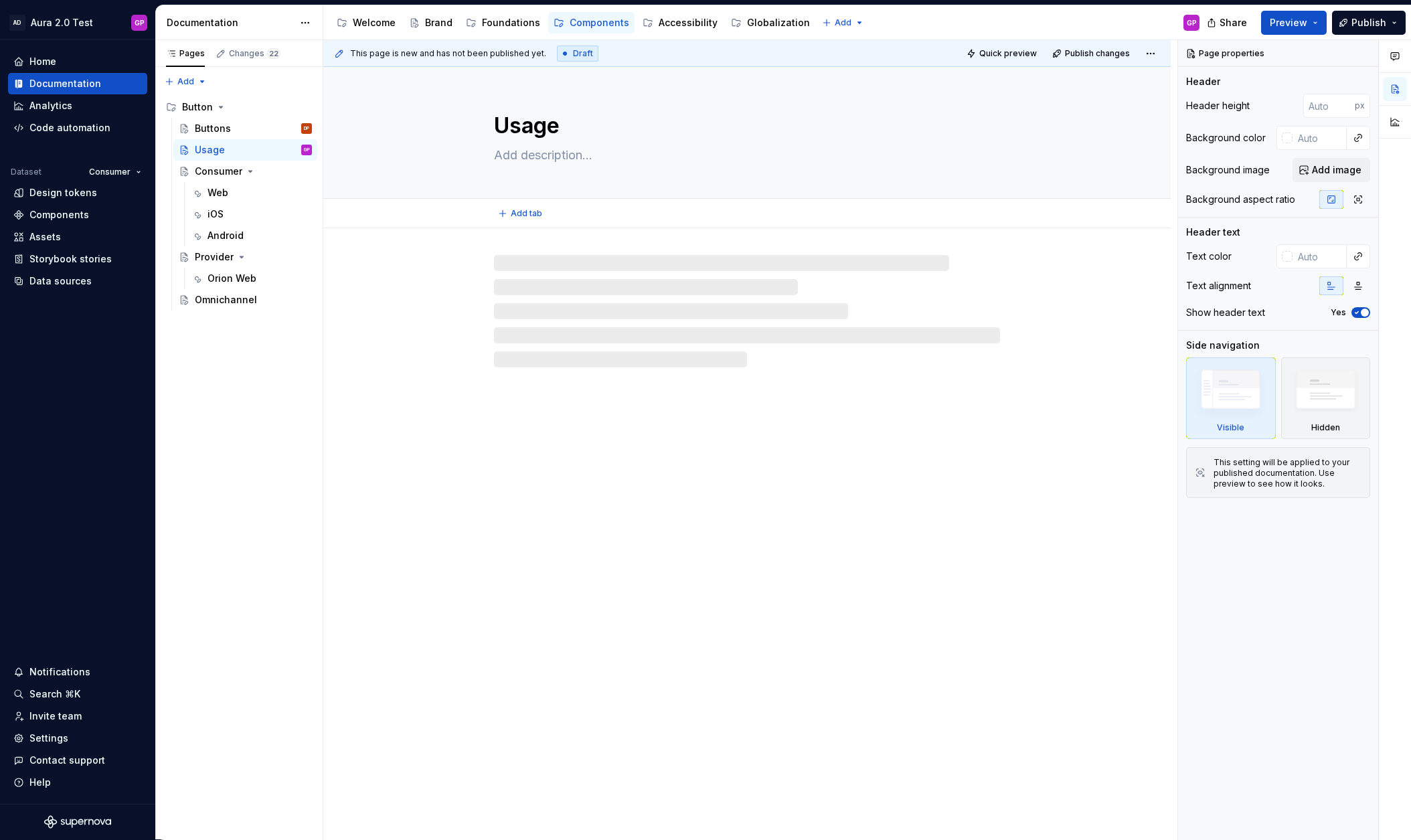
click at [521, 128] on textarea "Usage" at bounding box center [744, 126] width 506 height 32
click at [522, 128] on textarea "Usage" at bounding box center [744, 126] width 506 height 32
click at [521, 128] on textarea "Usage" at bounding box center [744, 126] width 506 height 32
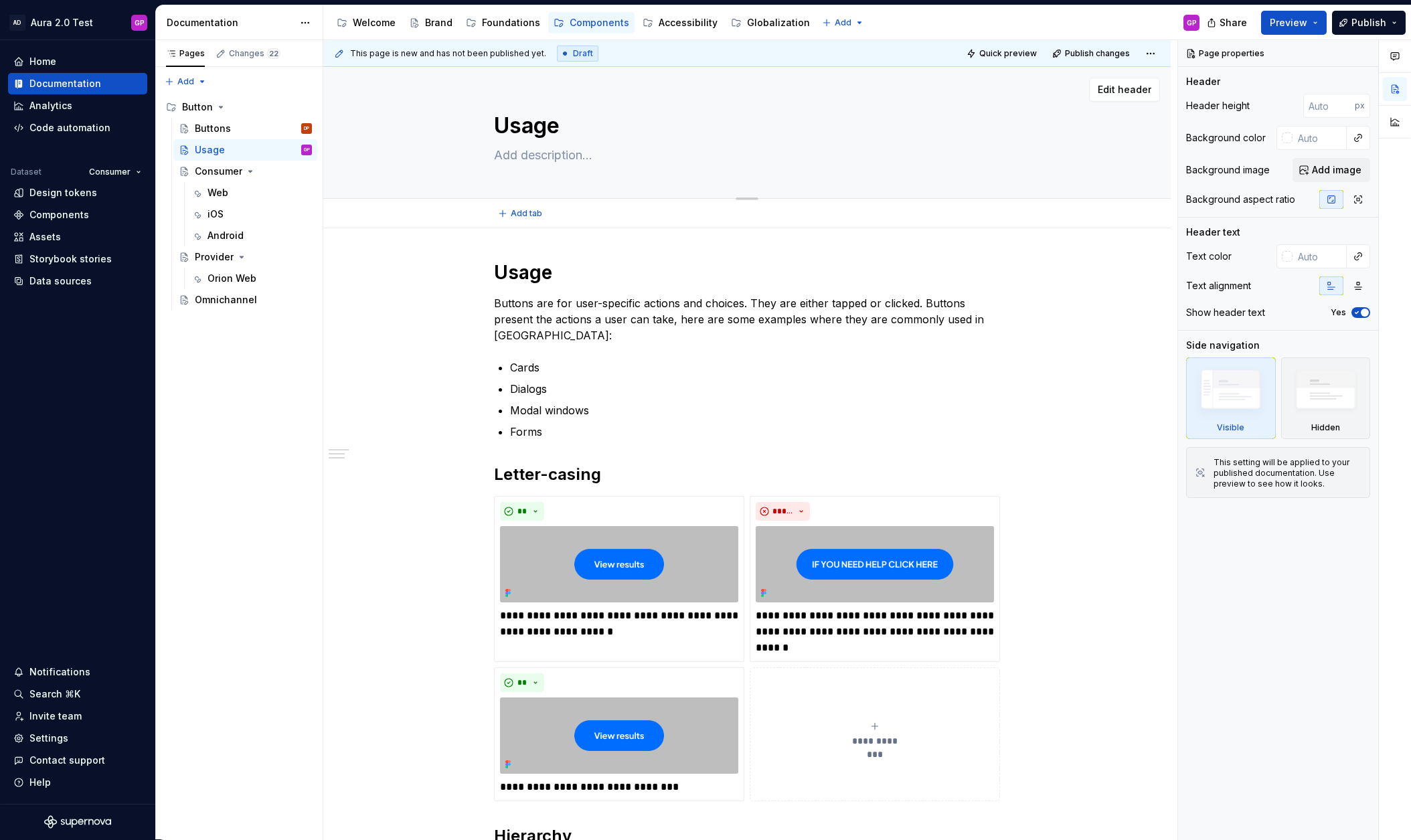
paste textarea "Buttons"
type textarea "*"
type textarea "Buttons"
type textarea "*"
type textarea "Buttons"
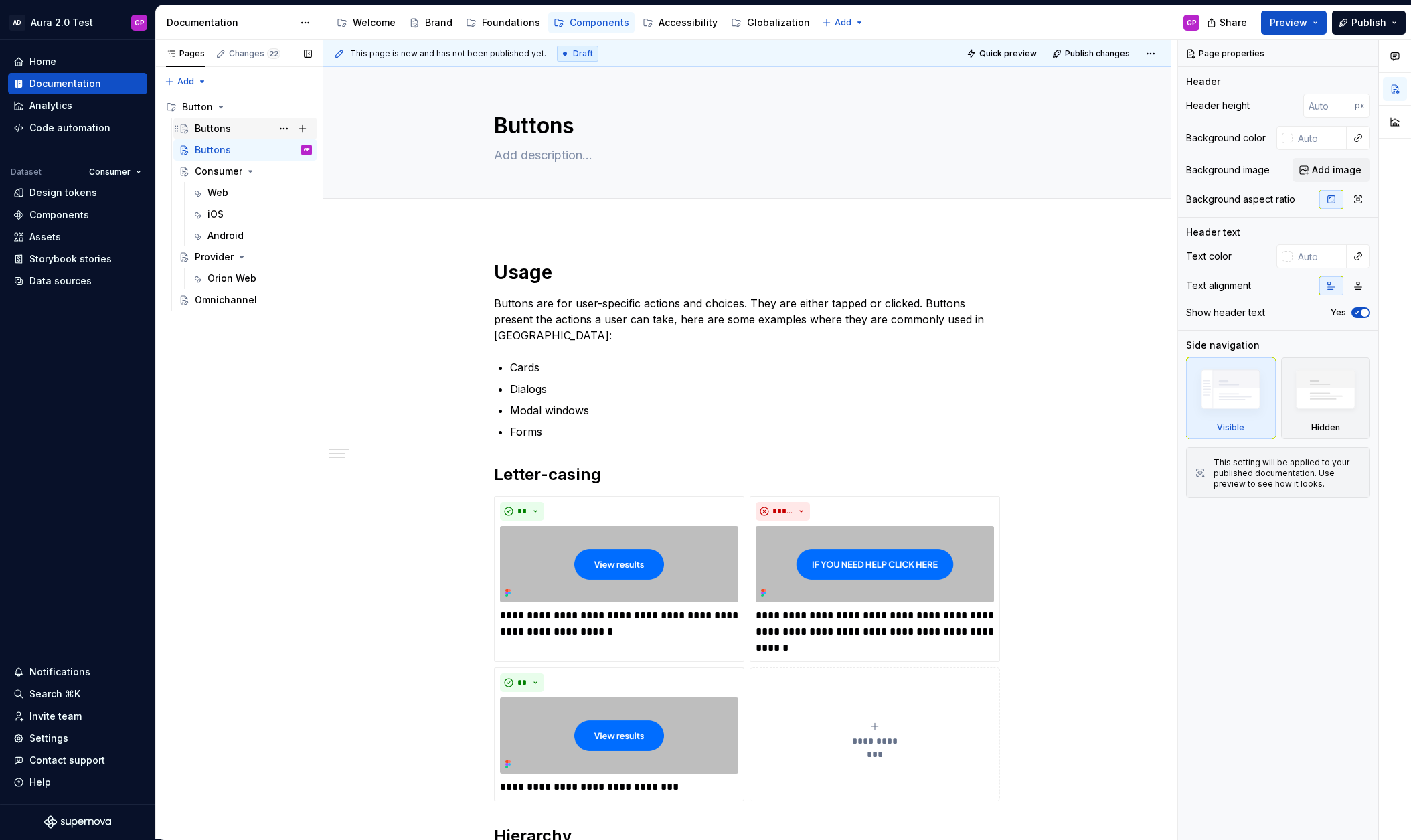
click at [209, 130] on div "Buttons" at bounding box center [213, 128] width 36 height 14
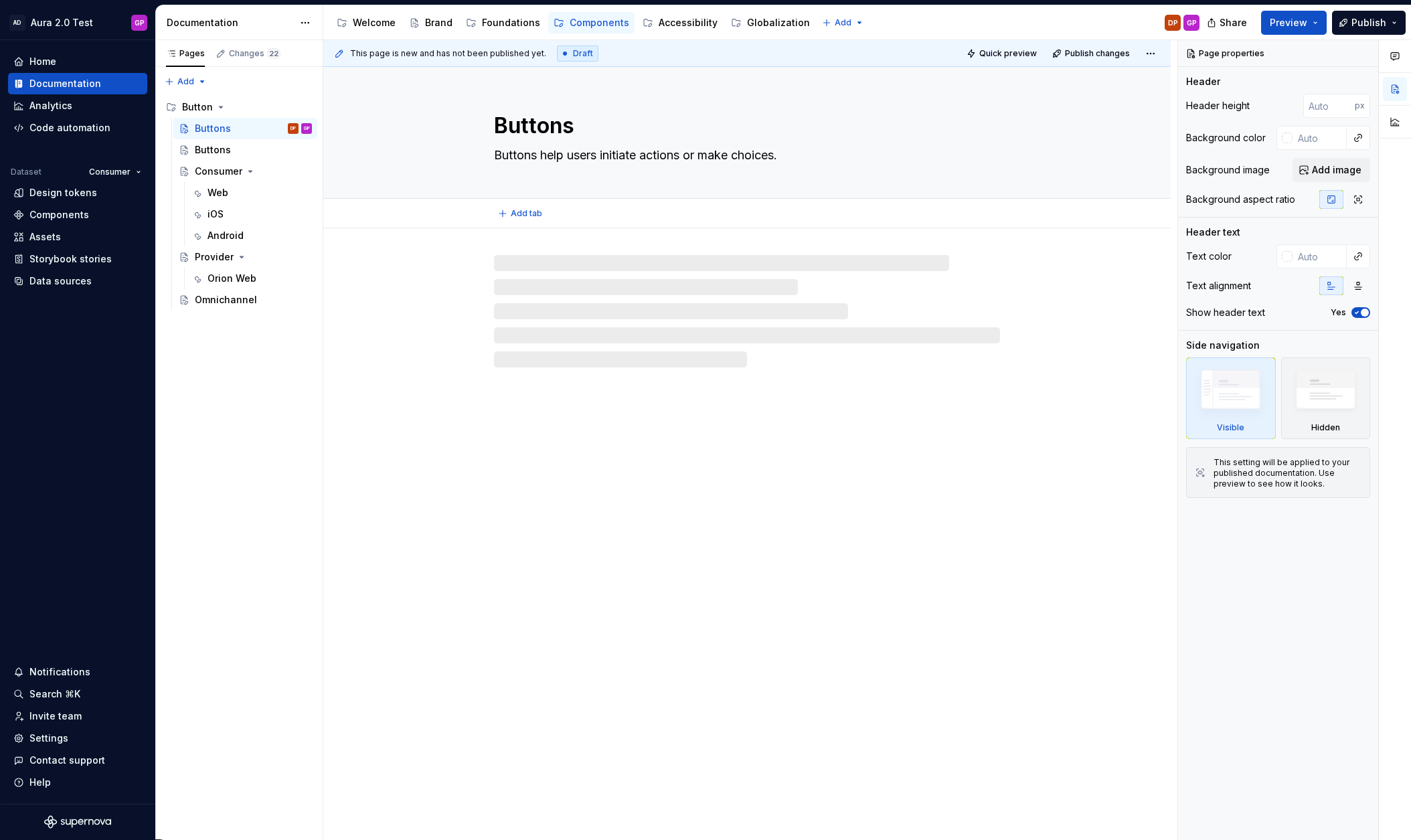
click at [524, 156] on textarea "Buttons help users initiate actions or make choices." at bounding box center [744, 155] width 506 height 22
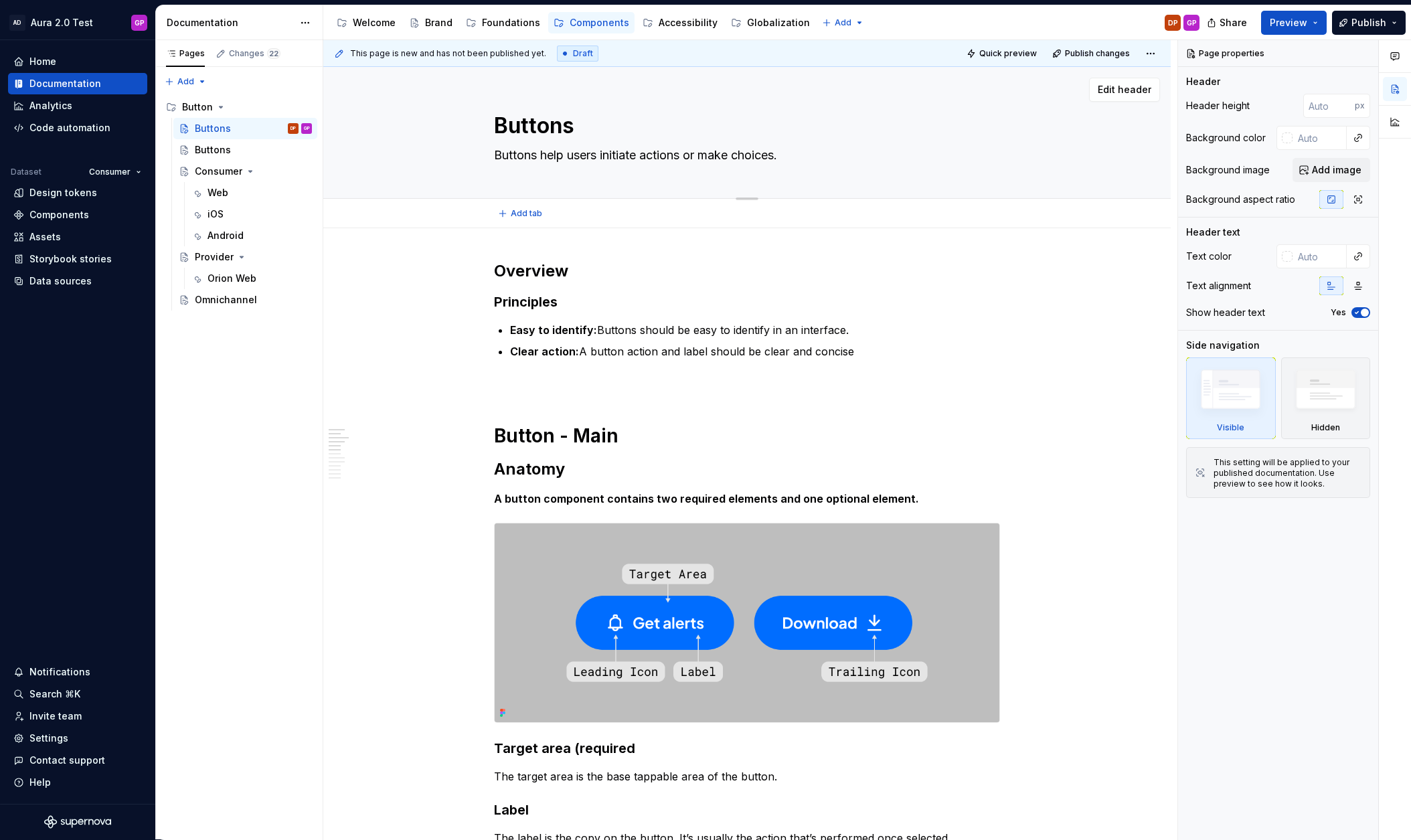
click at [524, 156] on textarea "Buttons help users initiate actions or make choices." at bounding box center [744, 155] width 506 height 22
click at [523, 156] on textarea "Buttons help users initiate actions or make choices." at bounding box center [744, 155] width 506 height 22
click at [210, 152] on div "Buttons" at bounding box center [213, 150] width 36 height 14
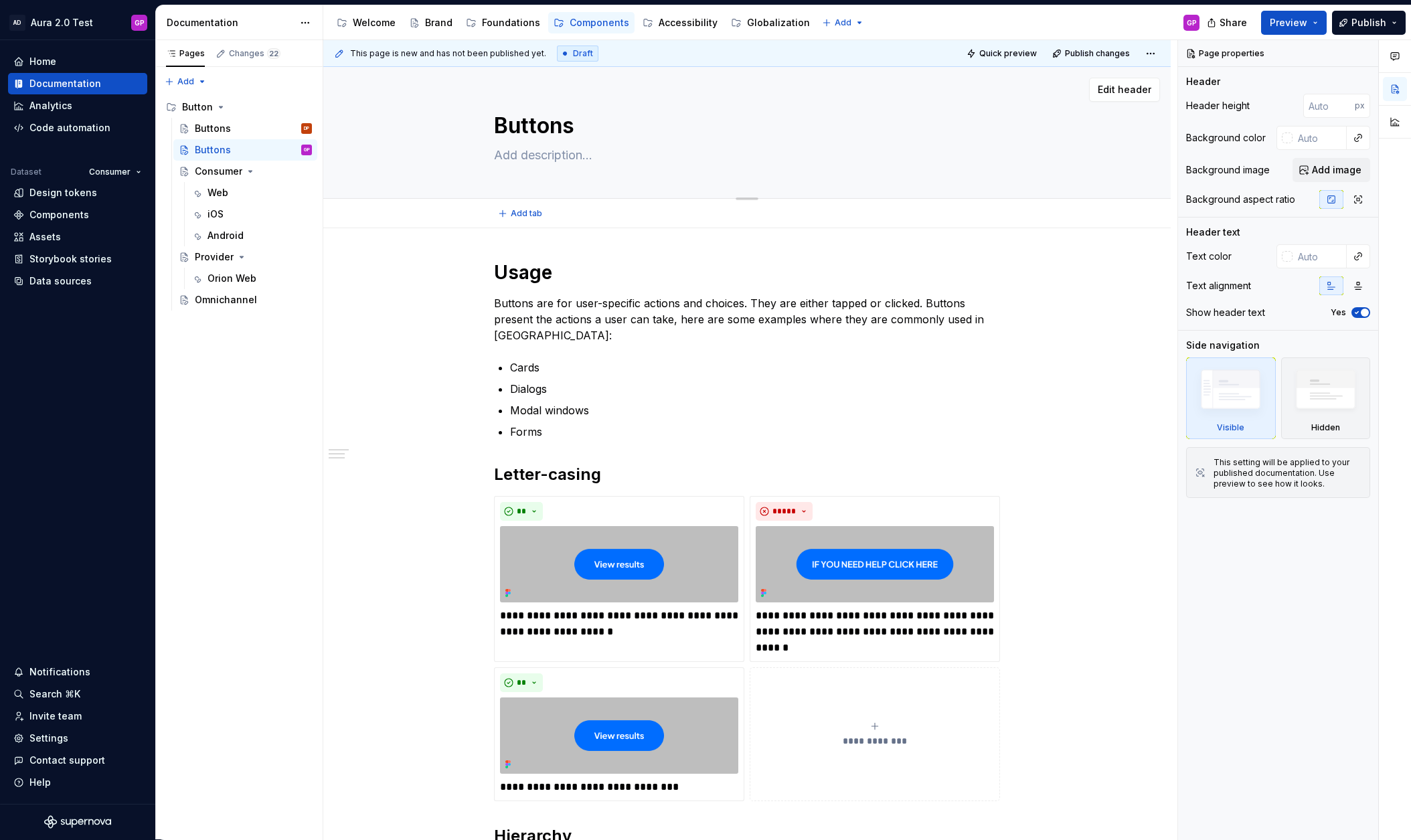
click at [506, 156] on textarea at bounding box center [744, 155] width 506 height 22
click at [521, 153] on textarea at bounding box center [744, 155] width 506 height 22
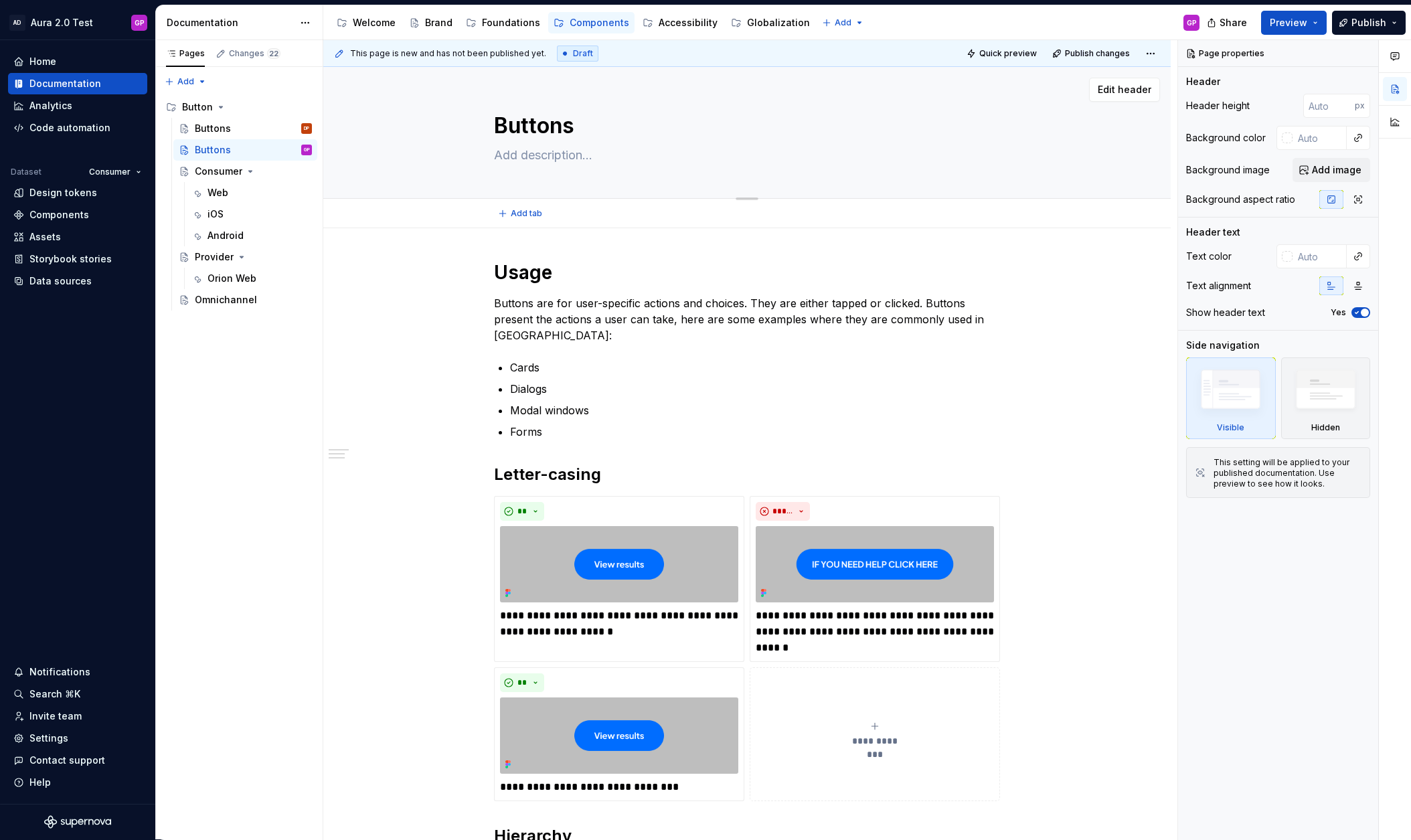
click at [521, 153] on textarea at bounding box center [744, 155] width 506 height 22
paste textarea "Buttons help users initiate actions or make choices."
type textarea "*"
type textarea "Buttons help users initiate actions or make choices."
type textarea "*"
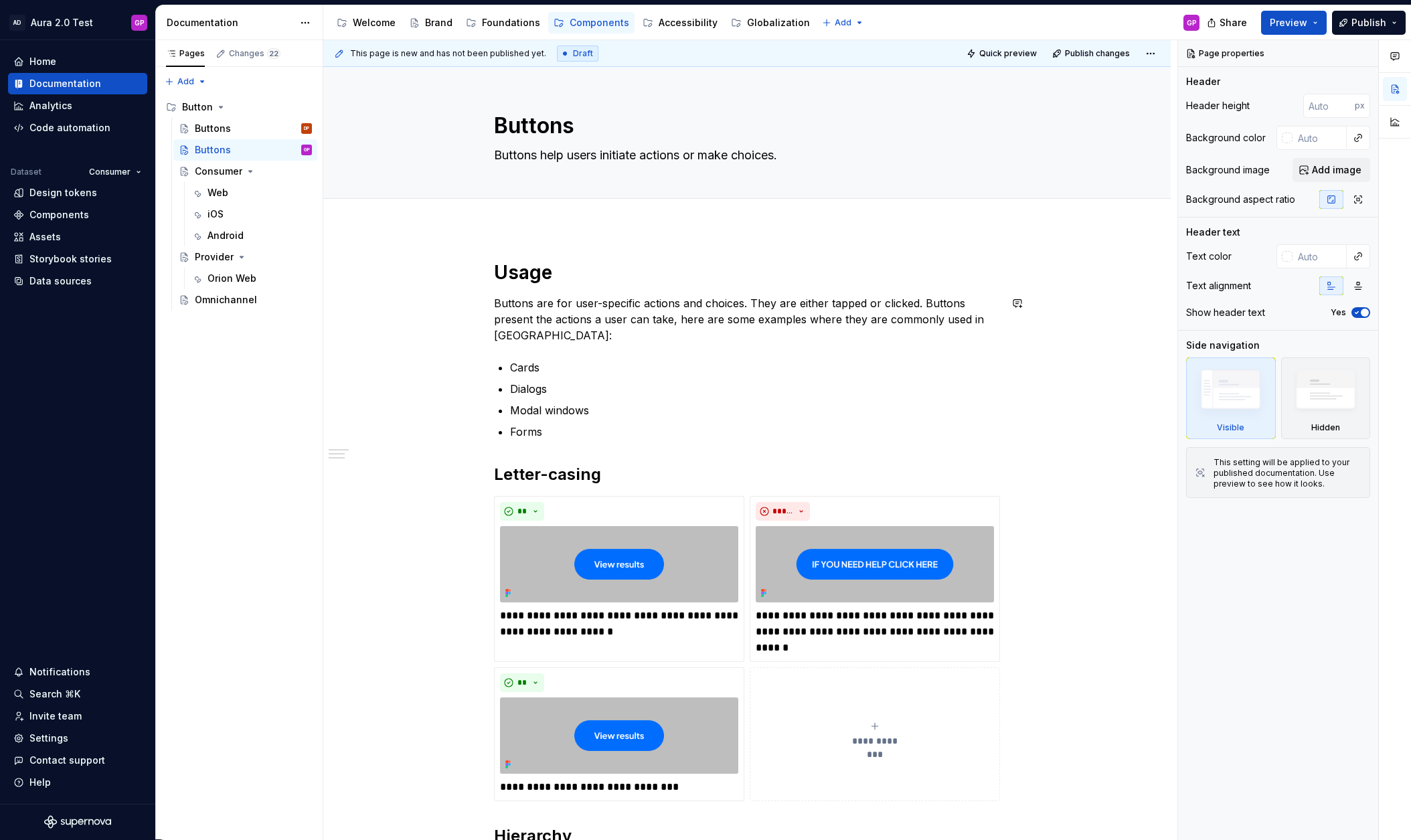
type textarea "Buttons help users initiate actions or make choices."
click at [385, 349] on div "**********" at bounding box center [750, 440] width 854 height 800
click at [210, 148] on div "Buttons" at bounding box center [213, 150] width 36 height 14
click at [209, 131] on div "Buttons" at bounding box center [213, 128] width 36 height 14
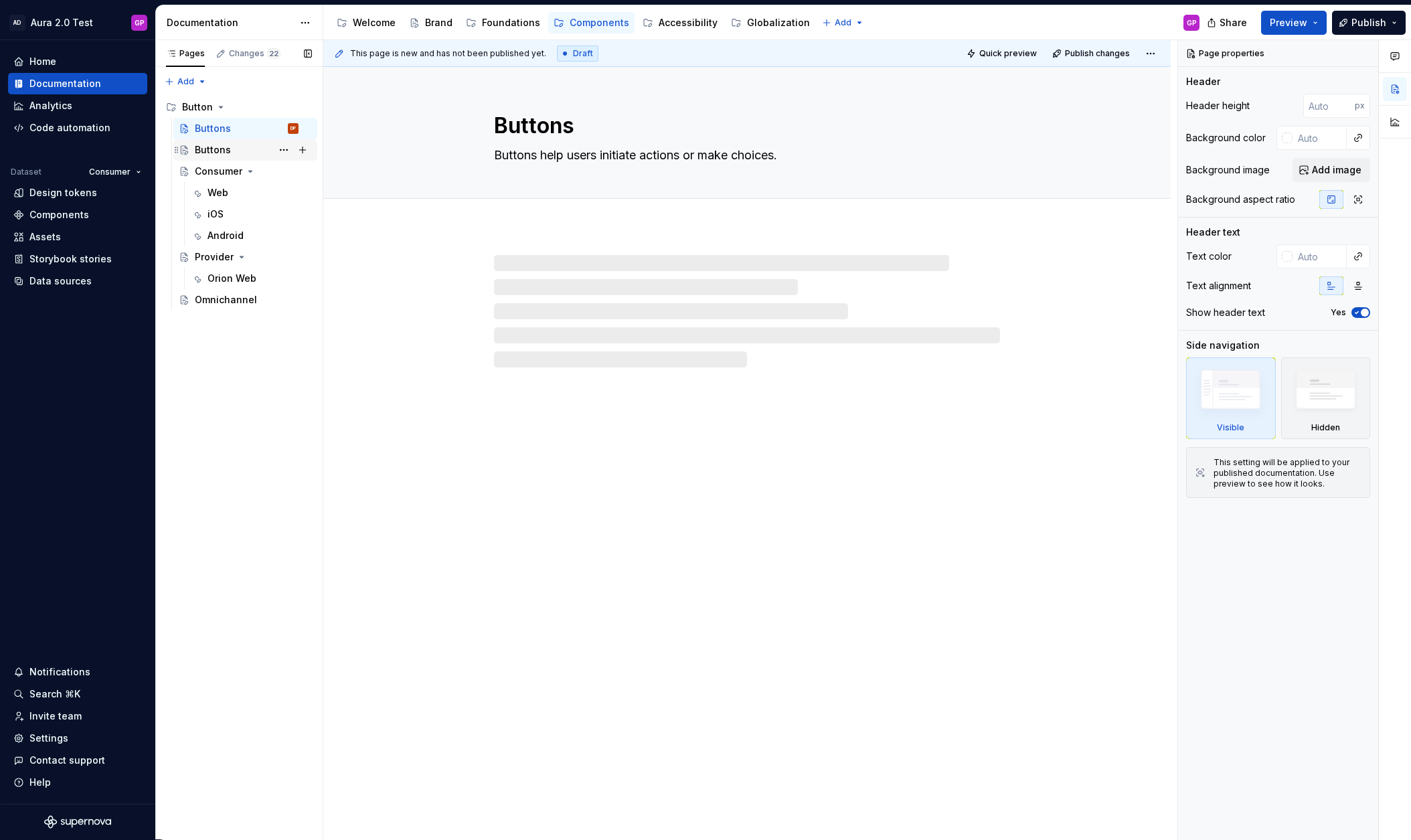
click at [207, 148] on div "Buttons" at bounding box center [213, 150] width 36 height 14
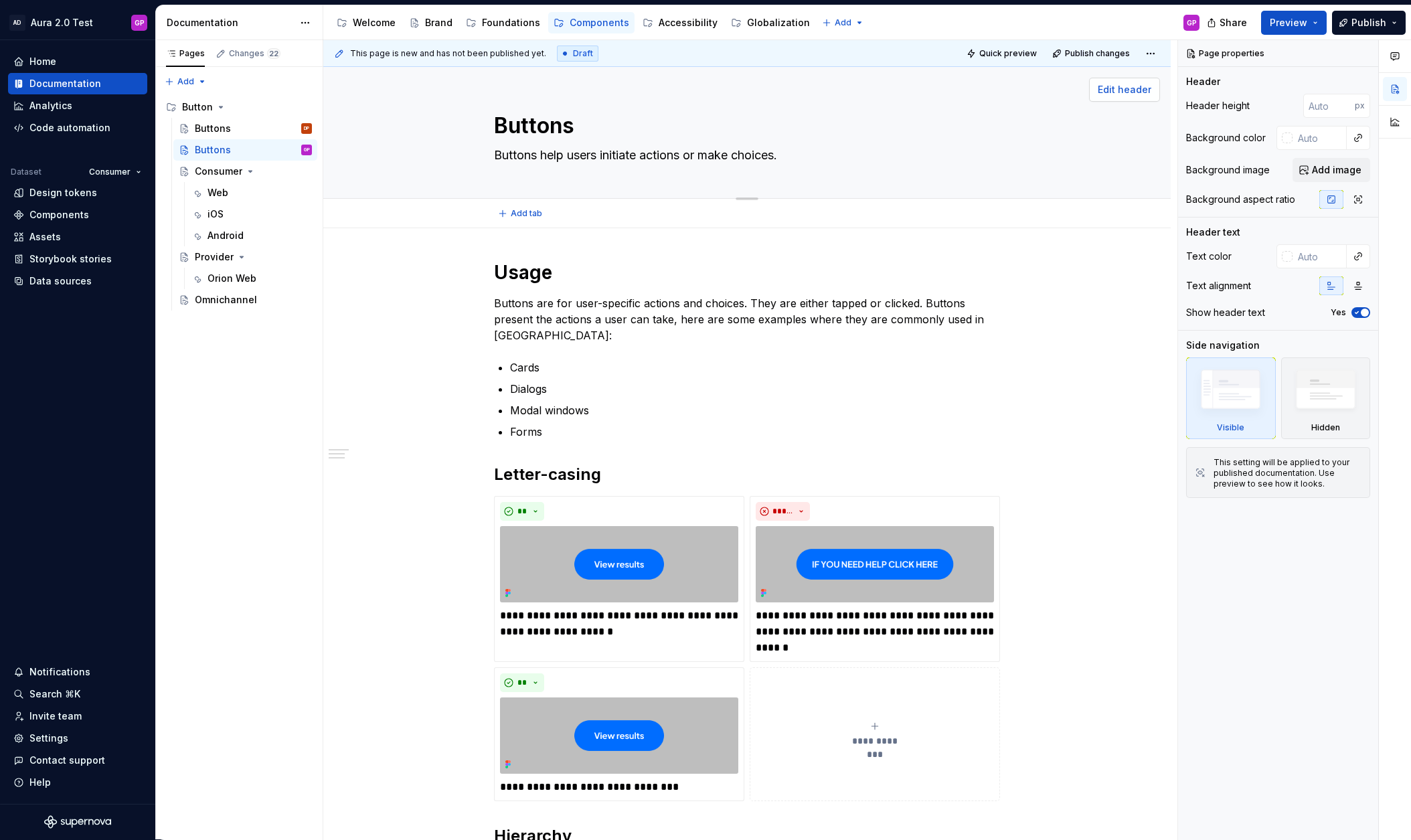
click at [1131, 94] on span "Edit header" at bounding box center [1124, 89] width 53 height 14
click at [1214, 83] on div "Header" at bounding box center [1203, 81] width 34 height 14
click at [1212, 108] on div "Header height" at bounding box center [1217, 106] width 64 height 14
click at [1206, 139] on div "Background color" at bounding box center [1226, 138] width 80 height 14
click at [1202, 170] on div "Background image" at bounding box center [1228, 170] width 84 height 14
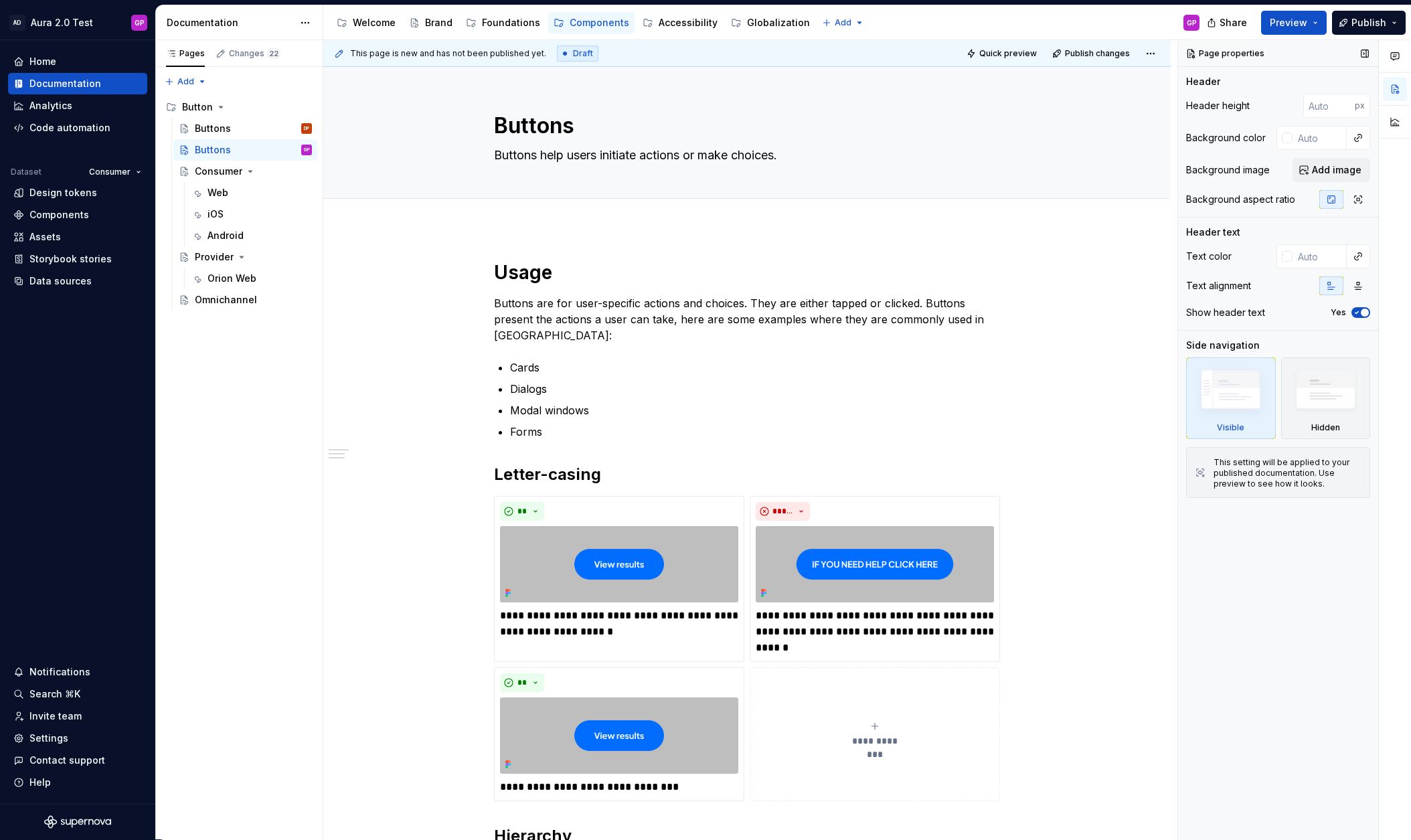
click at [1201, 233] on div "Header text" at bounding box center [1213, 232] width 54 height 14
click at [1203, 311] on div "Show header text" at bounding box center [1226, 312] width 79 height 14
click at [1211, 343] on div "Side navigation" at bounding box center [1222, 345] width 73 height 14
click at [1204, 479] on div at bounding box center [1200, 472] width 10 height 14
click at [0, 0] on button "Page tree" at bounding box center [0, 0] width 0 height 0
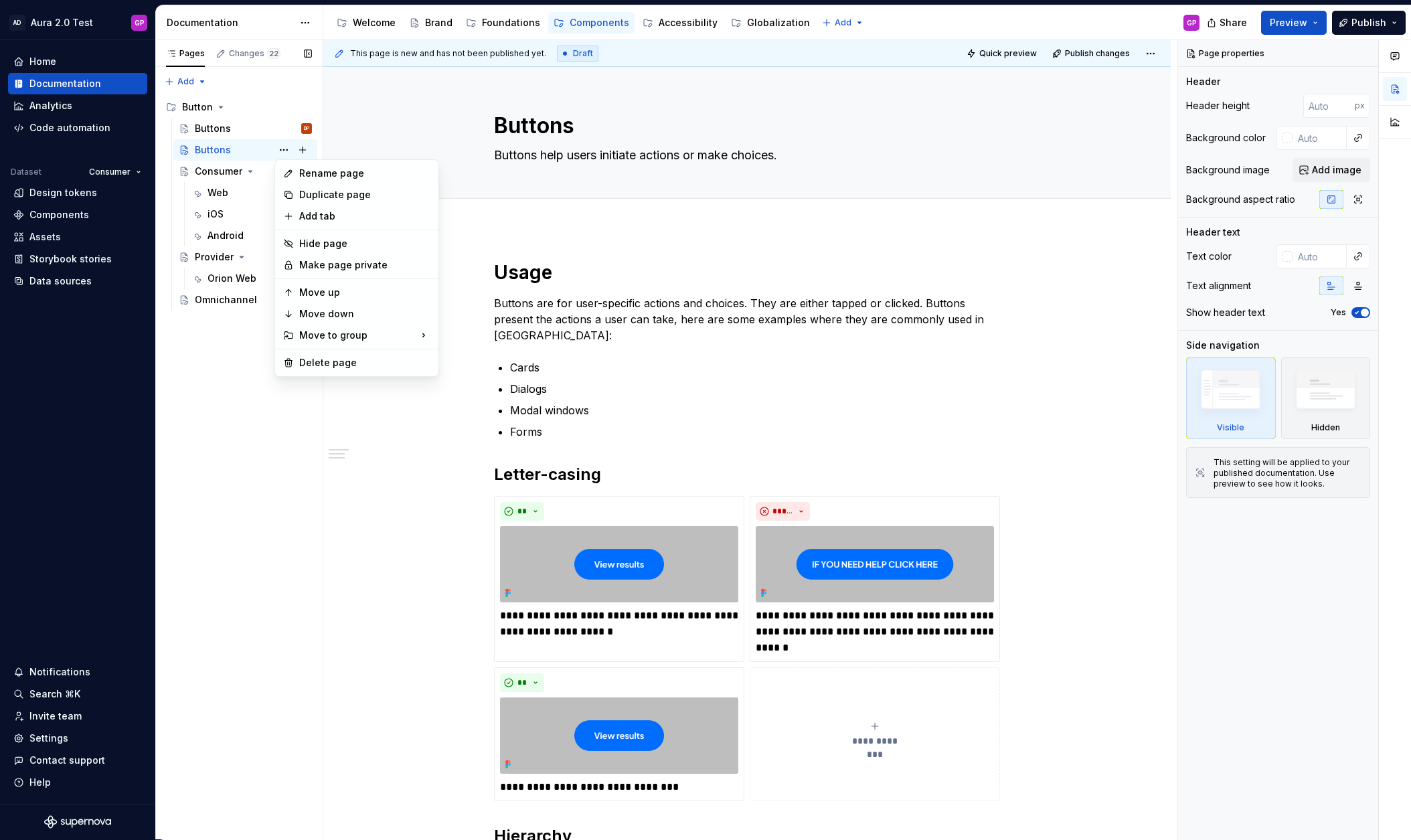
click at [281, 145] on div "Pages Changes 22 Add Accessibility guide for tree Page tree. Navigate the tree …" at bounding box center [239, 440] width 168 height 800
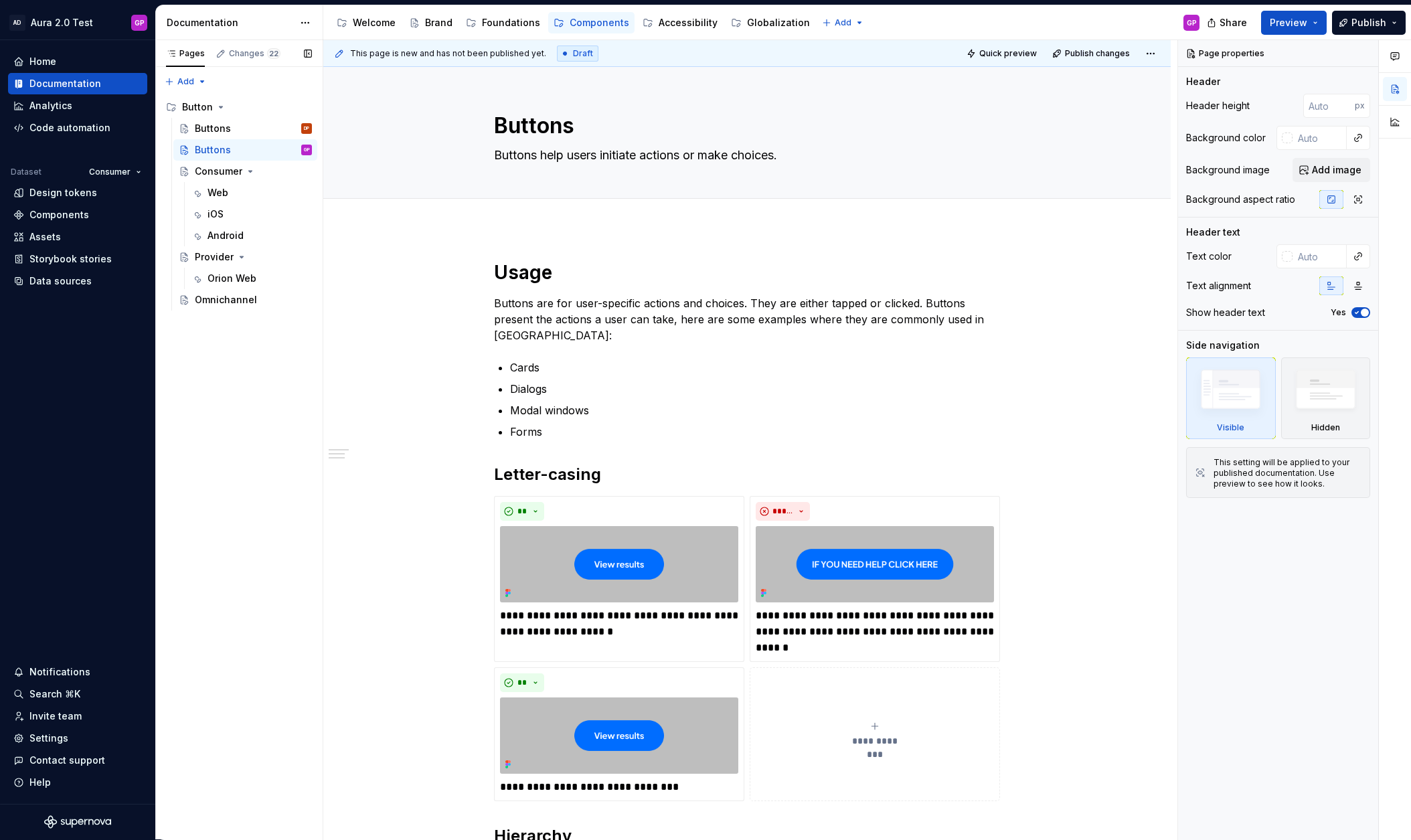
click at [261, 337] on div "Pages Changes 22 Add Accessibility guide for tree Page tree. Navigate the tree …" at bounding box center [239, 440] width 168 height 800
click at [209, 123] on div "Buttons" at bounding box center [213, 128] width 36 height 14
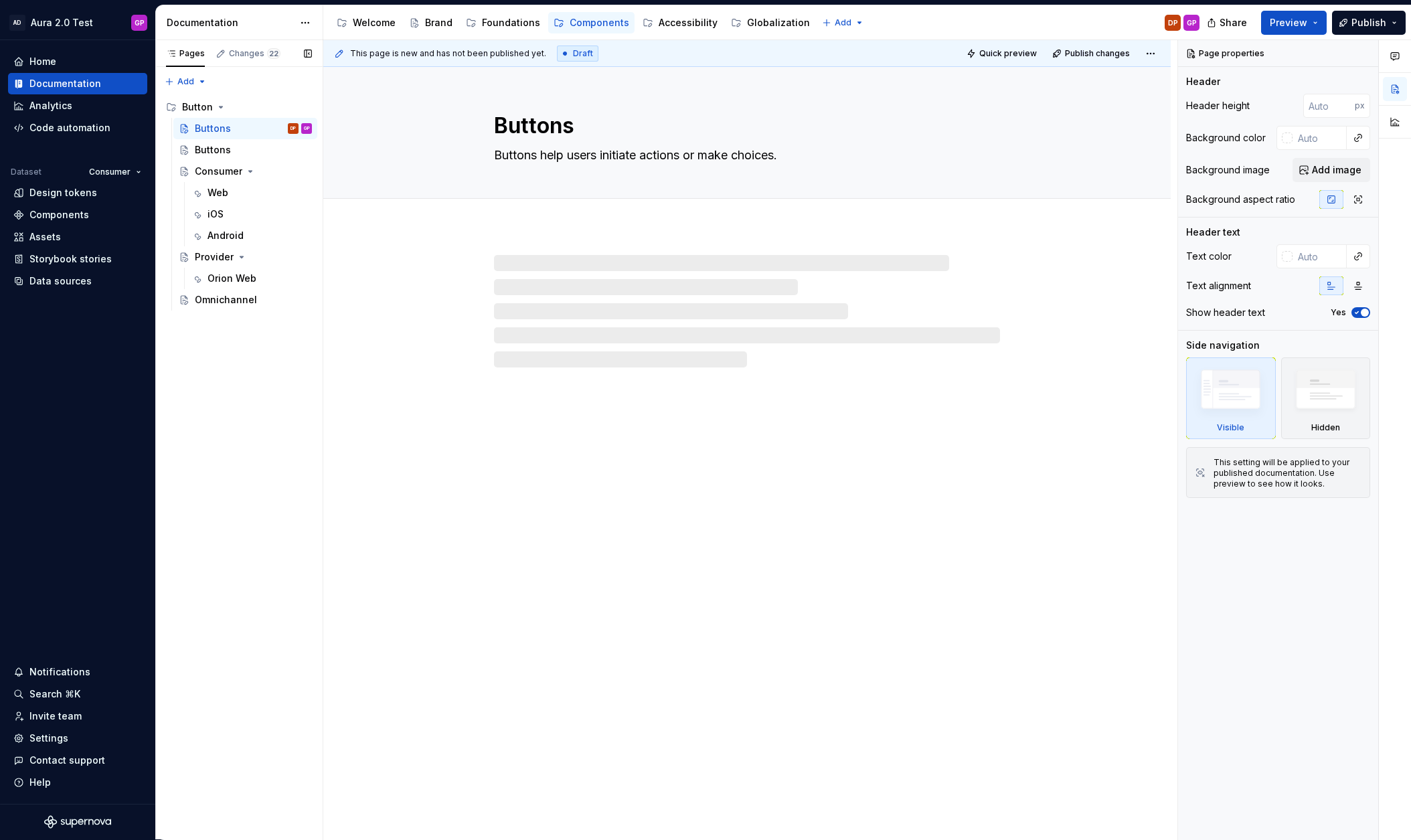
click at [0, 0] on button "Page tree" at bounding box center [0, 0] width 0 height 0
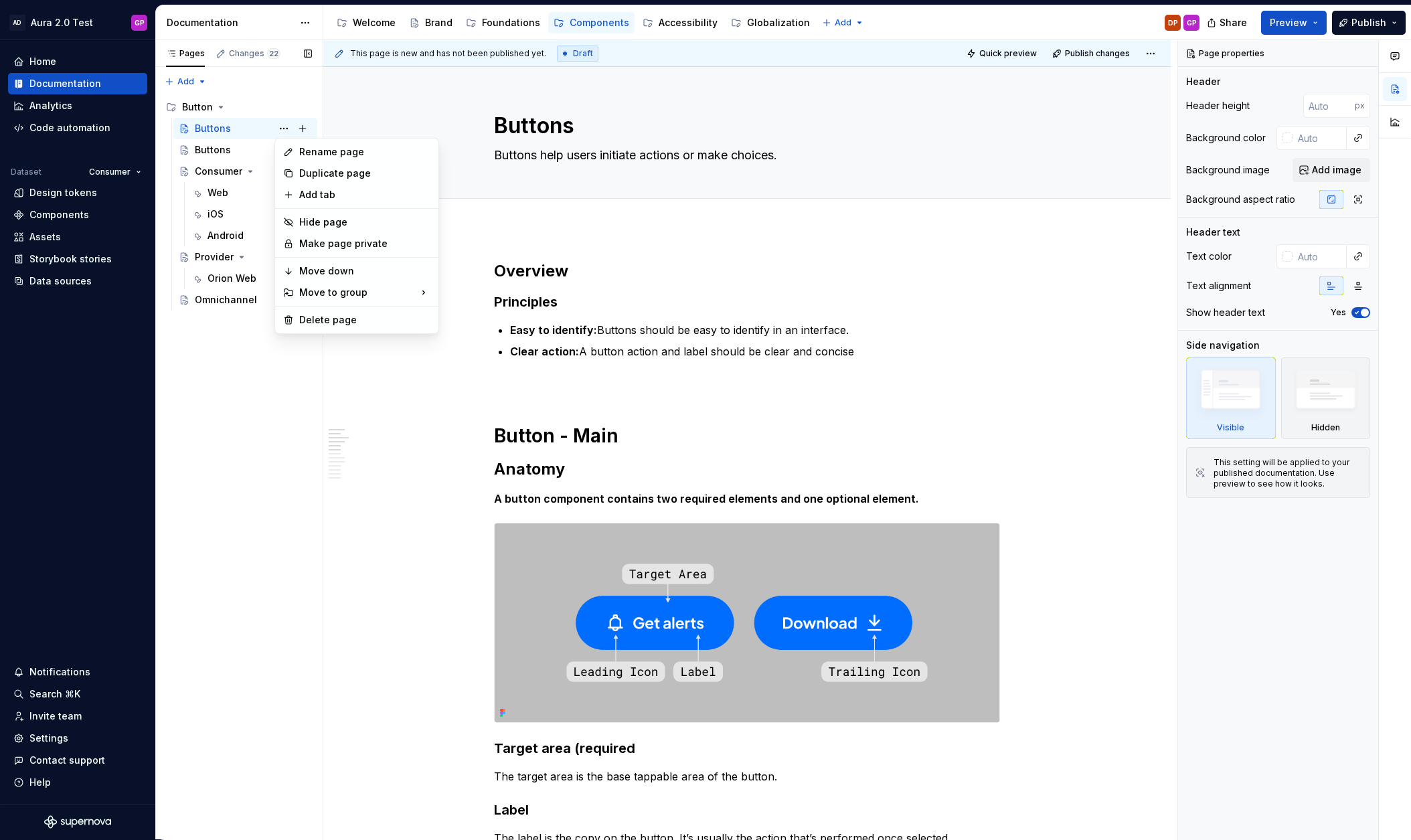
click at [175, 416] on div "Pages Changes 22 Add Accessibility guide for tree Page tree. Navigate the tree …" at bounding box center [239, 440] width 168 height 800
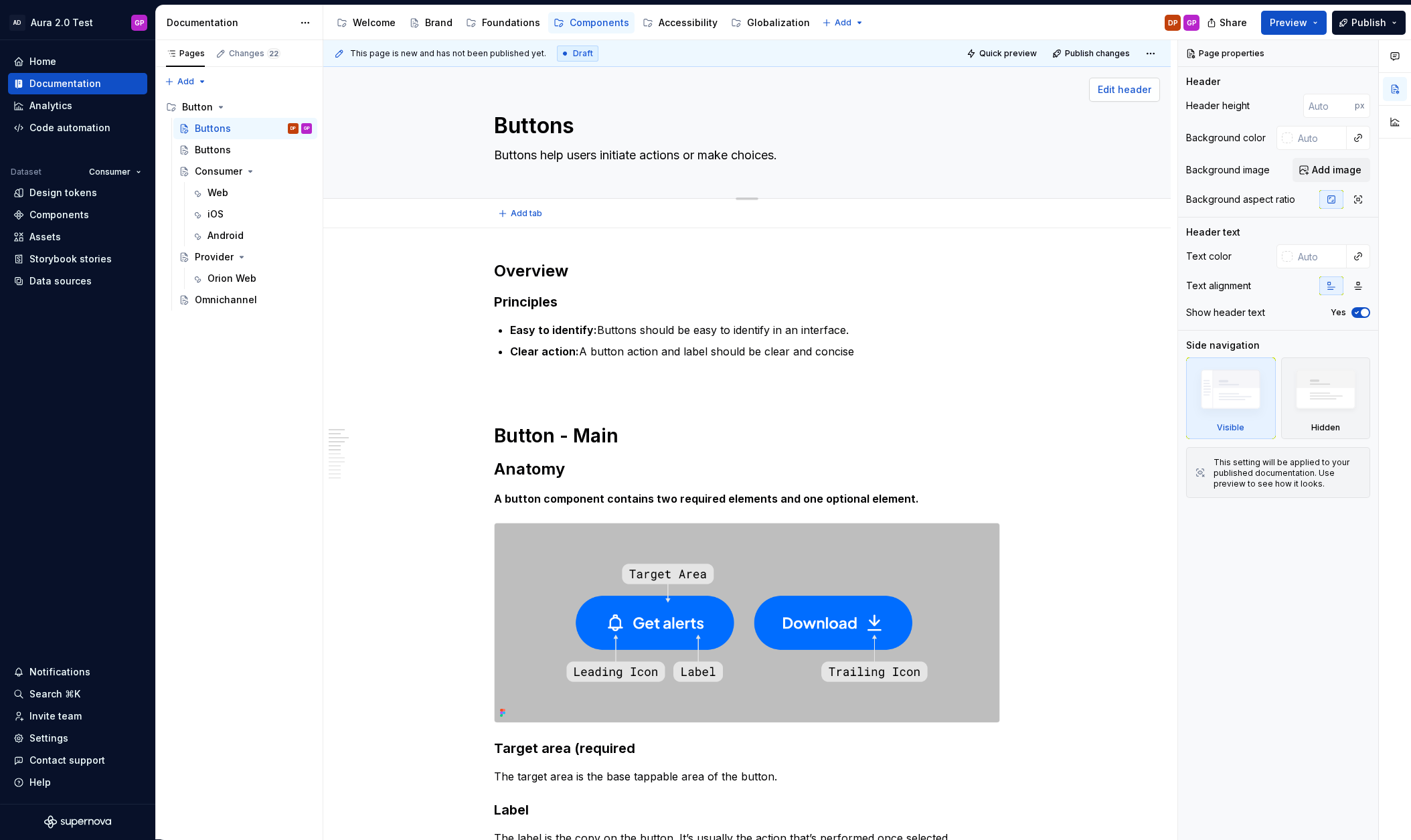
click at [1119, 97] on button "Edit header" at bounding box center [1125, 89] width 71 height 24
click at [214, 153] on div "Buttons" at bounding box center [213, 150] width 36 height 14
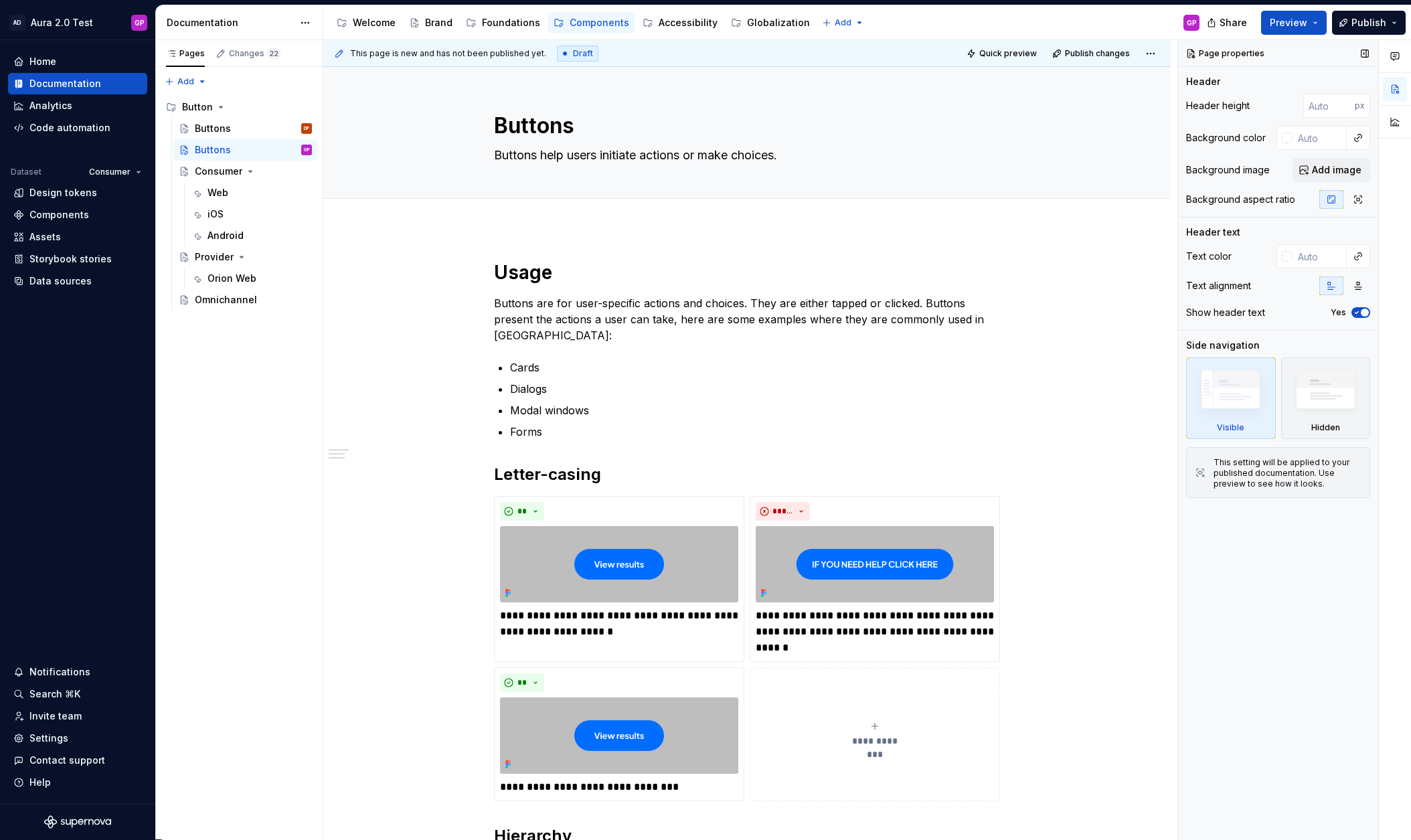
click at [1361, 310] on span "button" at bounding box center [1365, 313] width 8 height 8
click at [506, 256] on div "**********" at bounding box center [747, 771] width 847 height 1087
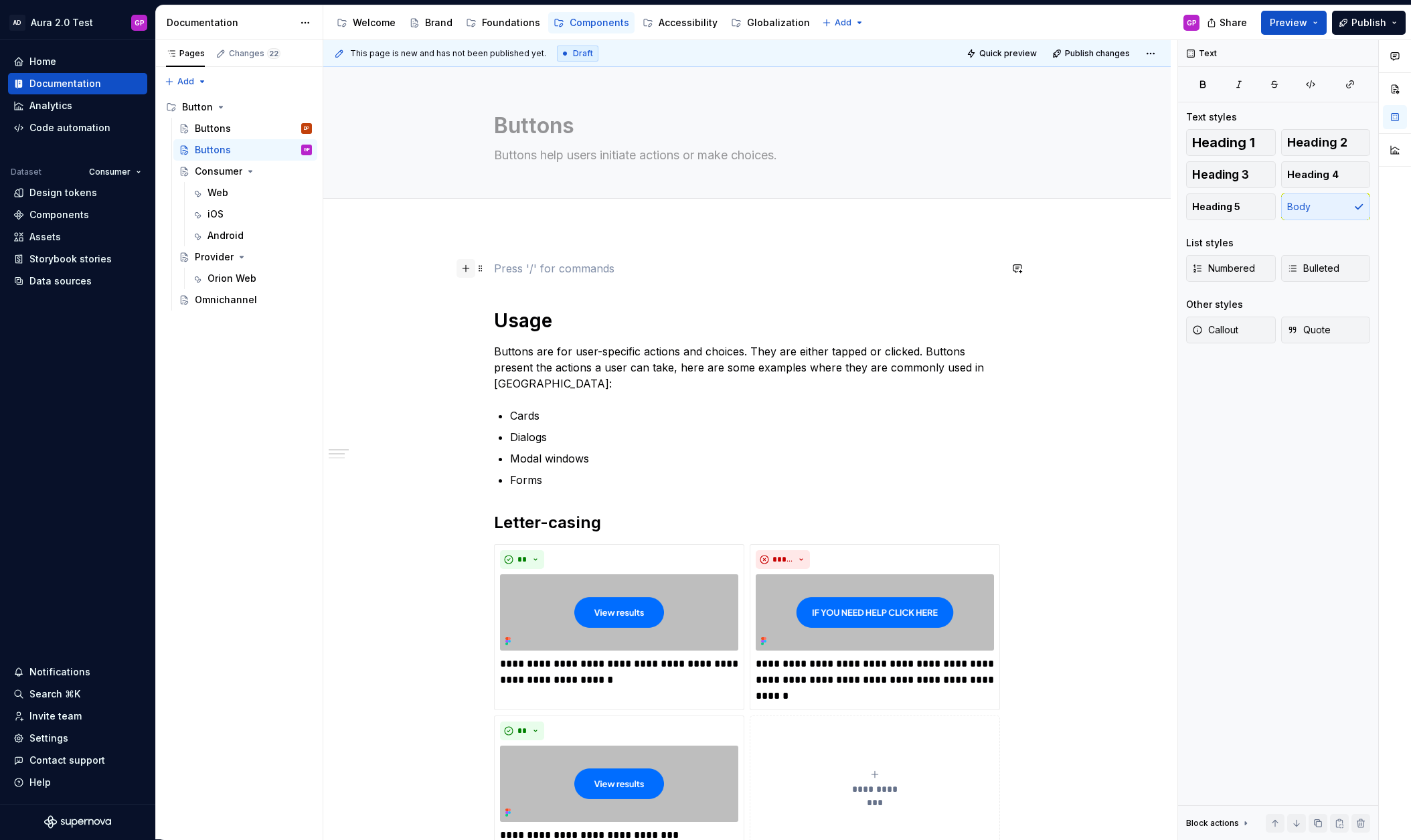
click at [466, 268] on button "button" at bounding box center [465, 268] width 19 height 19
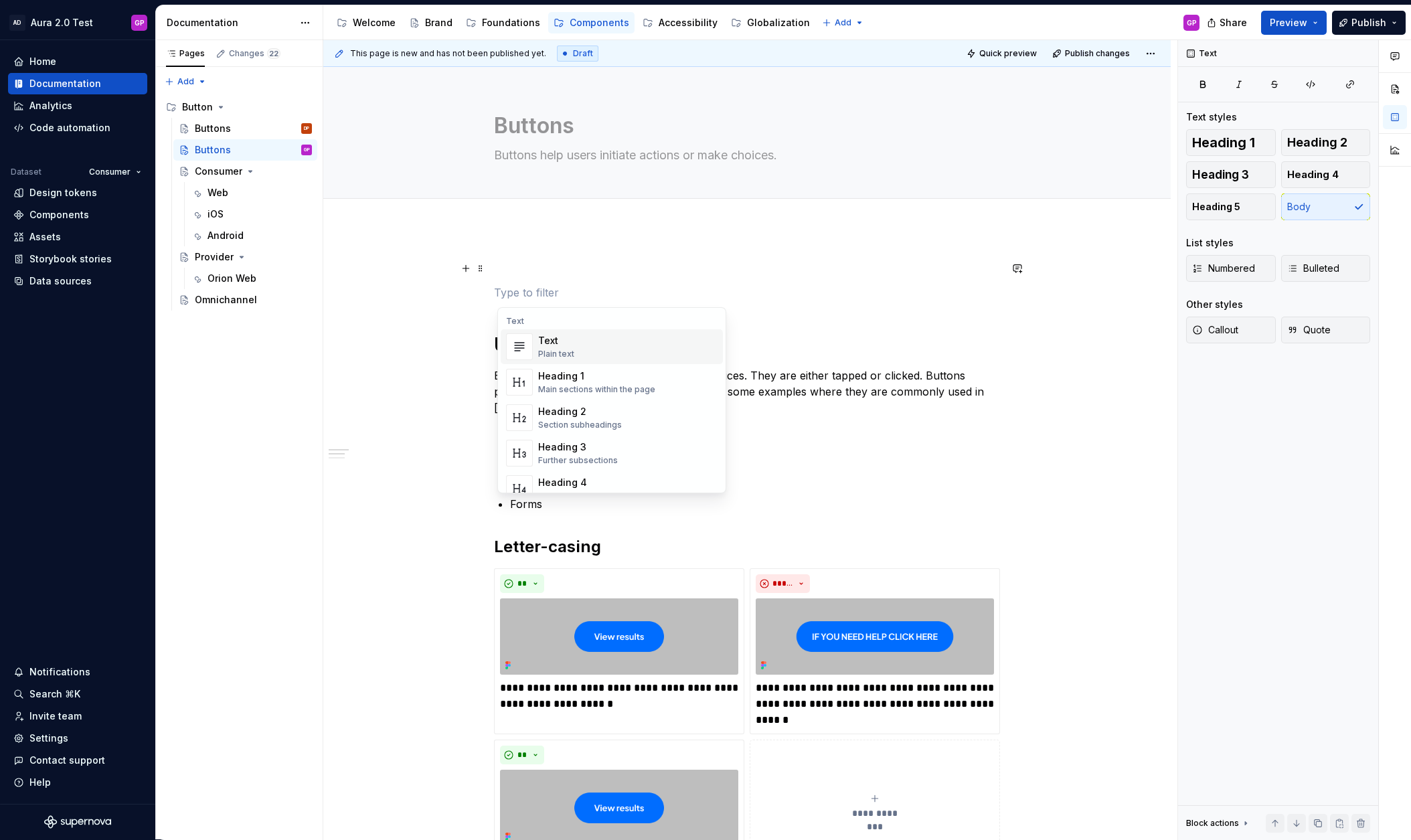
type textarea "*"
click at [547, 380] on div "Heading 1" at bounding box center [596, 376] width 117 height 14
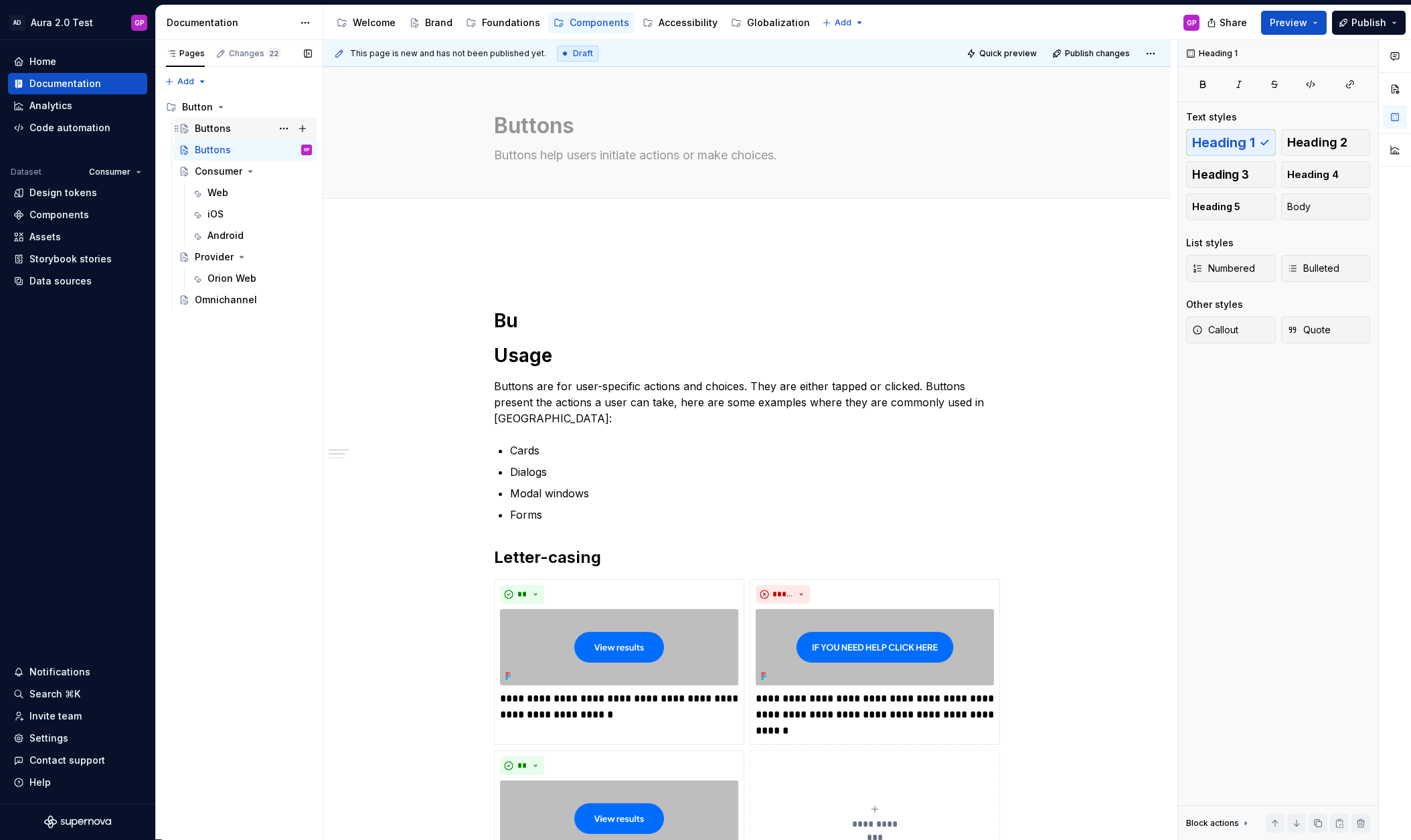
click at [205, 124] on div "Buttons" at bounding box center [213, 128] width 36 height 14
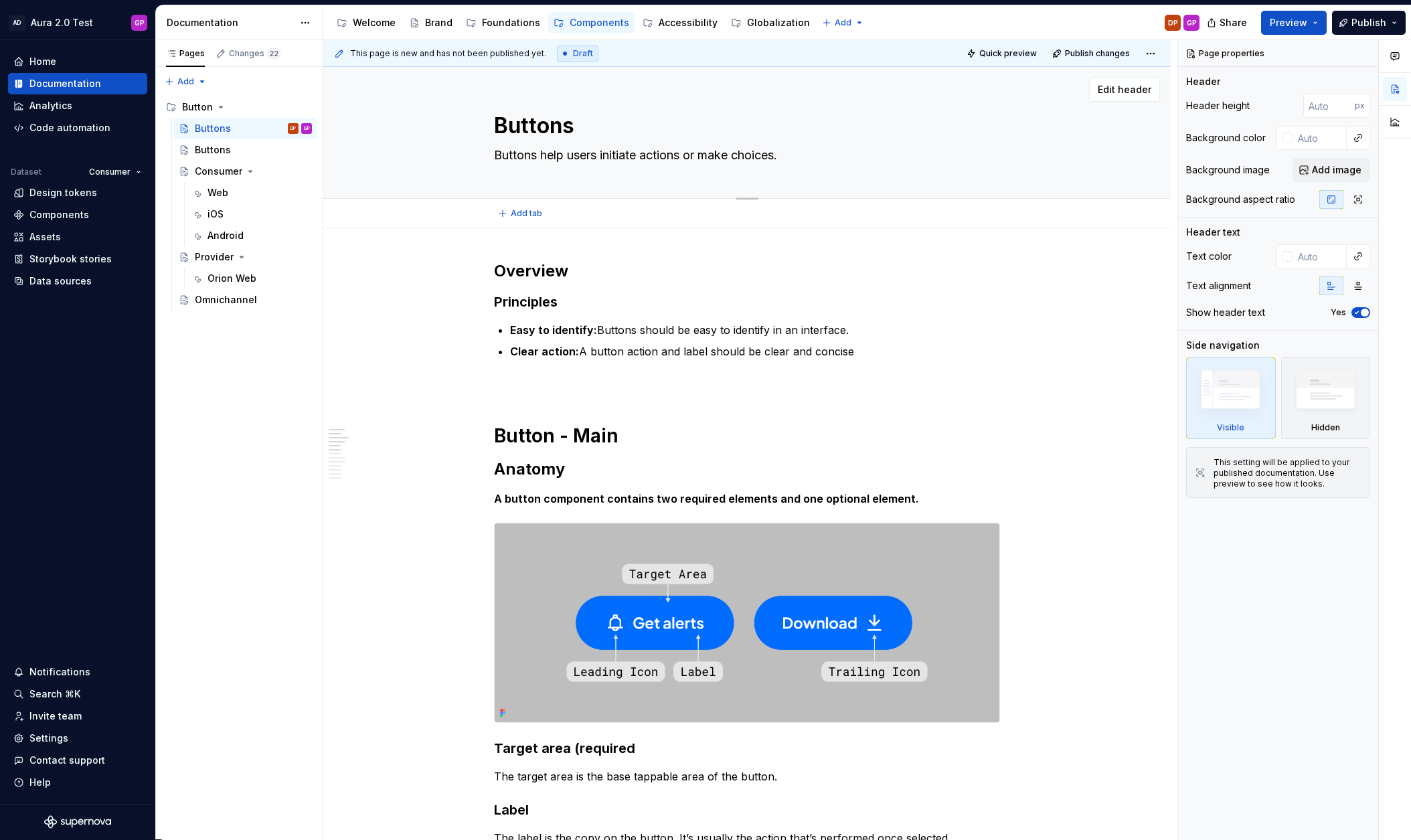
click at [516, 124] on textarea "Buttons" at bounding box center [744, 126] width 506 height 32
click at [205, 148] on div "Buttons" at bounding box center [213, 150] width 36 height 14
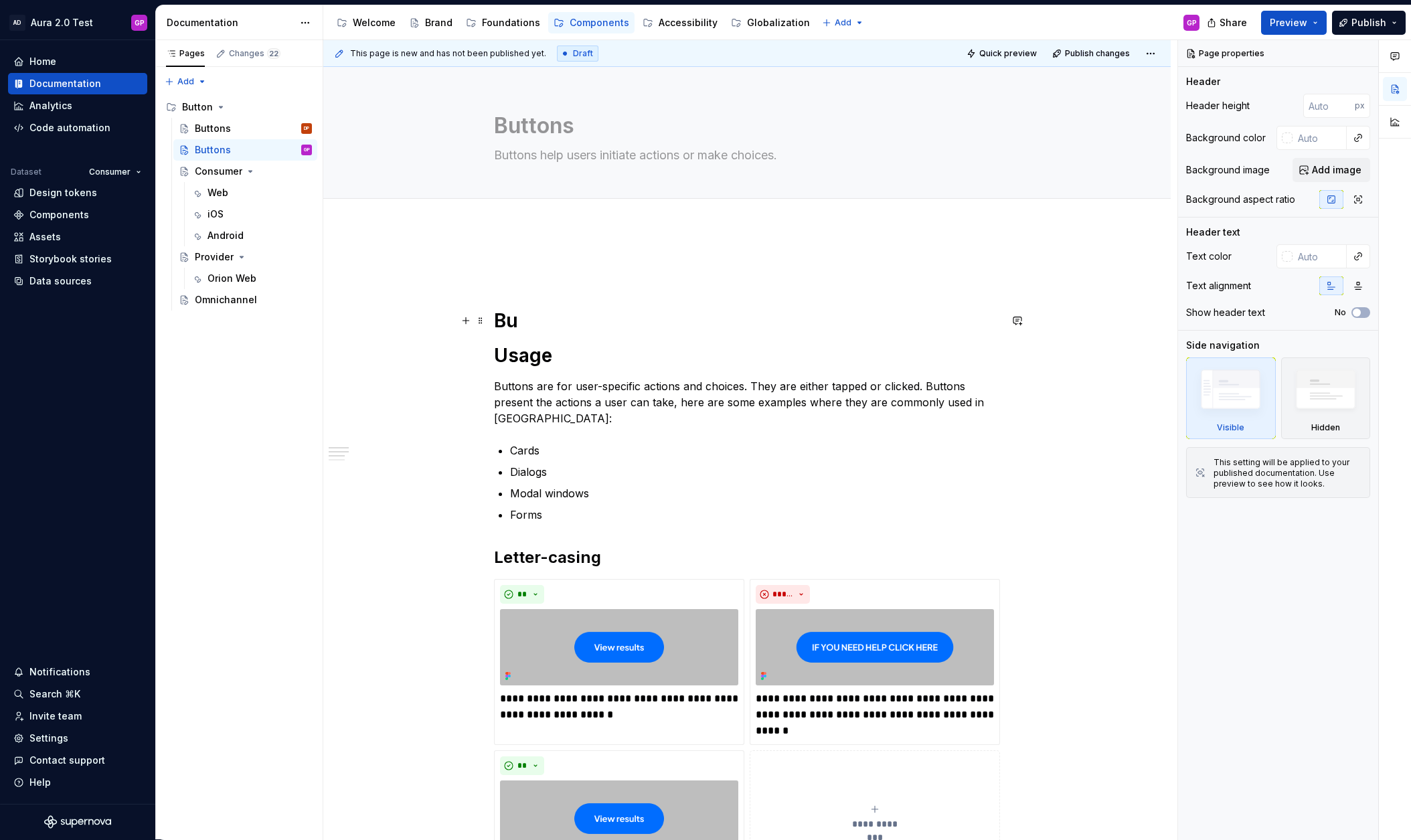
click at [513, 317] on h1 "Bu" at bounding box center [747, 321] width 506 height 24
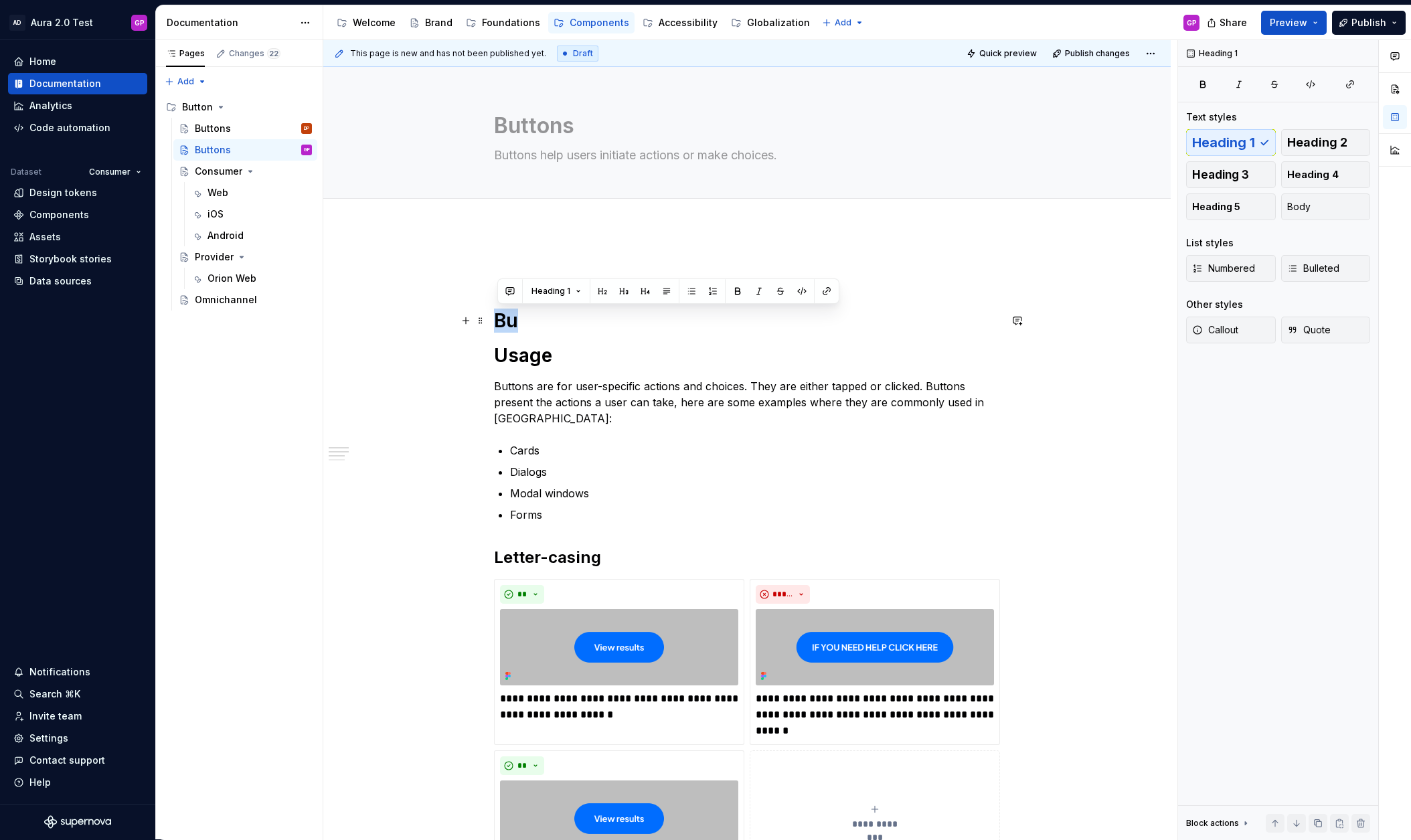
click at [513, 317] on h1 "Bu" at bounding box center [747, 321] width 506 height 24
click at [512, 317] on h1 "Bu" at bounding box center [747, 321] width 506 height 24
click at [534, 321] on h1 "Buttons" at bounding box center [747, 321] width 506 height 24
click at [564, 293] on span "Heading 1" at bounding box center [551, 290] width 39 height 10
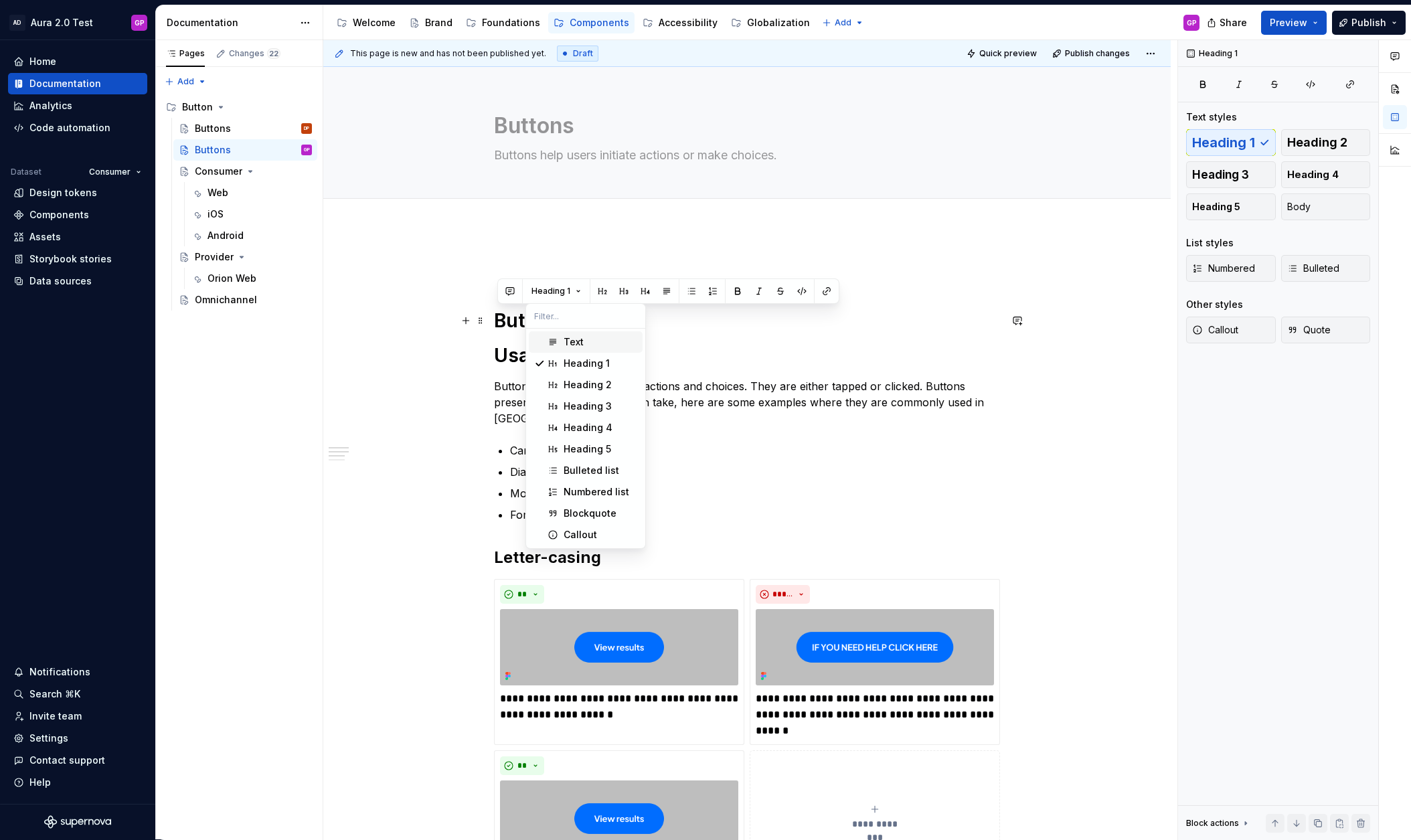
click at [420, 329] on div "**********" at bounding box center [747, 813] width 847 height 1170
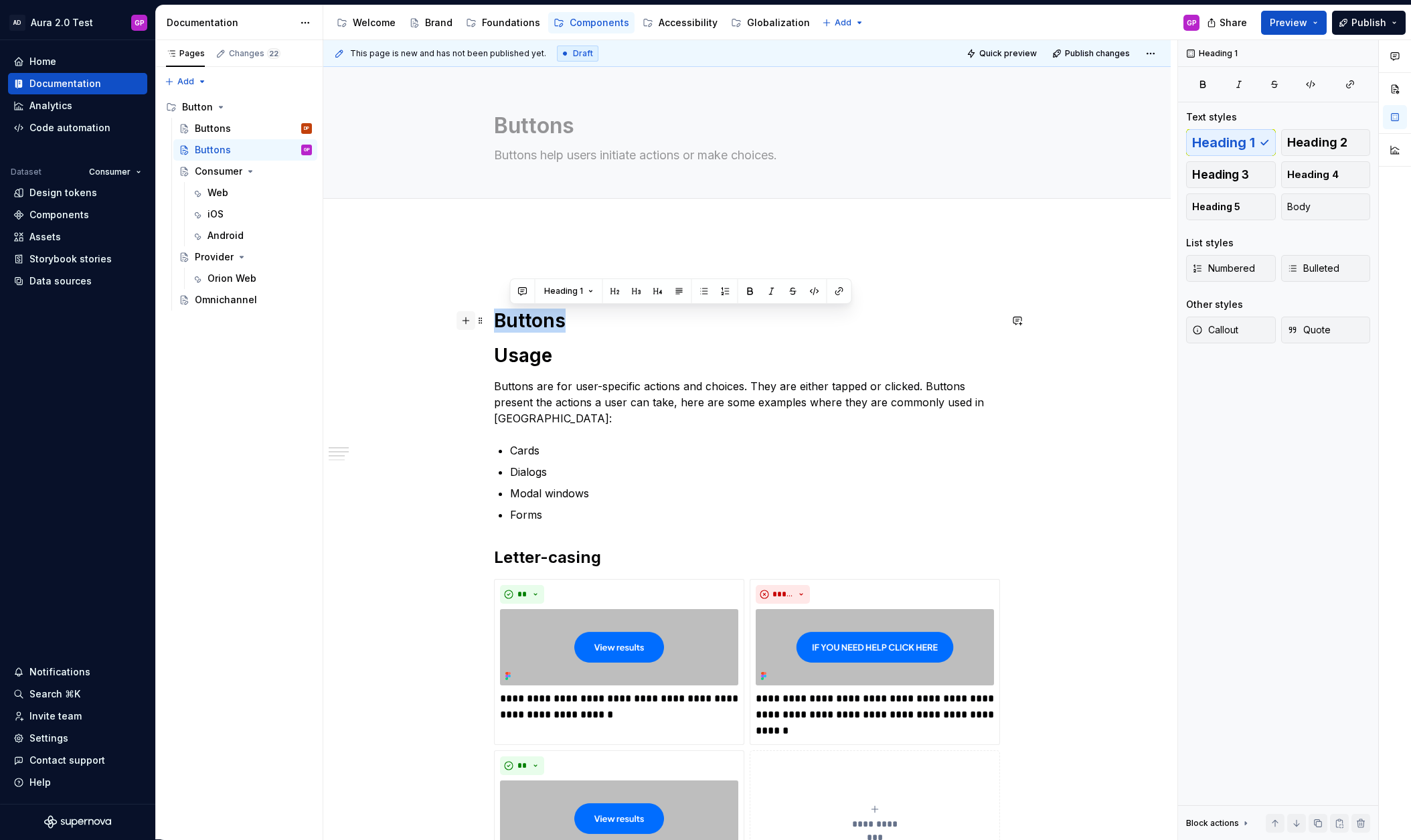
drag, startPoint x: 565, startPoint y: 320, endPoint x: 472, endPoint y: 318, distance: 93.0
click at [494, 318] on div "**********" at bounding box center [747, 703] width 506 height 886
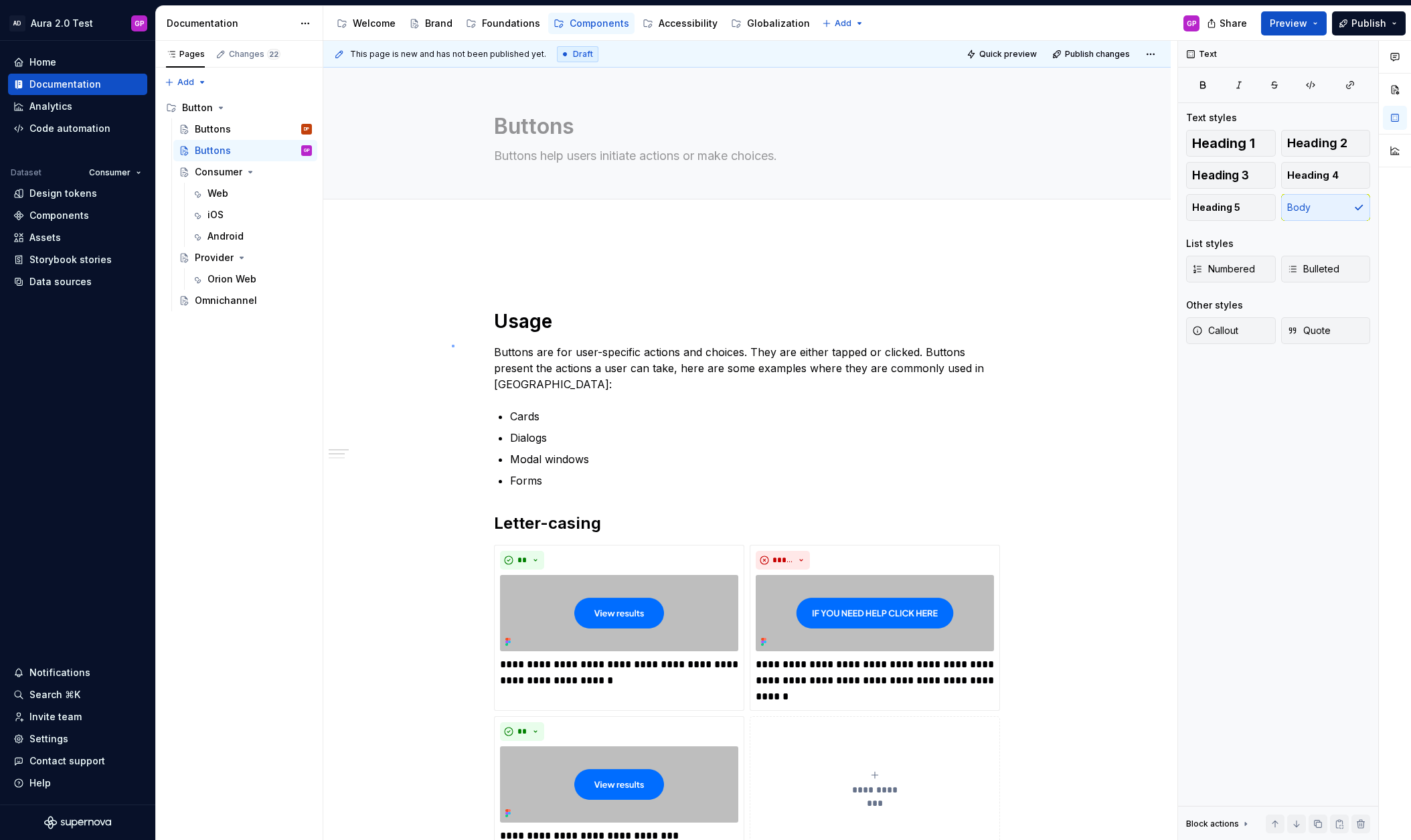
click at [452, 345] on div "**********" at bounding box center [750, 441] width 854 height 800
click at [483, 269] on span at bounding box center [480, 268] width 10 height 19
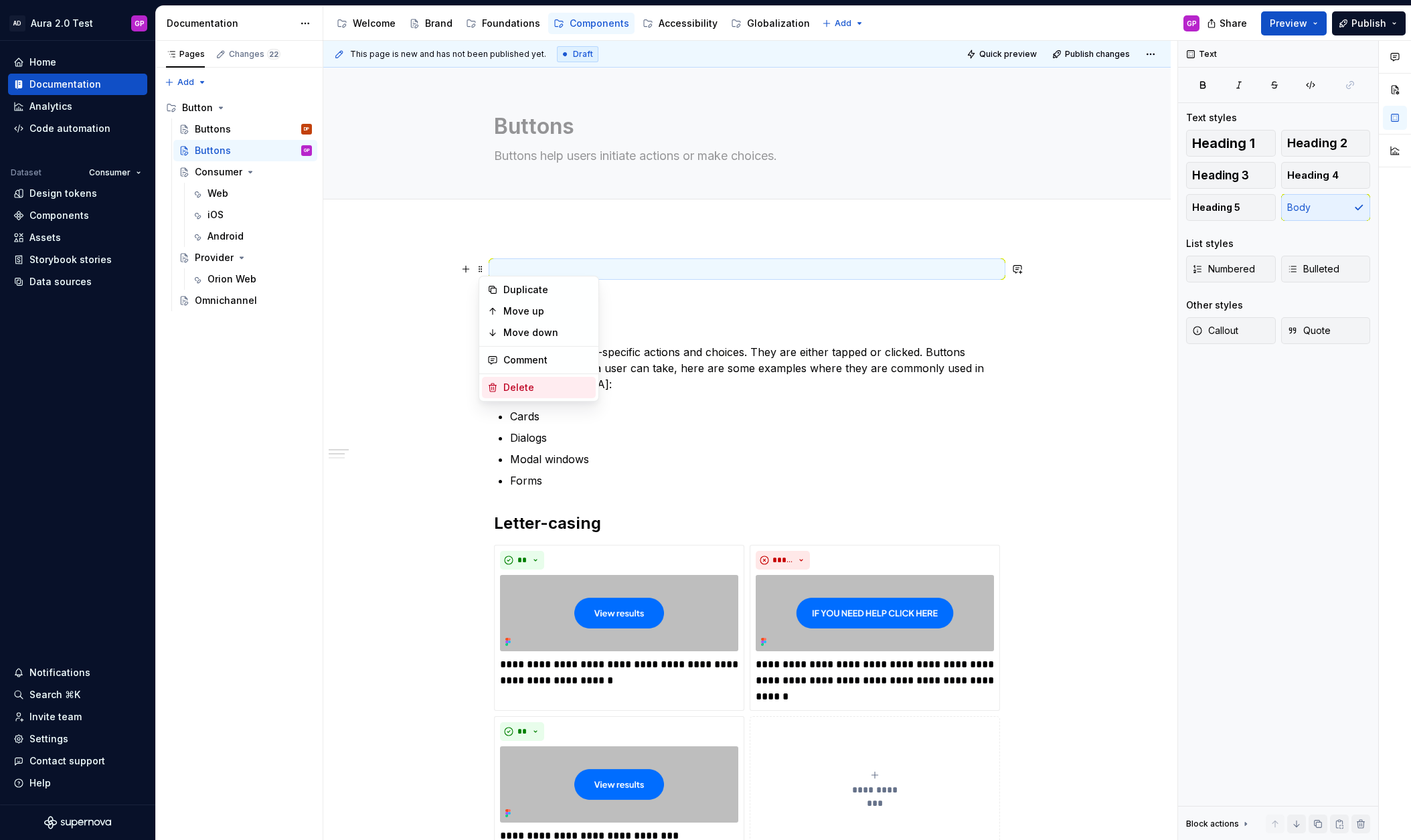
click at [505, 389] on div "Delete" at bounding box center [547, 387] width 87 height 14
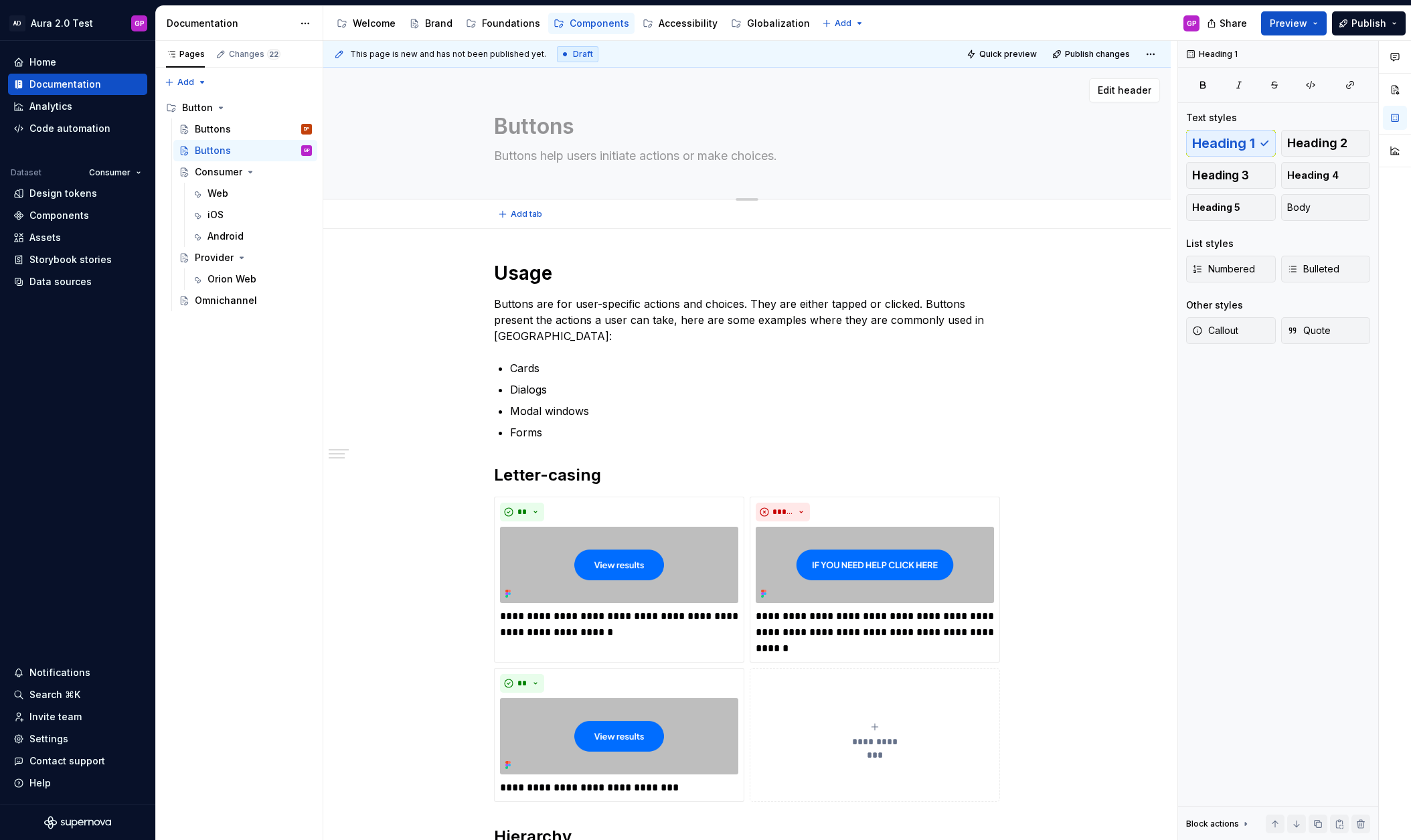
click at [532, 123] on textarea "Buttons" at bounding box center [744, 127] width 506 height 32
click at [531, 123] on textarea "Buttons" at bounding box center [744, 127] width 506 height 32
click at [502, 249] on div "**********" at bounding box center [747, 772] width 847 height 1087
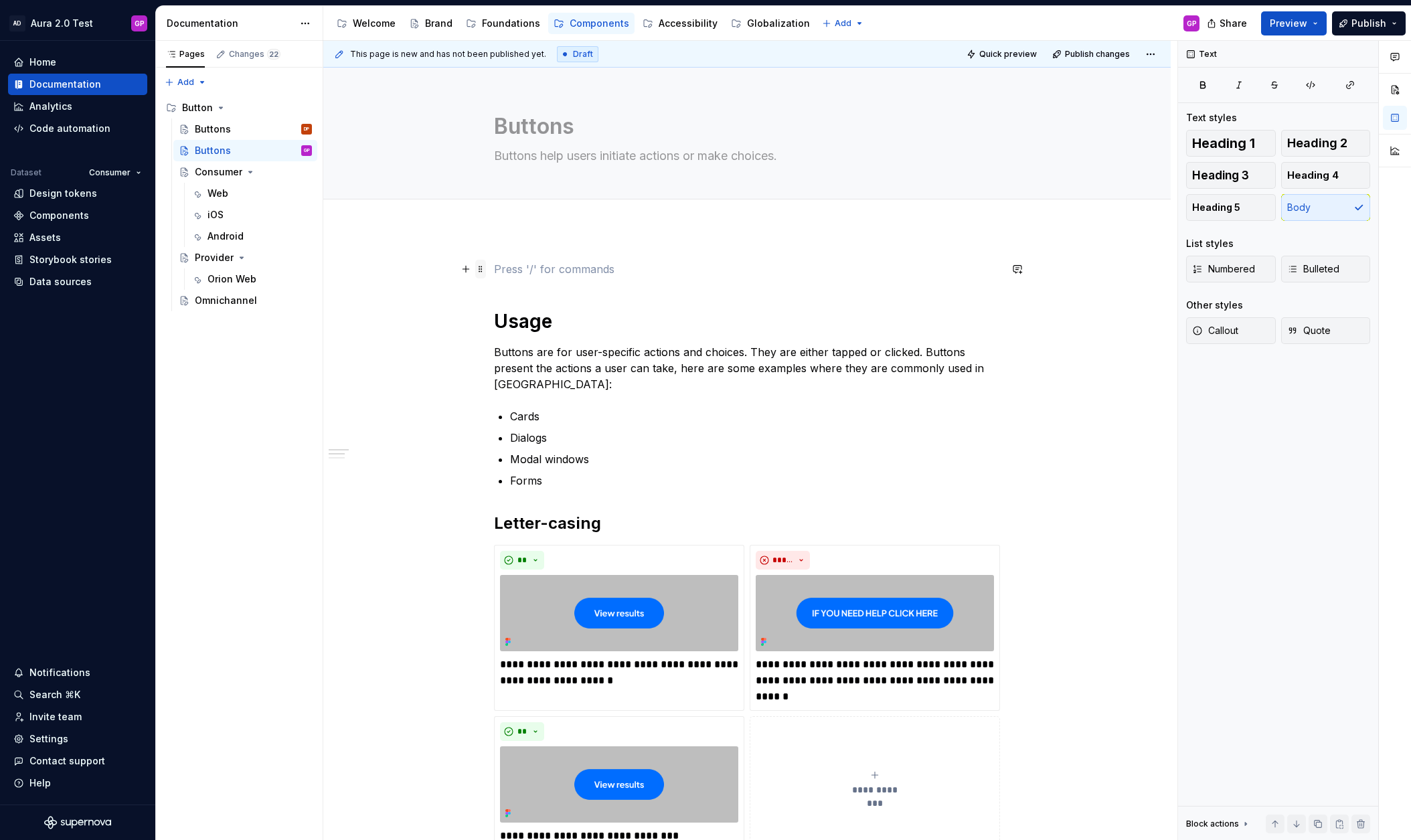
click at [484, 268] on span at bounding box center [480, 268] width 10 height 19
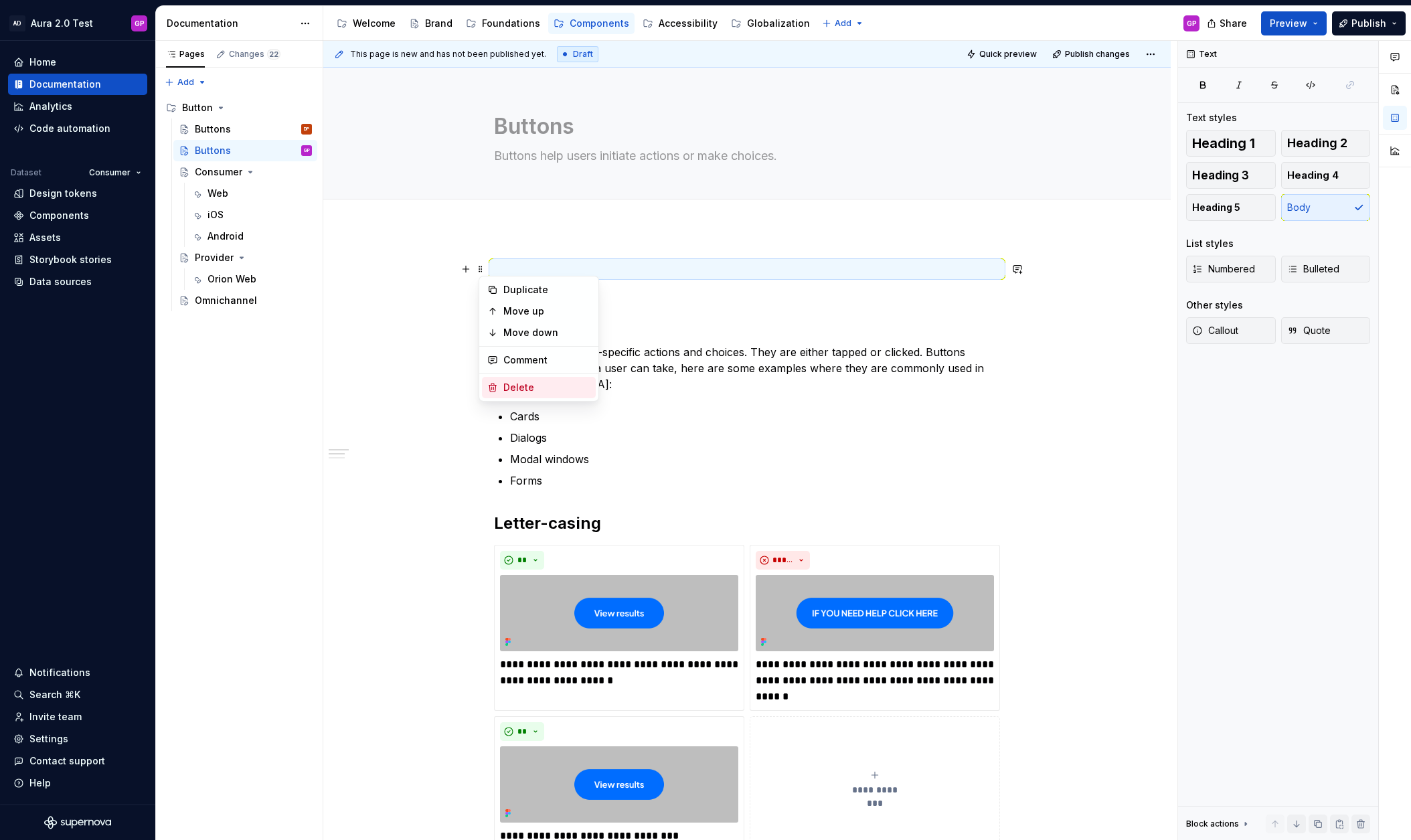
click at [498, 384] on div "Delete" at bounding box center [539, 387] width 114 height 22
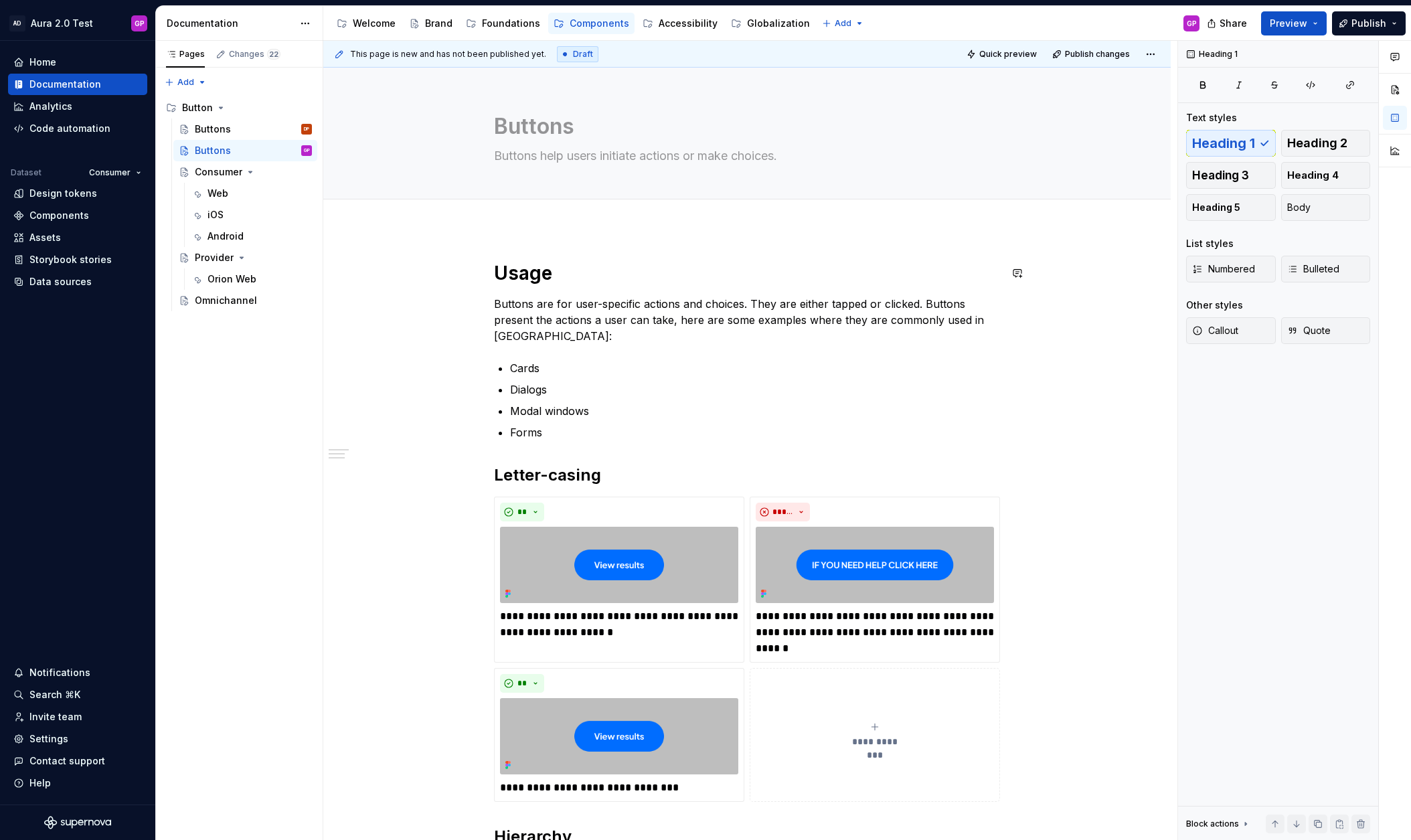
click at [503, 231] on div "**********" at bounding box center [747, 772] width 847 height 1087
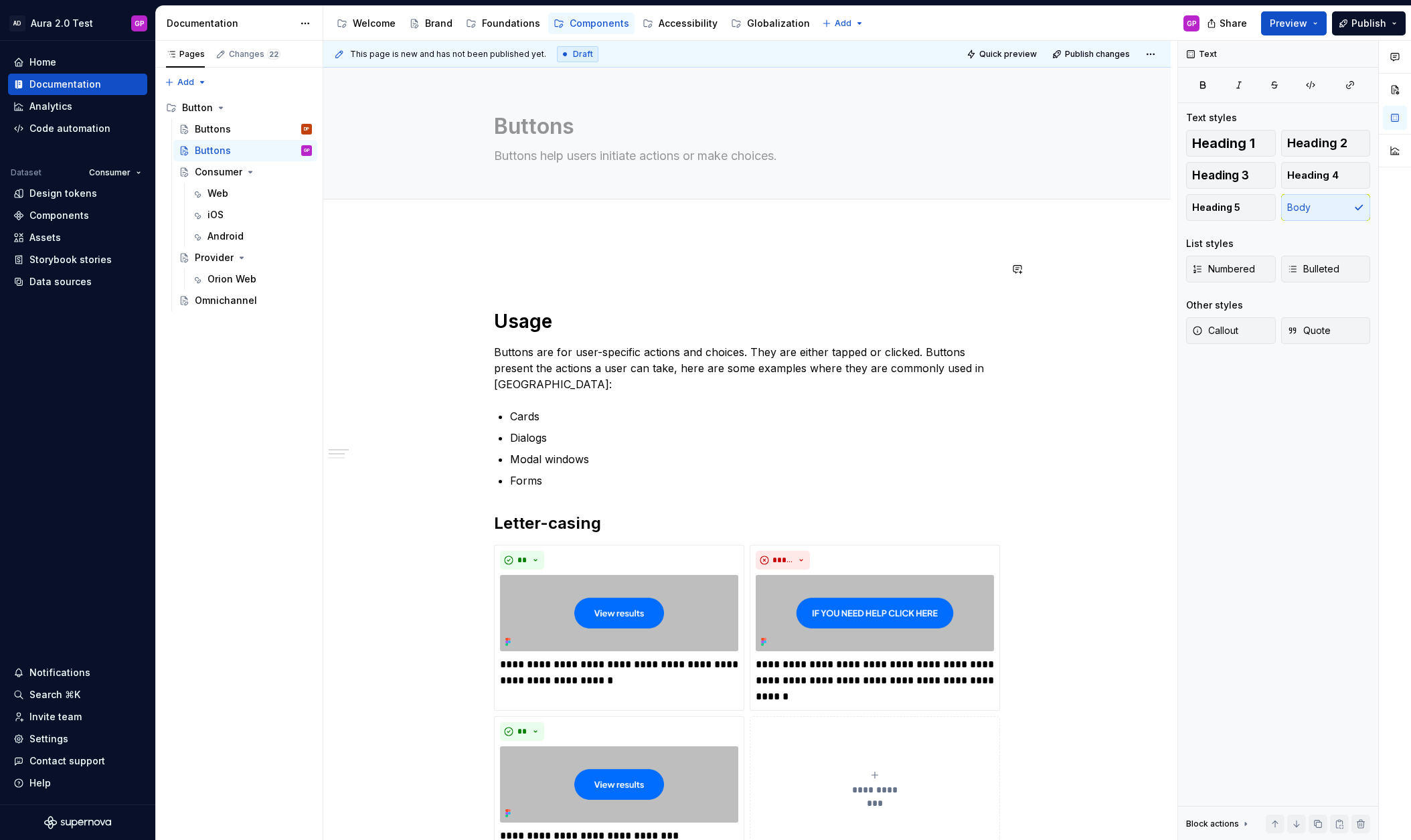
click at [485, 285] on div "**********" at bounding box center [747, 796] width 847 height 1135
click at [483, 269] on span at bounding box center [480, 268] width 10 height 19
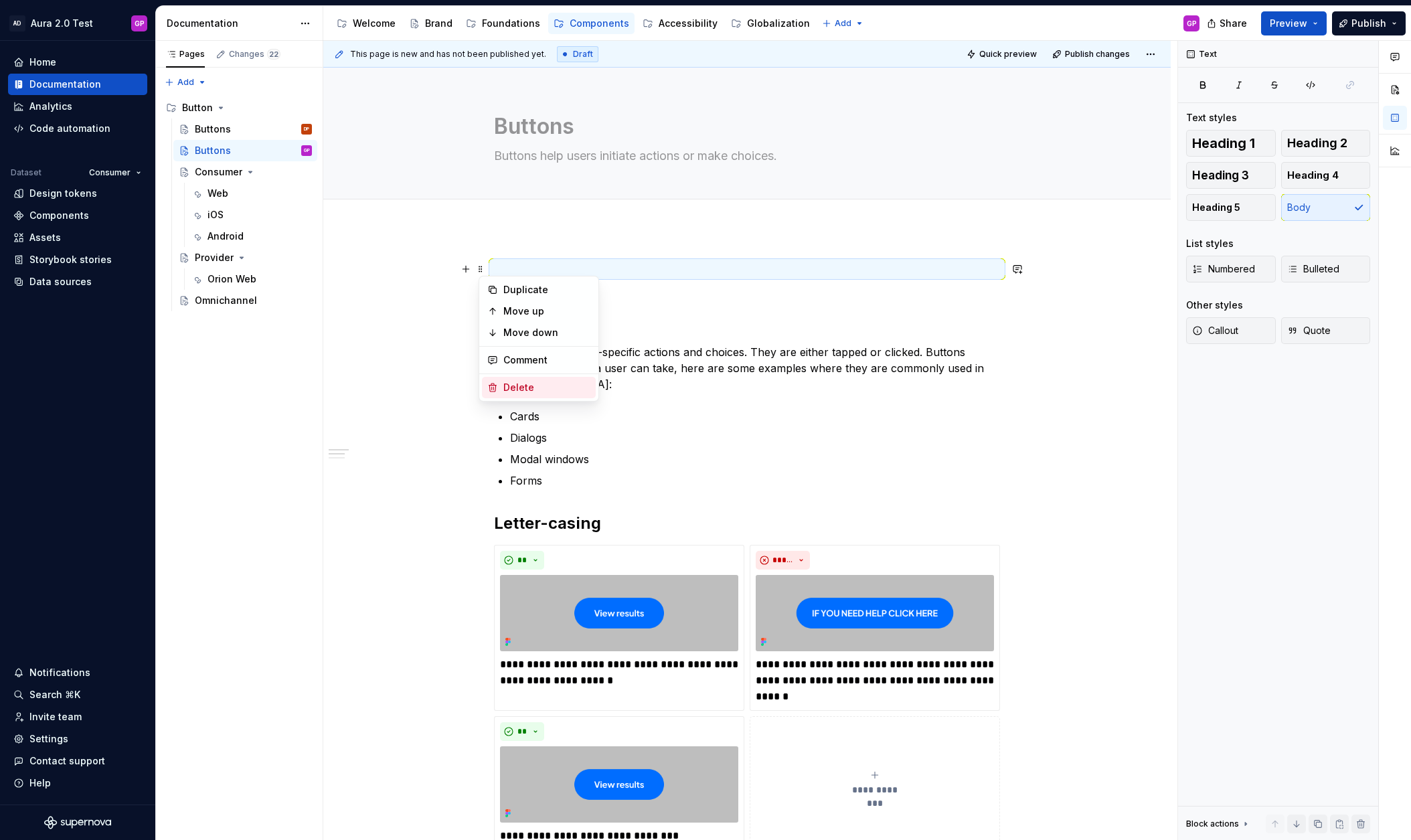
click at [503, 385] on div "Delete" at bounding box center [547, 387] width 87 height 14
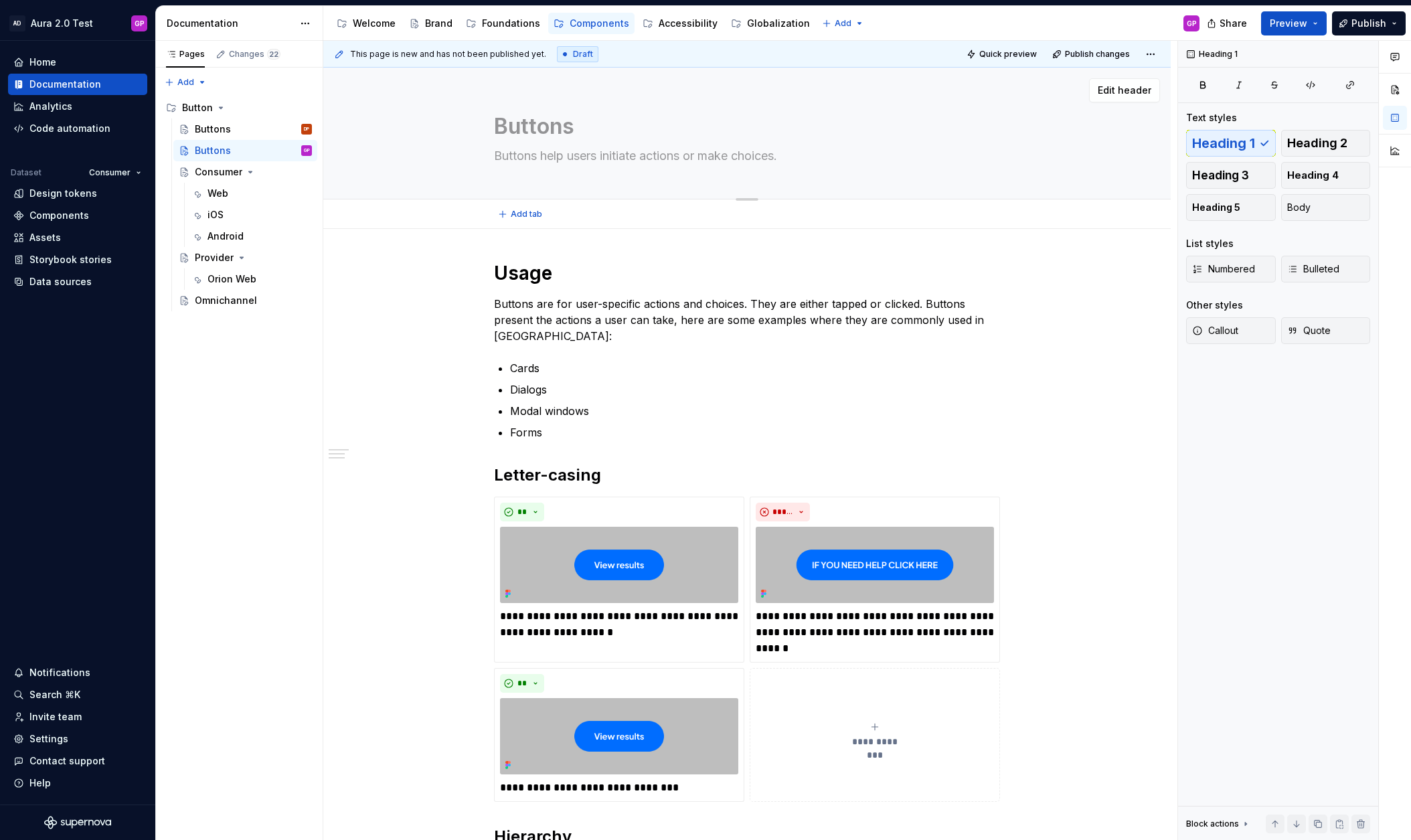
click at [467, 172] on div "Buttons Buttons help users initiate actions or make choices." at bounding box center [747, 133] width 740 height 131
click at [1122, 87] on span "Edit header" at bounding box center [1124, 90] width 53 height 14
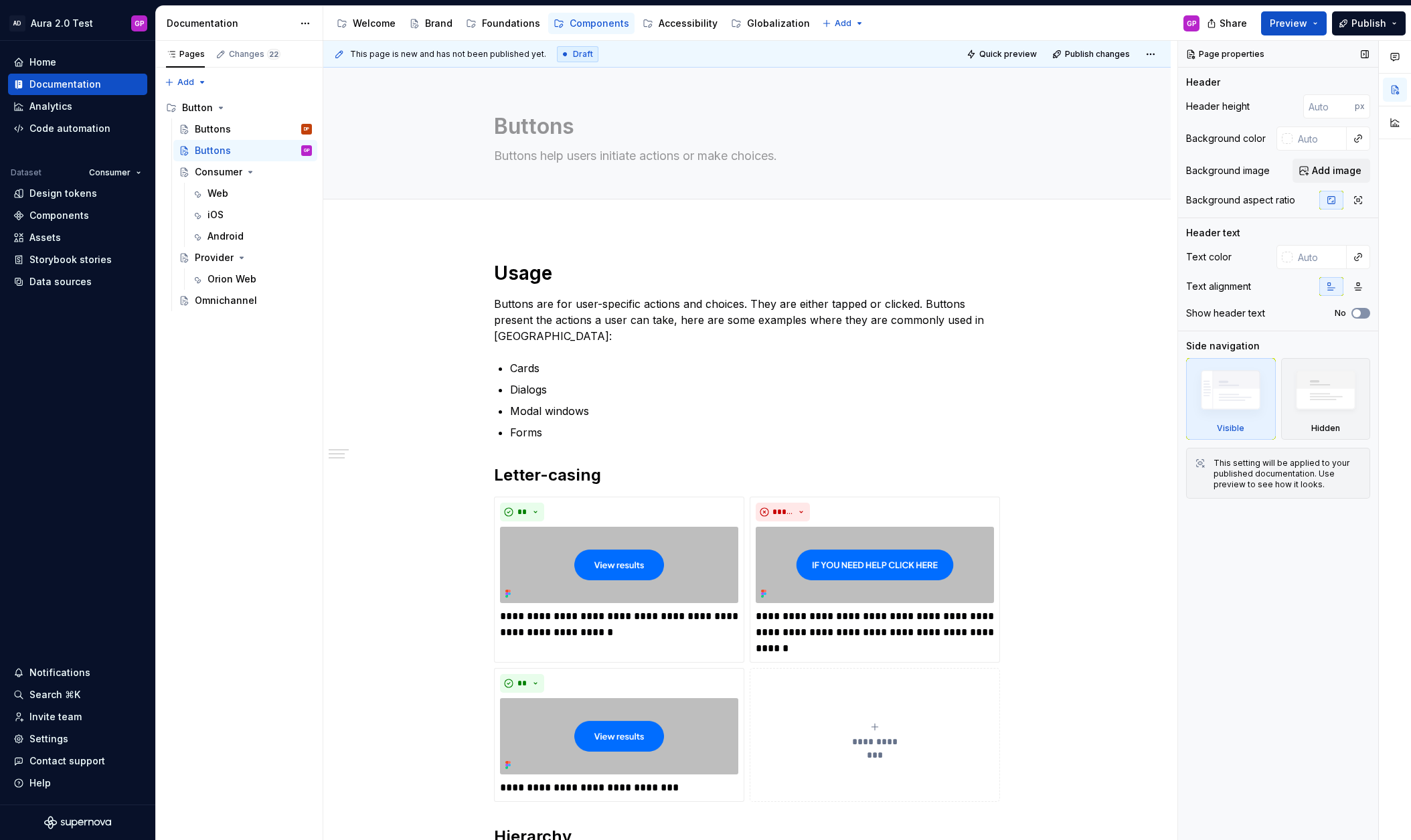
click at [1358, 313] on span "button" at bounding box center [1357, 314] width 8 height 8
click at [520, 126] on textarea "Buttons" at bounding box center [744, 127] width 506 height 32
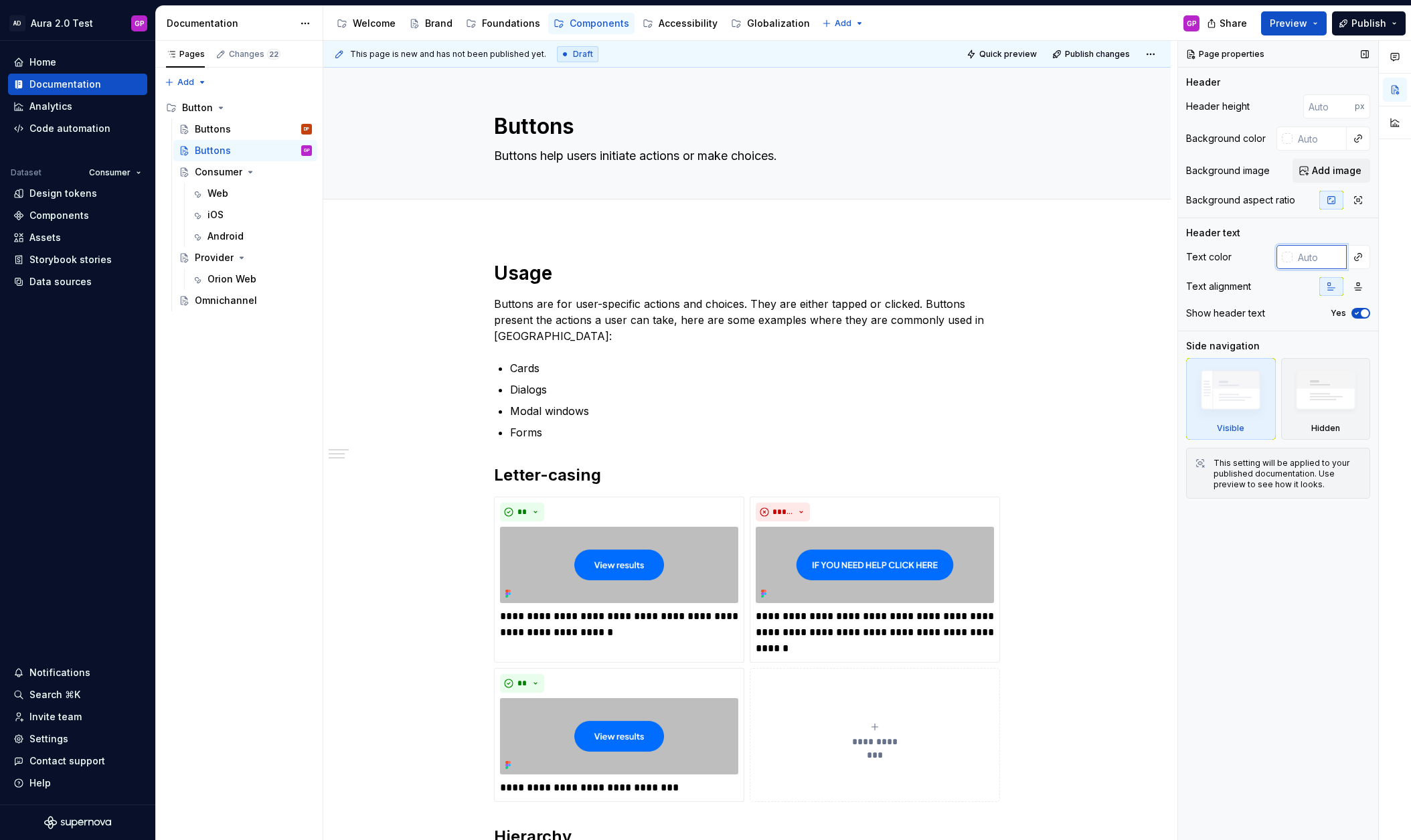
click at [1316, 260] on input "text" at bounding box center [1319, 257] width 54 height 24
click at [516, 126] on textarea "Buttons" at bounding box center [744, 127] width 506 height 32
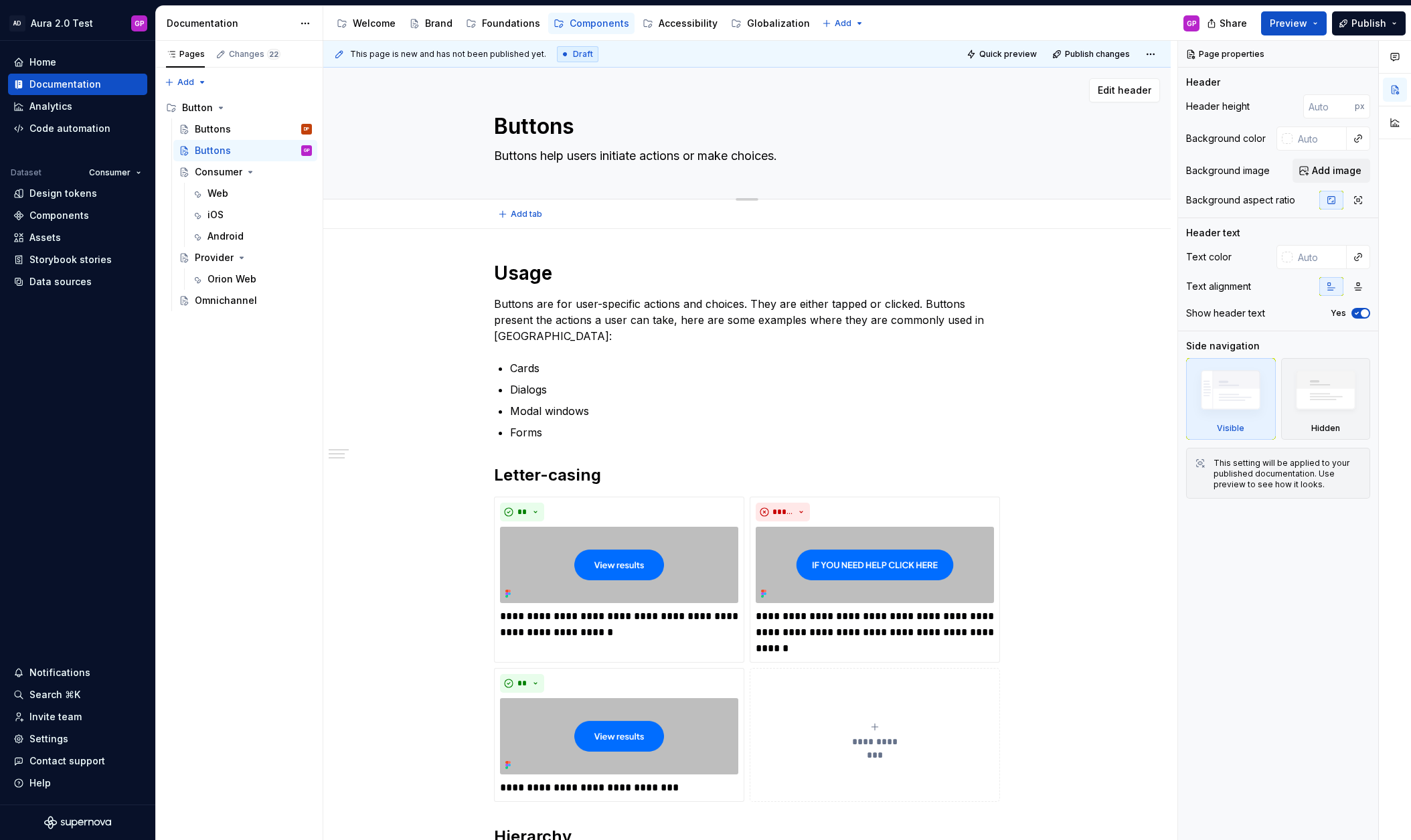
type textarea "*"
type textarea "U"
type textarea "*"
type textarea "Ua"
type textarea "*"
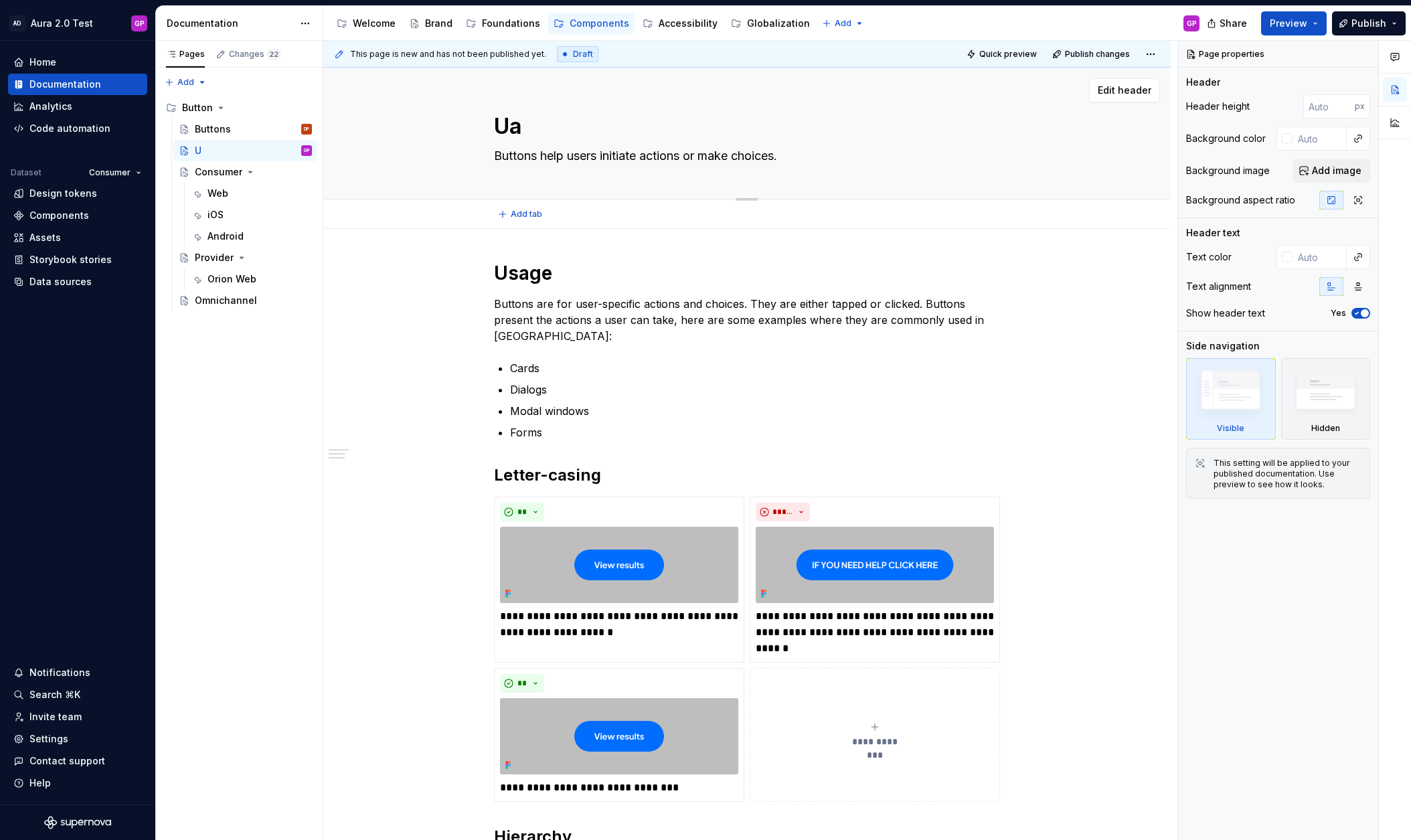
type textarea "Uas"
type textarea "*"
type textarea "Uasg"
type textarea "*"
type textarea "Uasge"
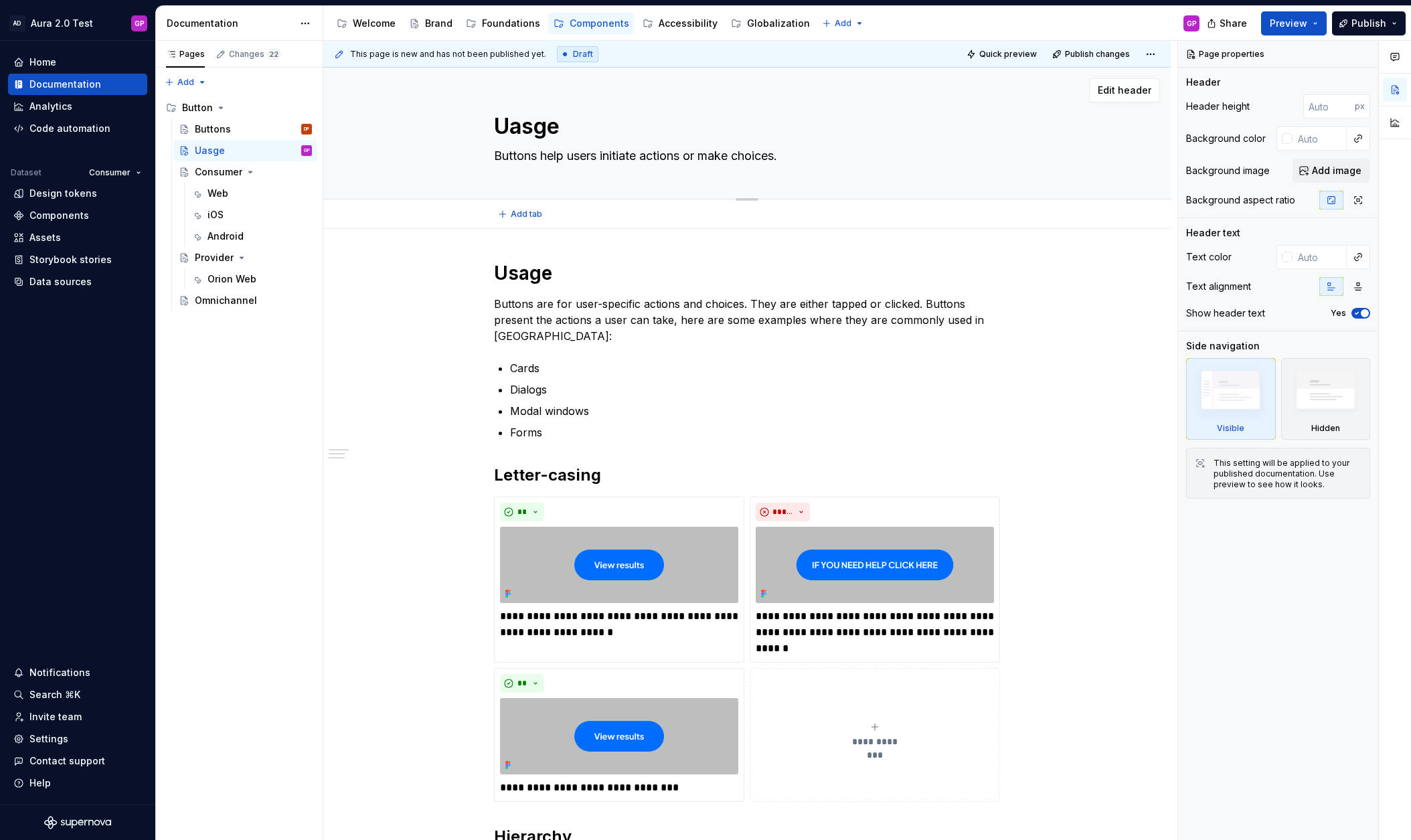
click at [510, 124] on textarea "Uasge" at bounding box center [744, 127] width 506 height 32
type textarea "*"
type textarea "U"
type textarea "*"
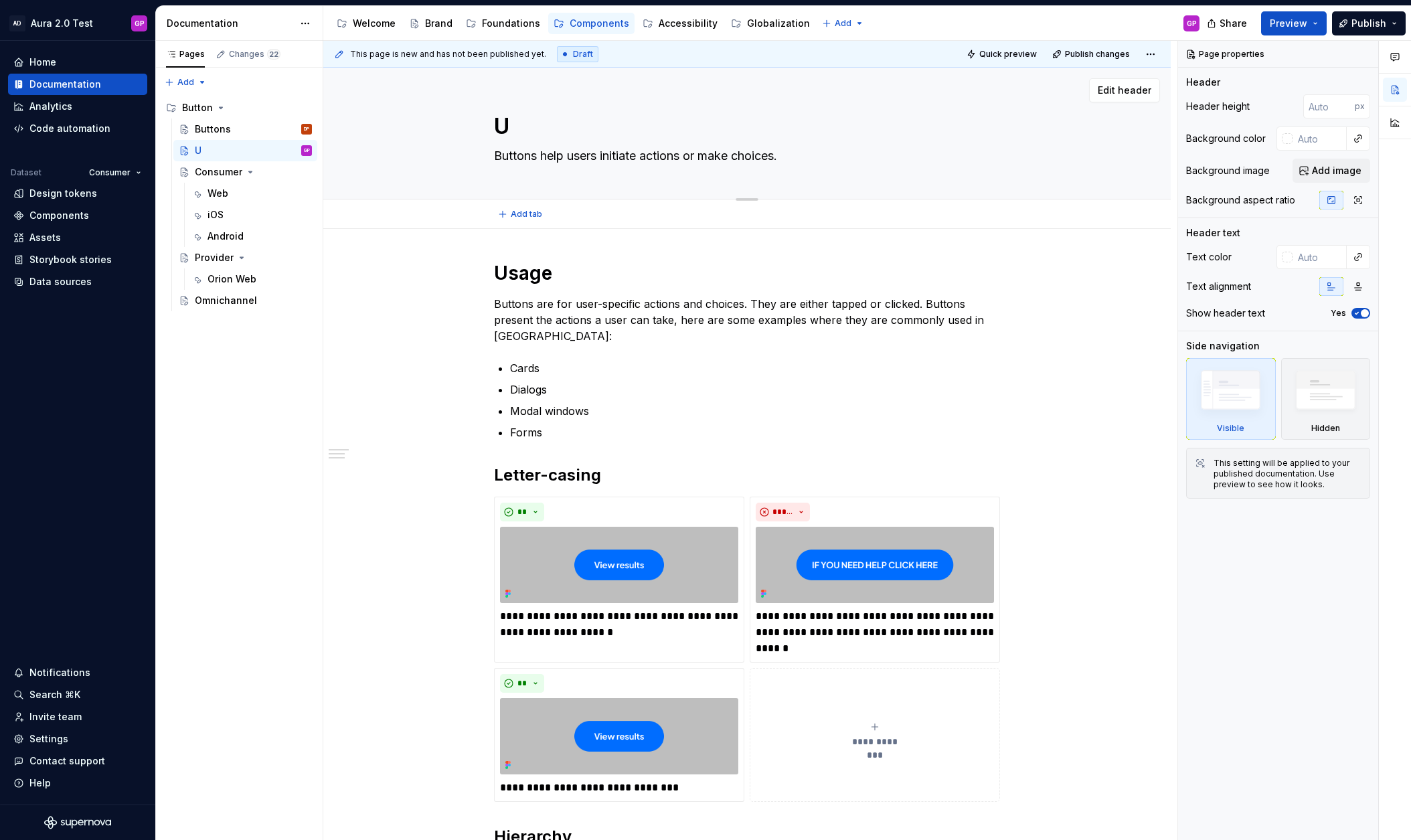
type textarea "Us"
type textarea "*"
type textarea "Usa"
type textarea "*"
type textarea "Usag"
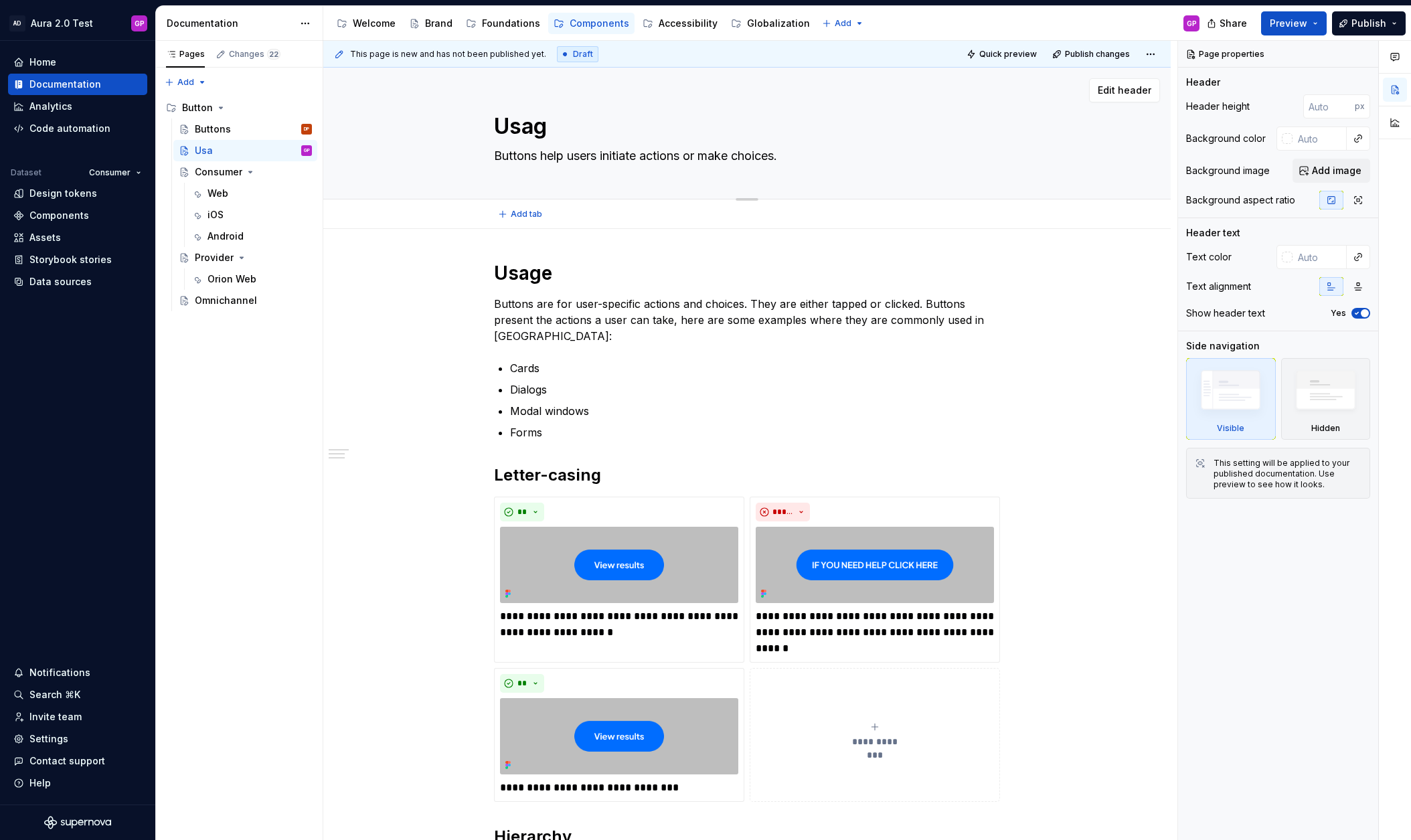
type textarea "*"
type textarea "Usage"
type textarea "*"
type textarea "Usage"
click at [455, 281] on div "**********" at bounding box center [747, 772] width 847 height 1087
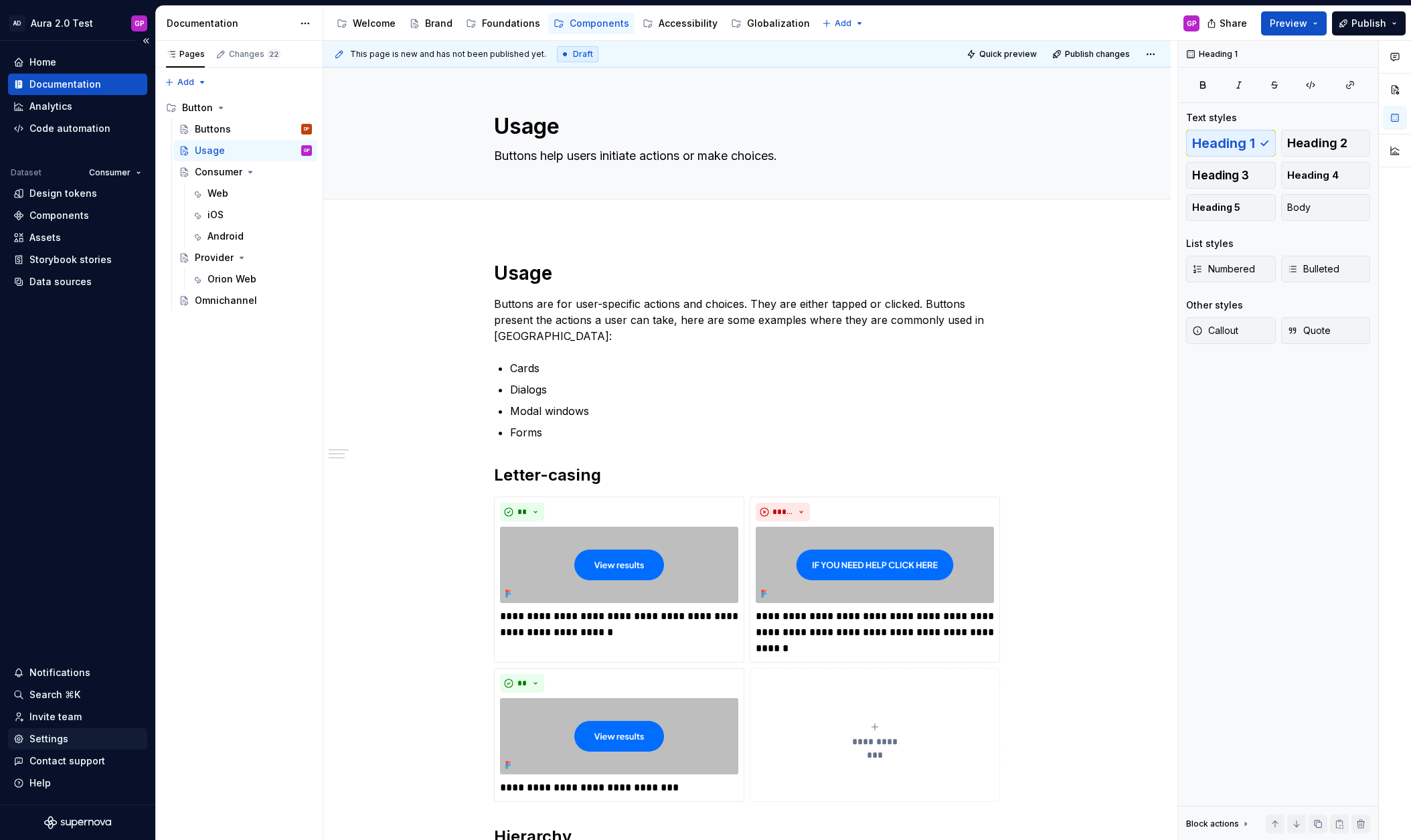
click at [40, 735] on div "Settings" at bounding box center [49, 738] width 39 height 14
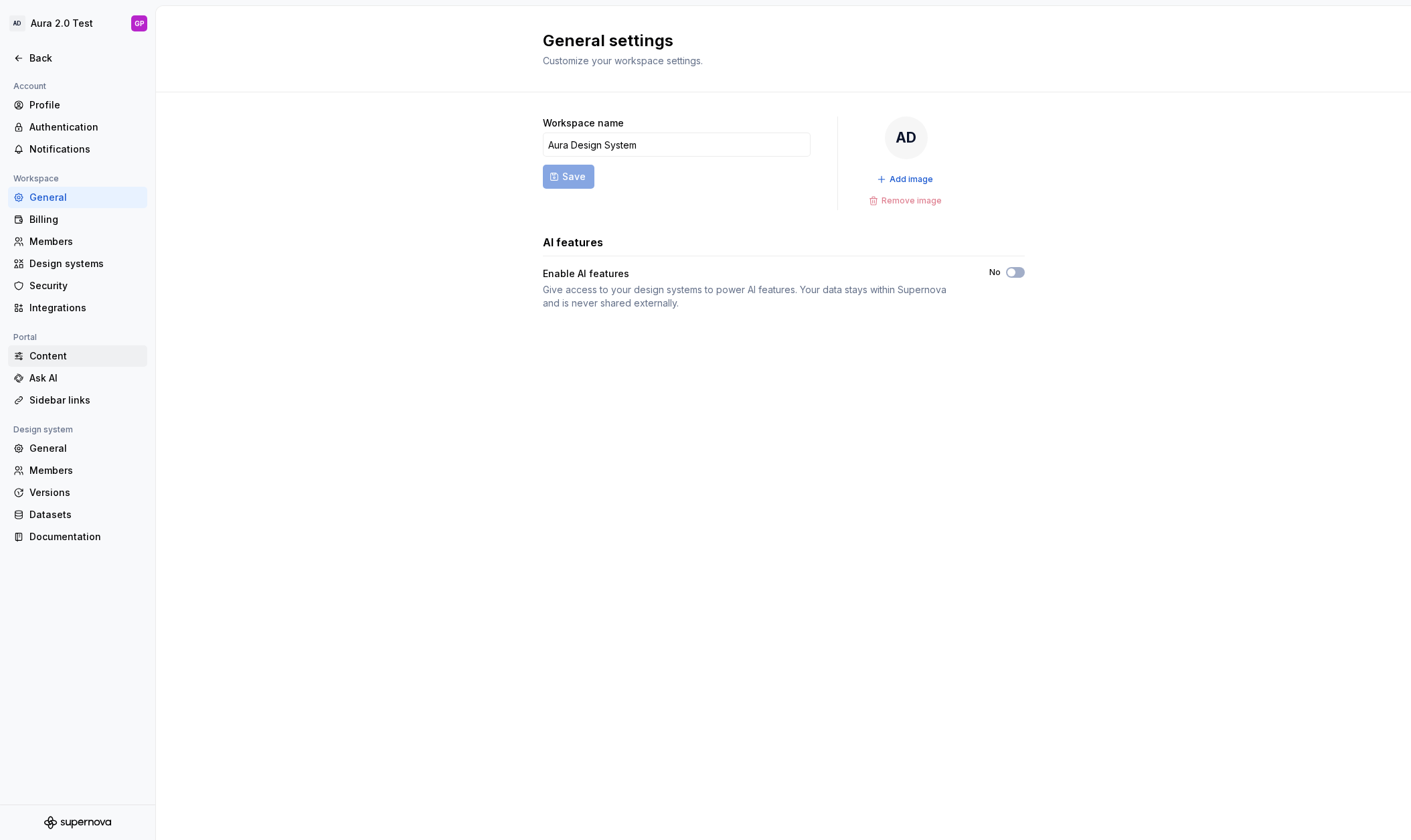
click at [37, 354] on div "Content" at bounding box center [85, 356] width 112 height 14
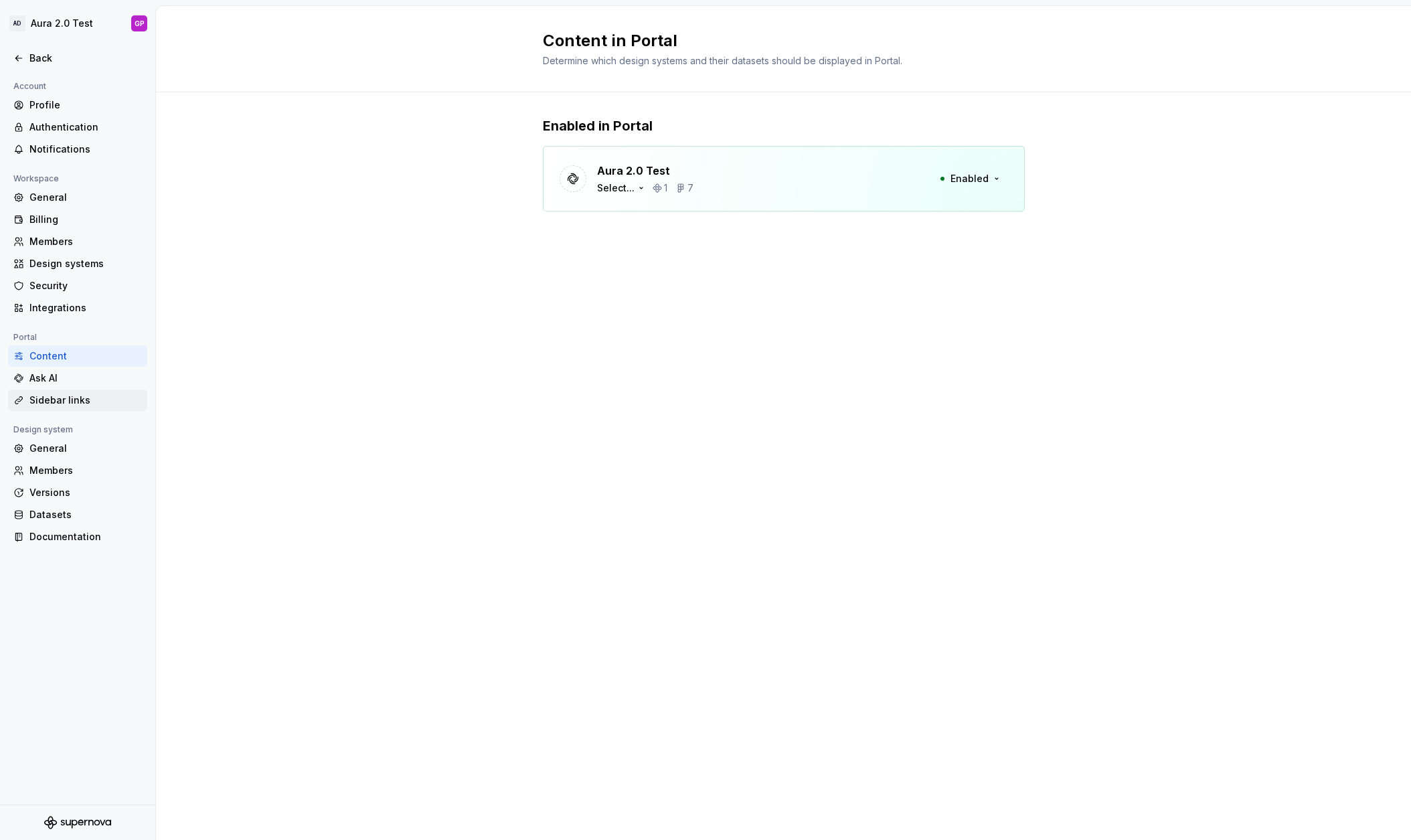
click at [37, 399] on div "Sidebar links" at bounding box center [85, 400] width 112 height 14
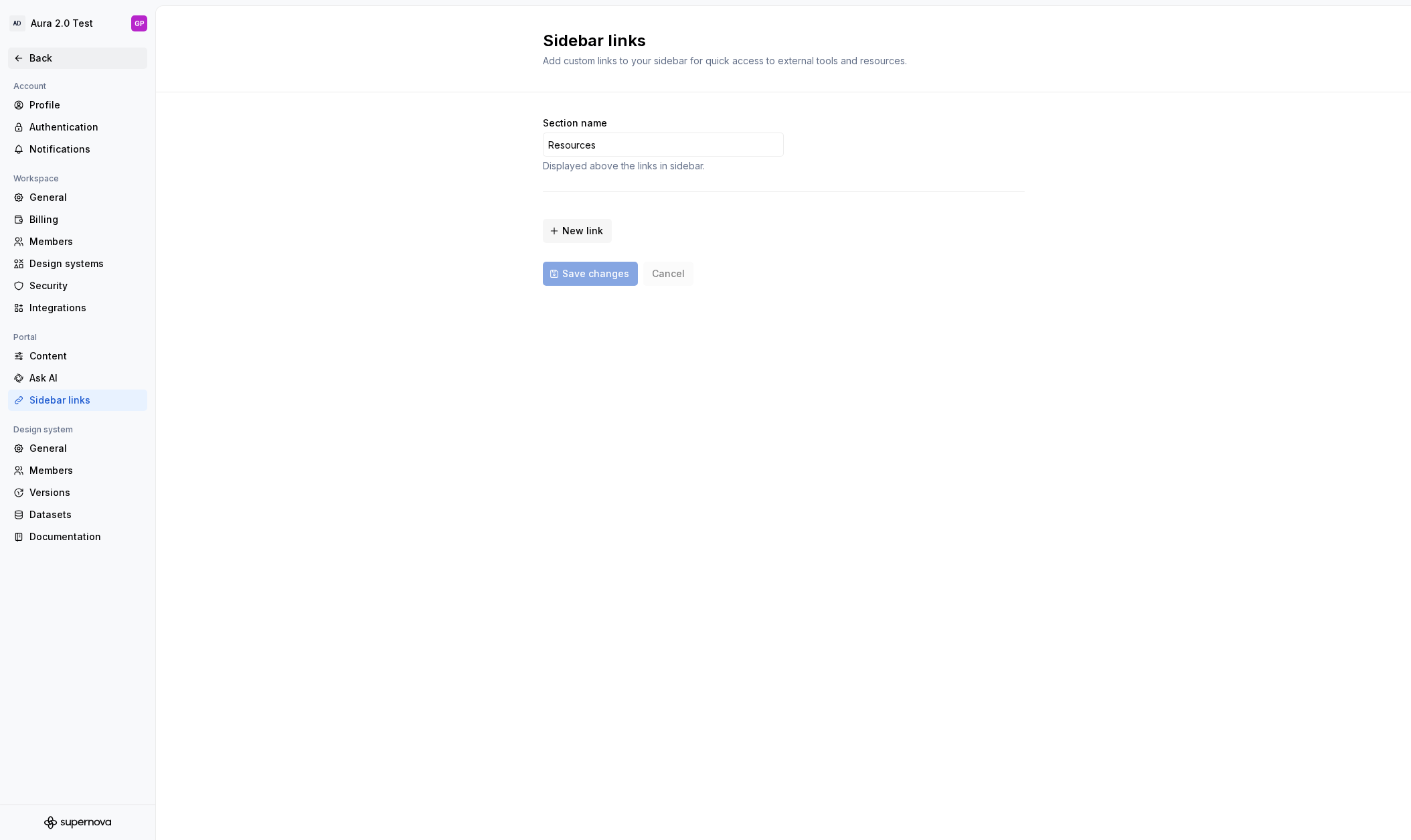
click at [17, 56] on icon at bounding box center [19, 58] width 10 height 10
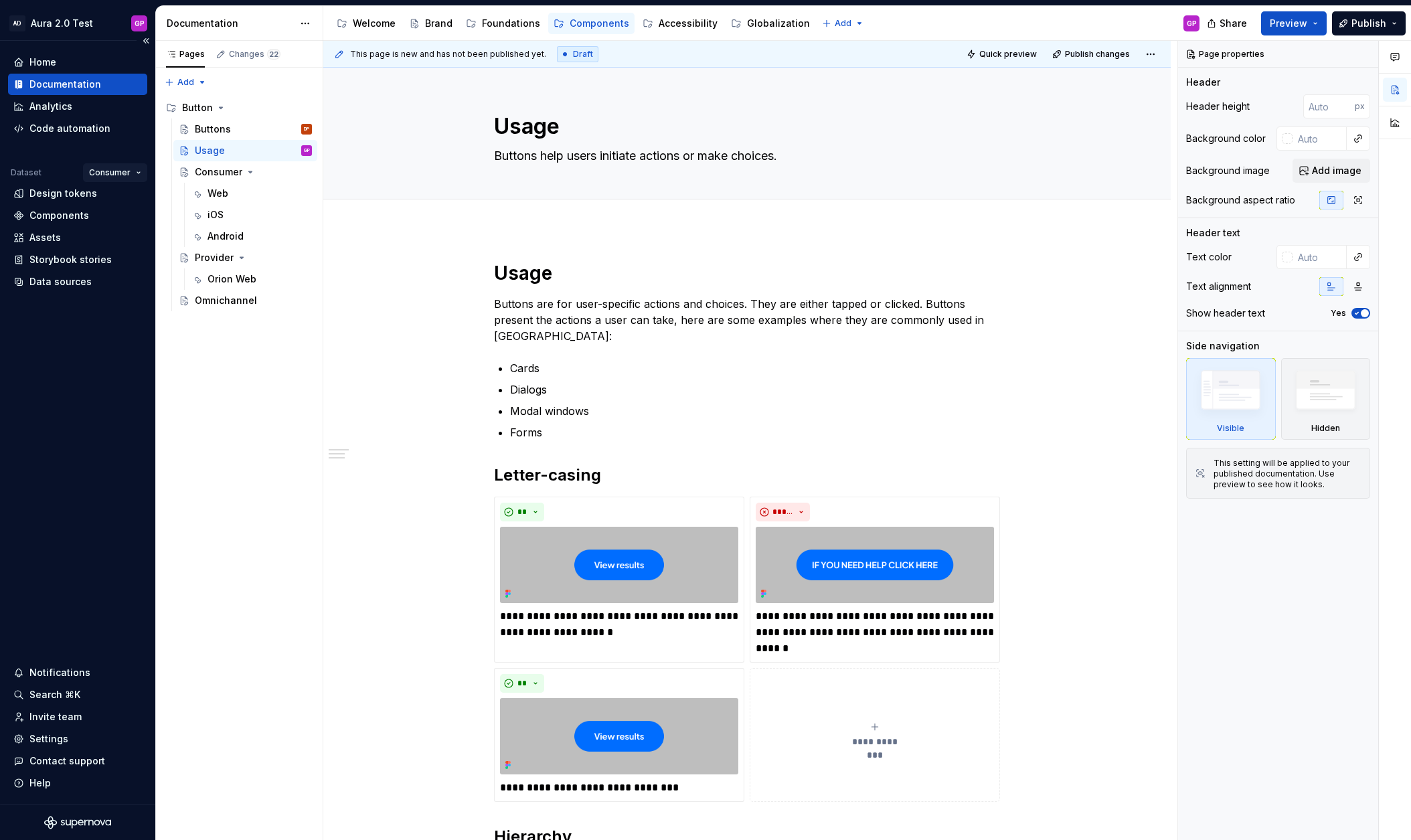
click at [139, 173] on html "AD Aura 2.0 Test GP Home Documentation Analytics Code automation Dataset Consum…" at bounding box center [706, 420] width 1411 height 840
click at [124, 221] on div "Omnichannel" at bounding box center [153, 220] width 87 height 14
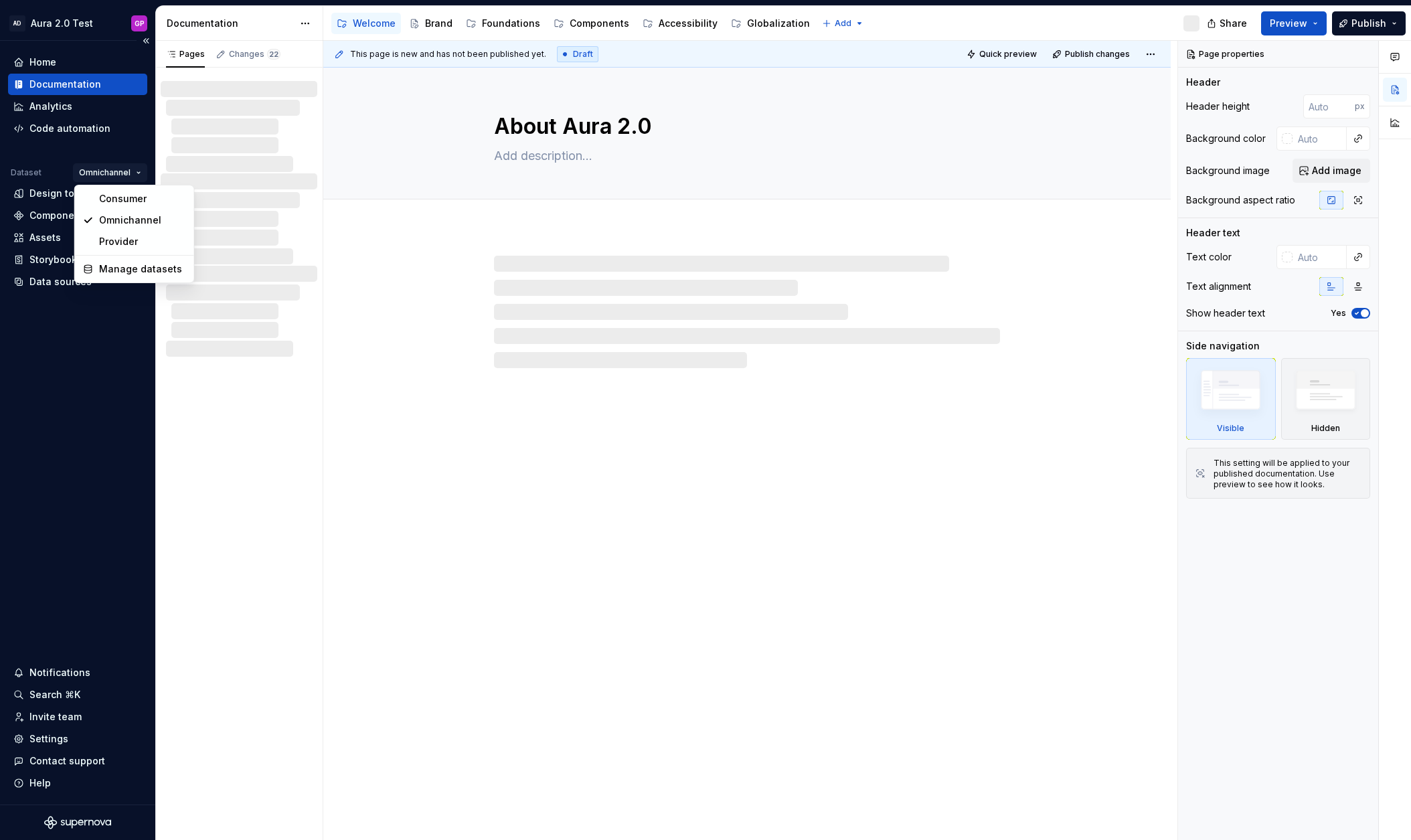
click at [139, 167] on html "AD Aura 2.0 Test GP Home Documentation Analytics Code automation Dataset Omnich…" at bounding box center [706, 420] width 1411 height 840
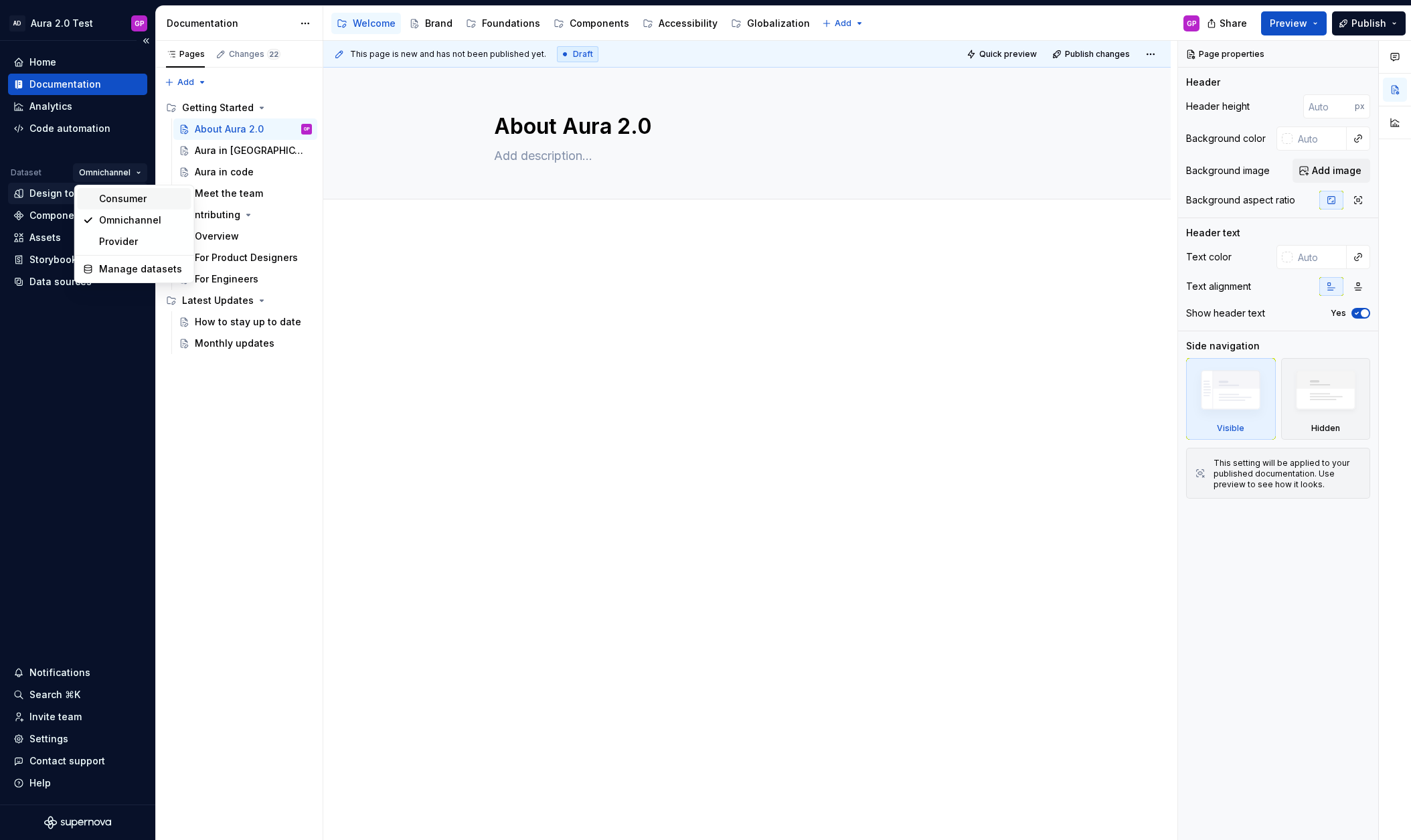
click at [114, 199] on div "Consumer" at bounding box center [143, 198] width 87 height 14
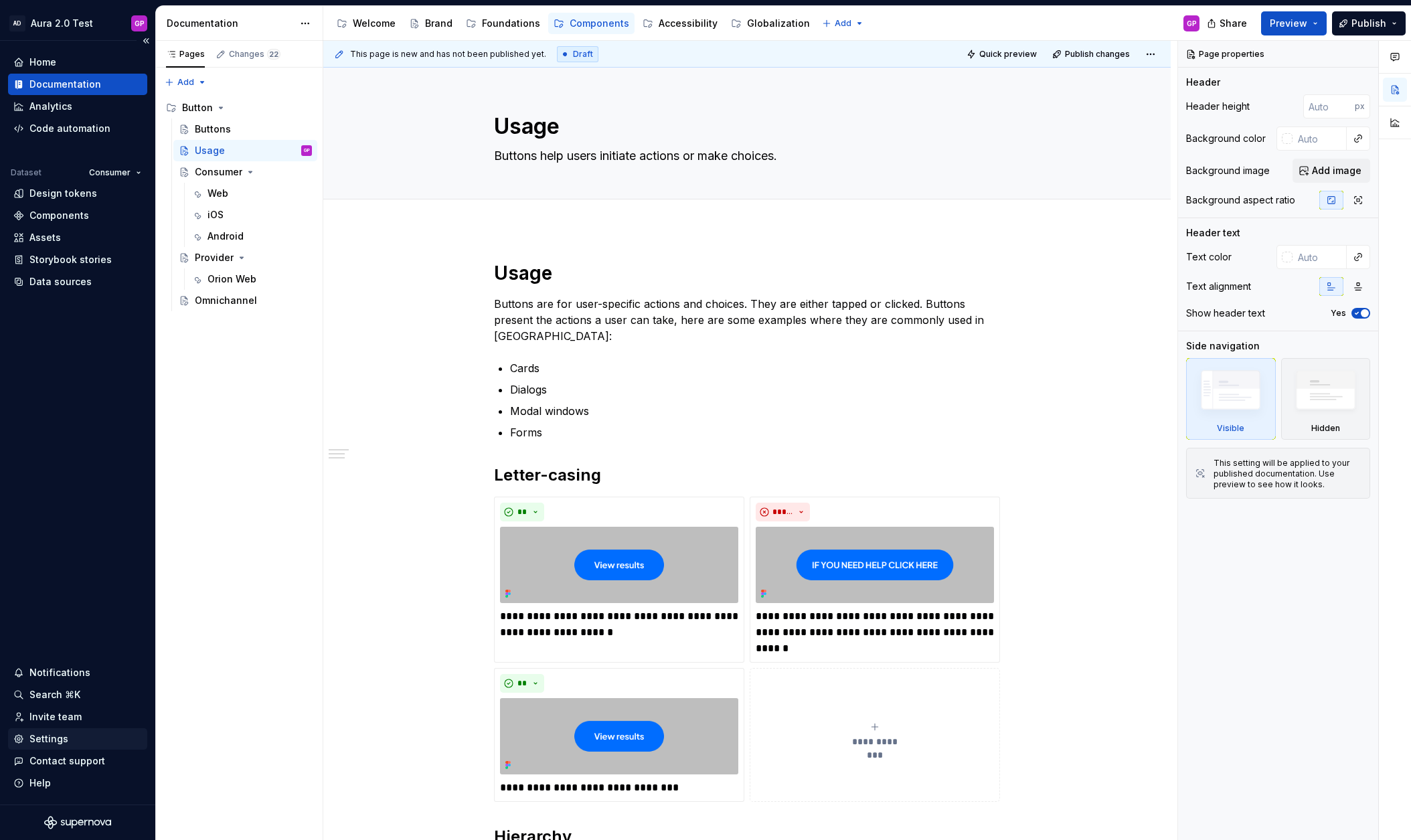
click at [27, 735] on div "Settings" at bounding box center [77, 738] width 128 height 14
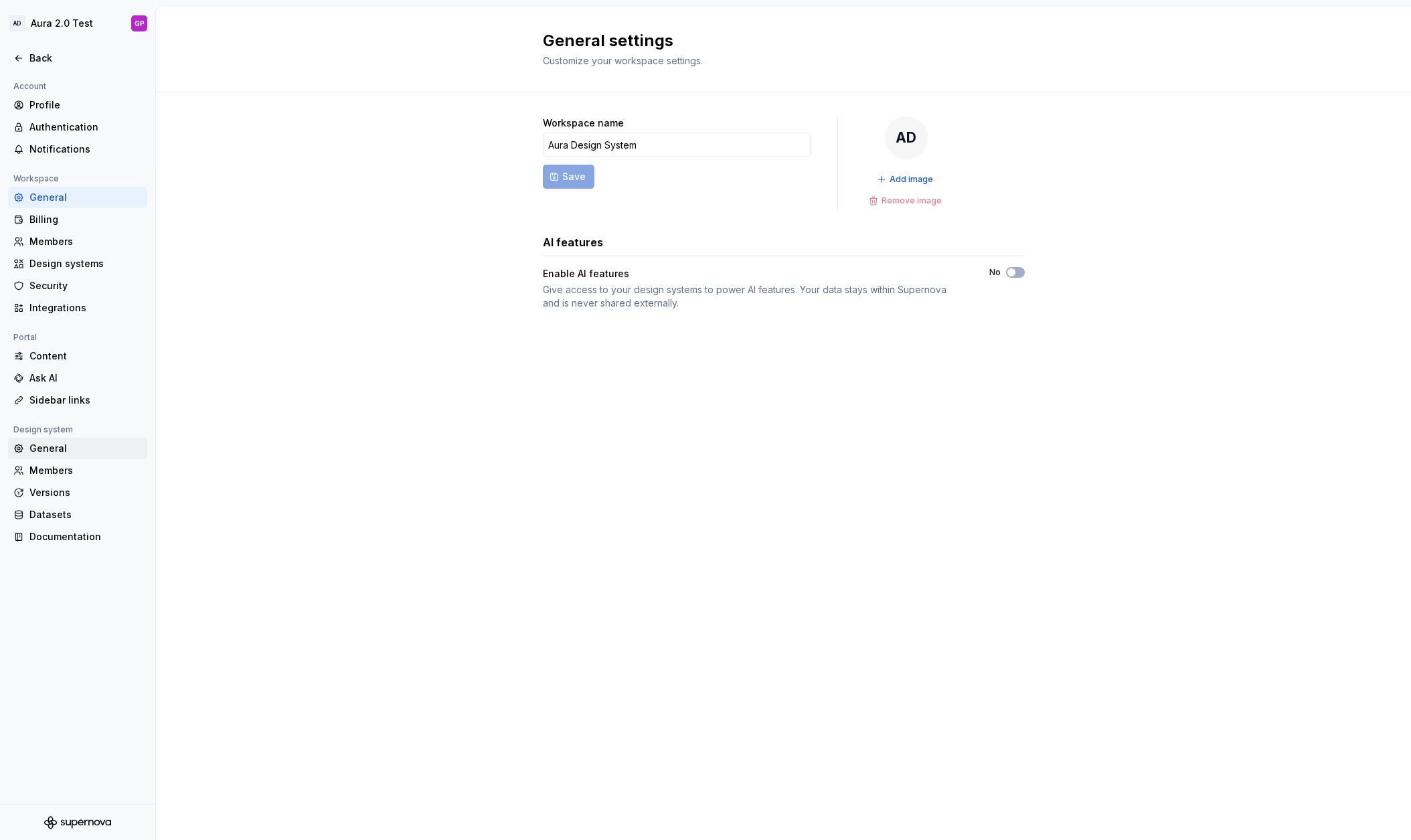
click at [35, 447] on div "General" at bounding box center [85, 448] width 112 height 14
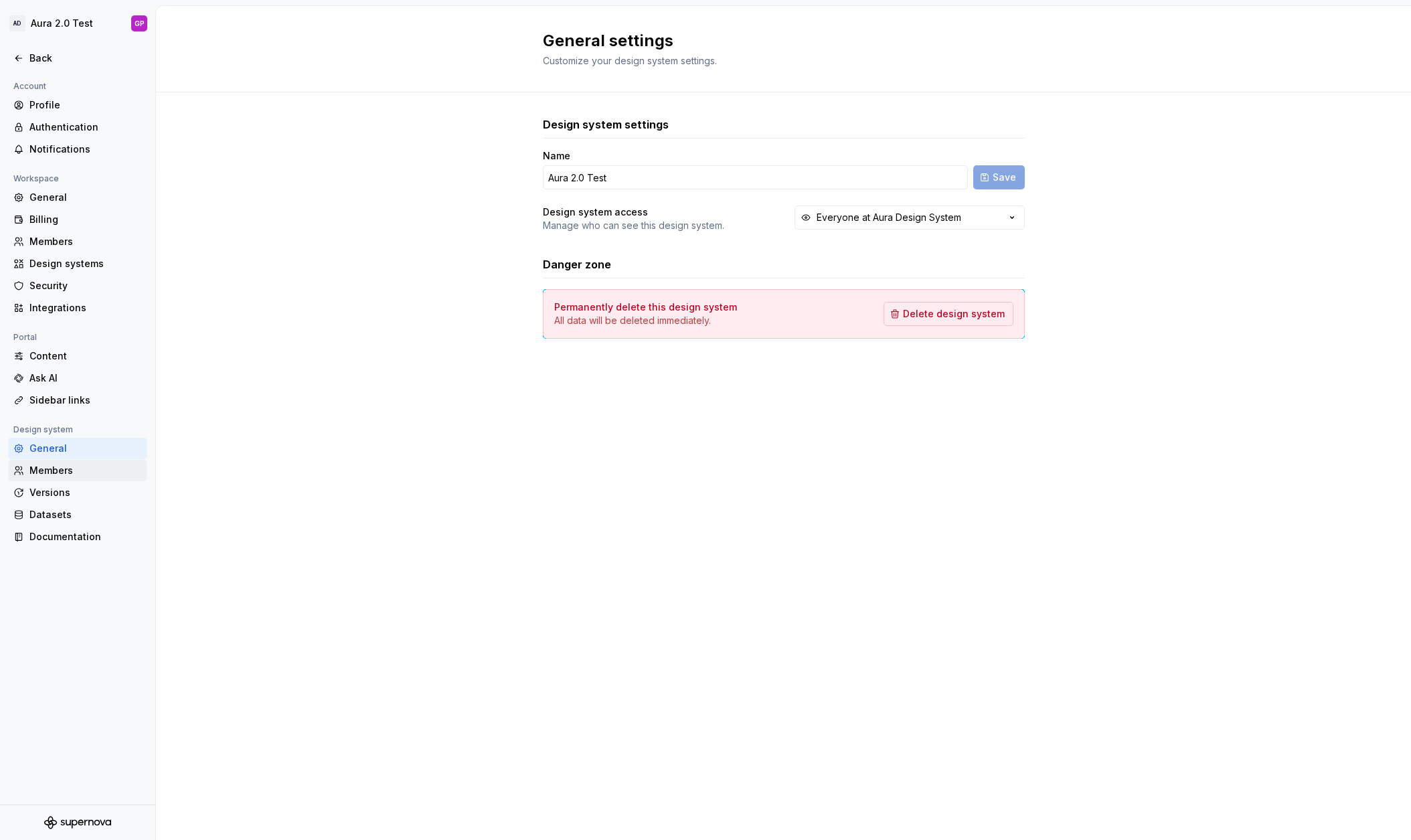
click at [40, 475] on div "Members" at bounding box center [85, 470] width 112 height 14
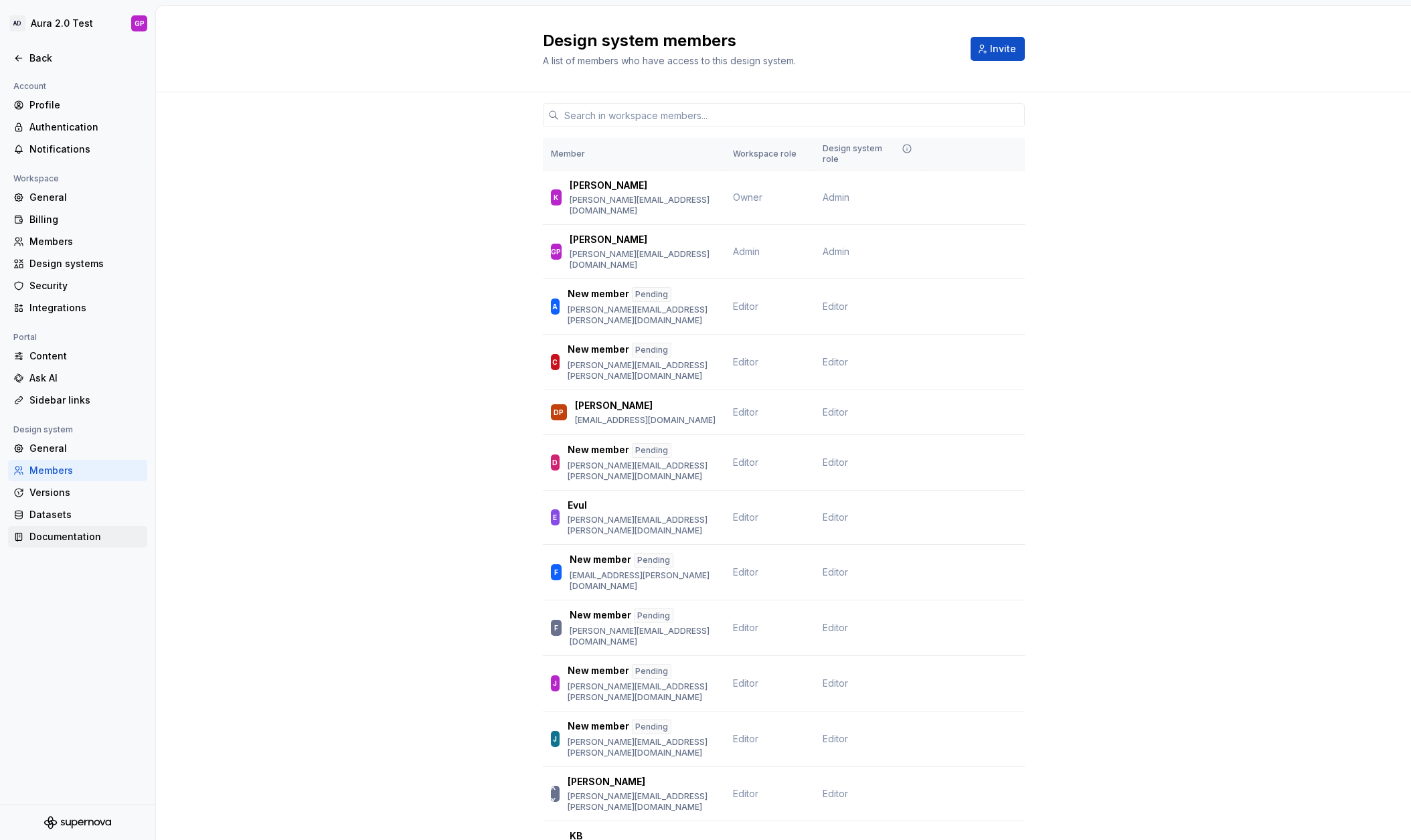
click at [40, 534] on div "Documentation" at bounding box center [85, 536] width 112 height 14
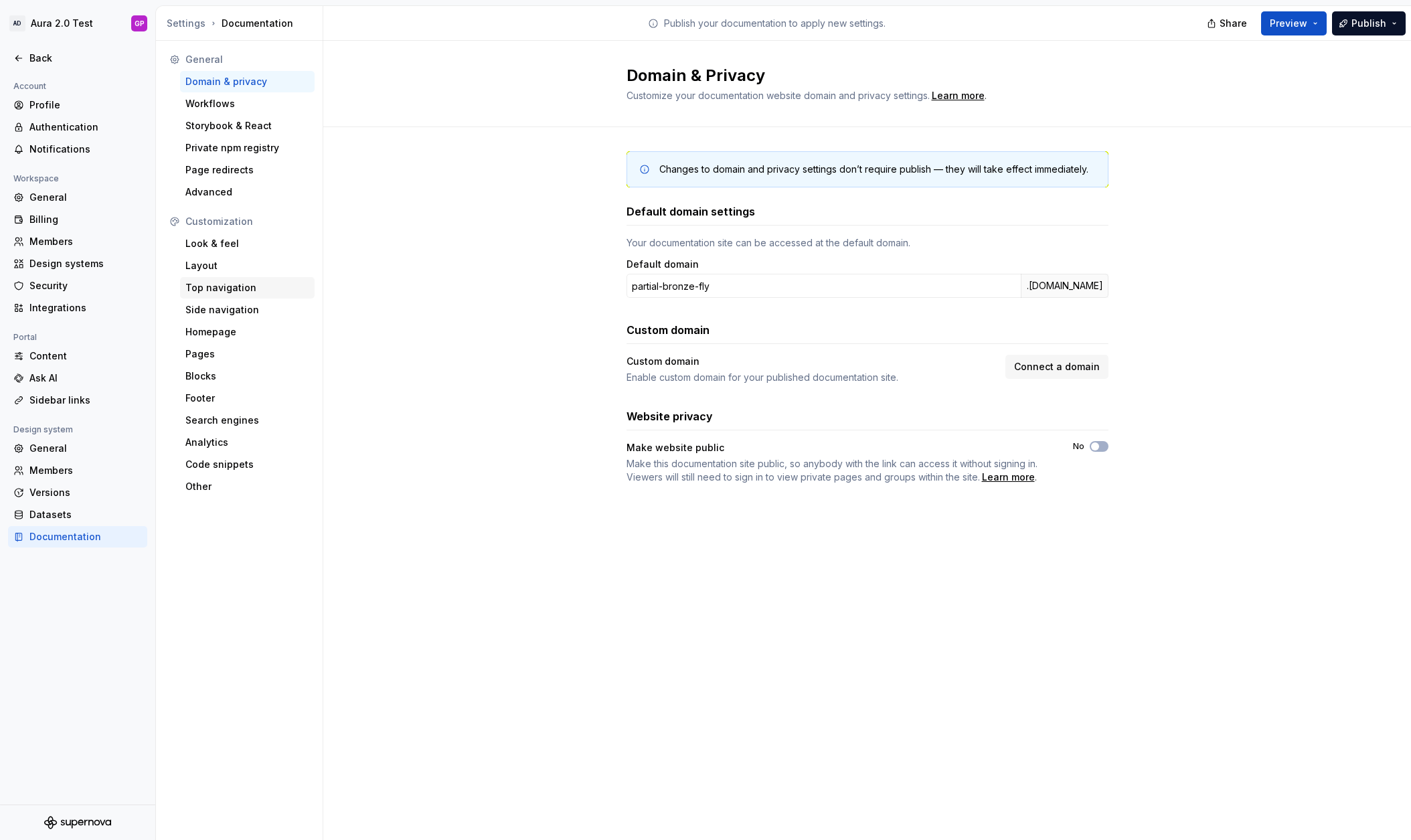
click at [207, 288] on div "Top navigation" at bounding box center [248, 288] width 124 height 14
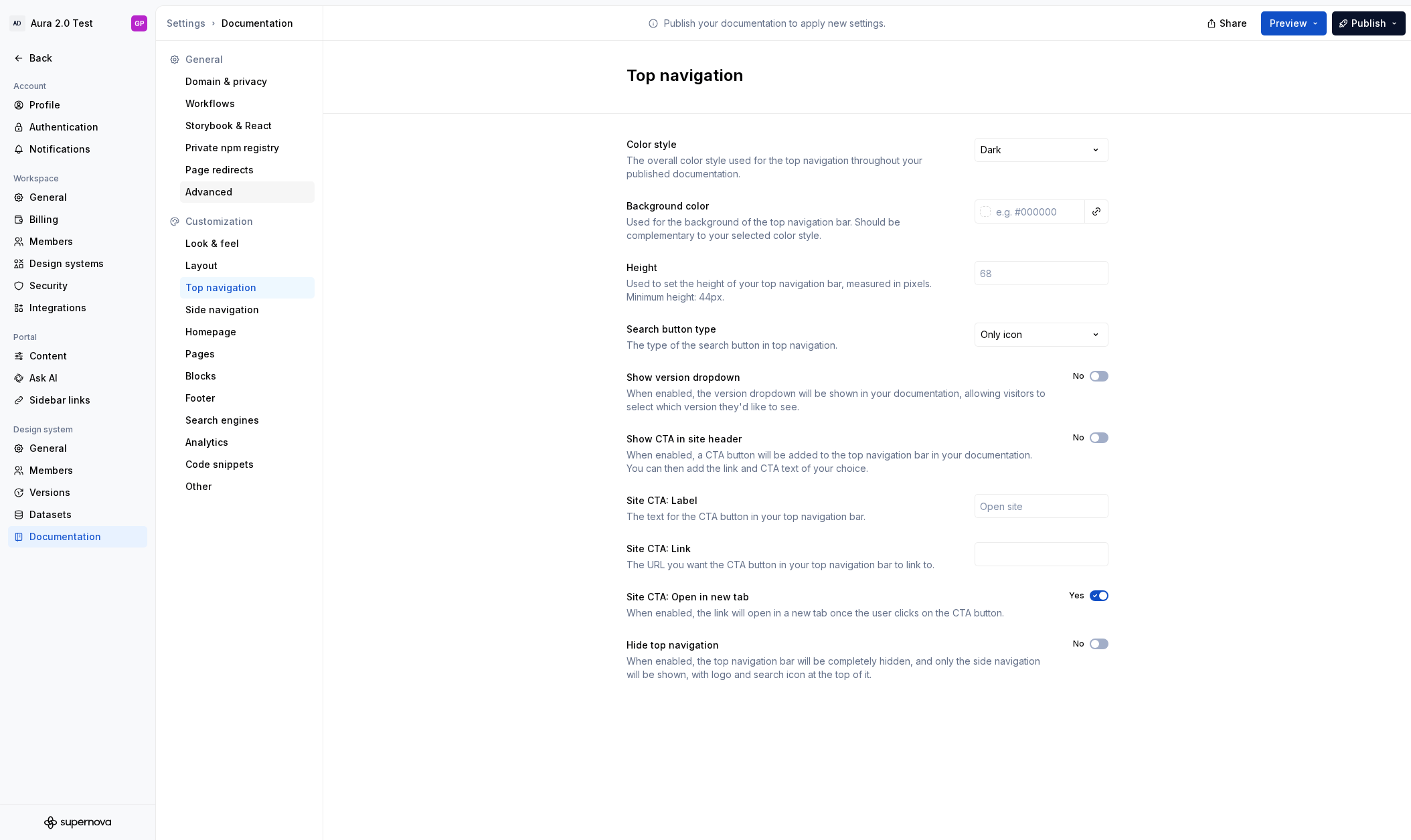
click at [194, 190] on div "Advanced" at bounding box center [248, 192] width 124 height 14
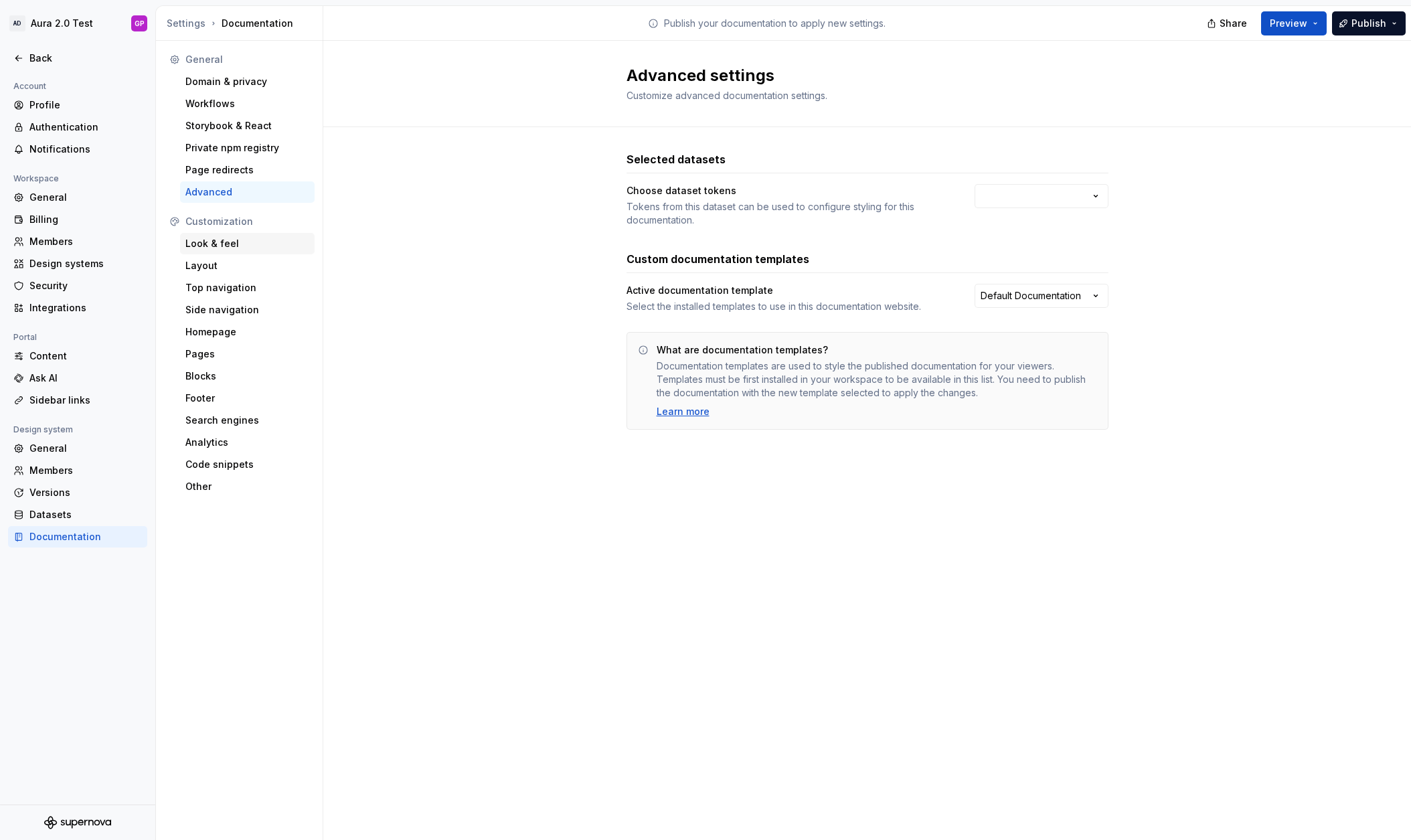
click at [204, 243] on div "Look & feel" at bounding box center [248, 243] width 124 height 14
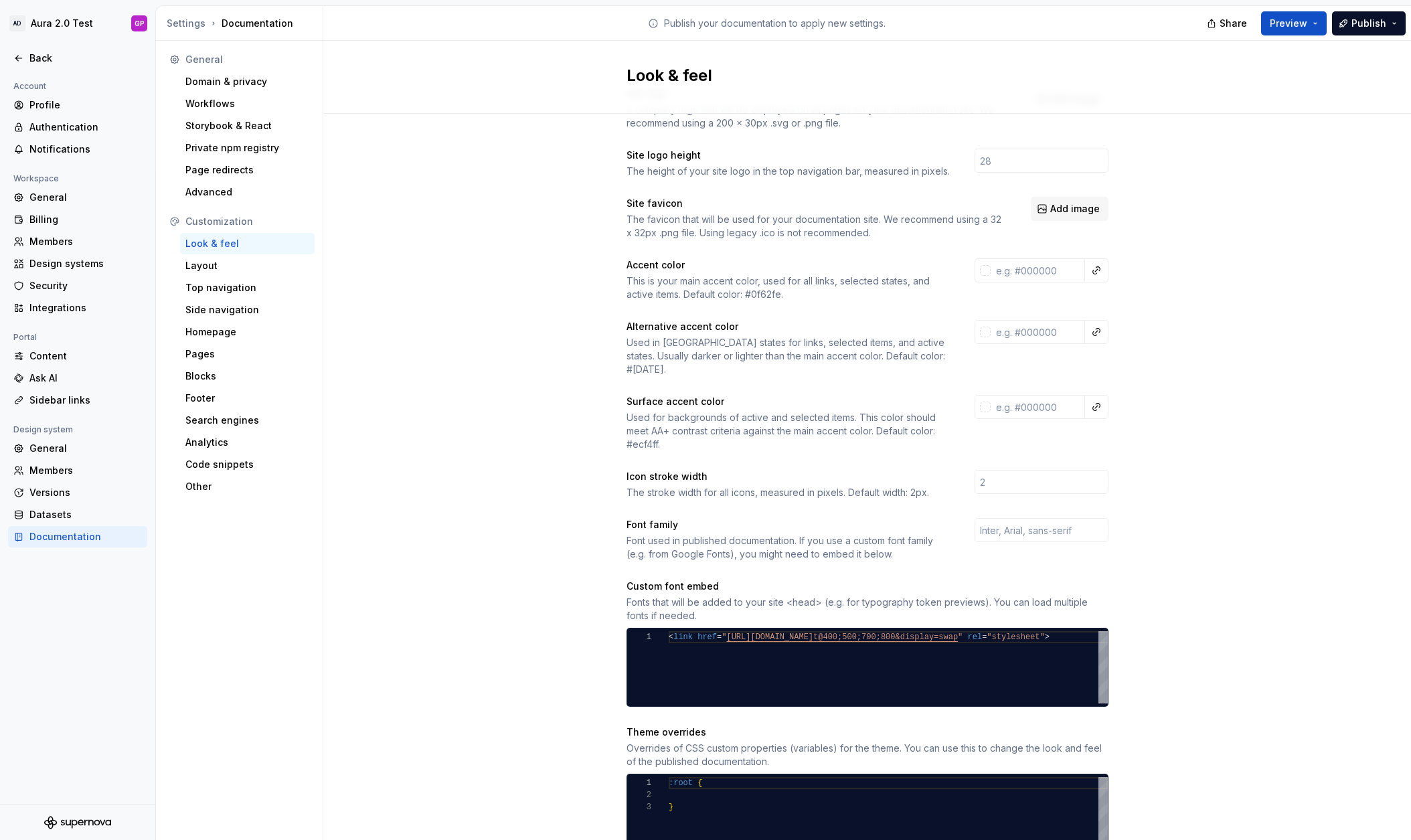
scroll to position [241, 0]
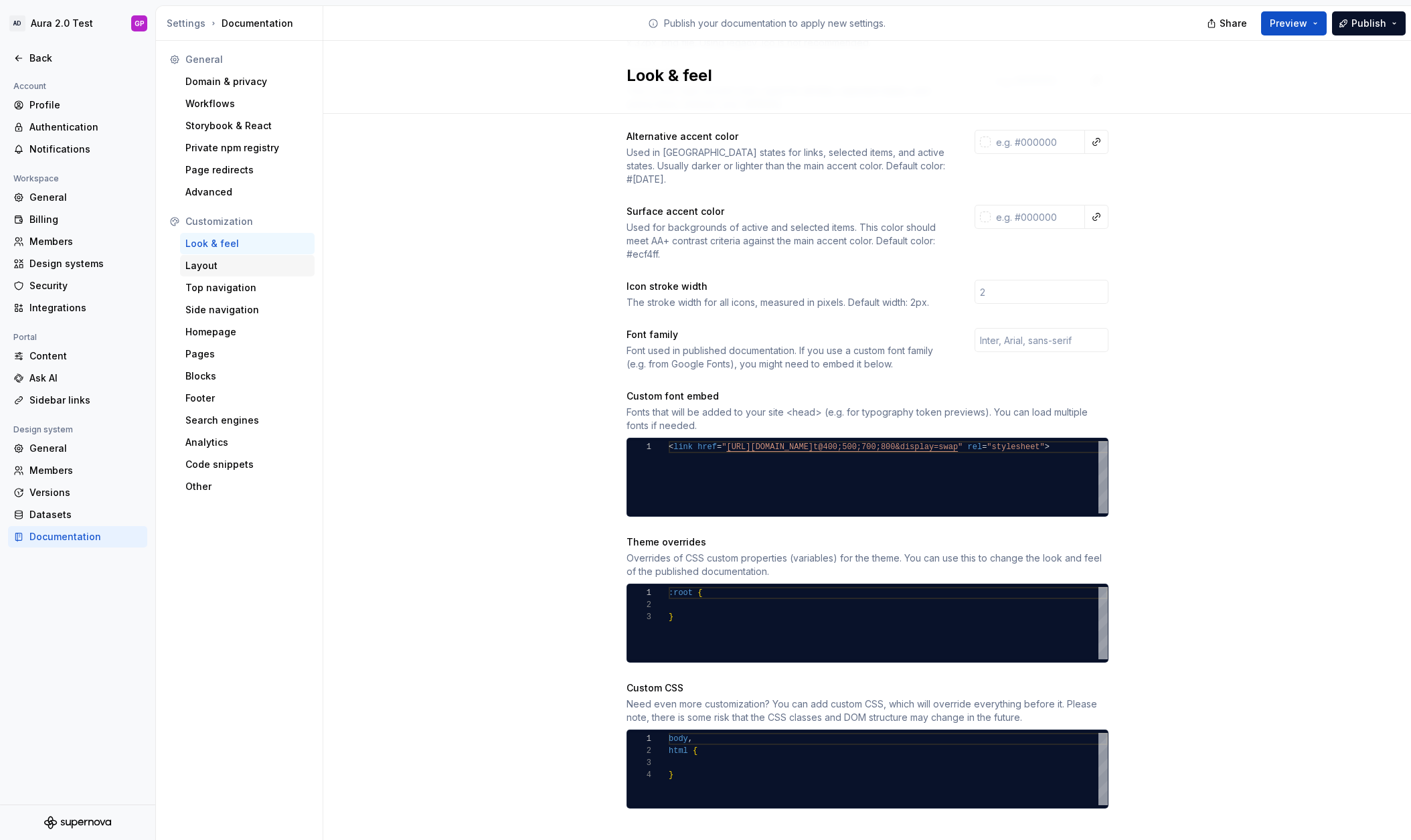
click at [198, 264] on div "Layout" at bounding box center [248, 265] width 124 height 14
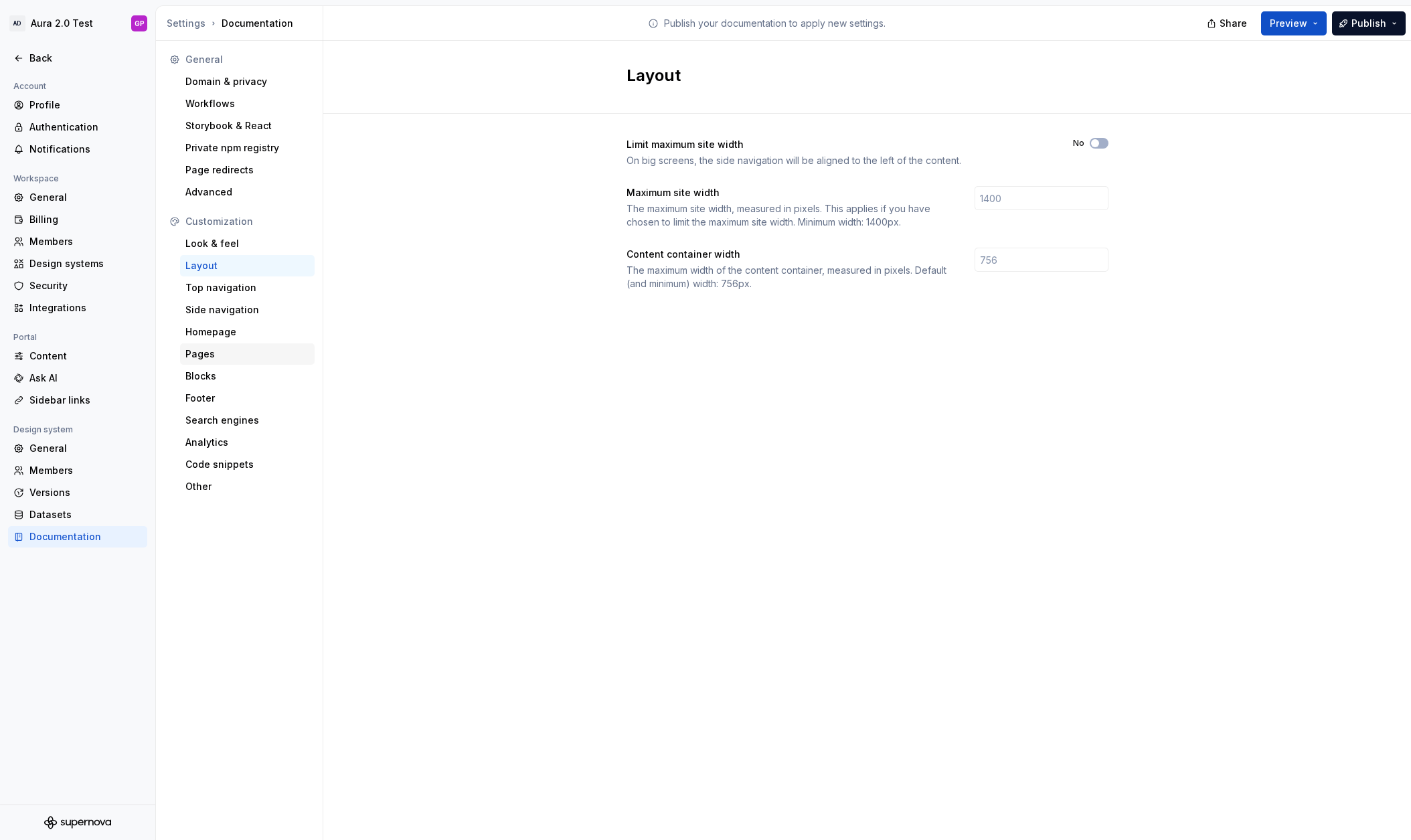
click at [197, 354] on div "Pages" at bounding box center [248, 354] width 124 height 14
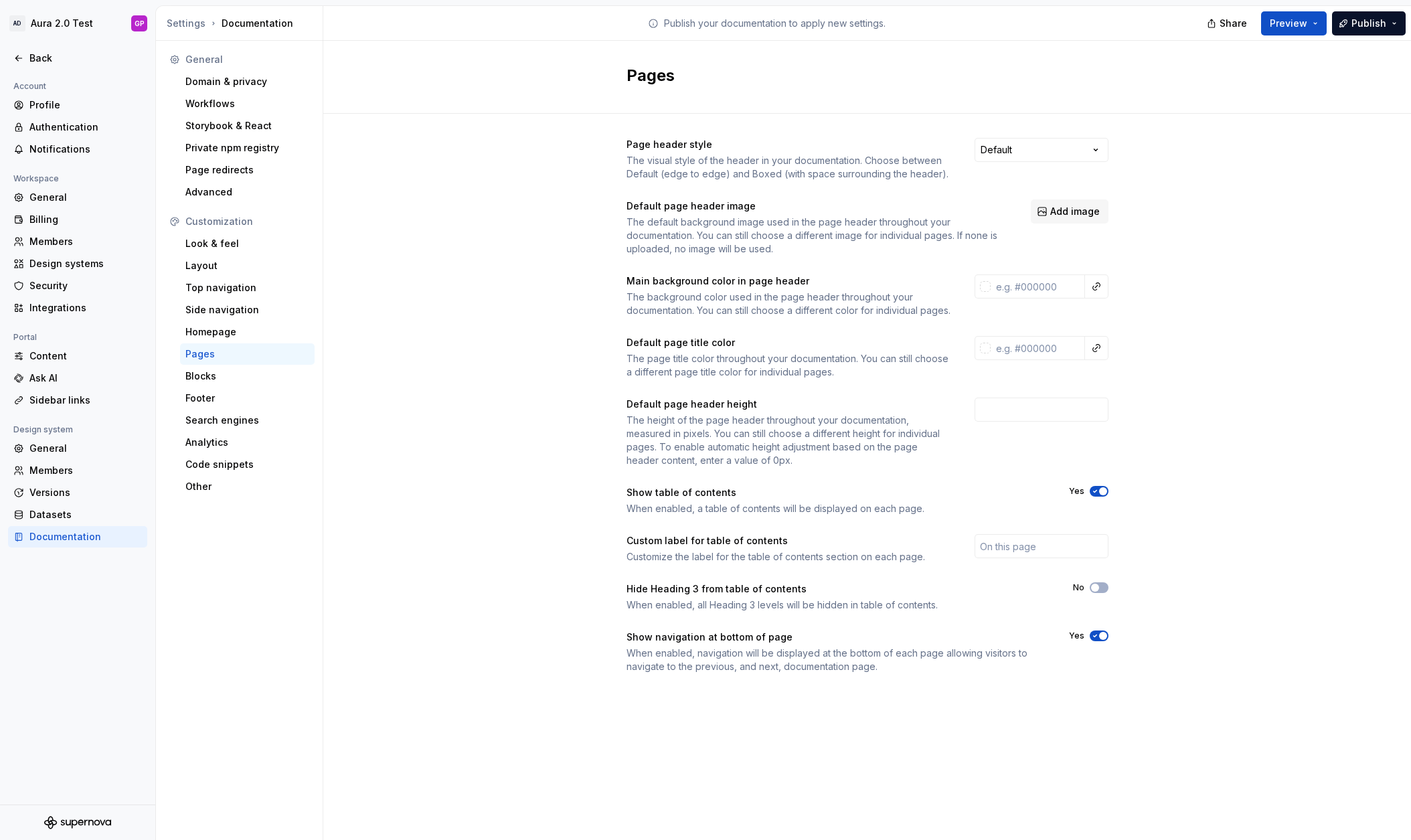
click at [1040, 152] on html "AD Aura 2.0 Test GP Back Account Profile Authentication Notifications Workspace…" at bounding box center [706, 420] width 1411 height 840
click at [994, 150] on html "AD Aura 2.0 Test GP Back Account Profile Authentication Notifications Workspace…" at bounding box center [706, 420] width 1411 height 840
click at [801, 231] on div "The default background image used in the page header throughout your documentat…" at bounding box center [817, 235] width 381 height 40
click at [201, 376] on div "Blocks" at bounding box center [248, 376] width 124 height 14
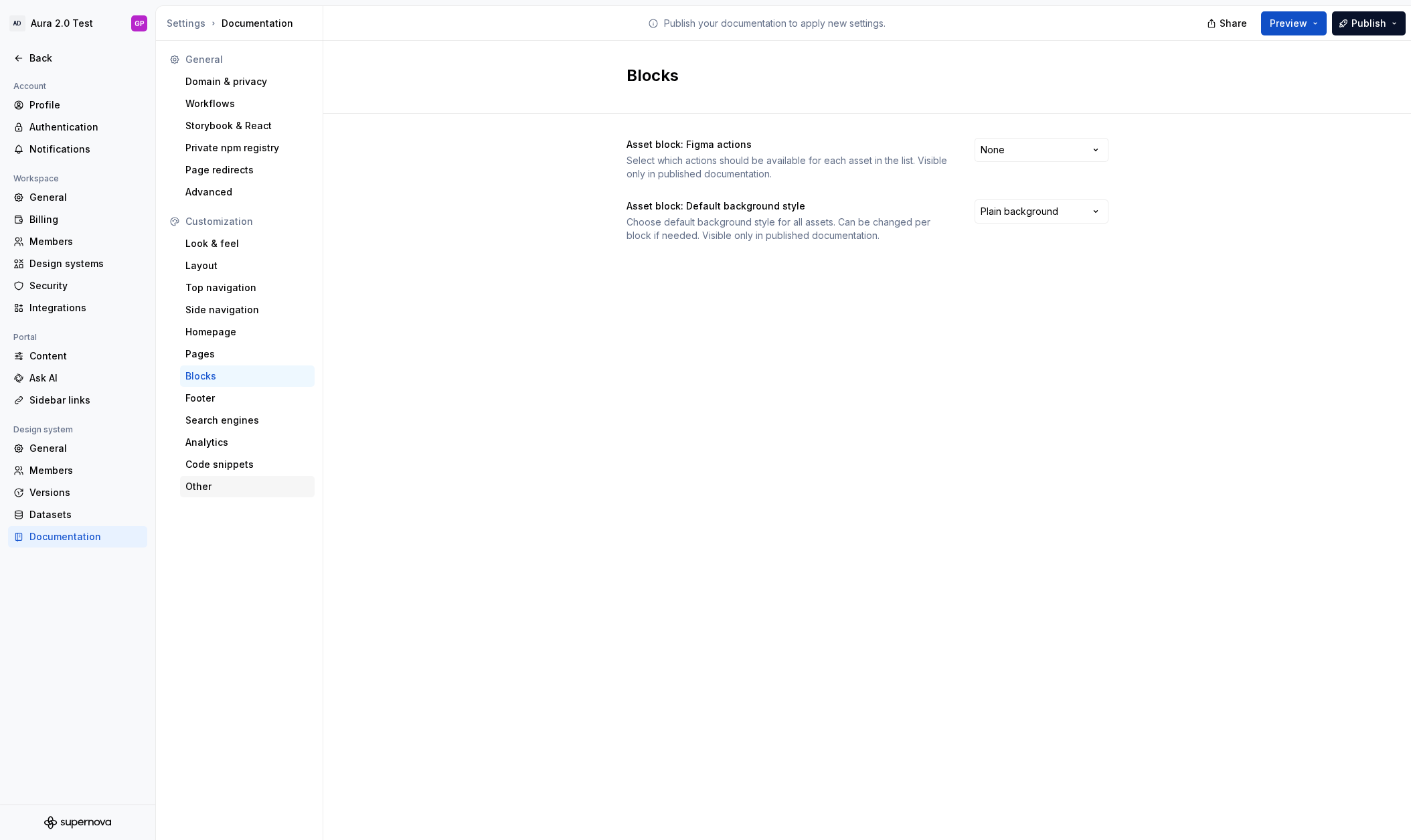
click at [194, 483] on div "Other" at bounding box center [248, 486] width 124 height 14
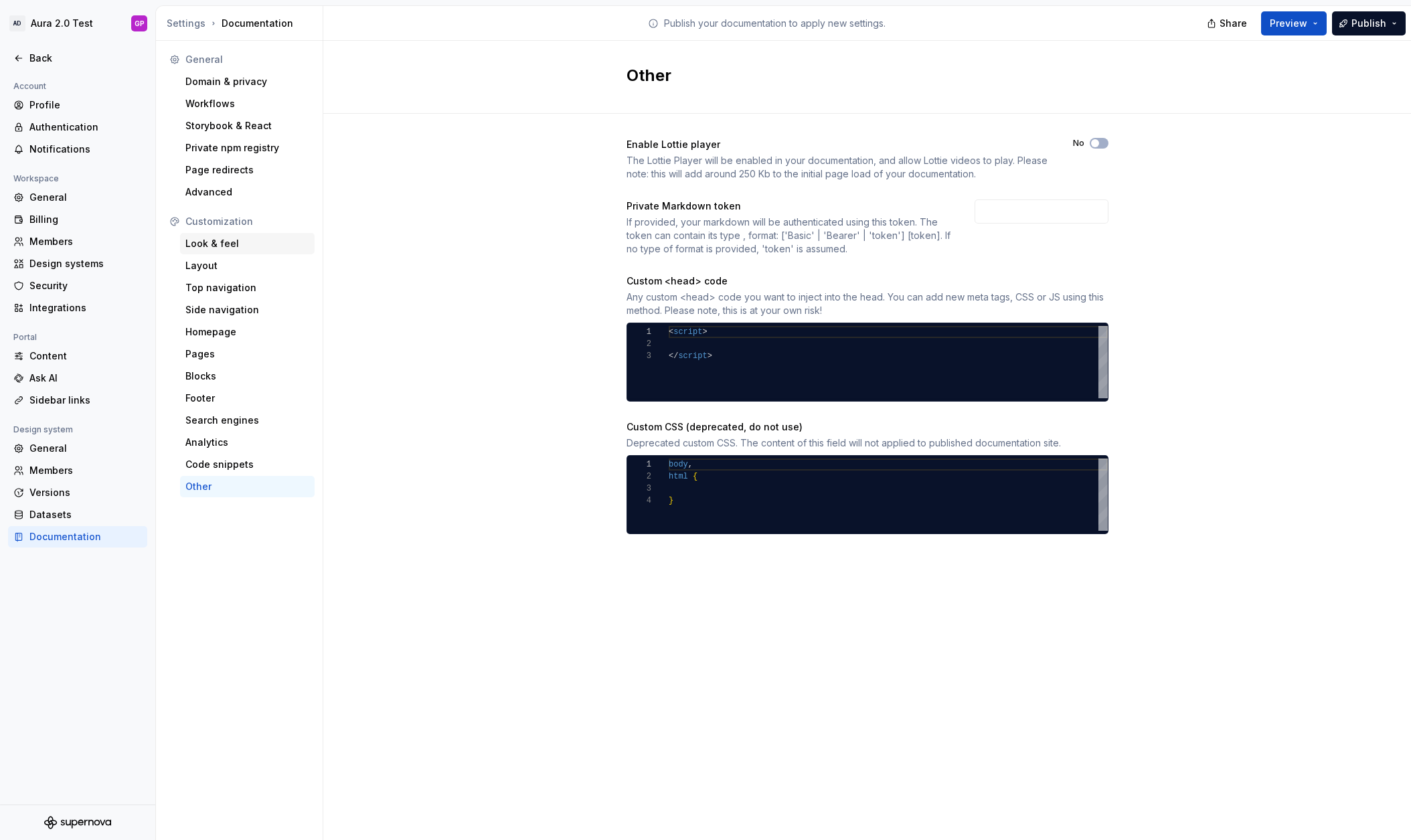
click at [199, 244] on div "Look & feel" at bounding box center [248, 243] width 124 height 14
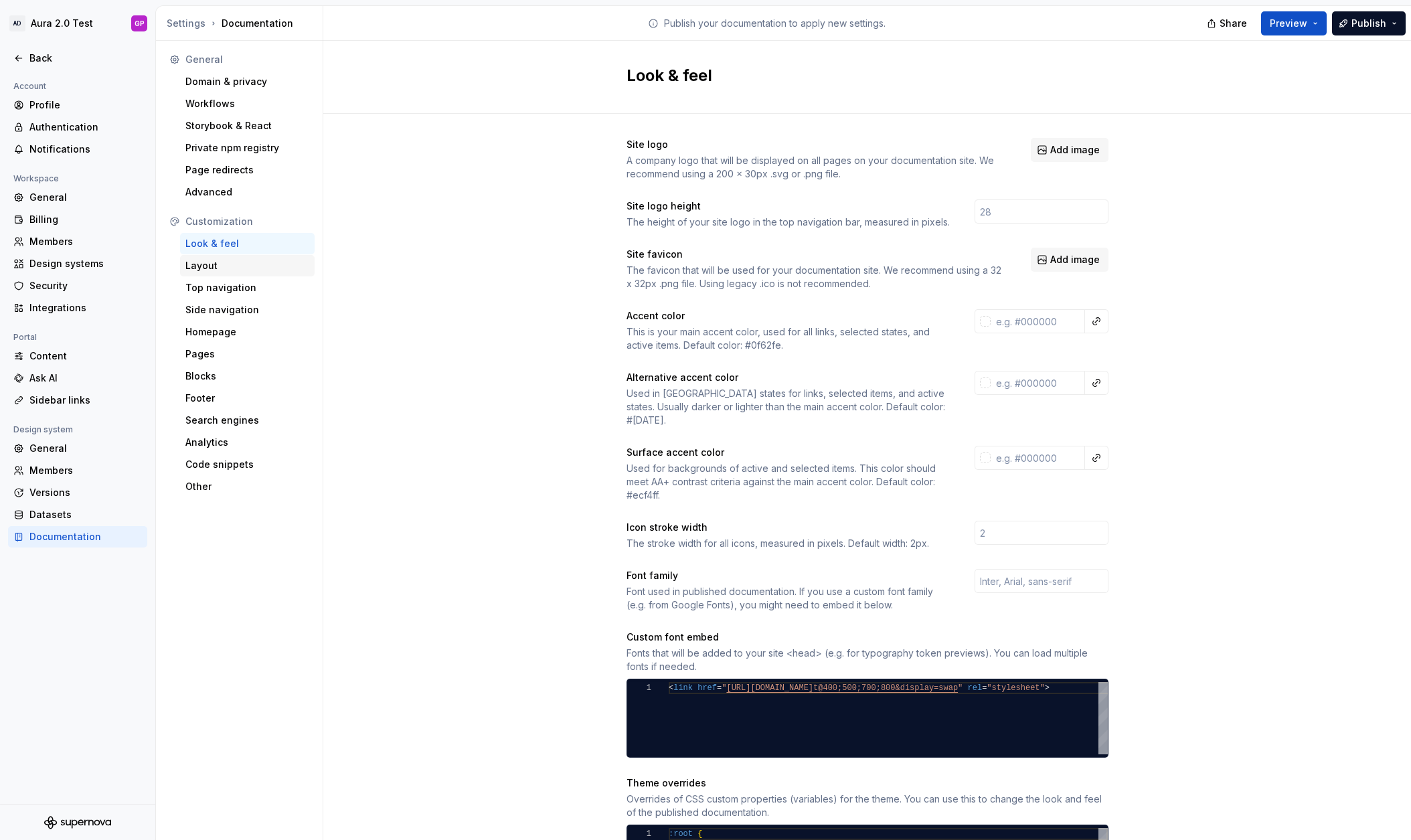
click at [194, 266] on div "Layout" at bounding box center [248, 265] width 124 height 14
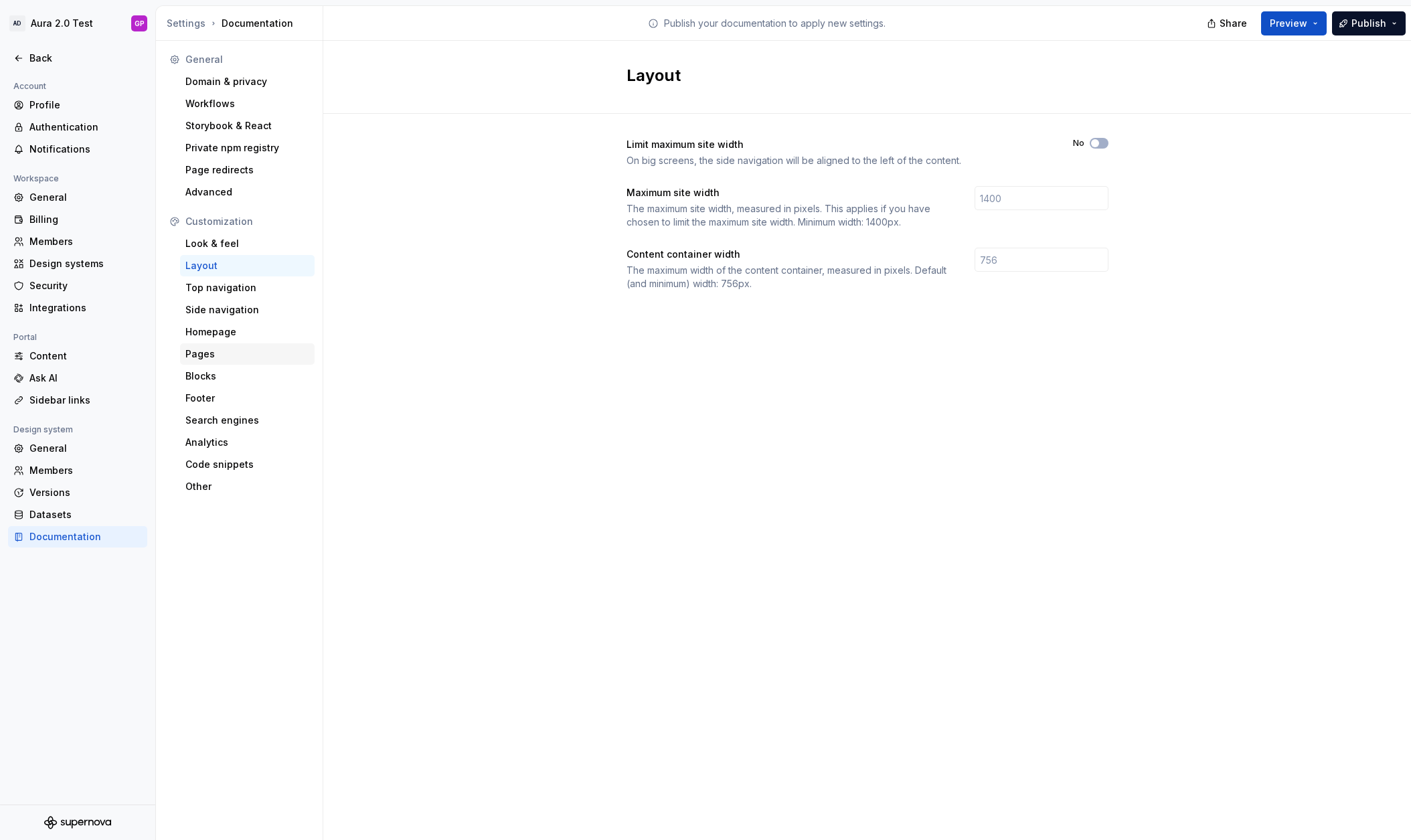
click at [195, 356] on div "Pages" at bounding box center [248, 354] width 124 height 14
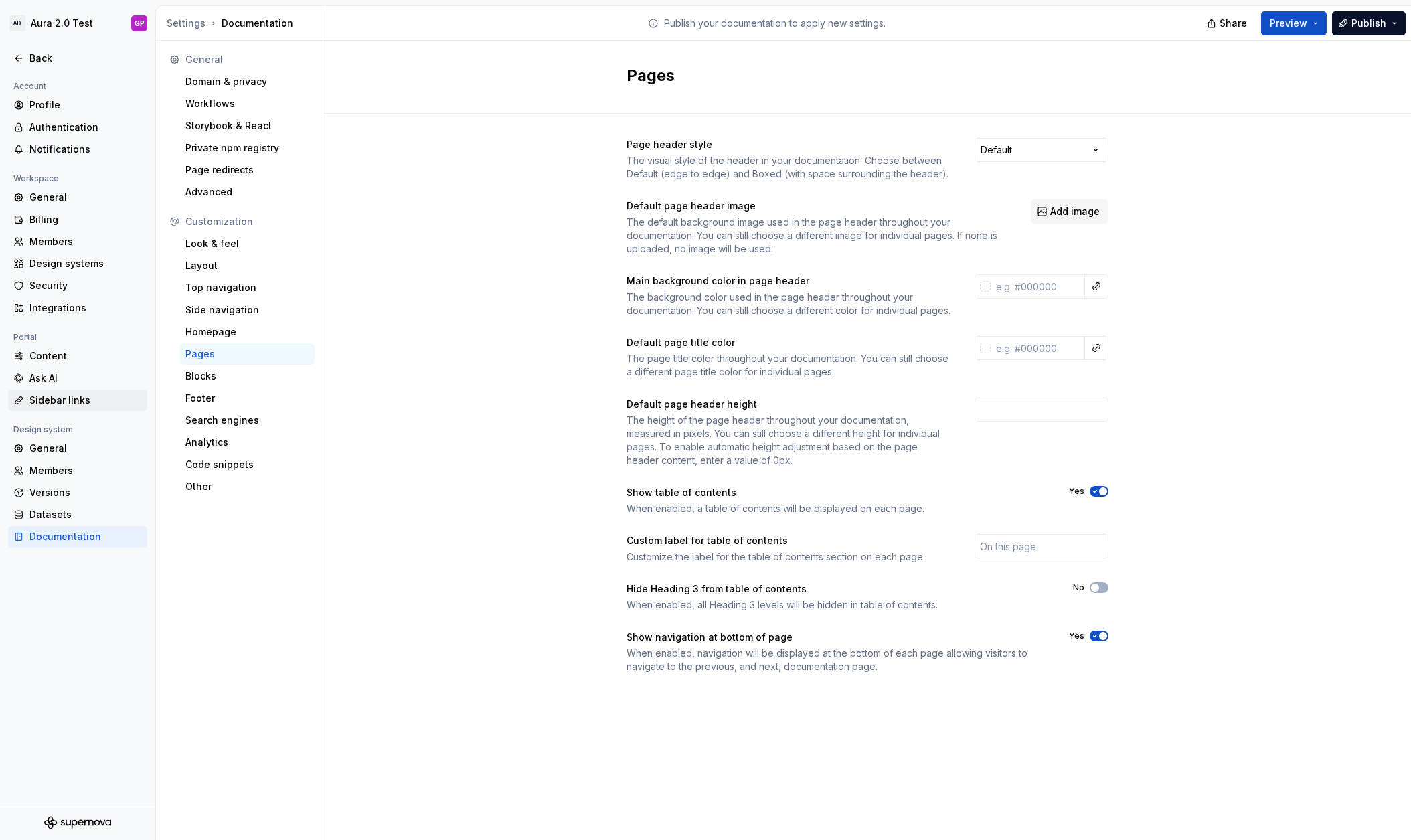
click at [44, 400] on div "Sidebar links" at bounding box center [85, 400] width 112 height 14
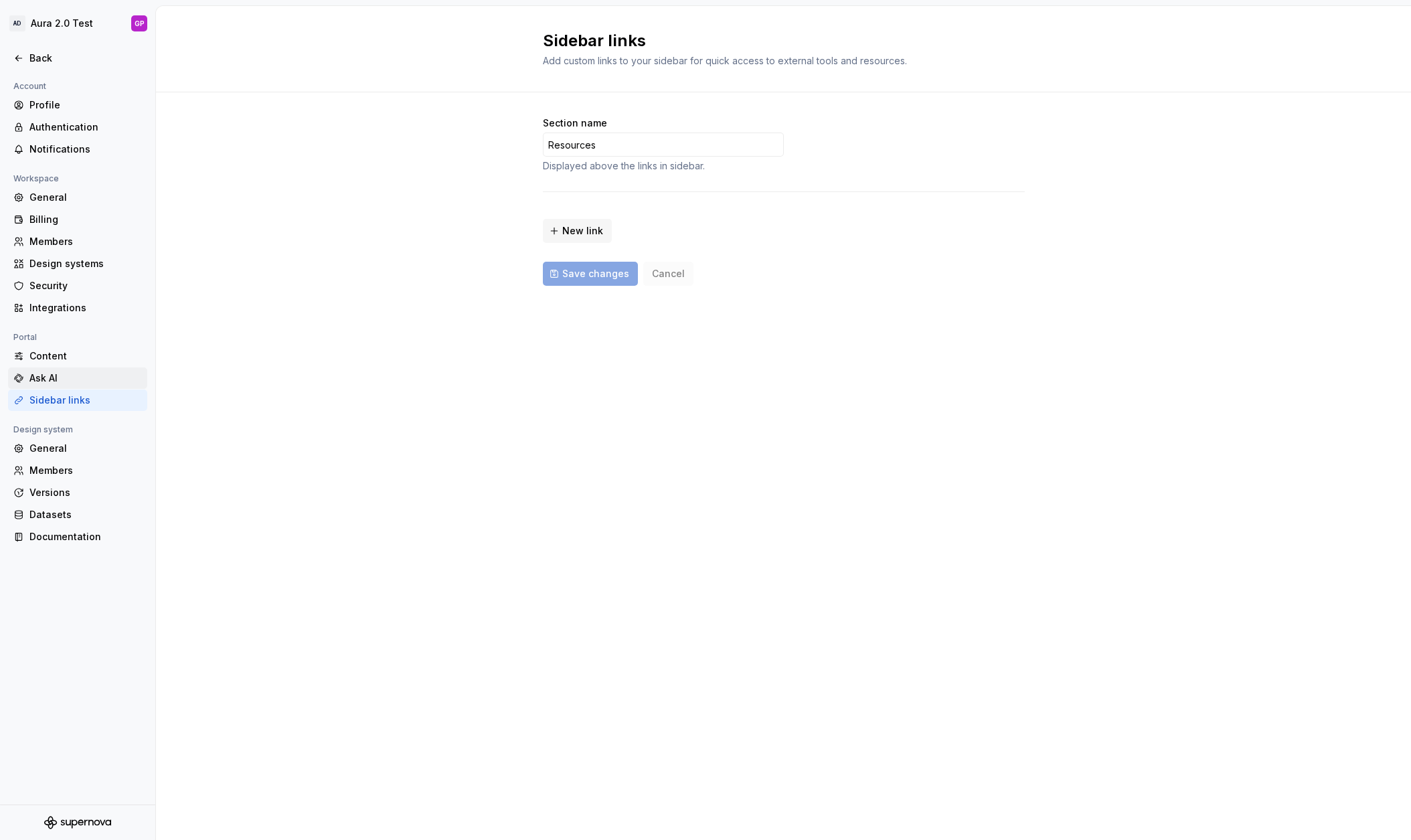
click at [37, 376] on div "Ask AI" at bounding box center [85, 378] width 112 height 14
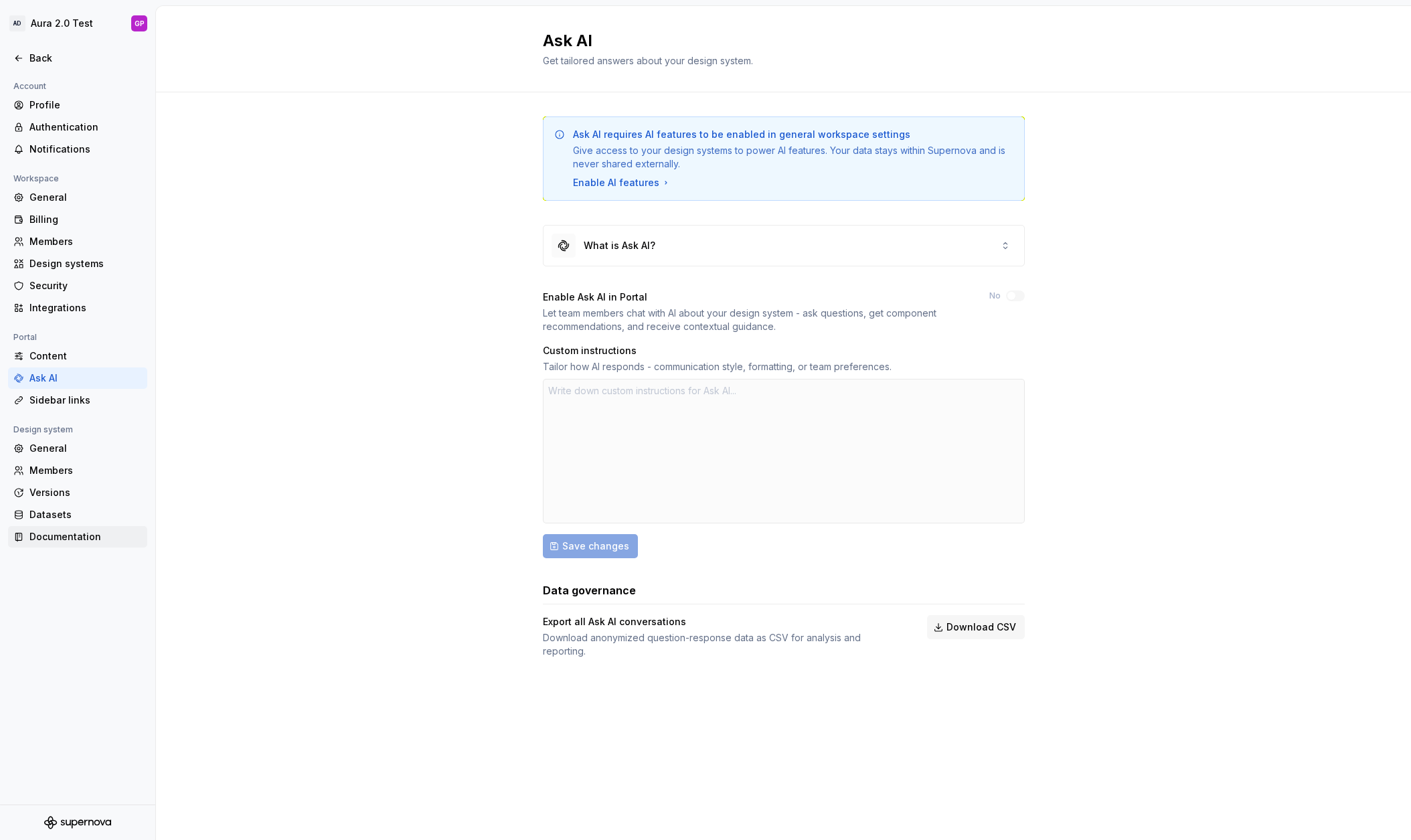
click at [48, 536] on div "Documentation" at bounding box center [85, 536] width 112 height 14
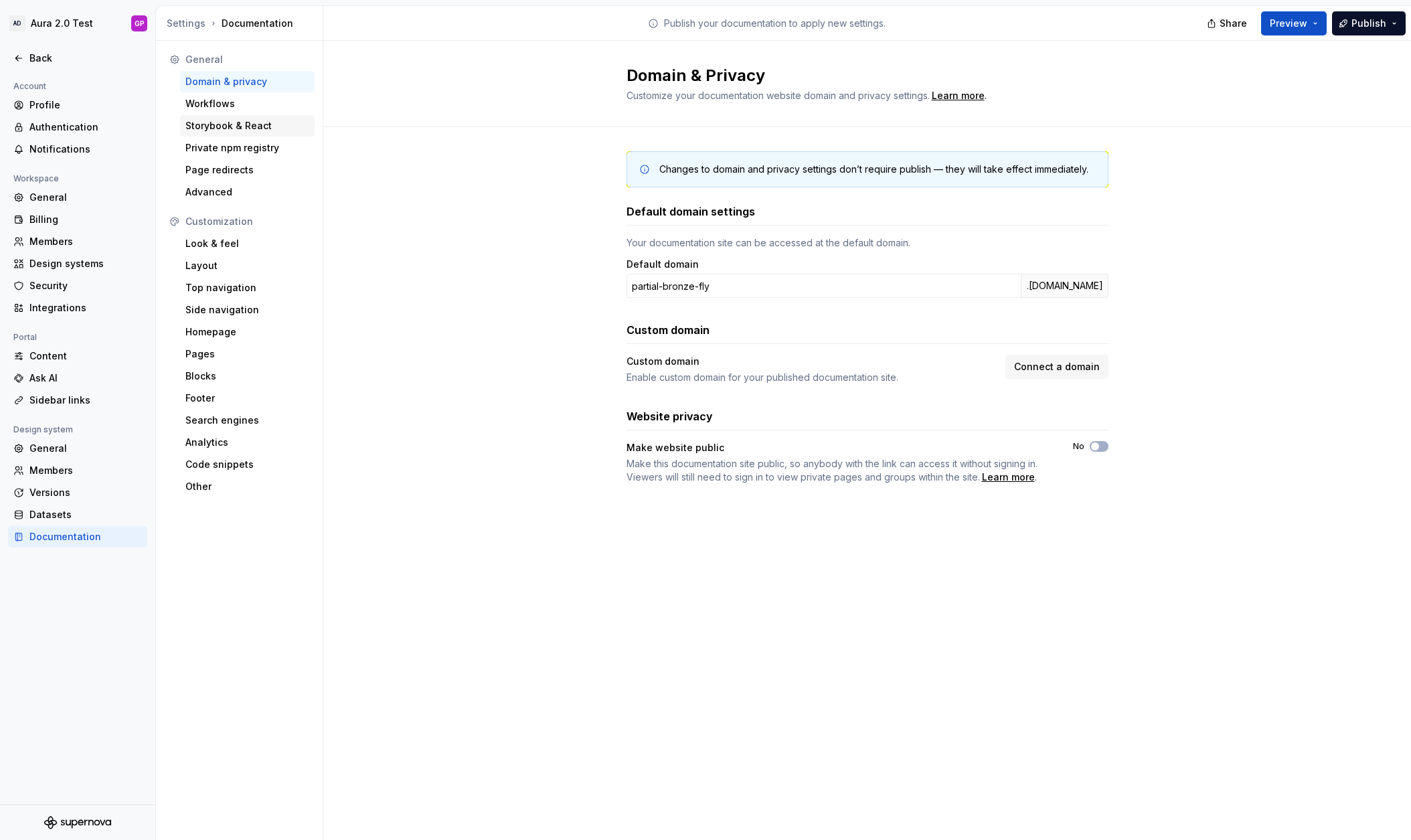
click at [195, 124] on div "Storybook & React" at bounding box center [248, 126] width 124 height 14
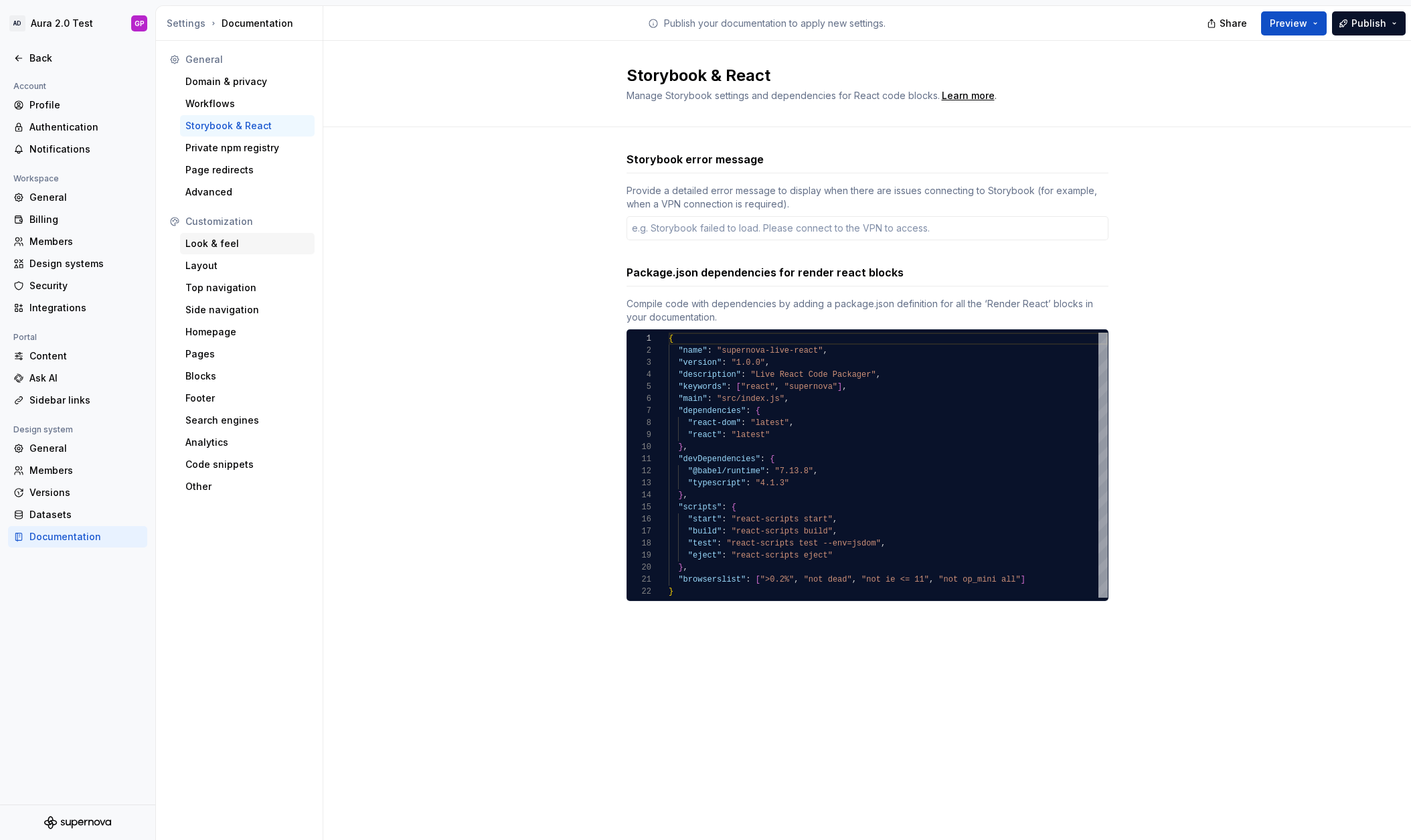
click at [195, 243] on div "Look & feel" at bounding box center [248, 243] width 124 height 14
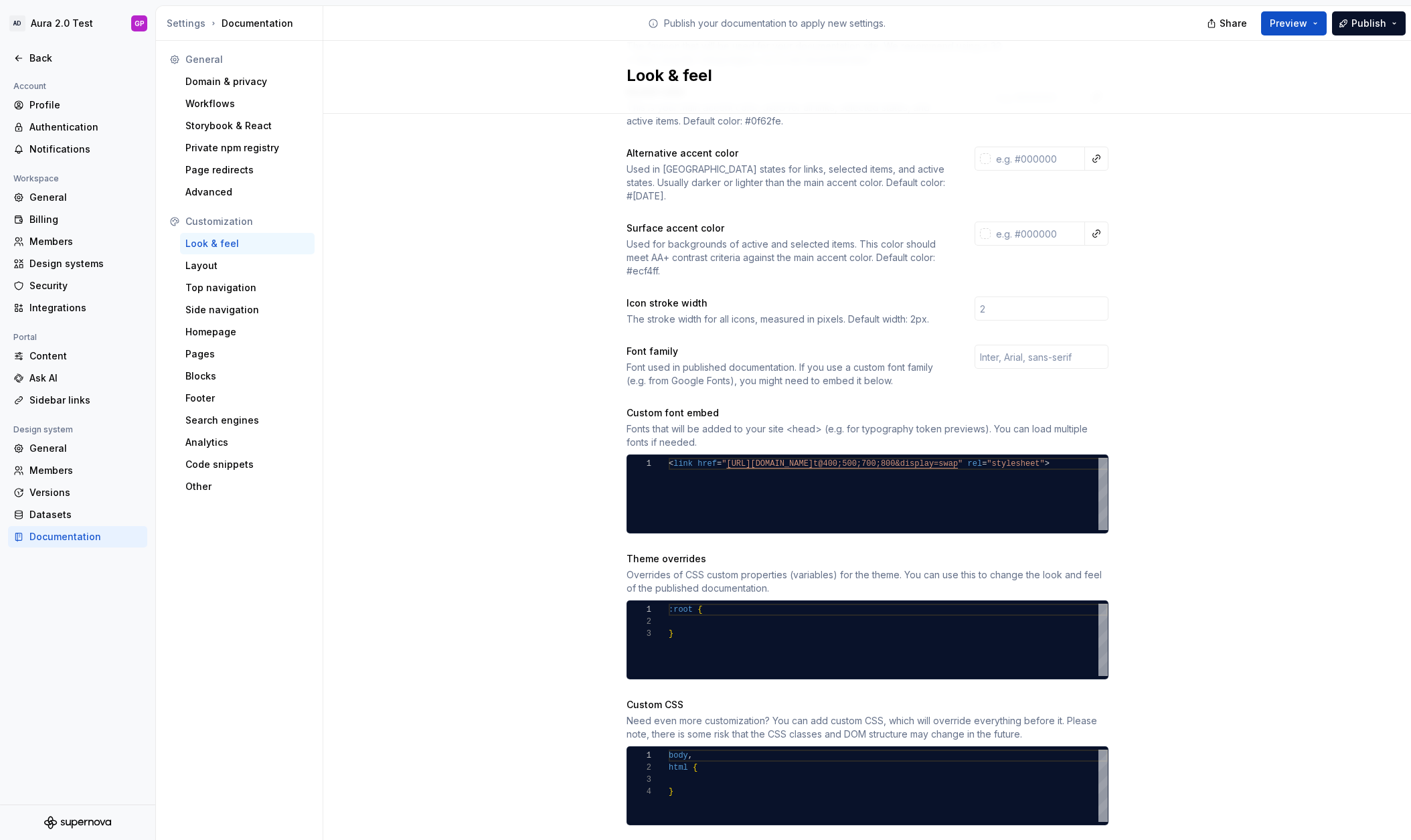
scroll to position [202, 0]
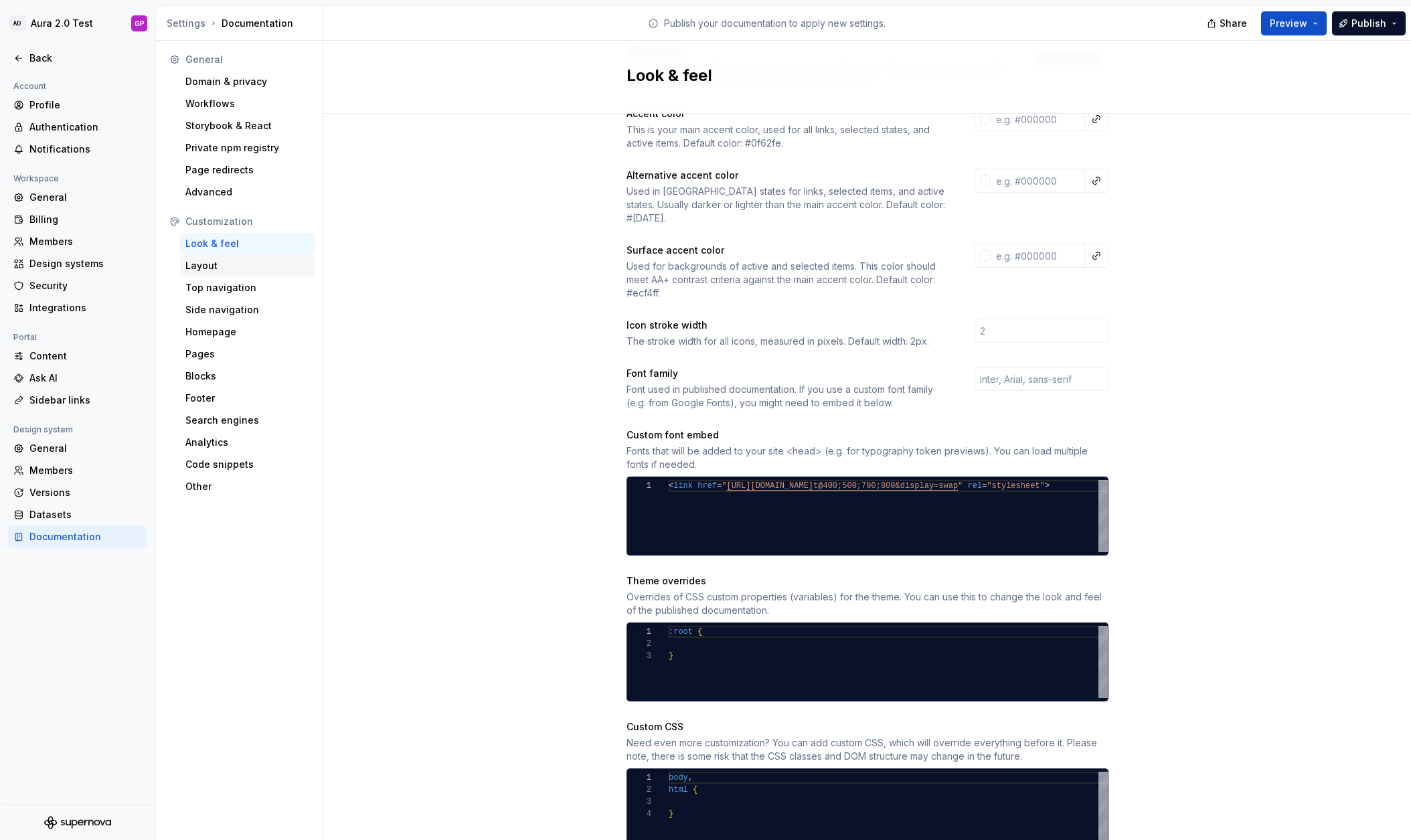
click at [194, 270] on div "Layout" at bounding box center [248, 265] width 124 height 14
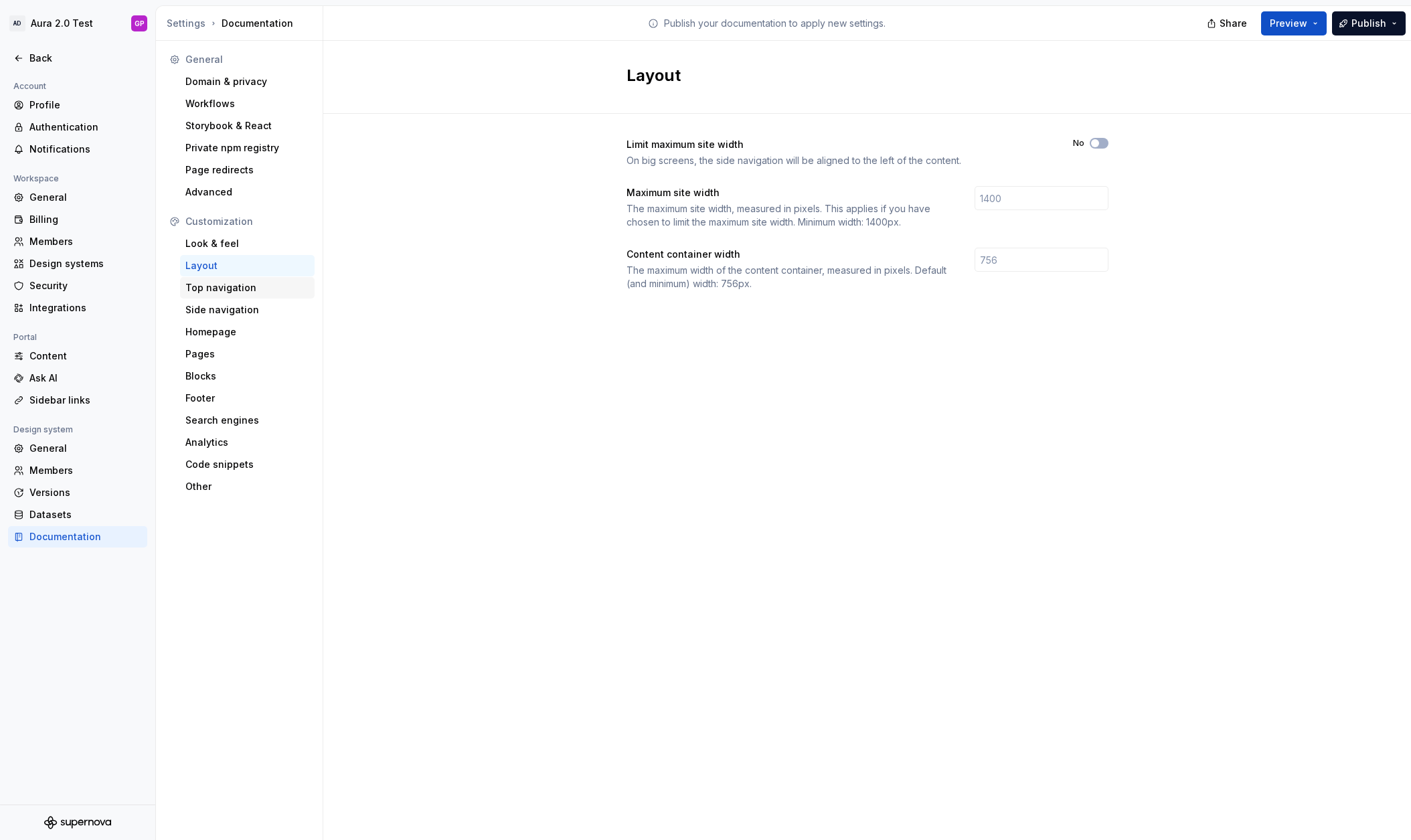
click at [194, 289] on div "Top navigation" at bounding box center [248, 288] width 124 height 14
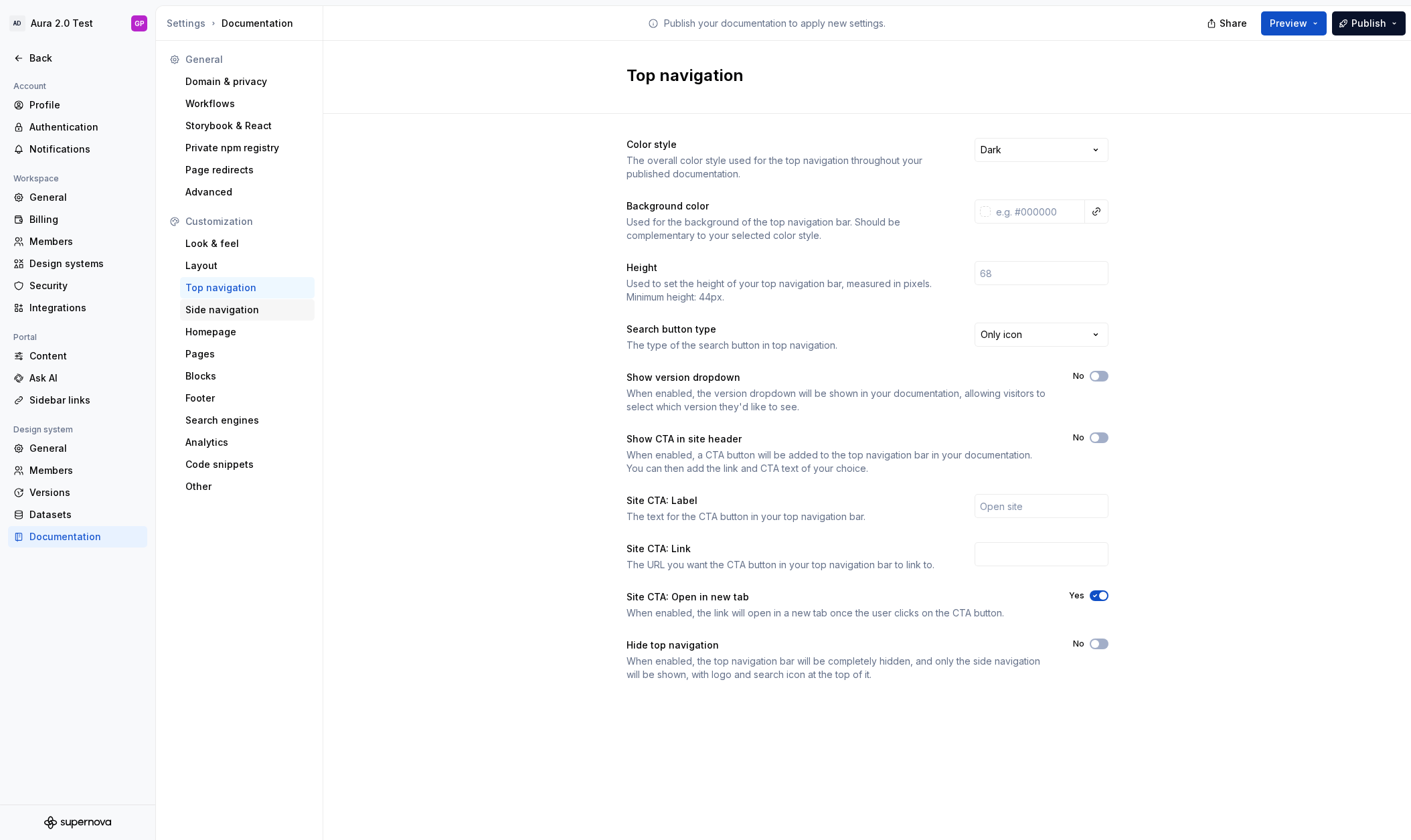
click at [196, 307] on div "Side navigation" at bounding box center [248, 310] width 124 height 14
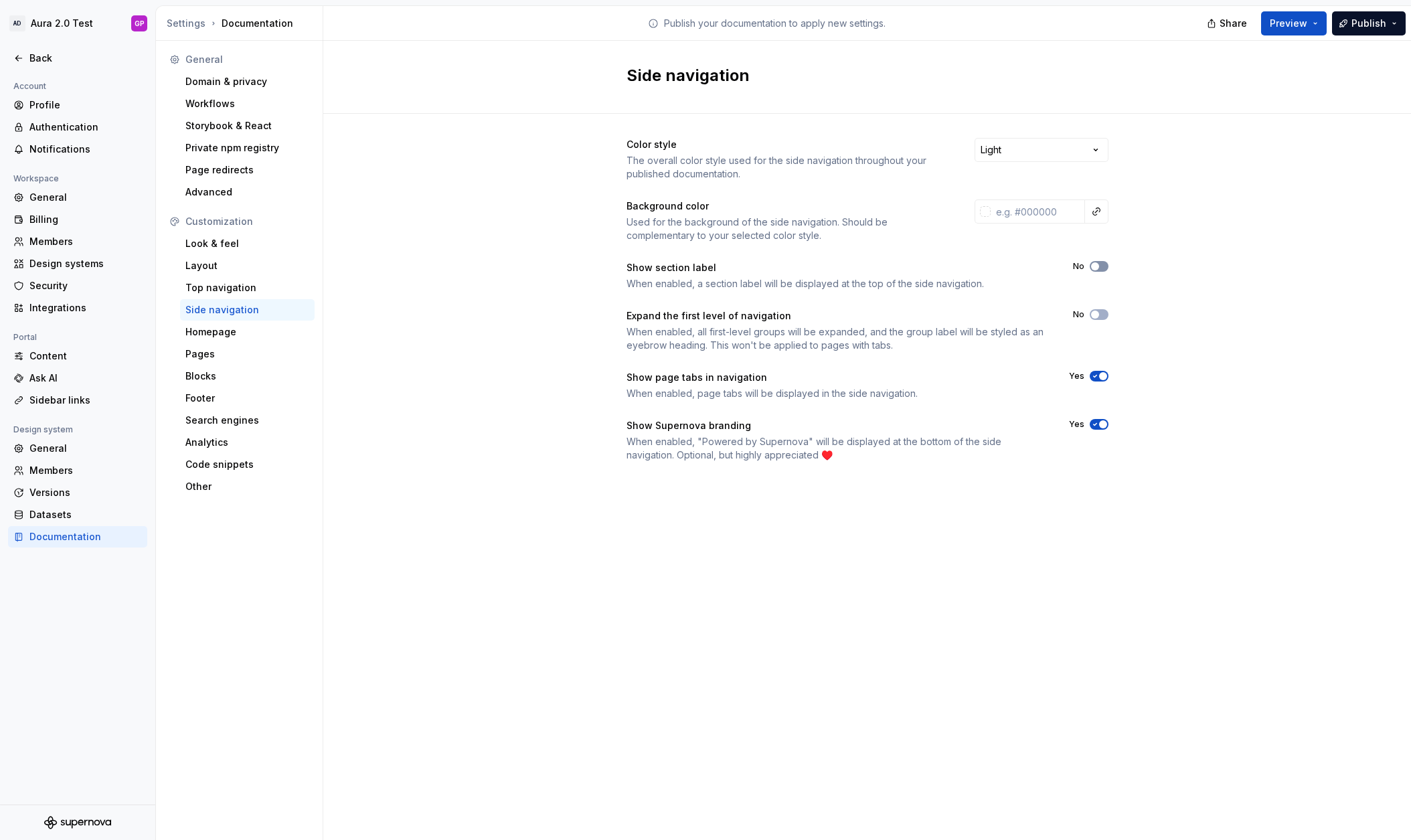
click at [1096, 268] on span "button" at bounding box center [1095, 266] width 8 height 8
click at [24, 60] on div "Back" at bounding box center [77, 58] width 128 height 14
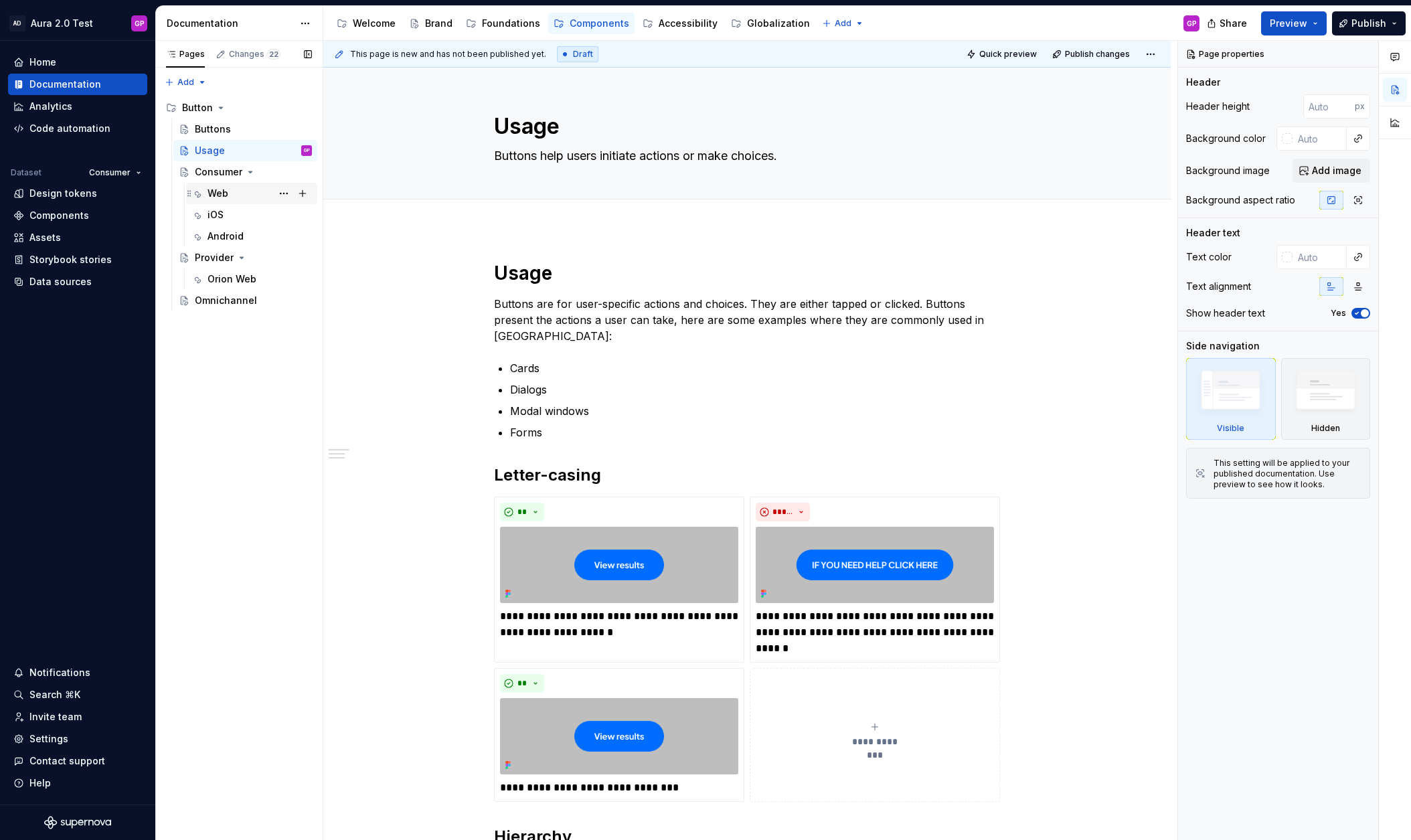
click at [222, 195] on div "Web" at bounding box center [218, 193] width 21 height 14
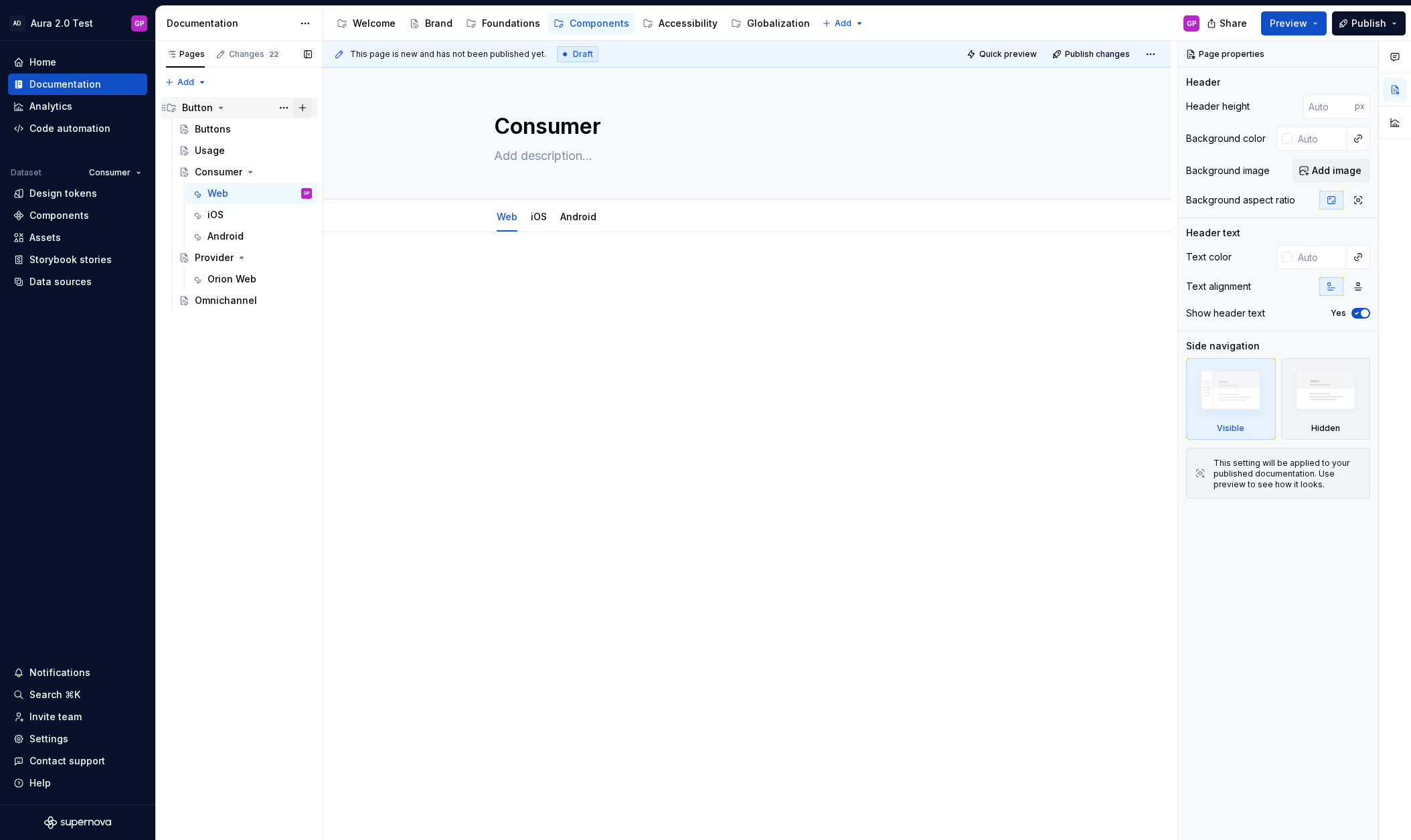
click at [302, 106] on button "Page tree" at bounding box center [302, 107] width 19 height 19
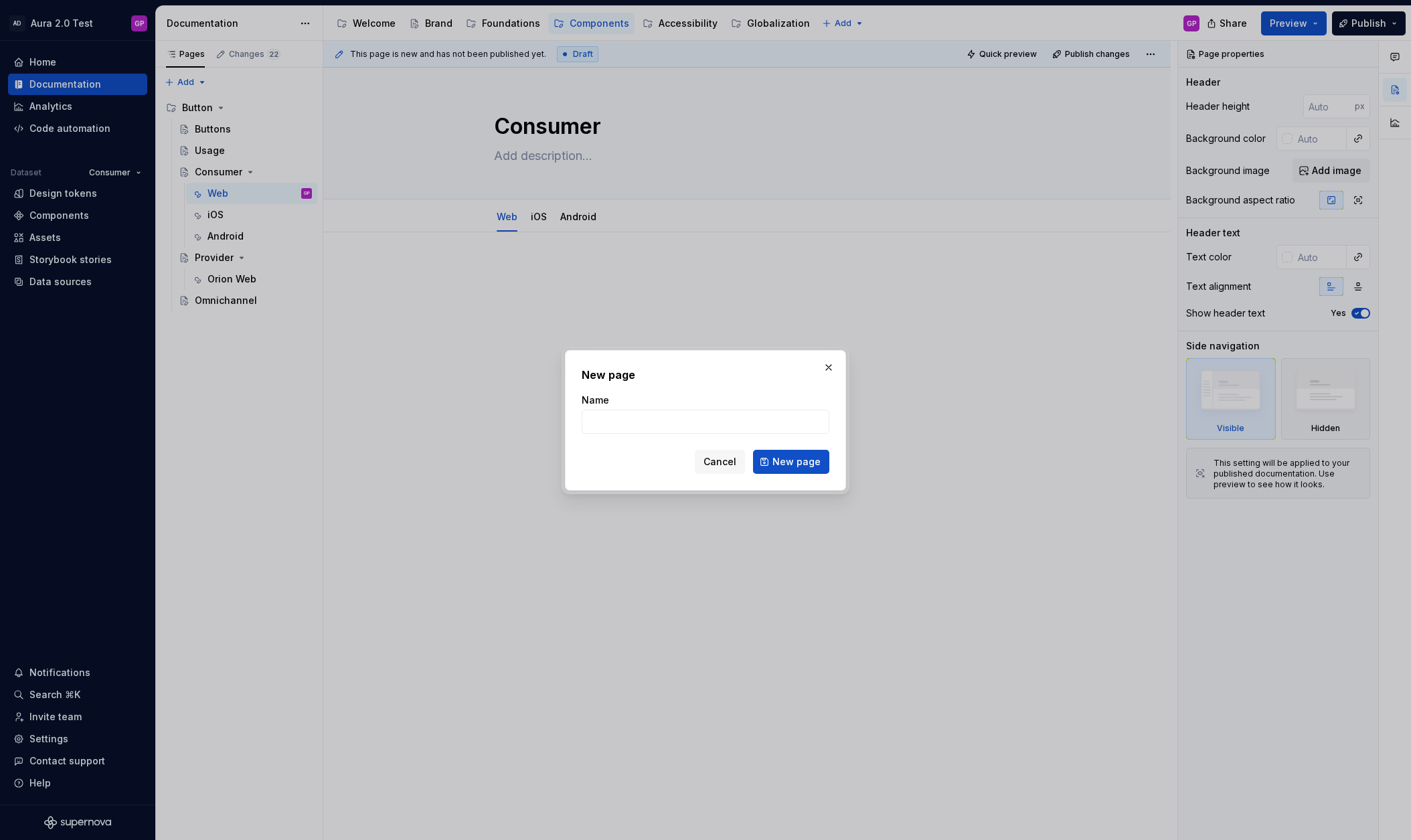
click at [712, 461] on span "Cancel" at bounding box center [719, 461] width 33 height 14
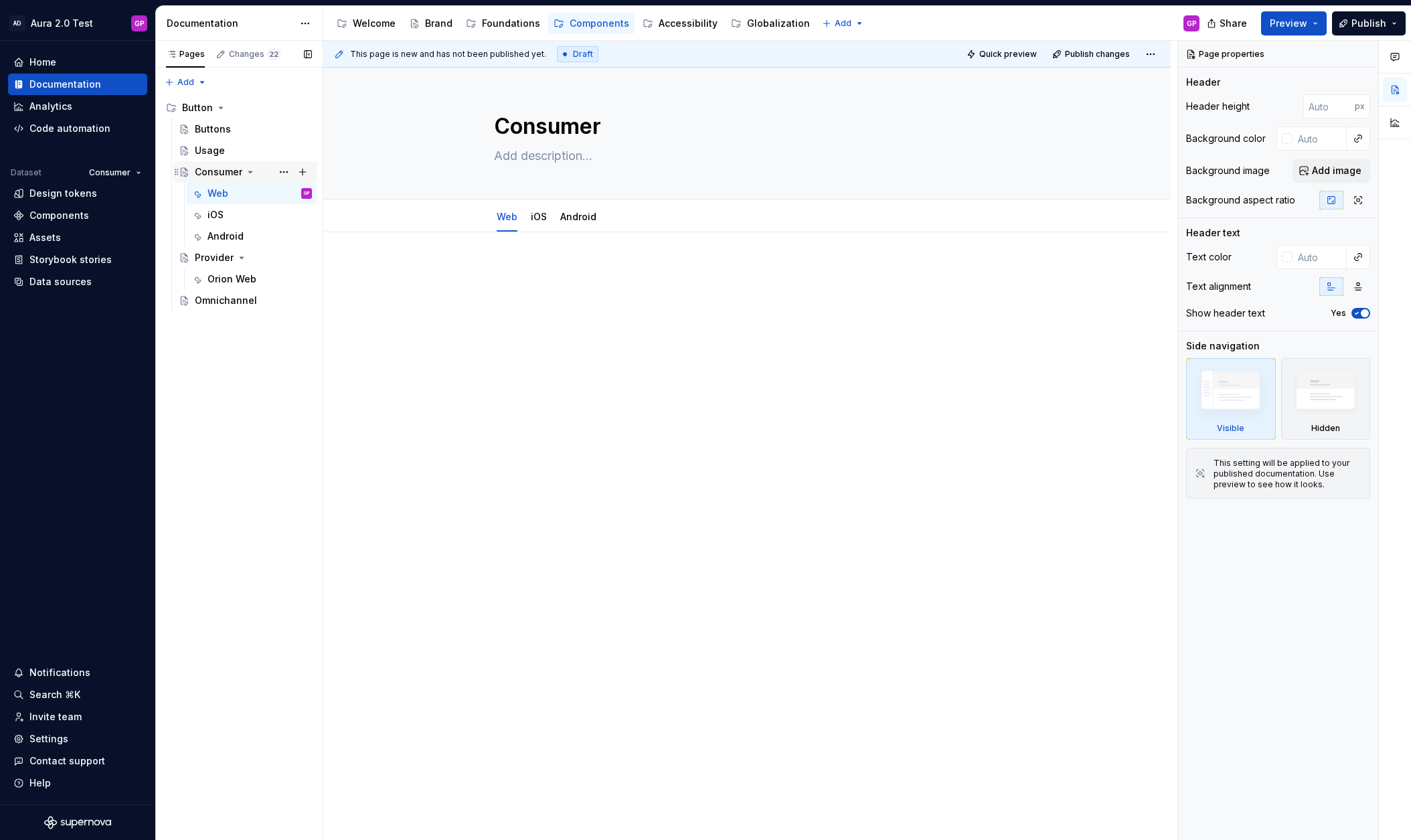
click at [209, 168] on div "Consumer" at bounding box center [219, 172] width 48 height 14
click at [302, 106] on button "Page tree" at bounding box center [302, 107] width 19 height 19
type textarea "*"
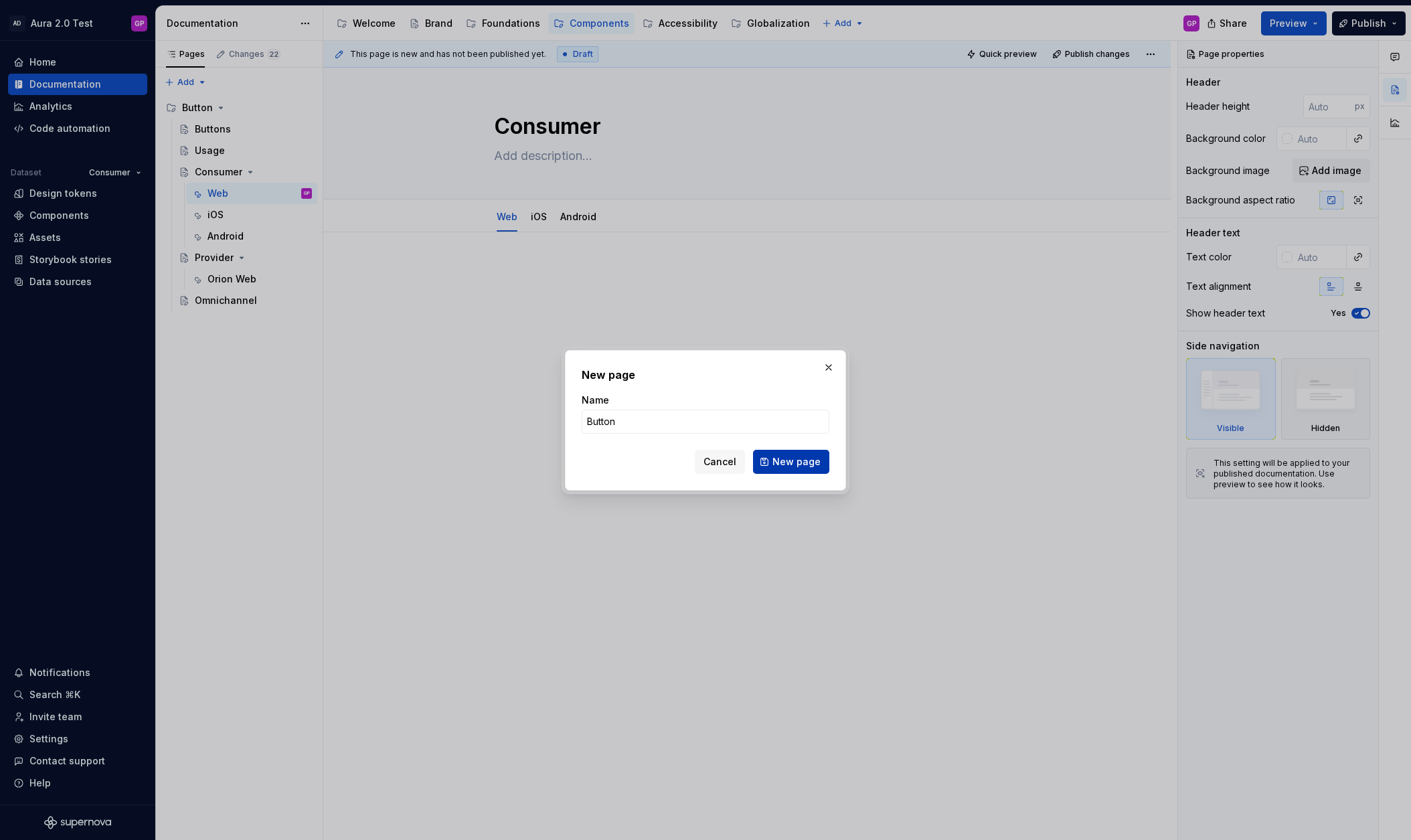
type input "Button"
click at [794, 460] on span "New page" at bounding box center [797, 461] width 48 height 14
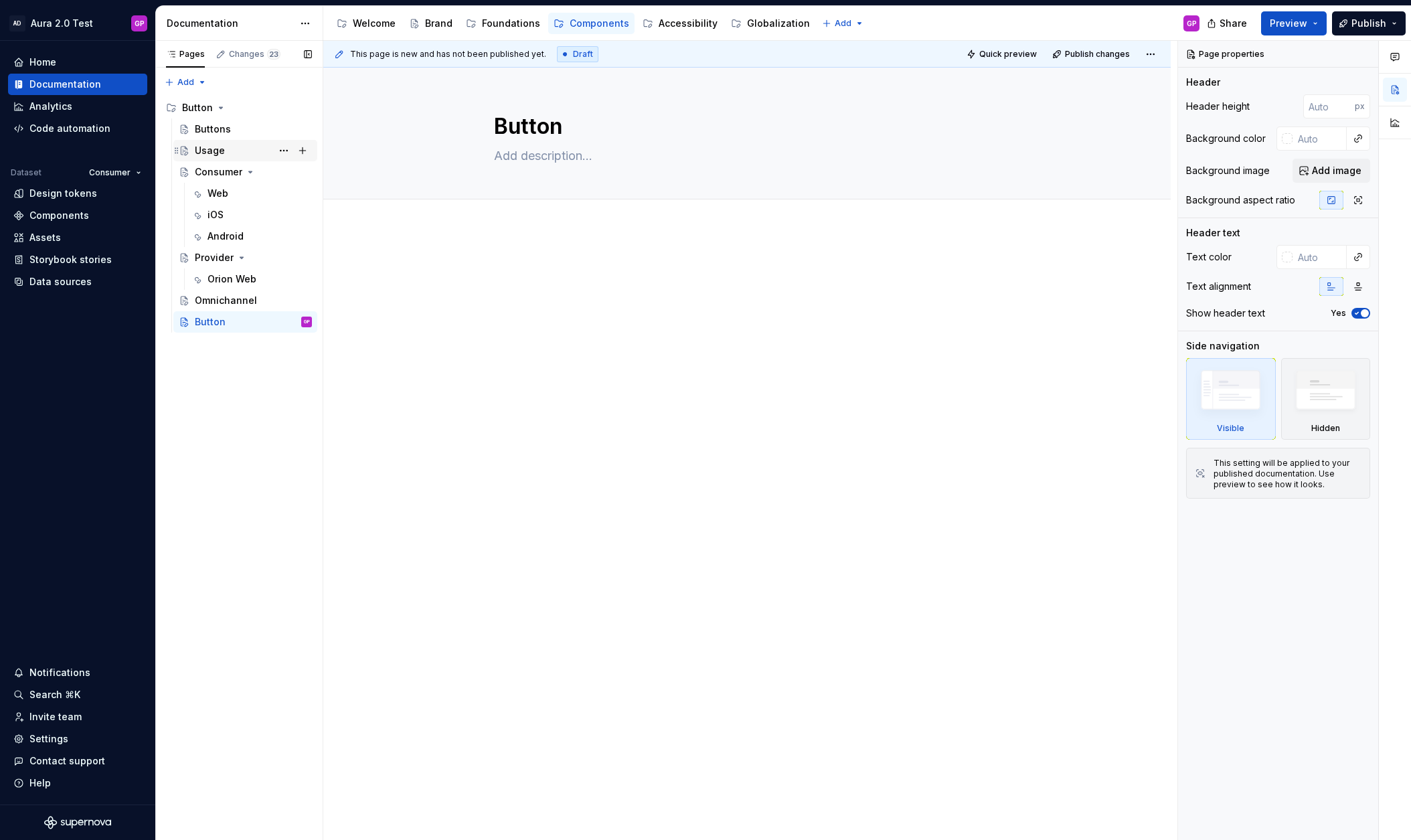
click at [201, 150] on div "Usage" at bounding box center [210, 150] width 30 height 14
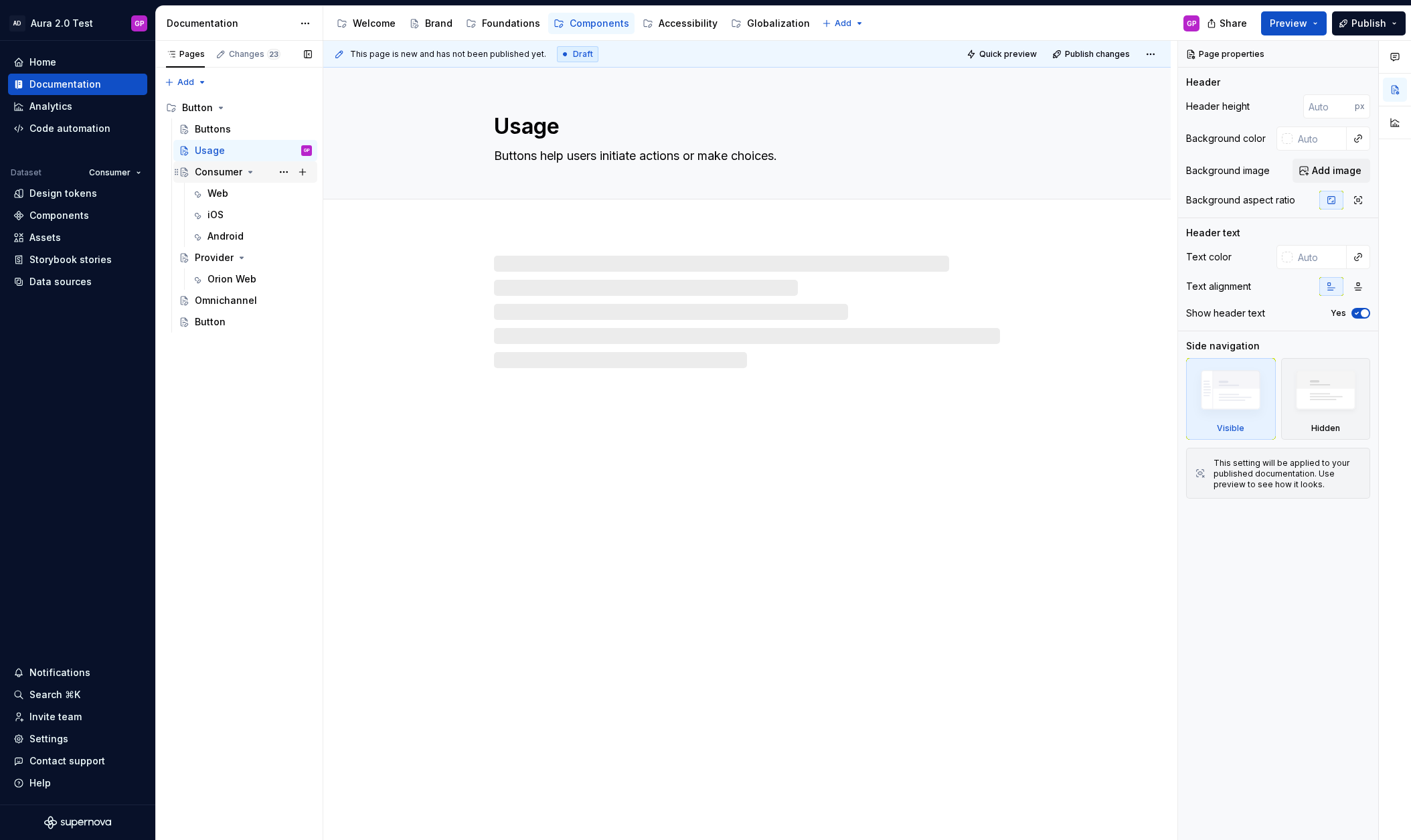
click at [249, 172] on icon "Page tree" at bounding box center [251, 173] width 3 height 2
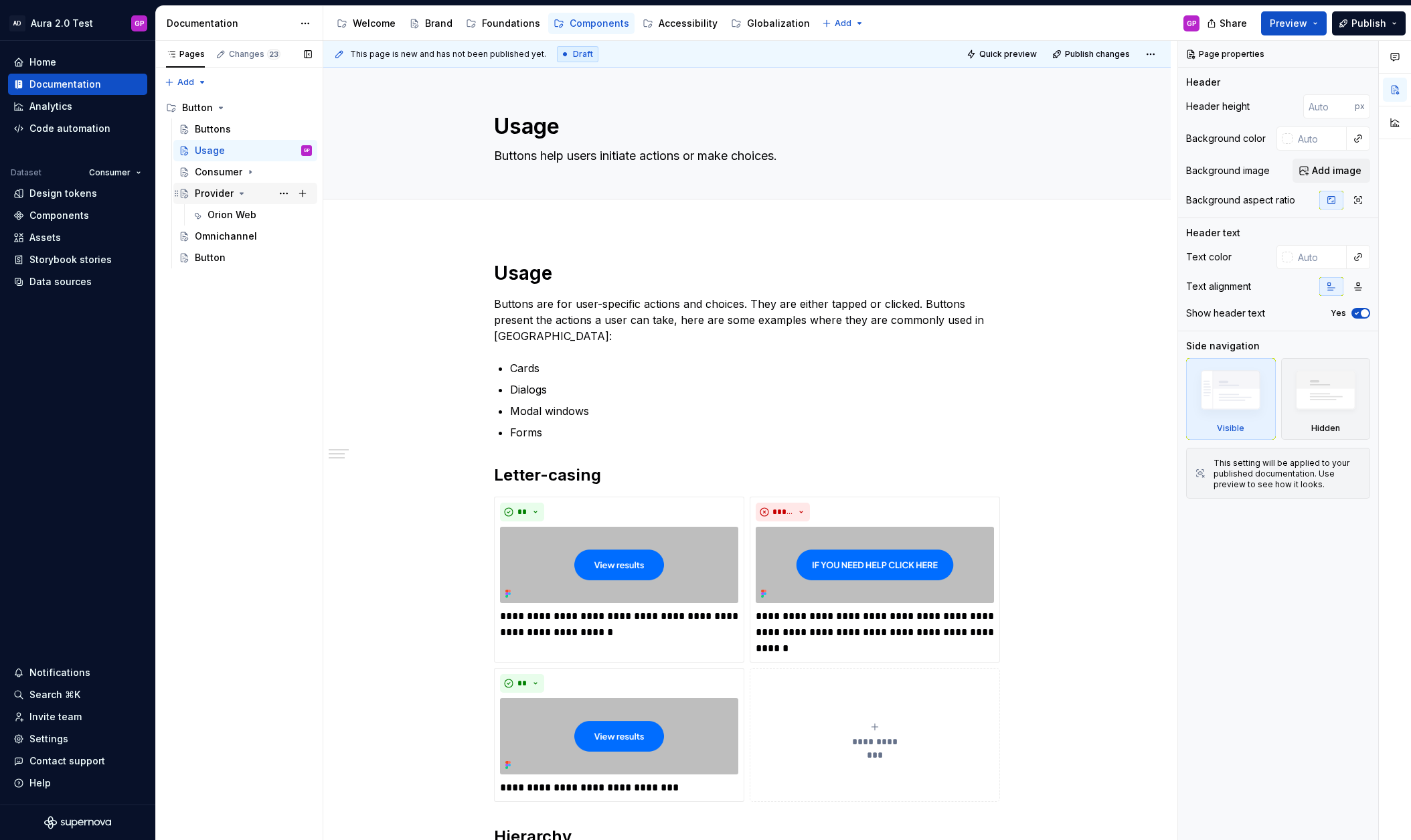
click at [239, 189] on icon "Page tree" at bounding box center [241, 193] width 10 height 10
click at [206, 170] on div "Consumer" at bounding box center [219, 172] width 48 height 14
click at [300, 130] on button "Page tree" at bounding box center [302, 129] width 19 height 19
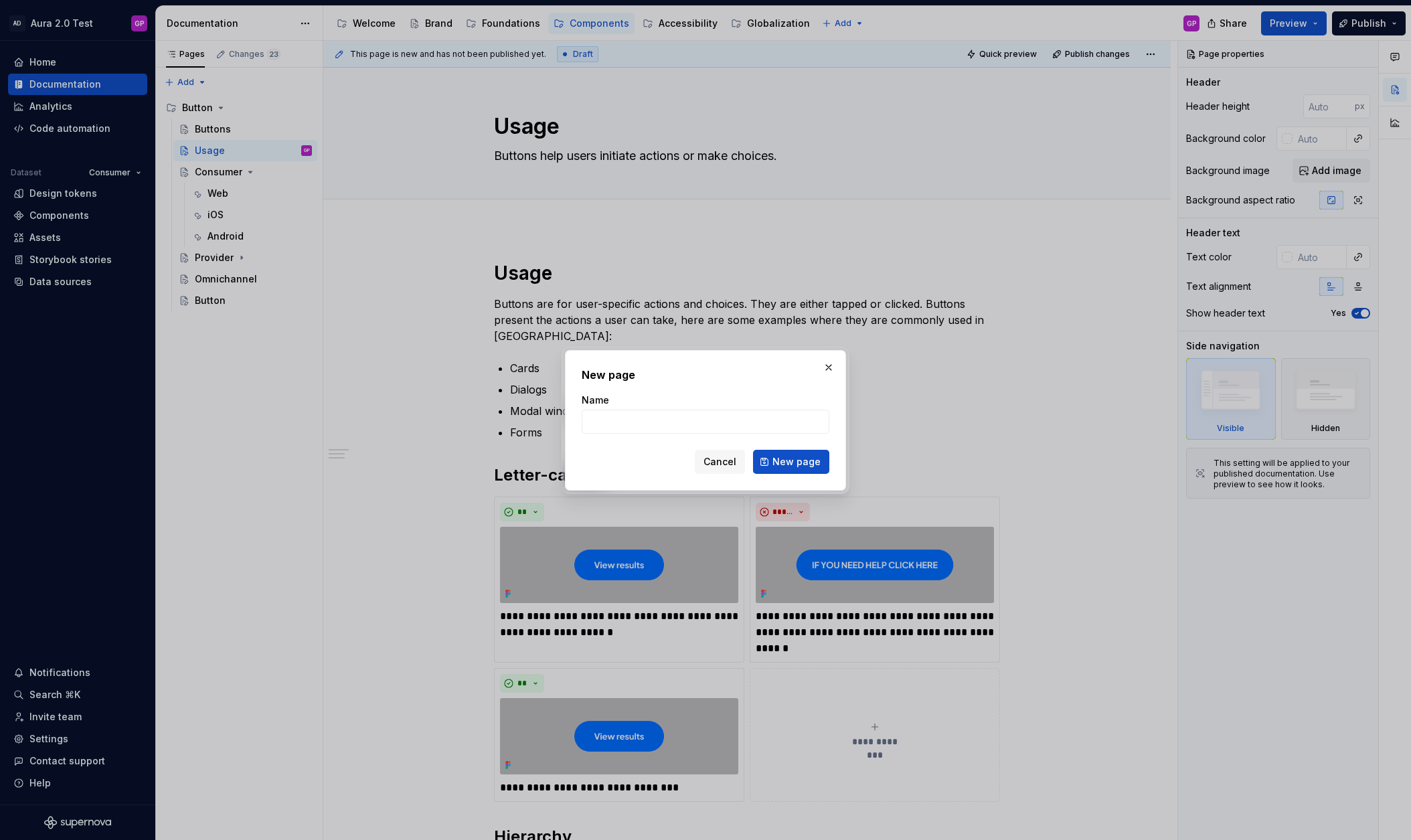
click at [730, 464] on span "Cancel" at bounding box center [719, 461] width 33 height 14
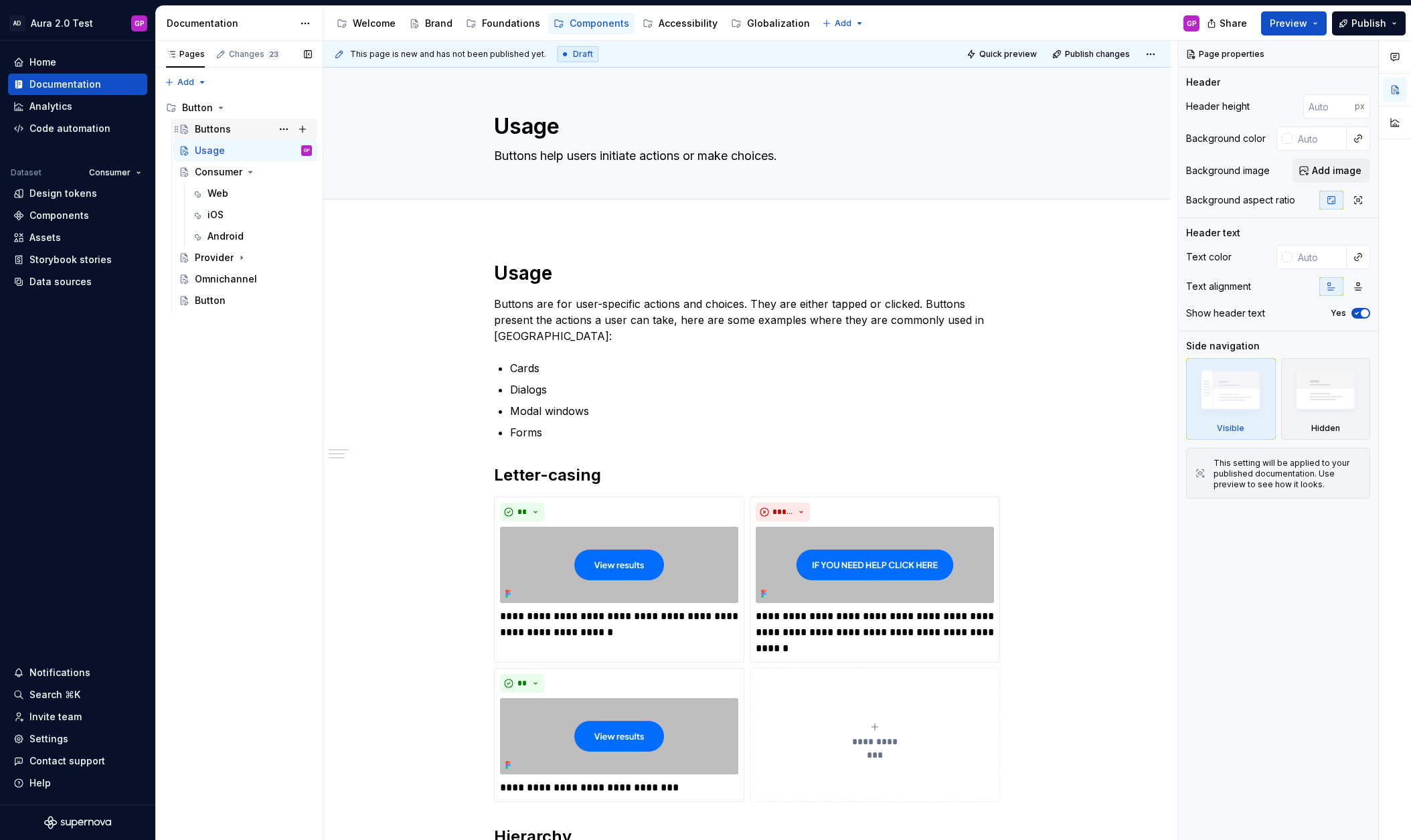
click at [206, 130] on div "Buttons" at bounding box center [213, 129] width 36 height 14
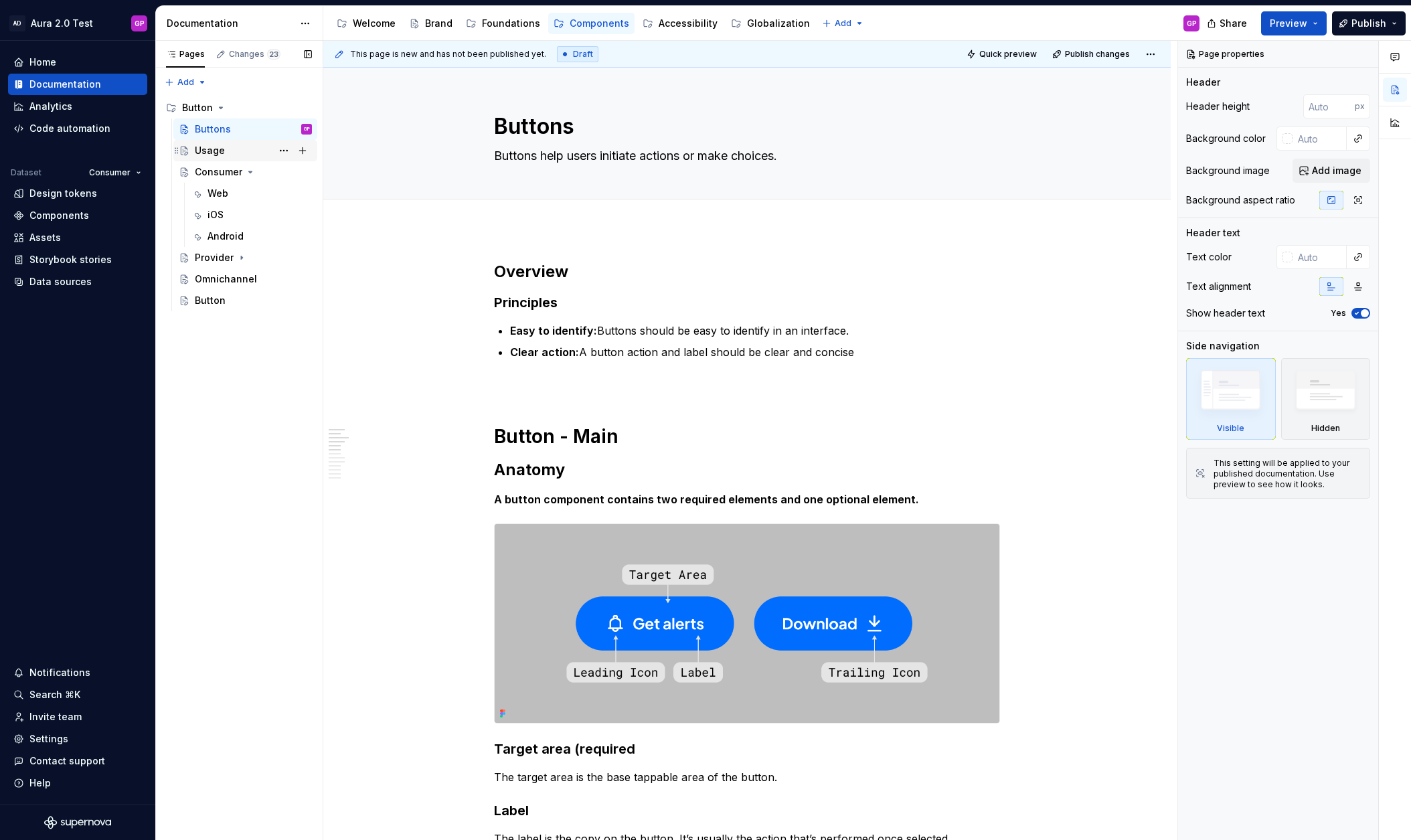
click at [203, 151] on div "Usage" at bounding box center [210, 150] width 30 height 14
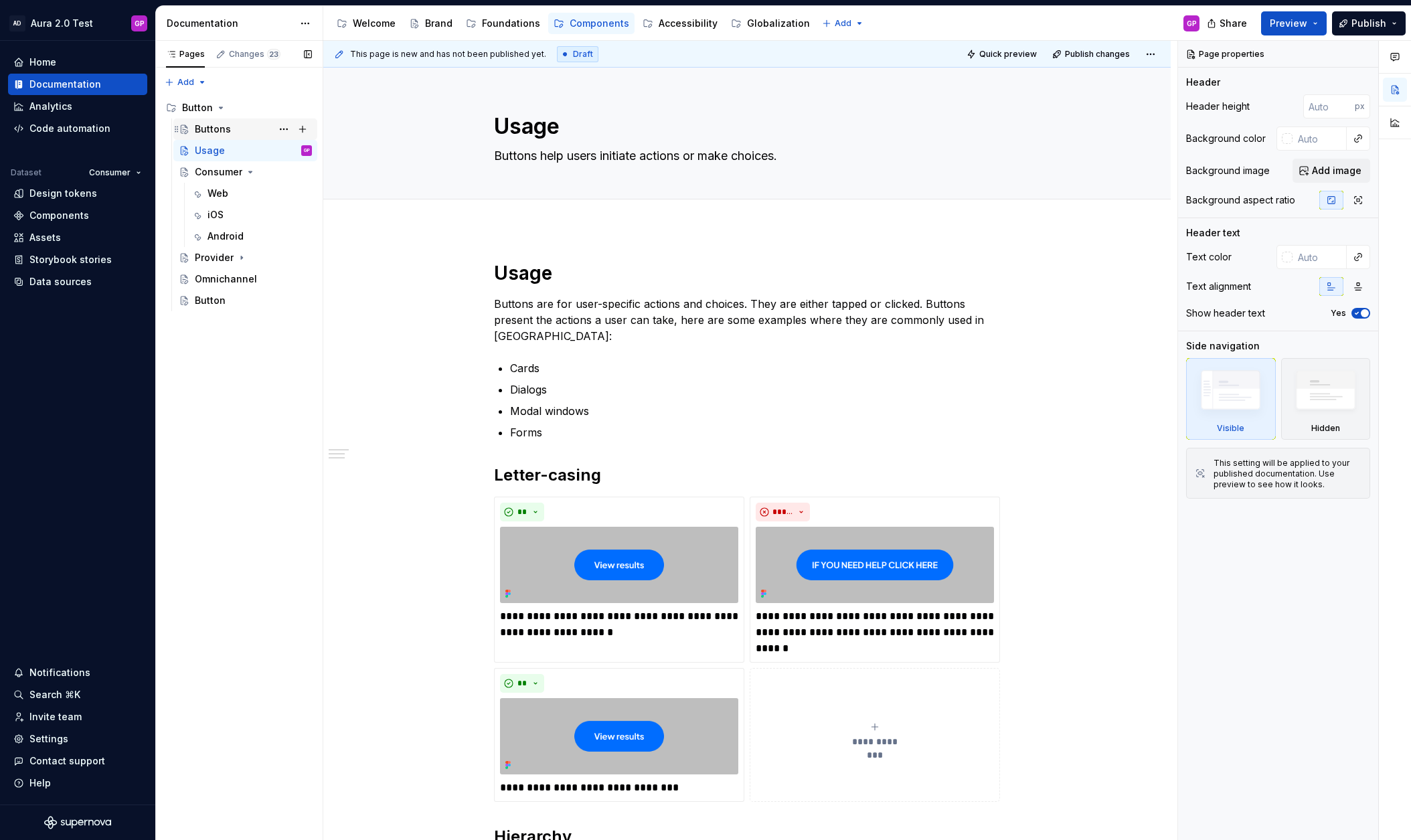
click at [206, 127] on div "Buttons" at bounding box center [213, 129] width 36 height 14
click at [222, 258] on div "Provider" at bounding box center [214, 257] width 39 height 14
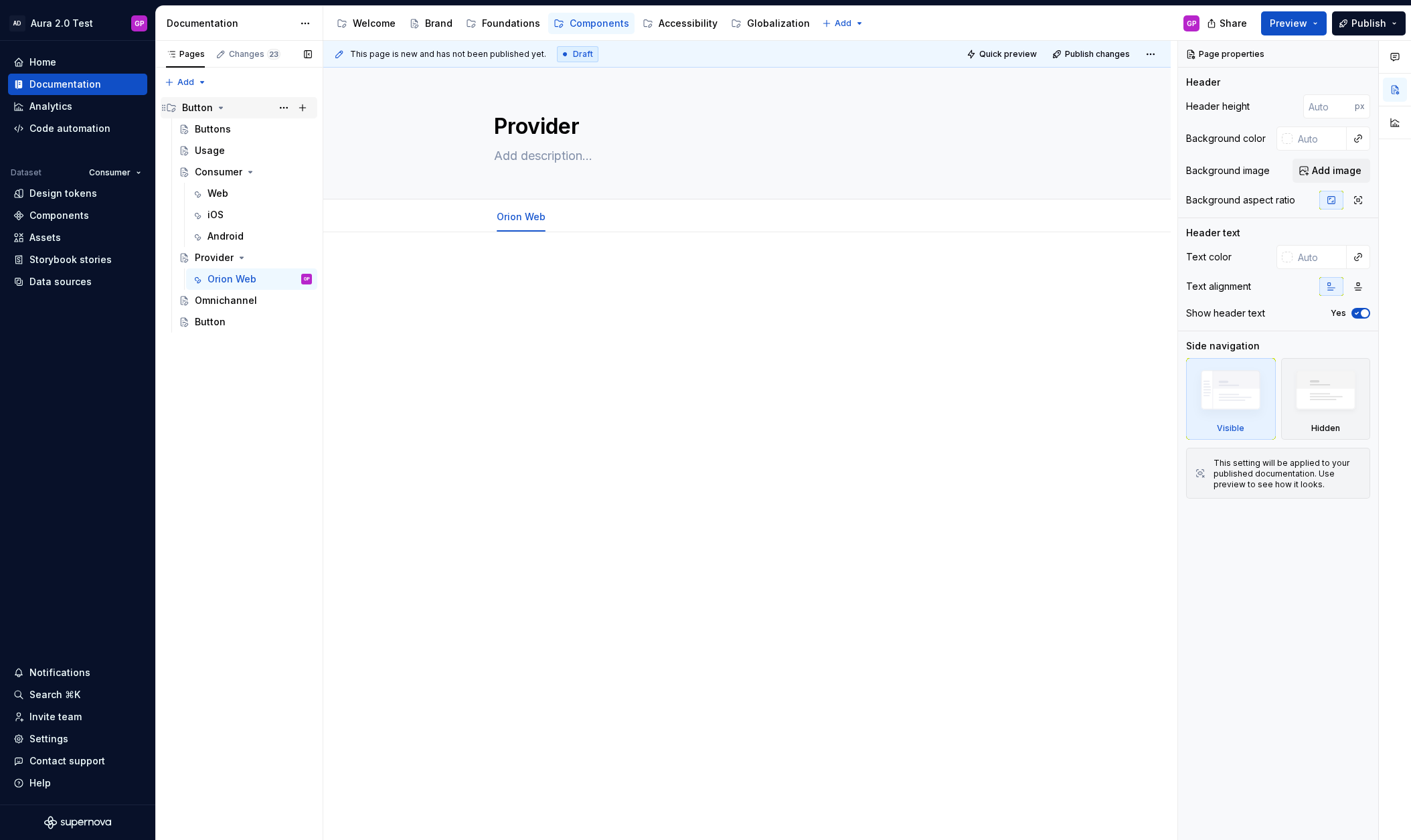
click at [193, 106] on div "Button" at bounding box center [198, 107] width 31 height 14
click at [207, 109] on div "Button" at bounding box center [198, 107] width 31 height 14
click at [306, 106] on button "Page tree" at bounding box center [302, 107] width 19 height 19
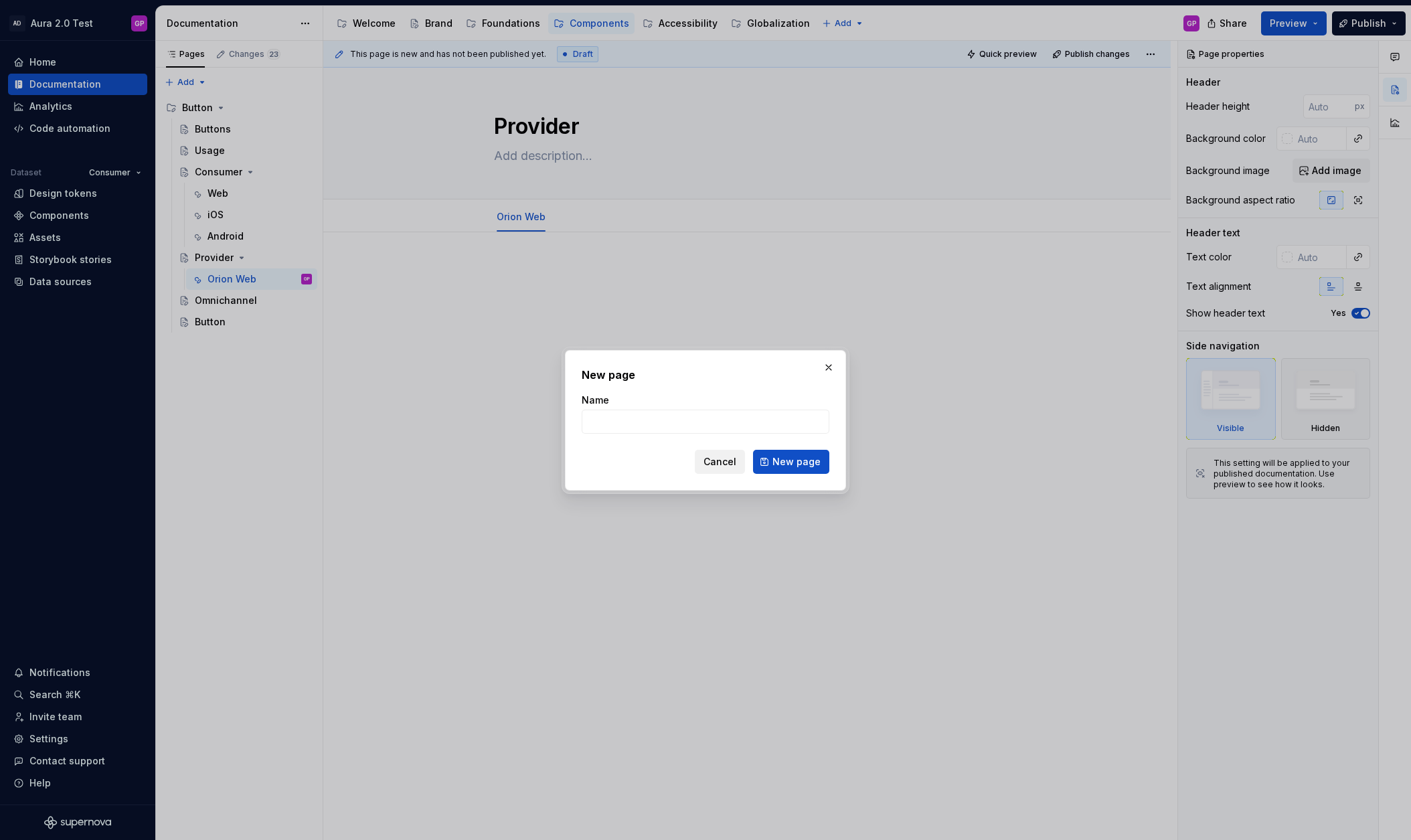
click at [723, 462] on span "Cancel" at bounding box center [719, 461] width 33 height 14
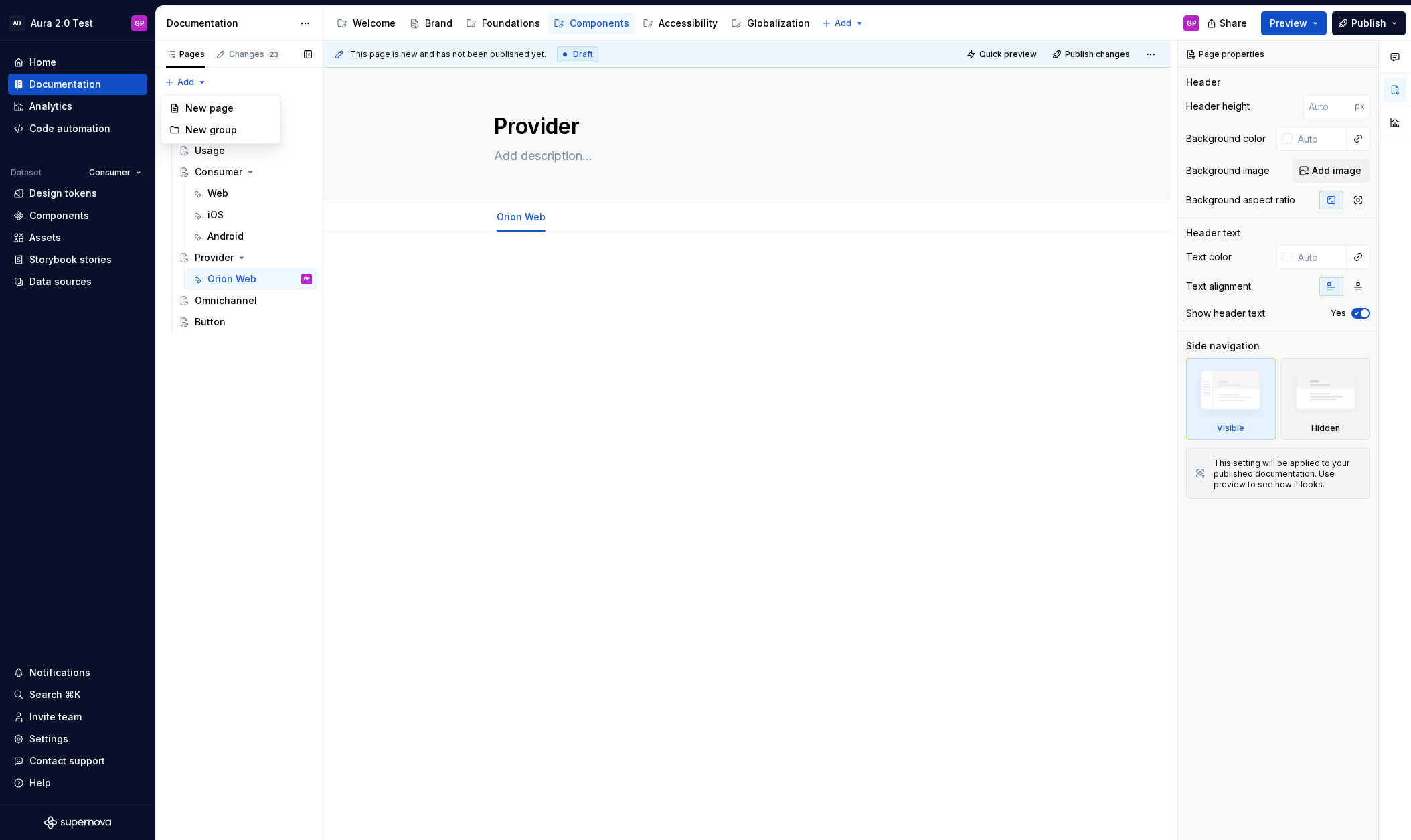
click at [194, 81] on div "Pages Changes 23 Add Accessibility guide for tree Page tree. Navigate the tree …" at bounding box center [239, 441] width 168 height 800
click at [192, 81] on div "Pages Changes 23 Add Accessibility guide for tree Page tree. Navigate the tree …" at bounding box center [239, 441] width 168 height 800
click at [205, 149] on div "Usage" at bounding box center [210, 150] width 30 height 14
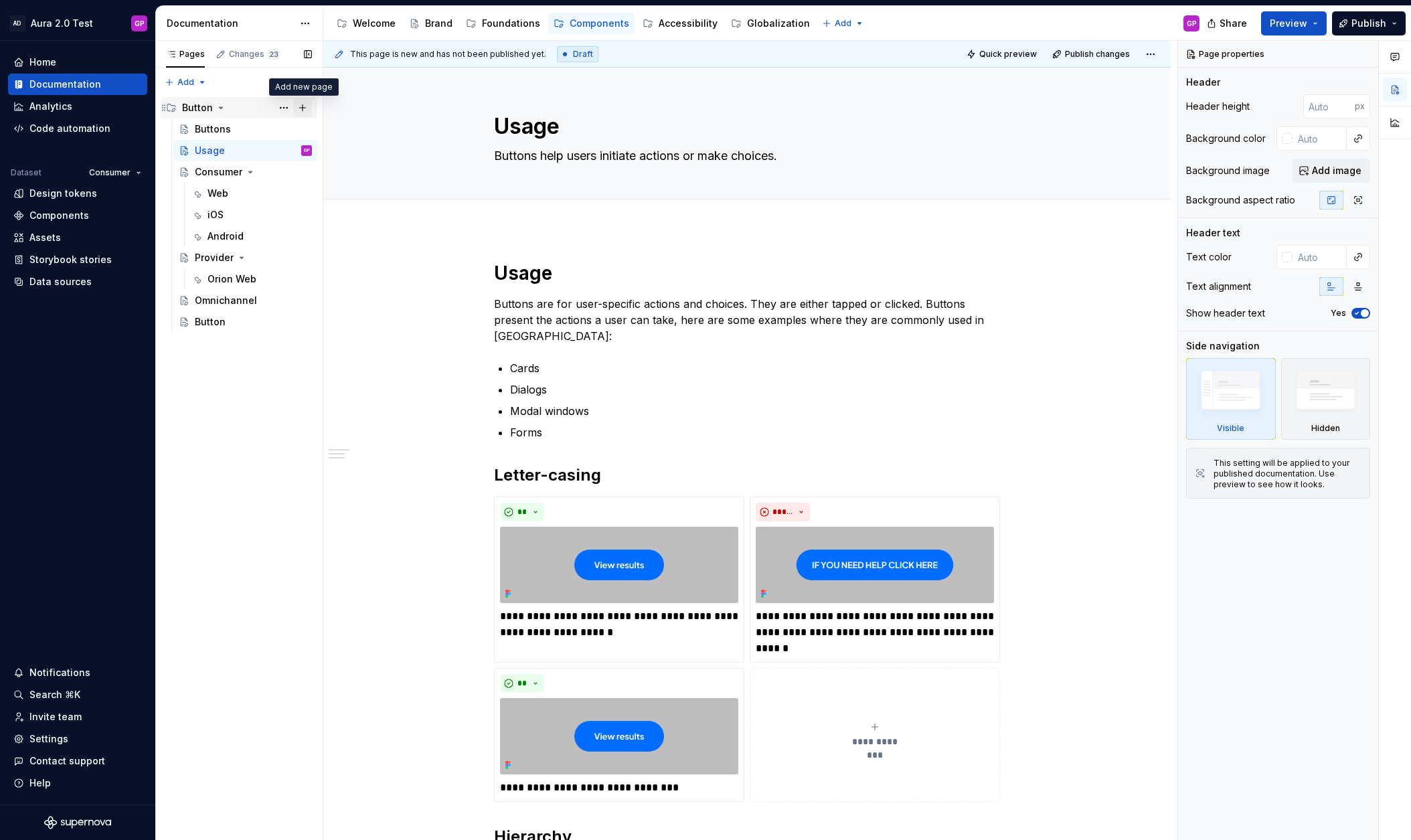
click at [302, 104] on button "Page tree" at bounding box center [302, 107] width 19 height 19
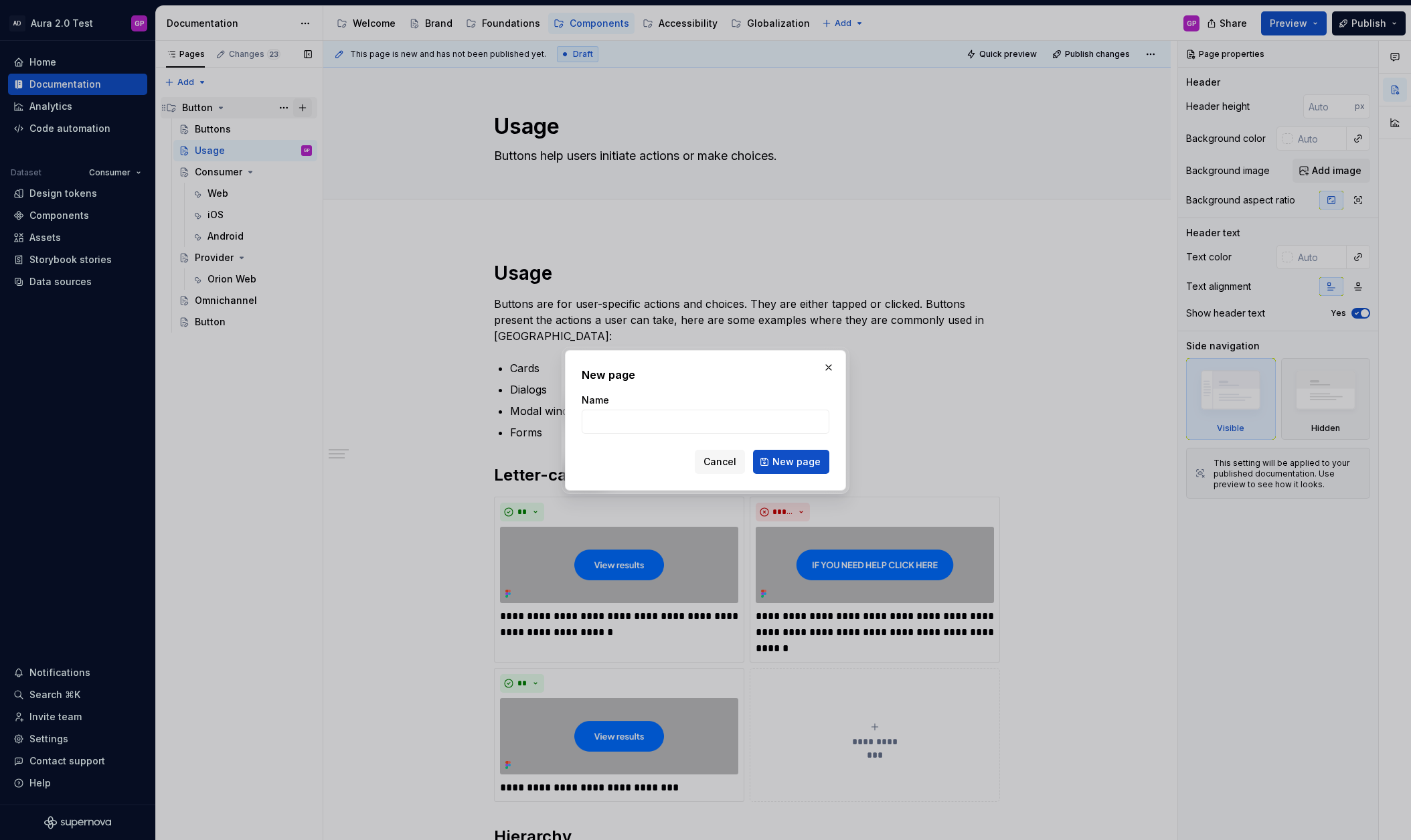
type textarea "*"
type input "Button"
click button "New page" at bounding box center [791, 462] width 77 height 24
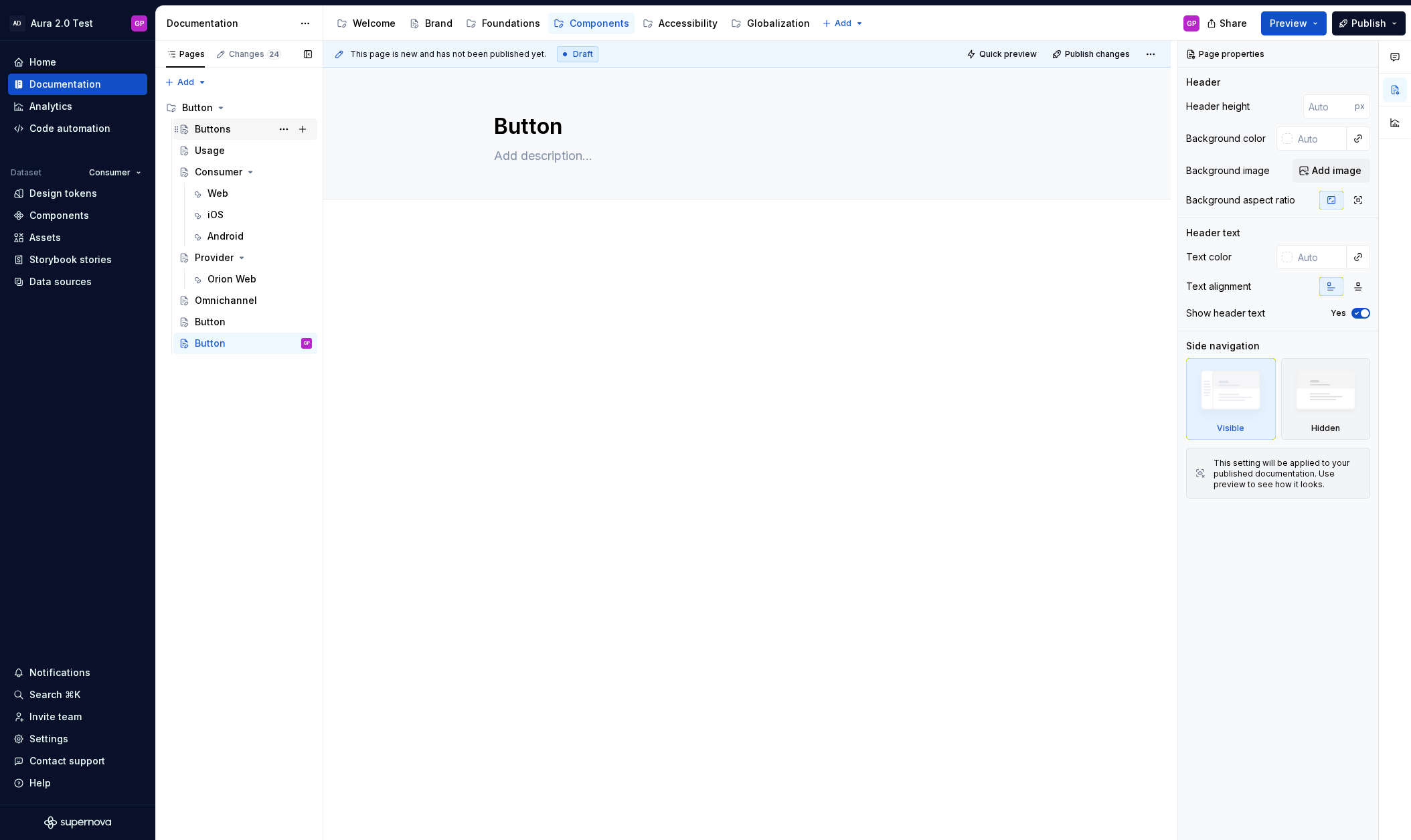
click at [204, 126] on div "Buttons" at bounding box center [213, 129] width 36 height 14
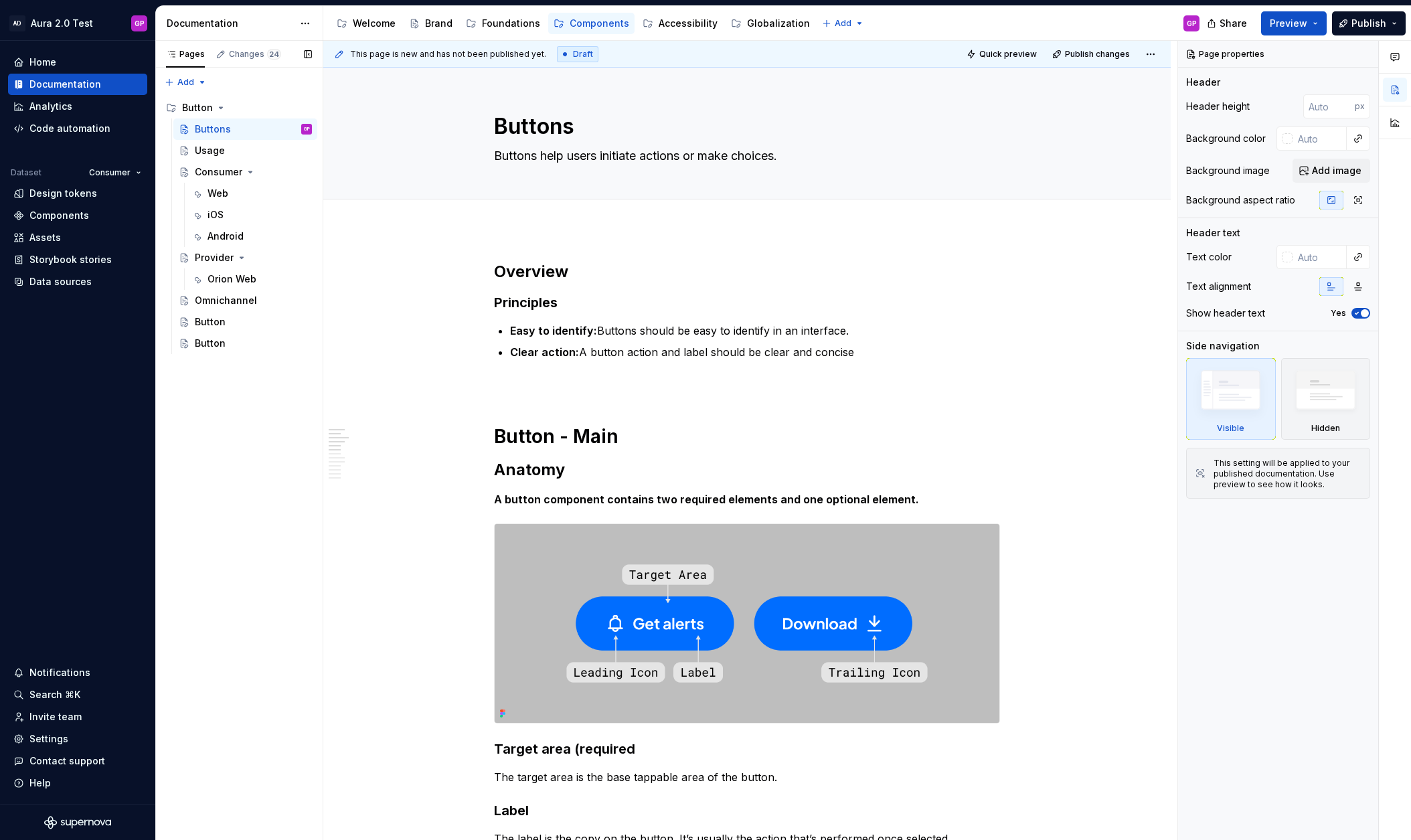
click at [0, 0] on button "Page tree" at bounding box center [0, 0] width 0 height 0
click at [189, 79] on div "Pages Changes 24 Add Accessibility guide for tree Page tree. Navigate the tree …" at bounding box center [239, 441] width 168 height 800
click at [194, 79] on div "Pages Changes 24 Add Accessibility guide for tree Page tree. Navigate the tree …" at bounding box center [239, 441] width 168 height 800
click at [194, 130] on div "New group" at bounding box center [229, 130] width 87 height 14
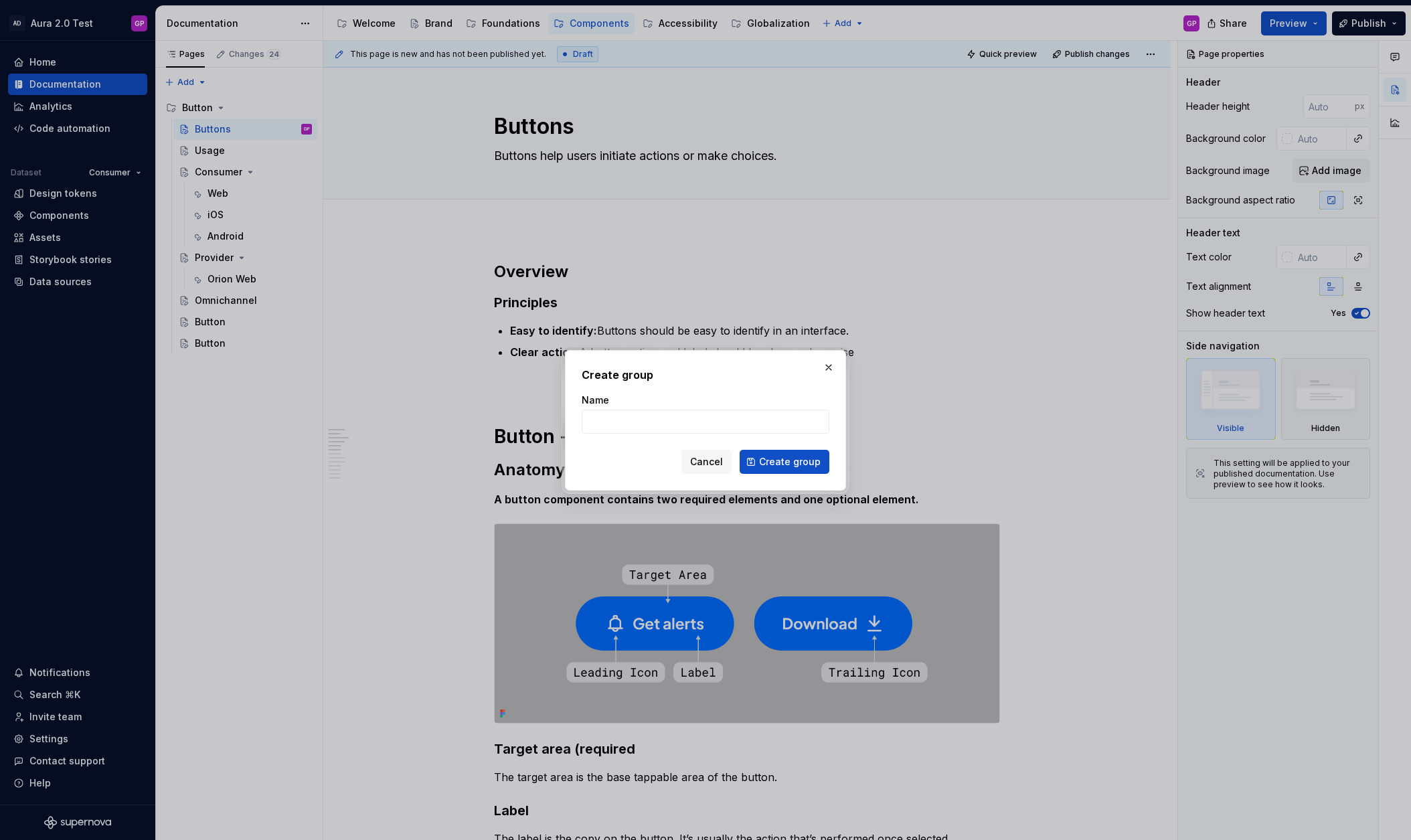
click at [710, 460] on span "Cancel" at bounding box center [706, 461] width 33 height 14
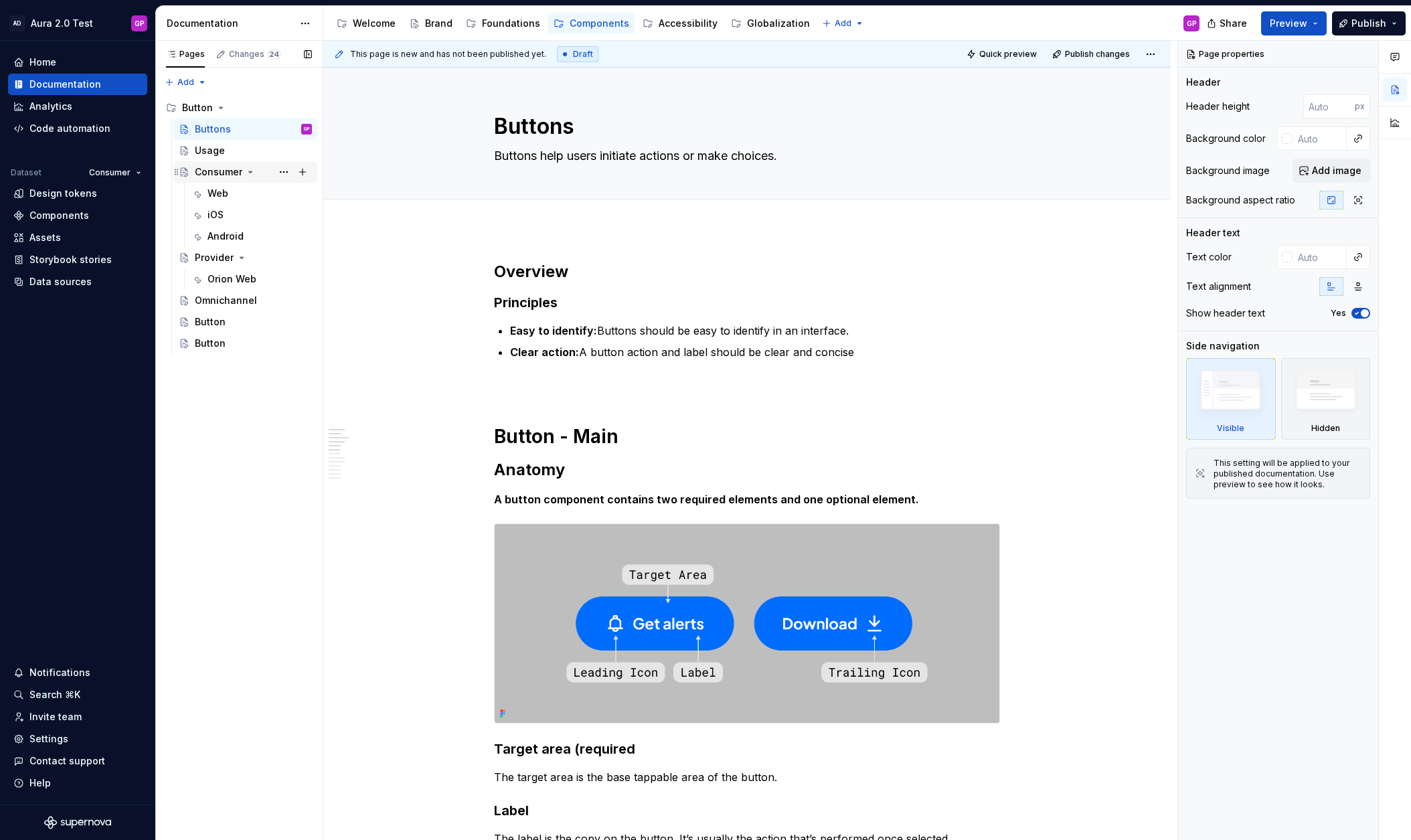
click at [209, 168] on div "Consumer" at bounding box center [219, 172] width 48 height 14
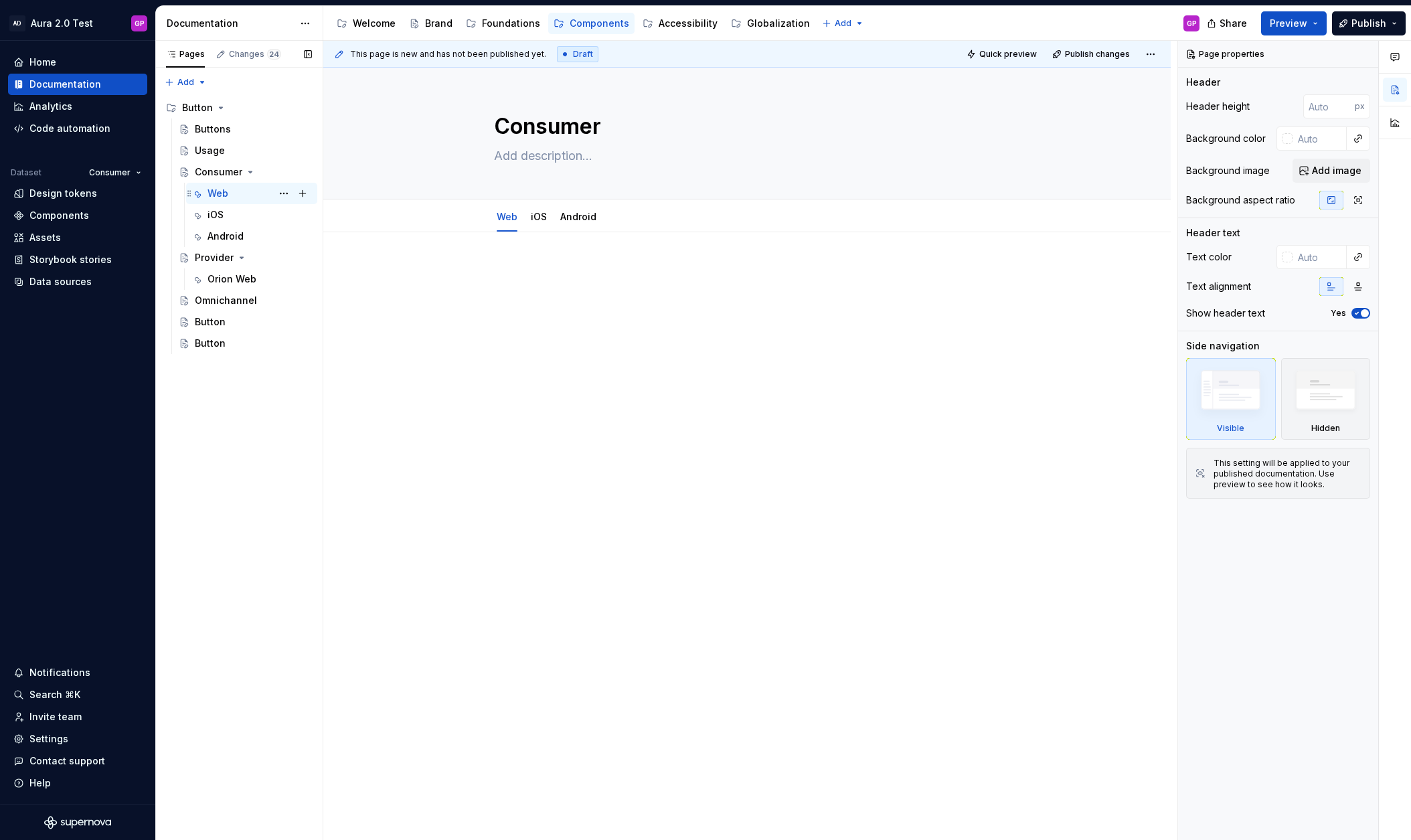
click at [214, 194] on div "Web" at bounding box center [218, 193] width 21 height 14
click at [212, 216] on div "iOS" at bounding box center [215, 214] width 16 height 14
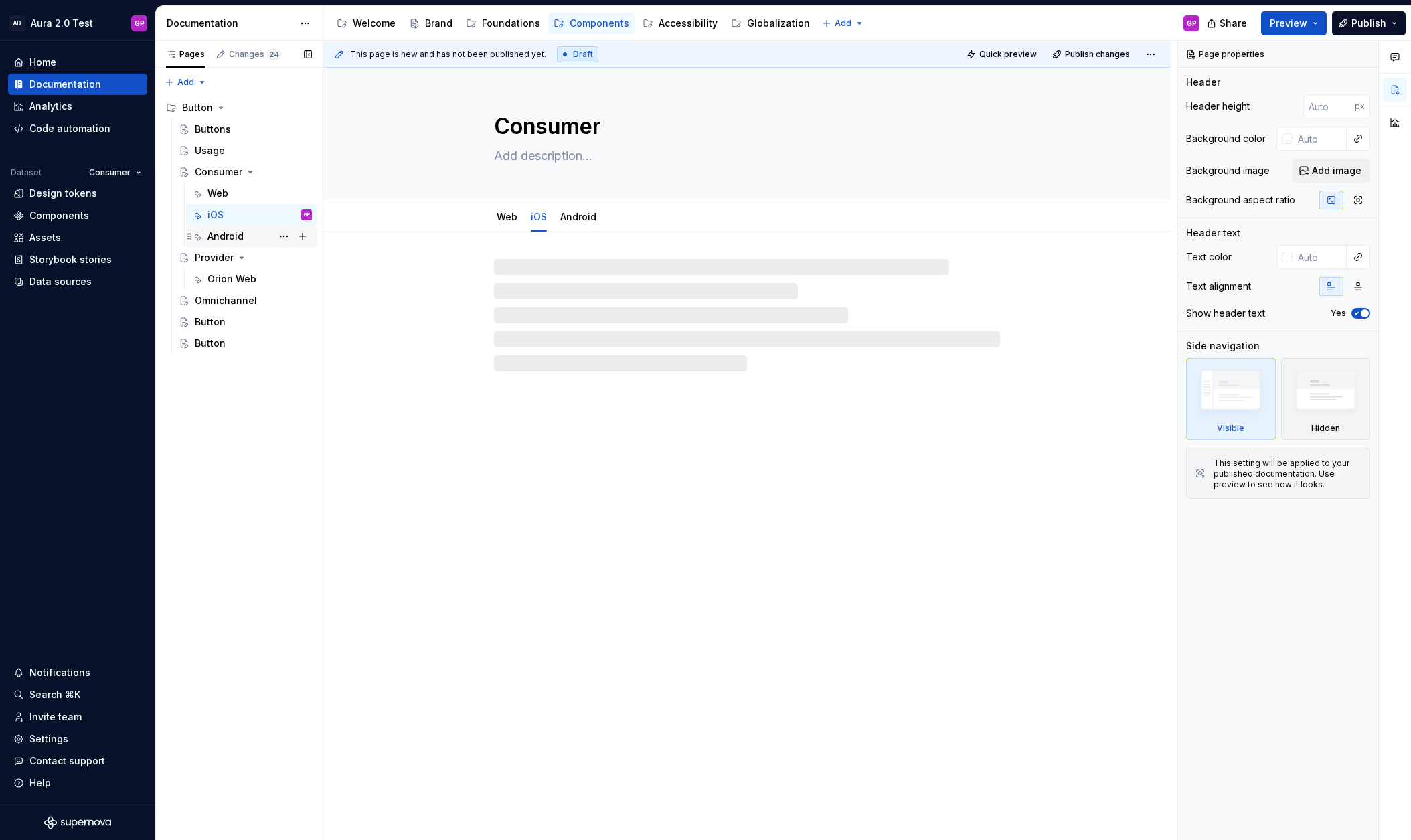
click at [214, 235] on div "Android" at bounding box center [225, 236] width 36 height 14
drag, startPoint x: 213, startPoint y: 212, endPoint x: 213, endPoint y: 203, distance: 9.0
click at [213, 212] on div "iOS" at bounding box center [215, 214] width 16 height 14
click at [211, 193] on div "Web" at bounding box center [218, 193] width 21 height 14
click at [212, 168] on div "Consumer" at bounding box center [219, 172] width 48 height 14
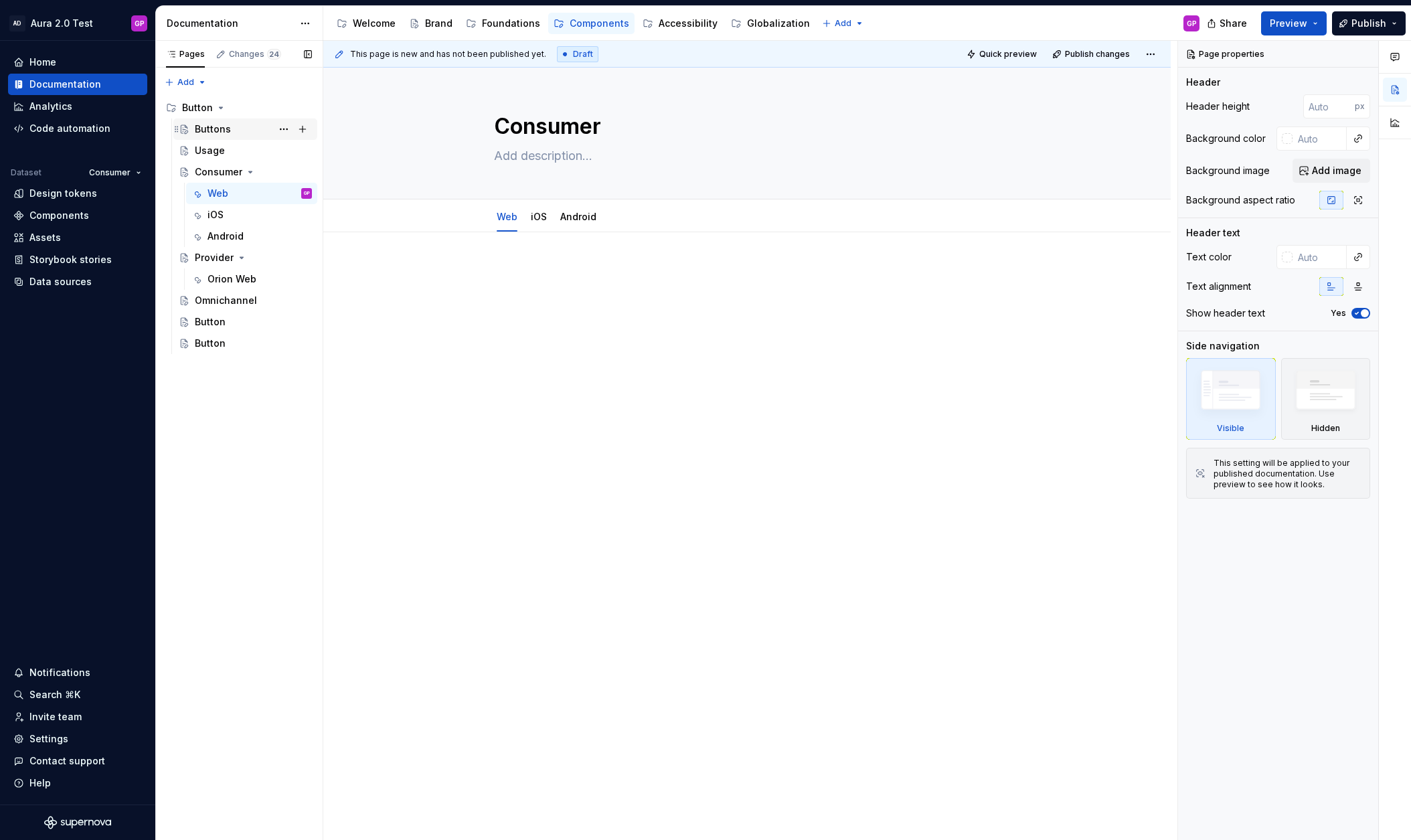
click at [205, 129] on div "Buttons" at bounding box center [213, 129] width 36 height 14
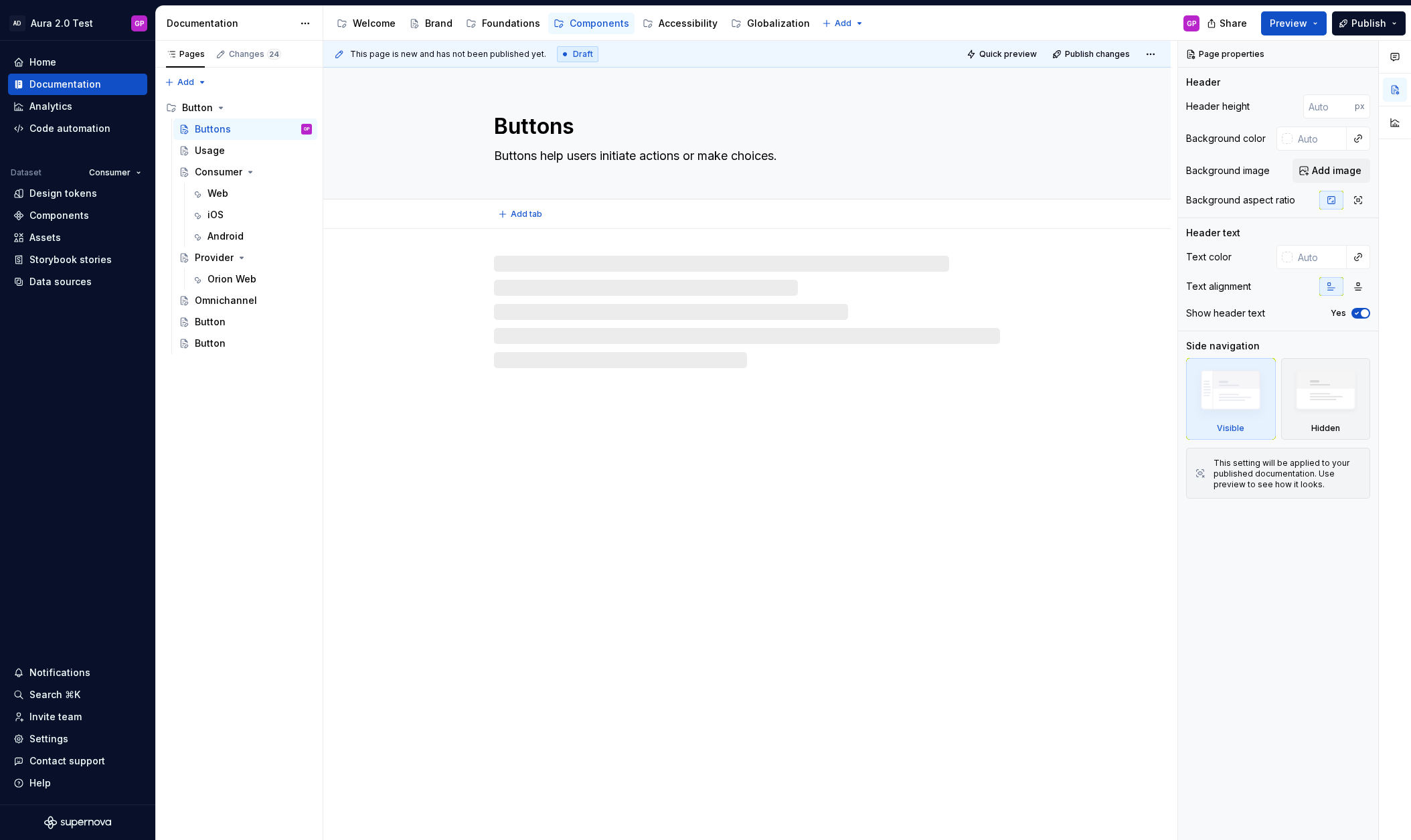
click at [530, 128] on textarea "Buttons" at bounding box center [744, 127] width 506 height 32
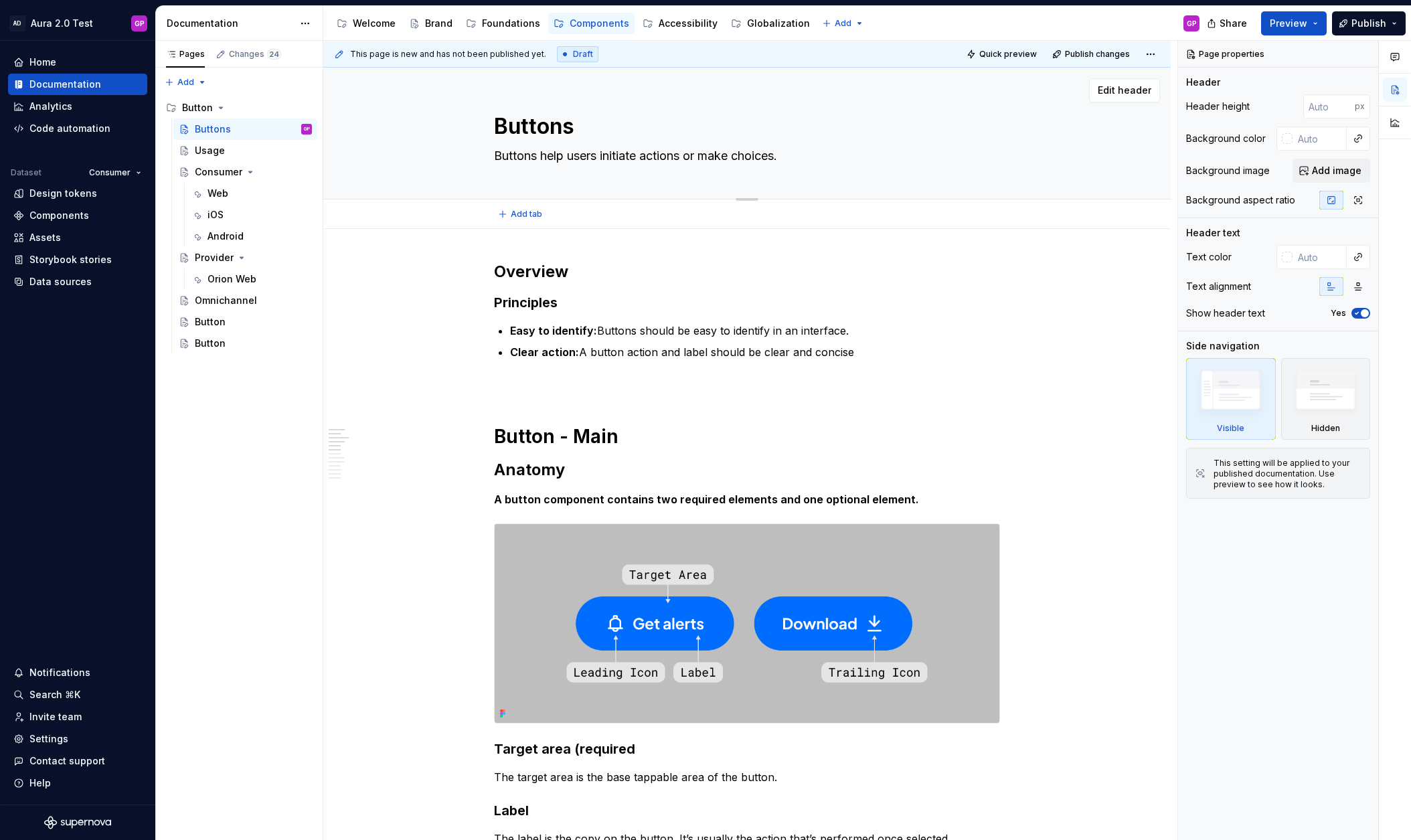
click at [530, 128] on textarea "Buttons" at bounding box center [744, 127] width 506 height 32
type textarea "*"
type textarea "O"
type textarea "*"
type textarea "Ov"
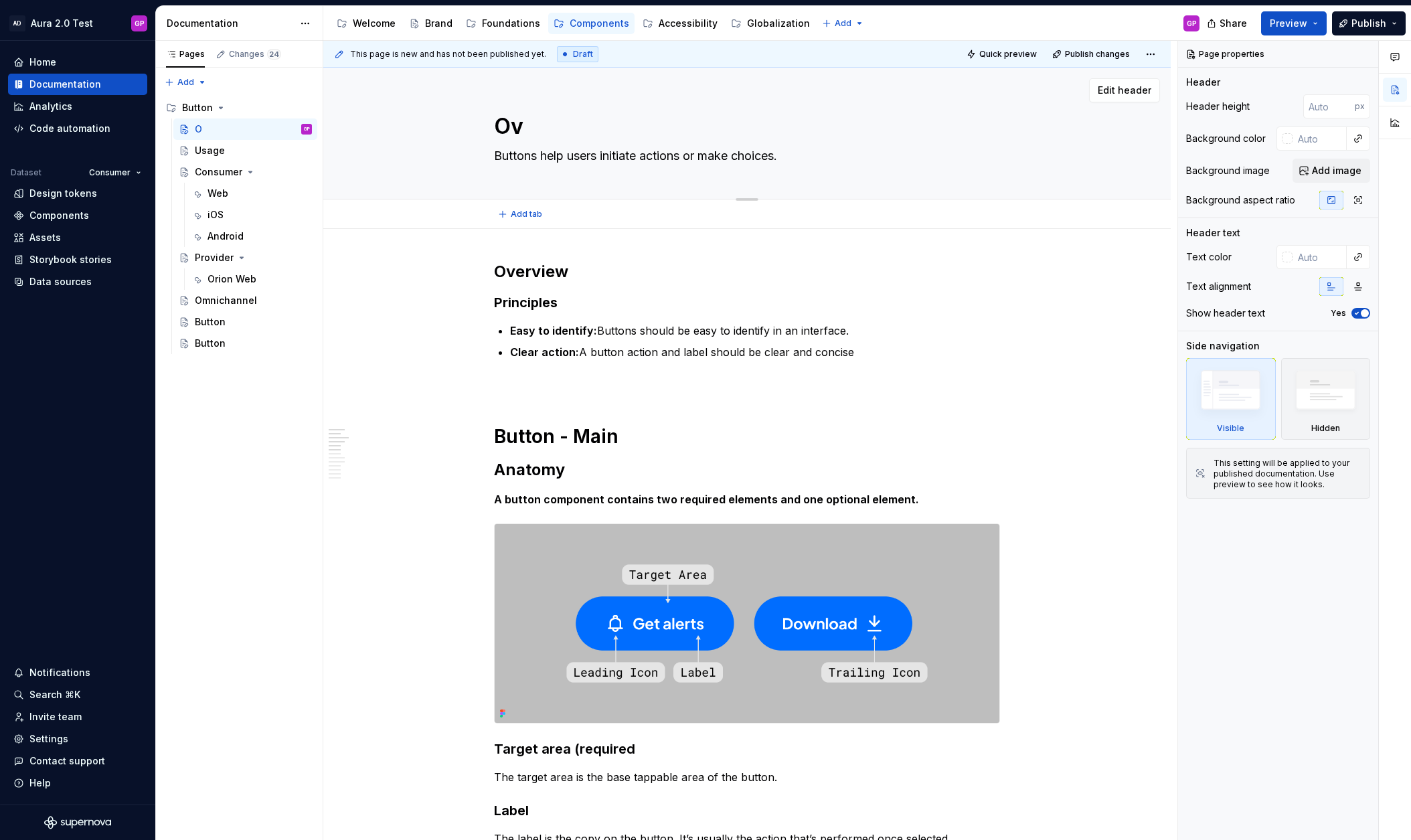
type textarea "*"
type textarea "Ove"
type textarea "*"
type textarea "Over"
type textarea "*"
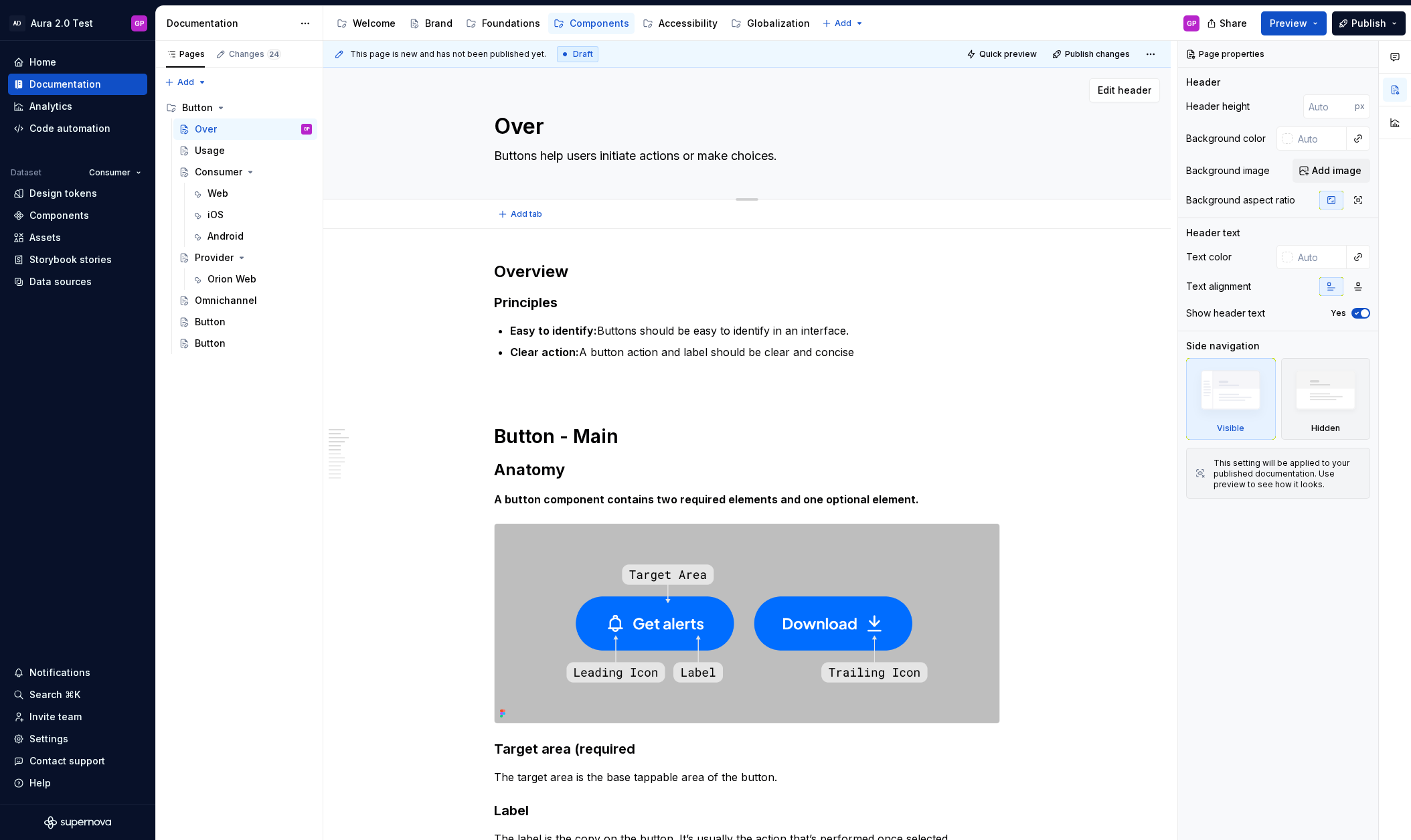
type textarea "Overv"
type textarea "*"
type textarea "Overvi"
type textarea "*"
type textarea "Overvir"
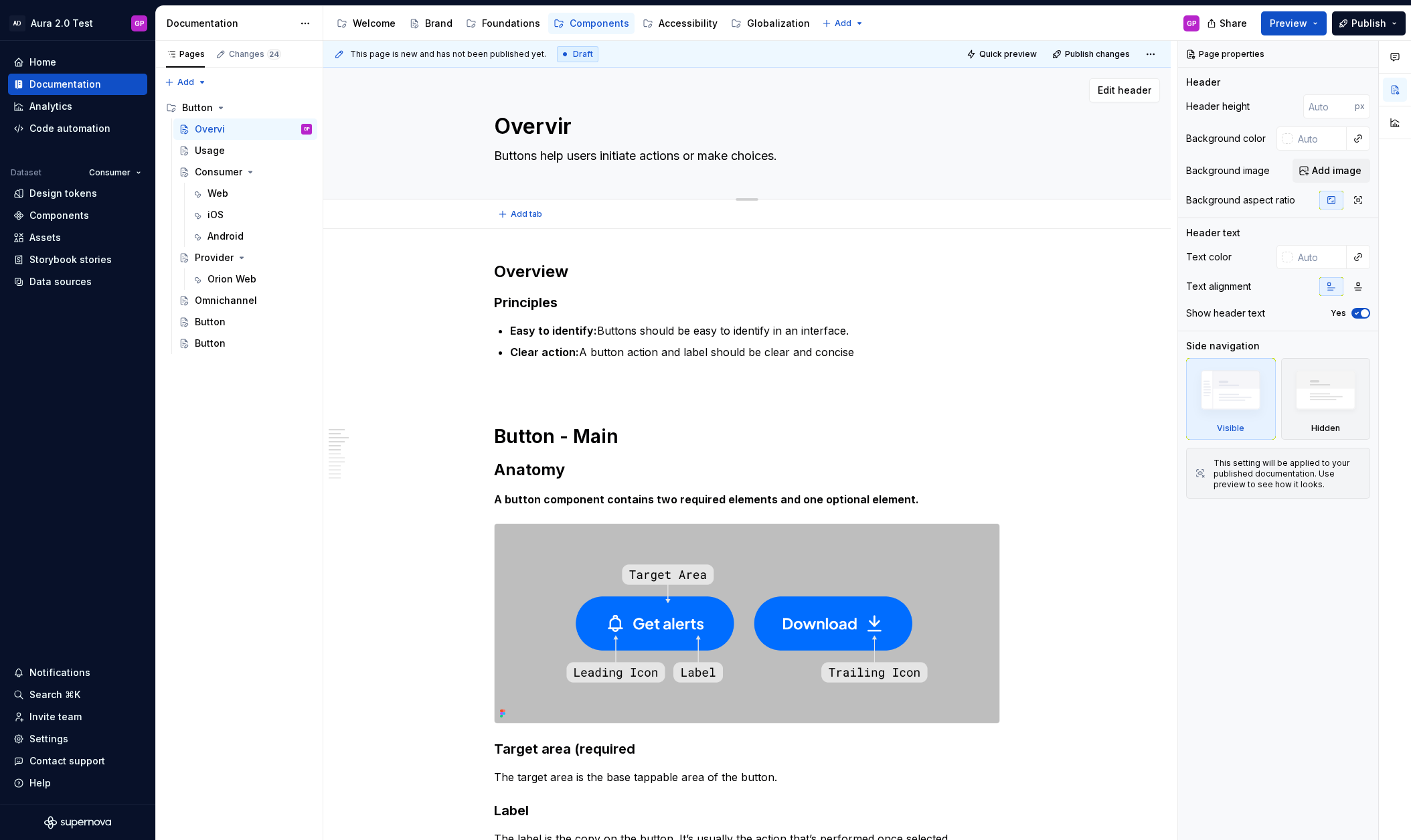
type textarea "*"
type textarea "Overvire"
click at [565, 130] on textarea "Overvire" at bounding box center [744, 127] width 506 height 32
type textarea "*"
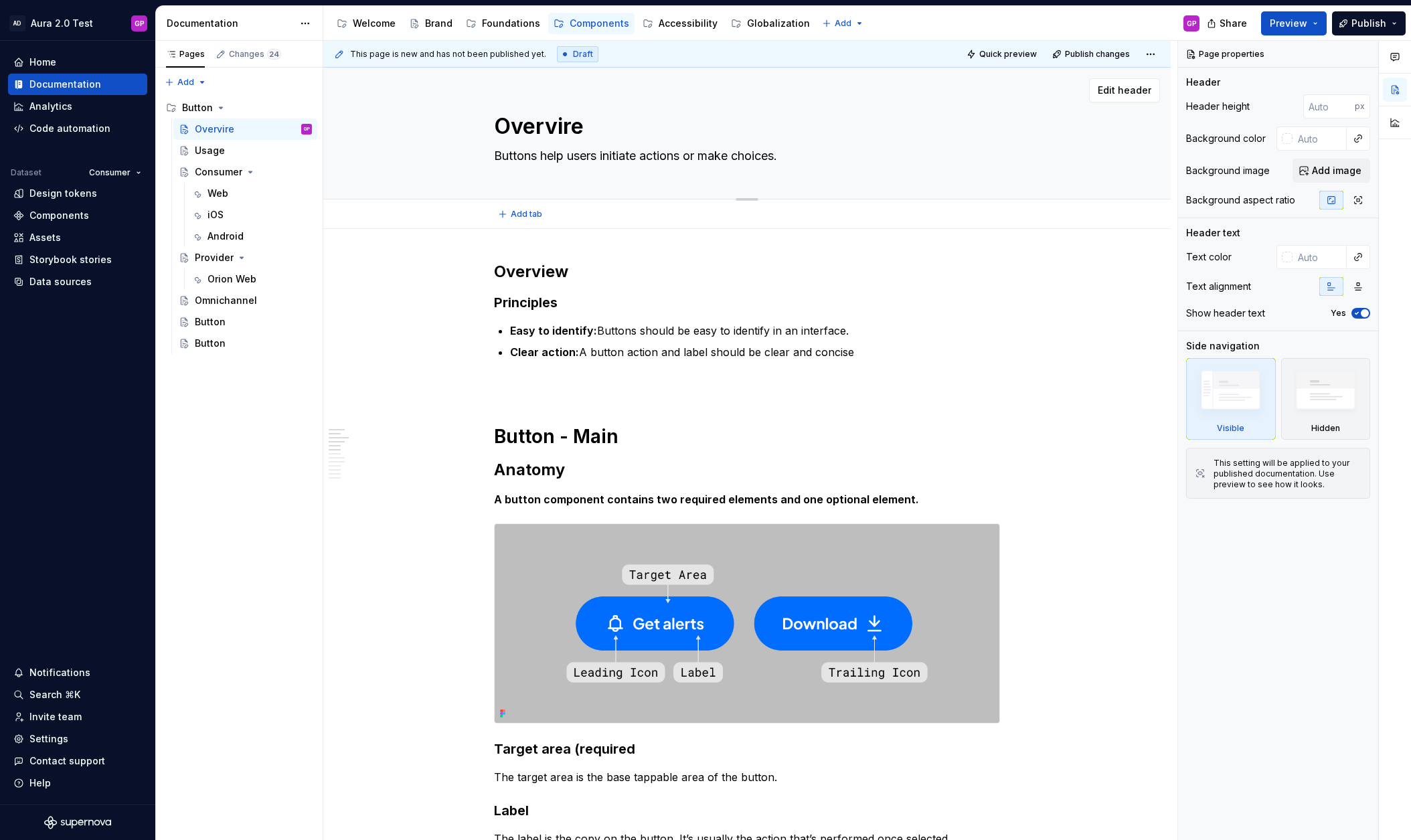
type textarea "O"
type textarea "*"
type textarea "Ov"
type textarea "*"
type textarea "Ove"
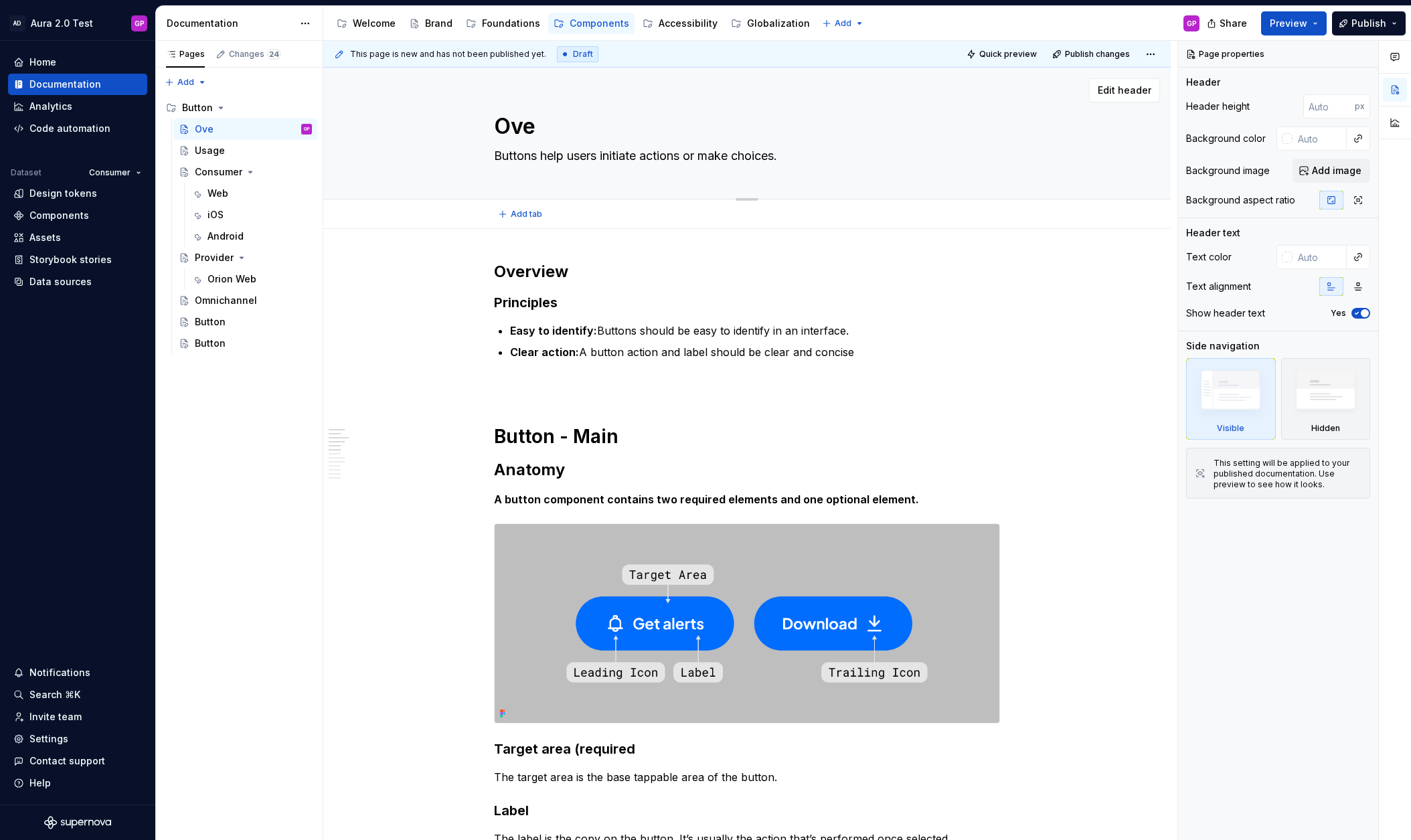
type textarea "*"
type textarea "Over"
type textarea "*"
type textarea "Overv"
type textarea "*"
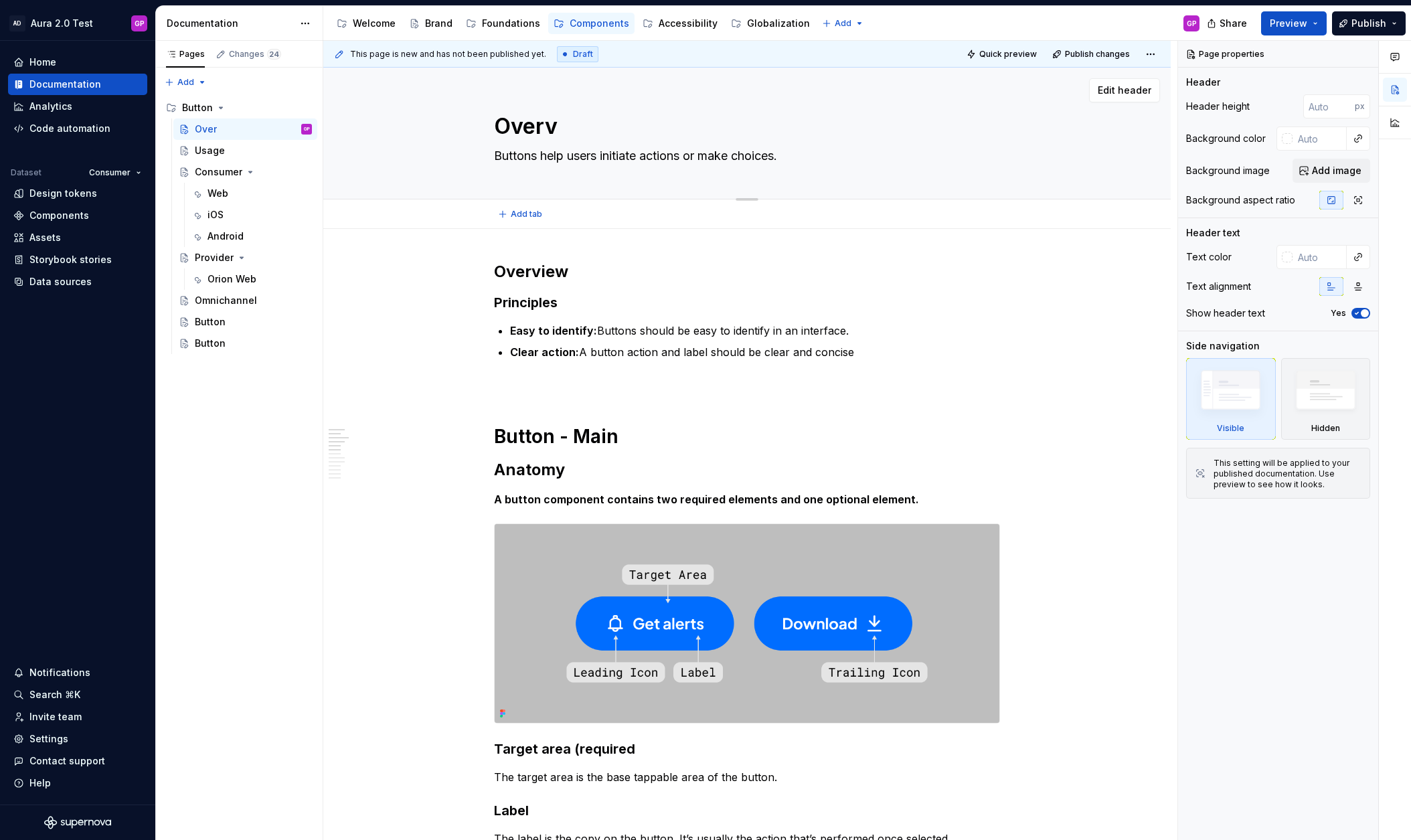
type textarea "Overvi"
type textarea "*"
type textarea "Overvie"
type textarea "*"
type textarea "Overview"
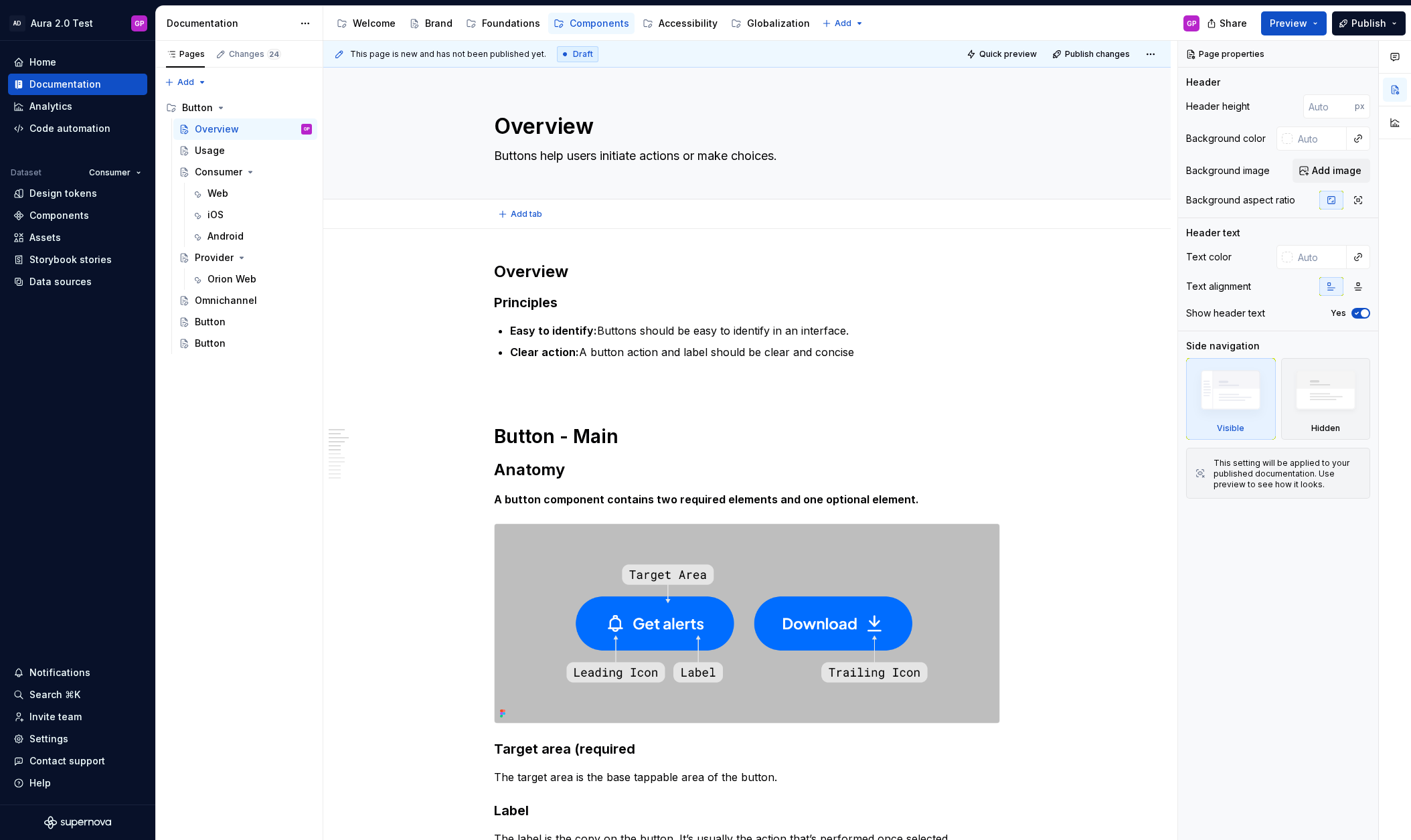
type textarea "*"
type textarea "Overview"
drag, startPoint x: 443, startPoint y: 322, endPoint x: 510, endPoint y: 185, distance: 152.5
click at [443, 321] on div "This page is new and has not been published yet. Draft Quick preview Publish ch…" at bounding box center [750, 441] width 854 height 800
click at [544, 159] on textarea "Buttons help users initiate actions or make choices." at bounding box center [744, 156] width 506 height 22
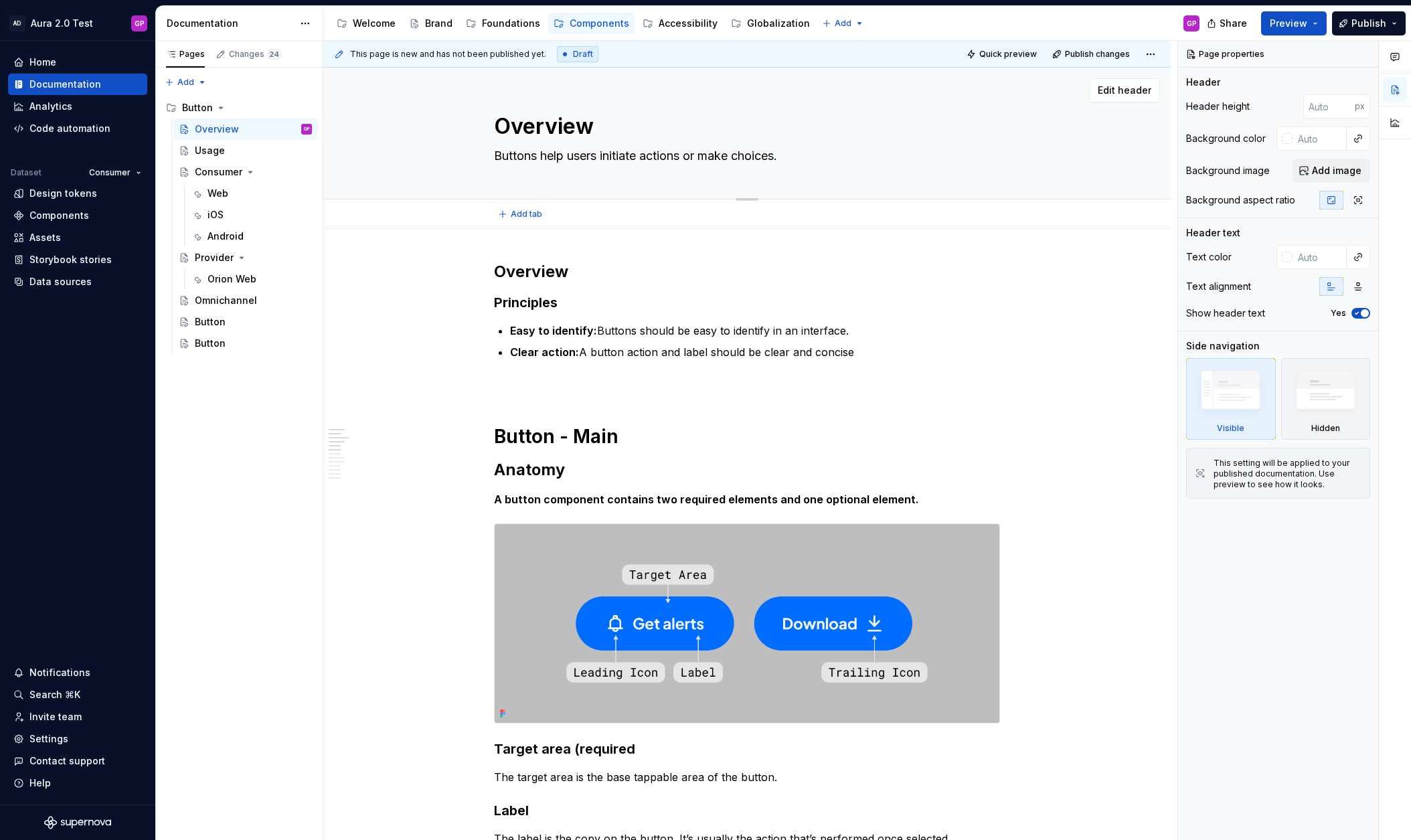
click at [479, 155] on div "Overview Buttons help users initiate actions or make choices." at bounding box center [747, 133] width 740 height 131
click at [699, 157] on textarea "Buttons help users initiate actions or make choices." at bounding box center [744, 156] width 506 height 22
click at [699, 158] on textarea "Buttons help users initiate actions or make choices." at bounding box center [744, 156] width 506 height 22
click at [698, 157] on textarea "Buttons help users initiate actions or make choices." at bounding box center [744, 156] width 506 height 22
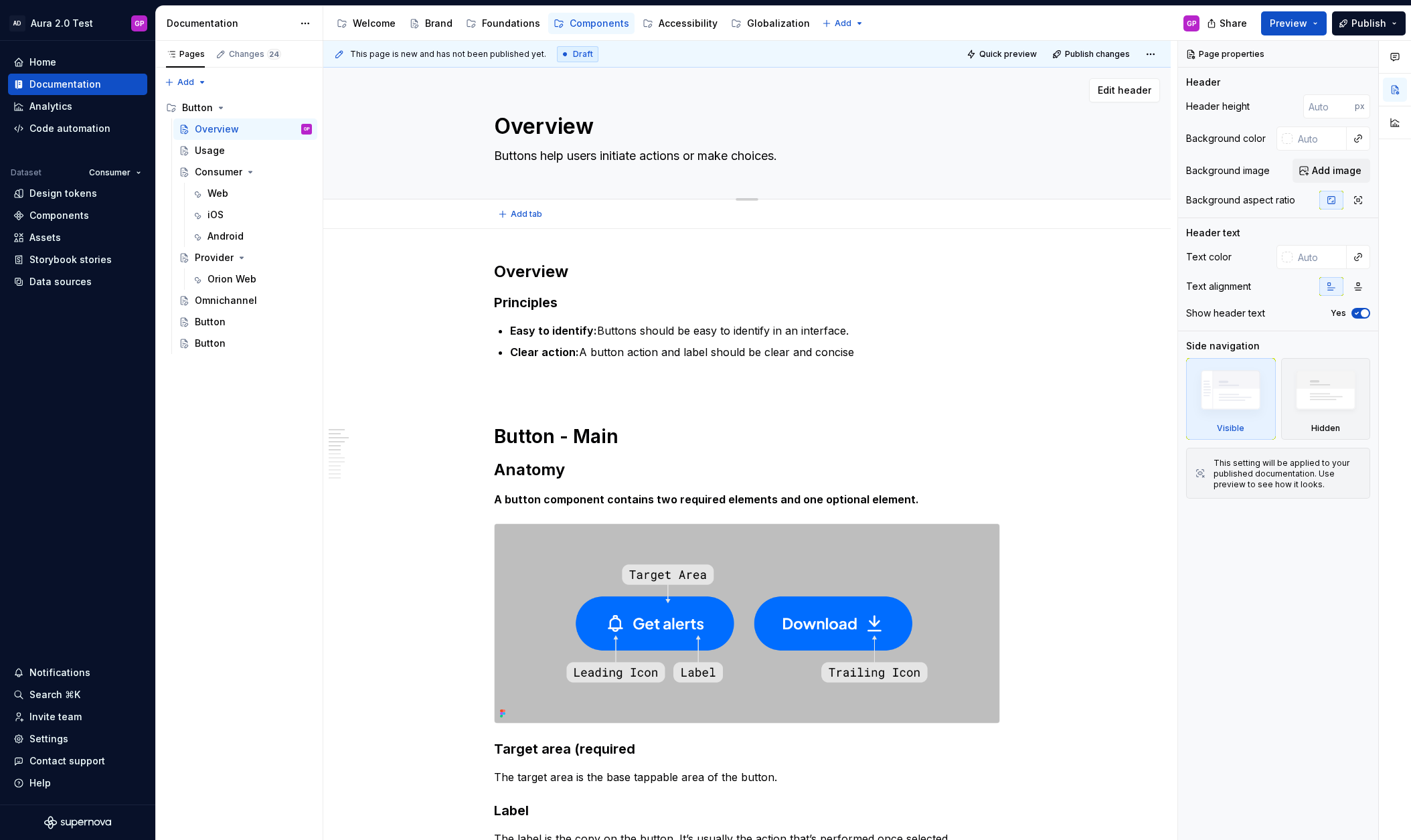
click at [699, 157] on textarea "Buttons help users initiate actions or make choices." at bounding box center [744, 156] width 506 height 22
type textarea "*"
click at [391, 412] on div "This page is new and has not been published yet. Draft Quick preview Publish ch…" at bounding box center [750, 441] width 854 height 800
click at [278, 341] on button "Page tree" at bounding box center [283, 343] width 19 height 19
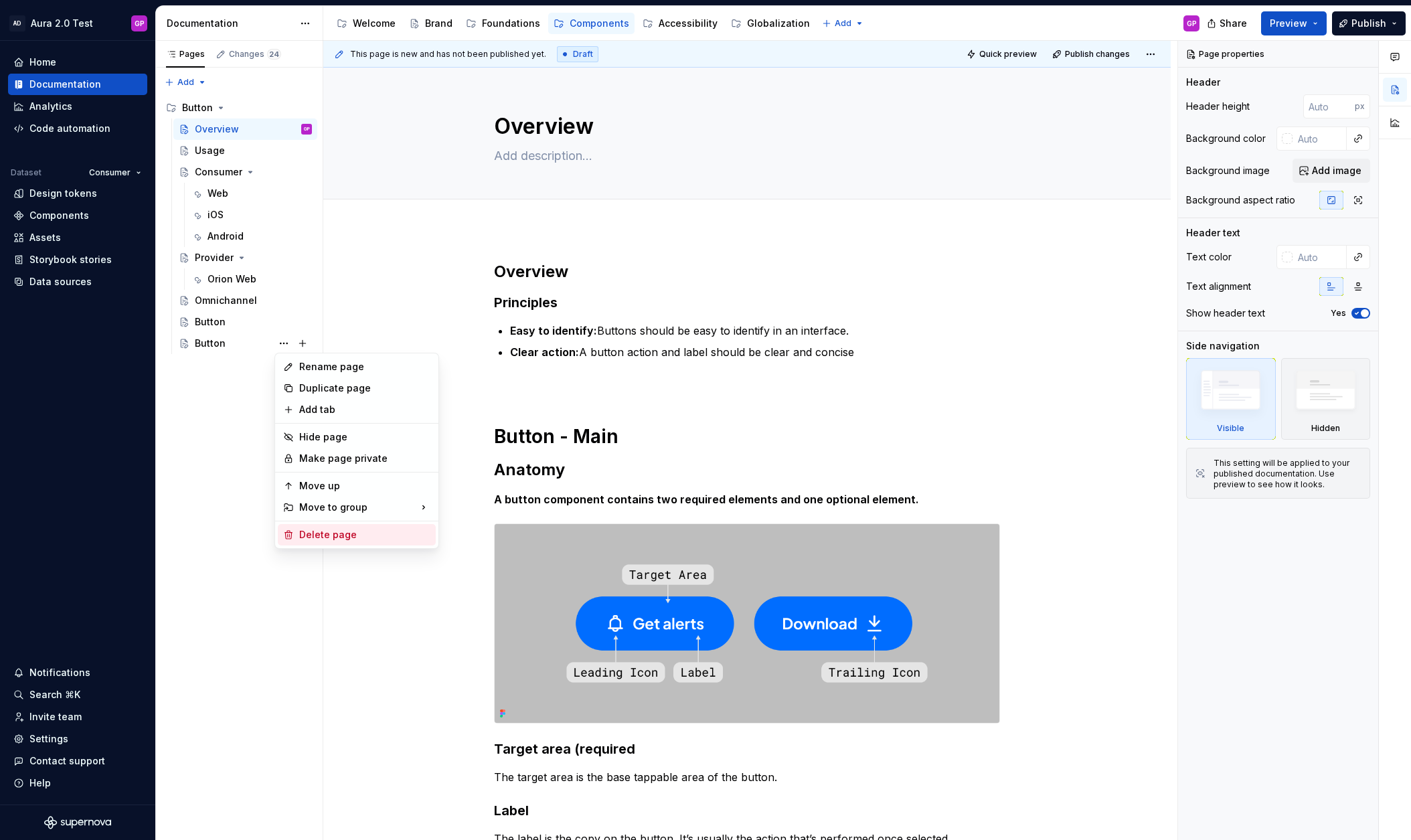
click at [319, 530] on div "Delete page" at bounding box center [364, 534] width 131 height 14
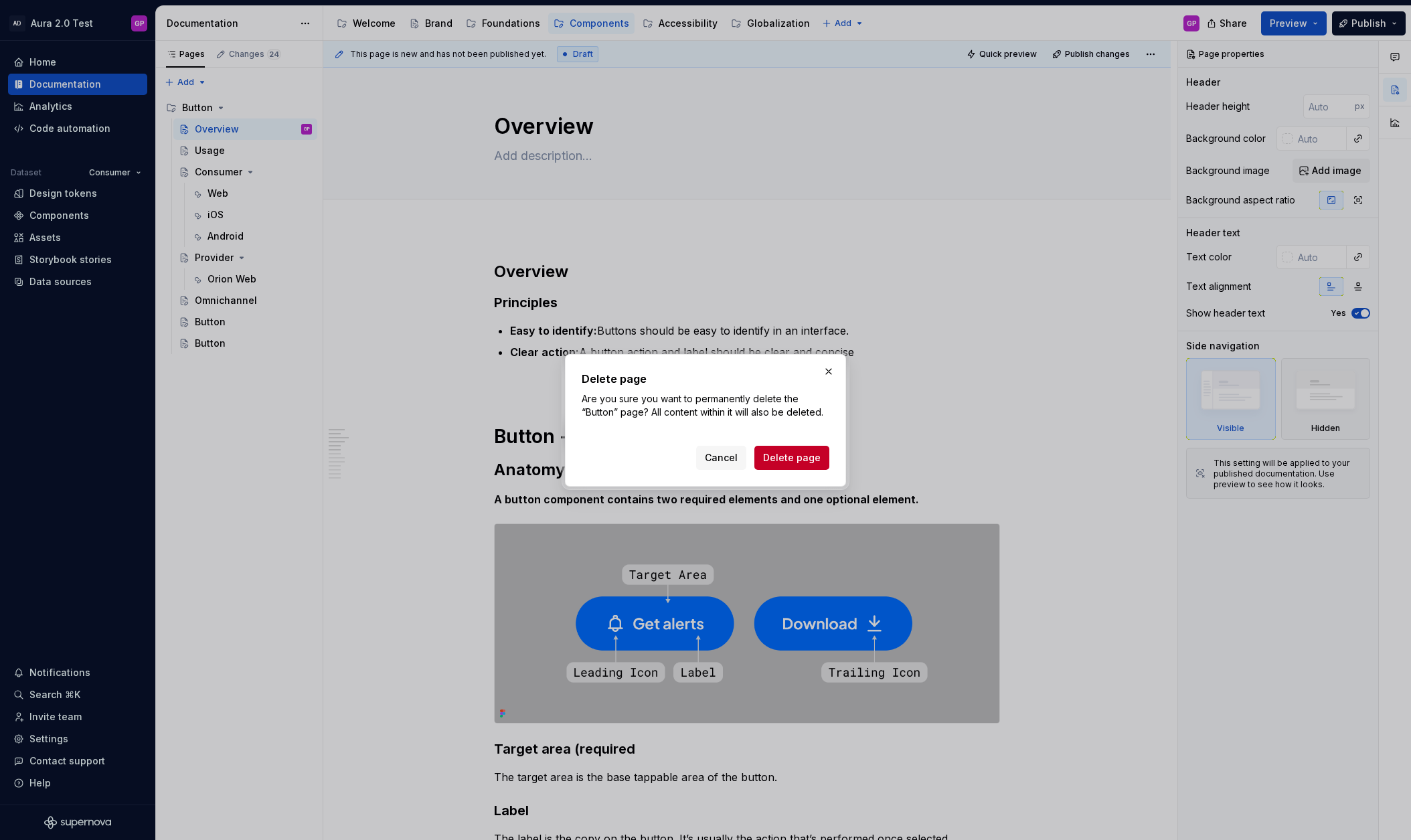
click at [780, 451] on span "Delete page" at bounding box center [791, 458] width 57 height 14
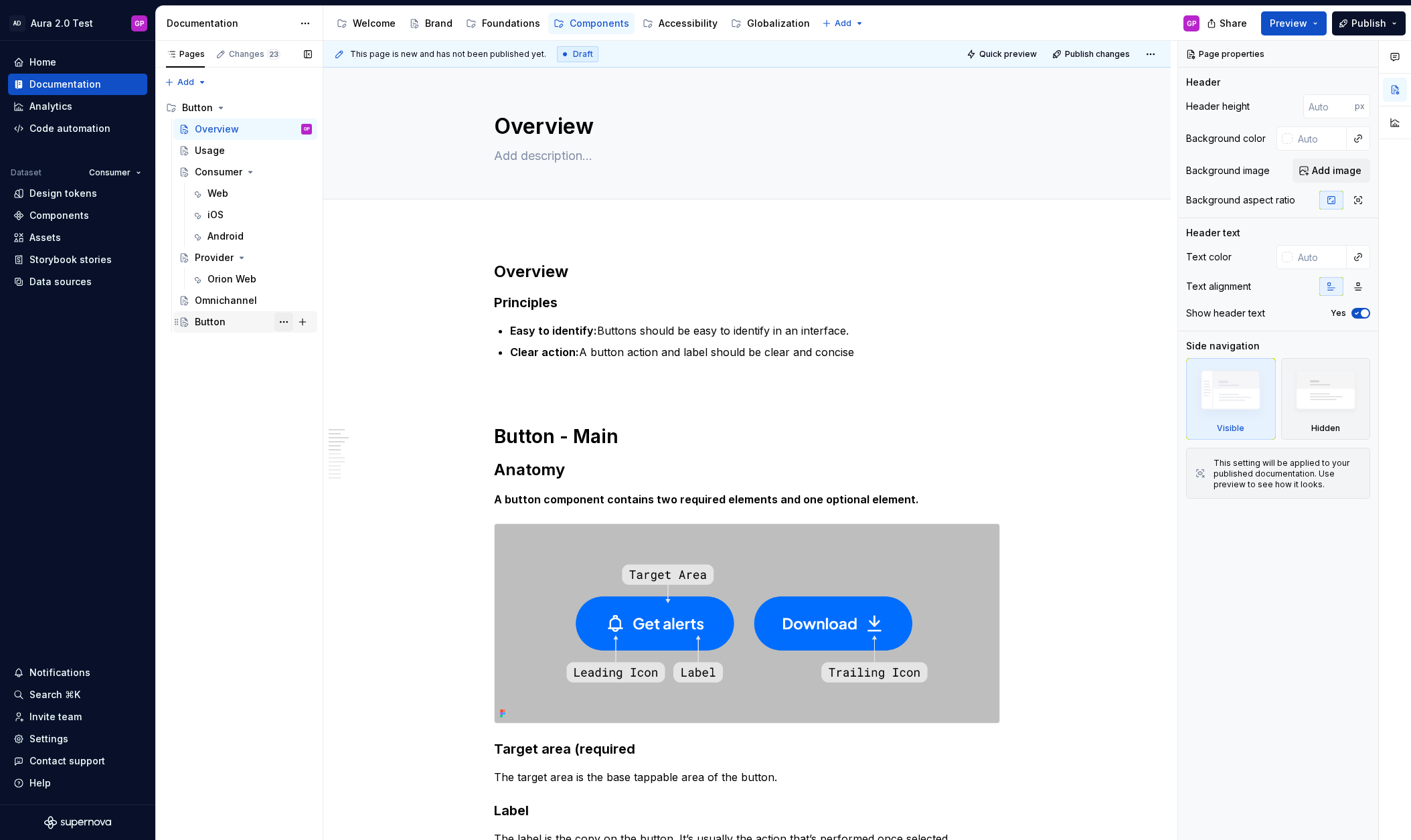
click at [281, 321] on button "Page tree" at bounding box center [283, 322] width 19 height 19
type textarea "*"
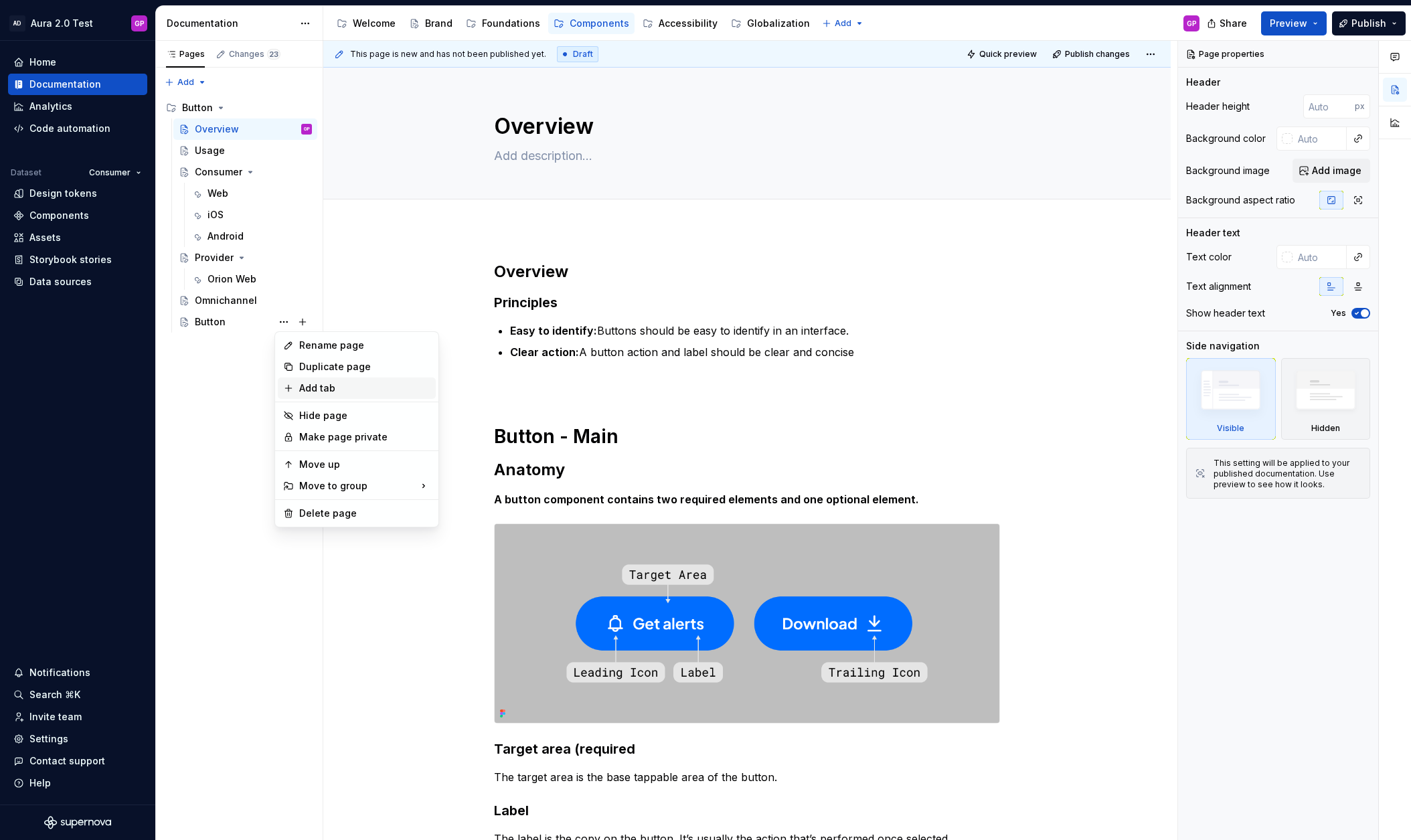
click at [310, 389] on div "Add tab" at bounding box center [364, 388] width 131 height 14
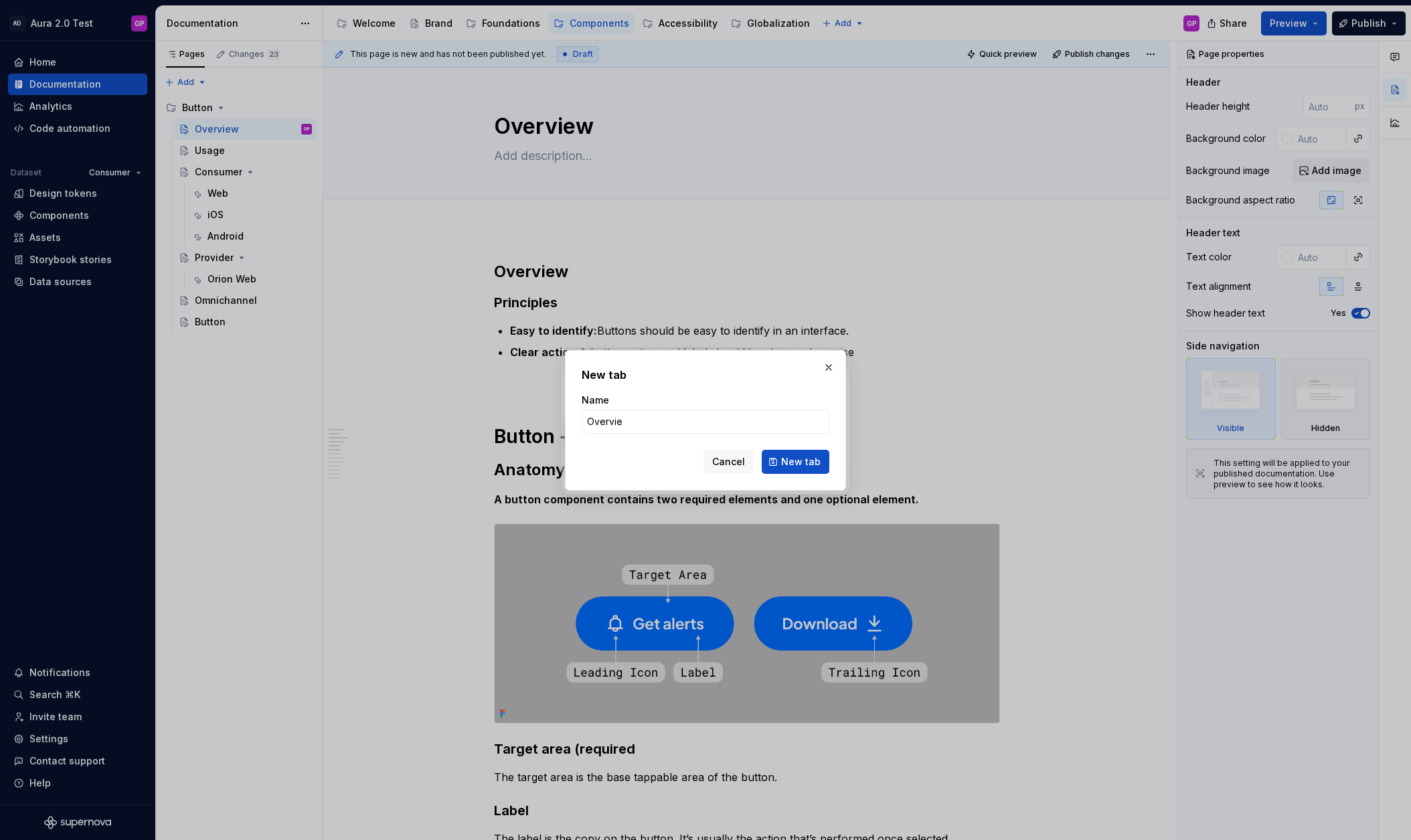
type input "Overview"
click button "New tab" at bounding box center [796, 462] width 68 height 24
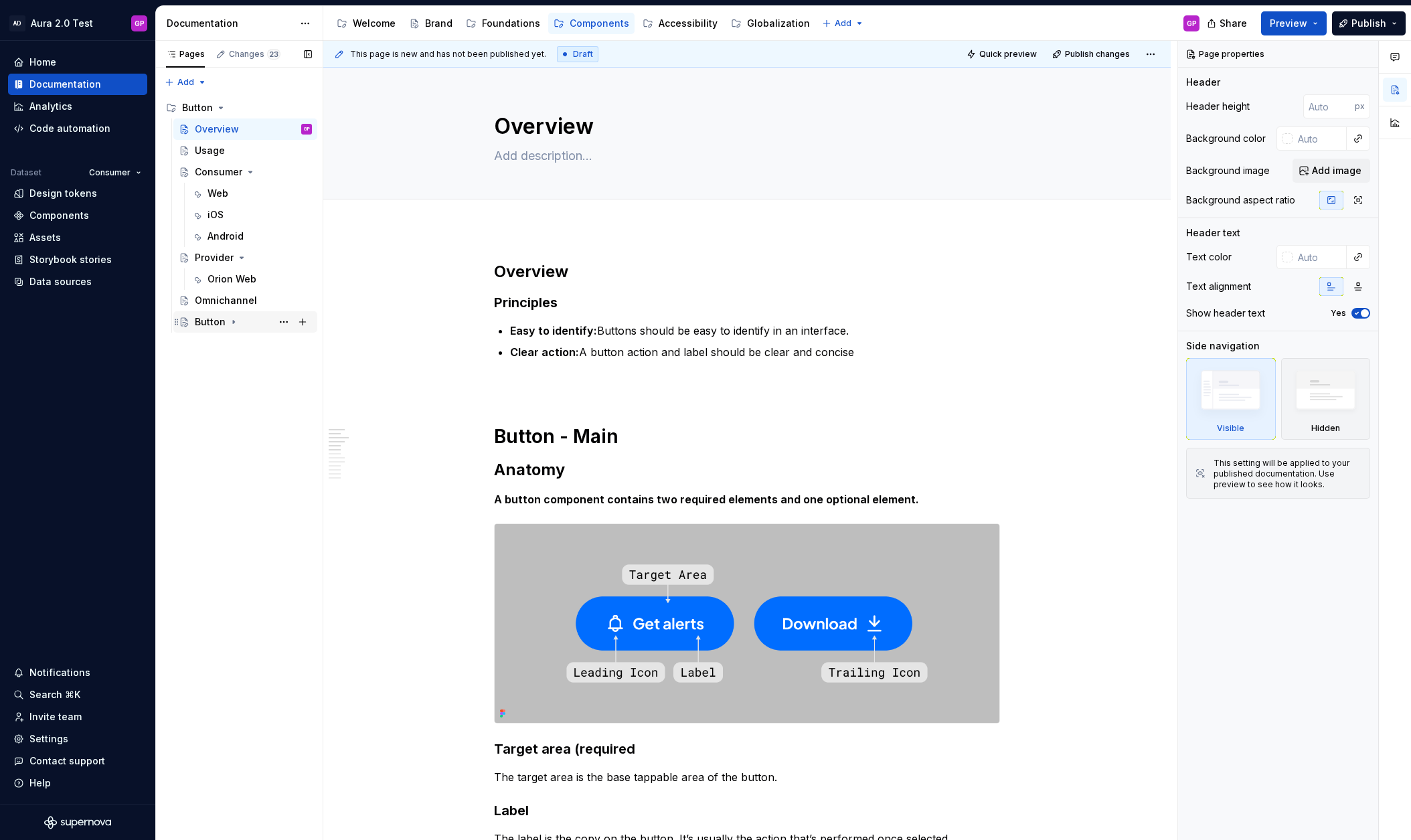
click at [210, 320] on div "Button" at bounding box center [210, 322] width 31 height 14
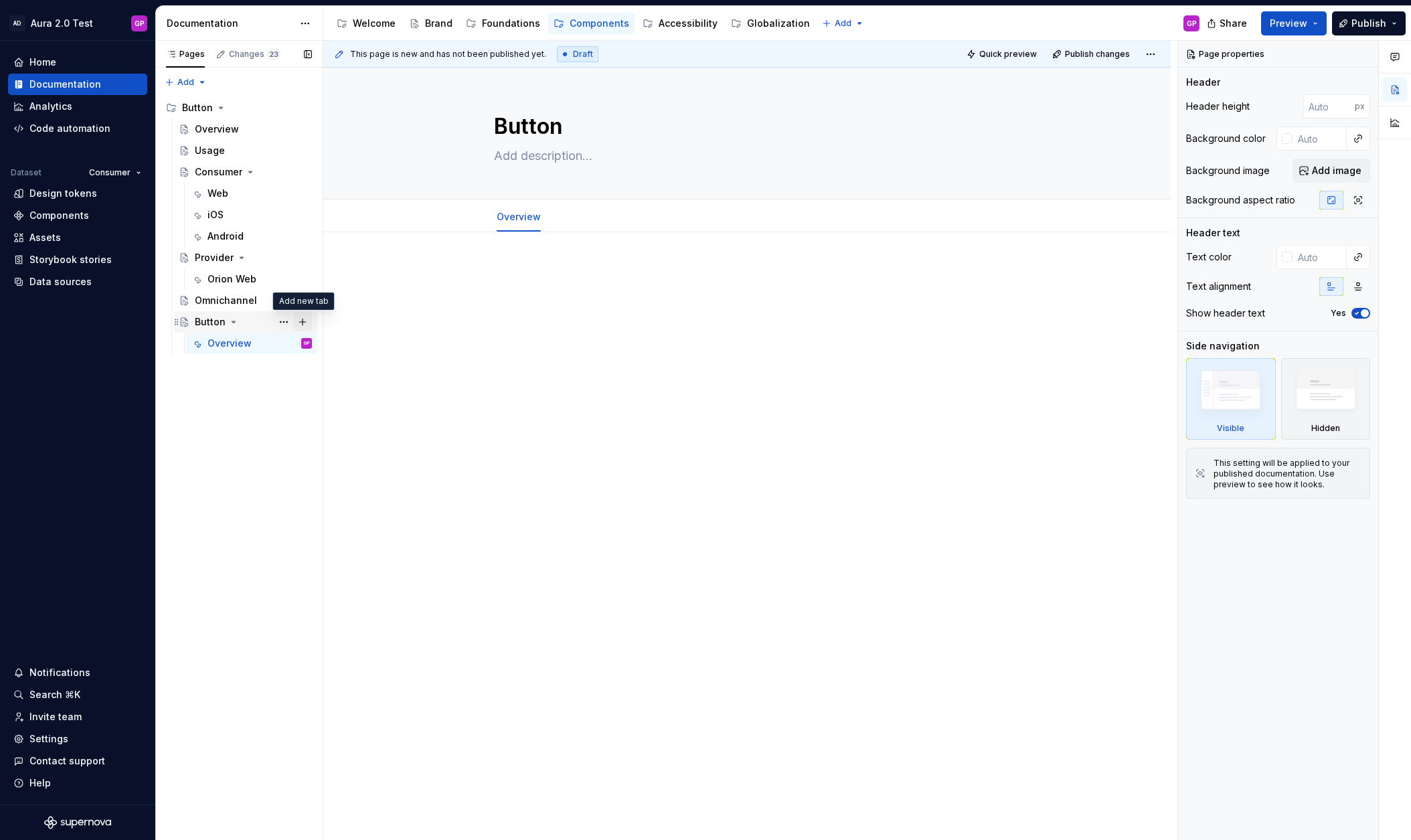
click at [302, 322] on button "Page tree" at bounding box center [302, 322] width 19 height 19
type textarea "*"
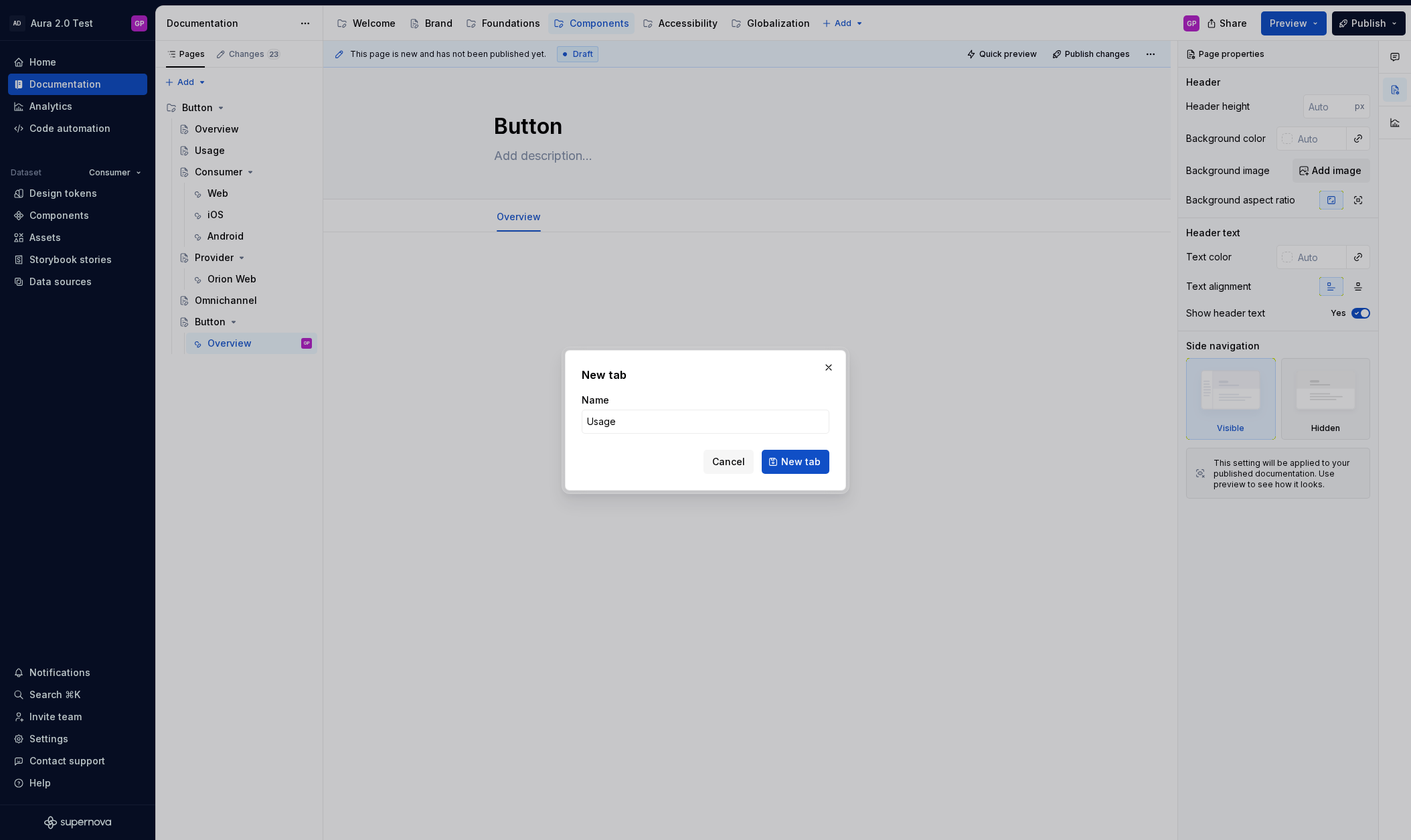
type input "Usage"
click at [801, 464] on span "New tab" at bounding box center [801, 461] width 40 height 14
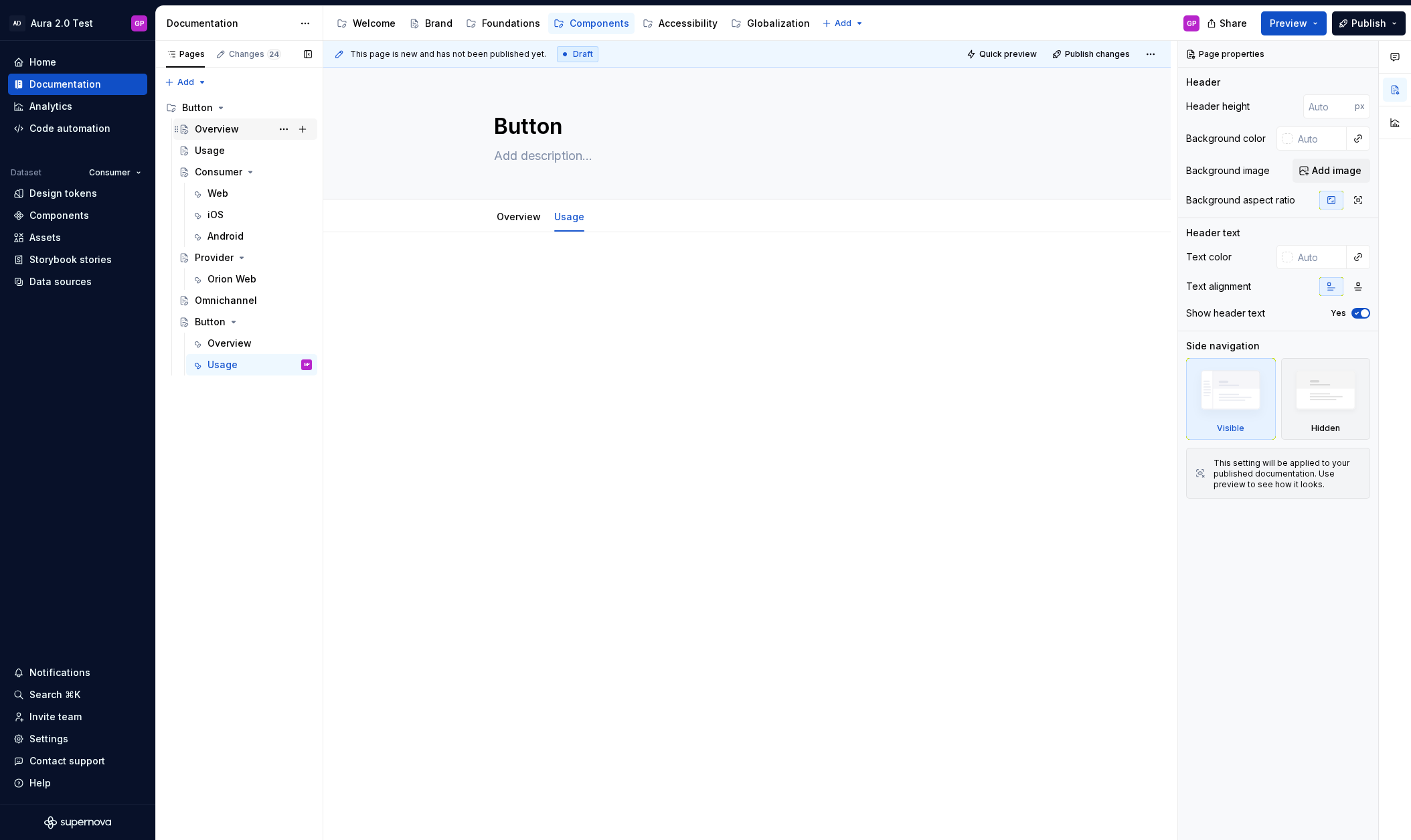
click at [219, 128] on div "Overview" at bounding box center [217, 129] width 44 height 14
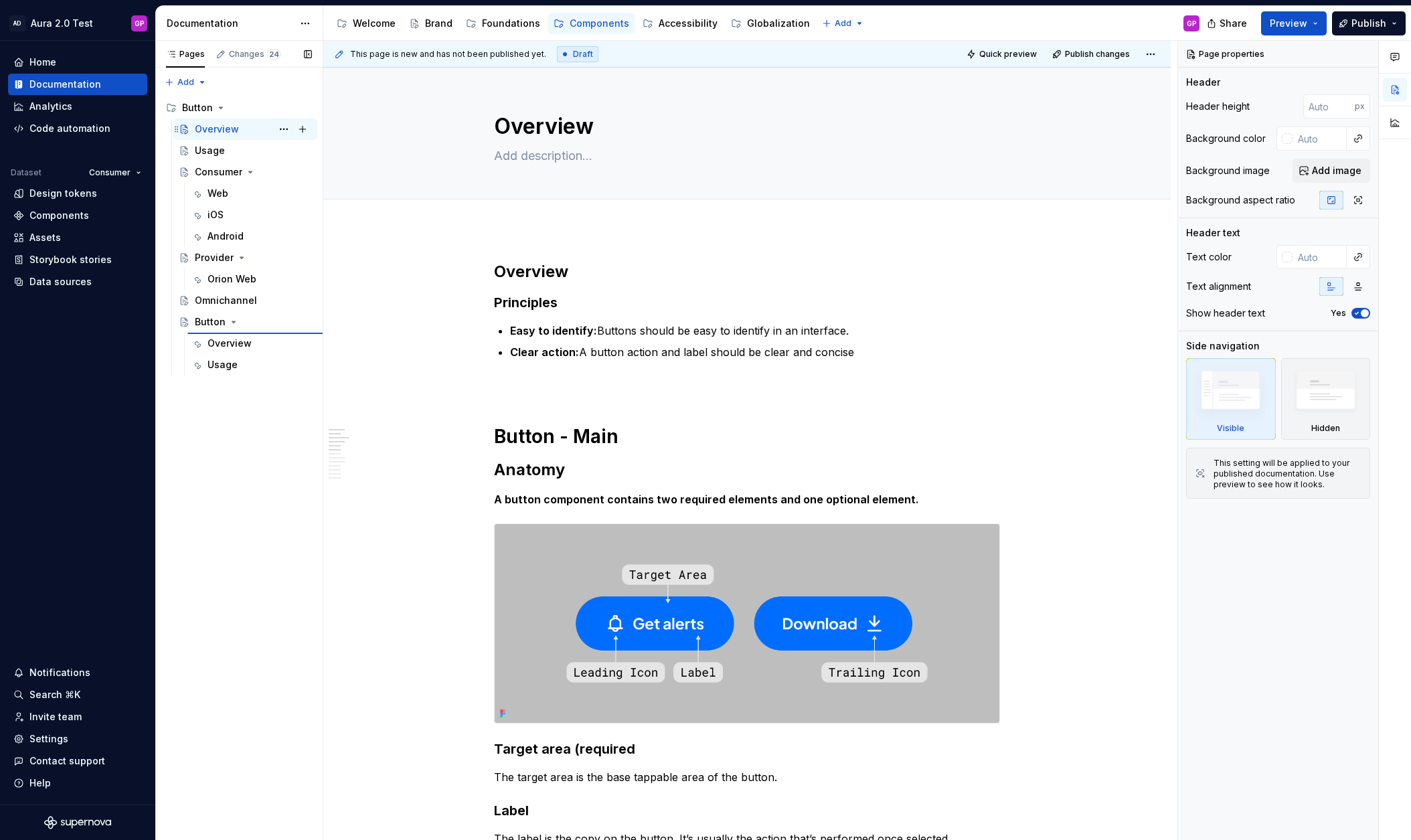
type textarea "*"
type textarea "Button"
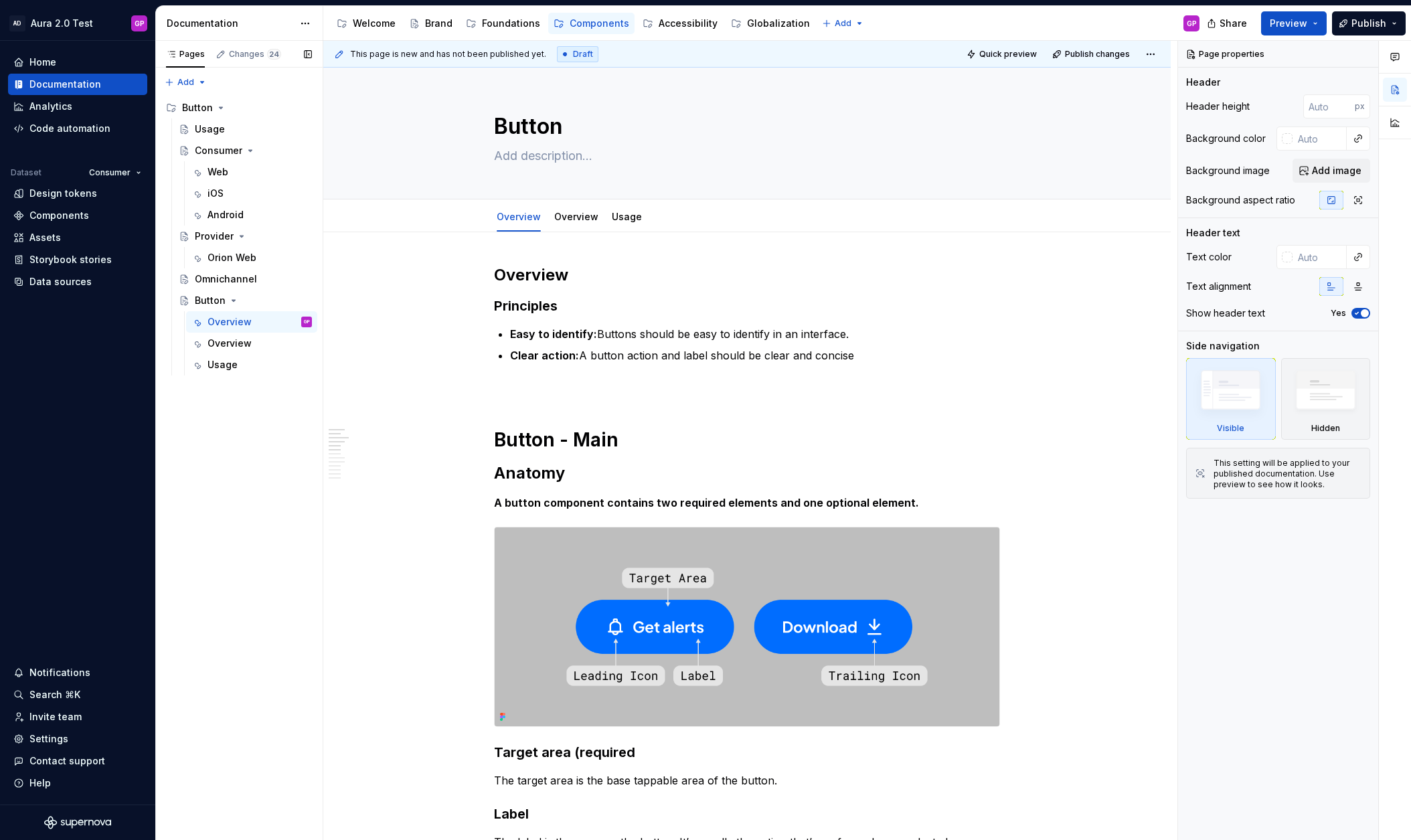
click at [0, 0] on button "Page tree" at bounding box center [0, 0] width 0 height 0
click at [302, 512] on div "Delete tab" at bounding box center [364, 513] width 131 height 14
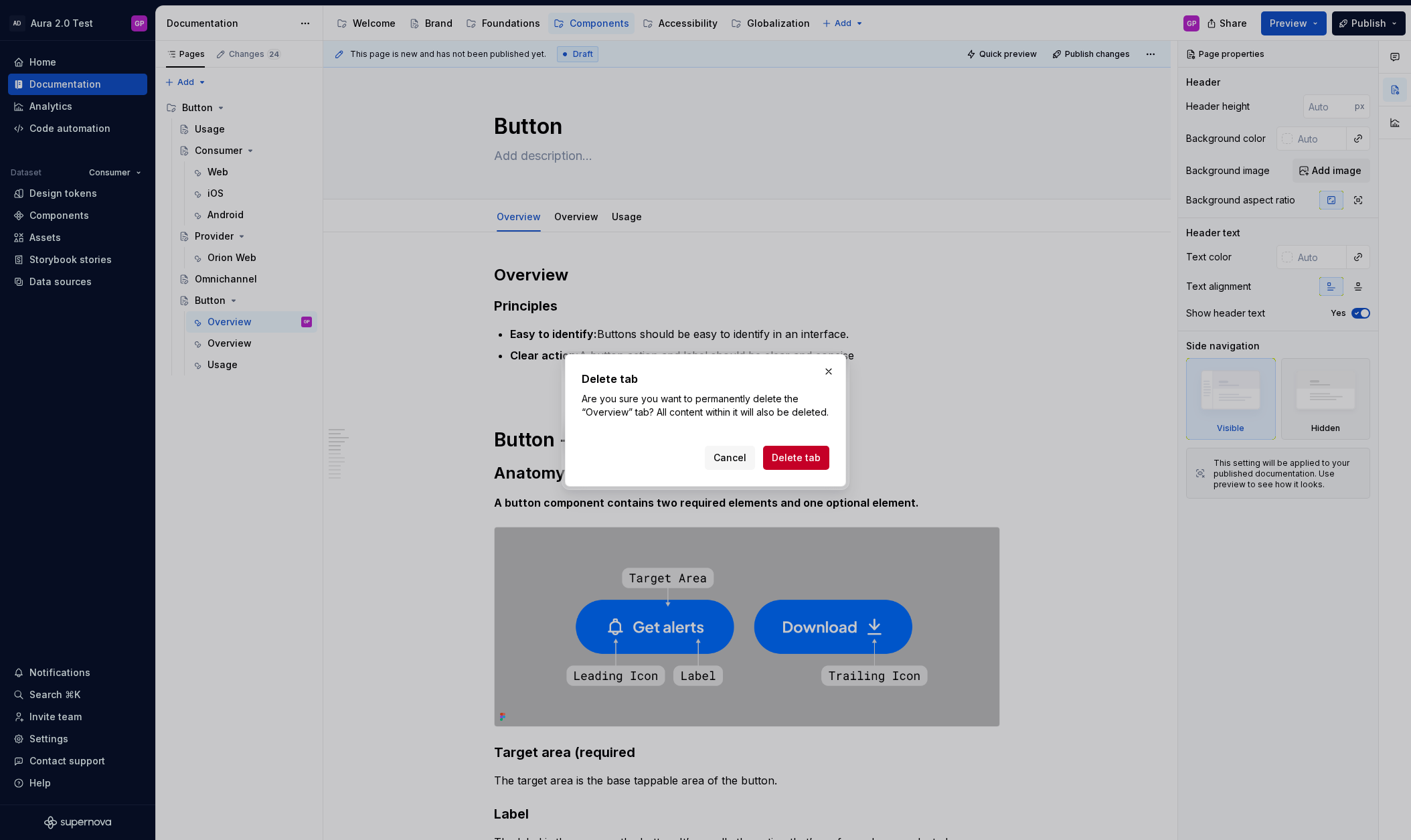
click at [784, 464] on span "Delete tab" at bounding box center [796, 458] width 49 height 14
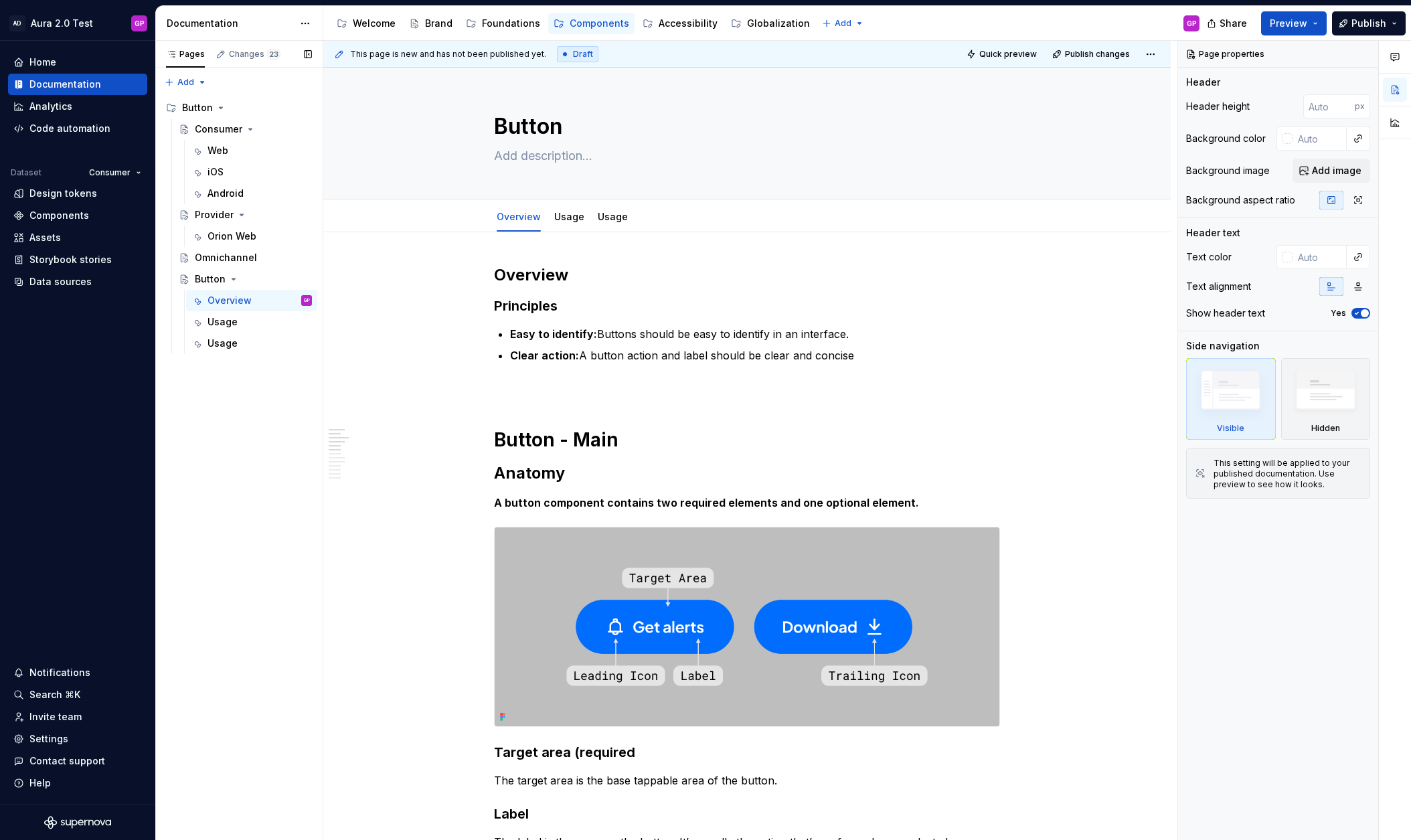
click at [0, 0] on button "Page tree" at bounding box center [0, 0] width 0 height 0
click at [302, 494] on div "Delete tab" at bounding box center [364, 492] width 131 height 14
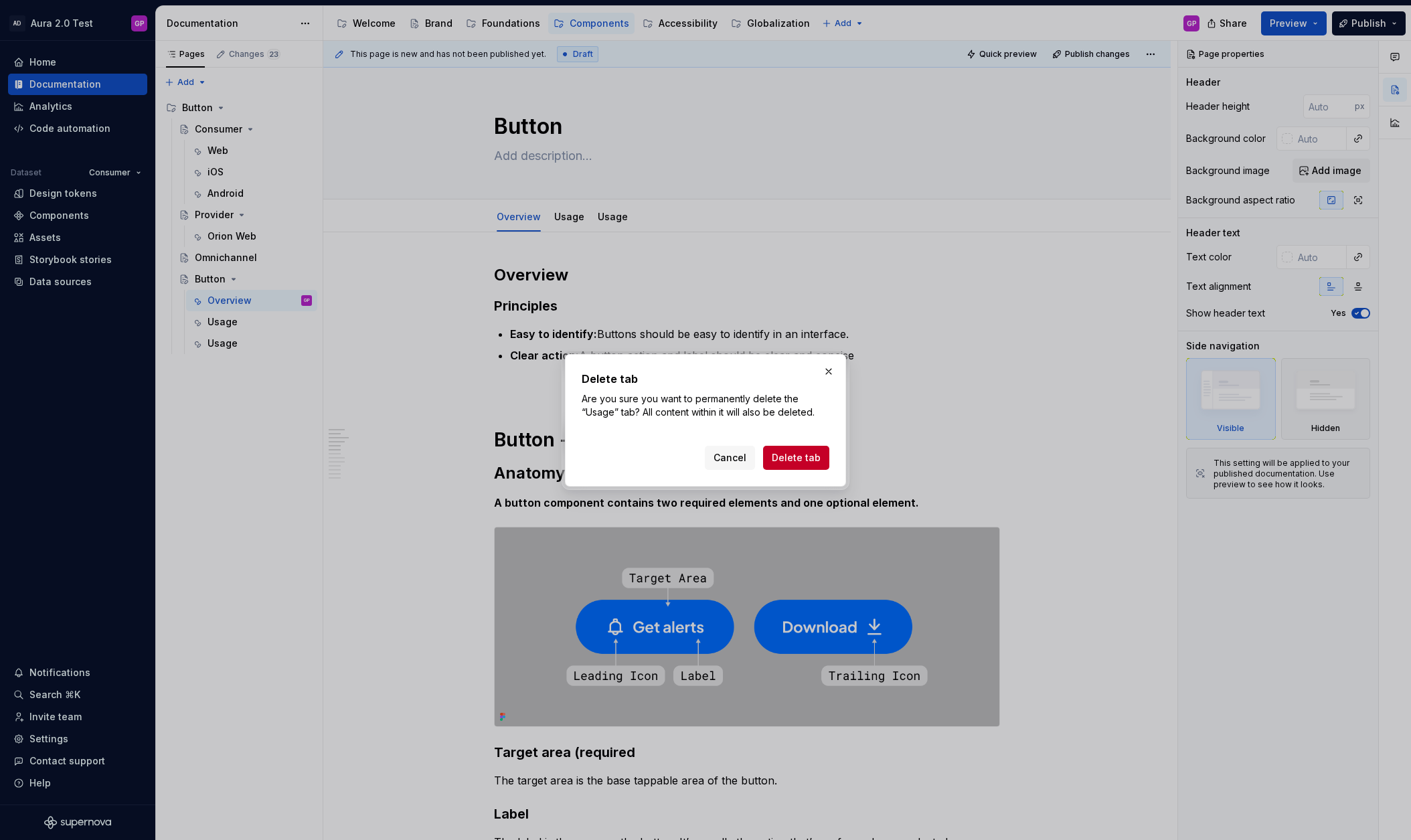
drag, startPoint x: 790, startPoint y: 458, endPoint x: 778, endPoint y: 456, distance: 12.2
click at [789, 458] on span "Delete tab" at bounding box center [796, 458] width 49 height 14
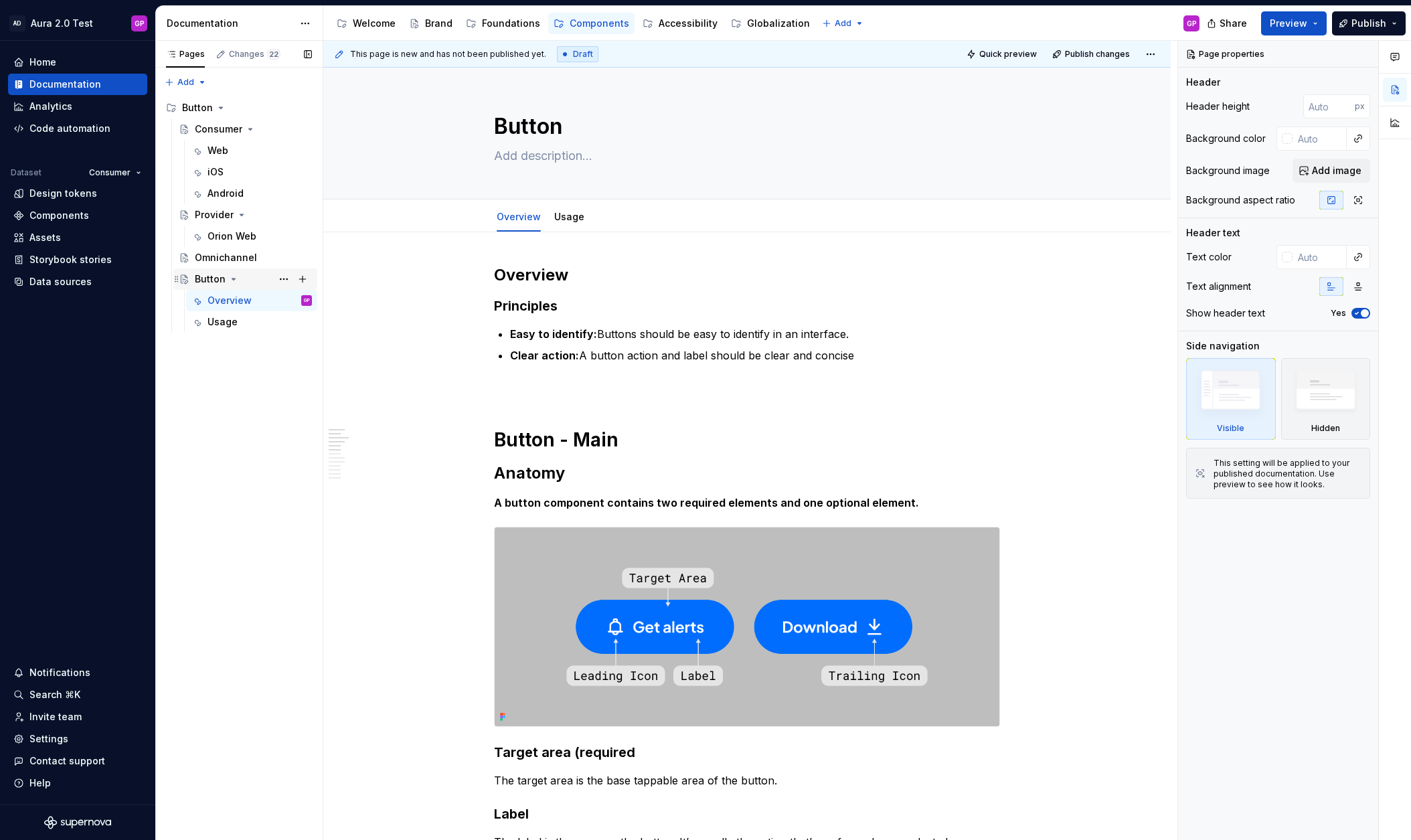
click at [210, 281] on div "Button" at bounding box center [210, 279] width 31 height 14
click at [209, 322] on div "Usage" at bounding box center [222, 322] width 30 height 14
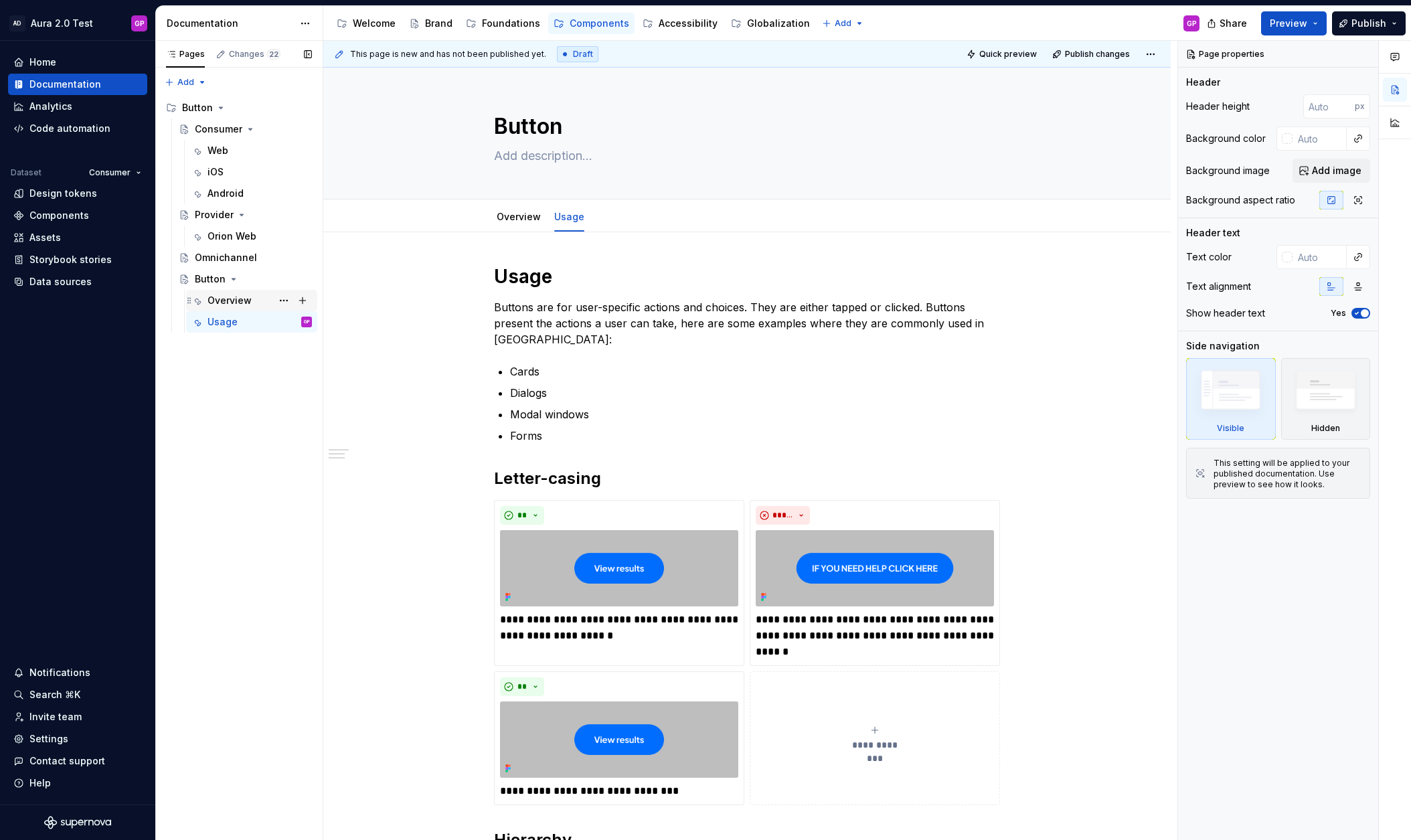
click at [220, 297] on div "Overview" at bounding box center [229, 300] width 44 height 14
click at [206, 277] on div "Button" at bounding box center [210, 279] width 31 height 14
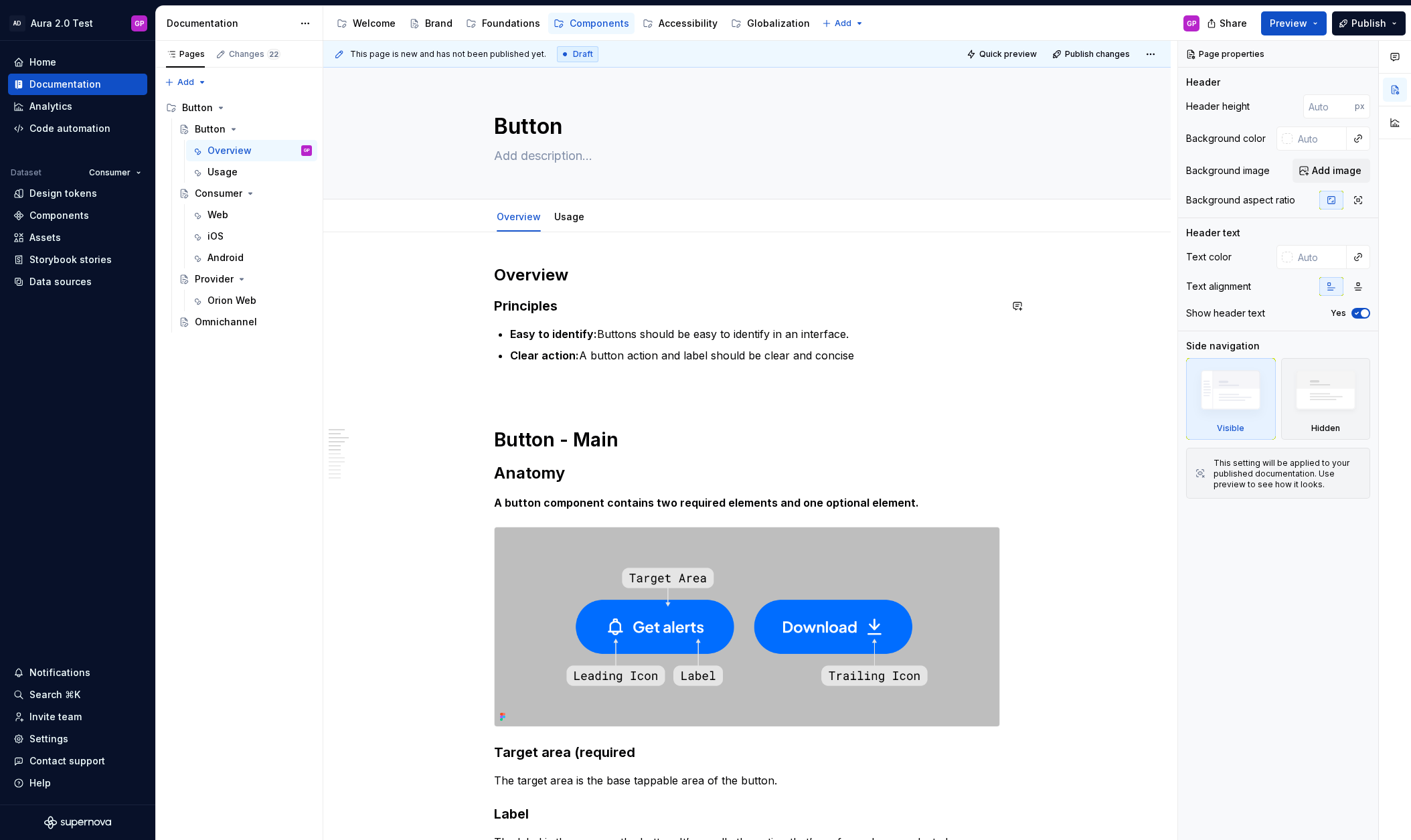
scroll to position [2, 0]
click at [219, 148] on div "Overview" at bounding box center [229, 150] width 44 height 14
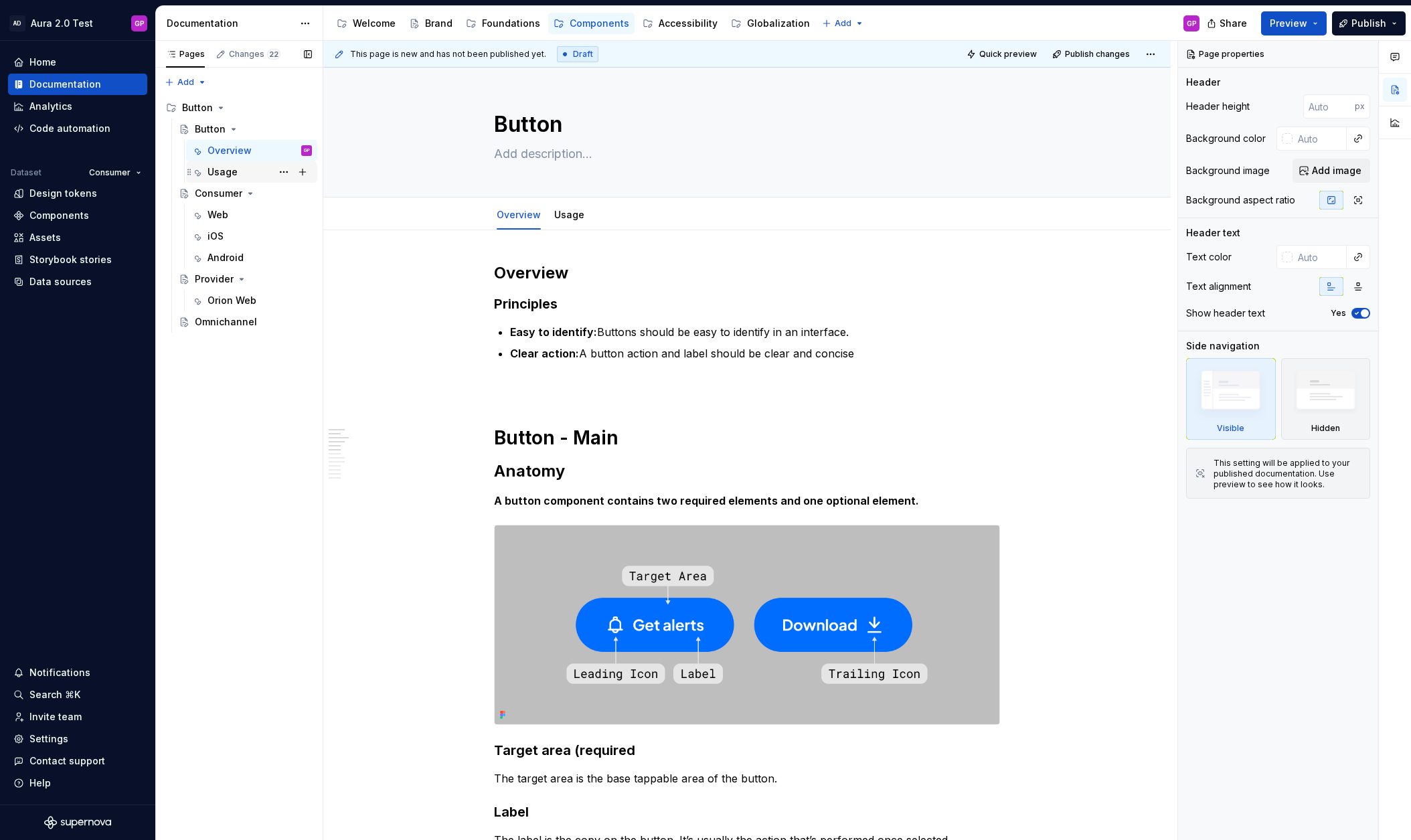
click at [219, 173] on div "Usage" at bounding box center [222, 172] width 30 height 14
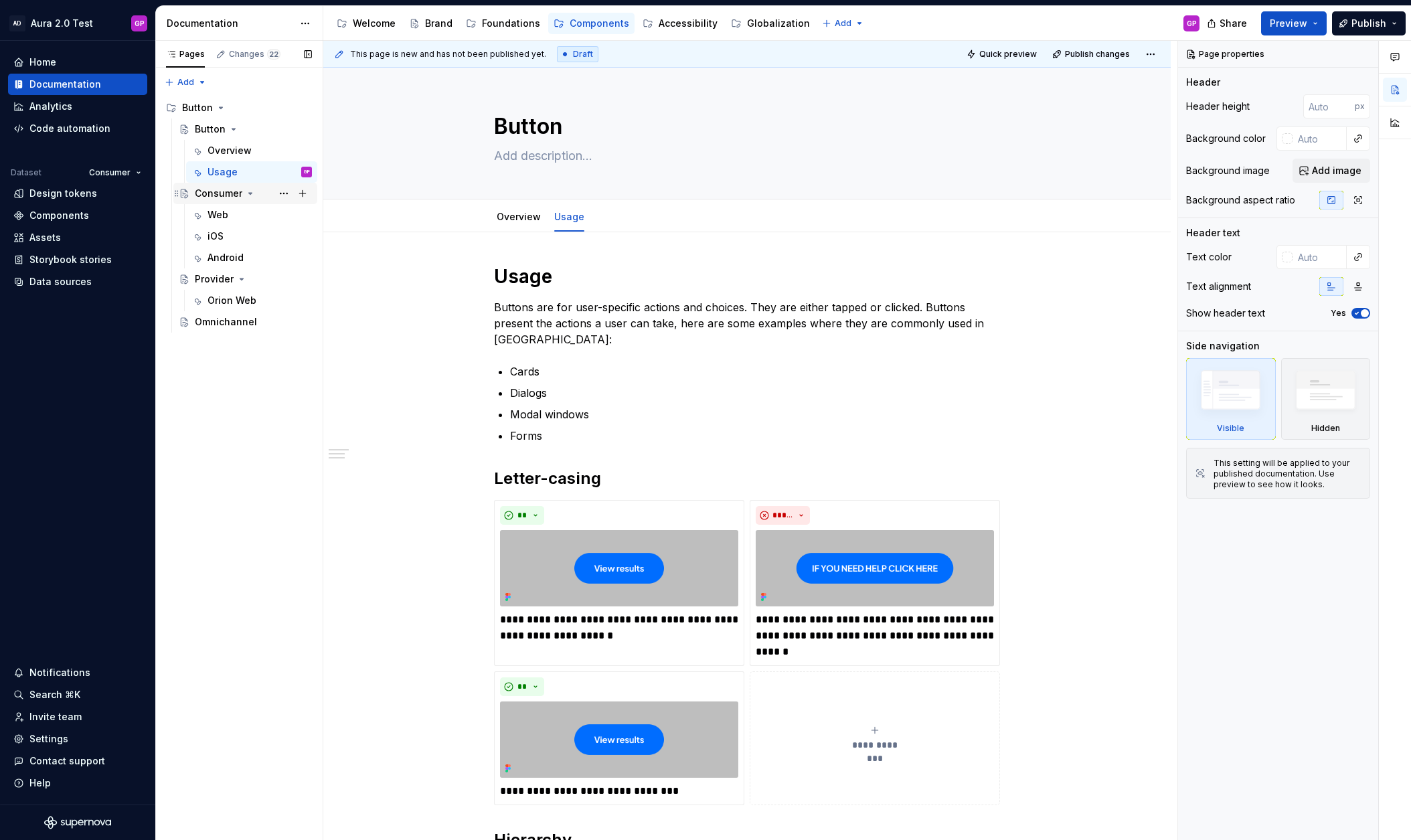
click at [215, 195] on div "Consumer" at bounding box center [219, 193] width 48 height 14
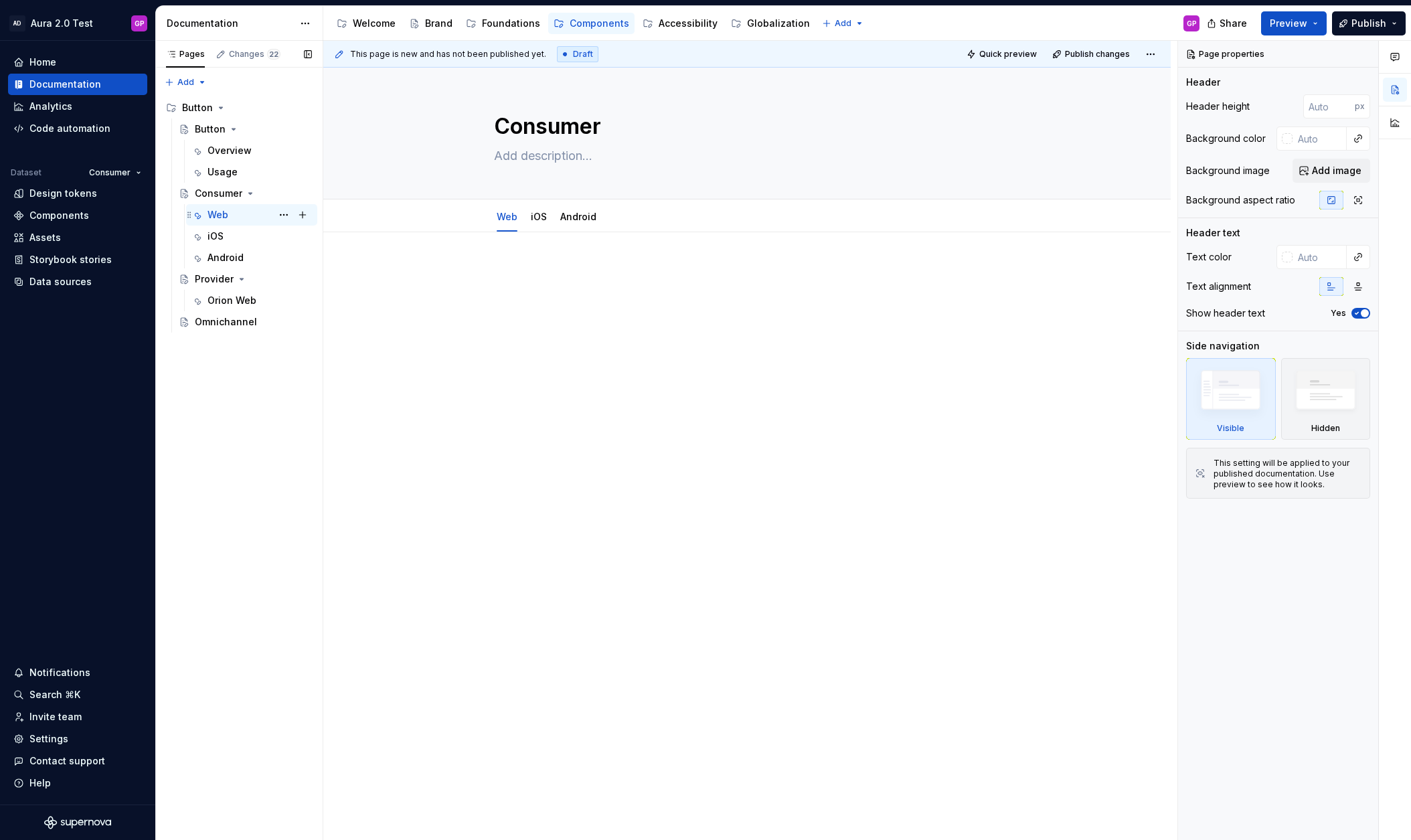
click at [215, 214] on div "Web" at bounding box center [218, 214] width 21 height 14
click at [214, 239] on div "iOS" at bounding box center [215, 236] width 16 height 14
click at [217, 257] on div "Android" at bounding box center [225, 257] width 36 height 14
click at [211, 277] on div "Provider" at bounding box center [214, 279] width 39 height 14
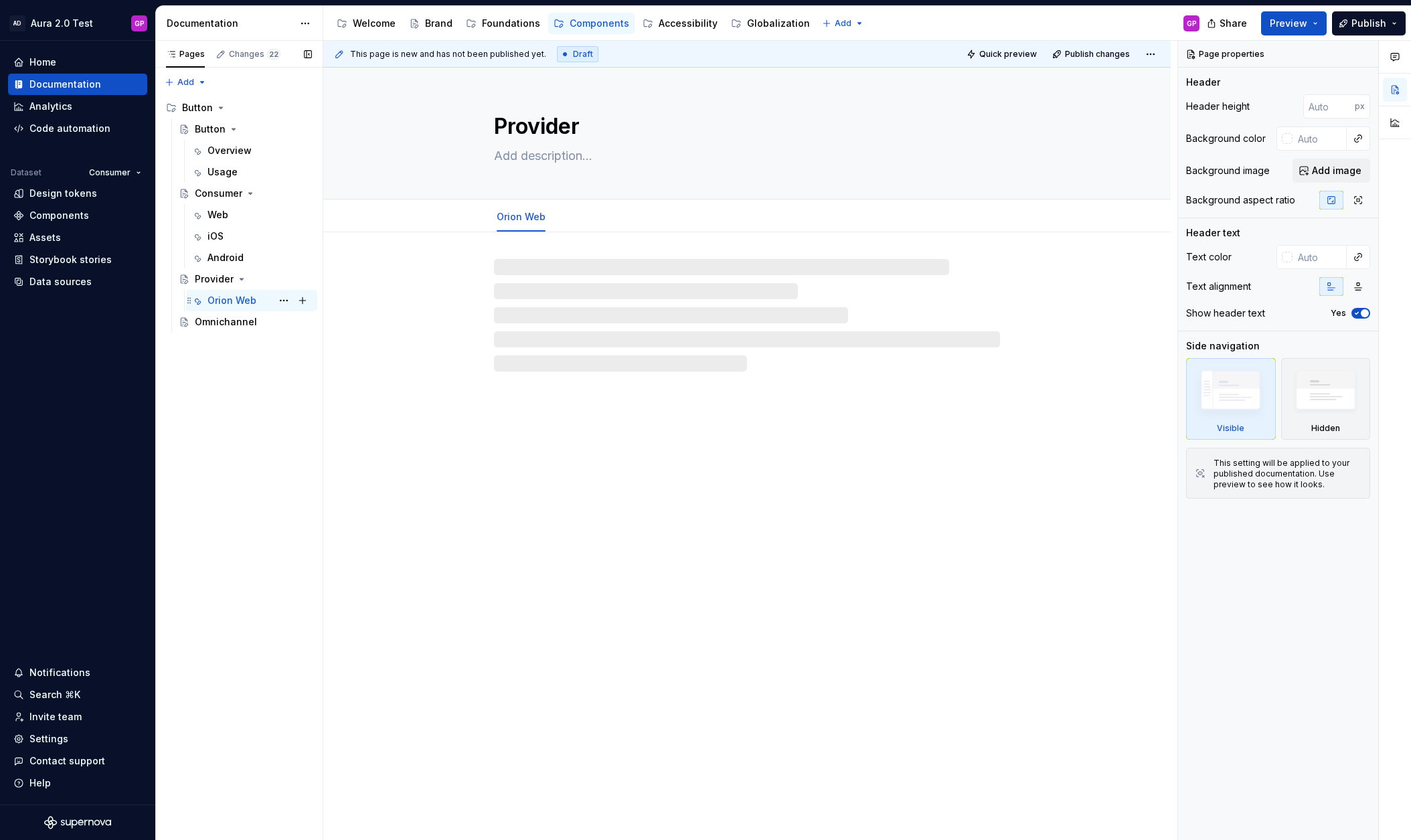
click at [219, 305] on div "Orion Web" at bounding box center [231, 300] width 49 height 14
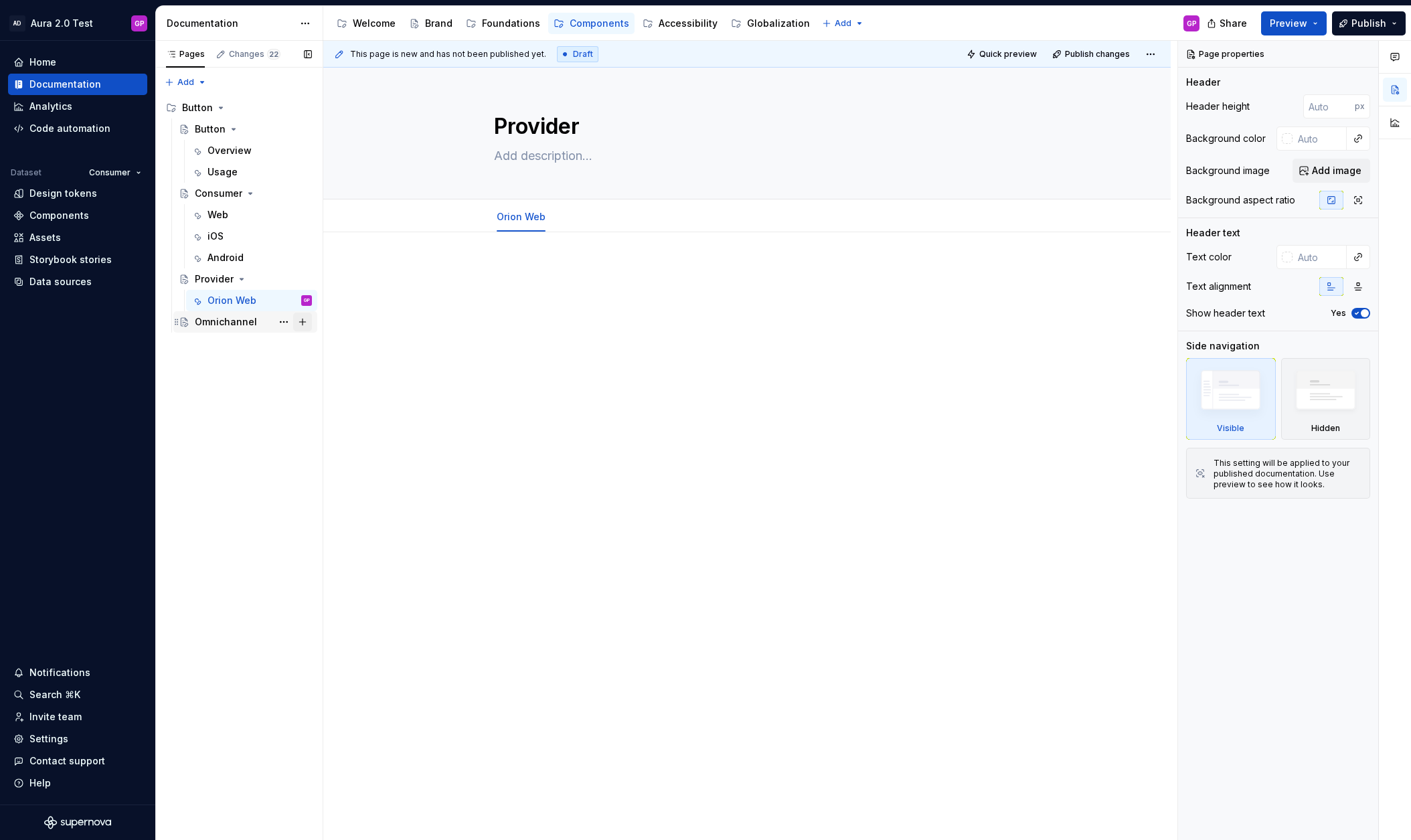
click at [301, 321] on button "Page tree" at bounding box center [302, 322] width 19 height 19
type textarea "*"
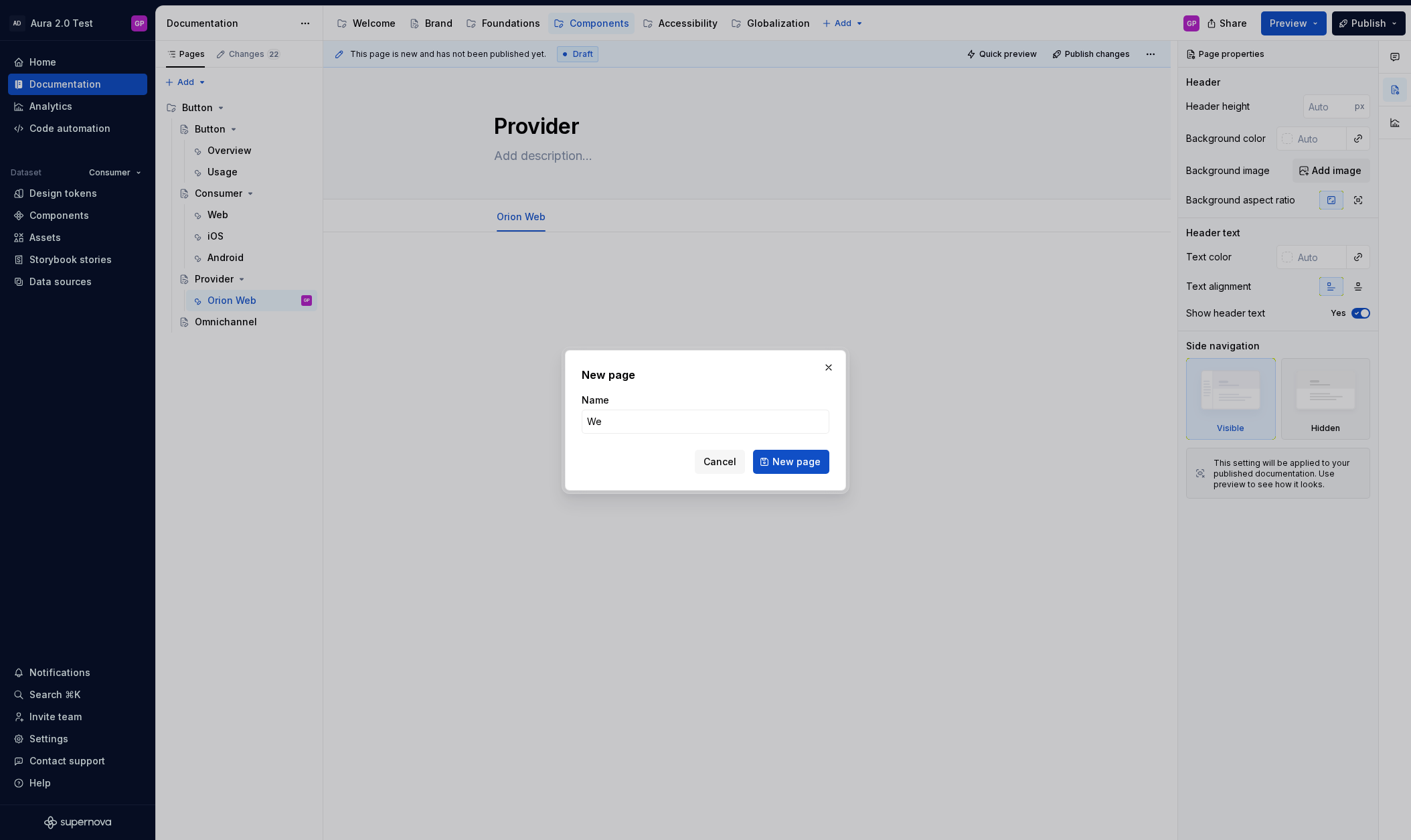
type input "Web"
click button "New page" at bounding box center [791, 462] width 77 height 24
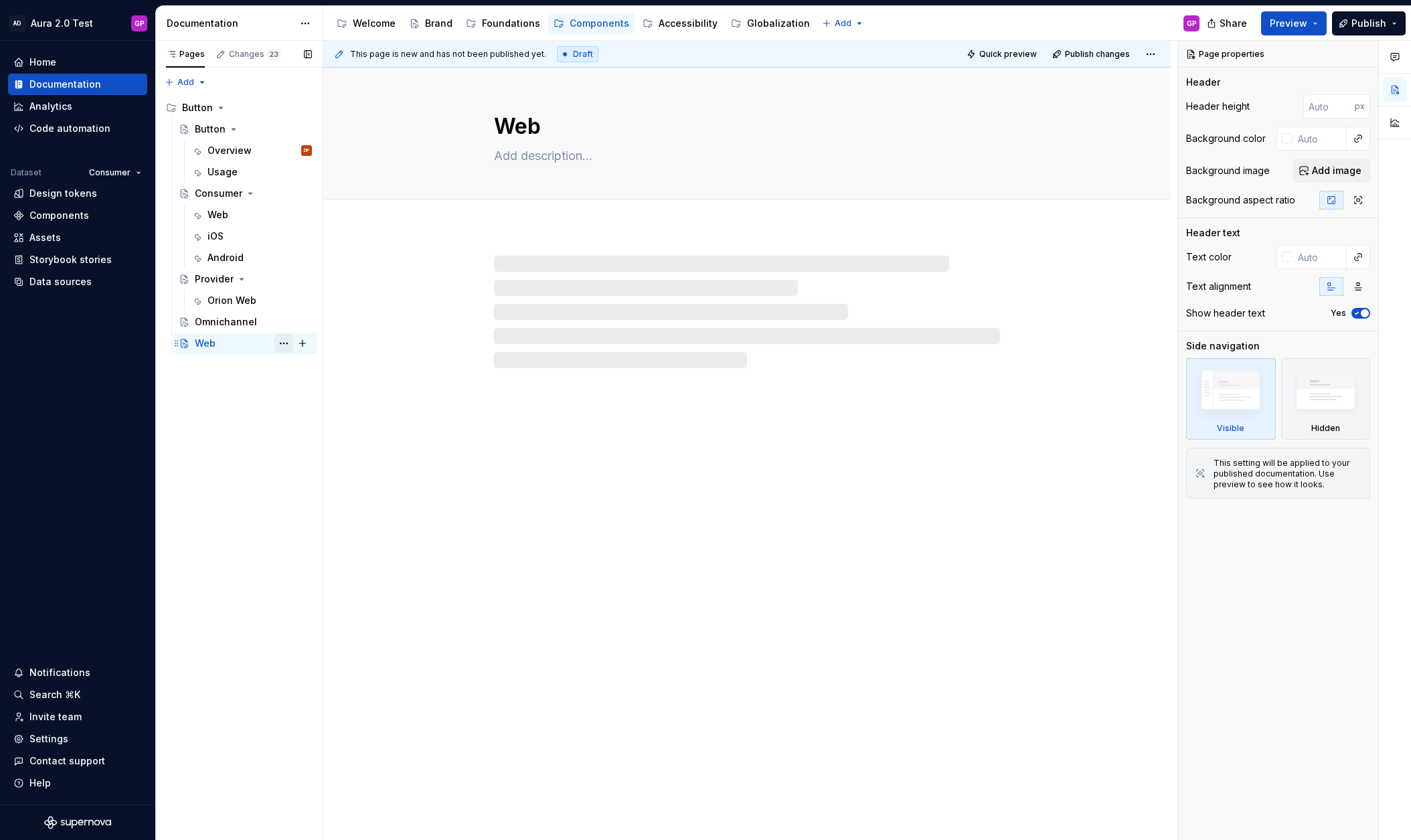
click at [287, 342] on button "Page tree" at bounding box center [283, 343] width 19 height 19
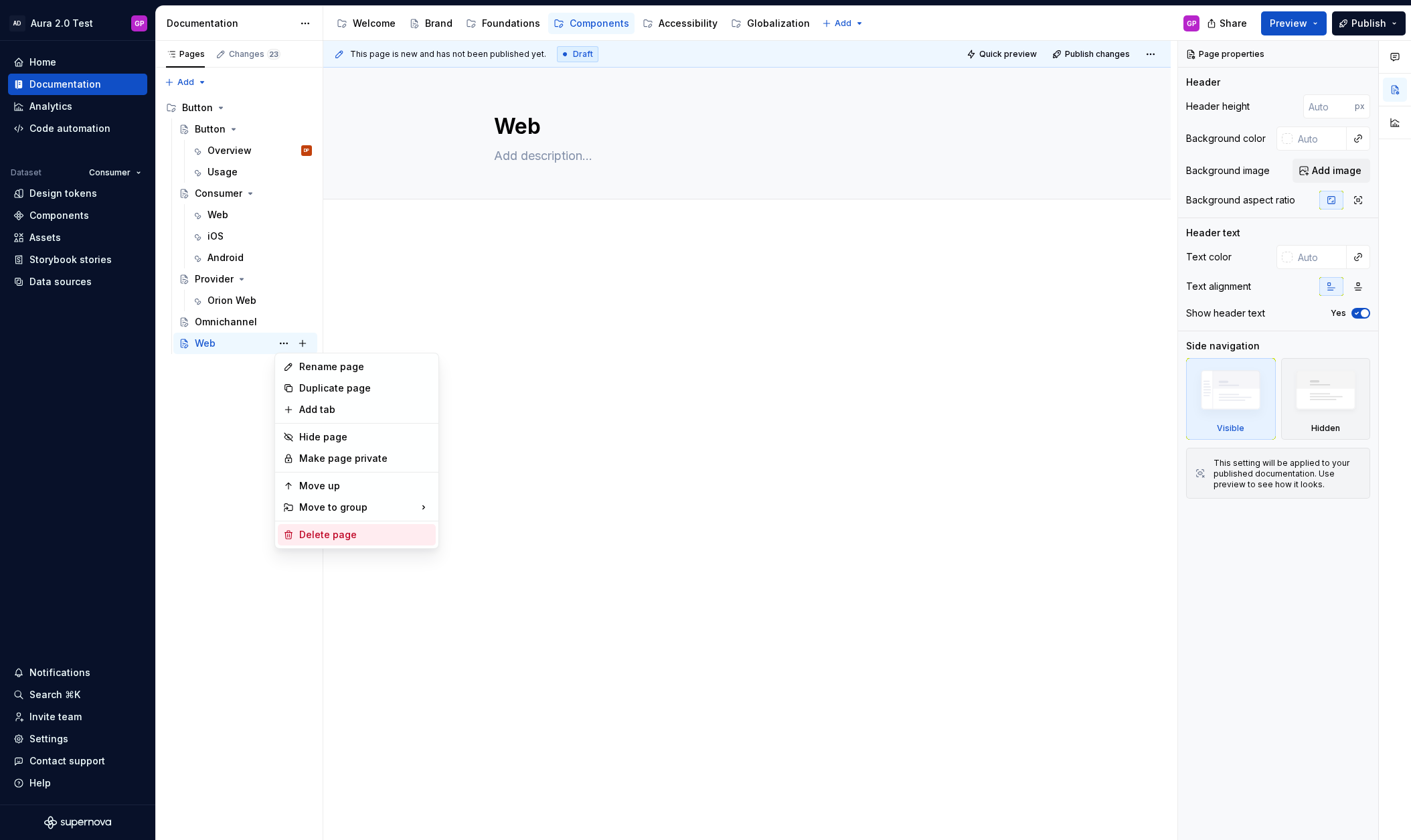
click at [313, 532] on div "Delete page" at bounding box center [364, 534] width 131 height 14
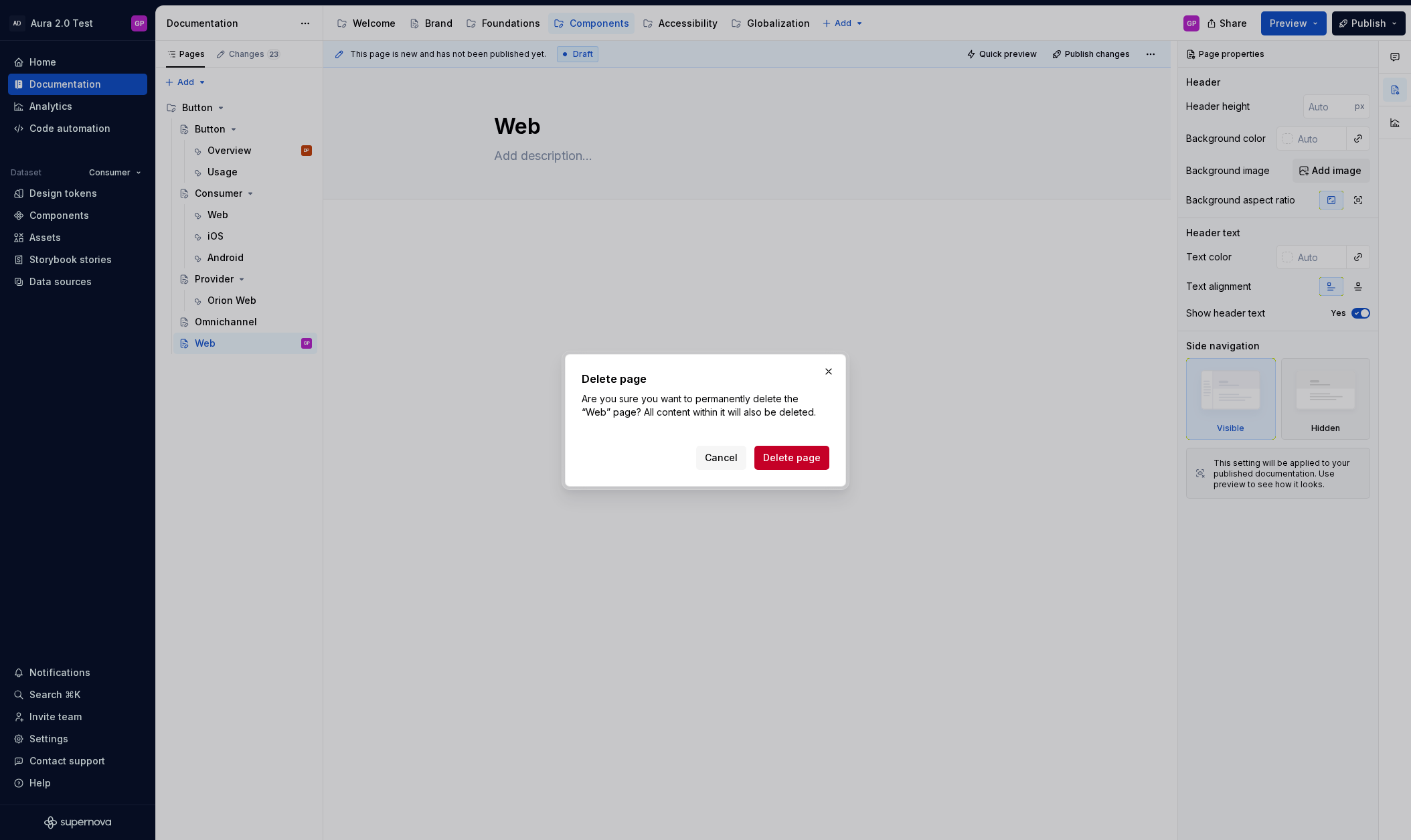
click at [790, 458] on span "Delete page" at bounding box center [791, 458] width 57 height 14
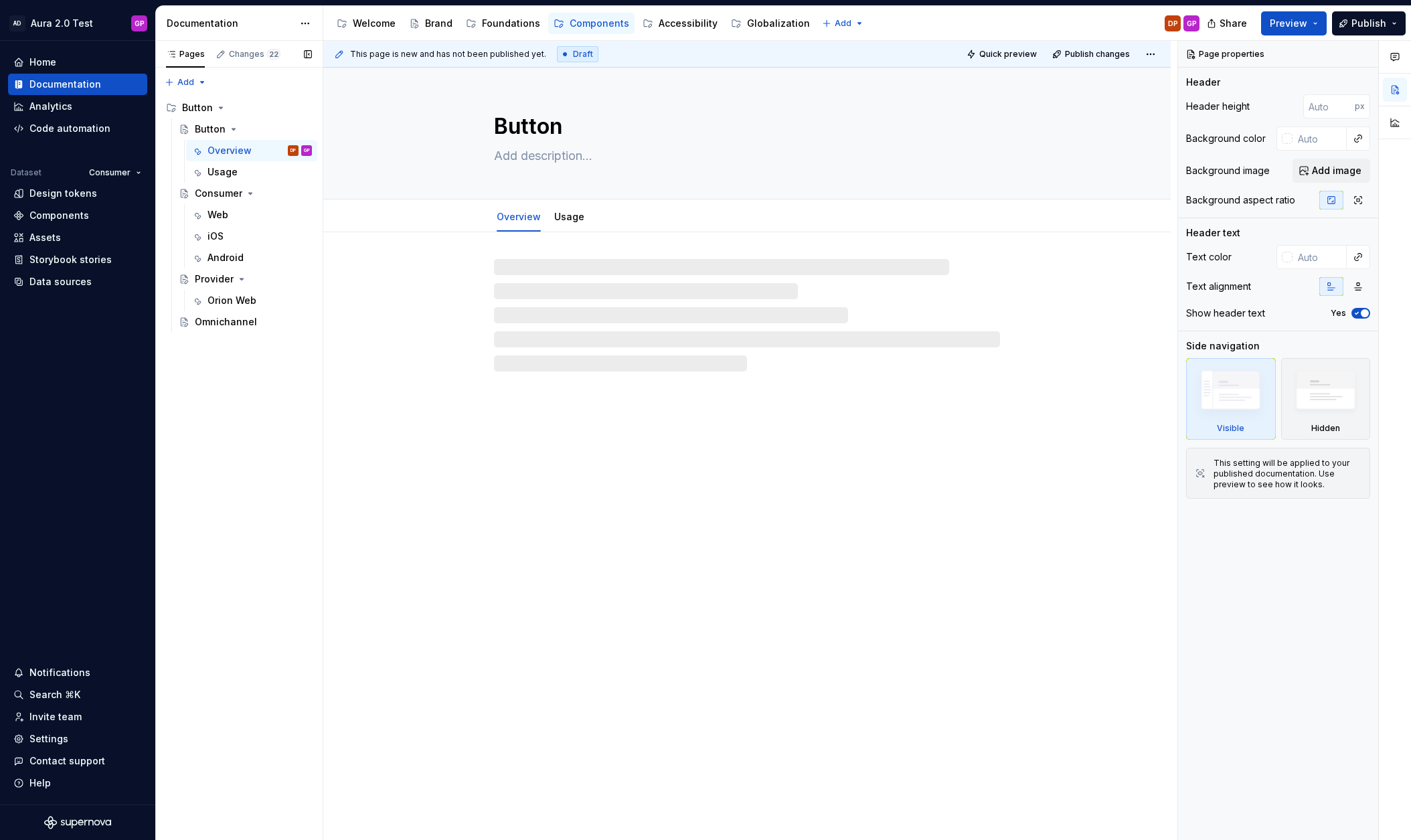
click at [235, 417] on div "Pages Changes 22 Add Accessibility guide for tree Page tree. Navigate the tree …" at bounding box center [239, 441] width 168 height 800
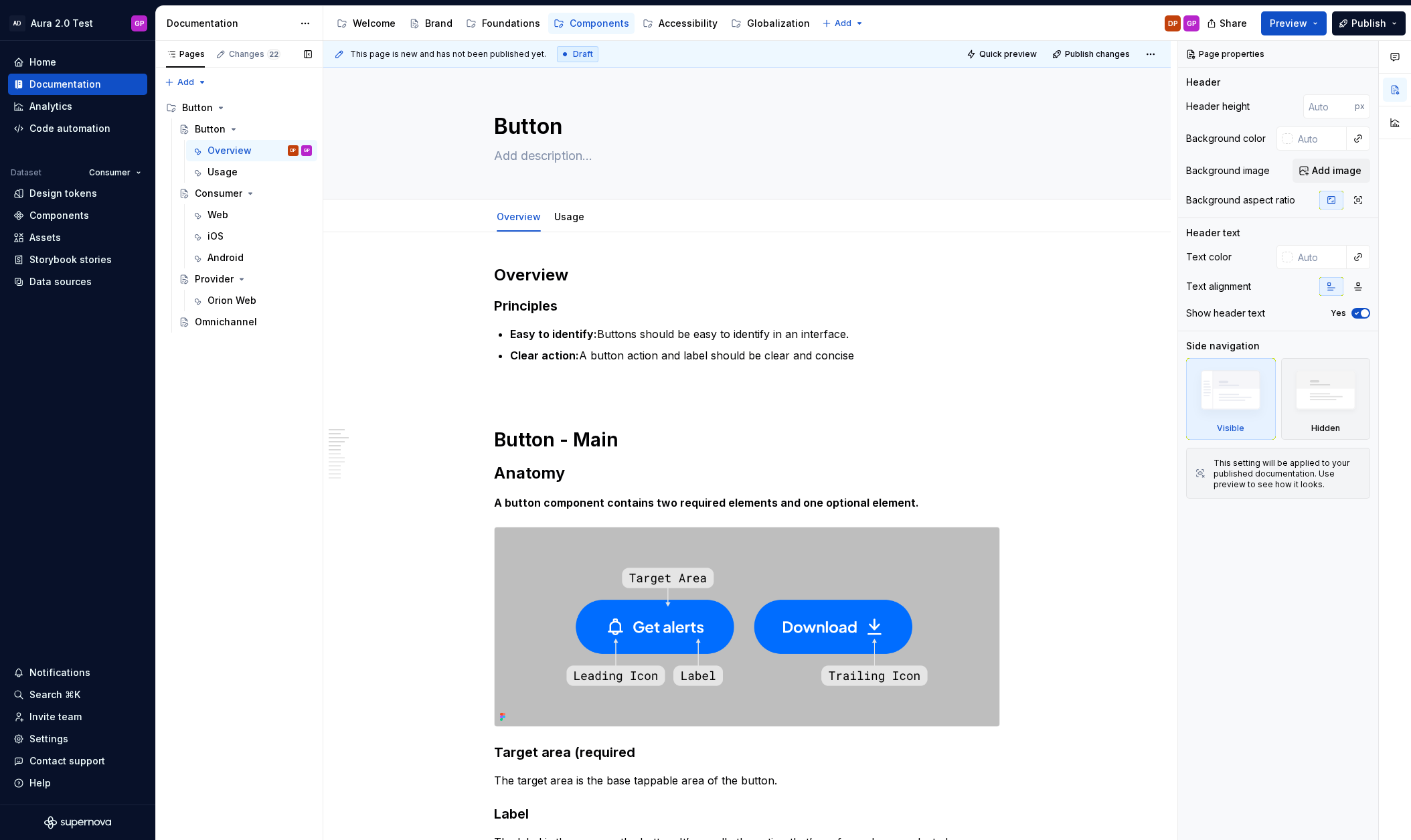
click at [189, 376] on div "Pages Changes 22 Add Accessibility guide for tree Page tree. Navigate the tree …" at bounding box center [239, 441] width 168 height 800
click at [506, 23] on div "Foundations" at bounding box center [511, 23] width 58 height 14
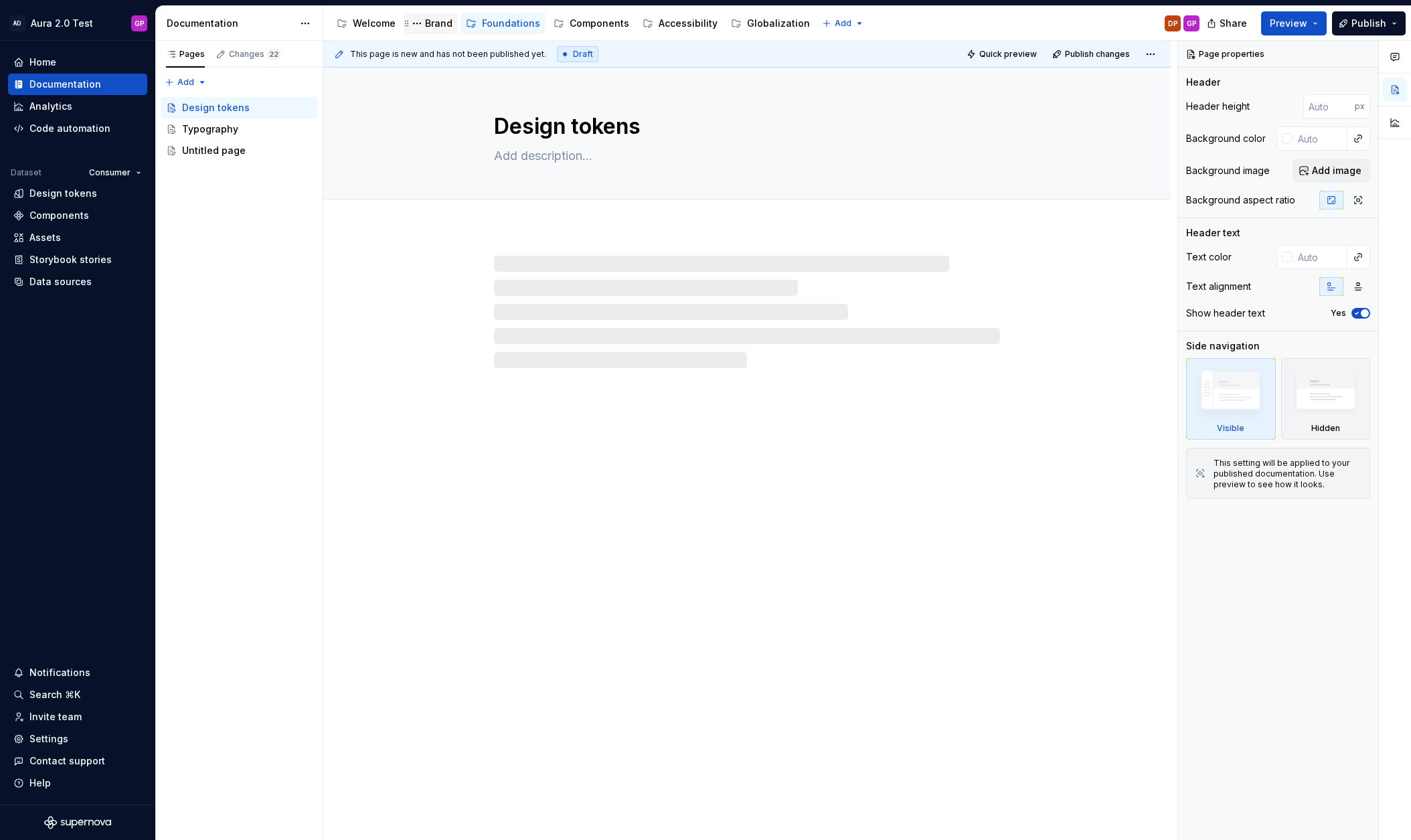
click at [430, 23] on div "Brand" at bounding box center [439, 23] width 27 height 14
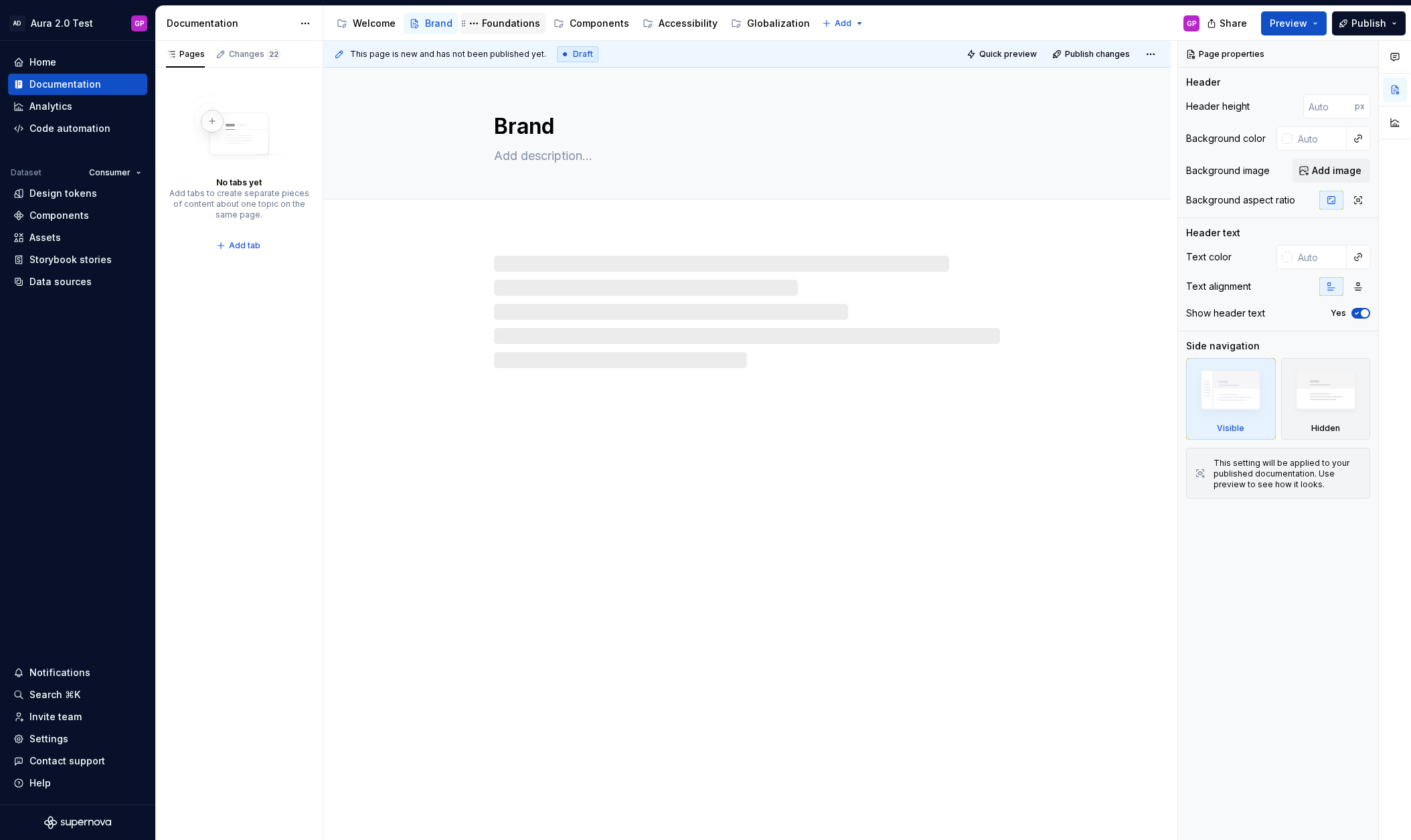
click at [505, 22] on div "Foundations" at bounding box center [511, 23] width 58 height 14
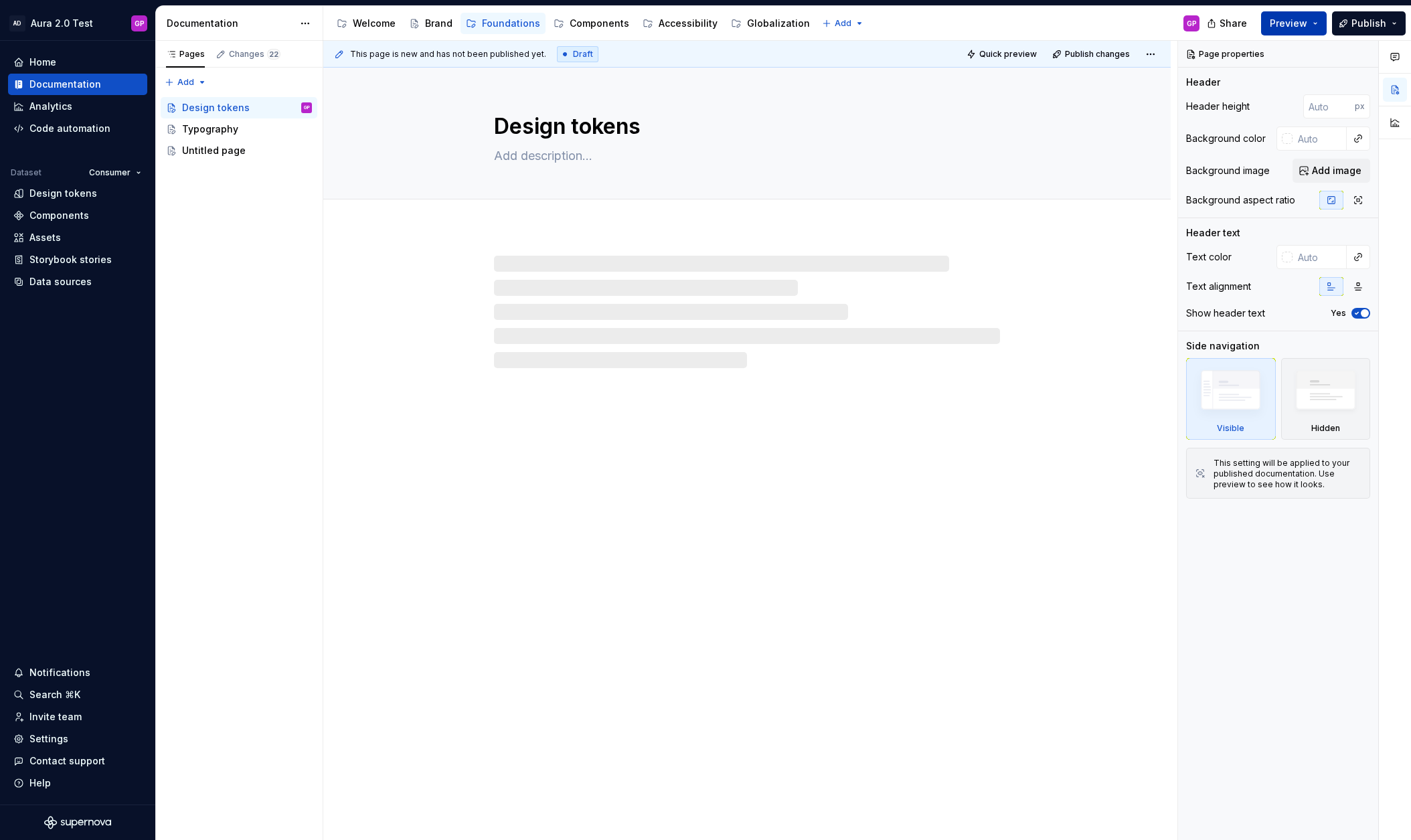
click at [1293, 26] on span "Preview" at bounding box center [1288, 23] width 37 height 14
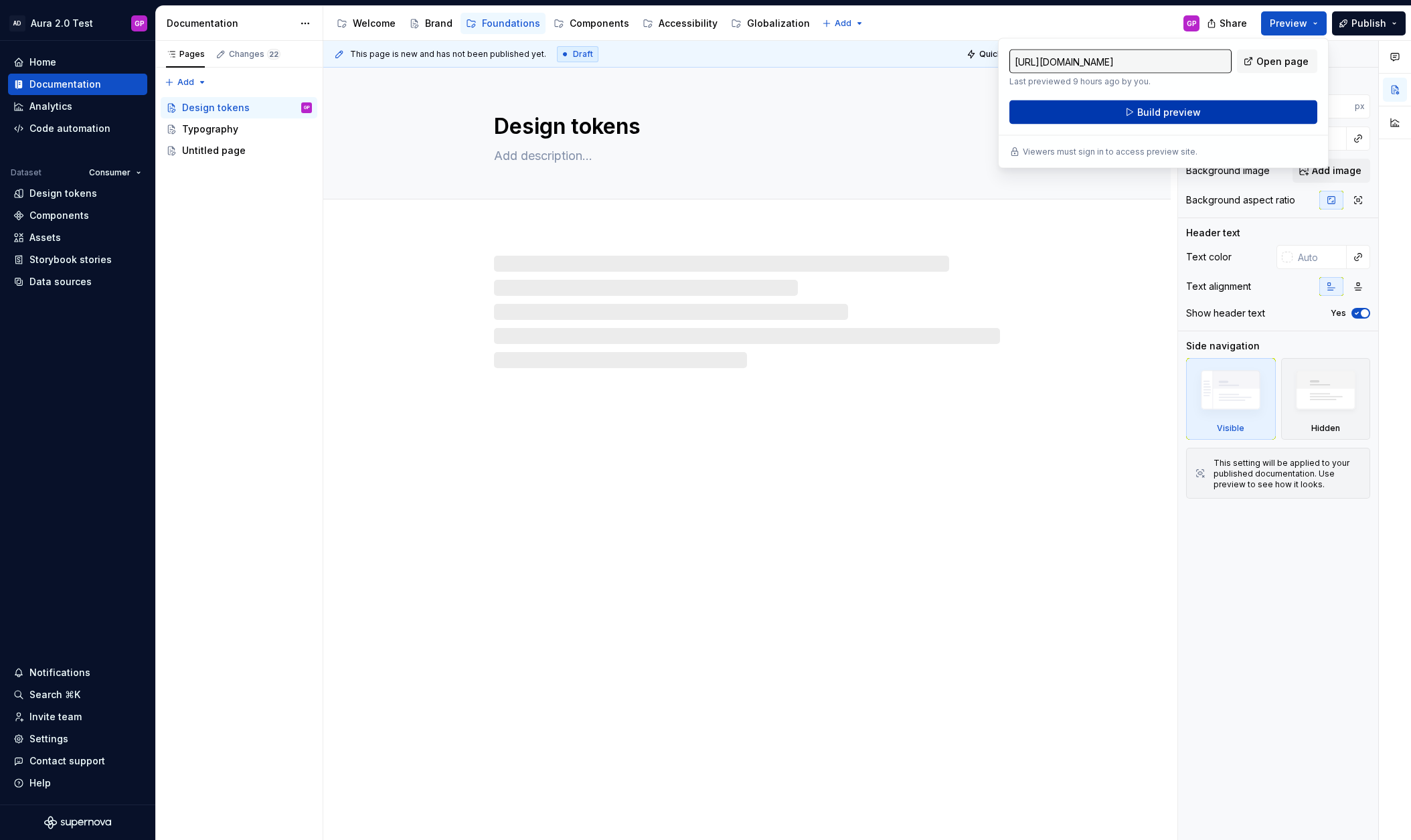
click at [1188, 109] on span "Build preview" at bounding box center [1168, 112] width 64 height 14
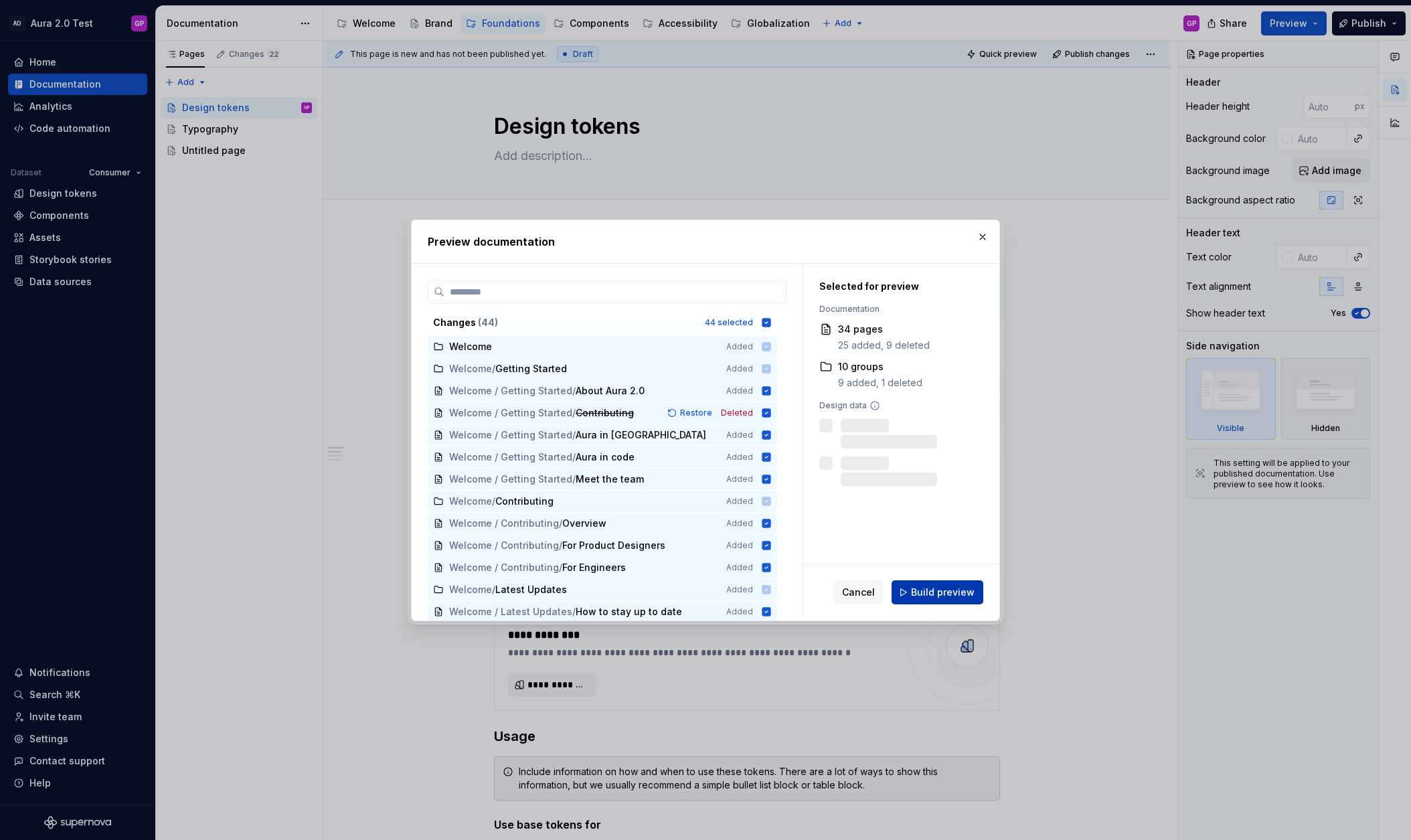
click at [934, 593] on span "Build preview" at bounding box center [943, 592] width 64 height 14
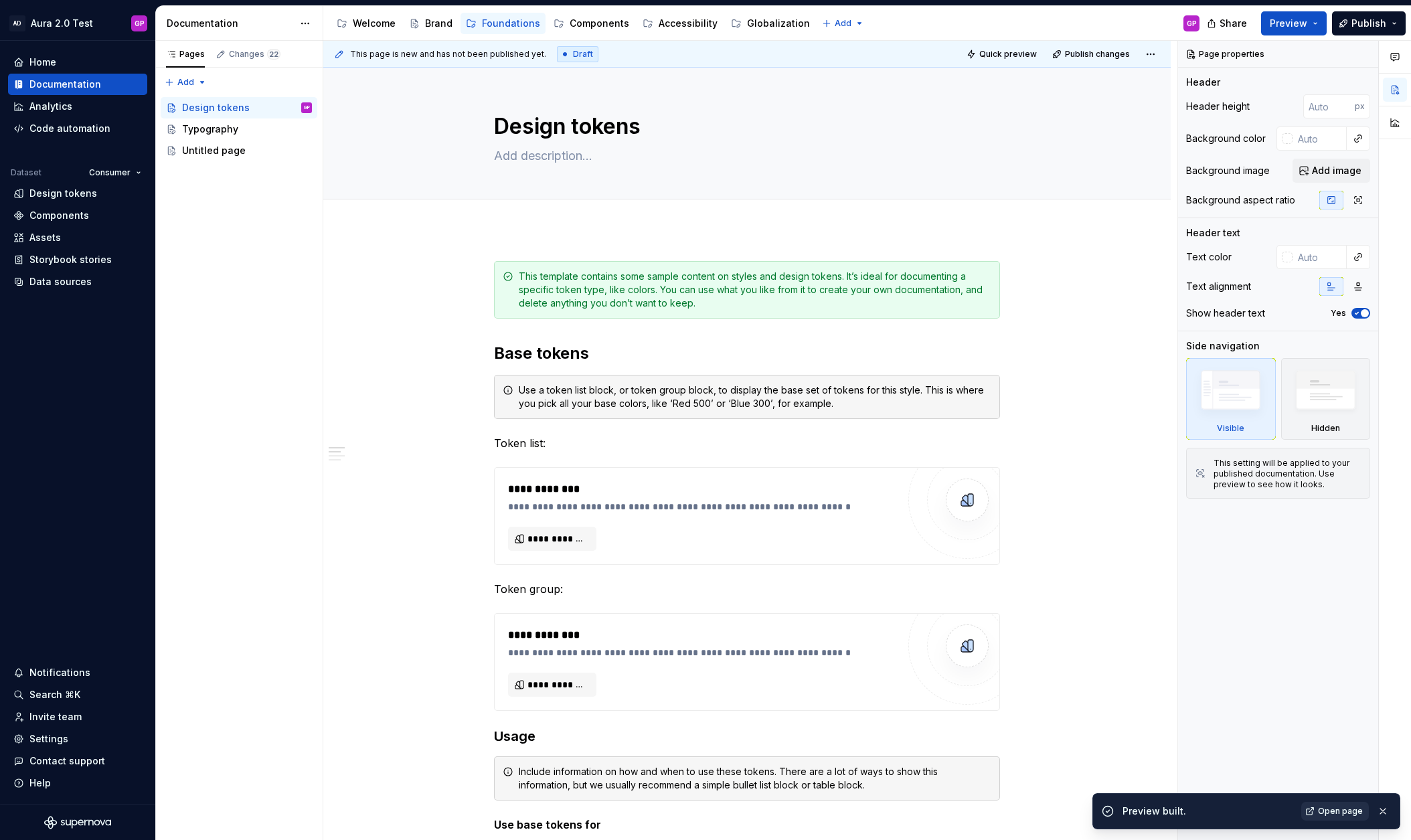
click at [1338, 812] on span "Open page" at bounding box center [1341, 810] width 45 height 10
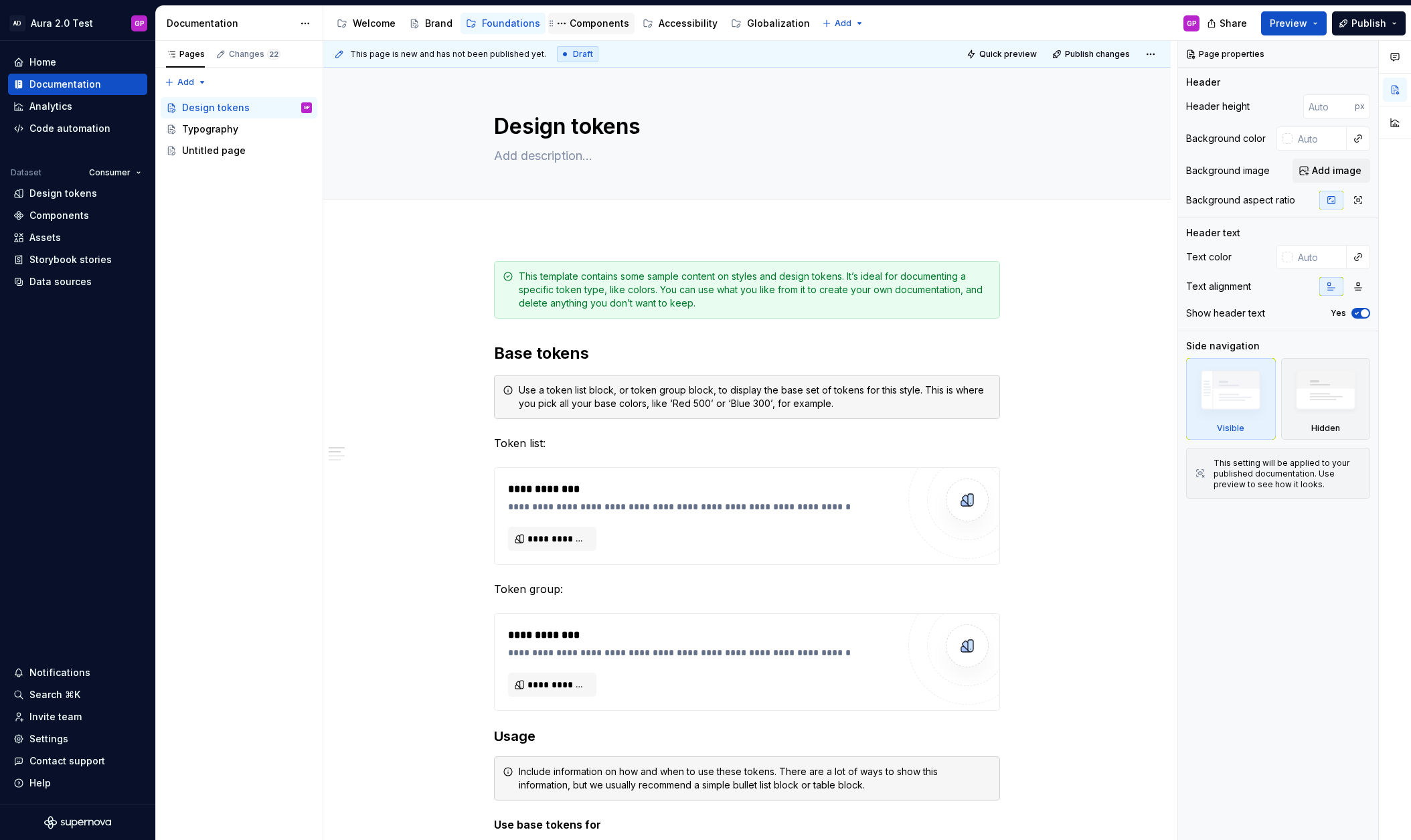
click at [571, 23] on div "Components" at bounding box center [599, 23] width 60 height 14
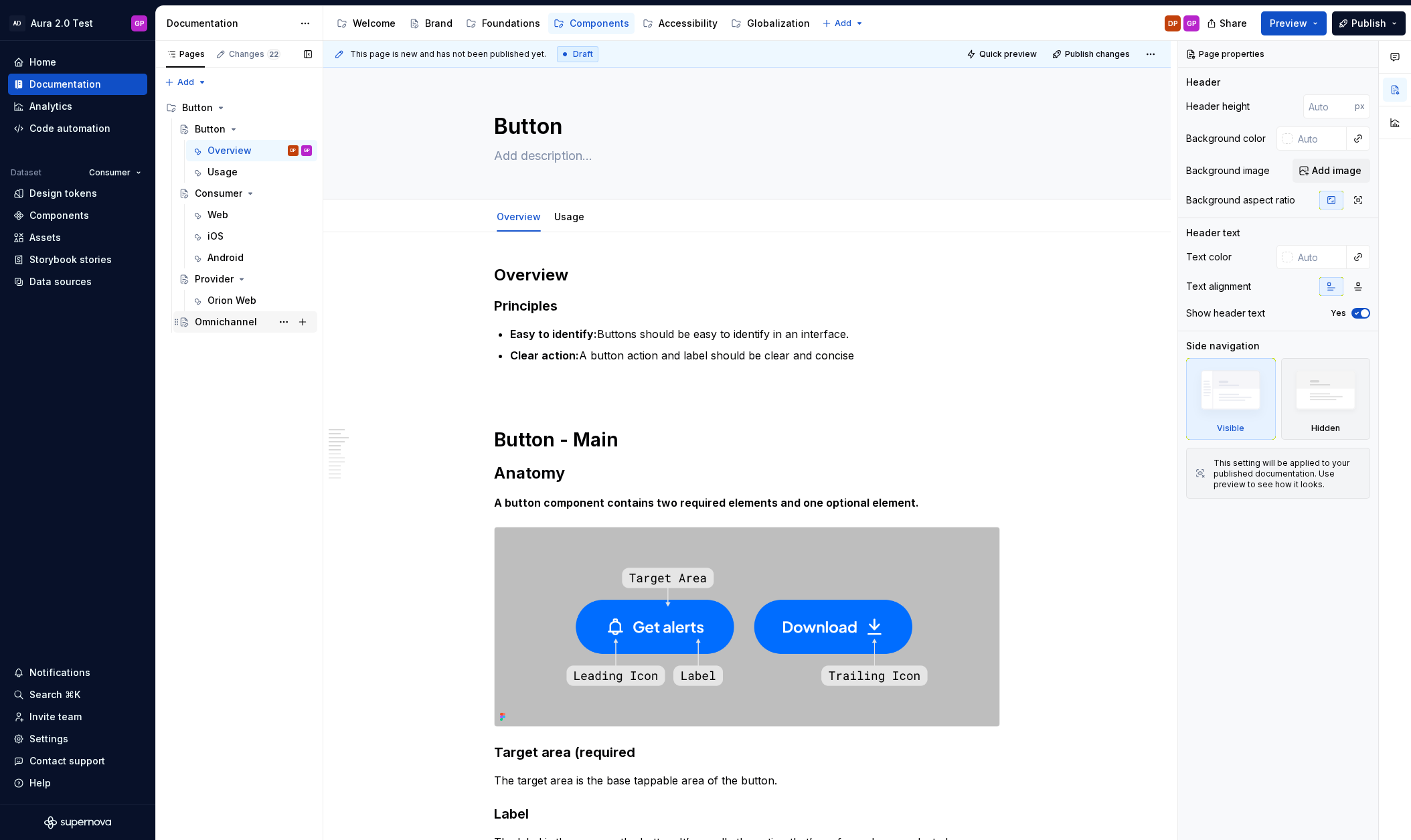
click at [227, 321] on div "Omnichannel" at bounding box center [226, 322] width 62 height 14
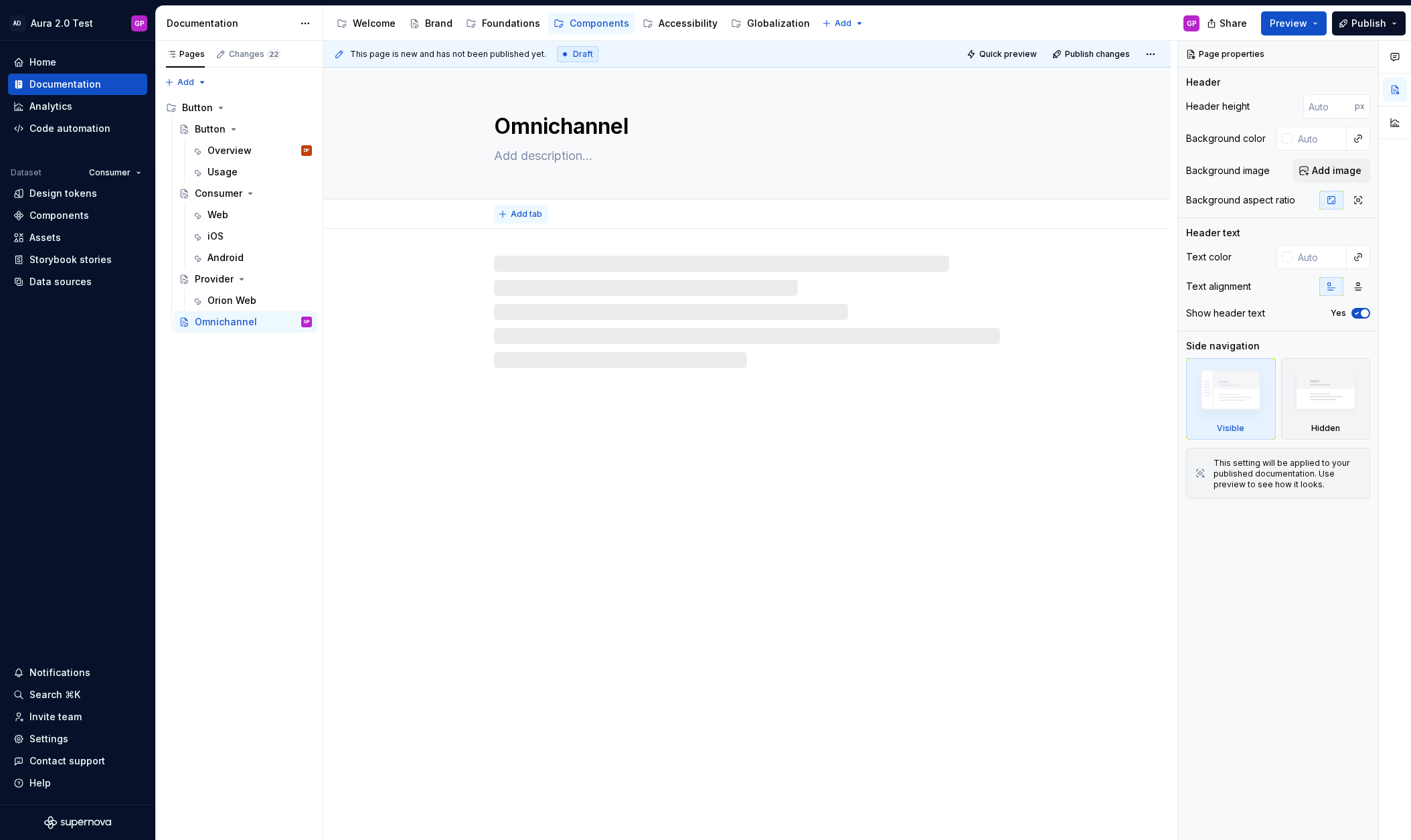
click at [522, 213] on span "Add tab" at bounding box center [526, 214] width 31 height 10
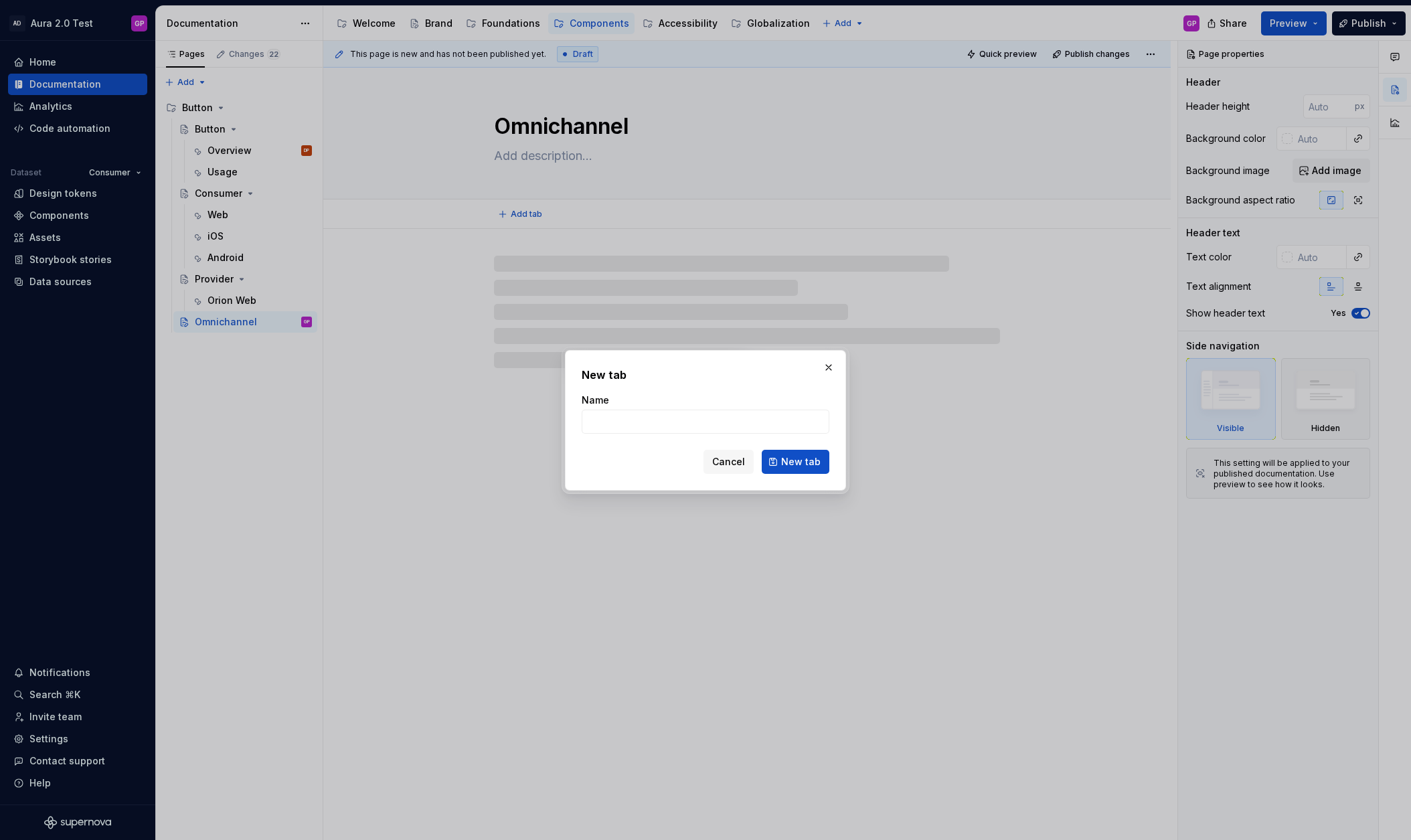
type textarea "*"
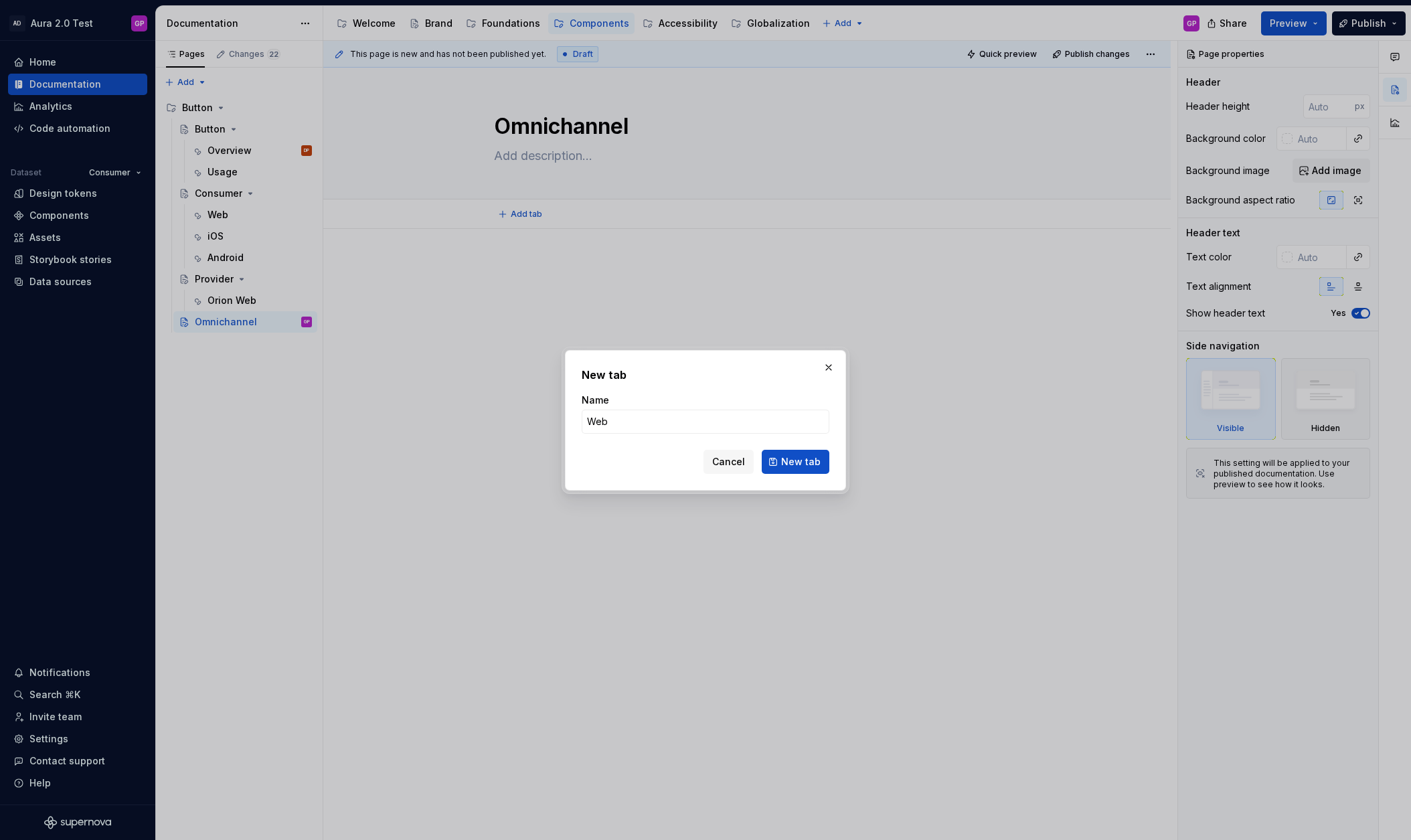
click button "New tab" at bounding box center [796, 462] width 68 height 24
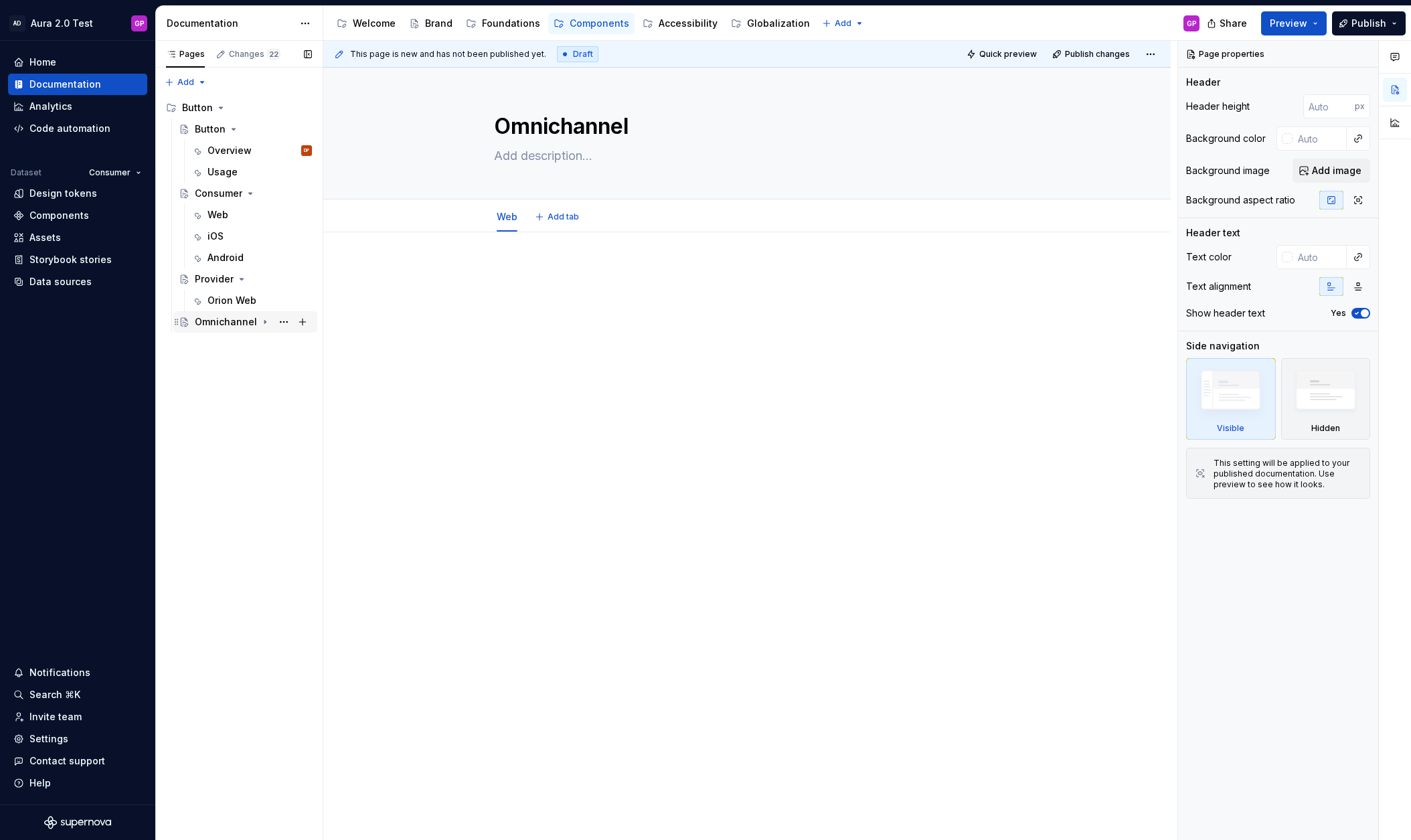
click at [215, 323] on div "Omnichannel" at bounding box center [226, 322] width 62 height 14
click at [213, 341] on div "Web" at bounding box center [218, 343] width 21 height 14
type textarea "*"
